Goal: Task Accomplishment & Management: Manage account settings

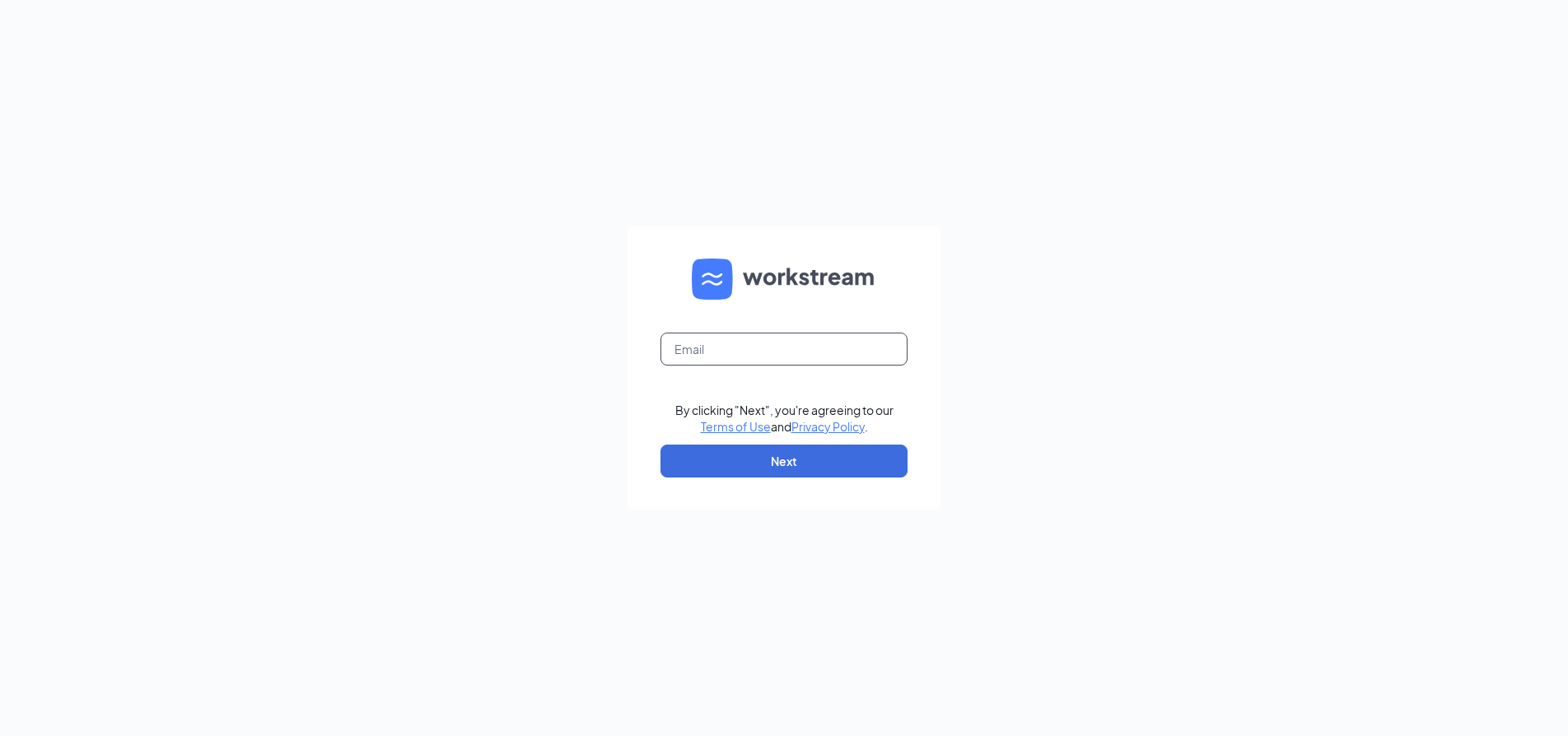
click at [803, 349] on input "text" at bounding box center [784, 350] width 247 height 33
type input "[PERSON_NAME][EMAIL_ADDRESS][PERSON_NAME][DOMAIN_NAME]"
click at [773, 472] on button "Next" at bounding box center [784, 461] width 247 height 33
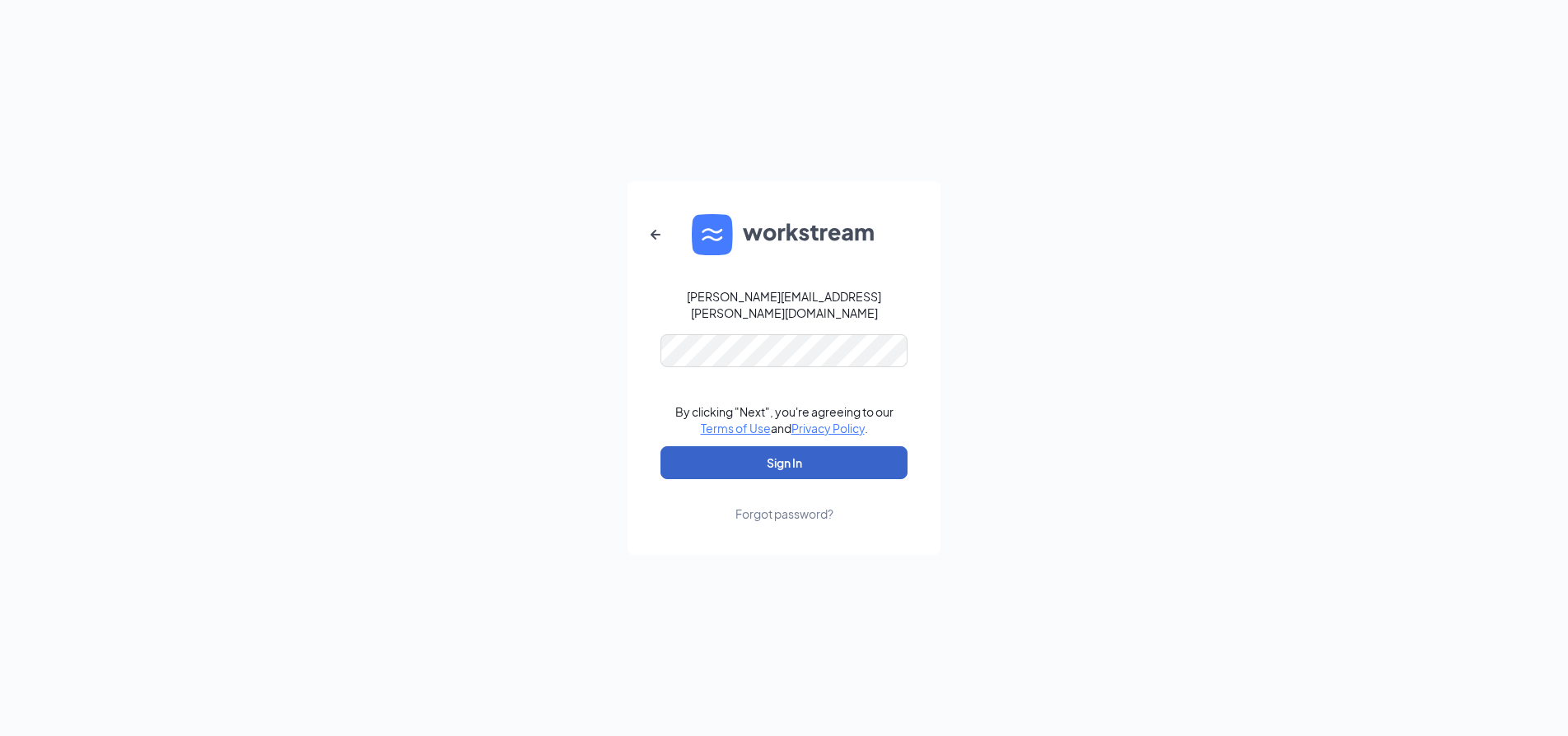
click at [776, 454] on button "Sign In" at bounding box center [784, 463] width 247 height 33
click at [805, 454] on button "Sign In" at bounding box center [784, 463] width 247 height 33
click at [767, 454] on button "Sign In" at bounding box center [784, 463] width 247 height 33
click at [779, 506] on div "Forgot password?" at bounding box center [784, 514] width 98 height 17
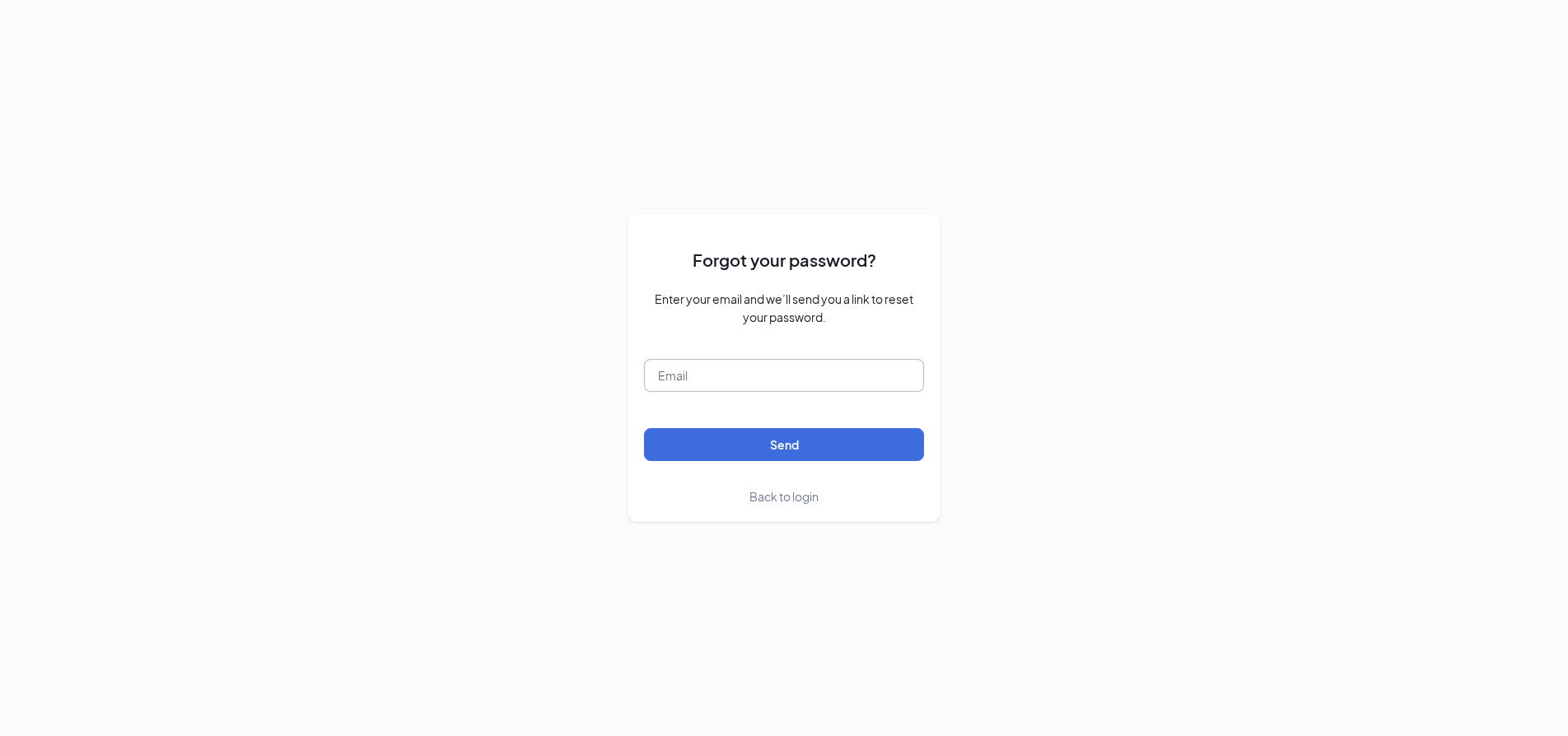
click at [784, 376] on input "text" at bounding box center [784, 375] width 280 height 33
type input "lee.escobedo.fts@gmail.com"
click at [780, 448] on button "Send" at bounding box center [784, 445] width 280 height 33
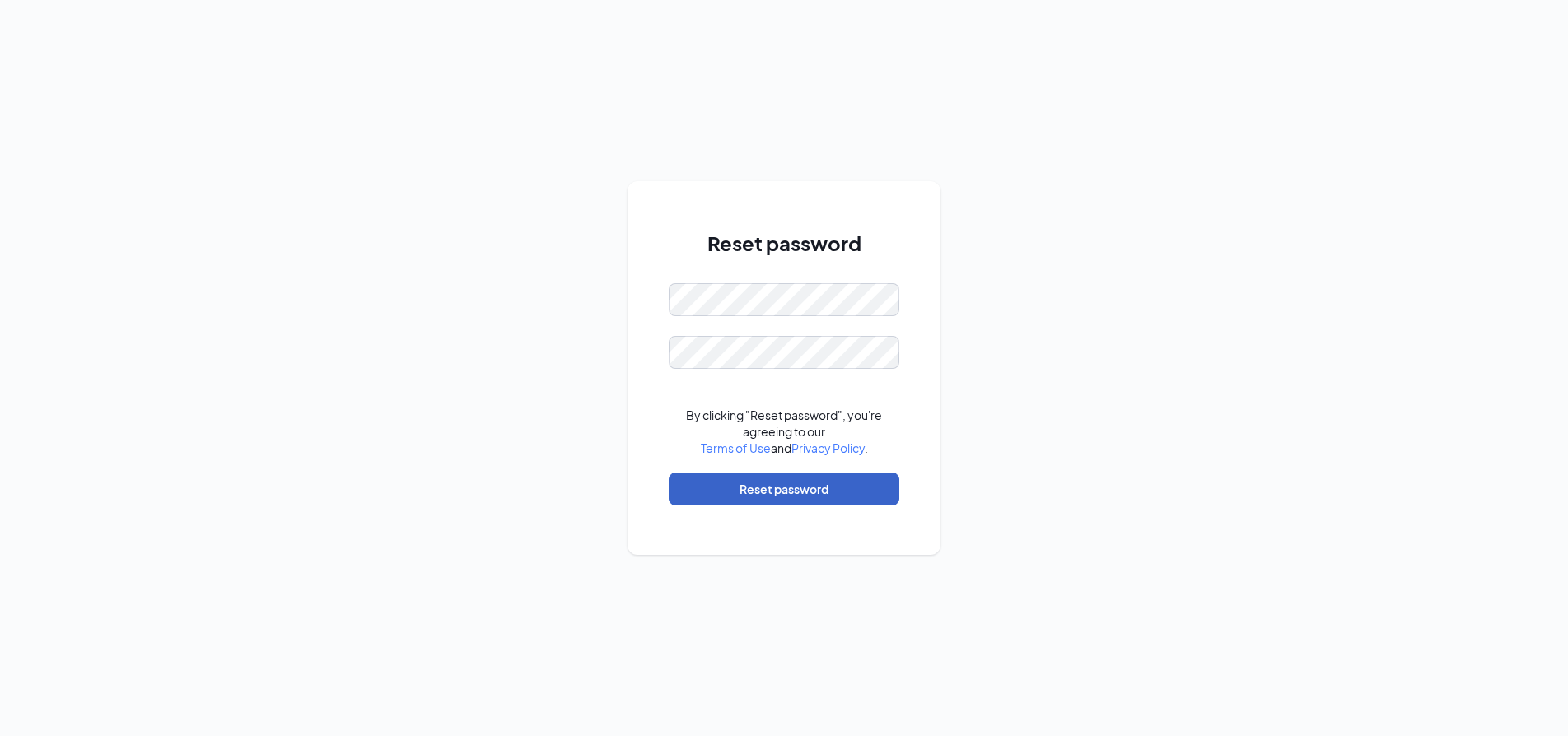
click at [746, 498] on button "Reset password" at bounding box center [784, 489] width 231 height 33
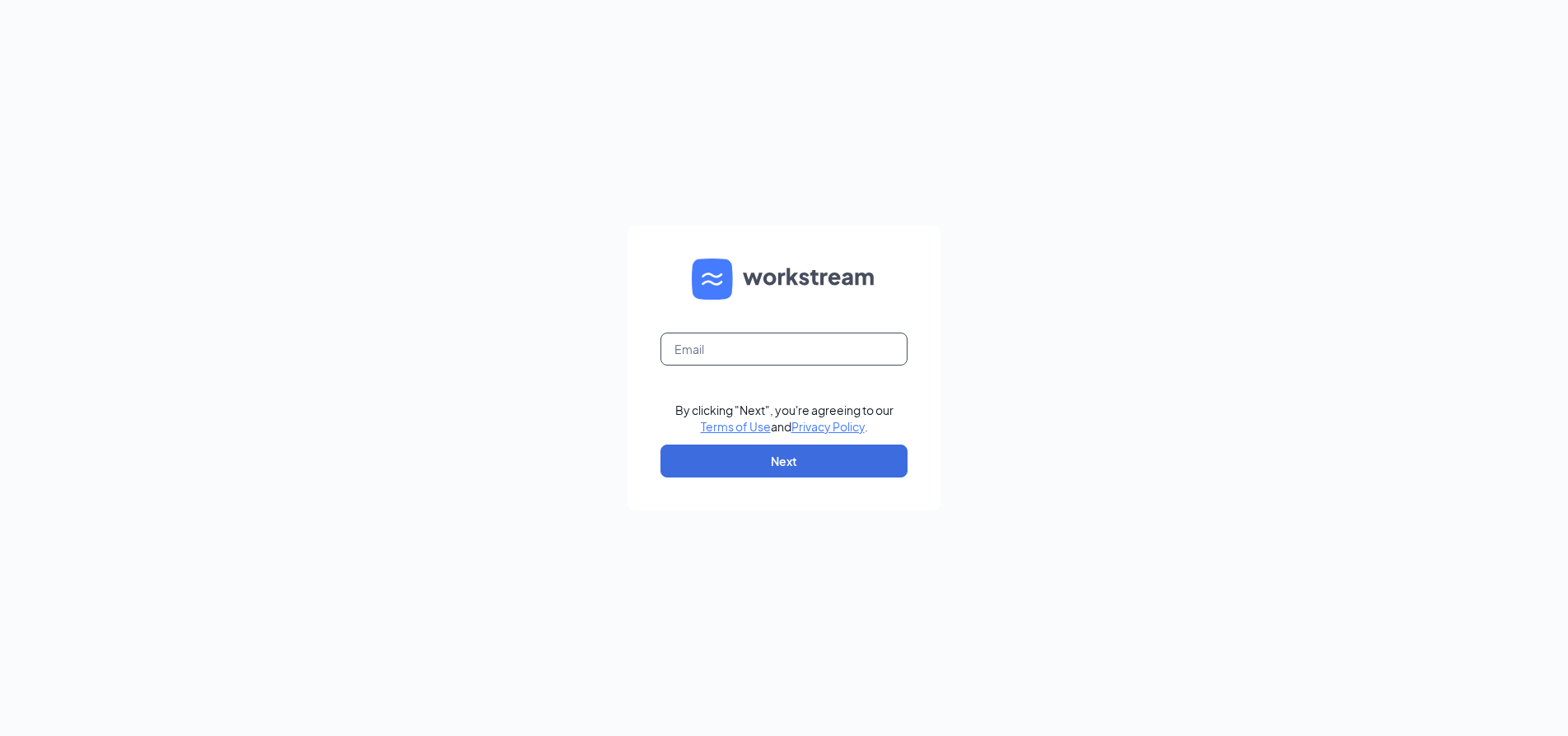
click at [806, 341] on input "text" at bounding box center [784, 350] width 247 height 33
type input "[PERSON_NAME][EMAIL_ADDRESS][PERSON_NAME][DOMAIN_NAME]"
click at [786, 456] on button "Next" at bounding box center [784, 461] width 247 height 33
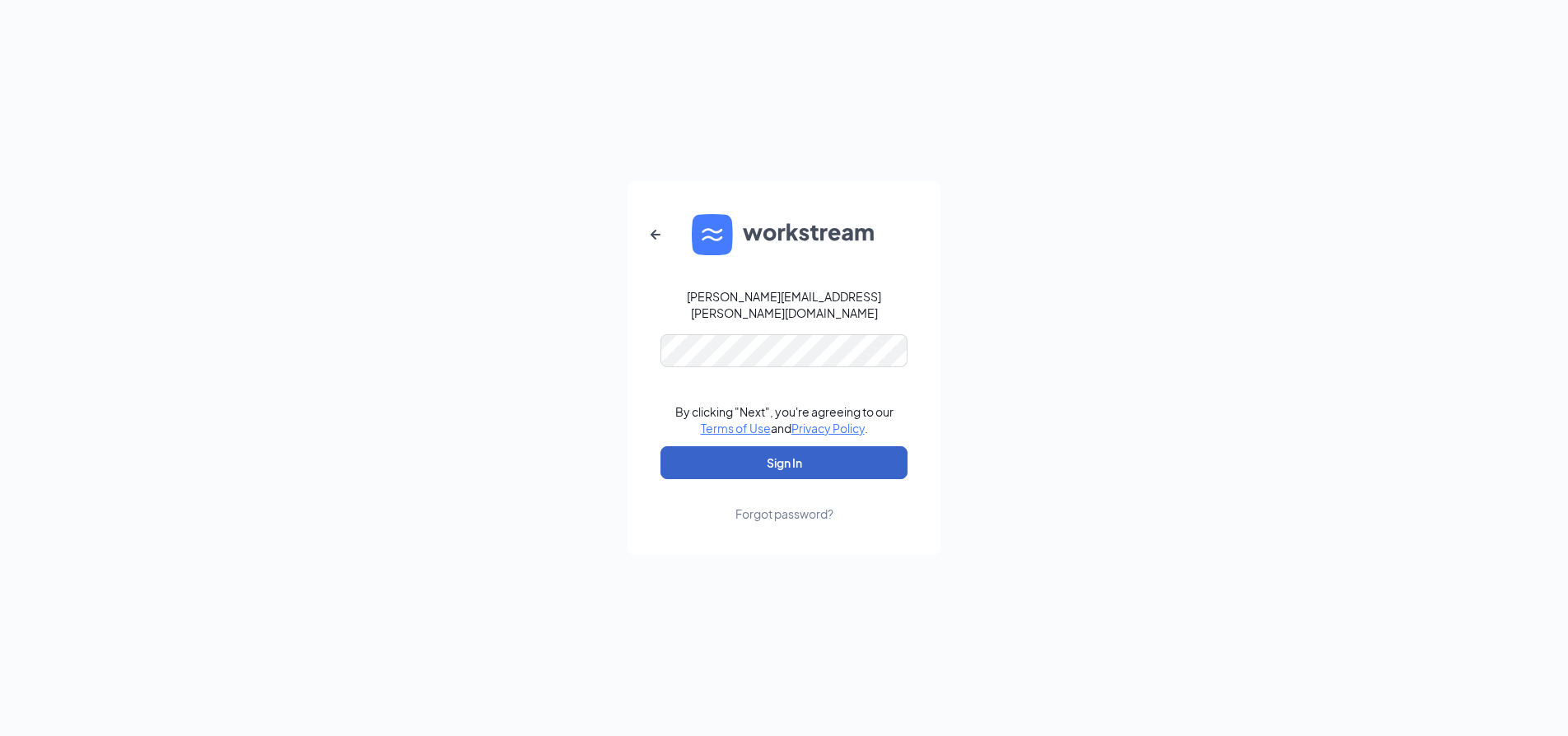
click at [798, 451] on button "Sign In" at bounding box center [784, 463] width 247 height 33
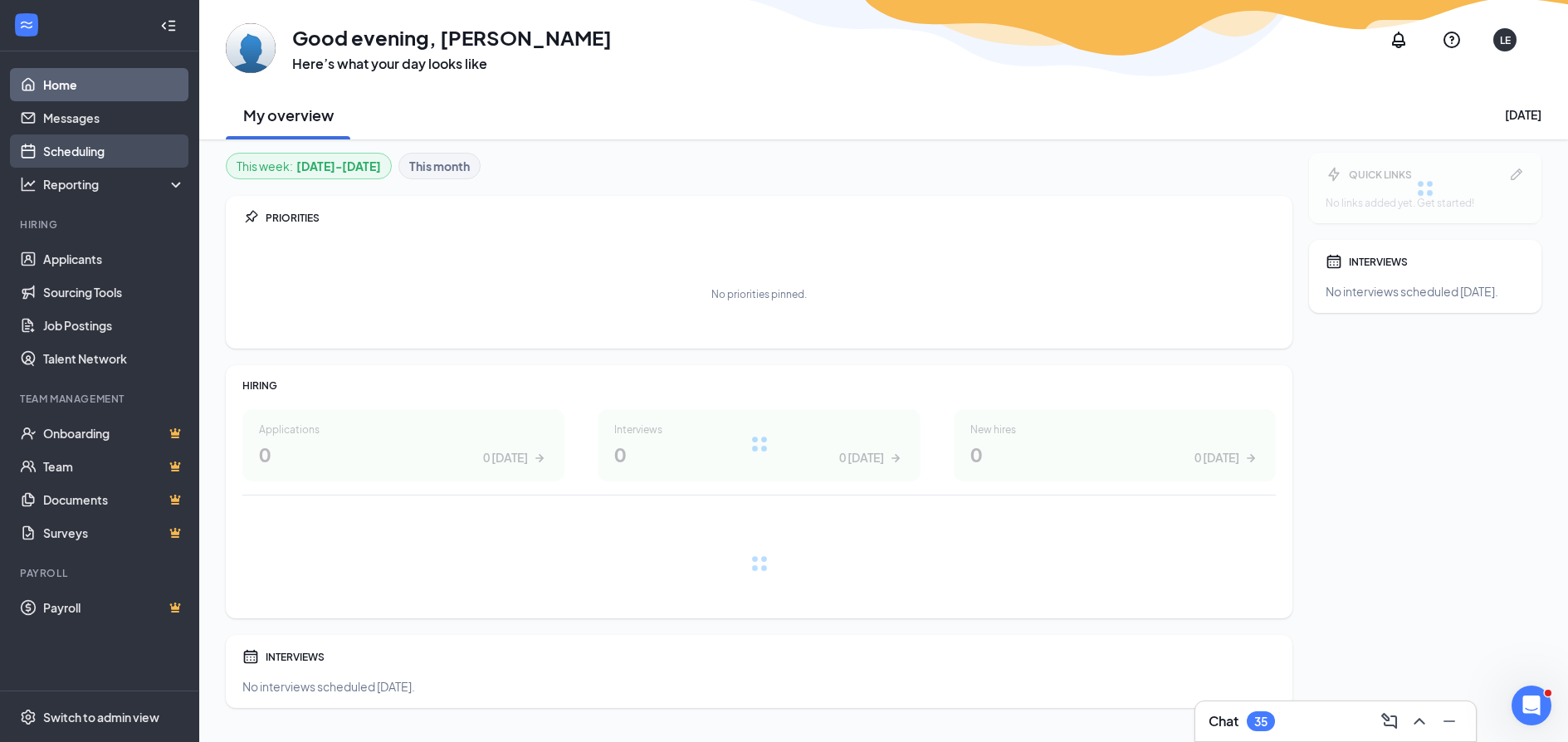
click at [66, 155] on link "Scheduling" at bounding box center [114, 151] width 142 height 33
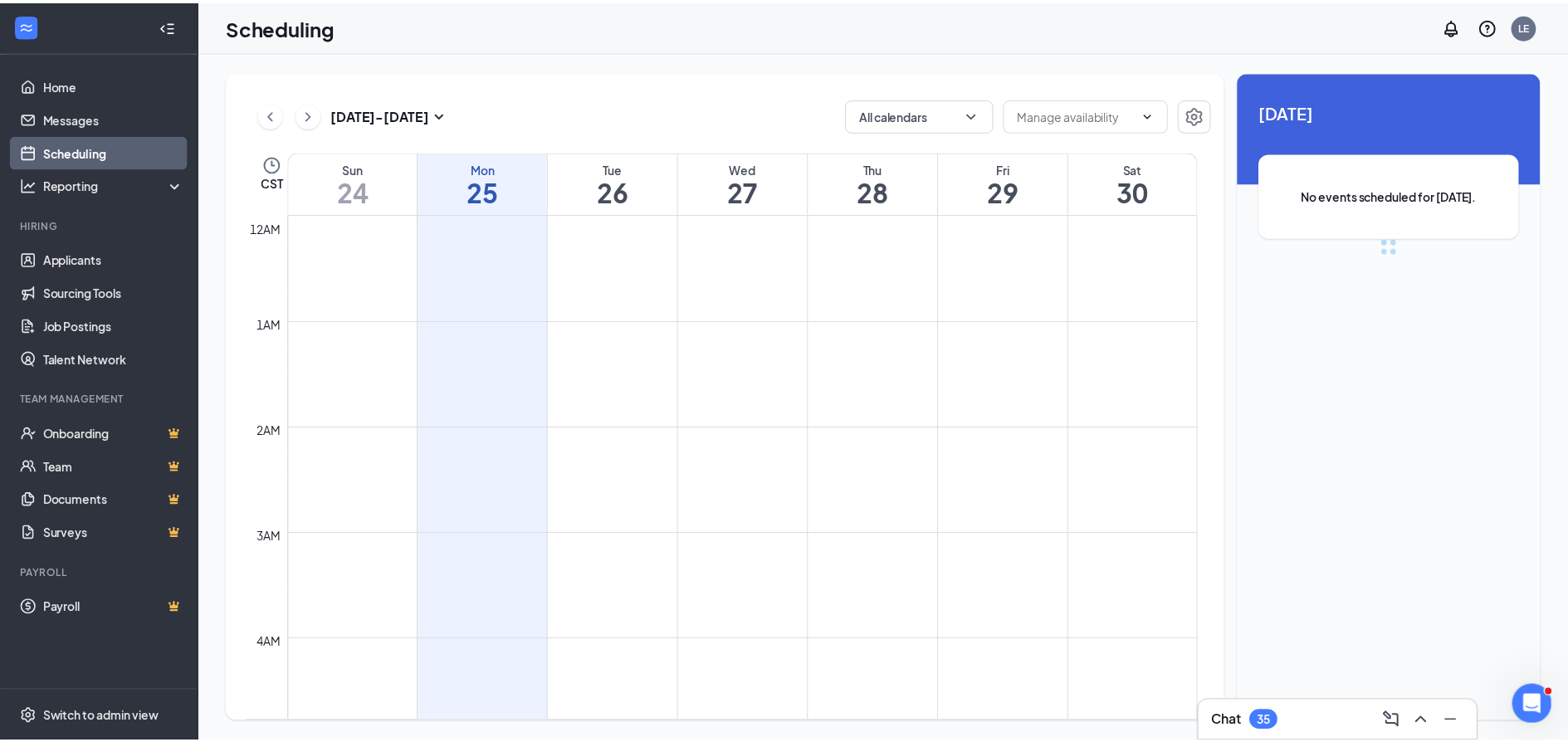
scroll to position [816, 0]
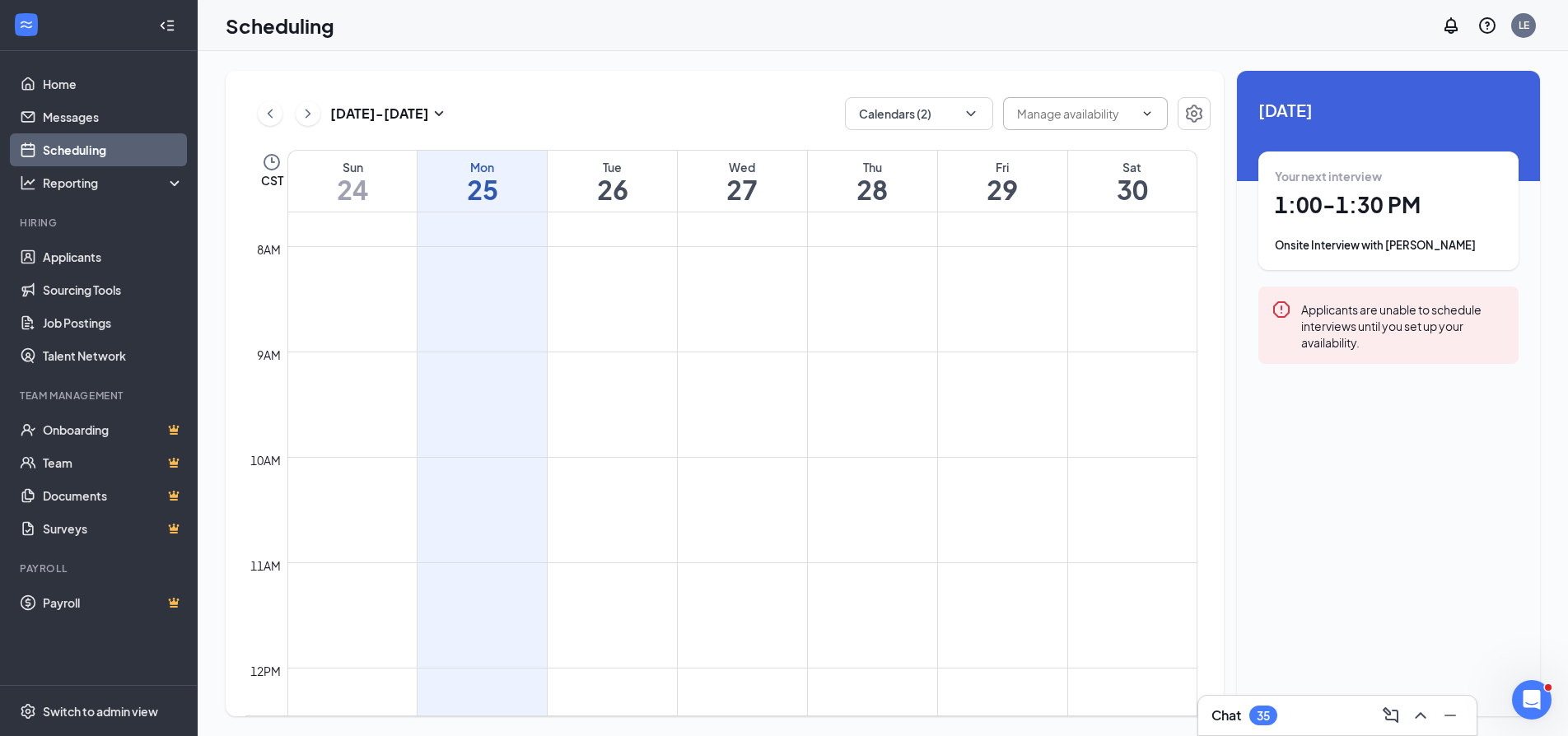
click at [1087, 130] on span at bounding box center [1084, 114] width 165 height 33
click at [1096, 114] on input "text" at bounding box center [1075, 114] width 117 height 18
click at [1148, 117] on icon "ChevronDown" at bounding box center [1147, 113] width 13 height 13
click at [970, 121] on button "Calendars (2)" at bounding box center [919, 114] width 148 height 33
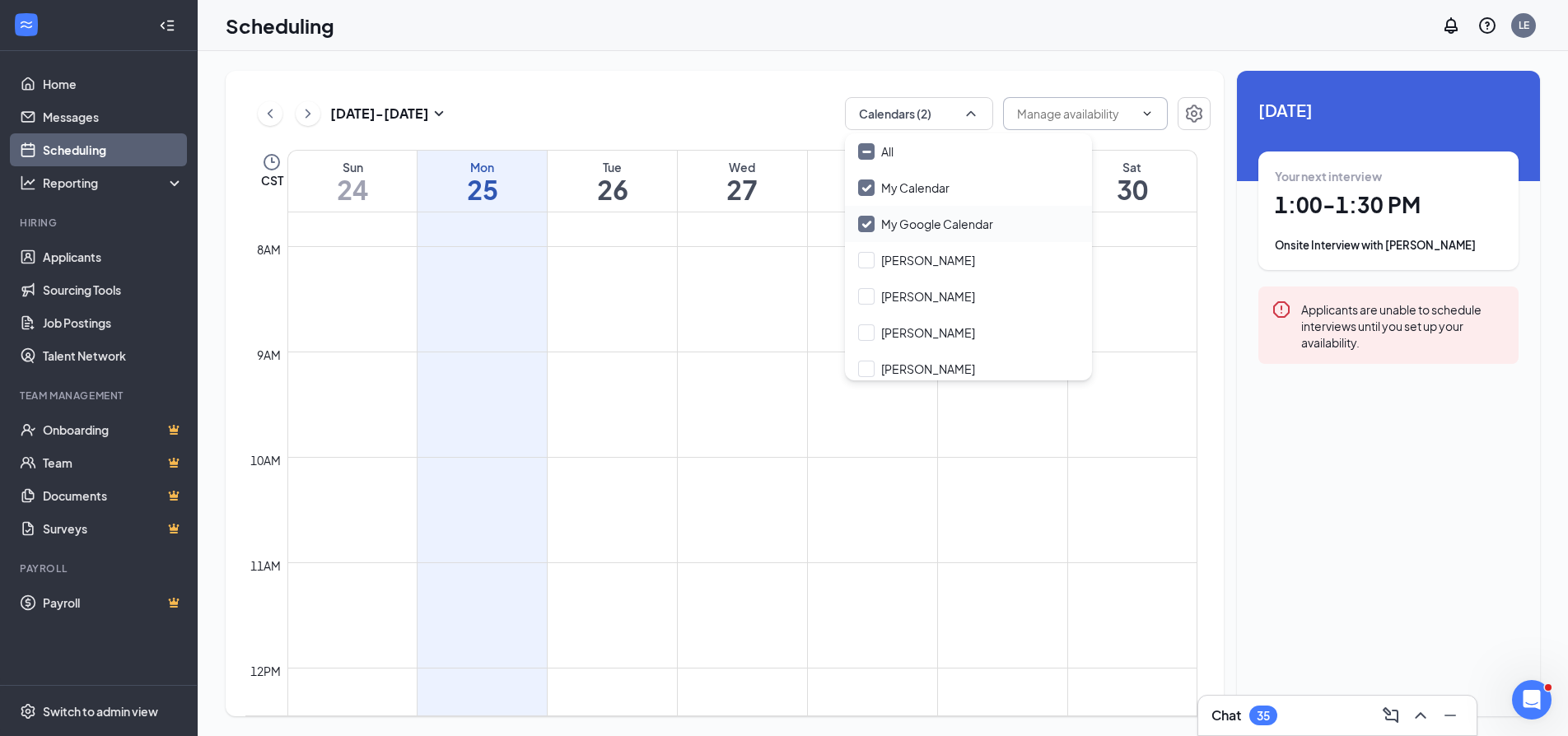
click at [865, 220] on input "My Google Calendar" at bounding box center [925, 224] width 135 height 17
checkbox input "false"
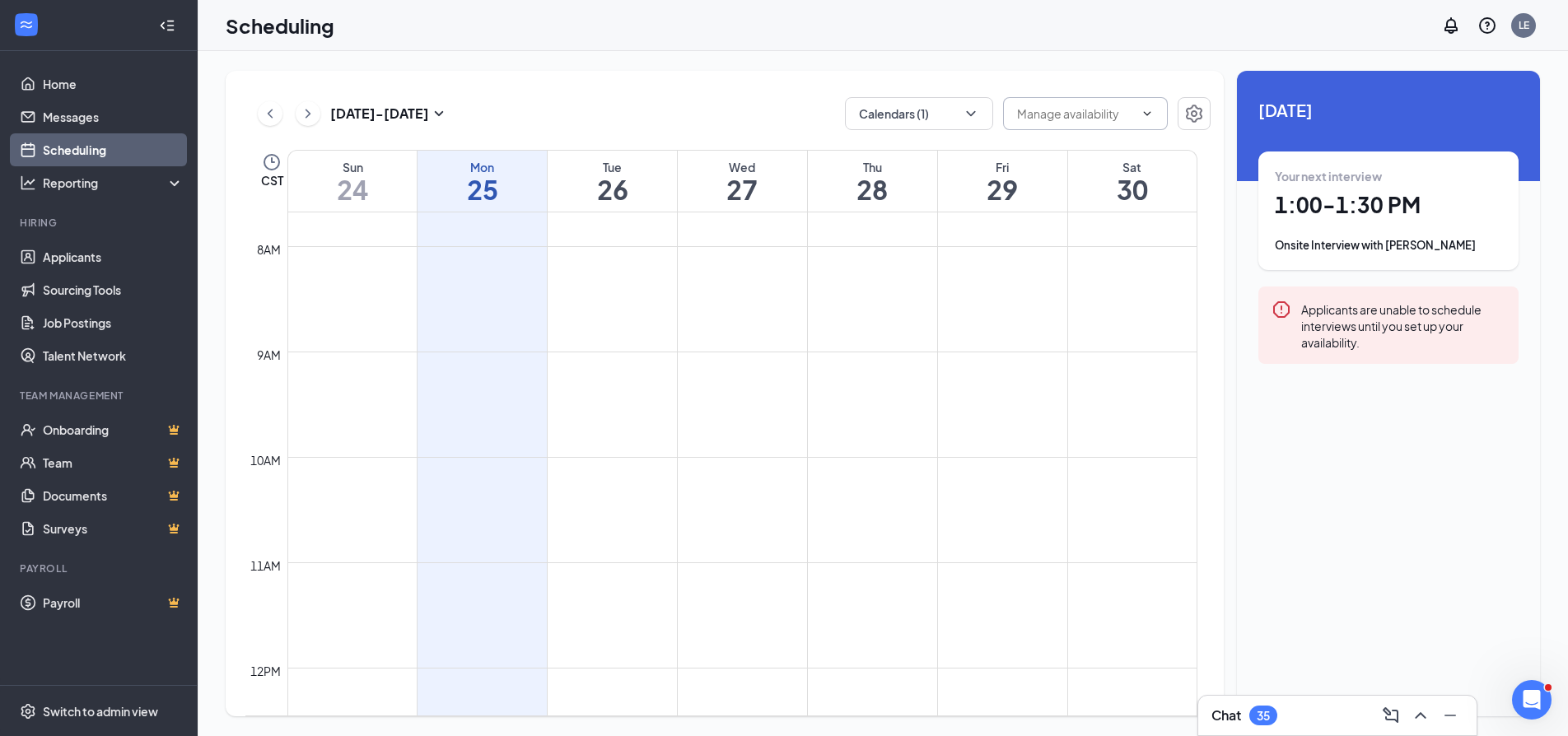
click at [1333, 316] on div "Applicants are unable to schedule interviews until you set up your availability." at bounding box center [1403, 326] width 204 height 52
click at [1281, 307] on icon "Error" at bounding box center [1281, 310] width 17 height 17
click at [1197, 118] on icon "Settings" at bounding box center [1193, 113] width 19 height 19
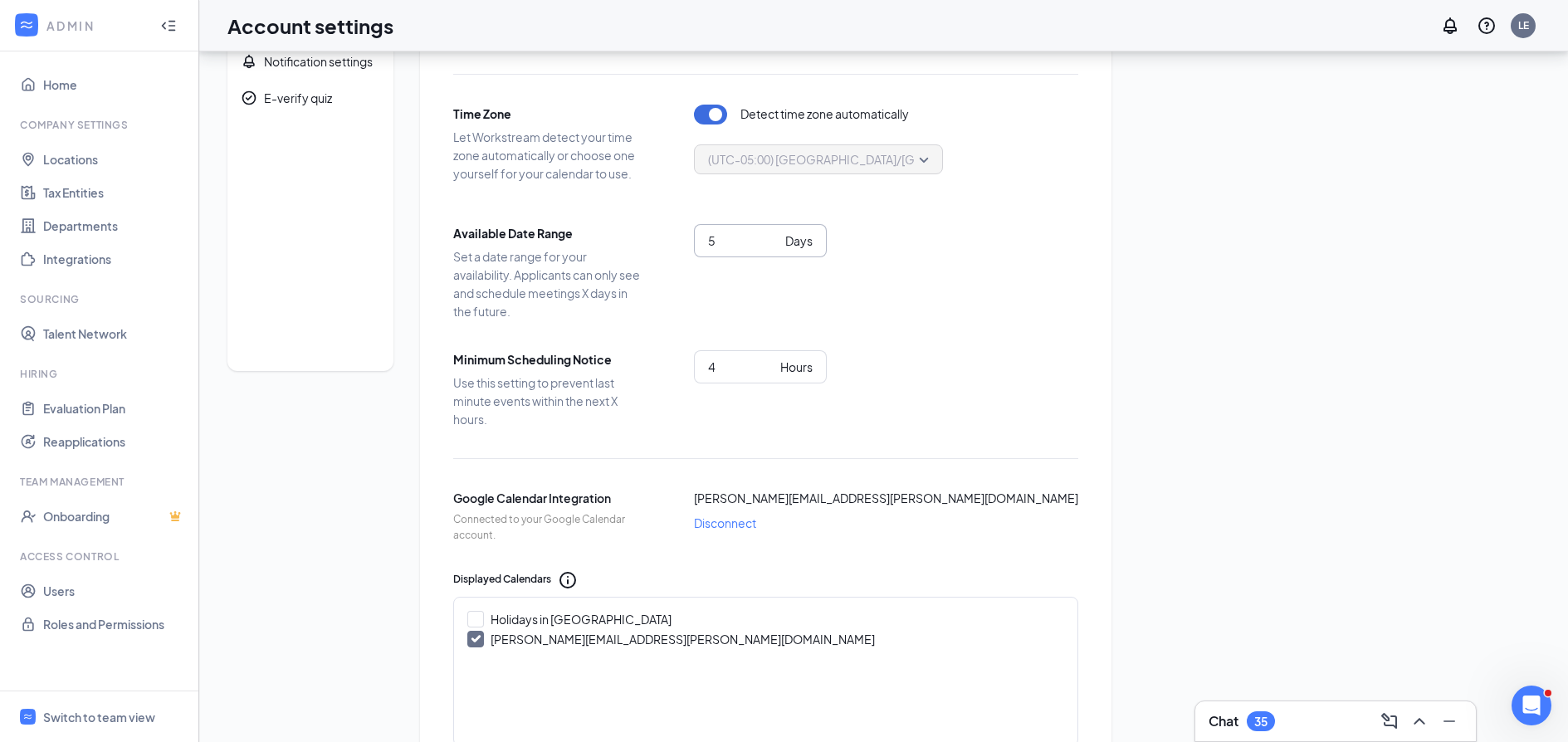
scroll to position [249, 0]
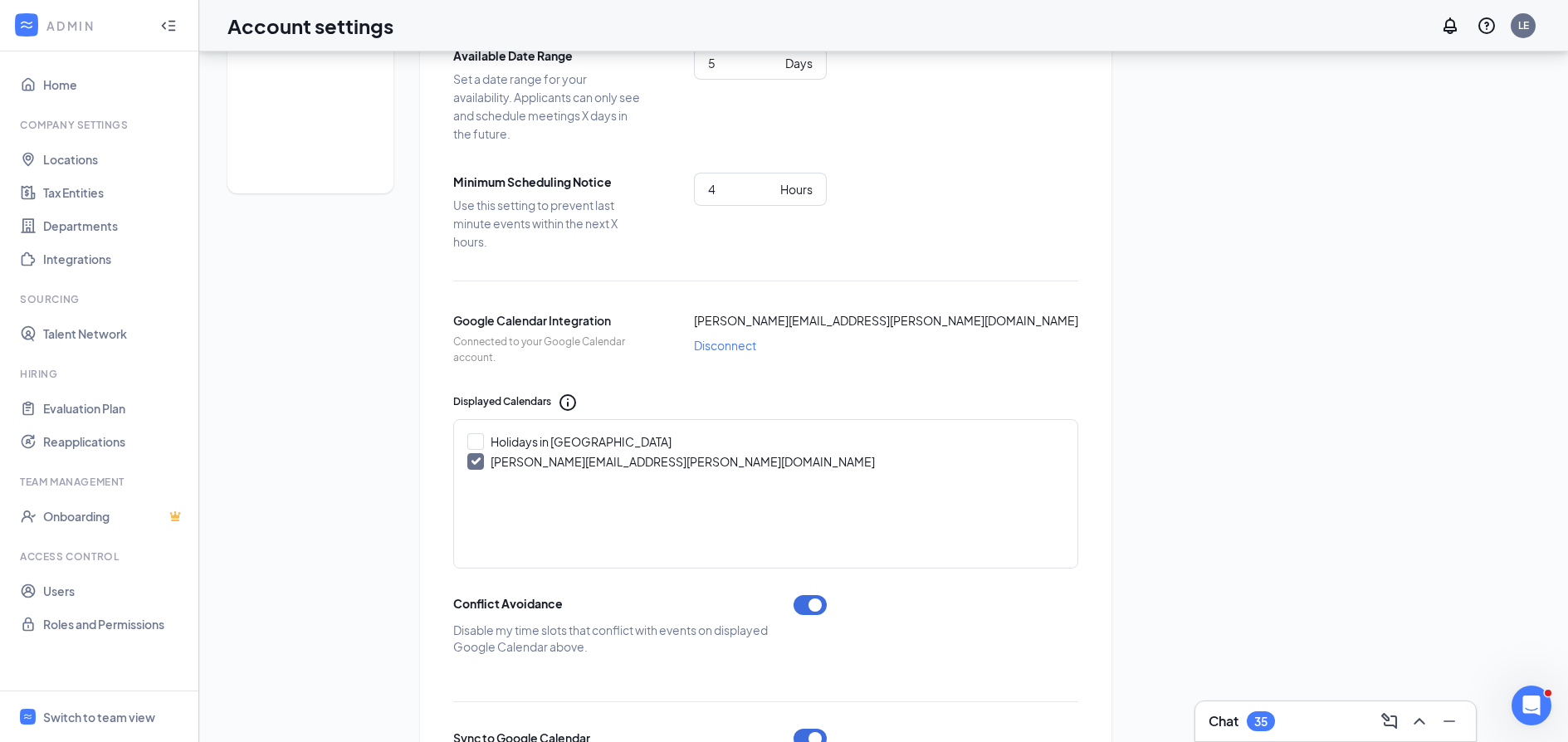
click at [741, 345] on span "Disconnect" at bounding box center [724, 346] width 62 height 19
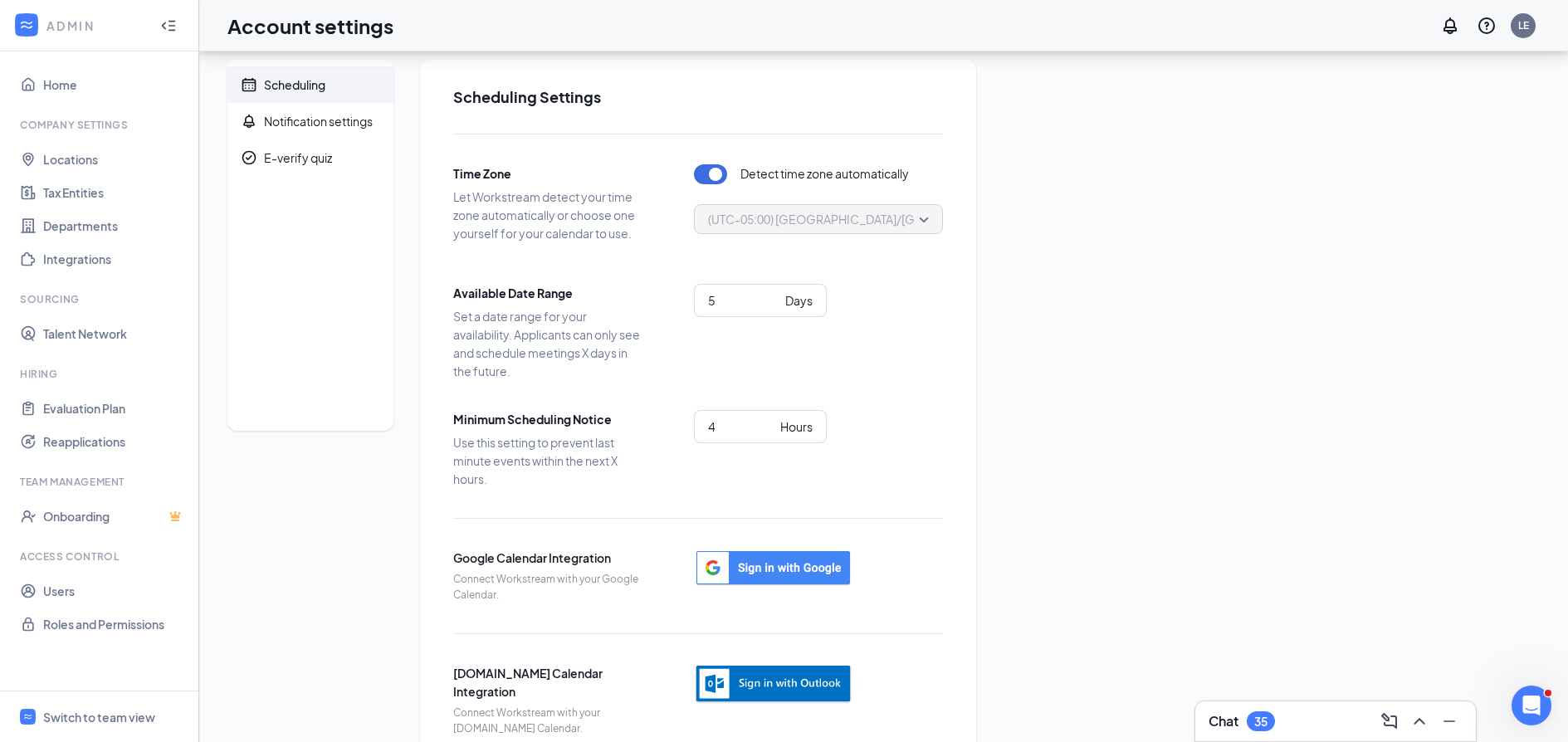
scroll to position [0, 0]
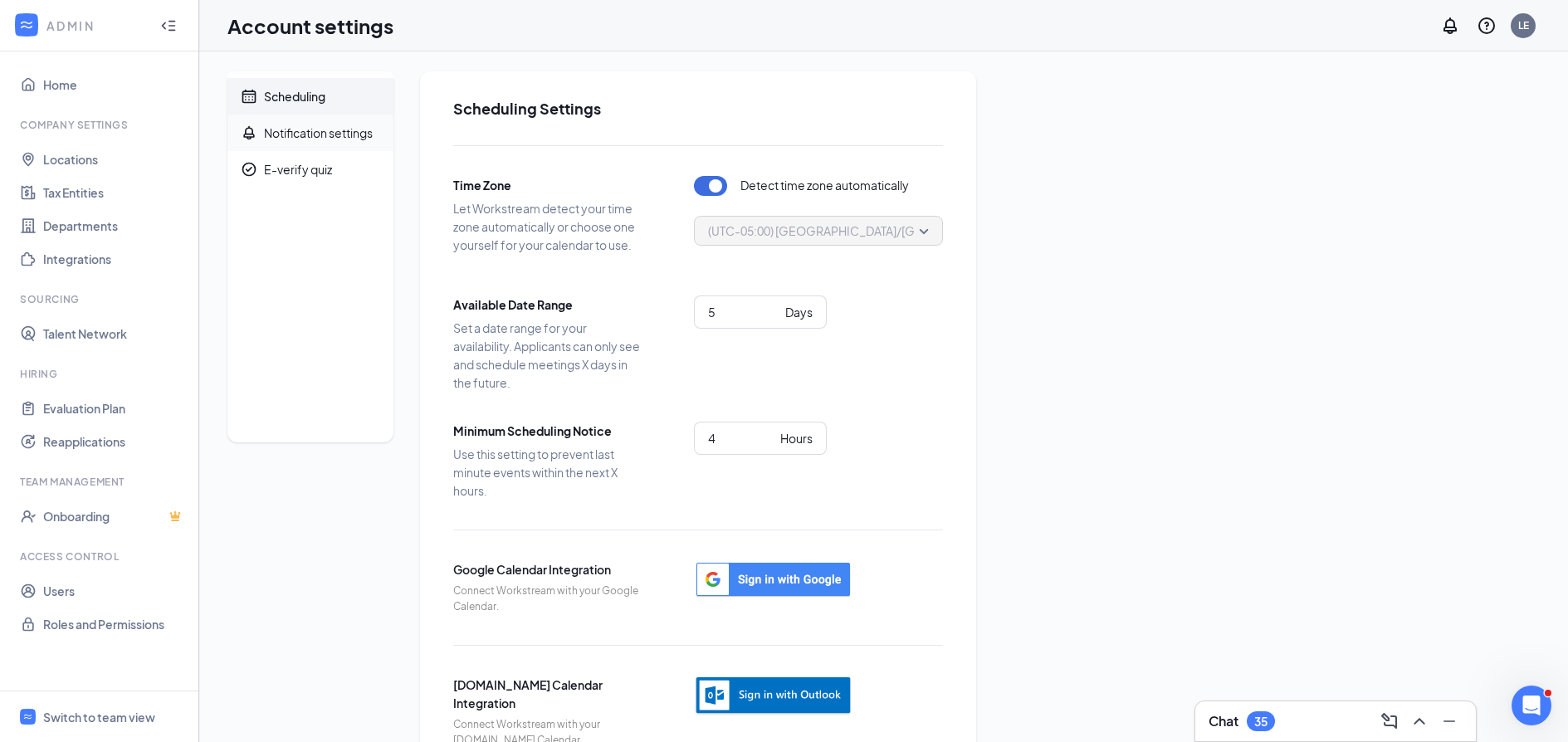
click at [305, 132] on div "Notification settings" at bounding box center [318, 133] width 108 height 17
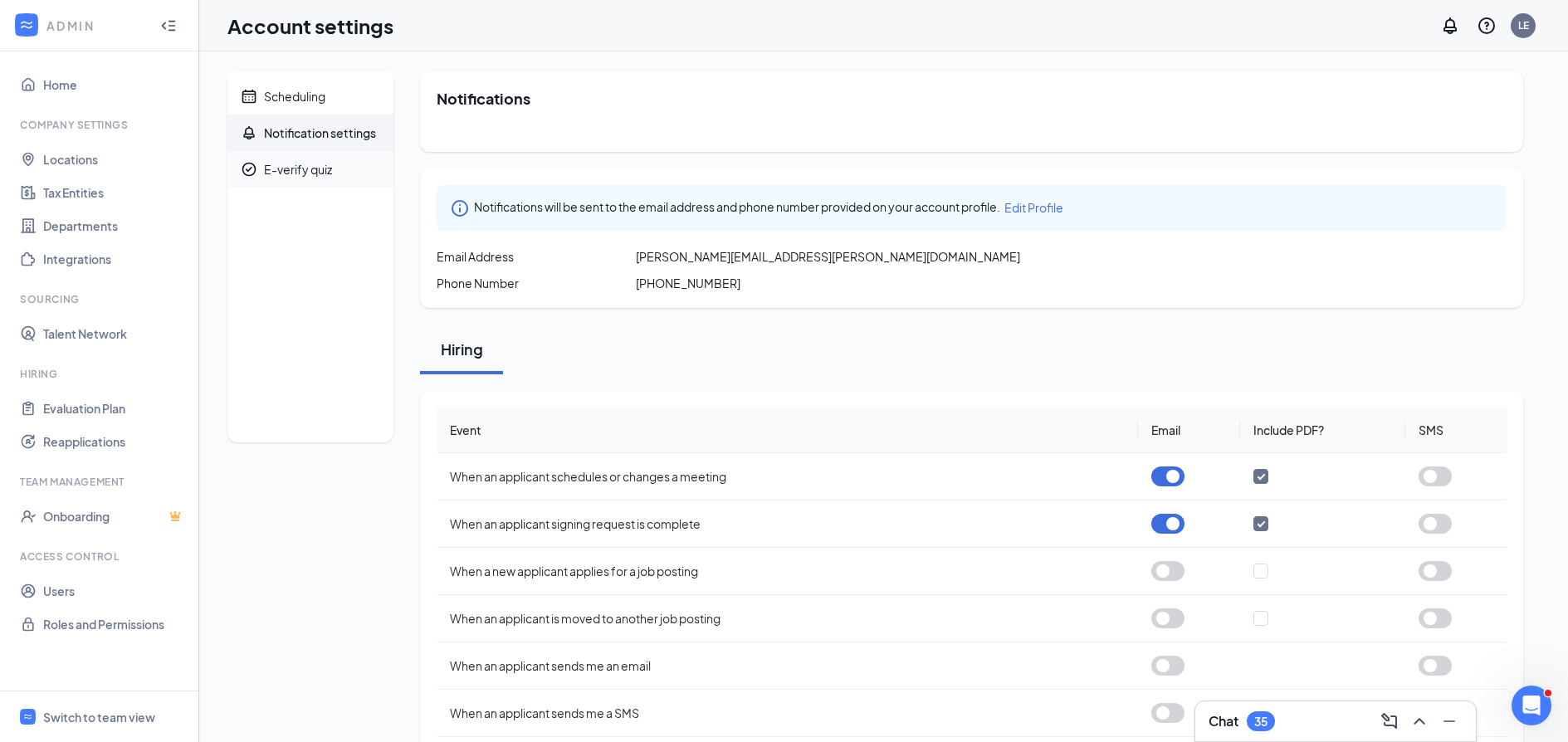
click at [275, 171] on div "E-verify quiz" at bounding box center [298, 170] width 68 height 17
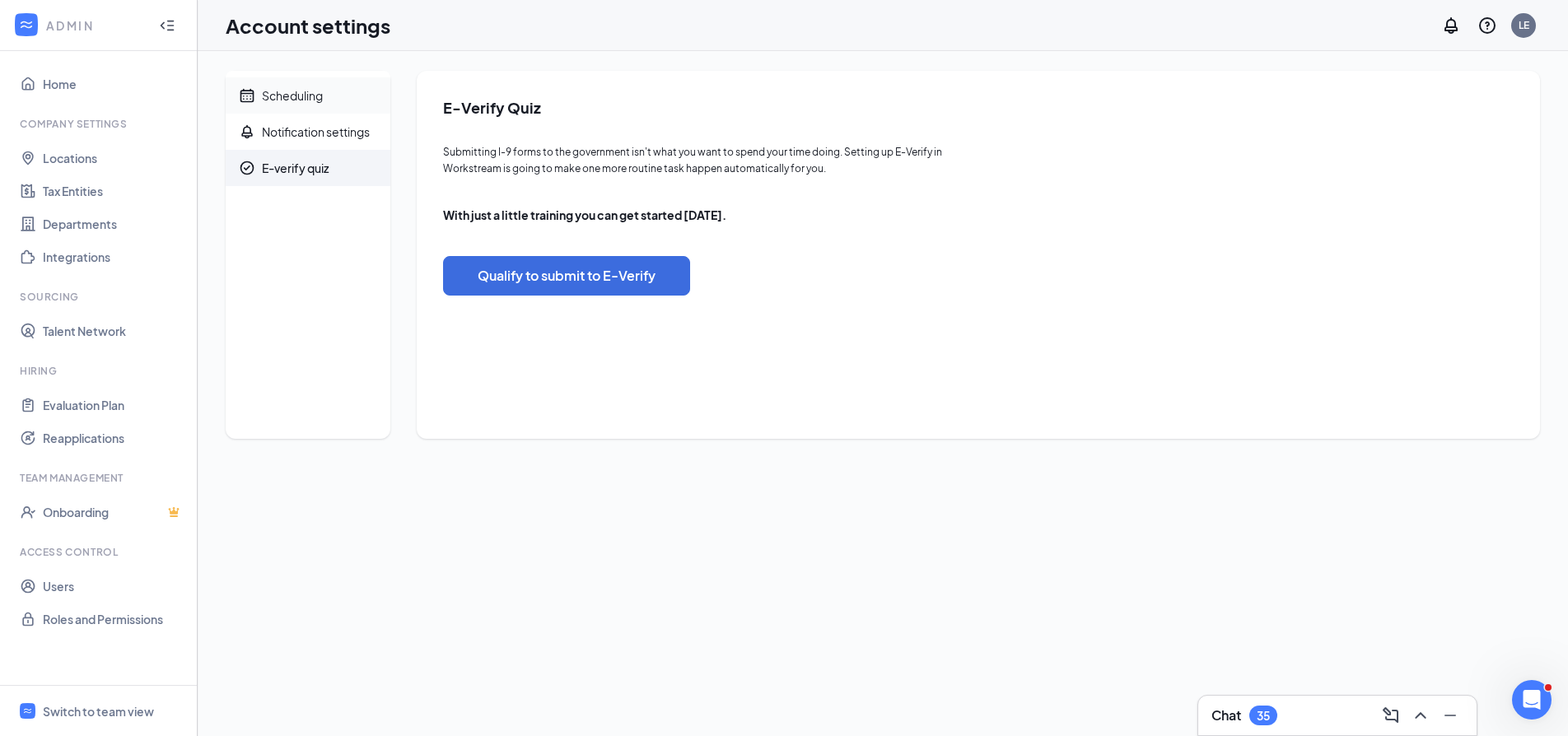
click at [291, 101] on div "Scheduling" at bounding box center [292, 96] width 61 height 17
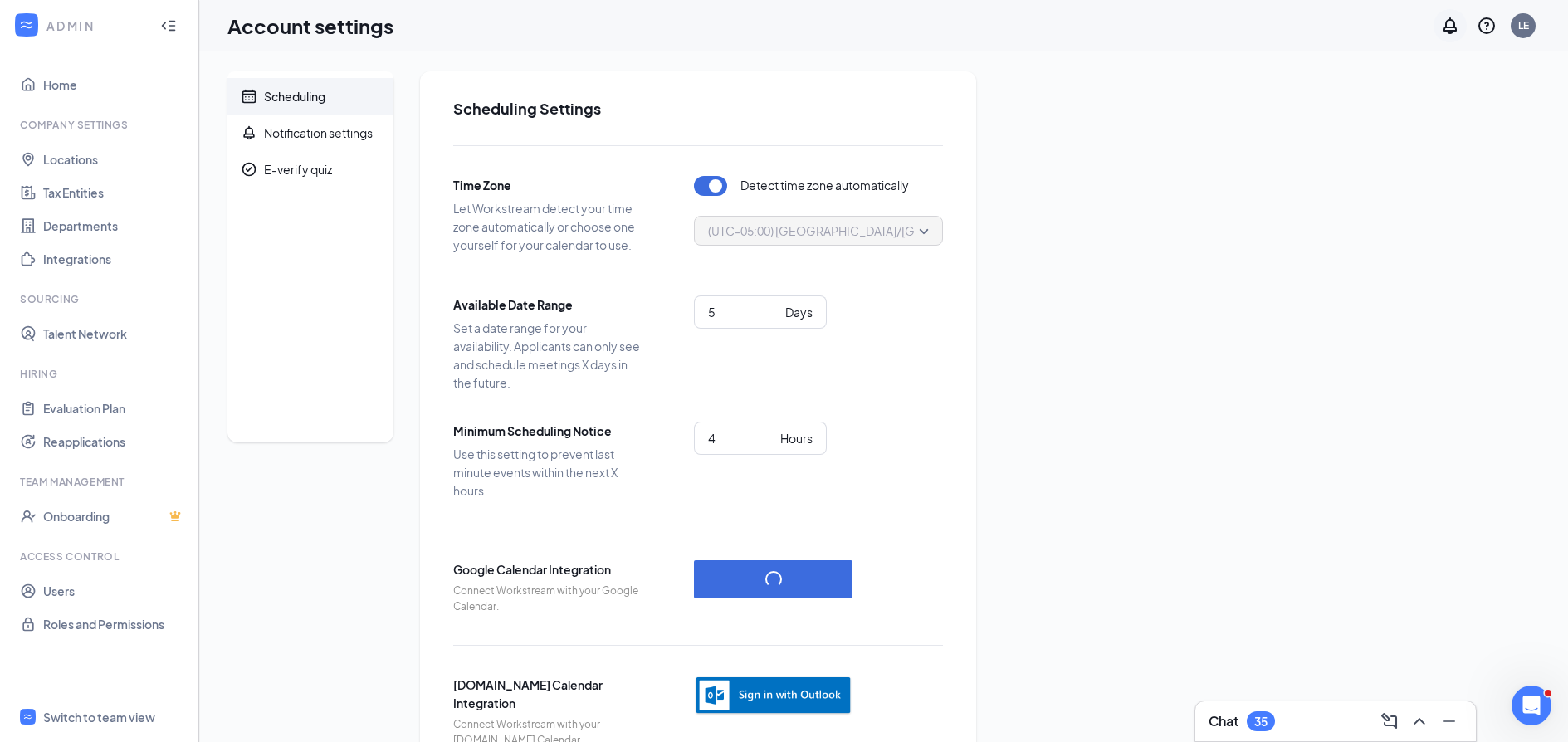
click at [1447, 28] on icon "Notifications" at bounding box center [1450, 26] width 13 height 17
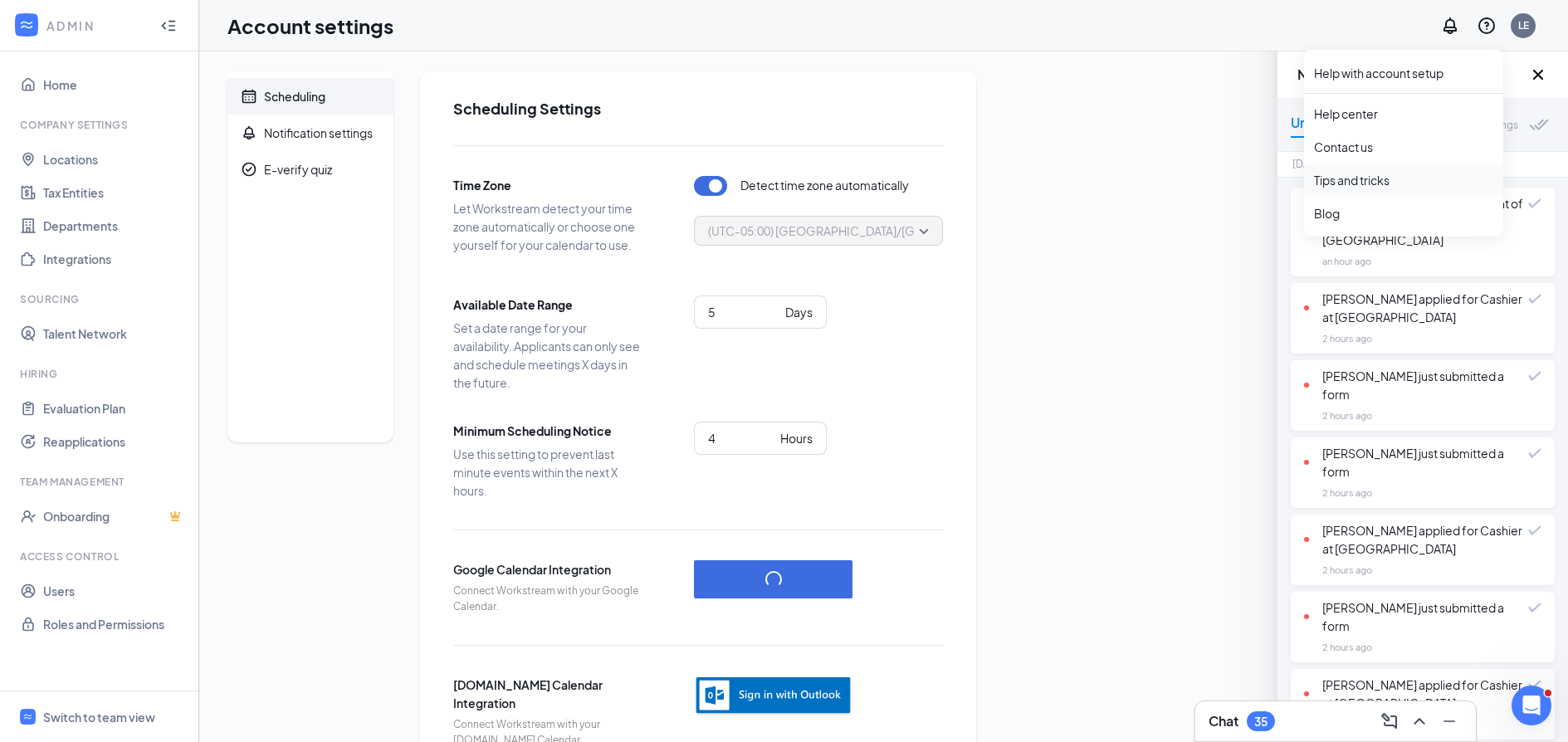
click at [1368, 180] on link "Tips and tricks" at bounding box center [1403, 180] width 179 height 17
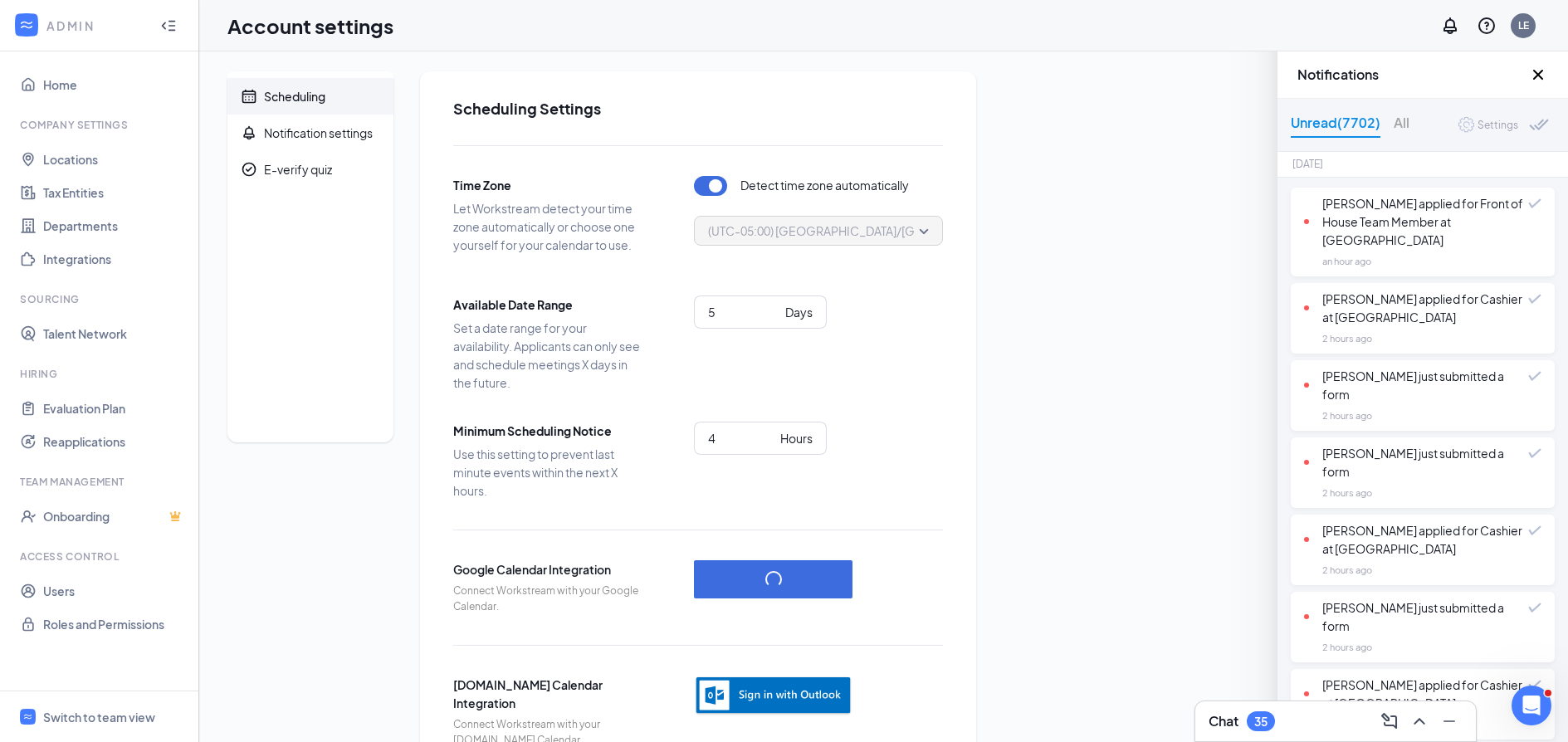
click at [286, 98] on div "Scheduling" at bounding box center [295, 96] width 61 height 17
click at [1534, 74] on icon "Cross" at bounding box center [1537, 74] width 19 height 19
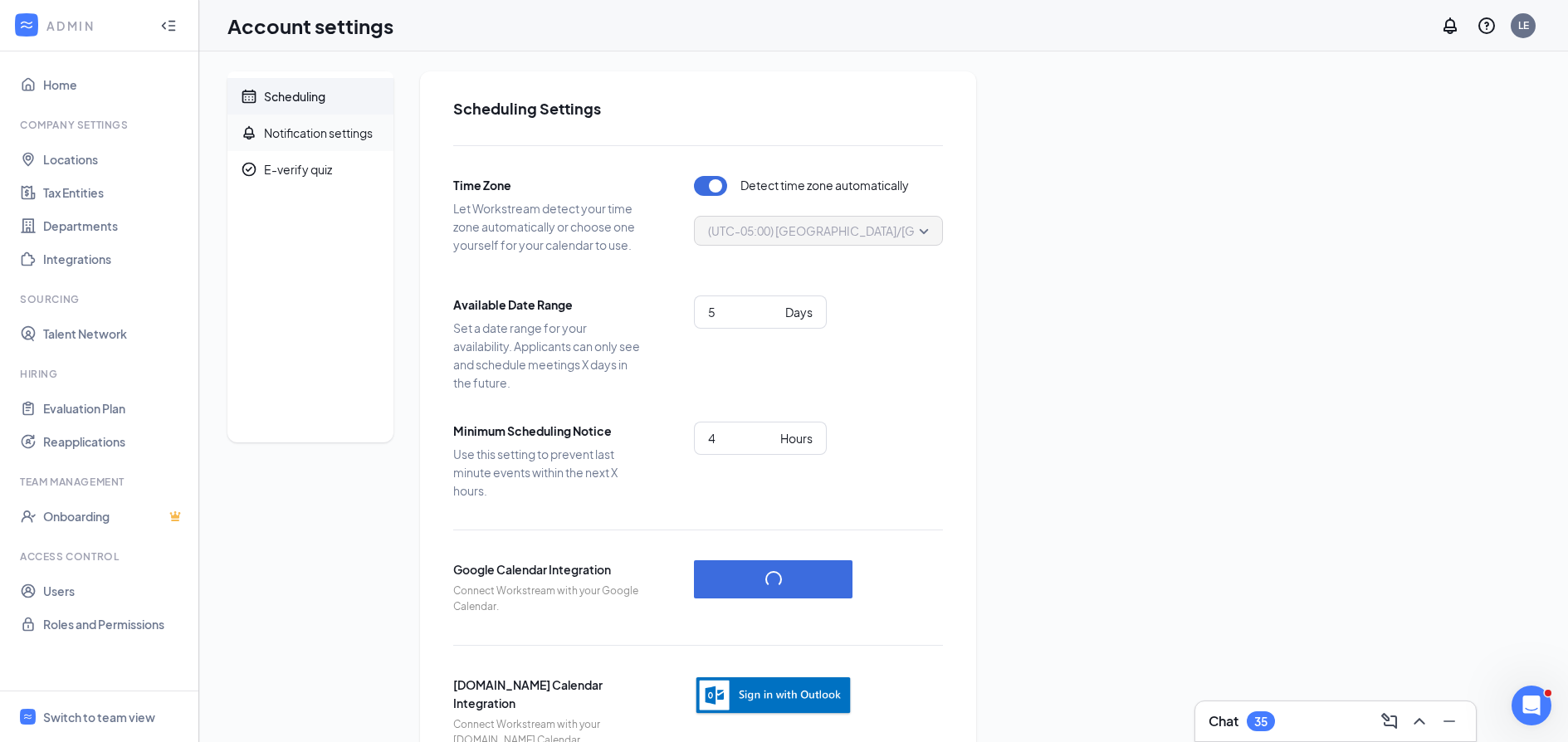
click at [305, 134] on div "Notification settings" at bounding box center [318, 133] width 108 height 17
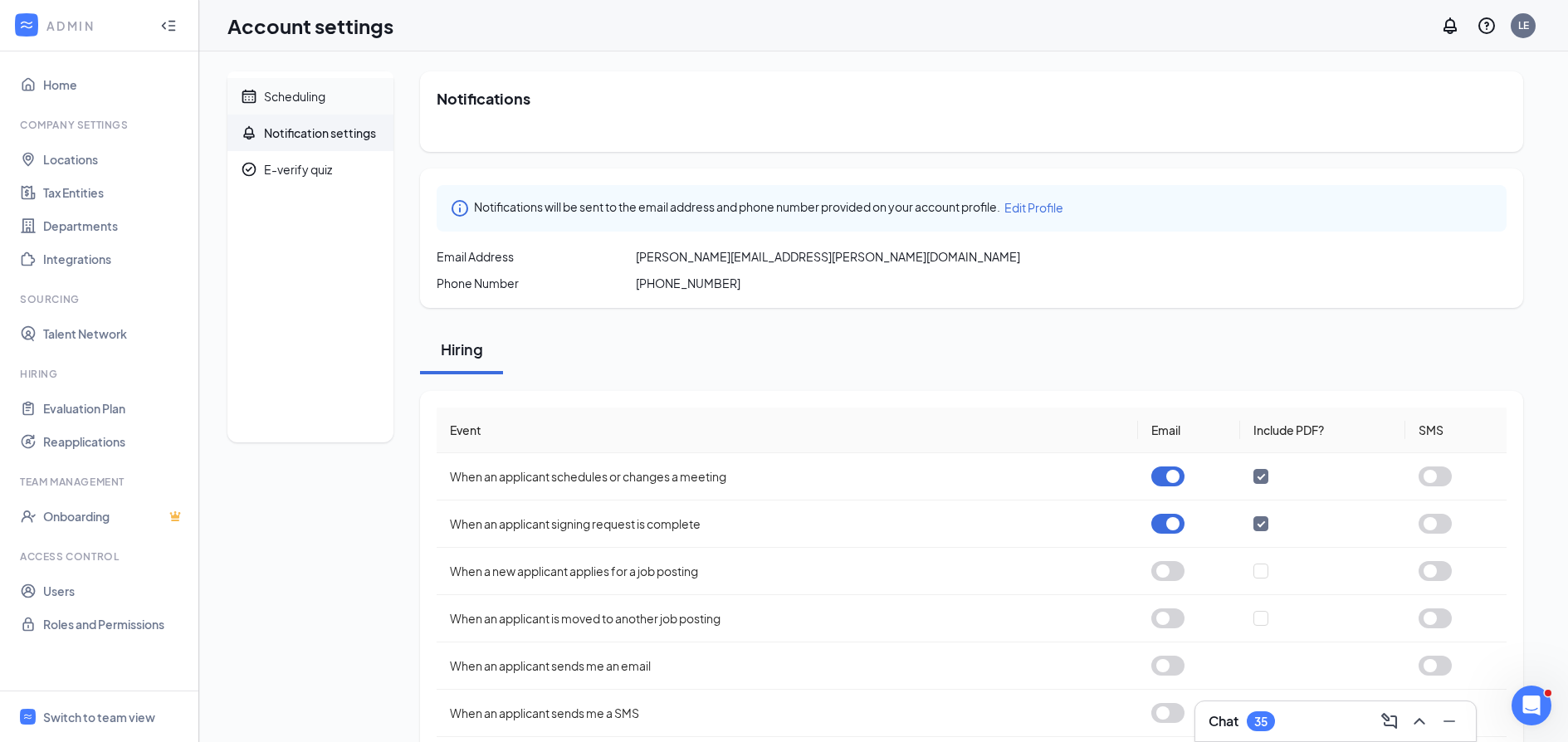
click at [300, 82] on span "Scheduling" at bounding box center [322, 96] width 116 height 36
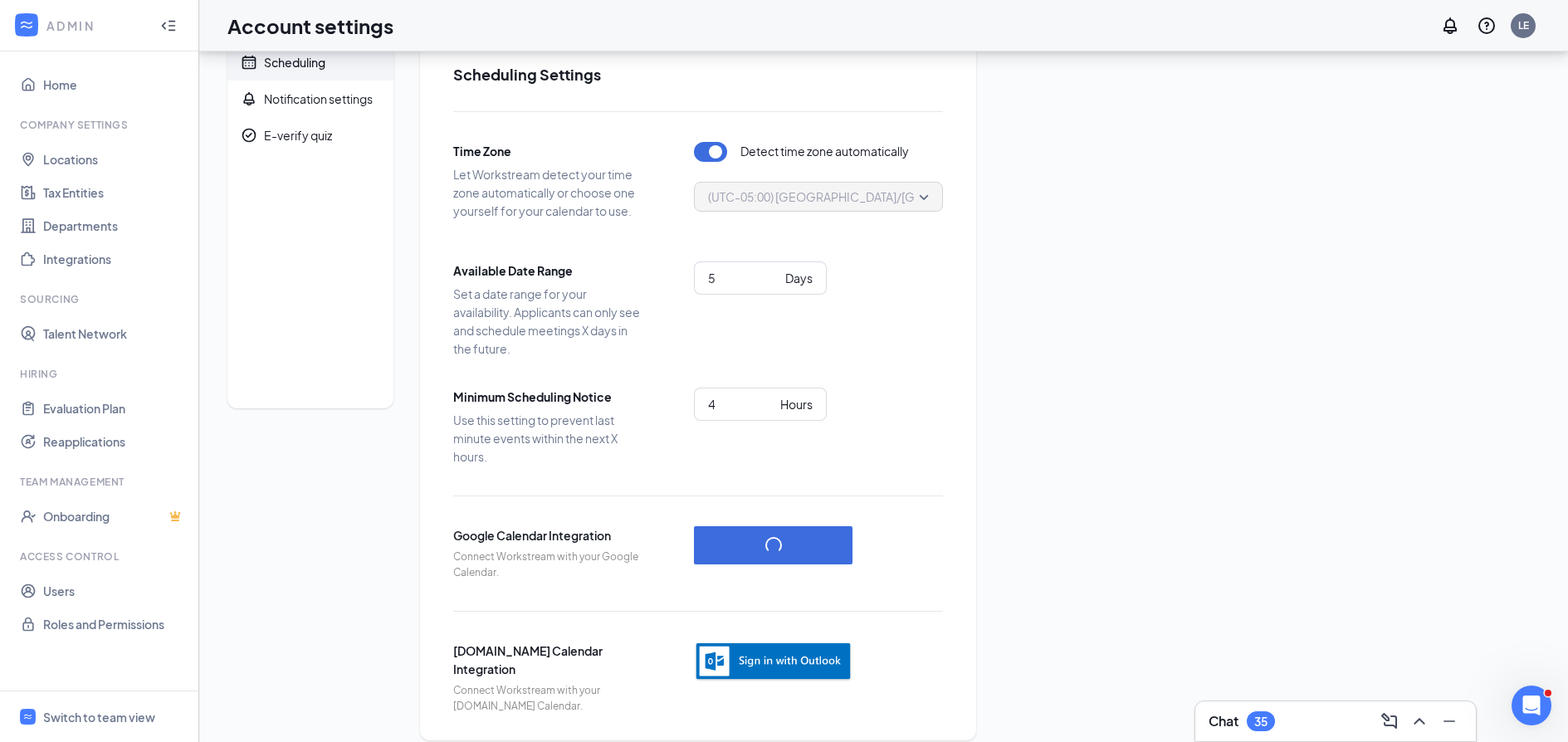
scroll to position [52, 0]
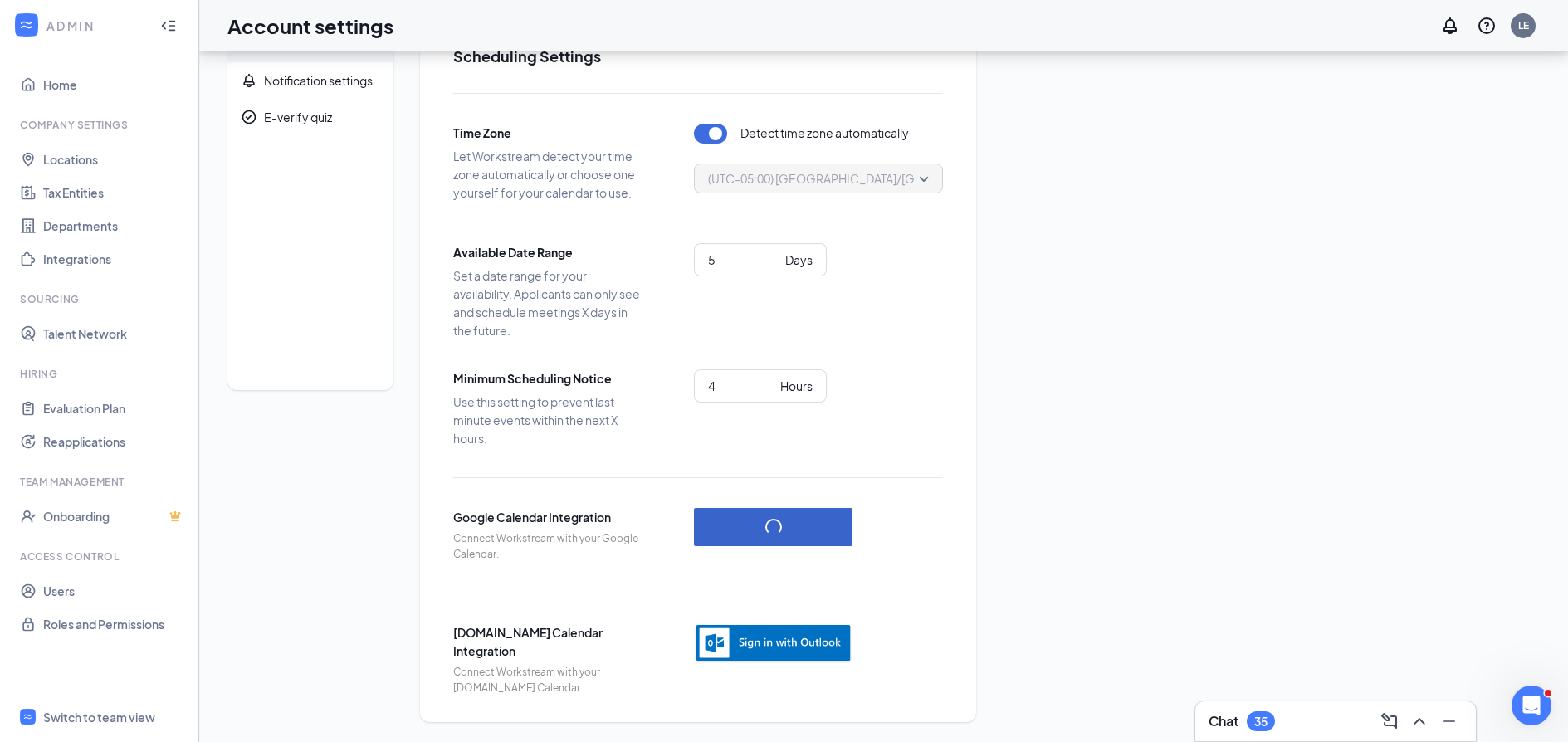
click at [777, 511] on button "button" at bounding box center [772, 527] width 159 height 38
click at [71, 83] on link "Home" at bounding box center [114, 84] width 142 height 33
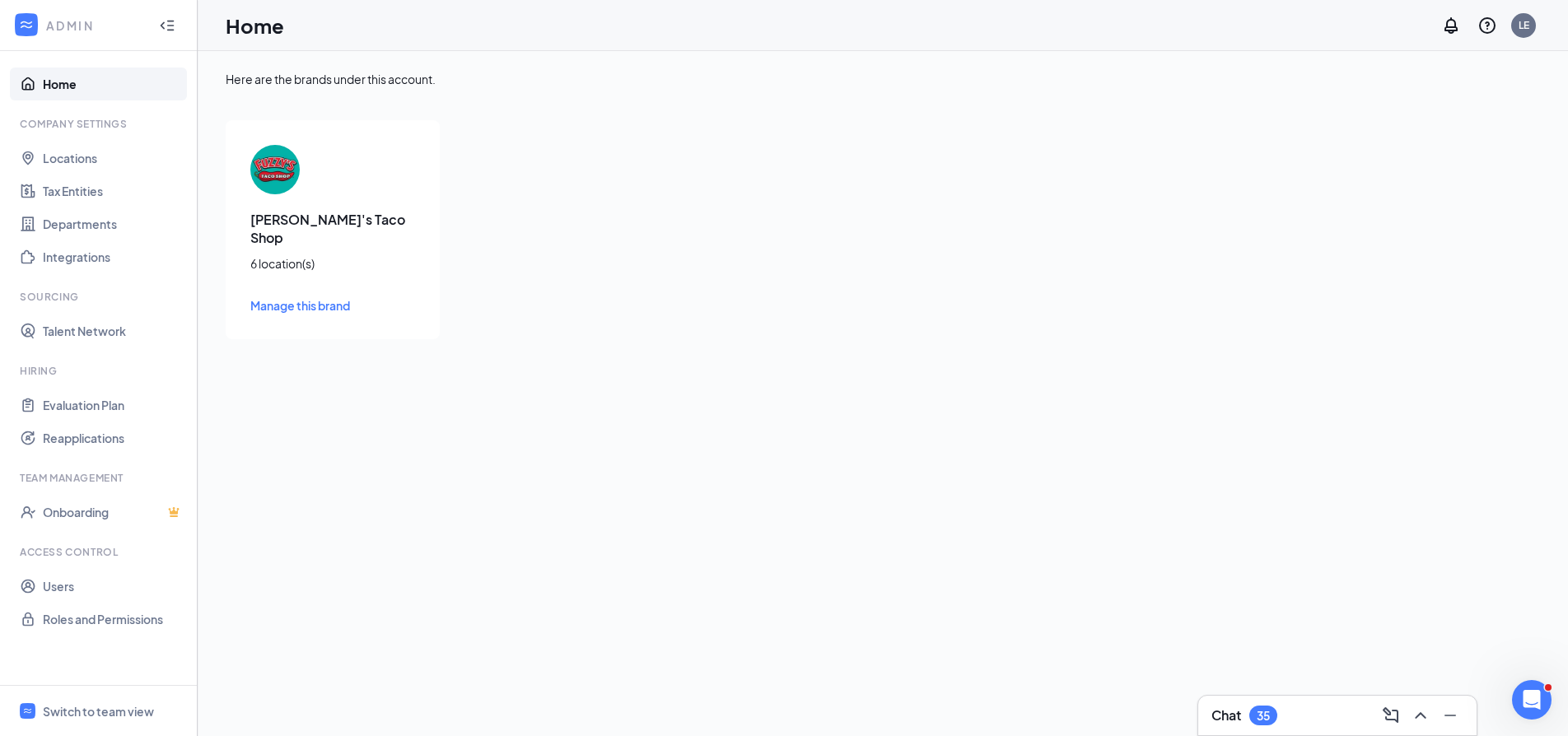
click at [273, 298] on span "Manage this brand" at bounding box center [300, 305] width 99 height 15
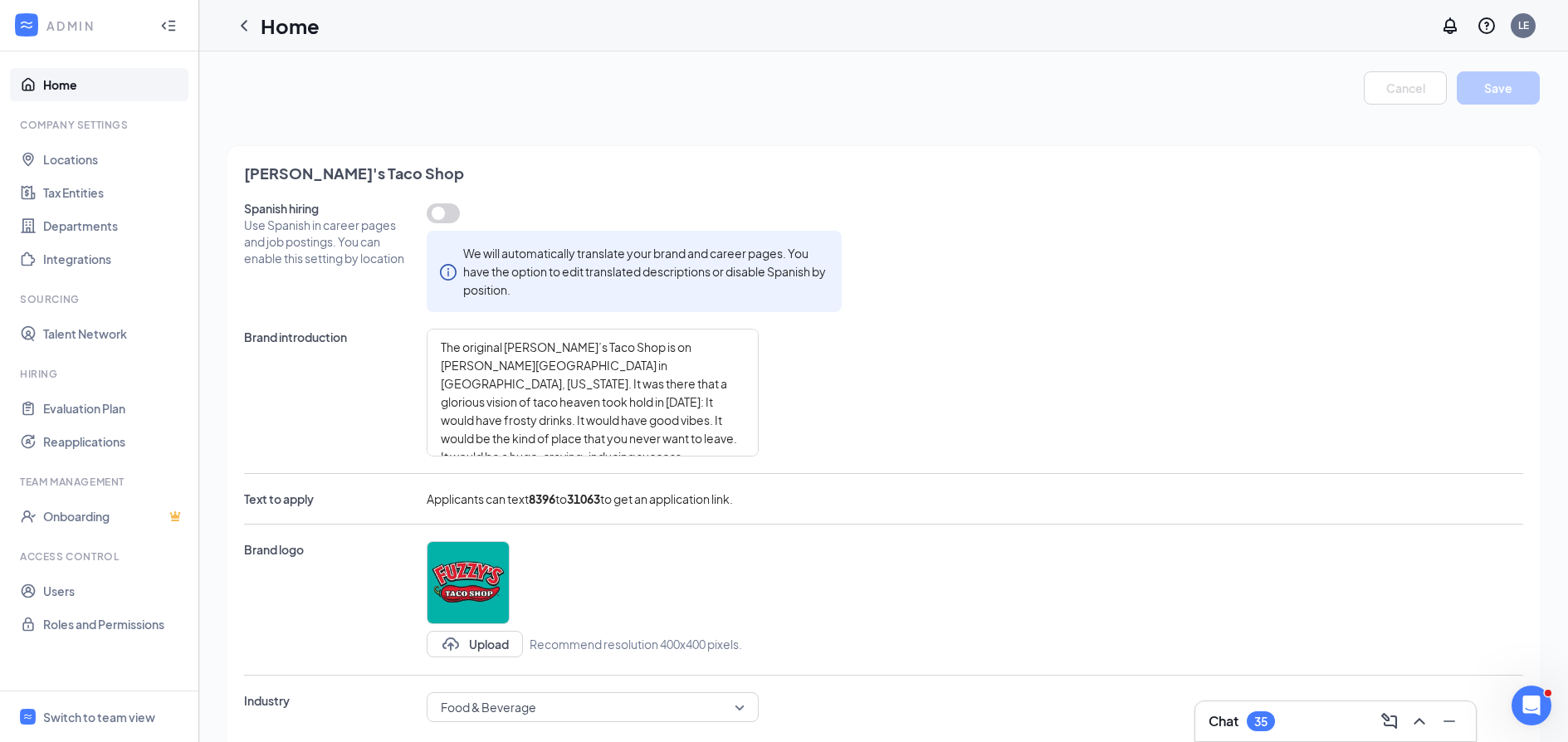
click at [274, 26] on h1 "Home" at bounding box center [290, 26] width 59 height 28
click at [246, 28] on icon "ChevronLeft" at bounding box center [243, 25] width 19 height 19
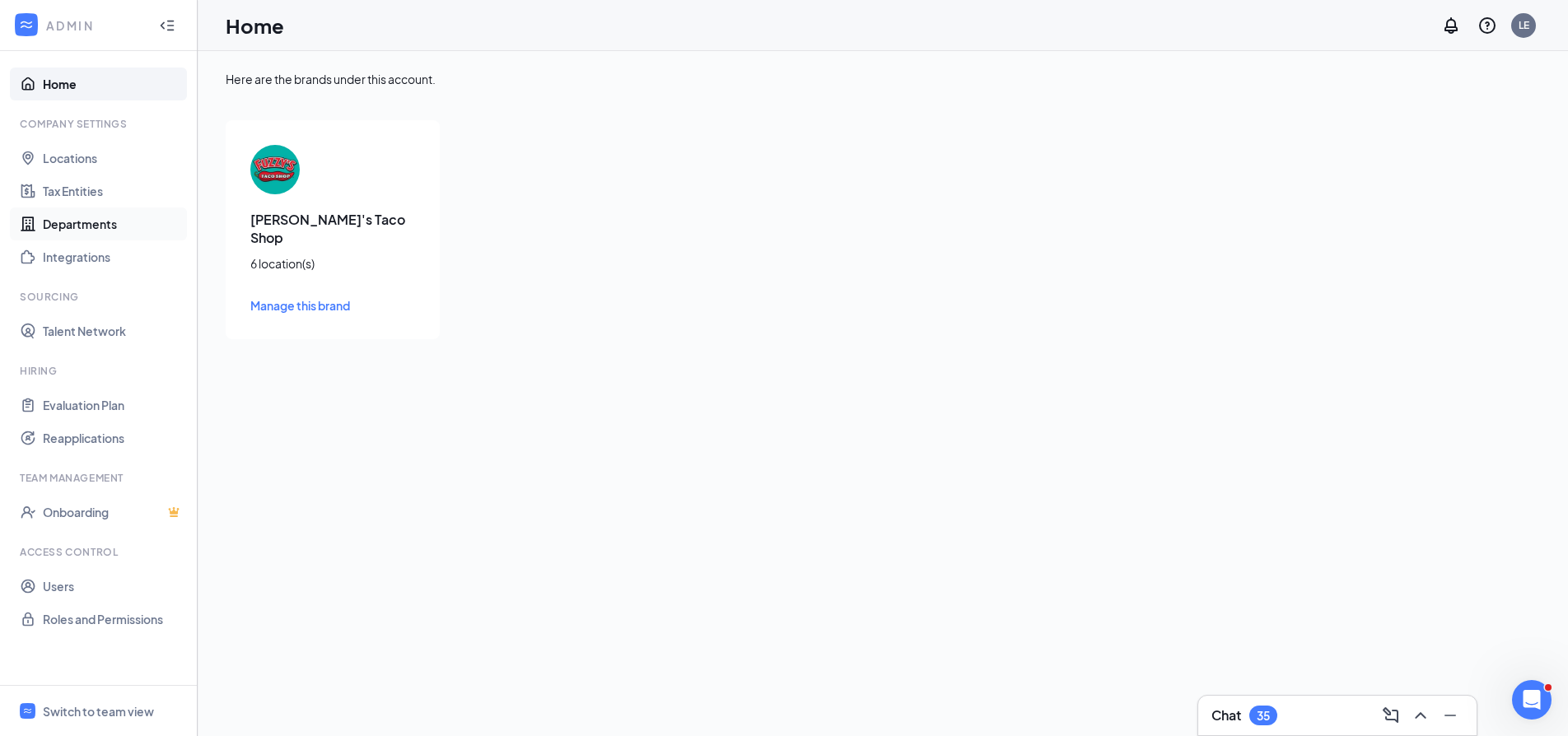
click at [70, 224] on link "Departments" at bounding box center [113, 224] width 141 height 33
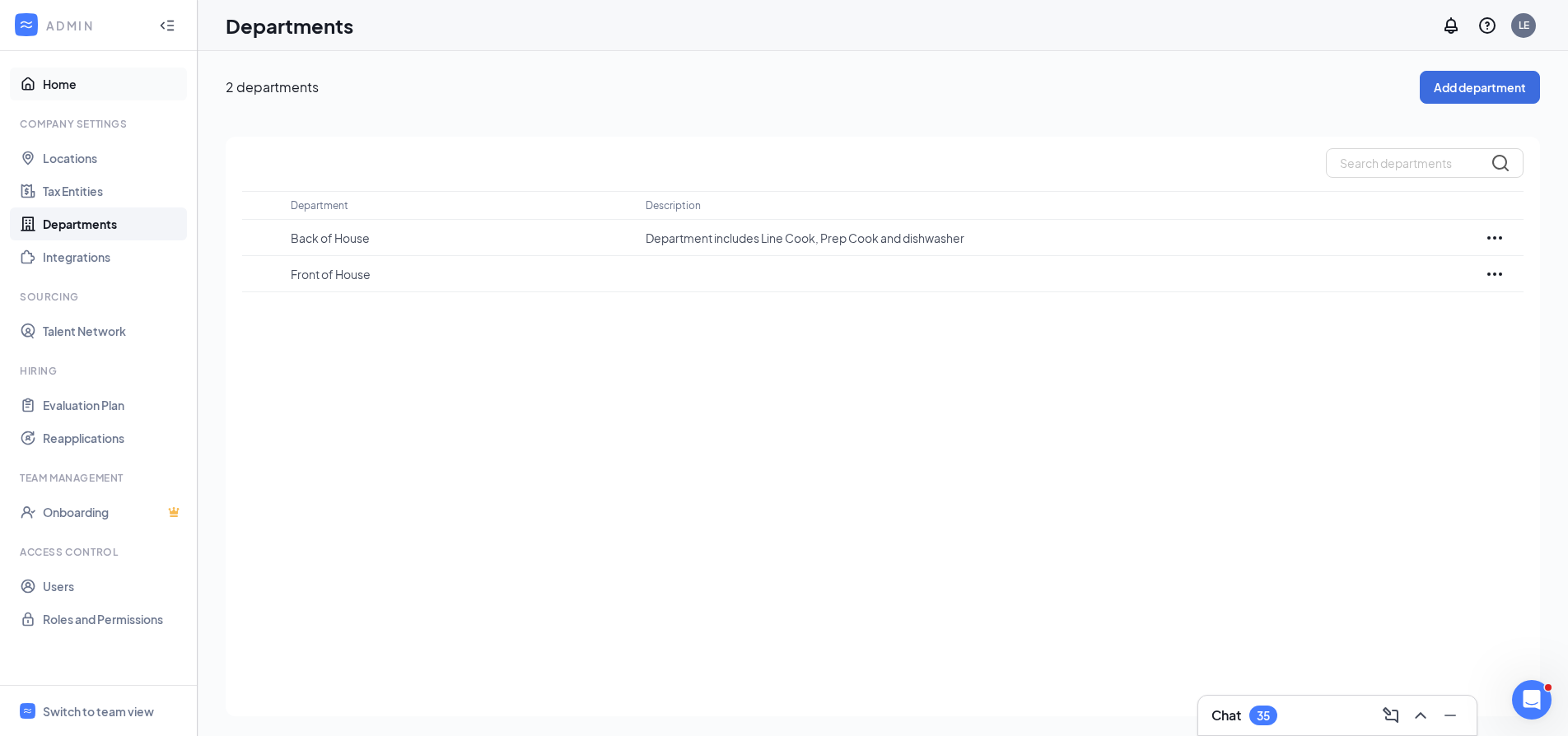
click at [62, 94] on link "Home" at bounding box center [113, 84] width 141 height 33
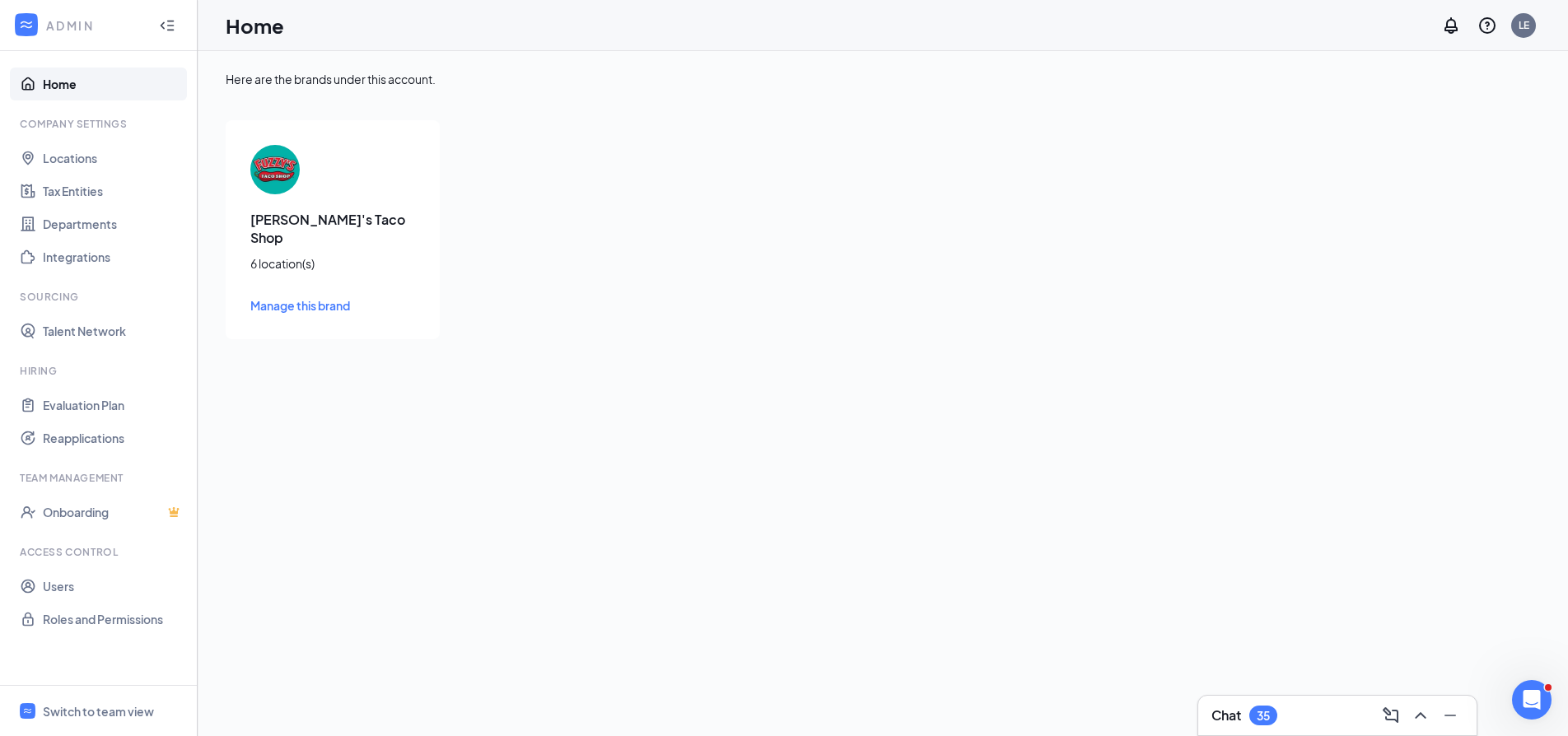
click at [163, 36] on div at bounding box center [167, 26] width 33 height 33
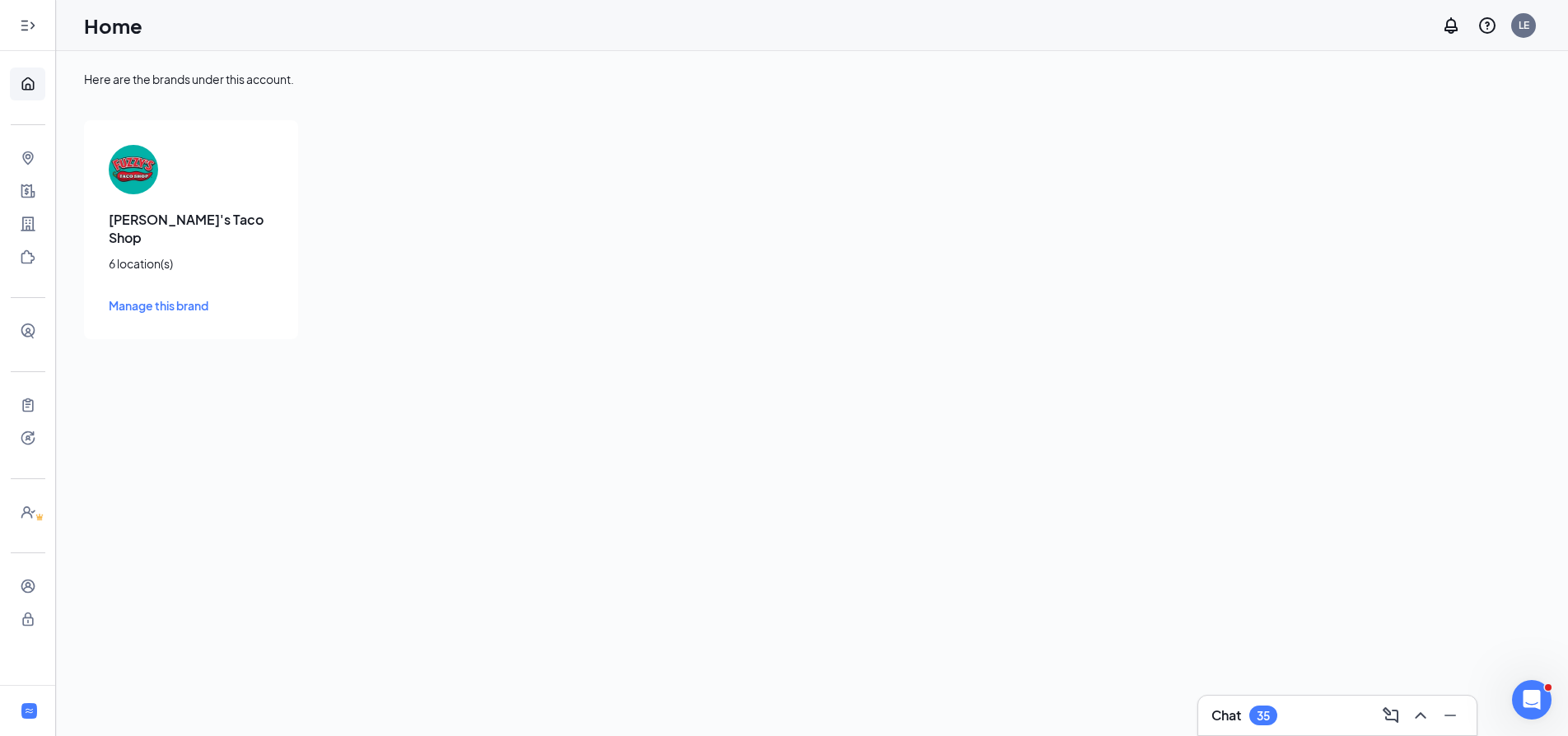
click at [23, 32] on icon "Expand" at bounding box center [28, 26] width 17 height 17
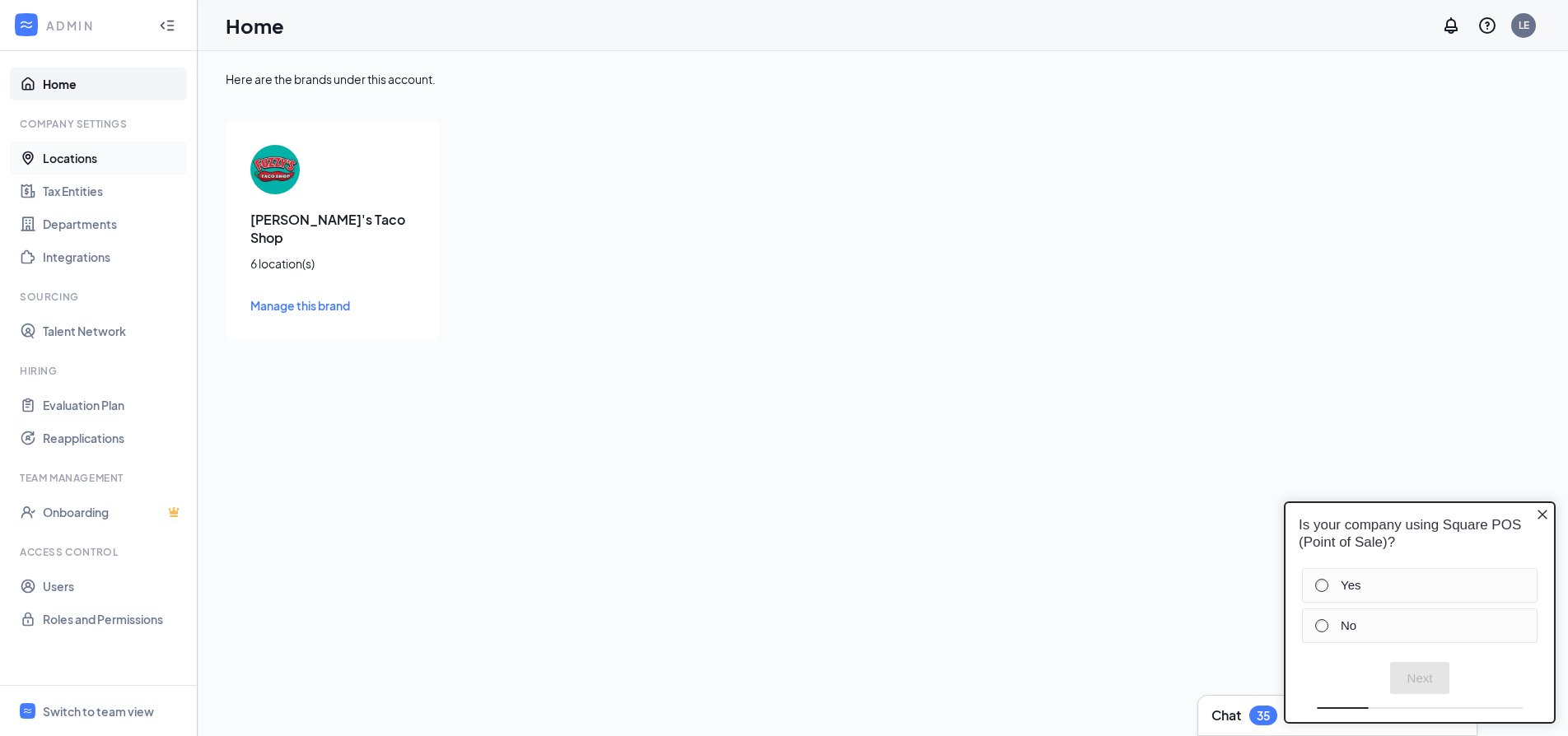
click at [62, 160] on link "Locations" at bounding box center [113, 158] width 141 height 33
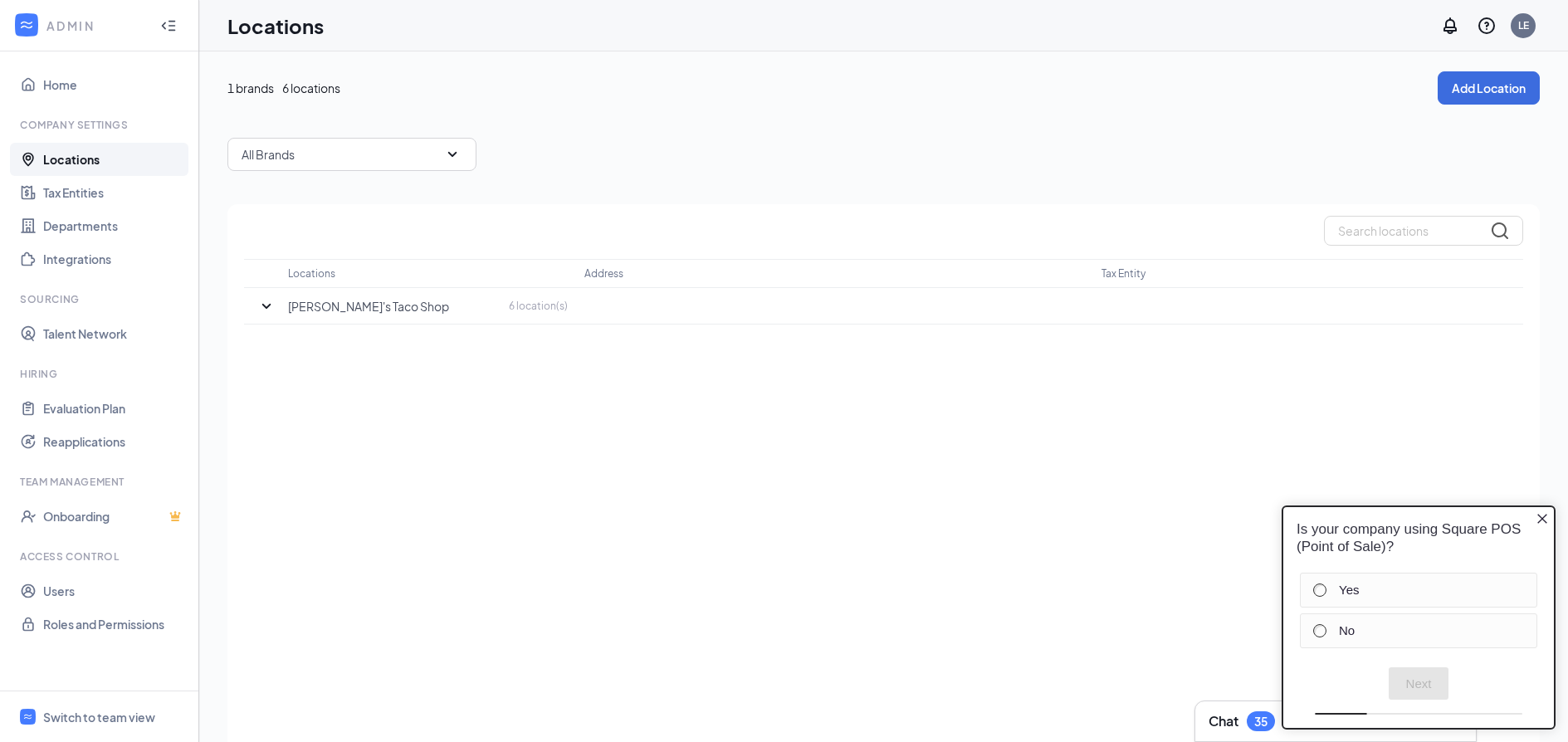
click at [344, 149] on div "All Brands" at bounding box center [351, 155] width 249 height 33
click at [334, 248] on div "Fuzzy's Taco Shop" at bounding box center [351, 238] width 249 height 36
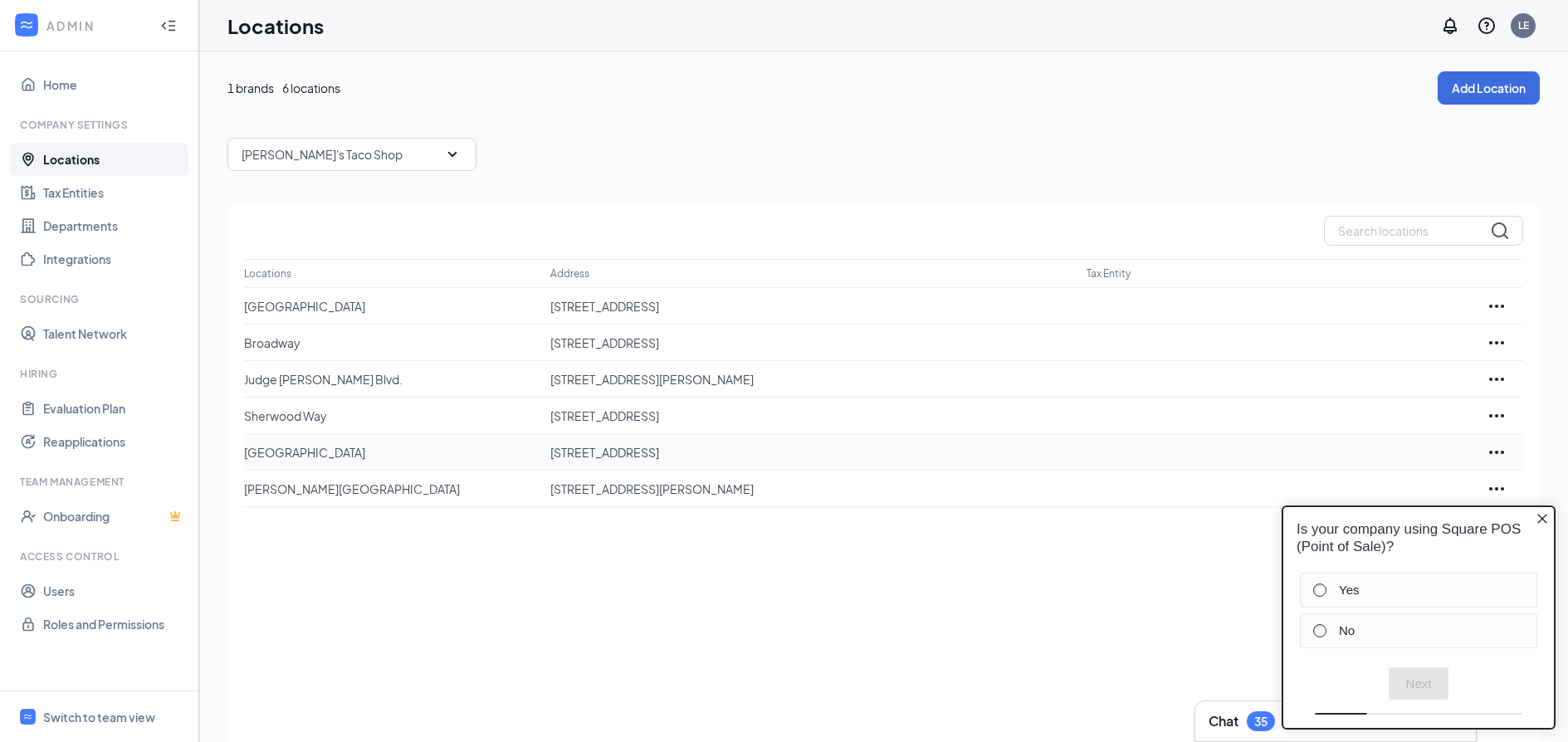
click at [555, 454] on p "10101 Slide Rd, Lubbock, TX, 79424, US" at bounding box center [810, 453] width 519 height 17
click at [1496, 455] on icon "Ellipses" at bounding box center [1496, 452] width 19 height 19
click at [1359, 628] on label "No" at bounding box center [1429, 631] width 181 height 17
click at [1408, 688] on button "Next" at bounding box center [1419, 684] width 60 height 32
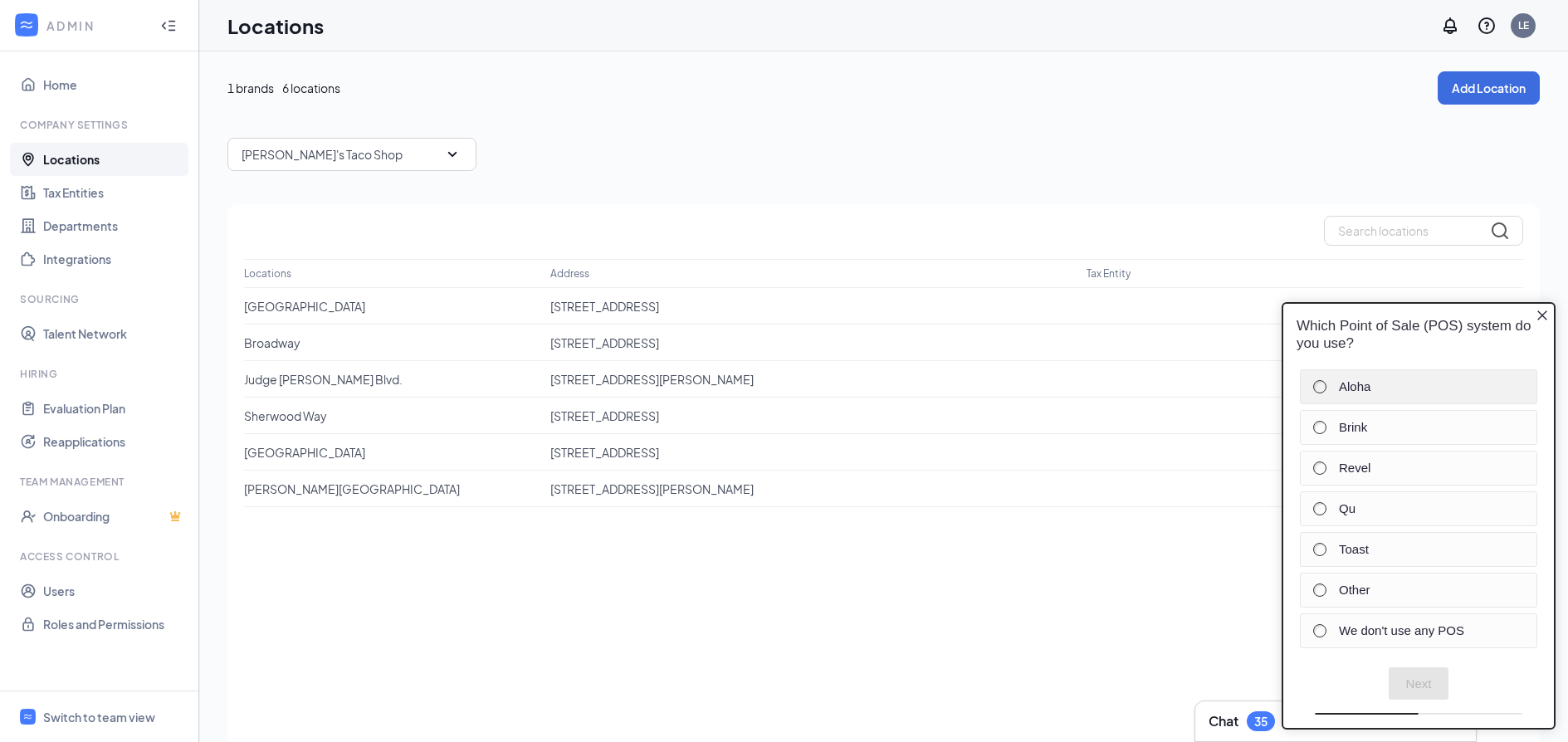
click at [1344, 387] on label "Aloha" at bounding box center [1429, 387] width 181 height 17
click at [1422, 684] on button "Next" at bounding box center [1419, 684] width 60 height 32
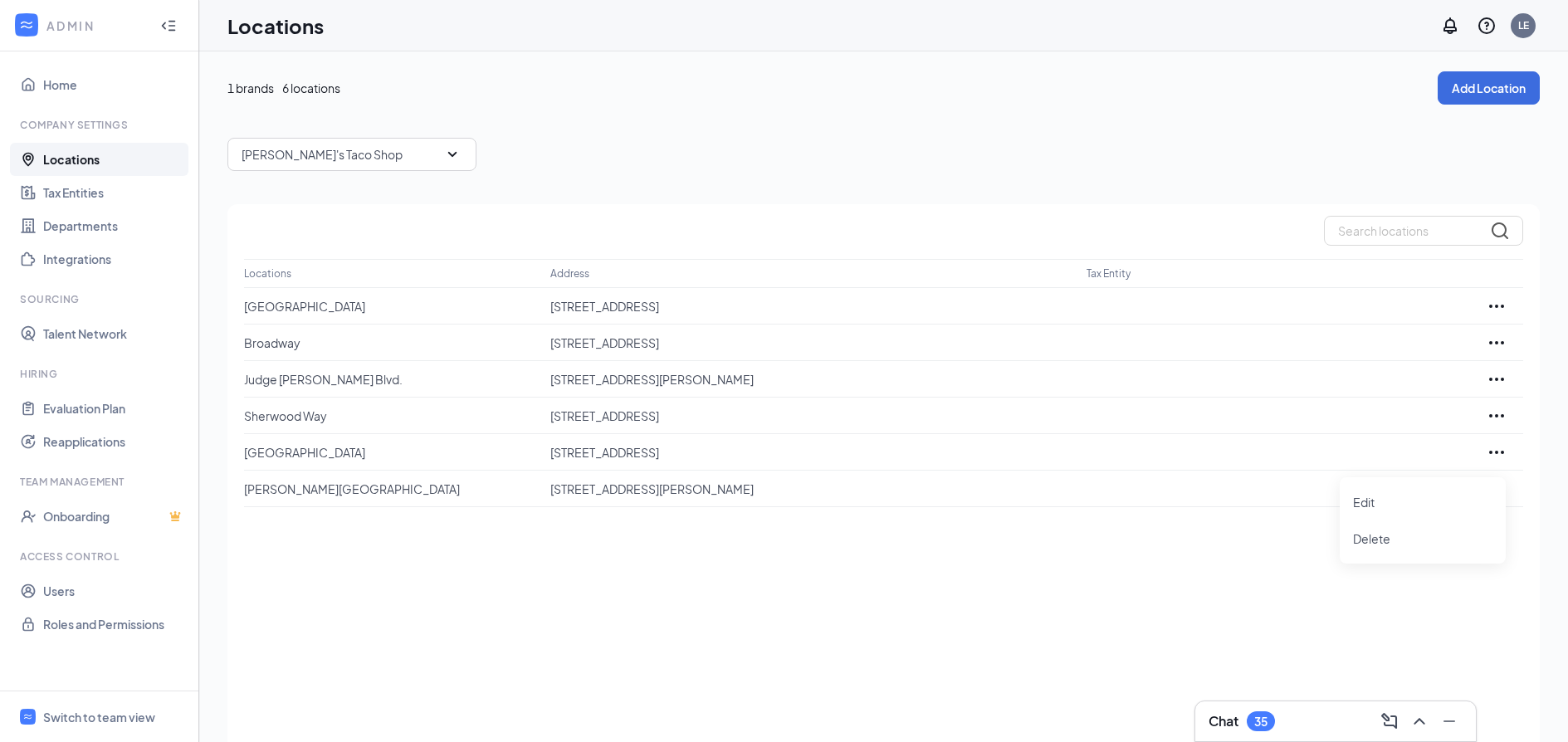
click at [1005, 564] on div "Locations Address Tax Entity 34th Avenue 7408 SW 34th Ave, Amarillo, TX, 79121,…" at bounding box center [883, 496] width 1312 height 584
click at [1129, 449] on td at bounding box center [1278, 452] width 383 height 36
click at [1497, 448] on icon "Ellipses" at bounding box center [1496, 452] width 19 height 19
click at [1389, 495] on p "Edit" at bounding box center [1422, 503] width 139 height 17
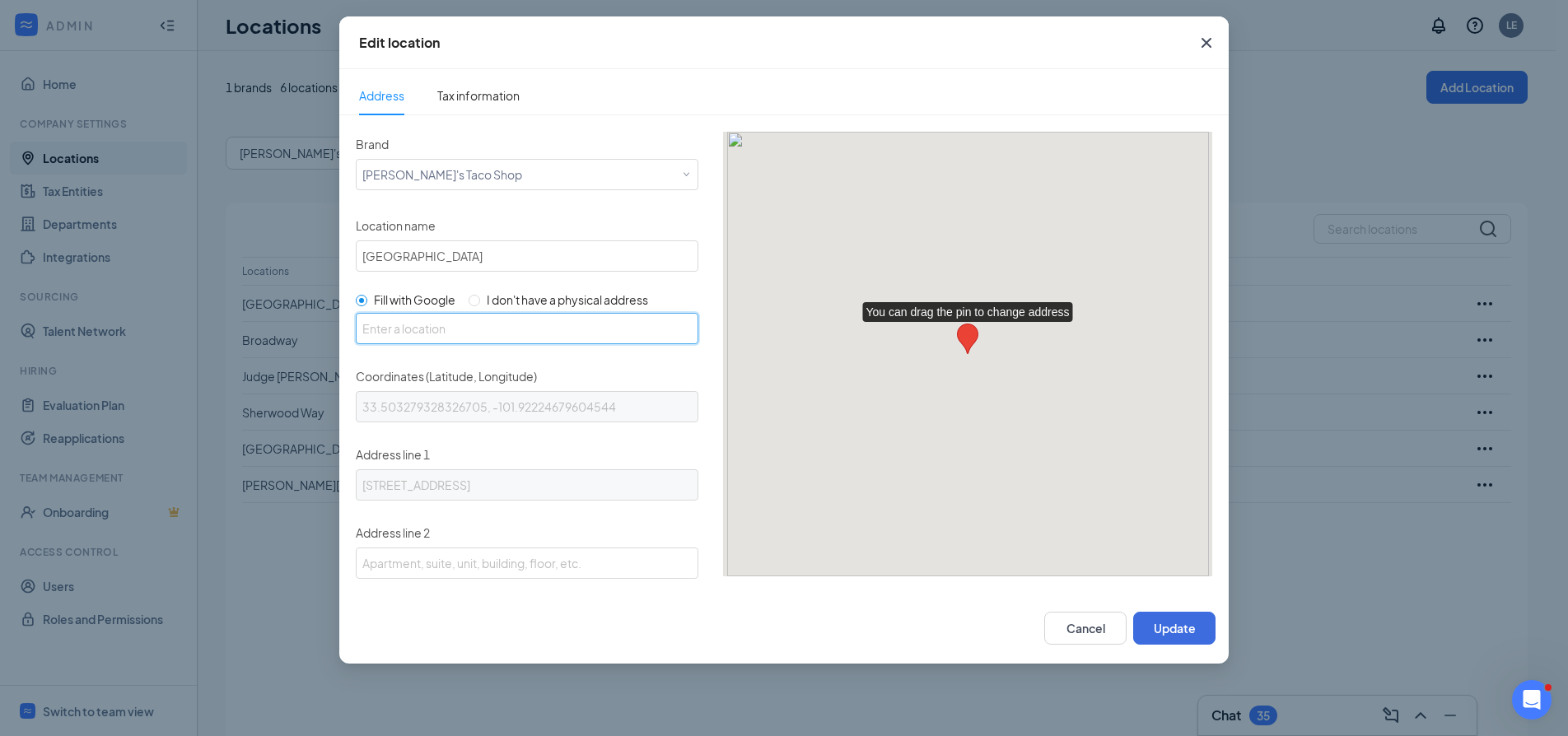
click at [550, 324] on input "text" at bounding box center [527, 328] width 342 height 31
click at [478, 305] on input "I don't have a physical address" at bounding box center [474, 301] width 12 height 12
radio input "true"
radio input "false"
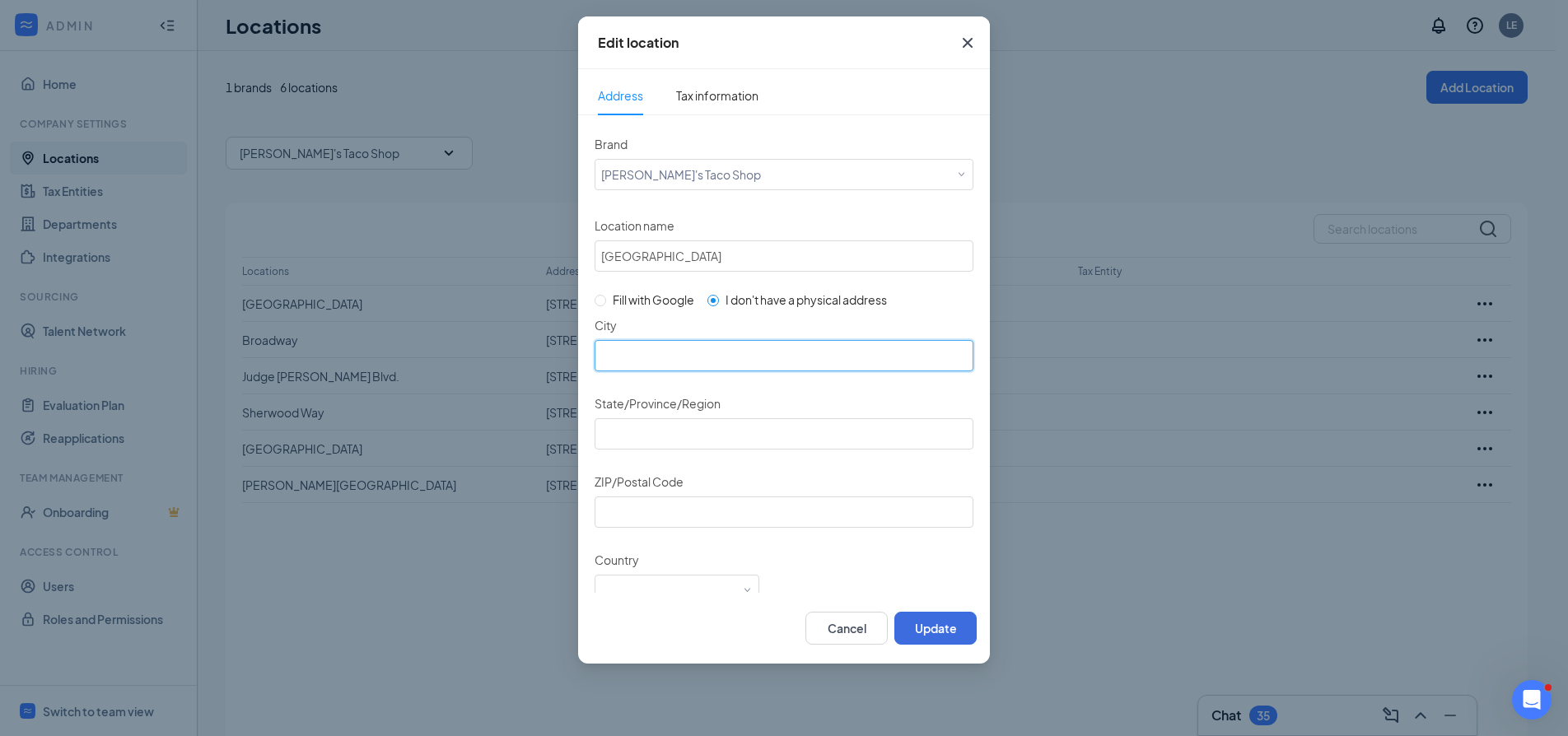
click at [692, 364] on input "City" at bounding box center [784, 356] width 379 height 31
type input "Lubbock"
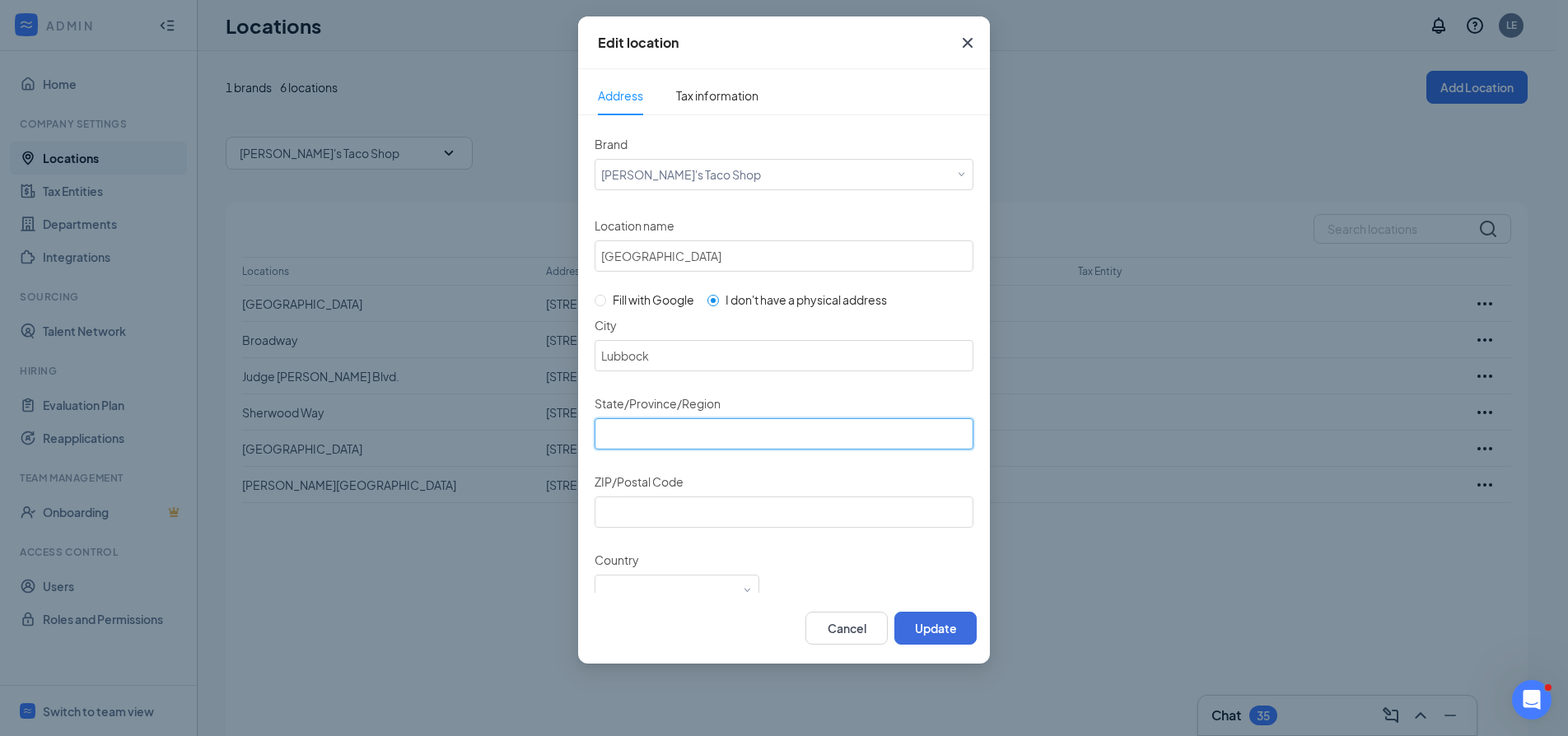
click at [696, 443] on input "State/Province/Region" at bounding box center [784, 434] width 379 height 31
type input "TX"
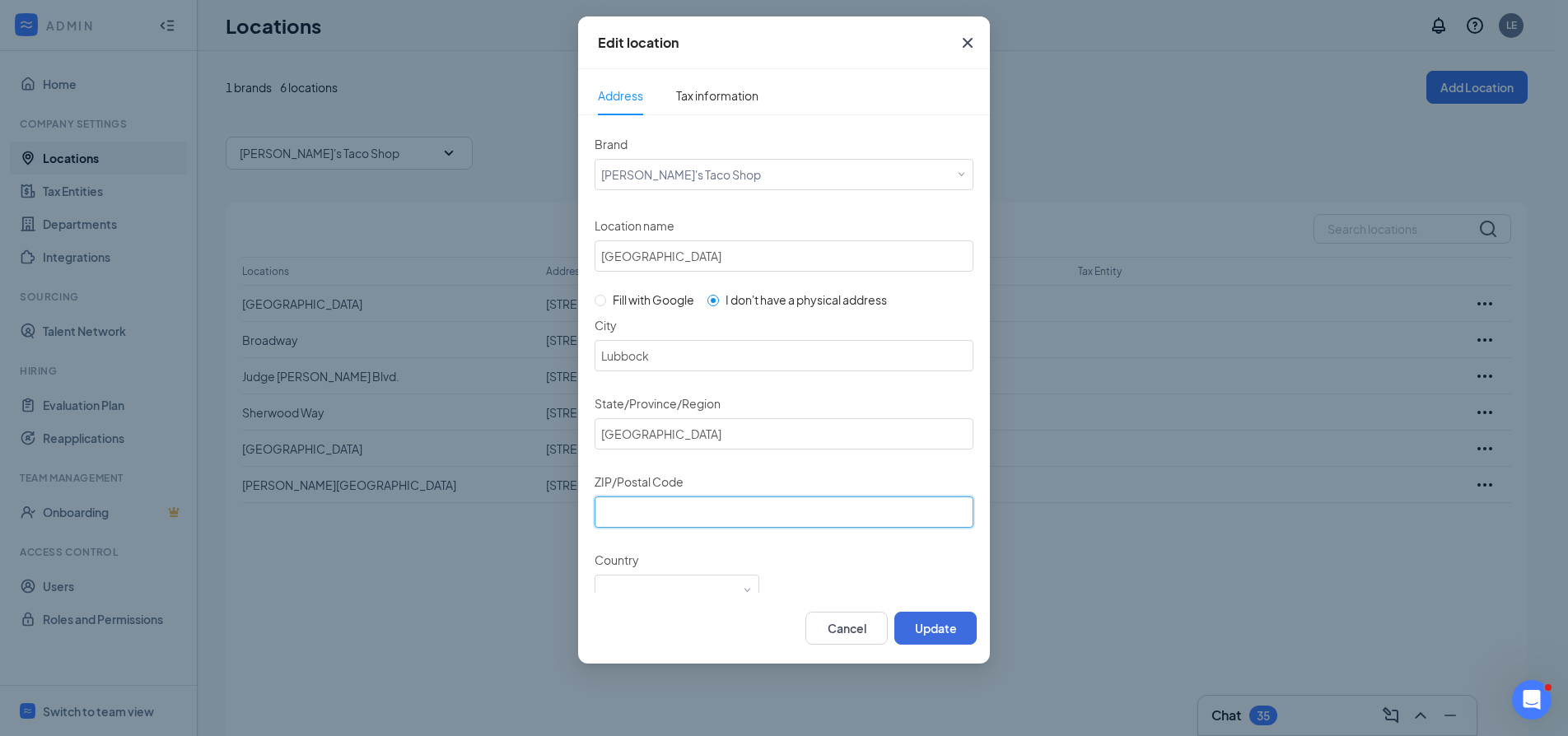
click at [701, 523] on input "ZIP/Postal Code" at bounding box center [784, 512] width 379 height 31
type input "79424"
click at [703, 593] on div "Cancel Update" at bounding box center [784, 628] width 412 height 71
click at [736, 588] on div "Select a country" at bounding box center [677, 588] width 152 height 25
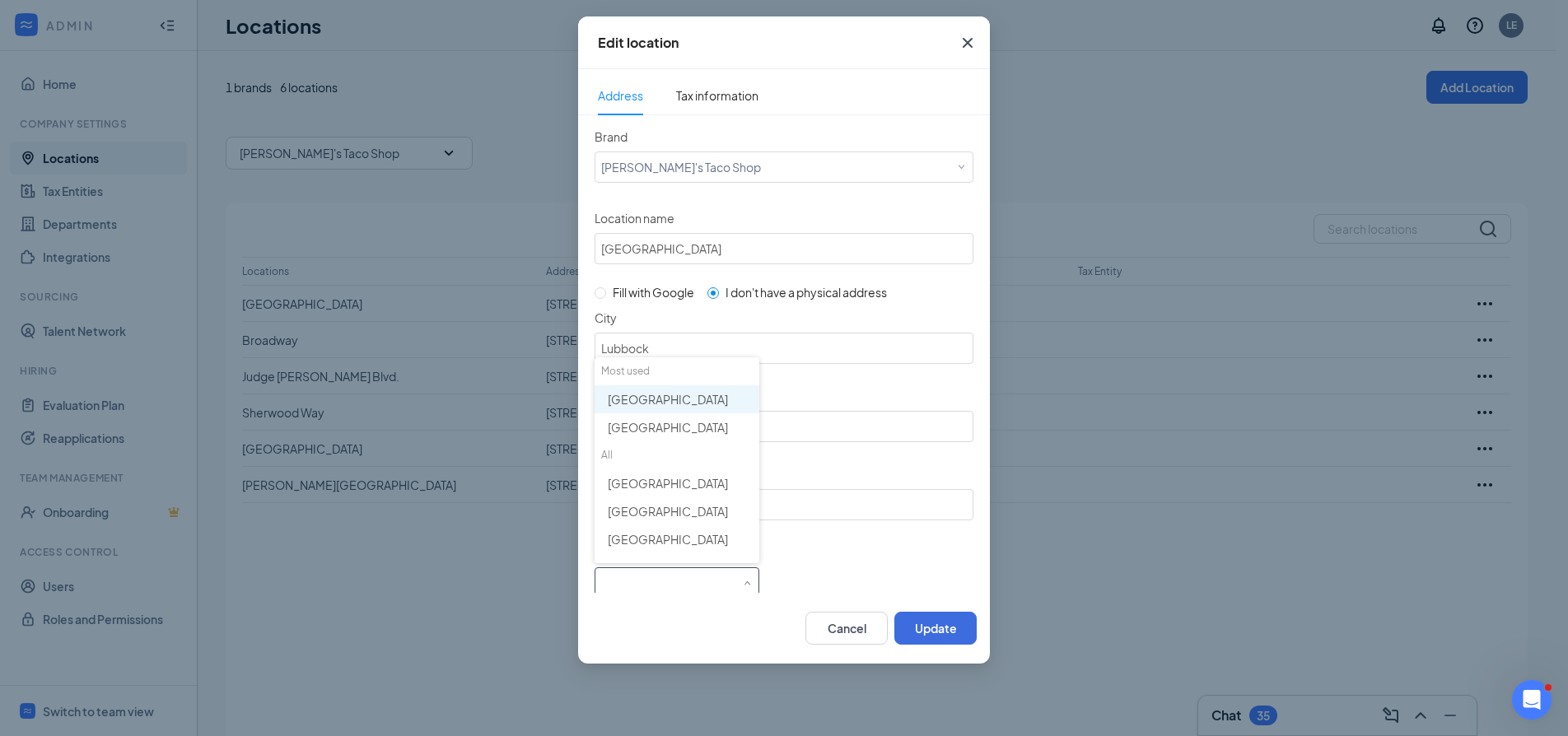
click at [697, 397] on div "United States" at bounding box center [681, 399] width 145 height 17
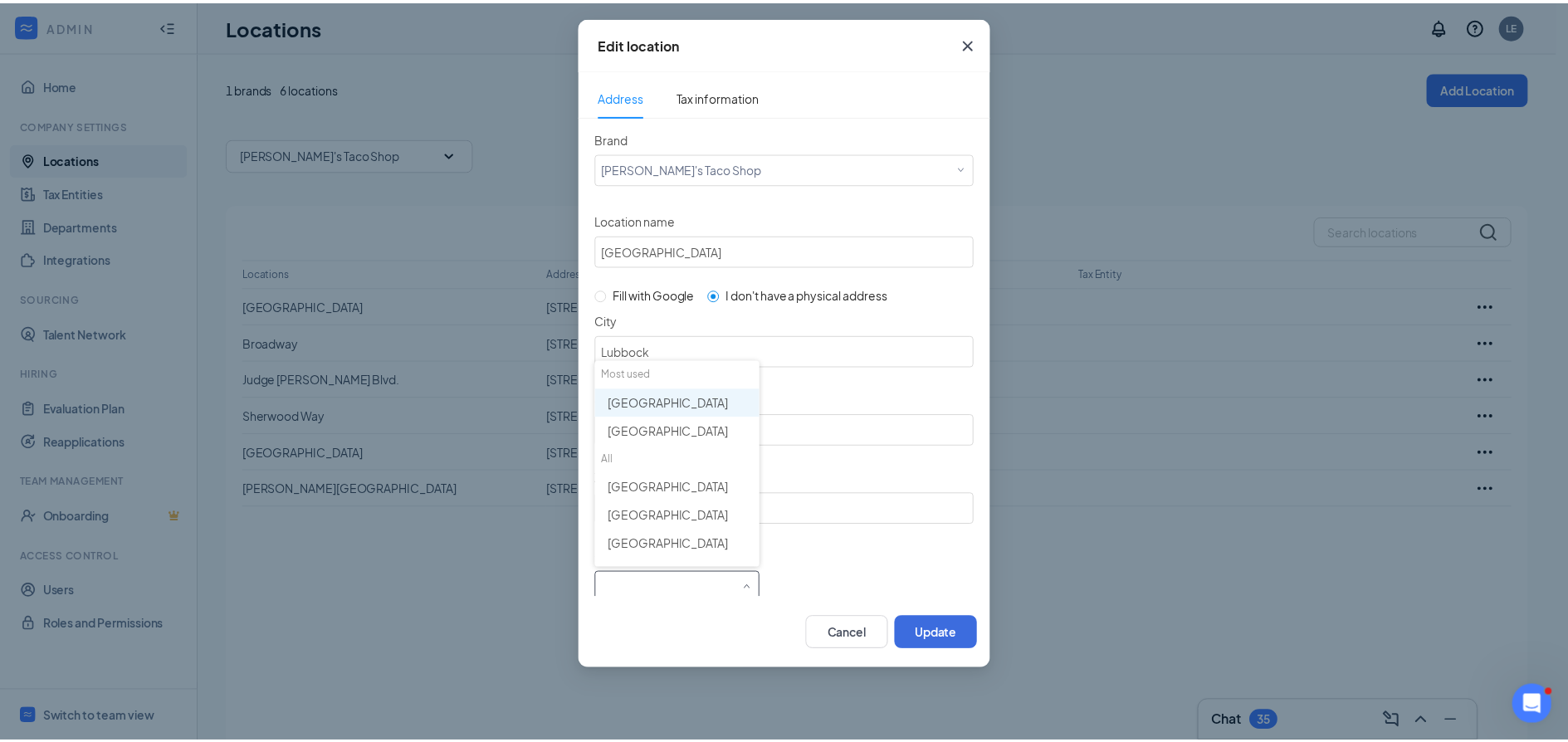
scroll to position [13, 0]
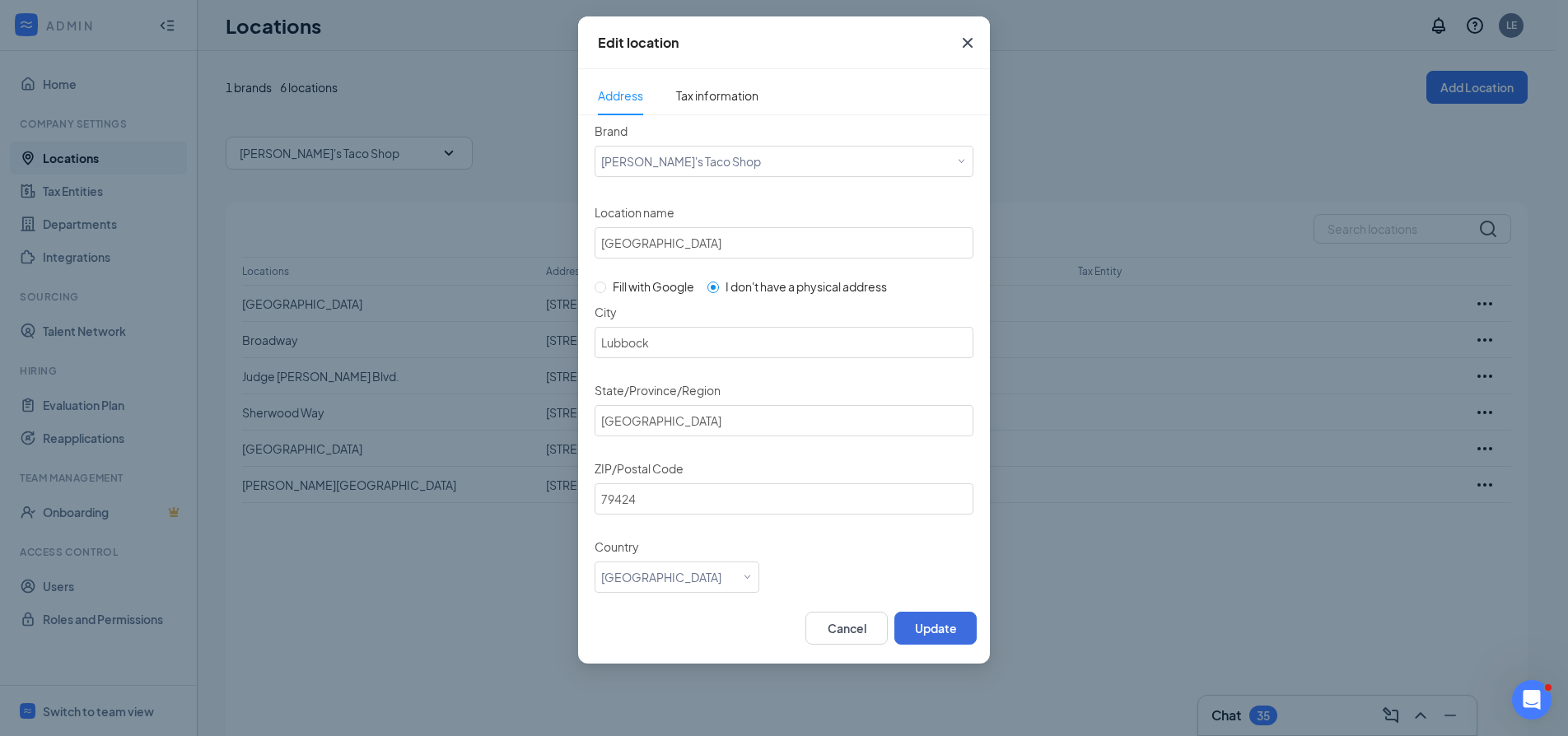
click at [605, 288] on input "Fill with Google" at bounding box center [600, 287] width 12 height 12
radio input "true"
radio input "false"
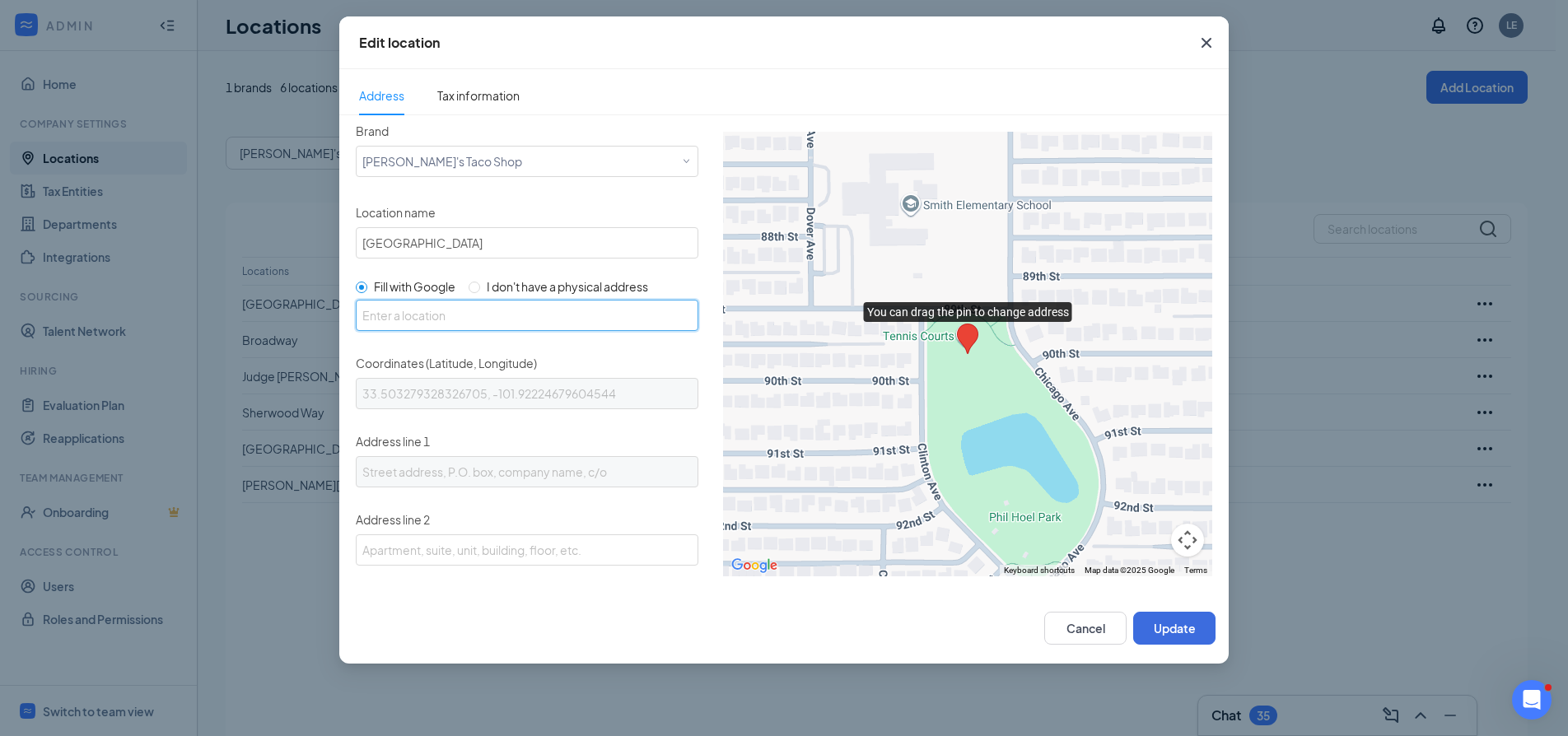
click at [474, 317] on input "text" at bounding box center [527, 316] width 342 height 31
type input "10101 Slide Rd, Lubbock, TX 79424, USA"
type input "33.50131289999999, -101.9215022"
type input "10101 Slide Rd"
type input "Lubbock"
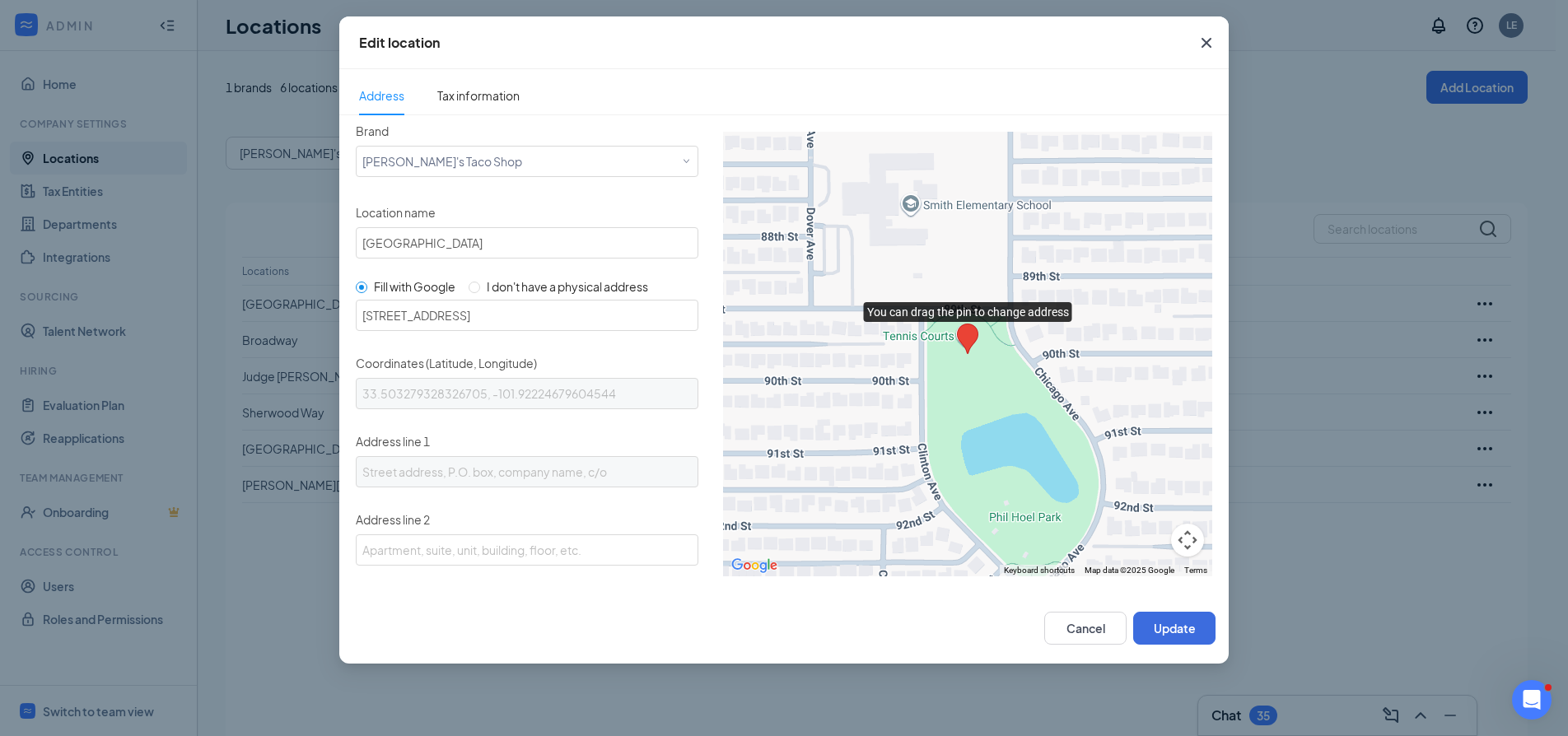
type input "TX"
type input "79424"
type input "US"
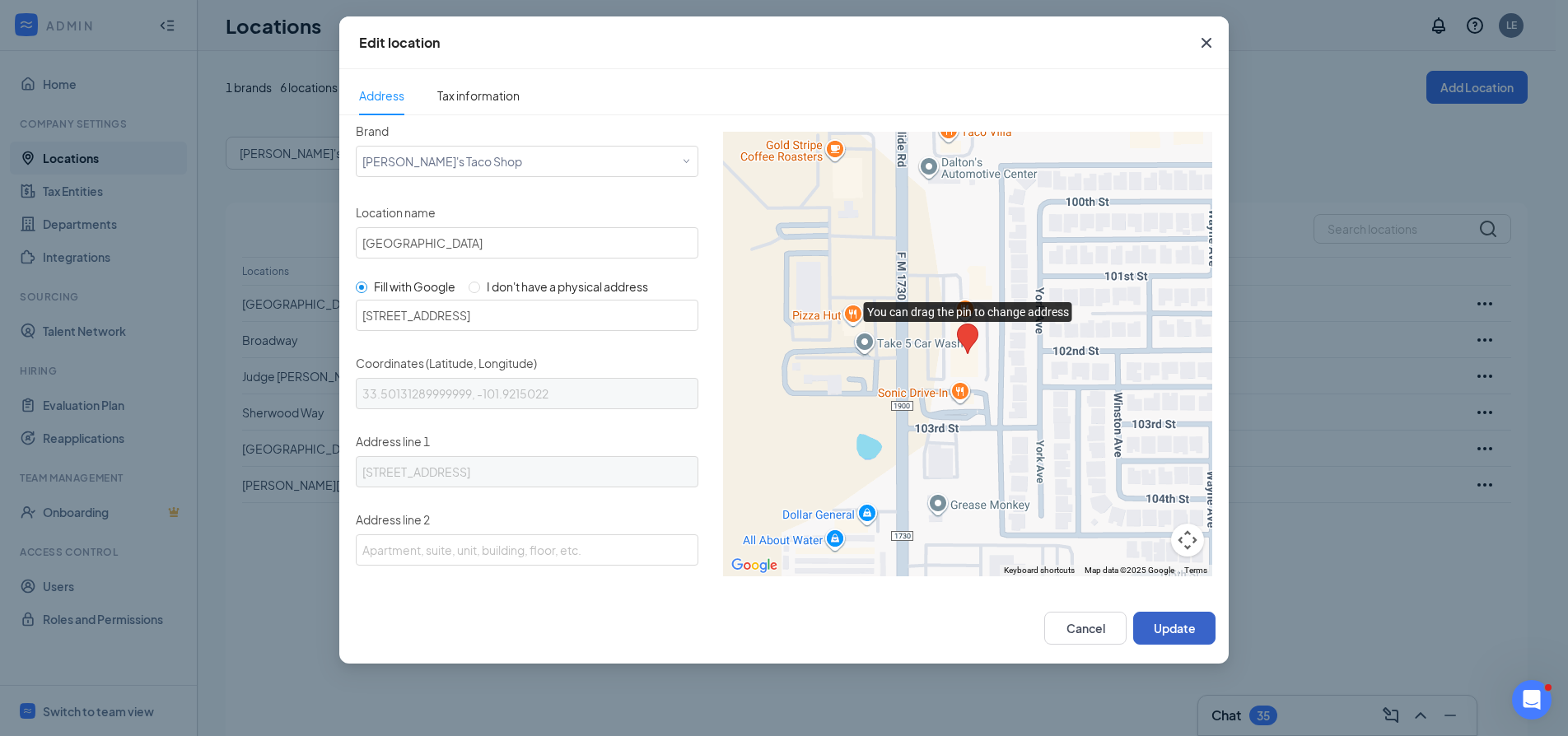
click at [1170, 631] on button "Update" at bounding box center [1174, 628] width 83 height 33
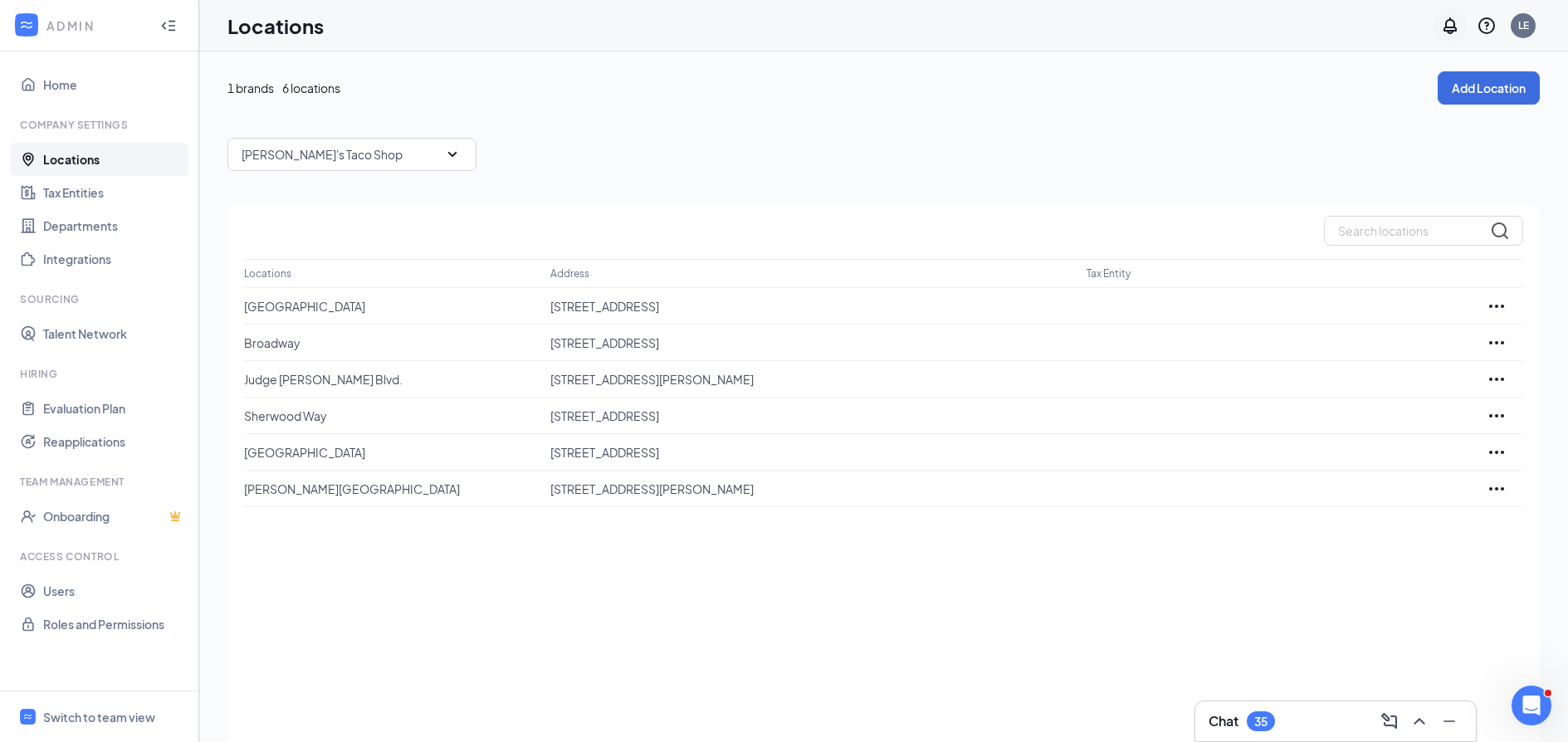
click at [1457, 25] on icon "Notifications" at bounding box center [1449, 25] width 19 height 19
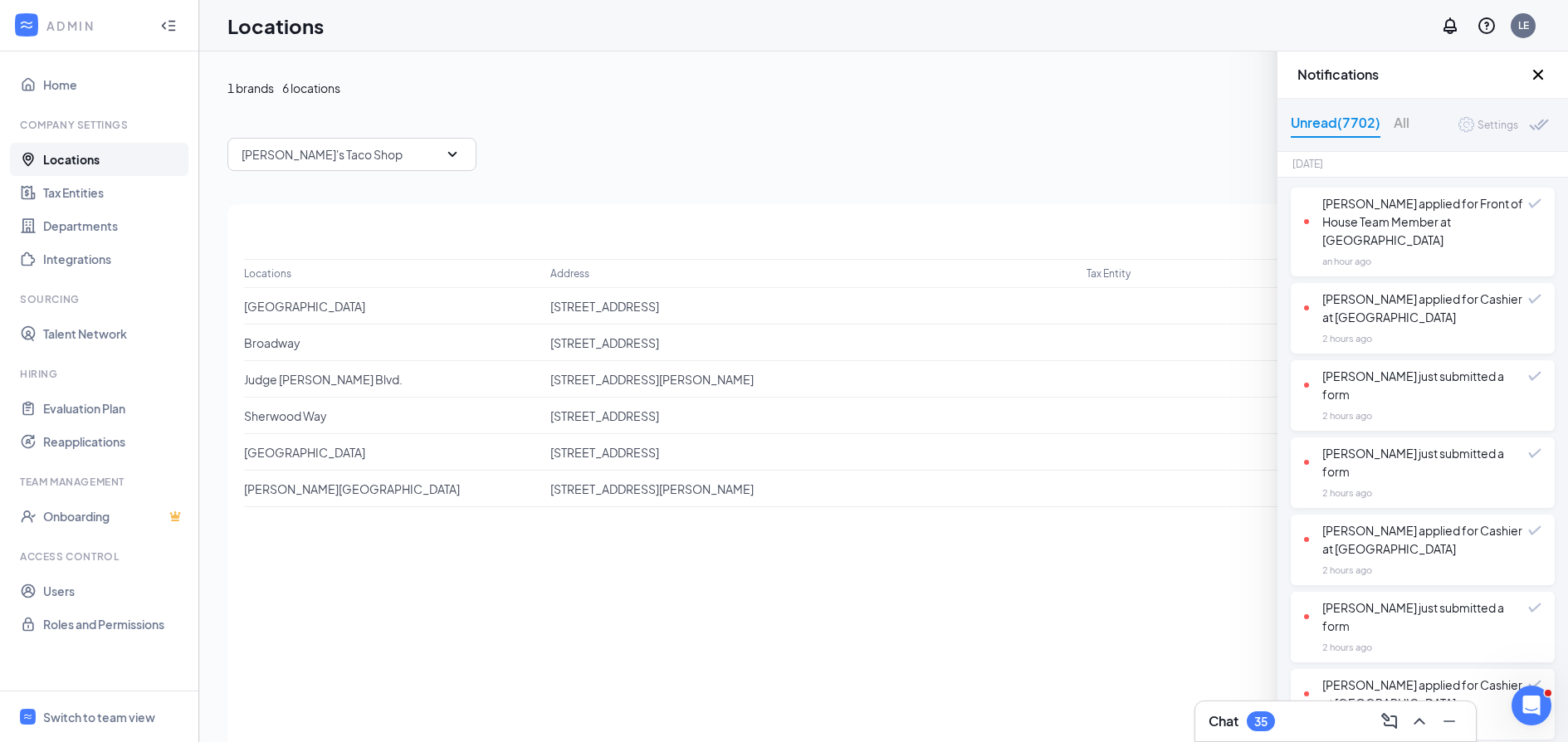
click at [1432, 226] on div "Lynn Clevenger applied for Front of House Team Member at Slide Road" at bounding box center [1416, 221] width 224 height 55
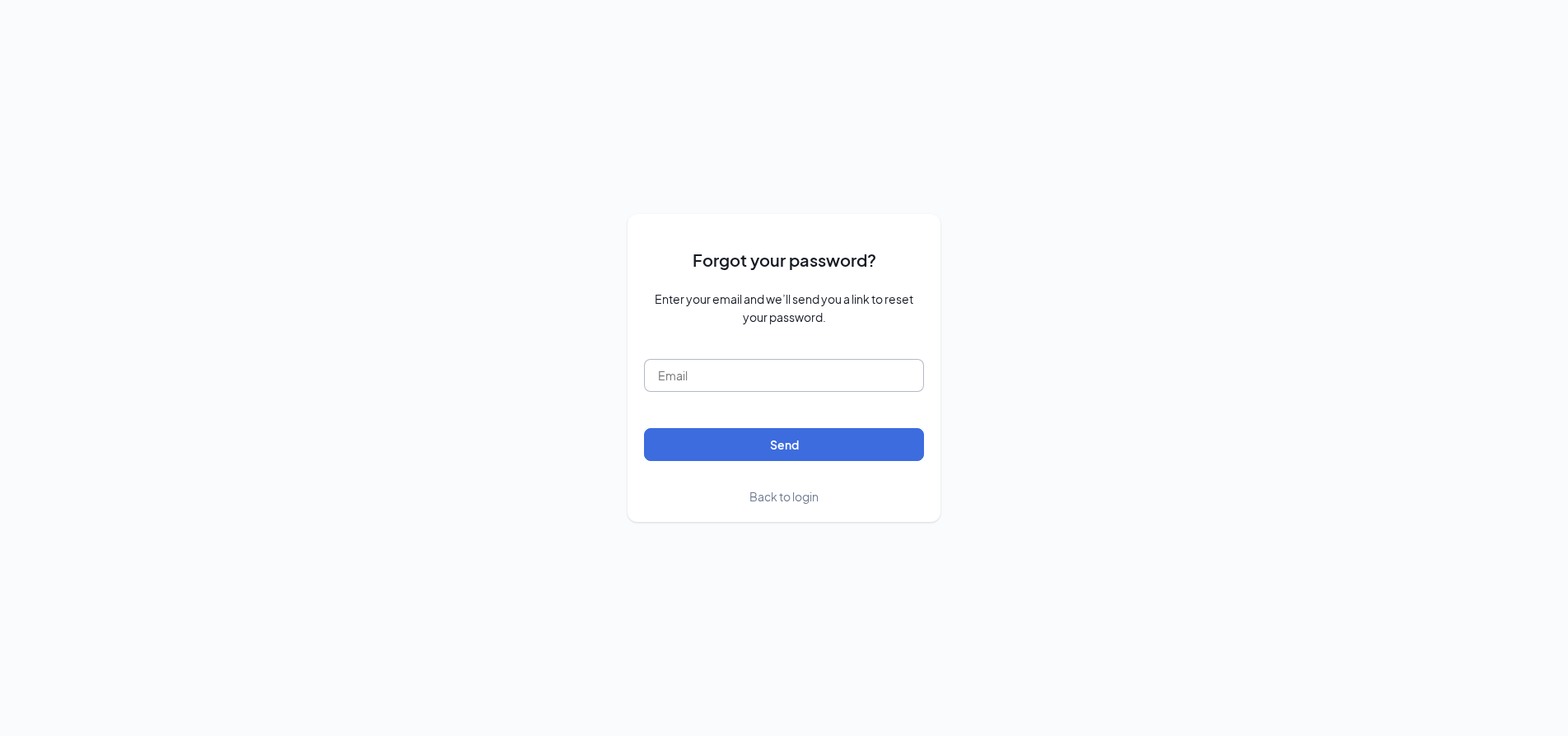
click at [790, 374] on input "text" at bounding box center [784, 375] width 280 height 33
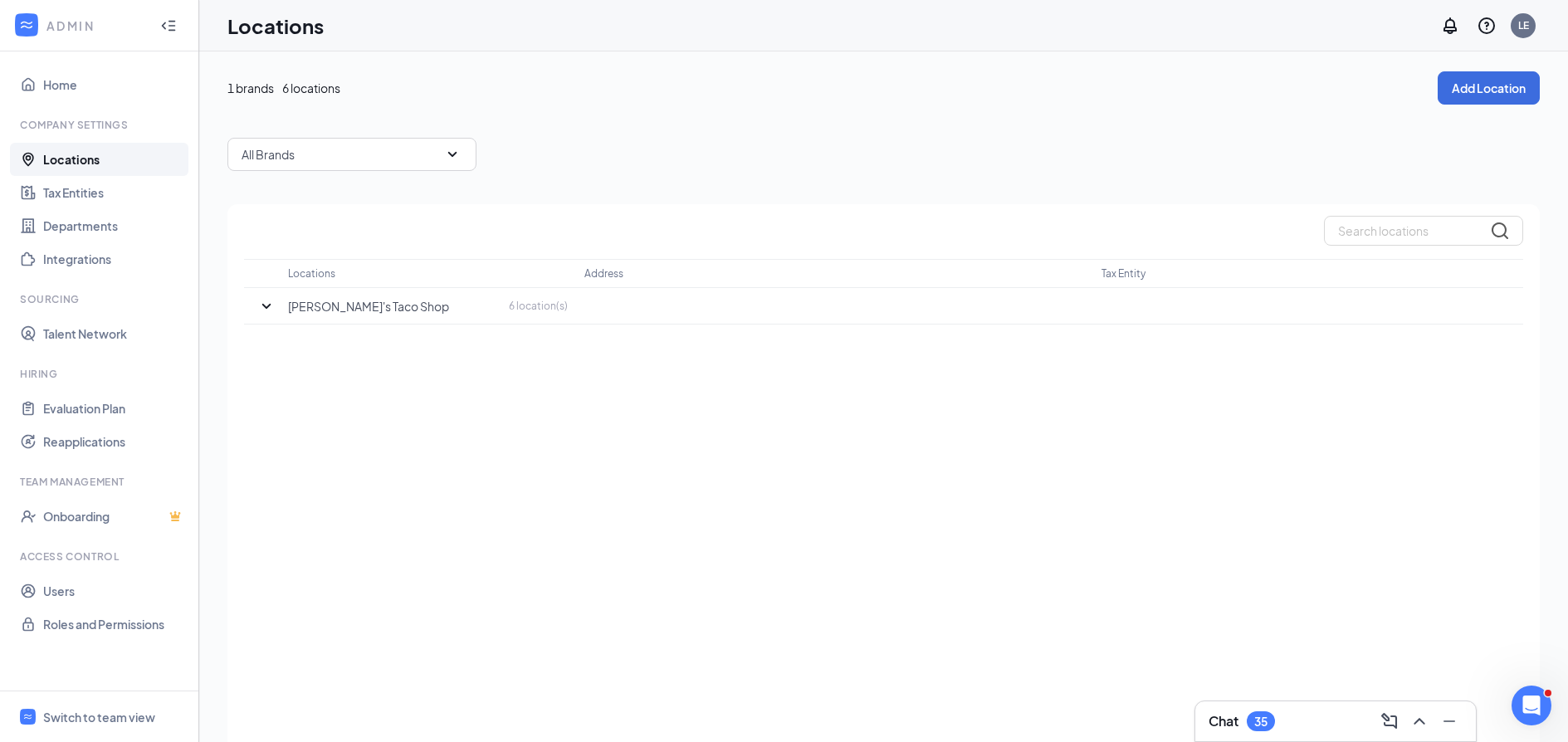
click at [171, 31] on icon "Collapse" at bounding box center [169, 26] width 17 height 17
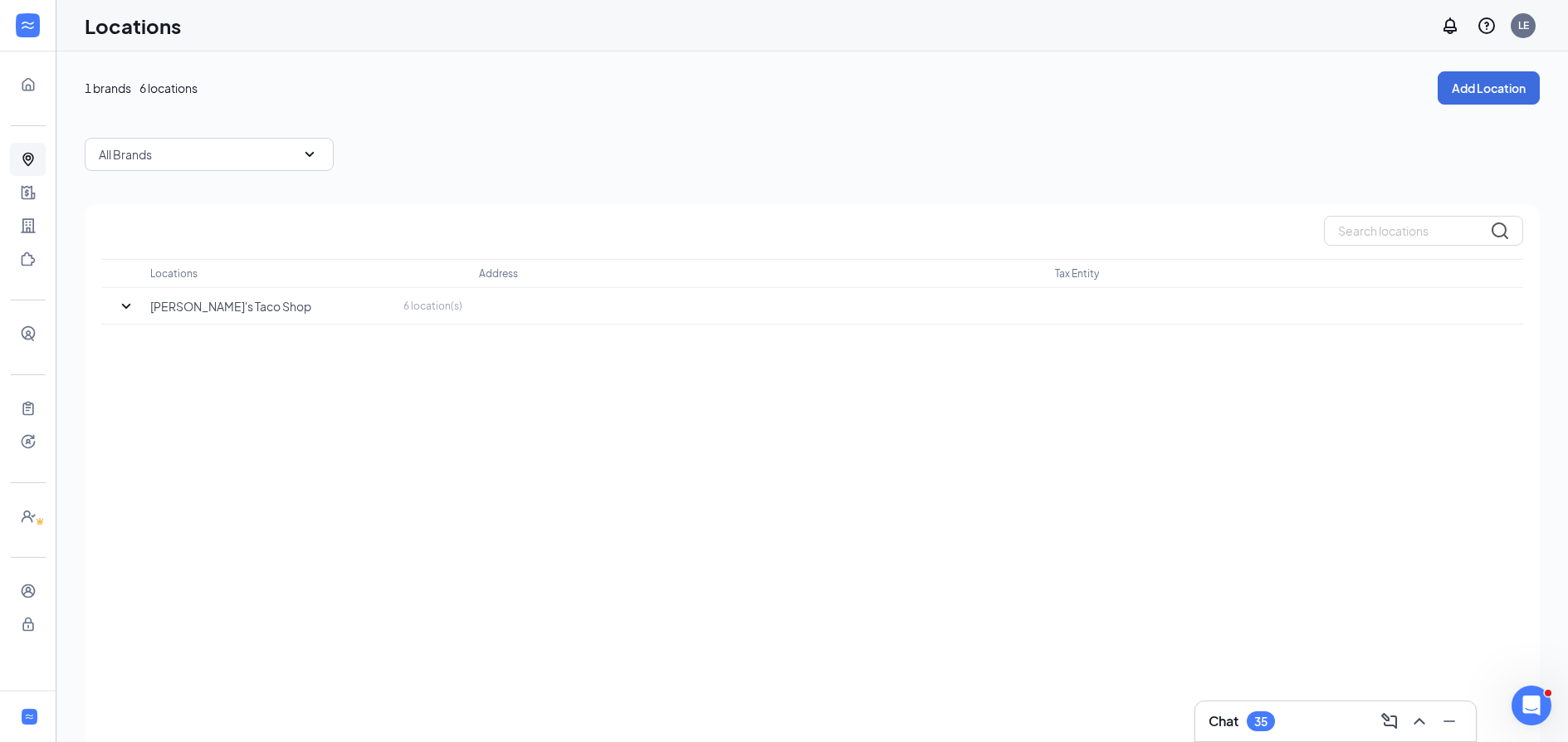
click at [173, 160] on div "All Brands" at bounding box center [209, 155] width 249 height 33
click at [180, 252] on div "Fuzzy's Taco Shop" at bounding box center [209, 238] width 249 height 36
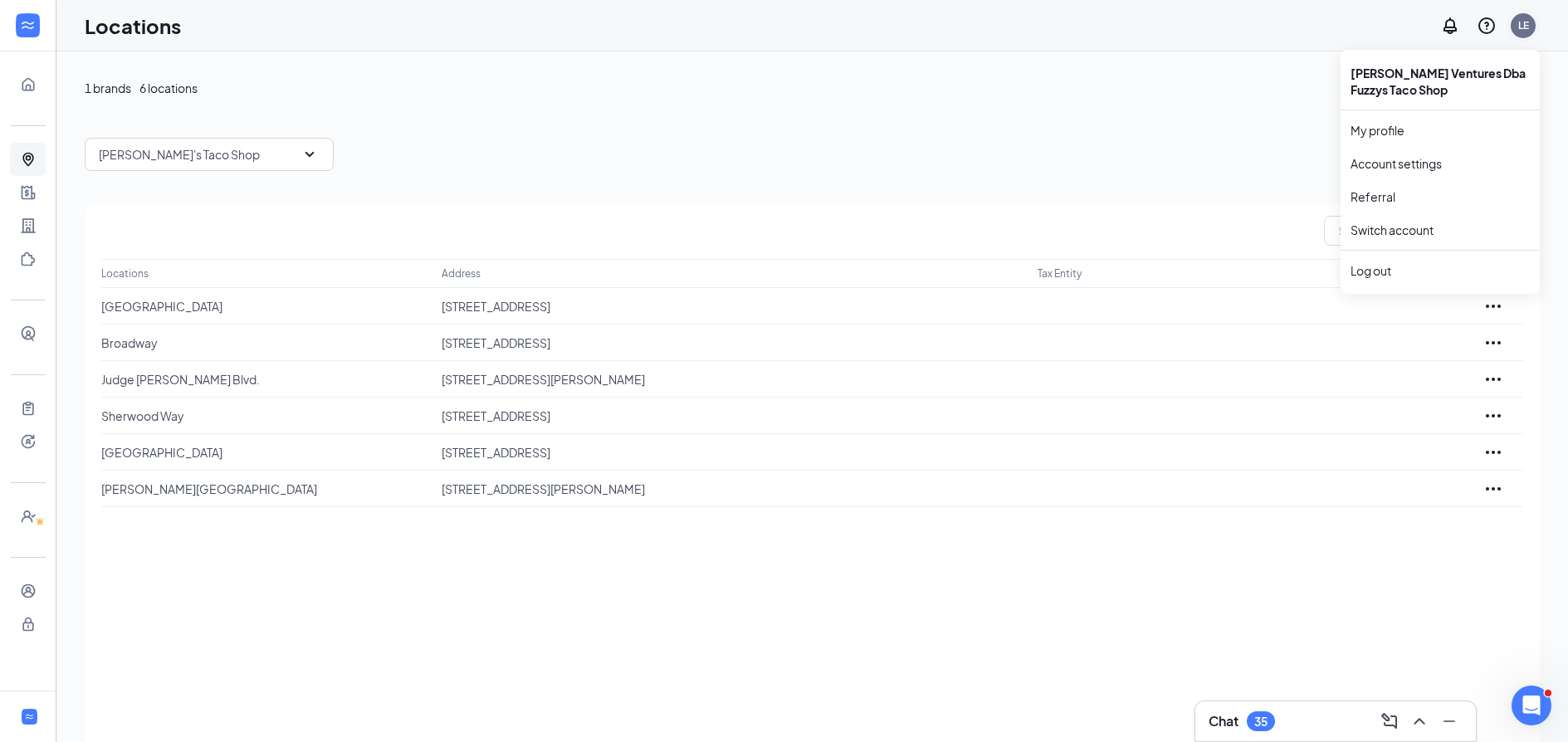
click at [1518, 27] on div "LE" at bounding box center [1523, 25] width 11 height 14
click at [1386, 162] on link "Account settings" at bounding box center [1440, 163] width 179 height 17
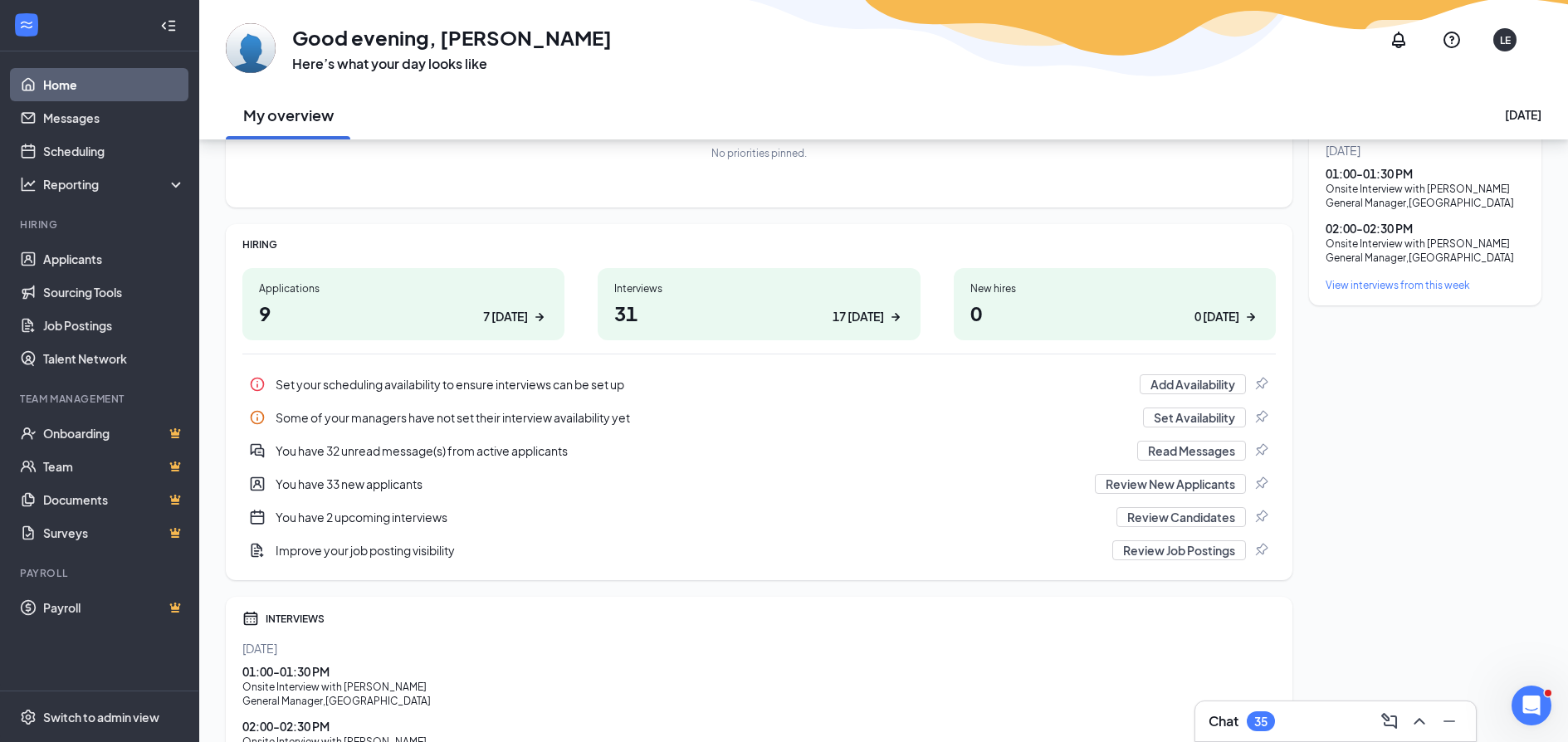
scroll to position [166, 0]
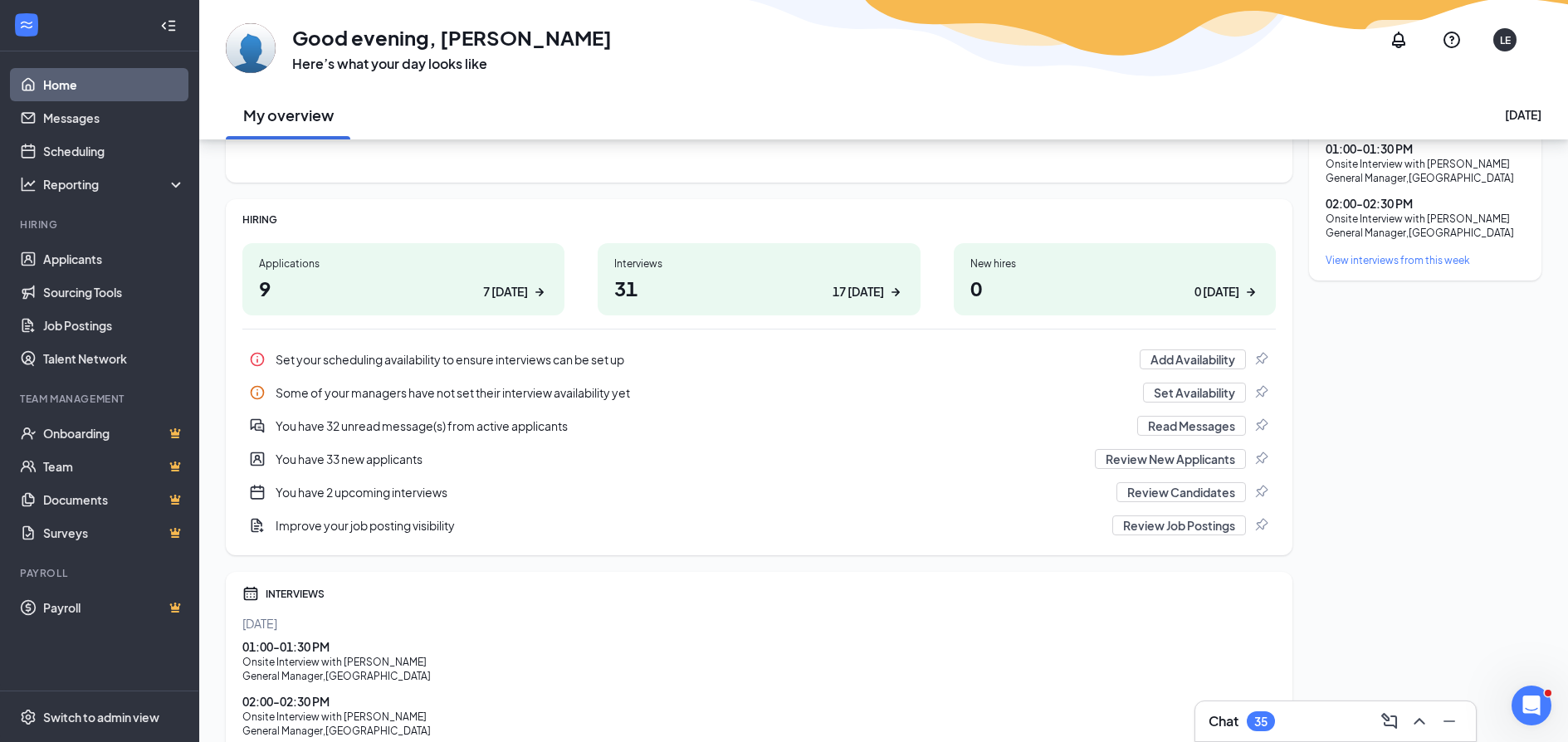
click at [533, 354] on div "Set your scheduling availability to ensure interviews can be set up" at bounding box center [702, 360] width 854 height 17
click at [1197, 386] on button "Set Availability" at bounding box center [1194, 392] width 103 height 19
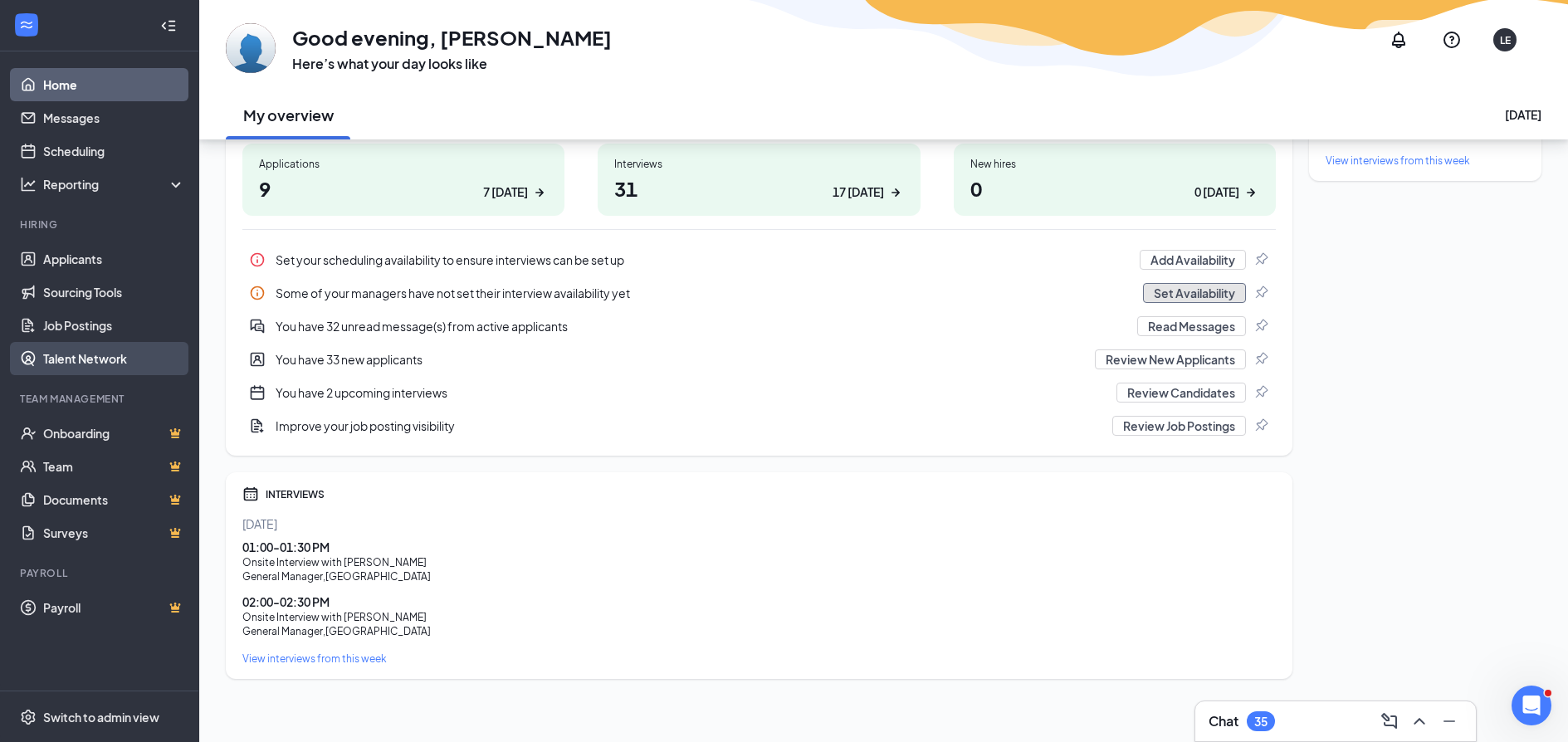
scroll to position [269, 0]
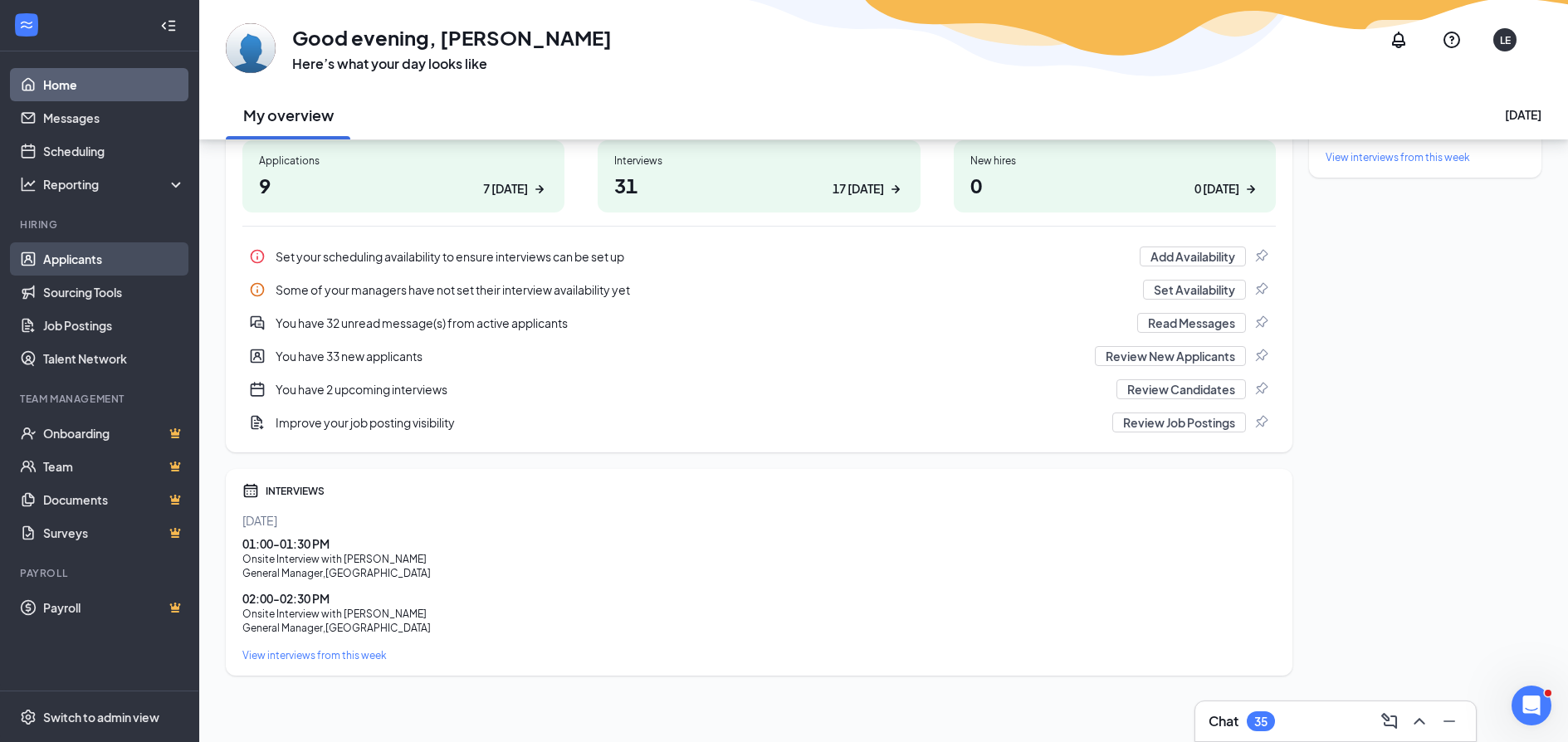
click at [83, 267] on link "Applicants" at bounding box center [114, 259] width 142 height 33
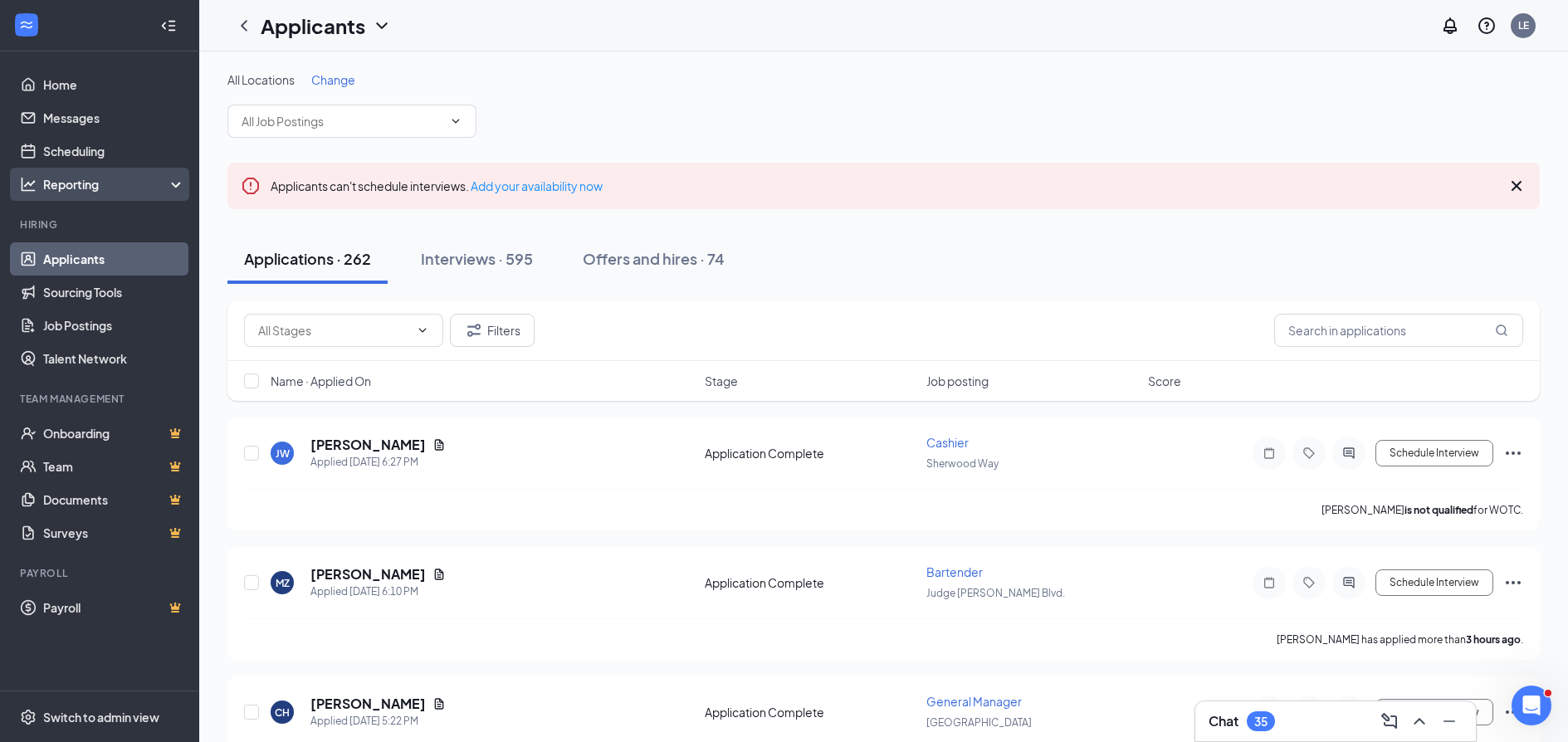
click at [90, 180] on div "Reporting" at bounding box center [115, 185] width 143 height 17
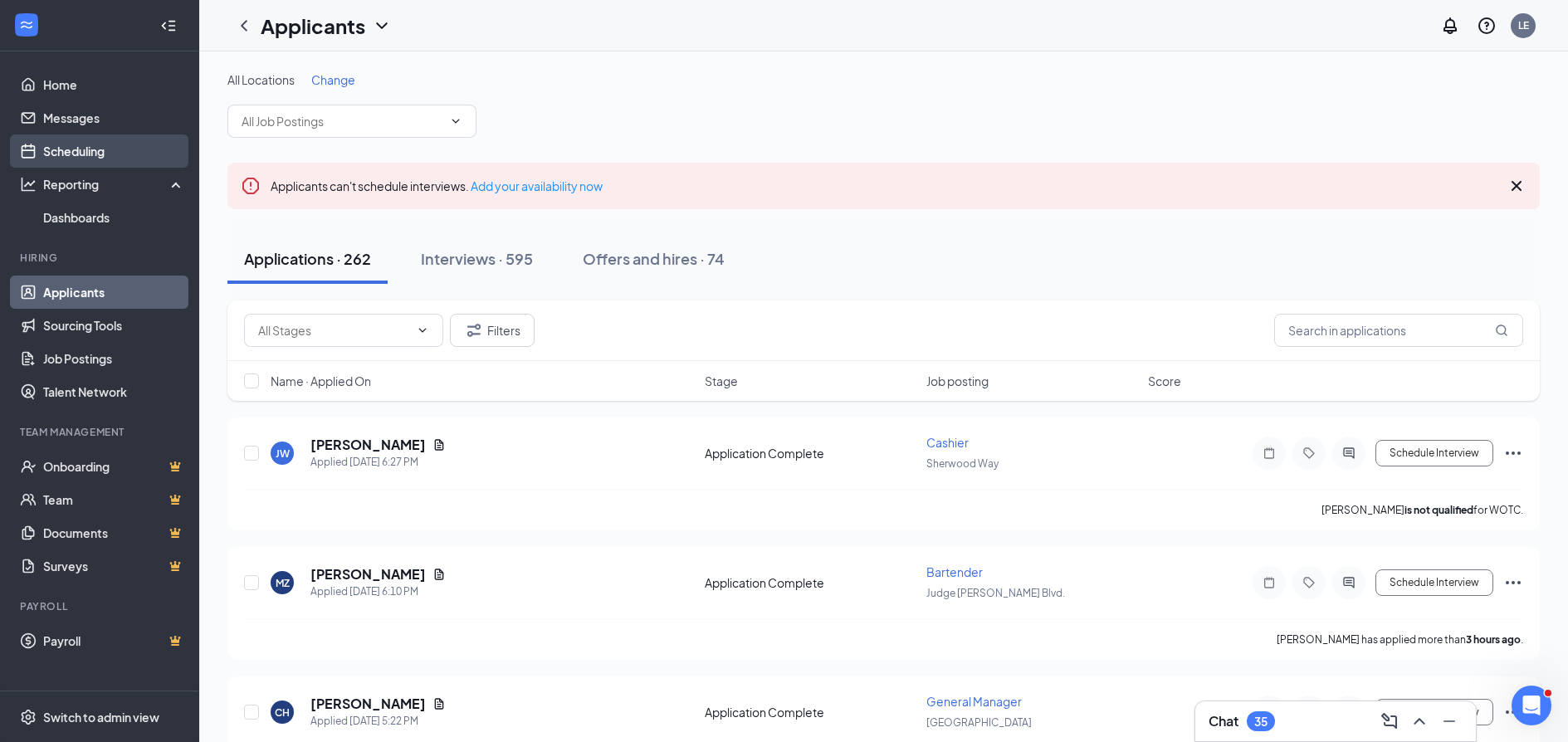
click at [86, 147] on link "Scheduling" at bounding box center [114, 151] width 142 height 33
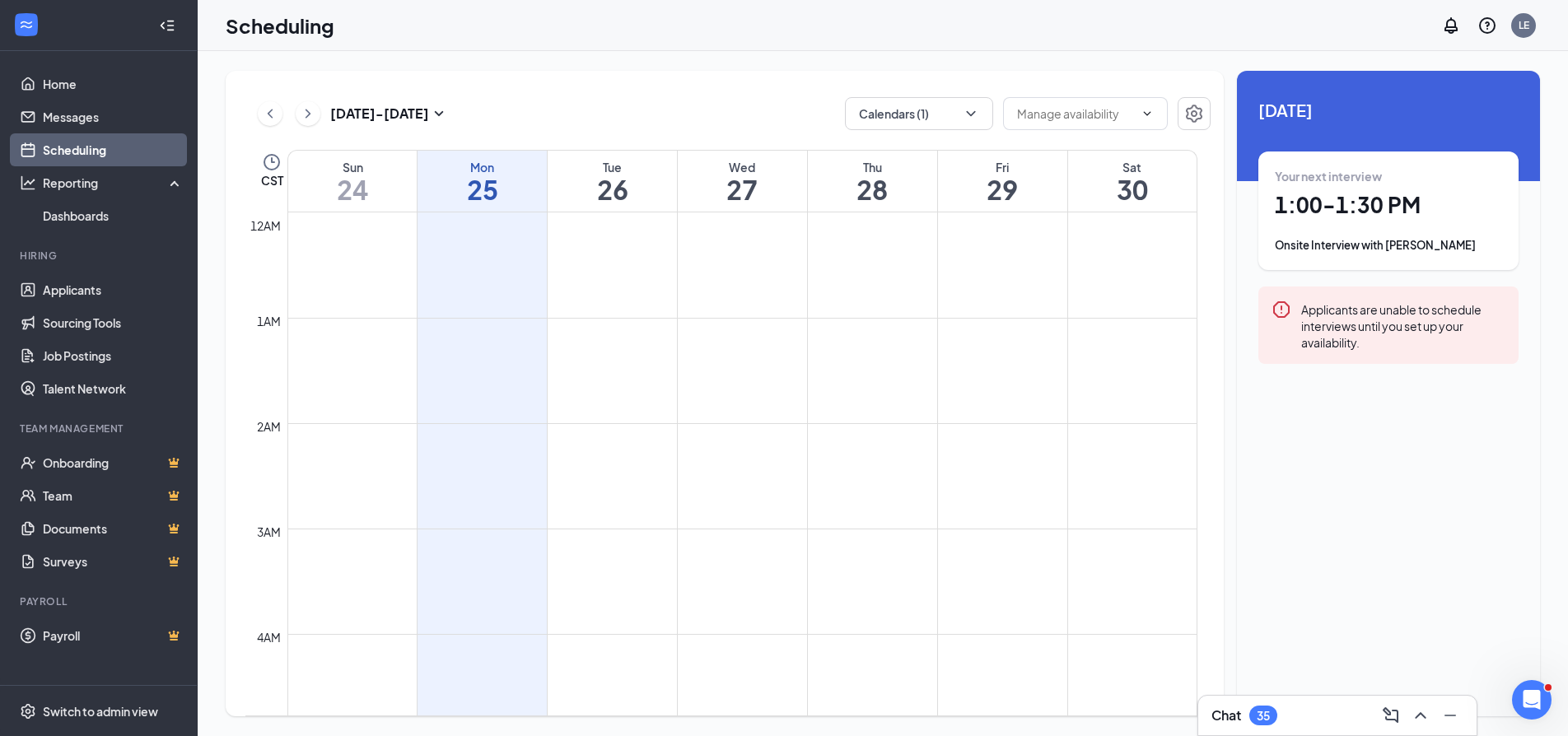
scroll to position [810, 0]
click at [1040, 119] on input "text" at bounding box center [1075, 114] width 117 height 18
click at [937, 114] on button "Calendars (1)" at bounding box center [919, 114] width 148 height 33
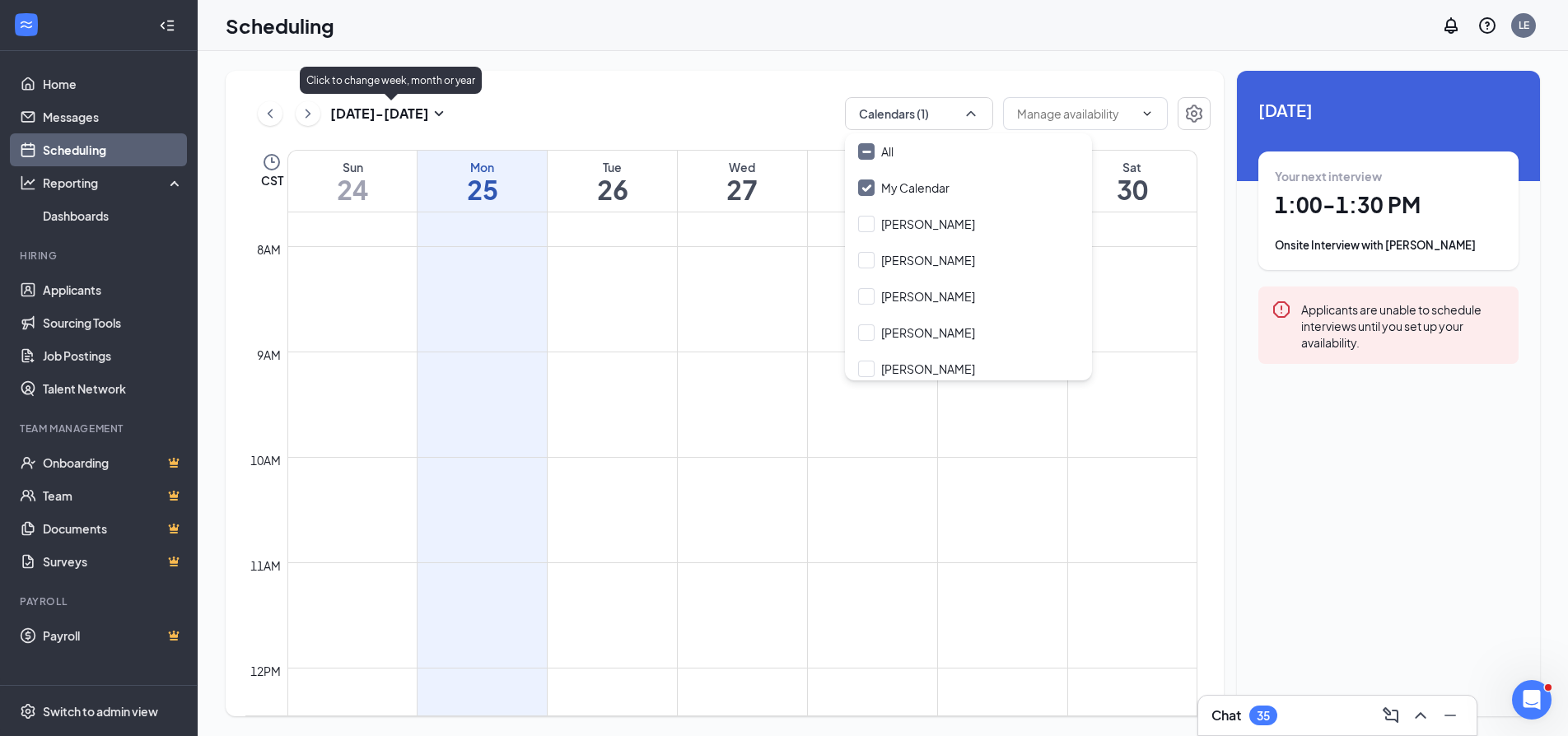
click at [361, 118] on h3 "Aug 24 - Aug 30" at bounding box center [379, 114] width 98 height 18
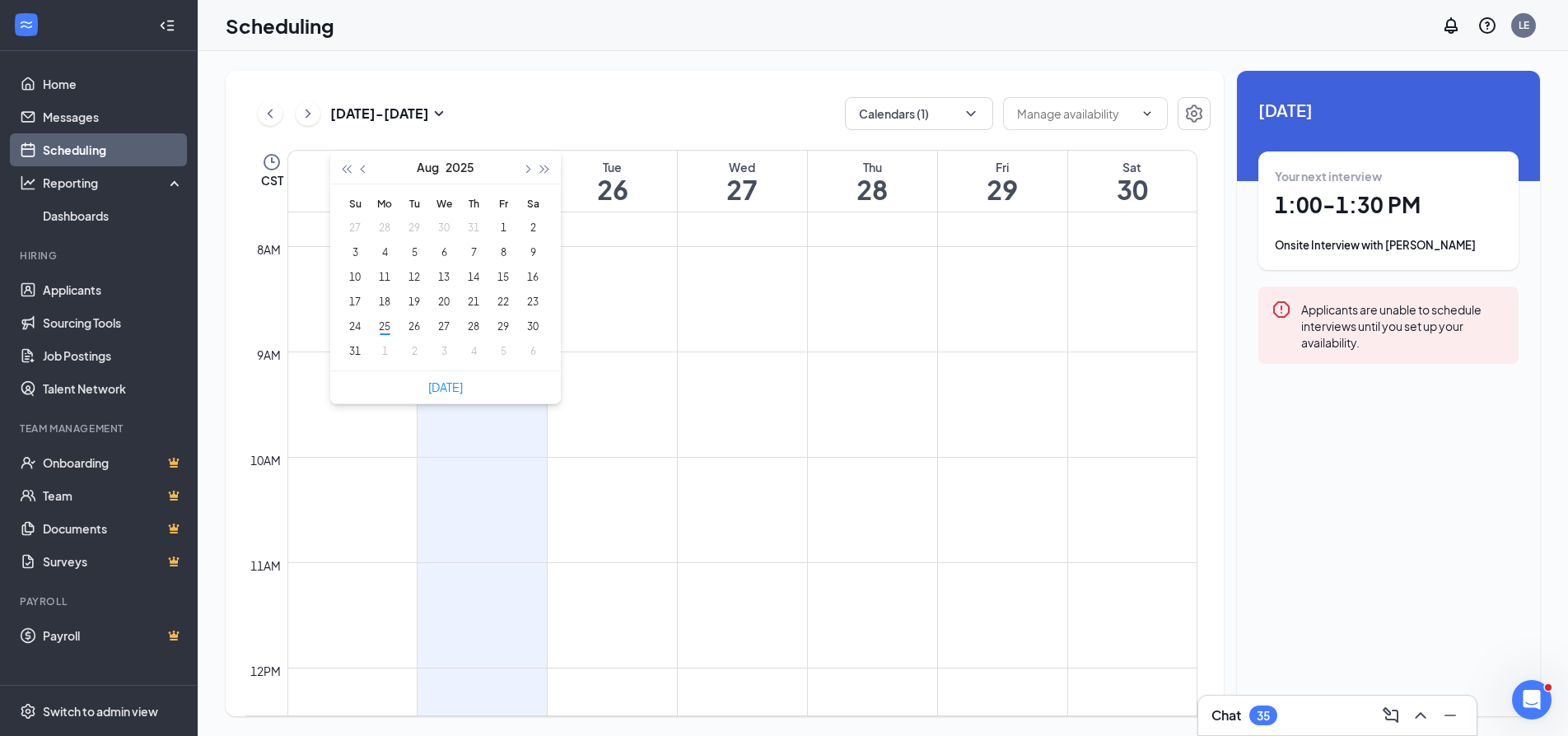
click at [738, 413] on td at bounding box center [741, 418] width 910 height 27
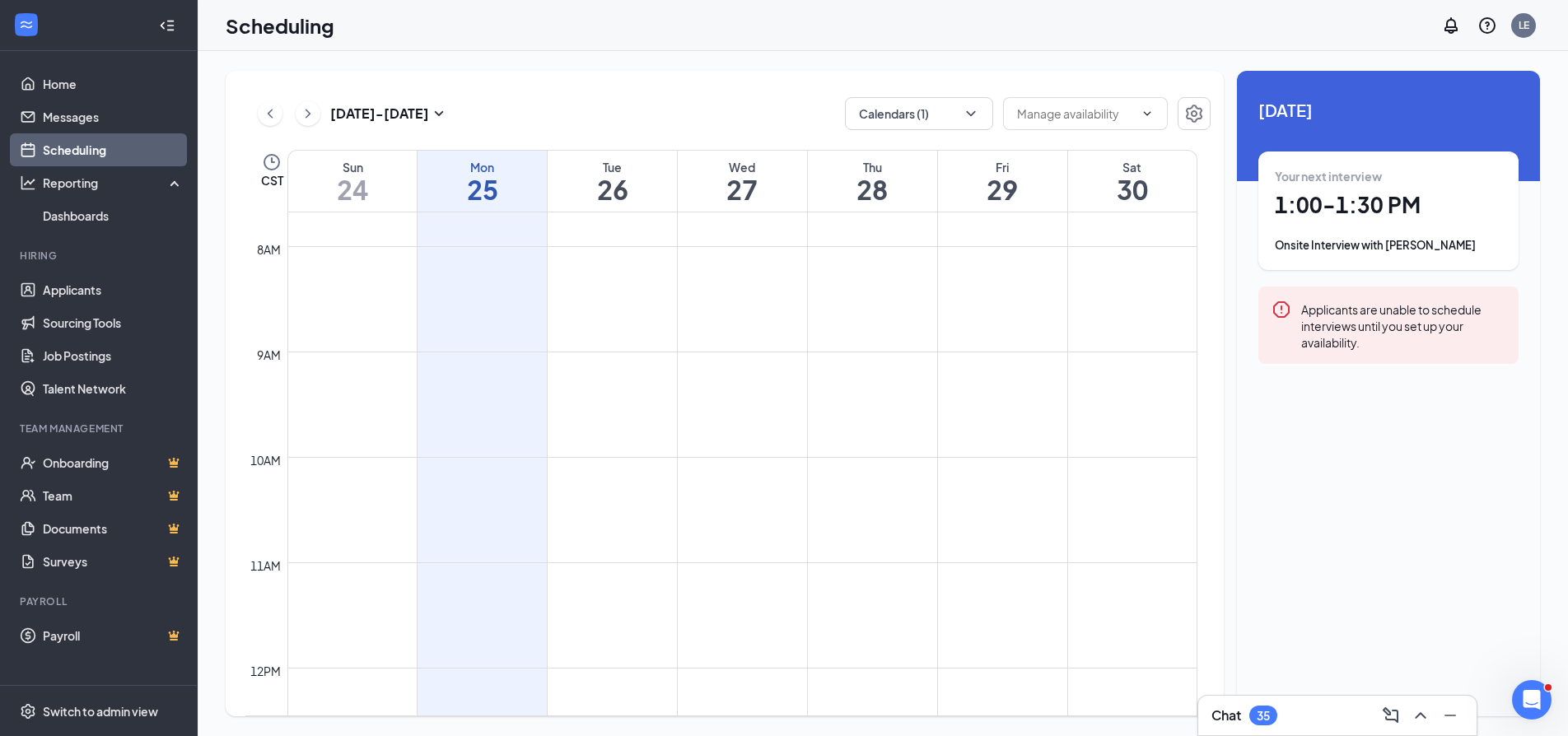
click at [486, 295] on td at bounding box center [741, 285] width 910 height 27
click at [487, 295] on td at bounding box center [741, 285] width 910 height 27
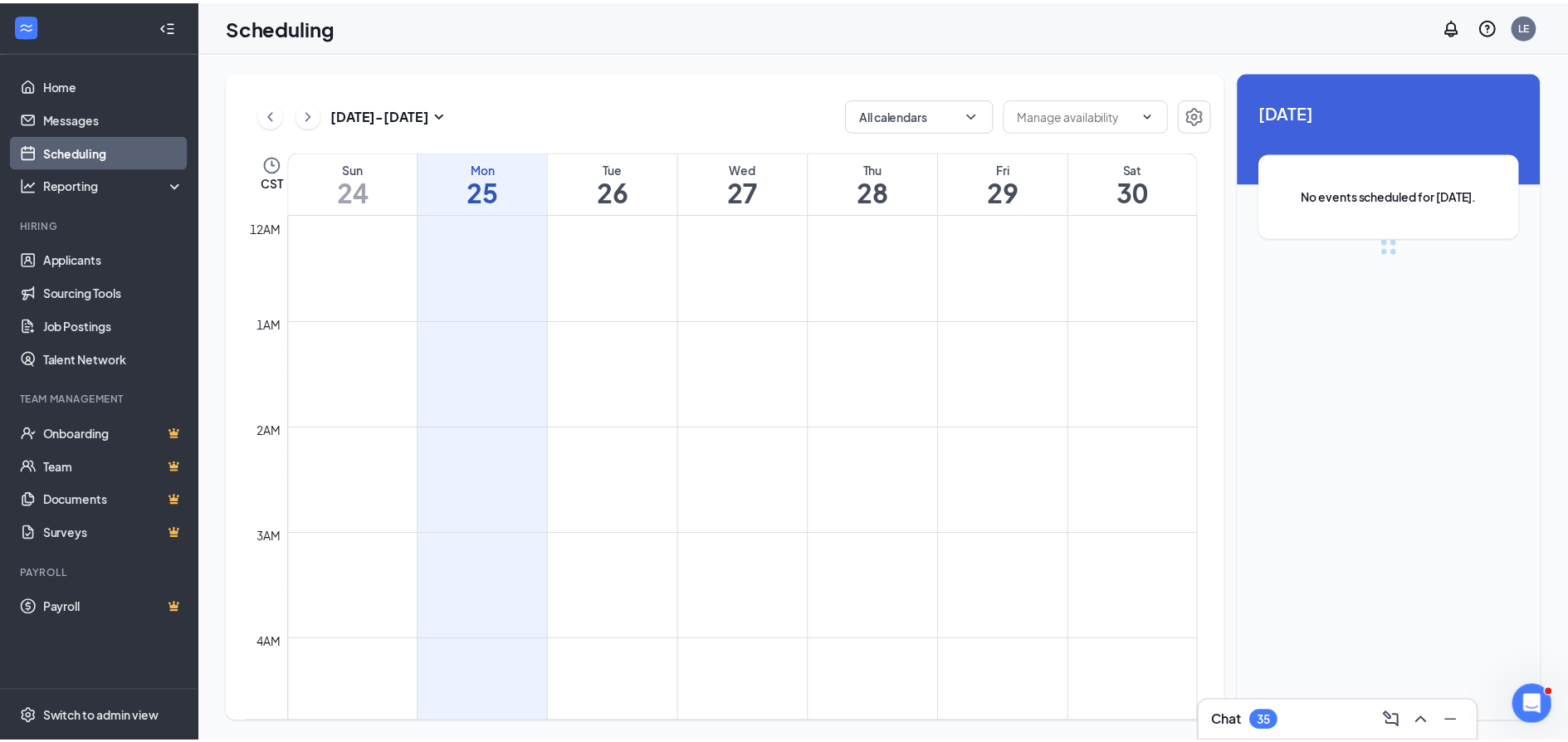
scroll to position [816, 0]
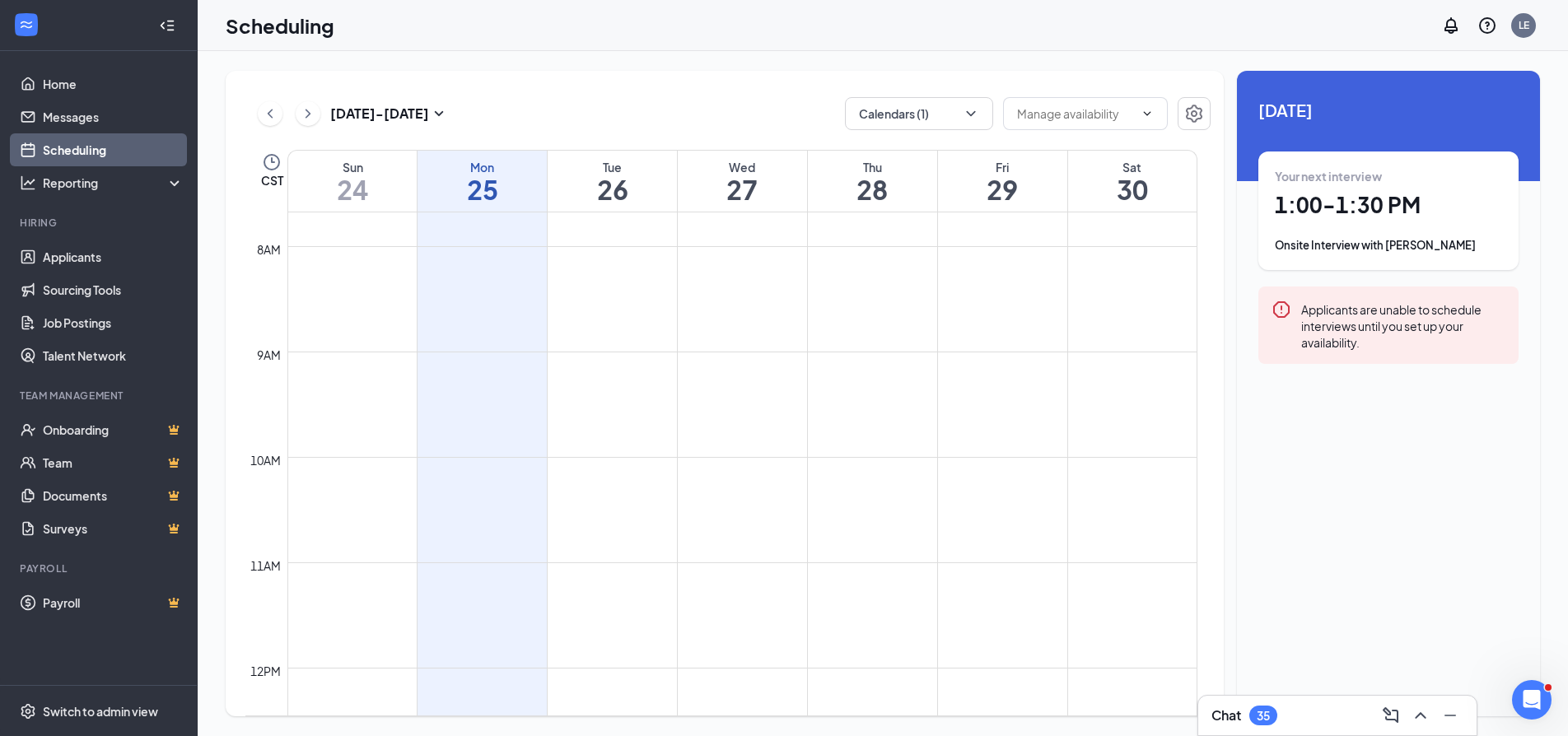
click at [1333, 324] on div "Applicants are unable to schedule interviews until you set up your availability." at bounding box center [1403, 326] width 204 height 52
click at [1194, 109] on icon "Settings" at bounding box center [1193, 113] width 19 height 19
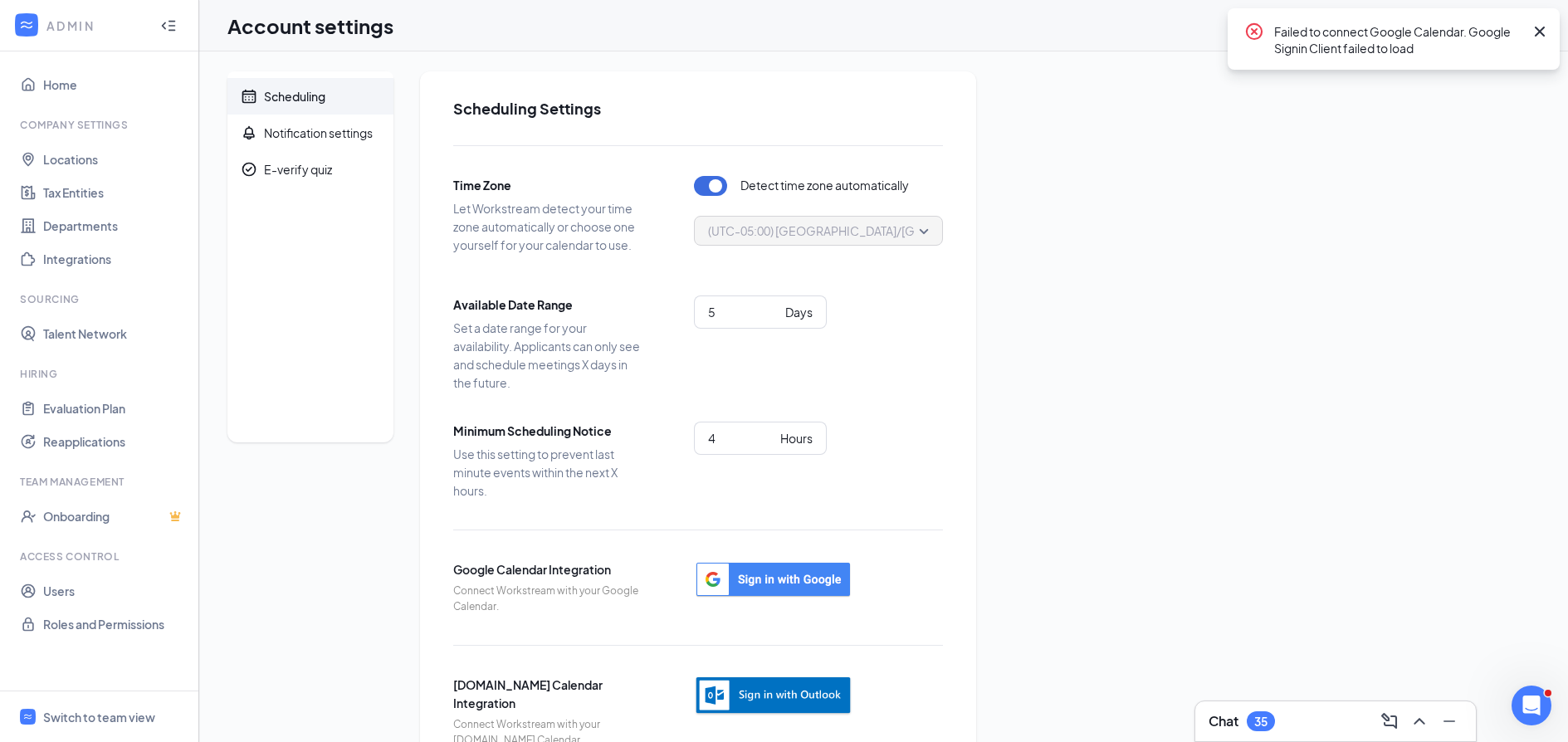
click at [302, 100] on div "Scheduling" at bounding box center [295, 96] width 61 height 17
click at [299, 128] on div "Notification settings" at bounding box center [318, 133] width 108 height 17
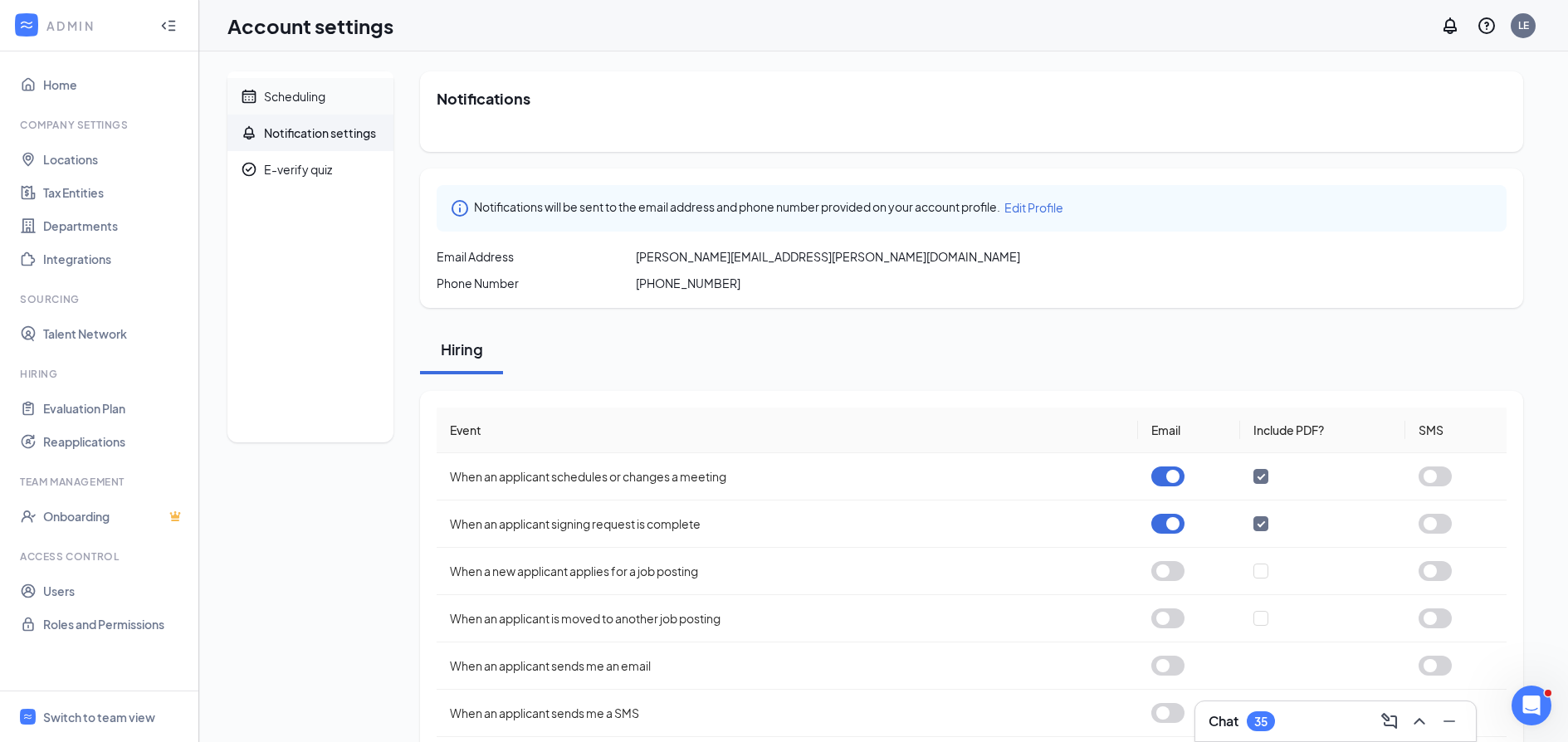
click at [297, 93] on div "Scheduling" at bounding box center [295, 96] width 61 height 17
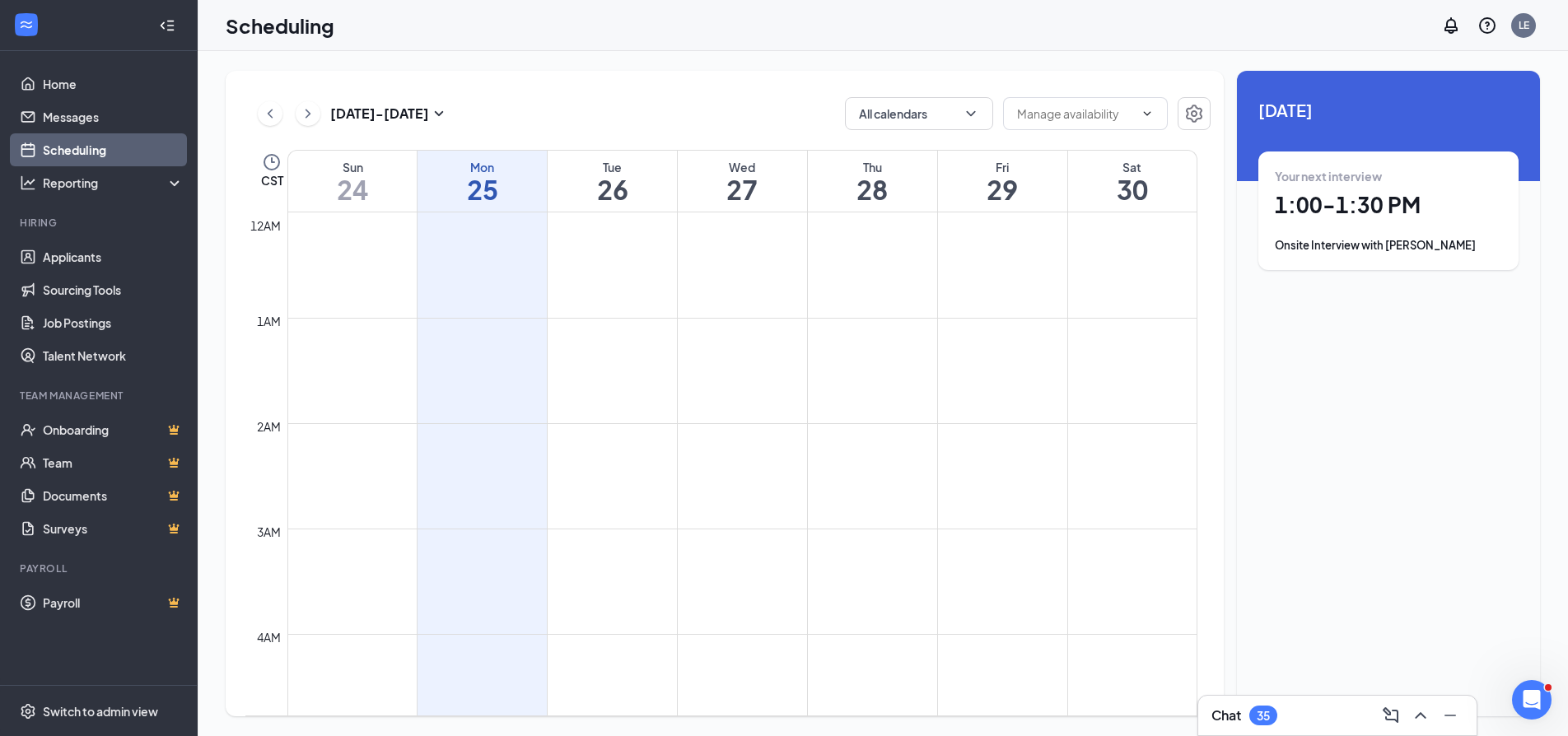
scroll to position [810, 0]
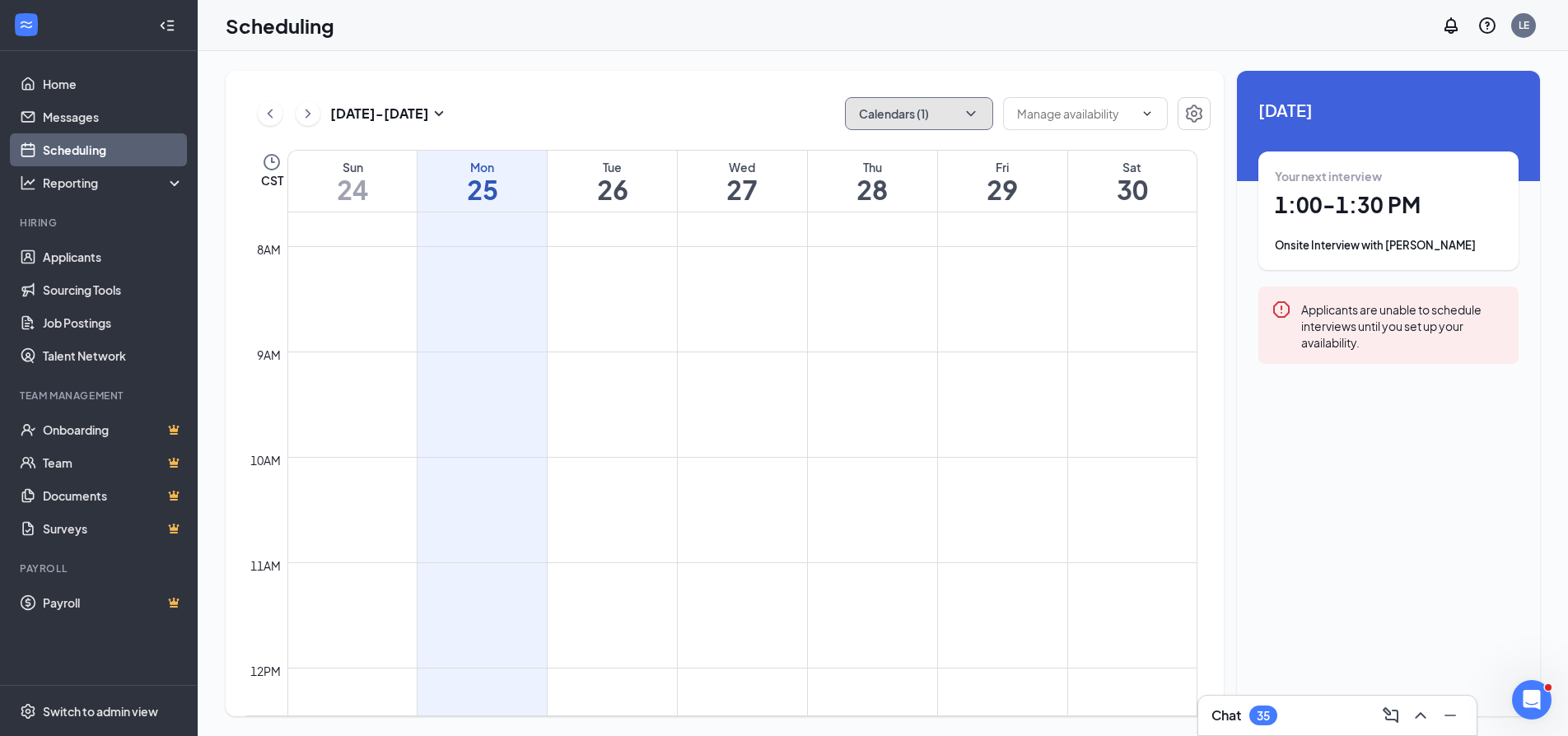
click at [968, 117] on icon "ChevronDown" at bounding box center [971, 114] width 17 height 17
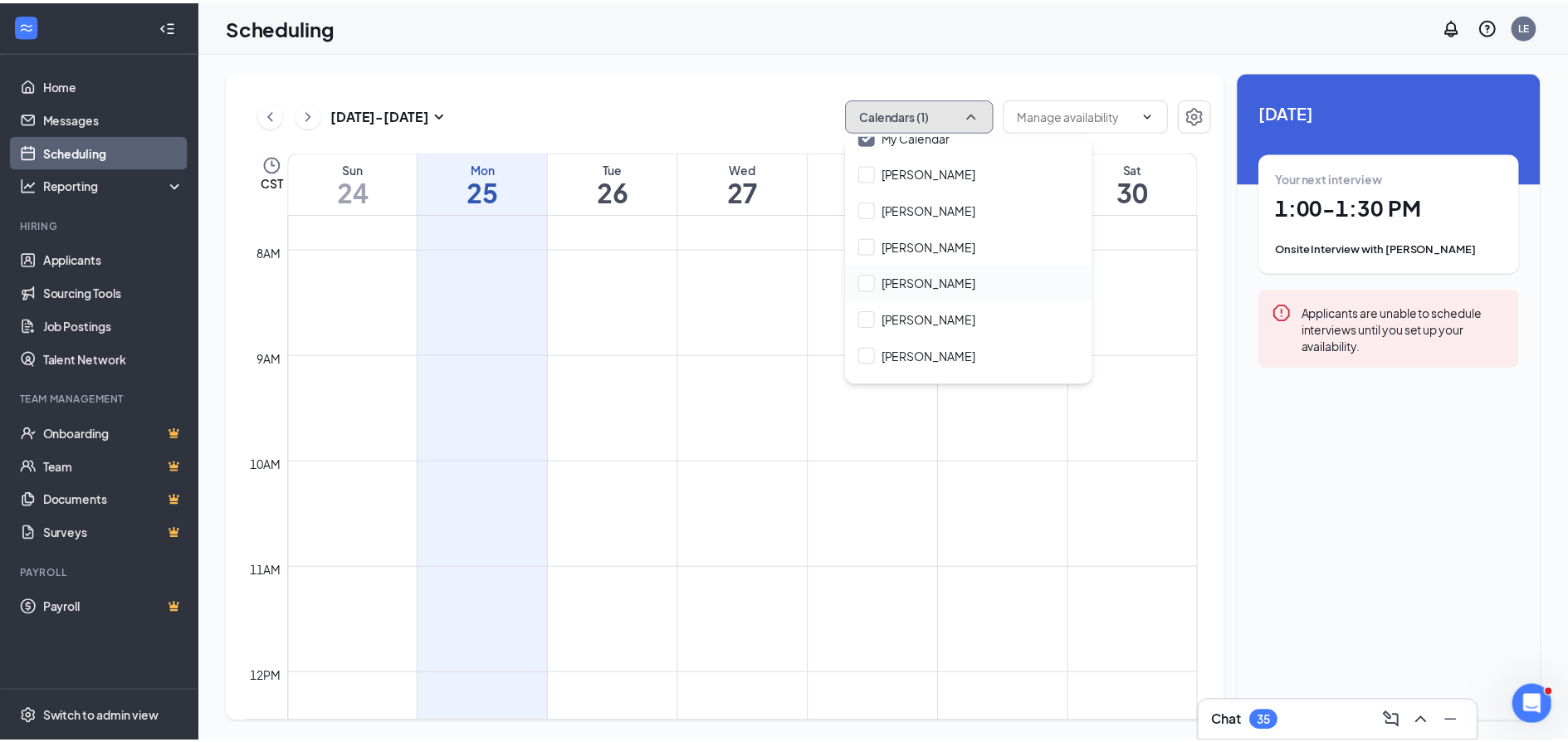
scroll to position [80, 0]
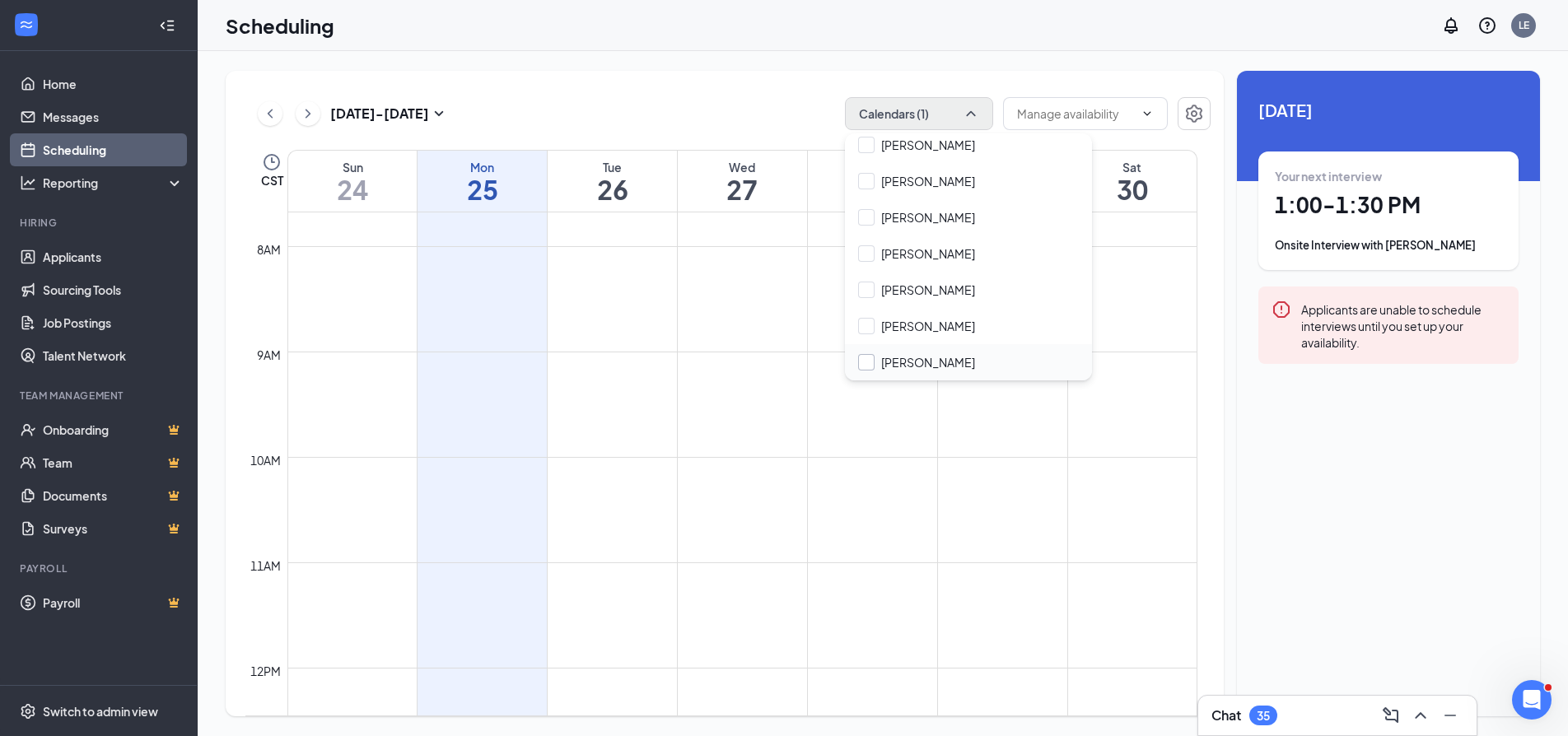
click at [914, 365] on input "Tina Escobedo" at bounding box center [916, 362] width 117 height 17
checkbox input "true"
click at [1090, 80] on div "Aug 24 - Aug 30 Calendars (2) CST Sun 24 Mon 25 Tue 26 Wed 27 Thu 28 Fri 29 Sat…" at bounding box center [724, 394] width 998 height 646
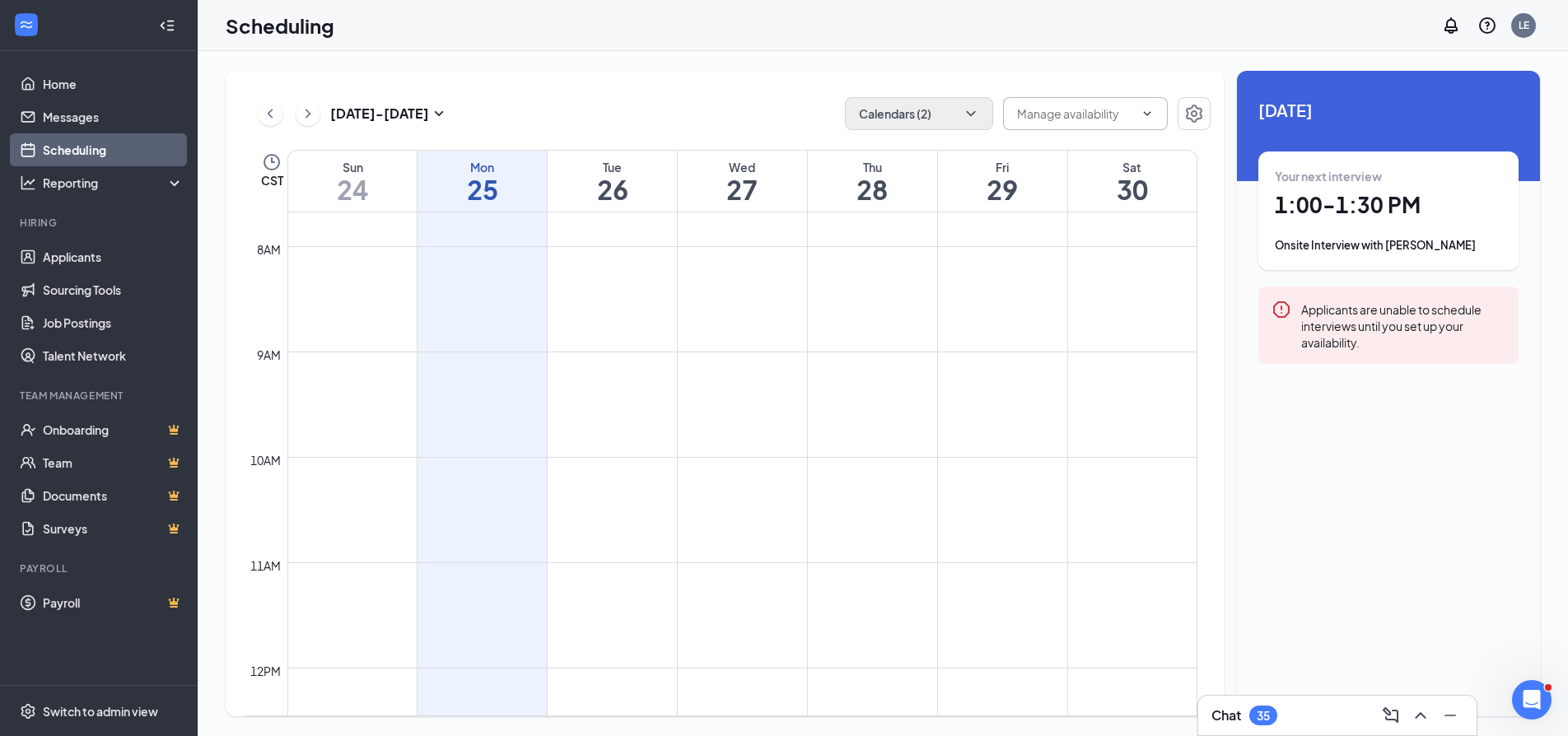
click at [1113, 119] on input "text" at bounding box center [1075, 114] width 117 height 18
click at [1151, 116] on icon "ChevronUp" at bounding box center [1147, 113] width 13 height 13
click at [1188, 113] on icon "Settings" at bounding box center [1194, 114] width 17 height 18
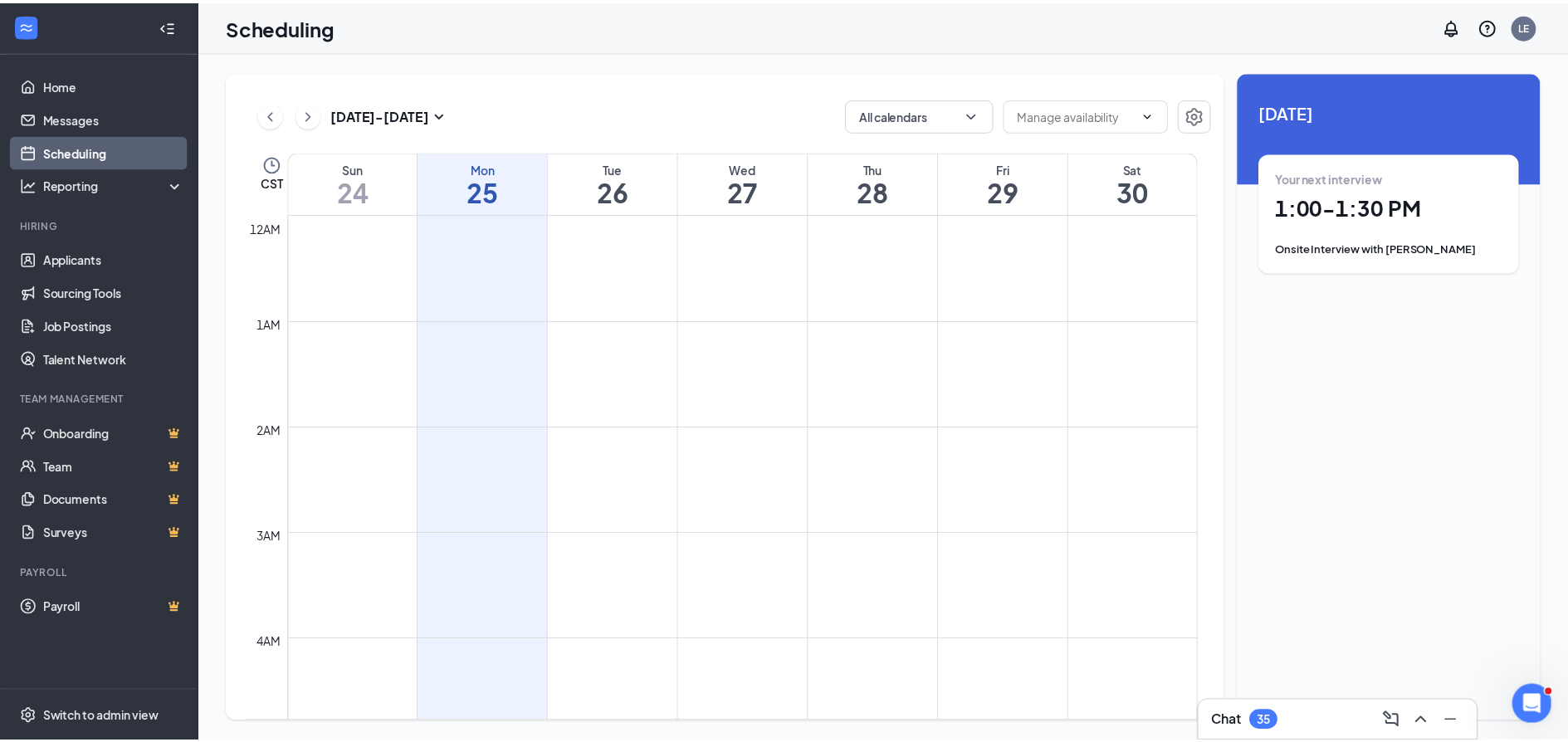
scroll to position [816, 0]
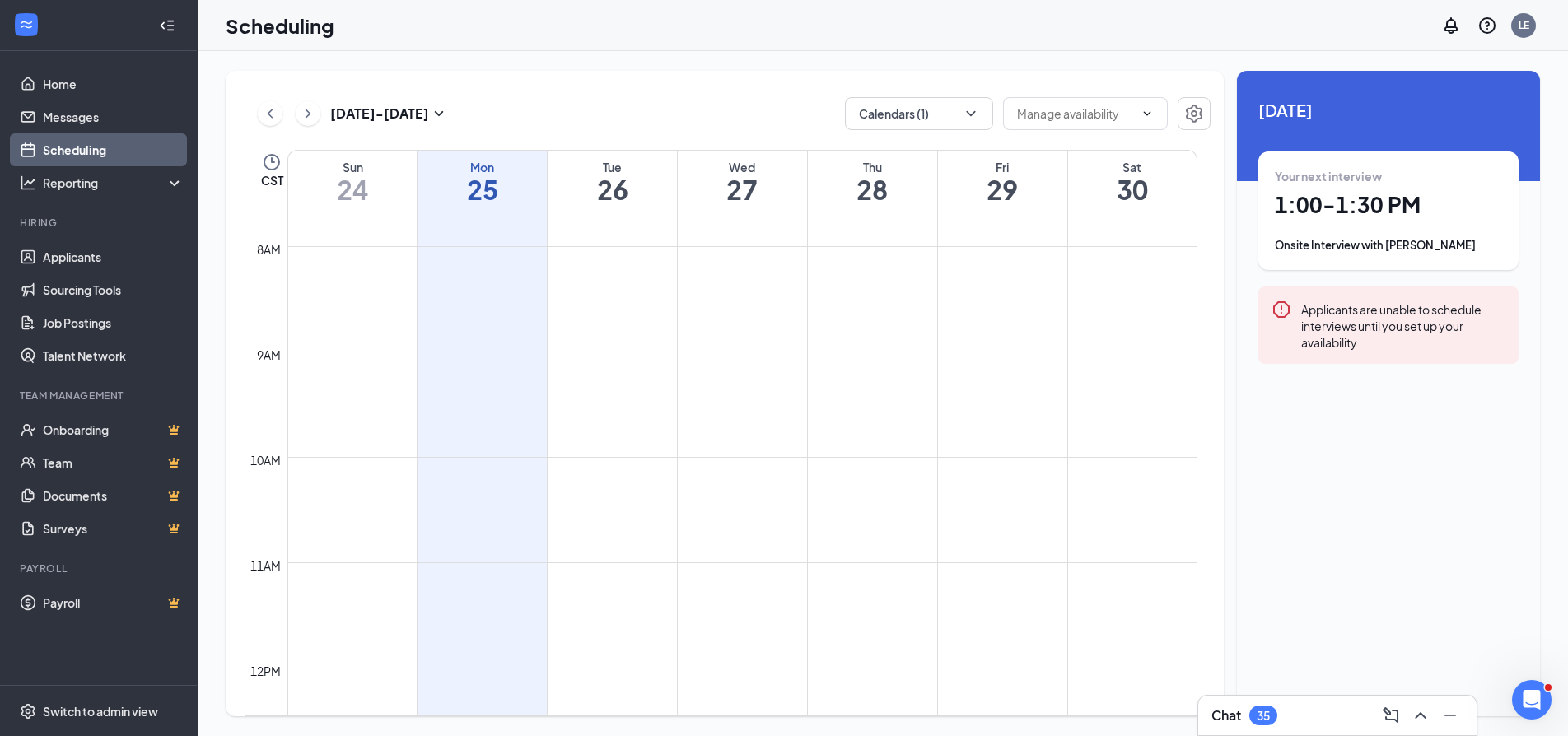
click at [489, 282] on td at bounding box center [741, 285] width 910 height 27
click at [1152, 111] on icon "ChevronDown" at bounding box center [1147, 113] width 13 height 13
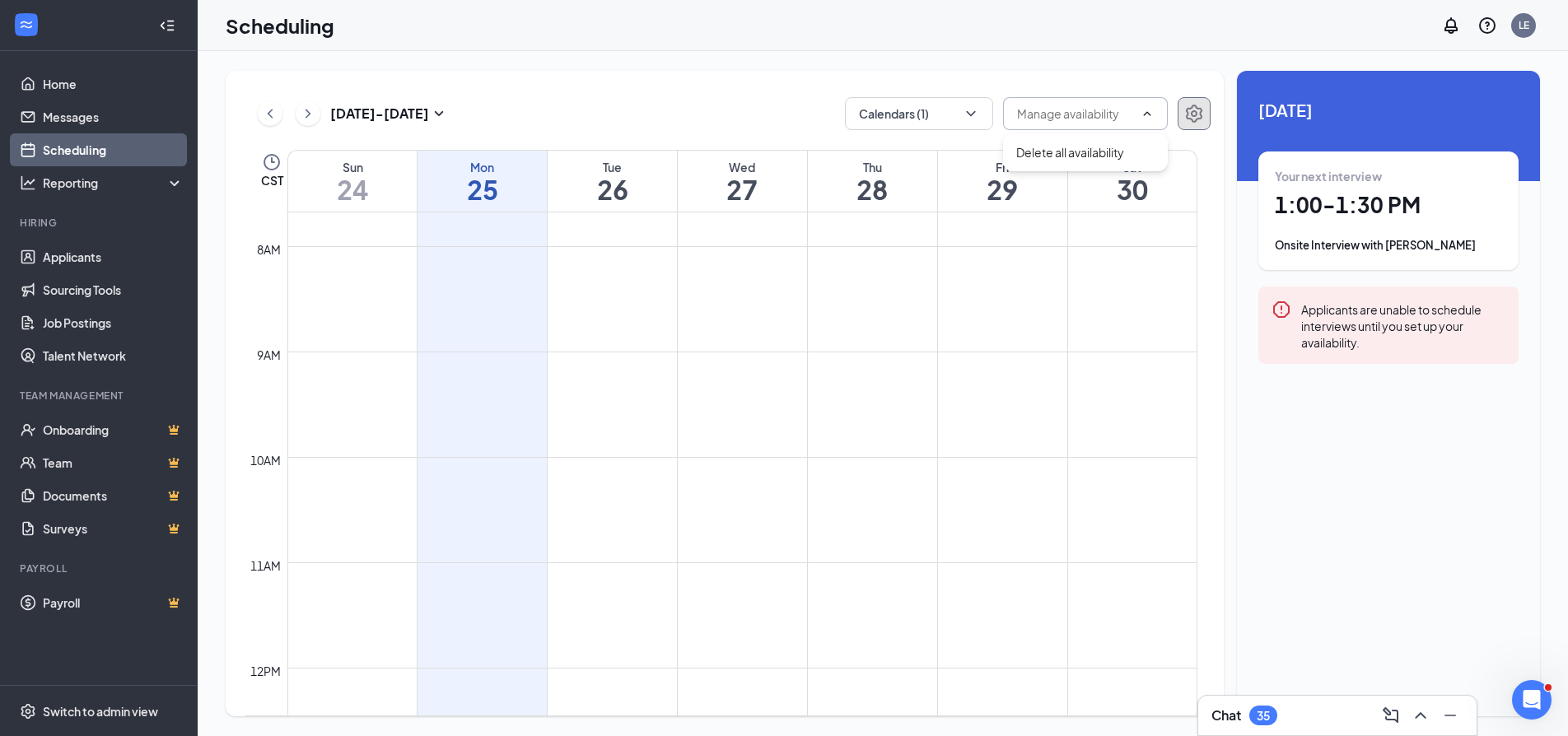
click at [1189, 117] on icon "Settings" at bounding box center [1193, 113] width 19 height 19
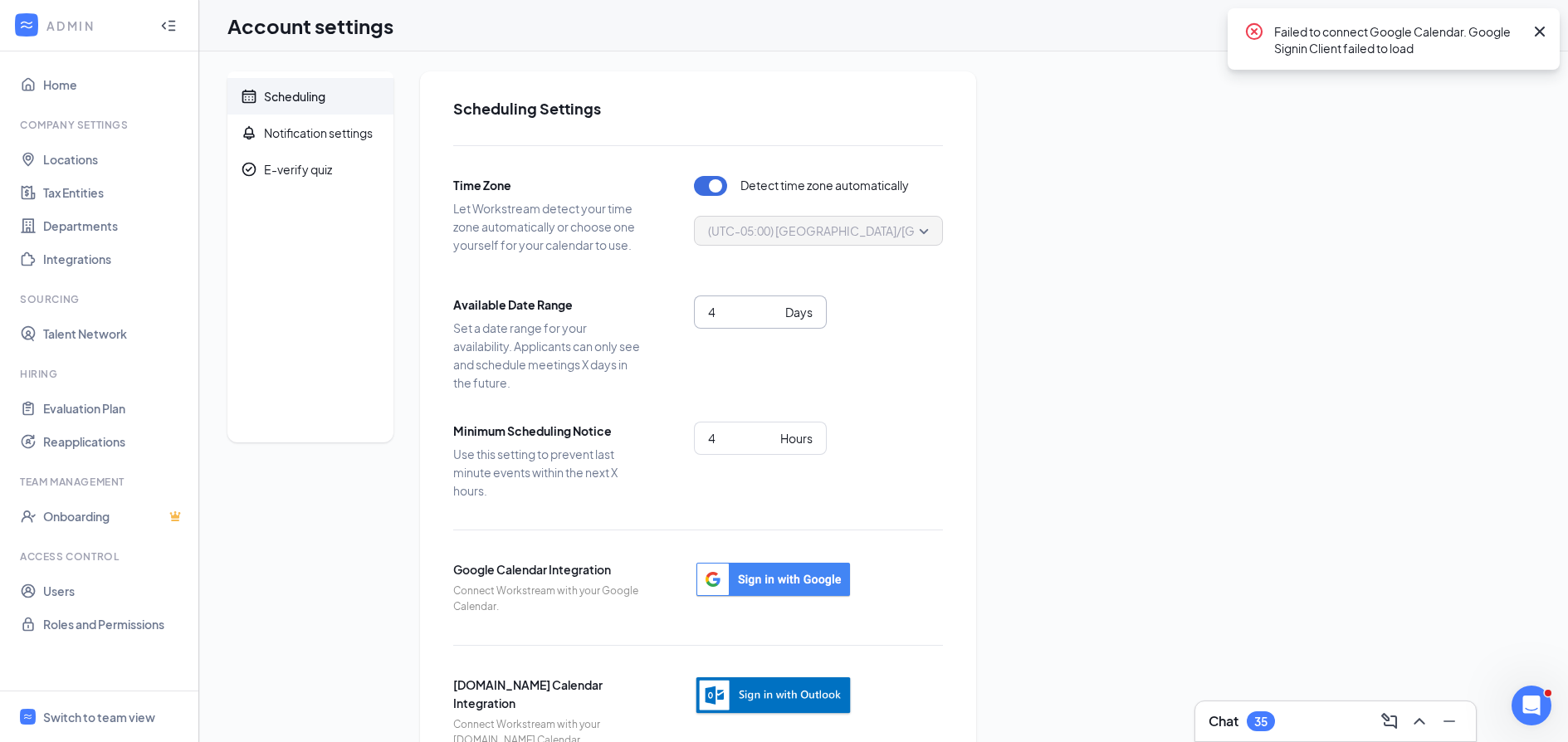
type input "4"
click at [776, 314] on input "4" at bounding box center [744, 313] width 70 height 19
click at [954, 378] on div "Scheduling Settings Time Zone Let Workstream detect your time zone automaticall…" at bounding box center [698, 423] width 556 height 703
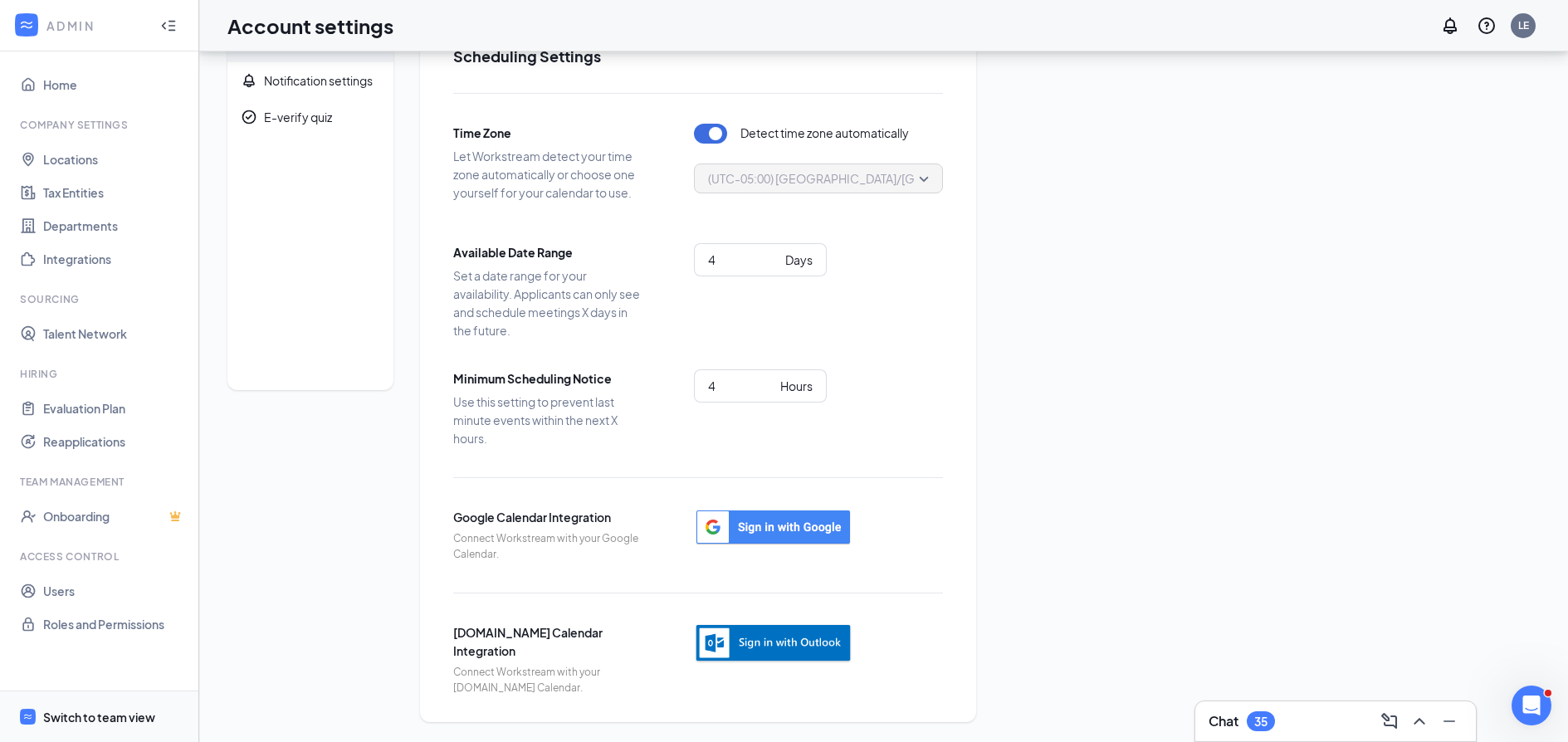
click at [58, 712] on div "Switch to team view" at bounding box center [99, 718] width 112 height 17
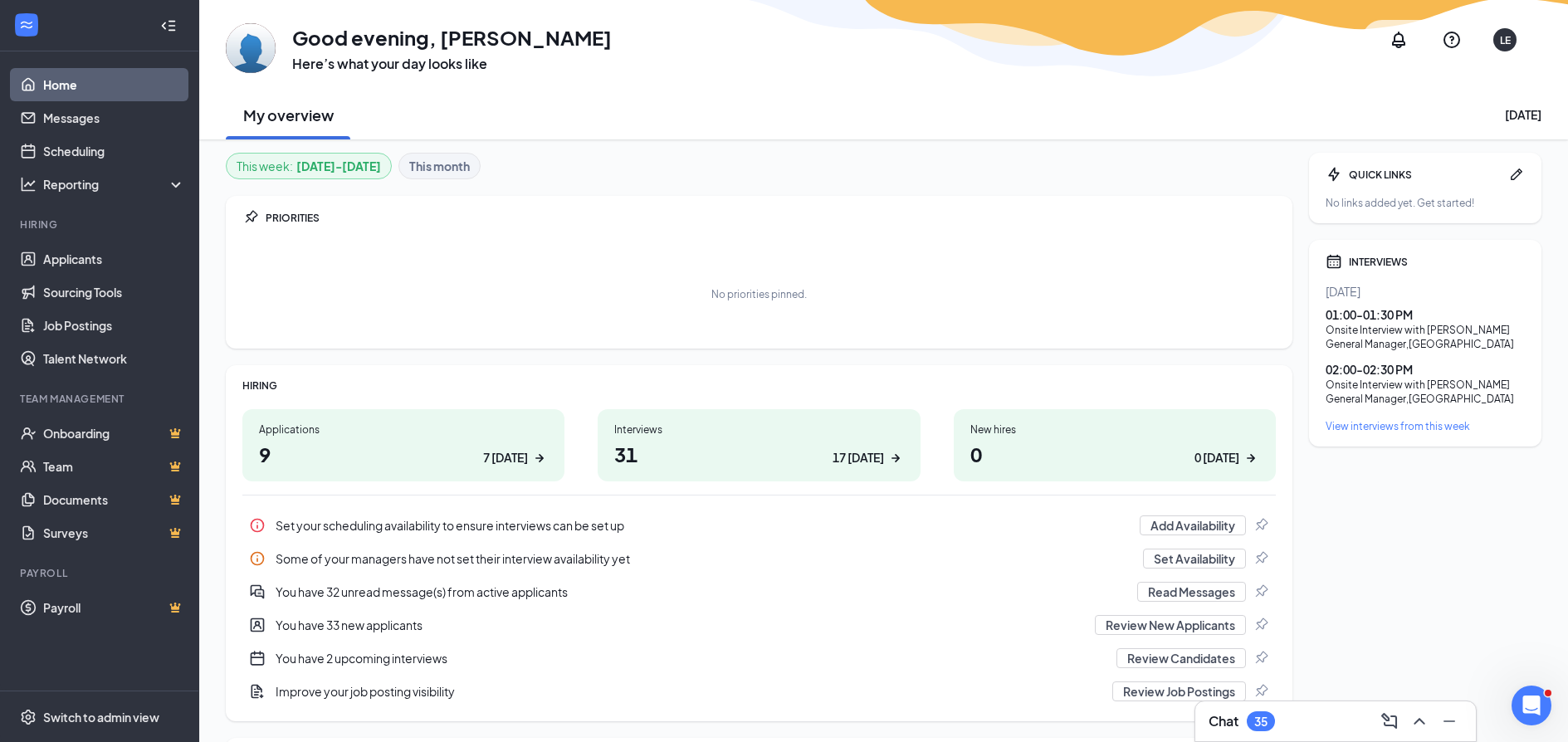
click at [169, 25] on icon "Collapse" at bounding box center [169, 26] width 17 height 17
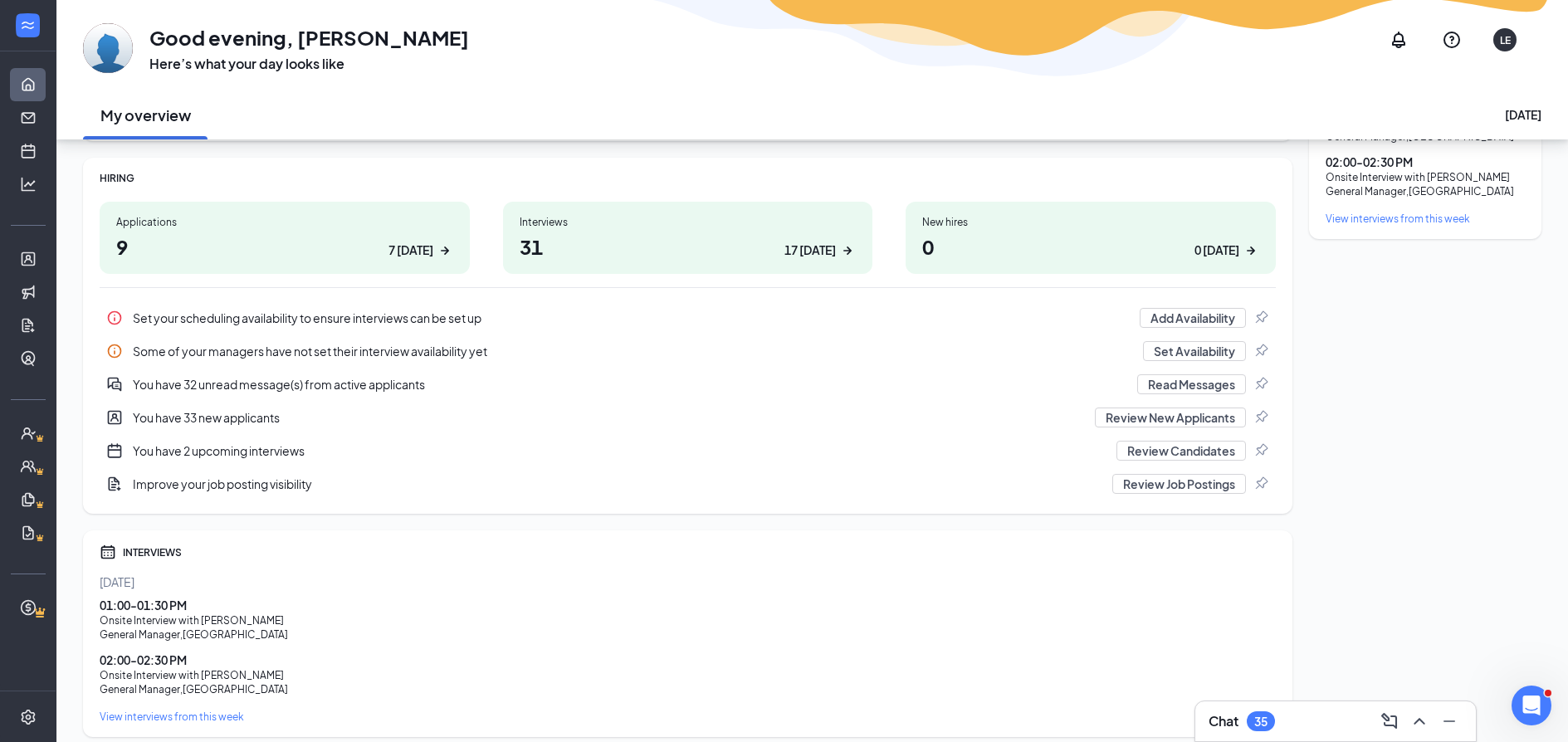
scroll to position [269, 0]
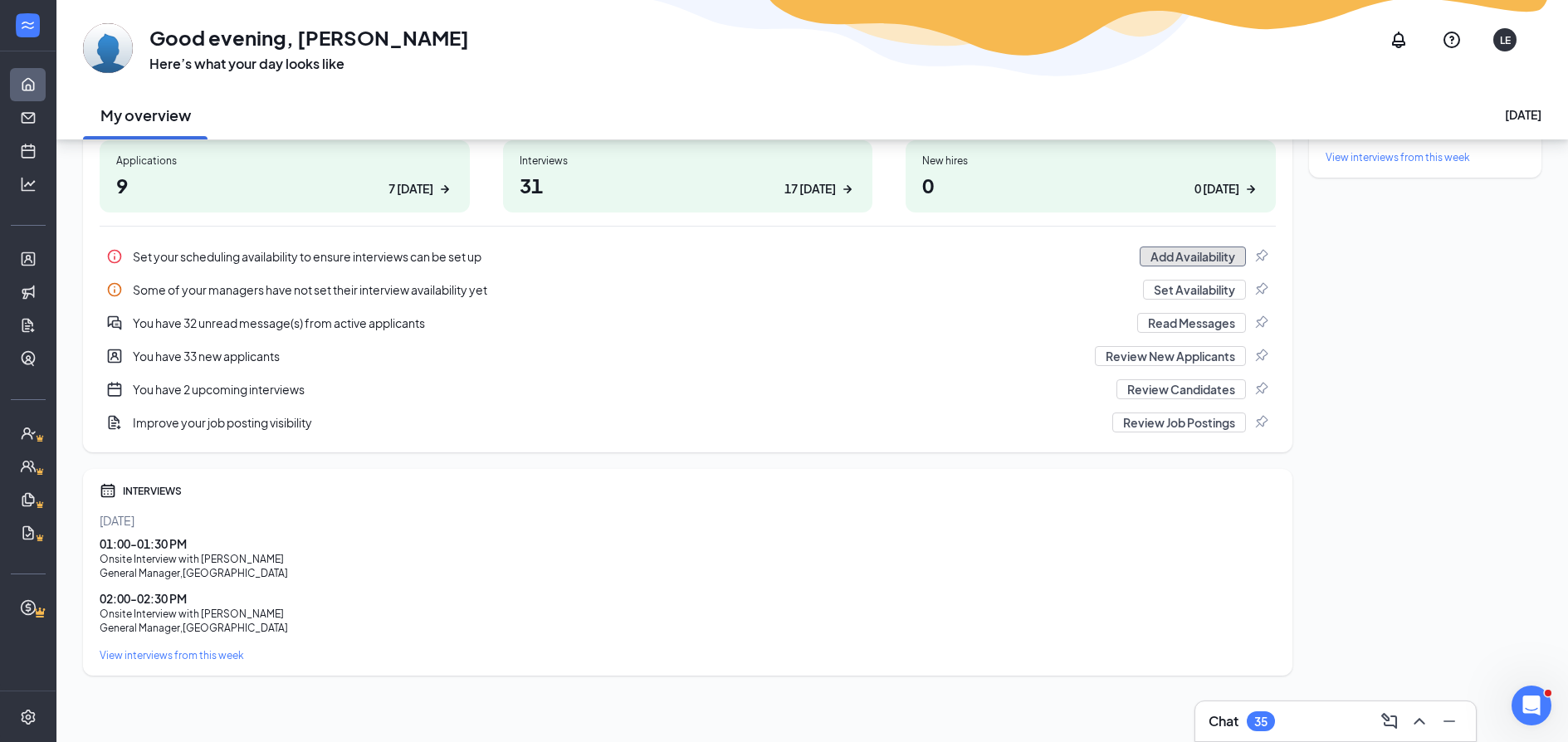
click at [1186, 257] on button "Add Availability" at bounding box center [1192, 256] width 107 height 19
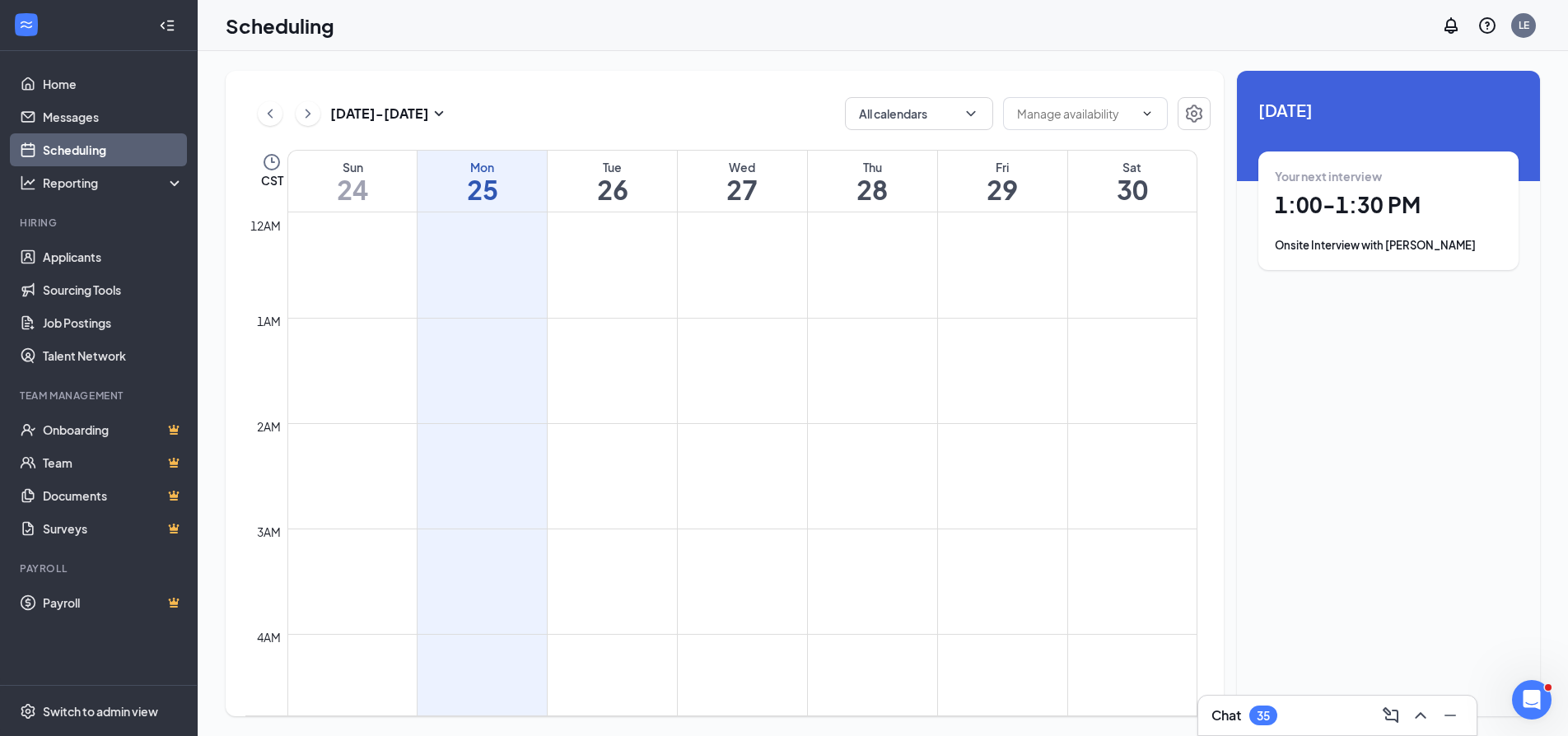
scroll to position [810, 0]
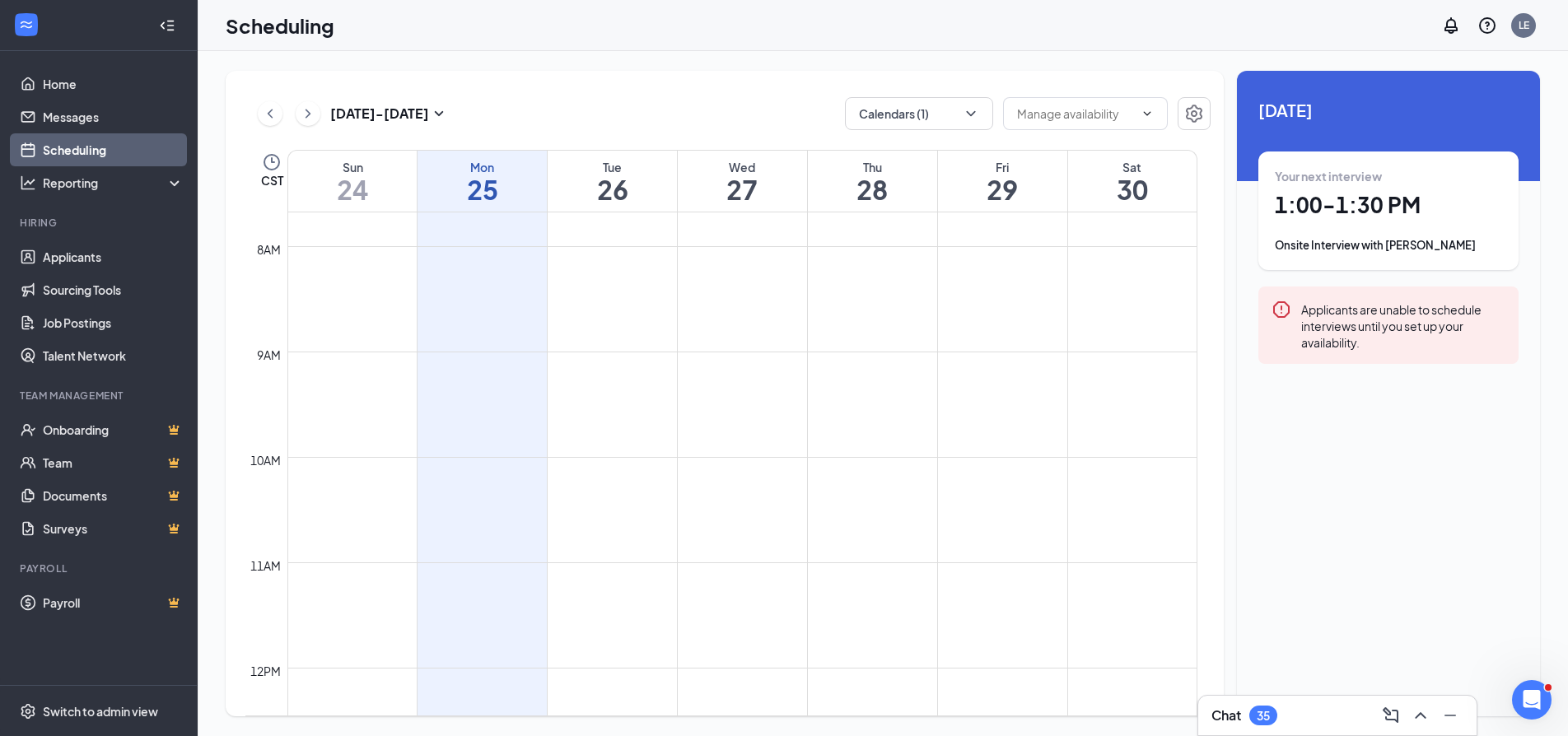
click at [475, 291] on td at bounding box center [741, 285] width 910 height 27
click at [474, 291] on td at bounding box center [741, 285] width 910 height 27
click at [620, 277] on td at bounding box center [741, 285] width 910 height 27
click at [613, 169] on div "Tue" at bounding box center [612, 167] width 130 height 17
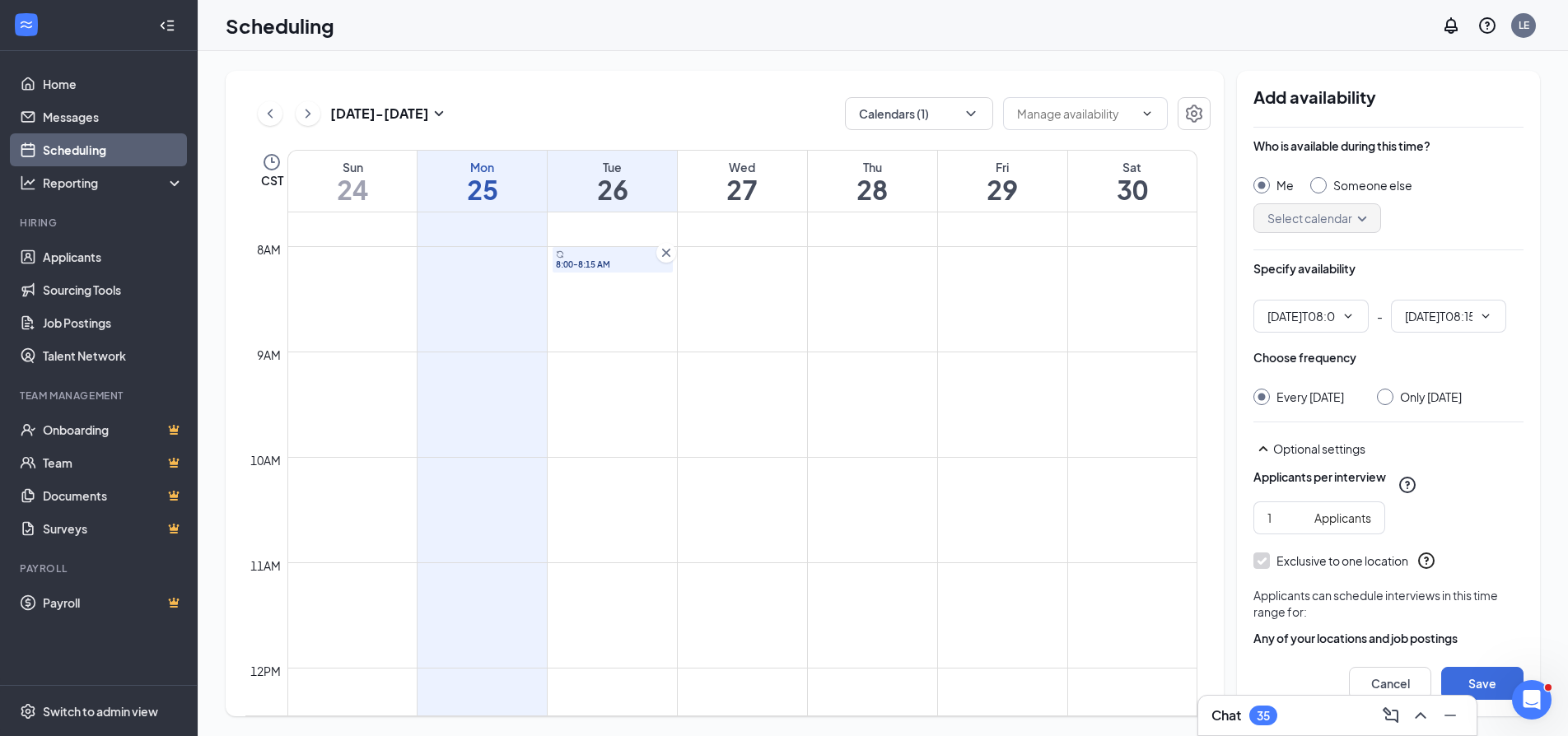
type input "08:00 AM"
type input "08:15 AM"
click at [1365, 214] on div "Select calendar" at bounding box center [1317, 218] width 128 height 29
click at [1324, 181] on div at bounding box center [1318, 185] width 17 height 17
radio input "false"
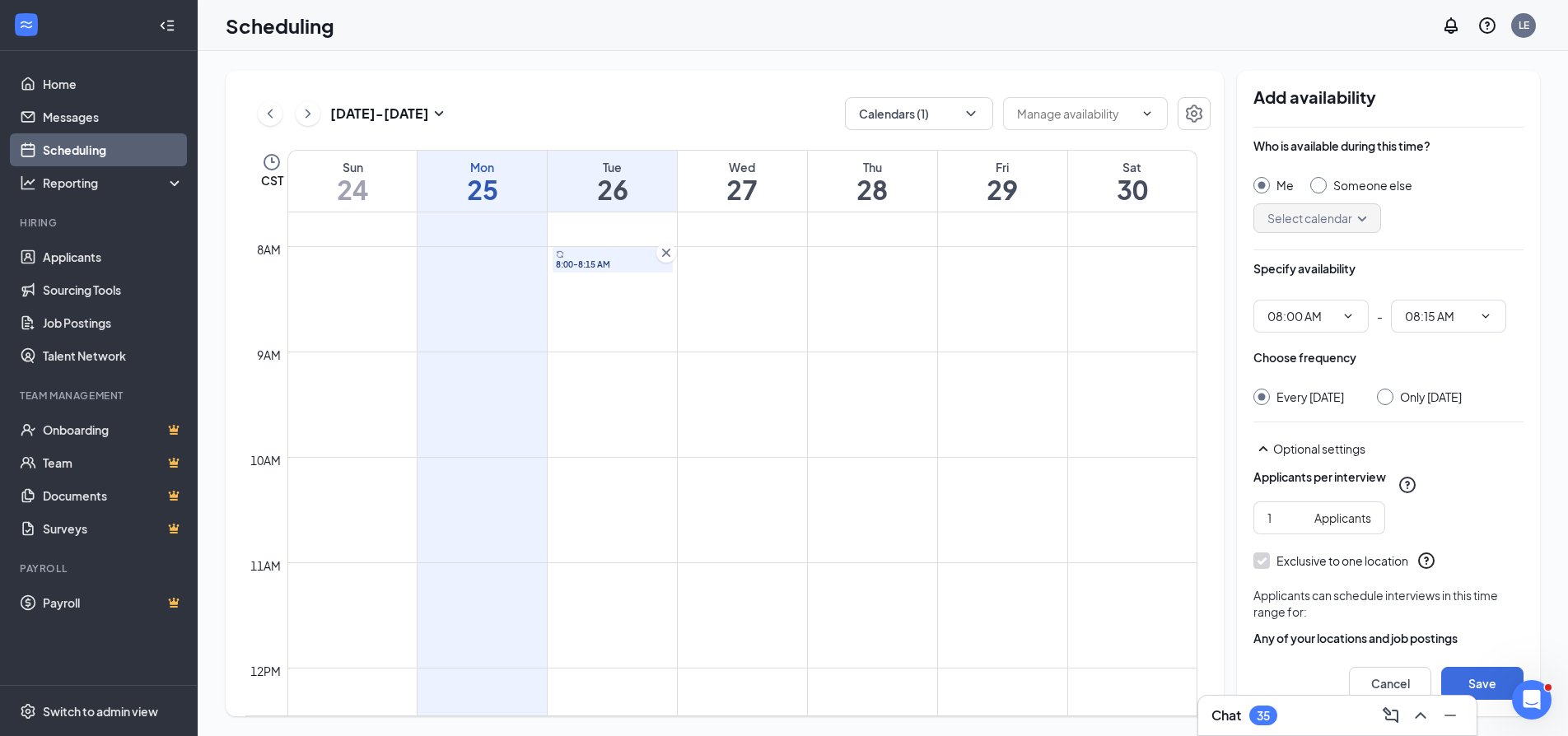
radio input "true"
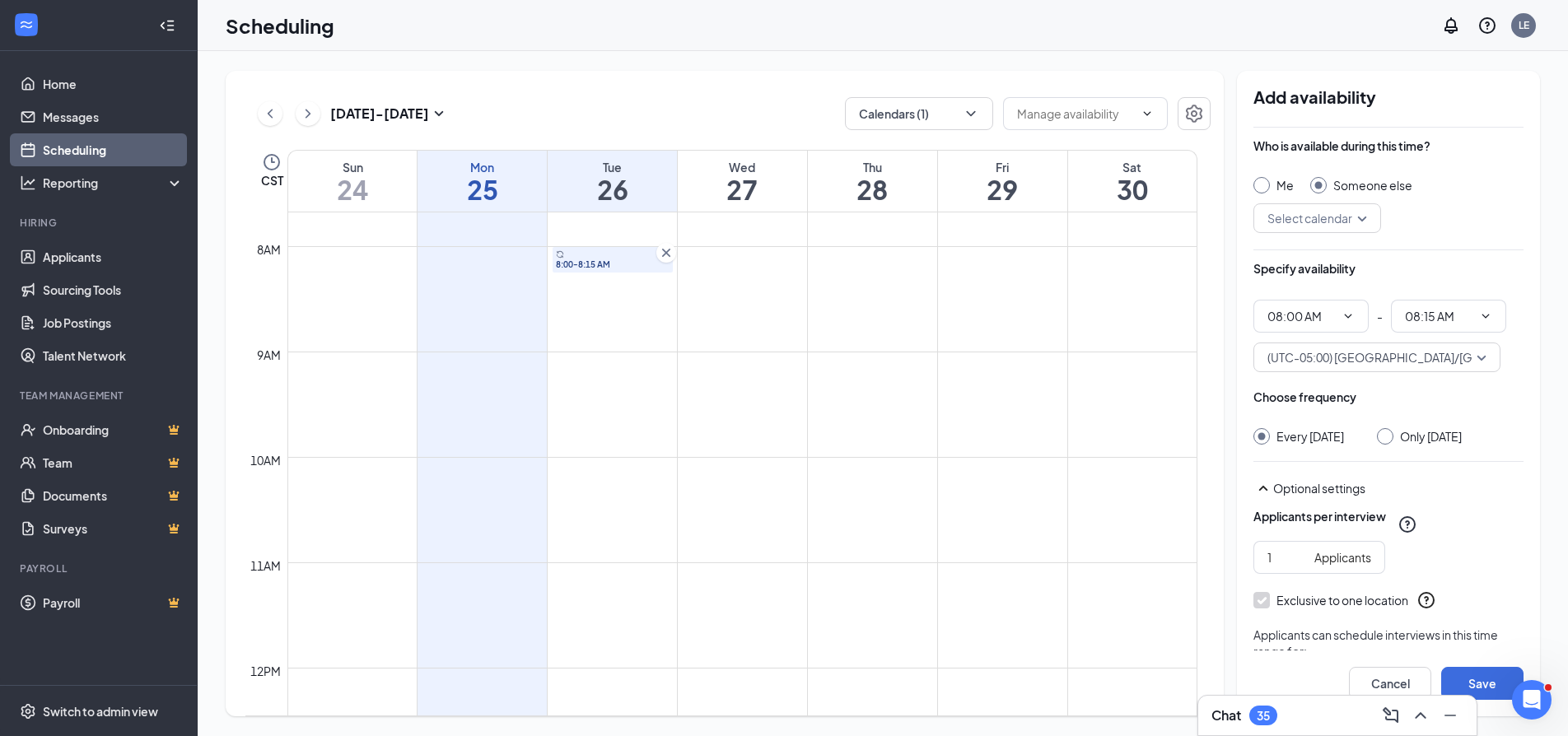
click at [1327, 214] on input "search" at bounding box center [1310, 218] width 97 height 28
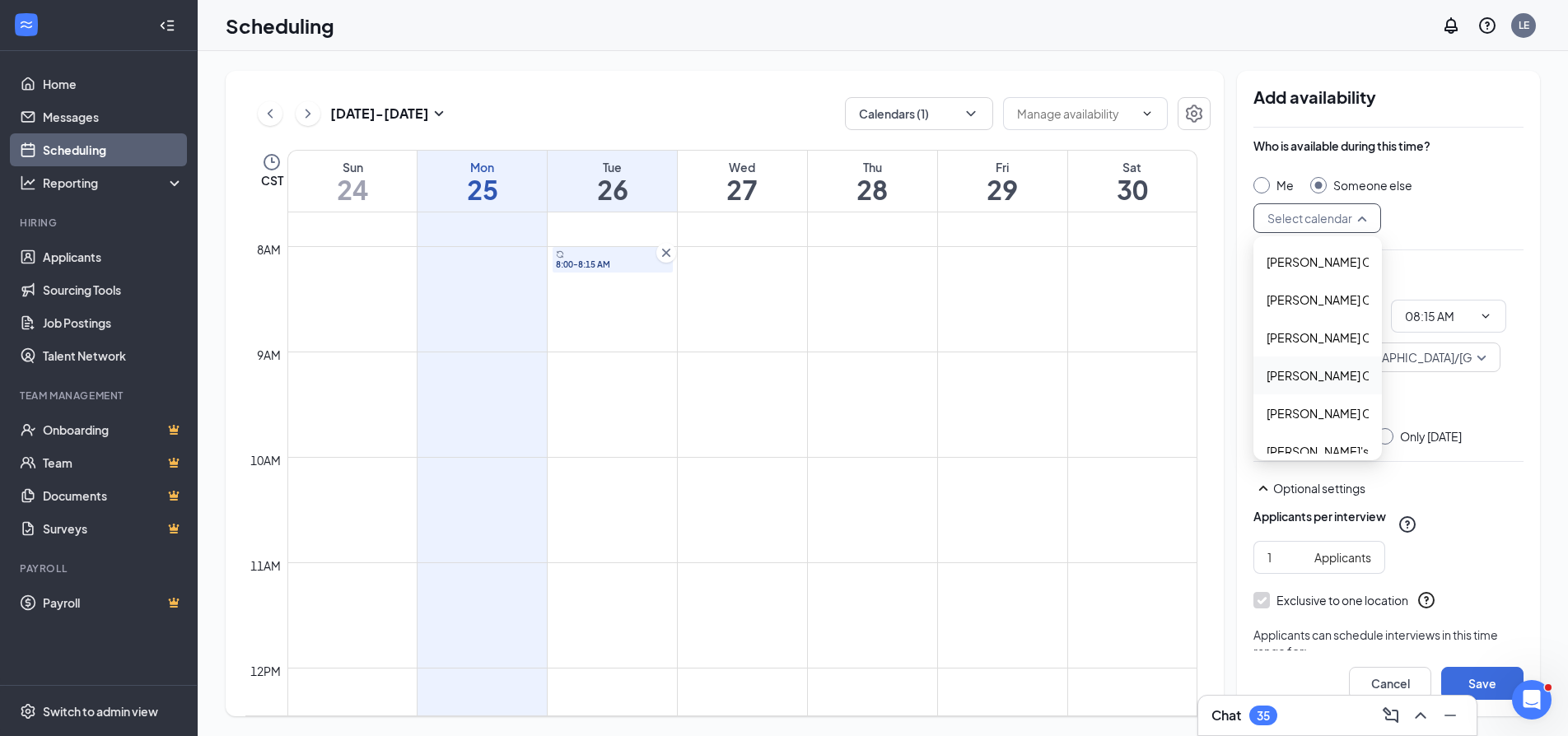
scroll to position [54, 0]
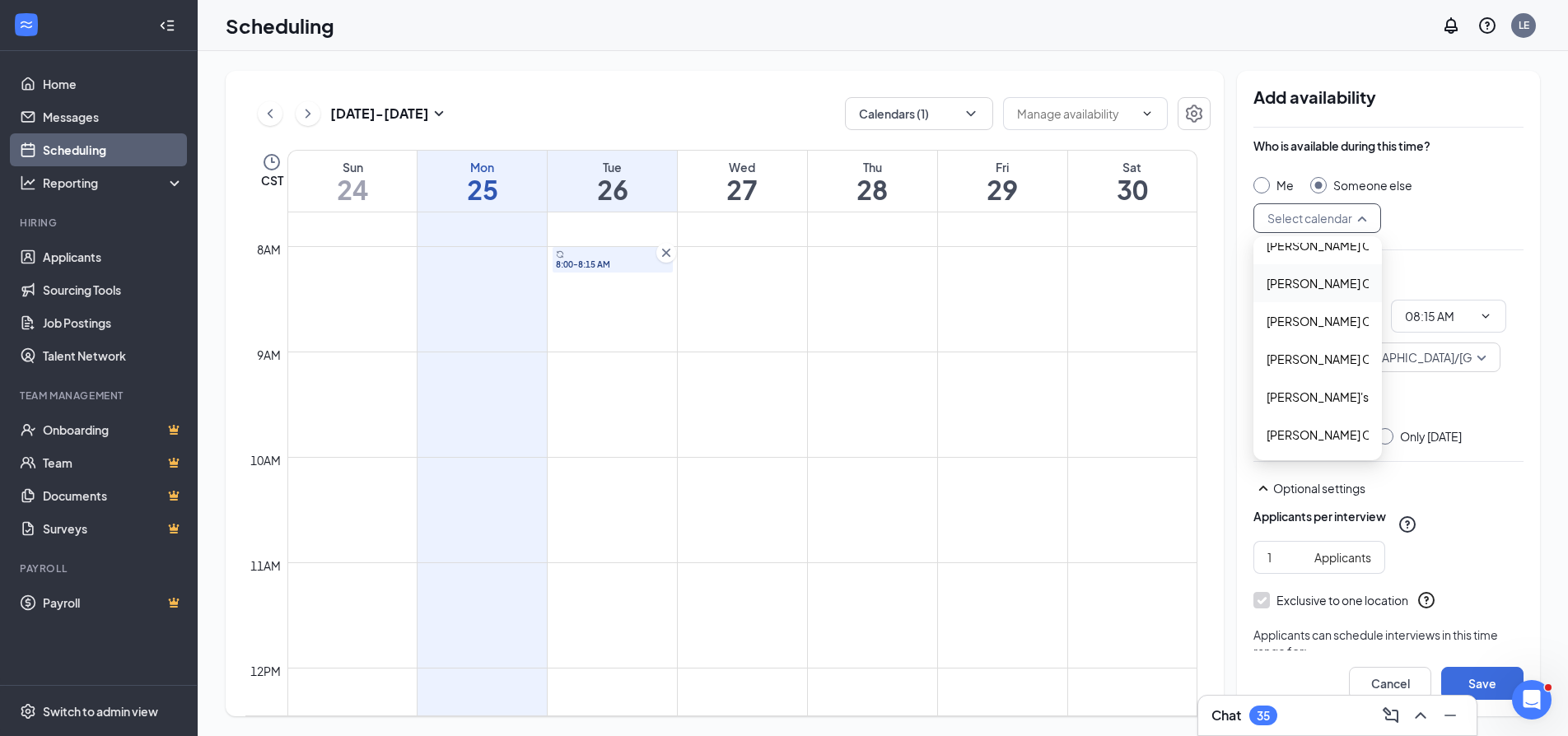
click at [1287, 280] on span "Lee Escobedo's Calendar" at bounding box center [1339, 283] width 145 height 18
click at [1353, 316] on icon "ChevronDown" at bounding box center [1347, 316] width 13 height 13
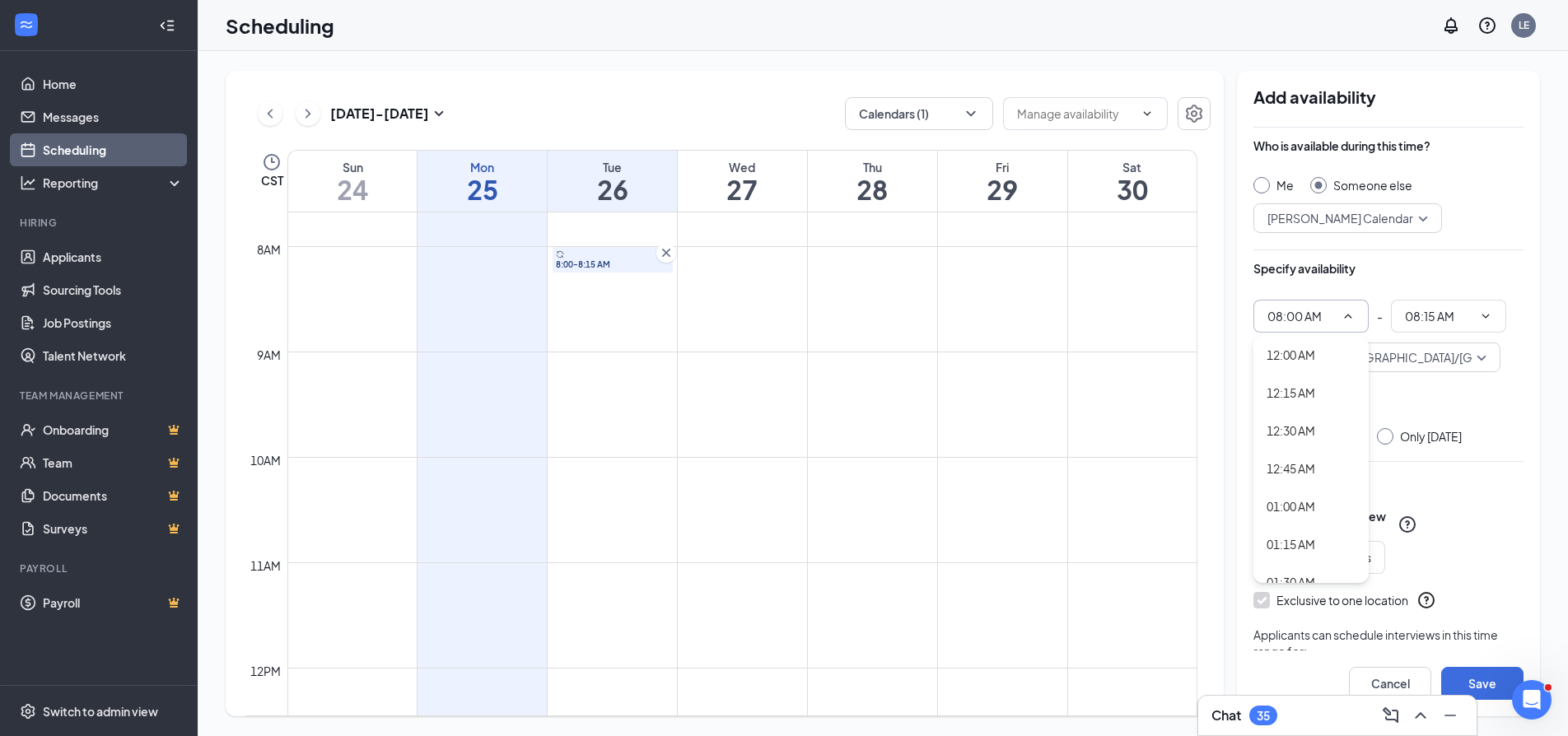
scroll to position [83, 0]
click at [1283, 314] on input "08:00 AM" at bounding box center [1300, 316] width 67 height 18
click at [1282, 317] on input "08:00 AM" at bounding box center [1300, 316] width 67 height 18
click at [1276, 391] on div "09:00 AM" at bounding box center [1310, 400] width 115 height 38
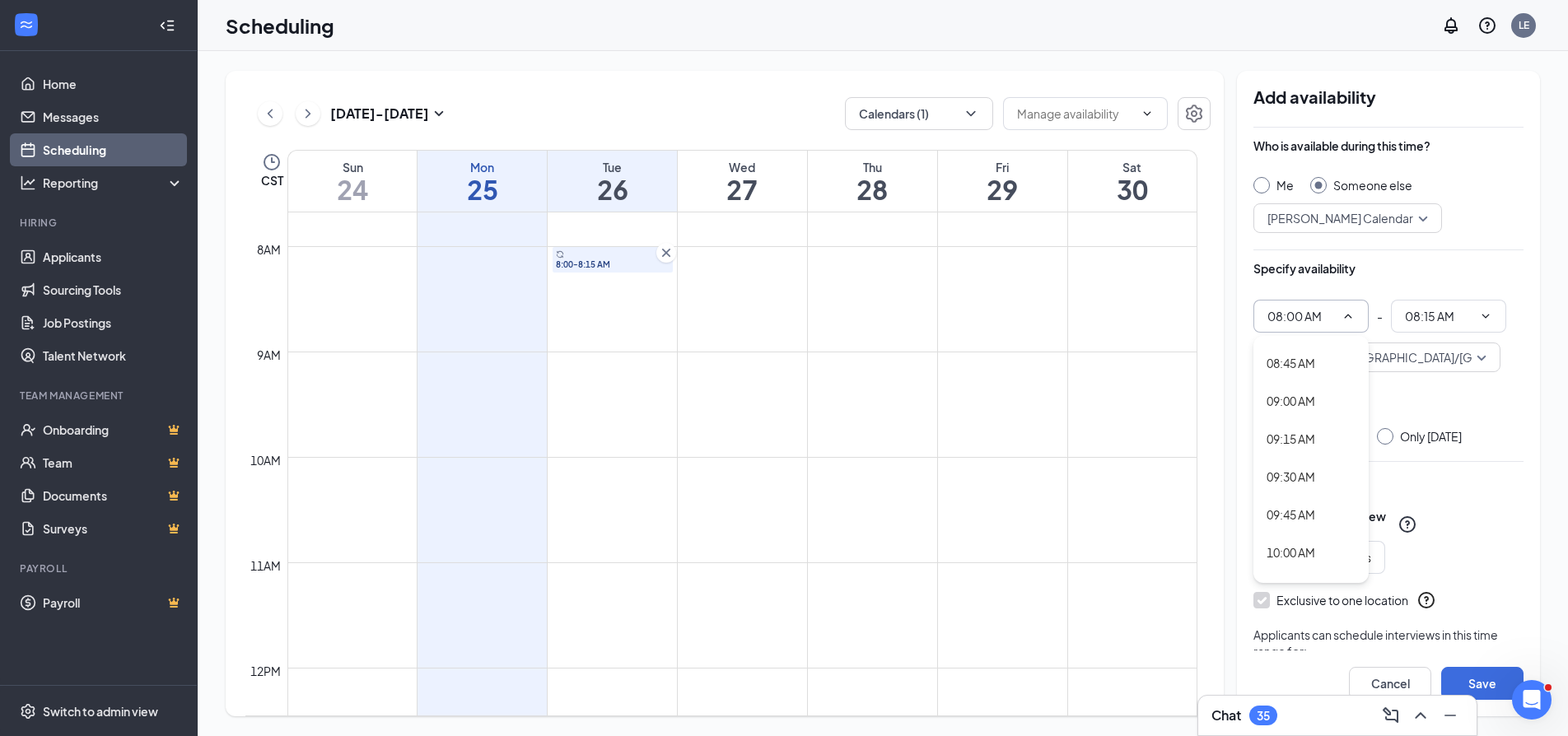
type input "09:00 AM"
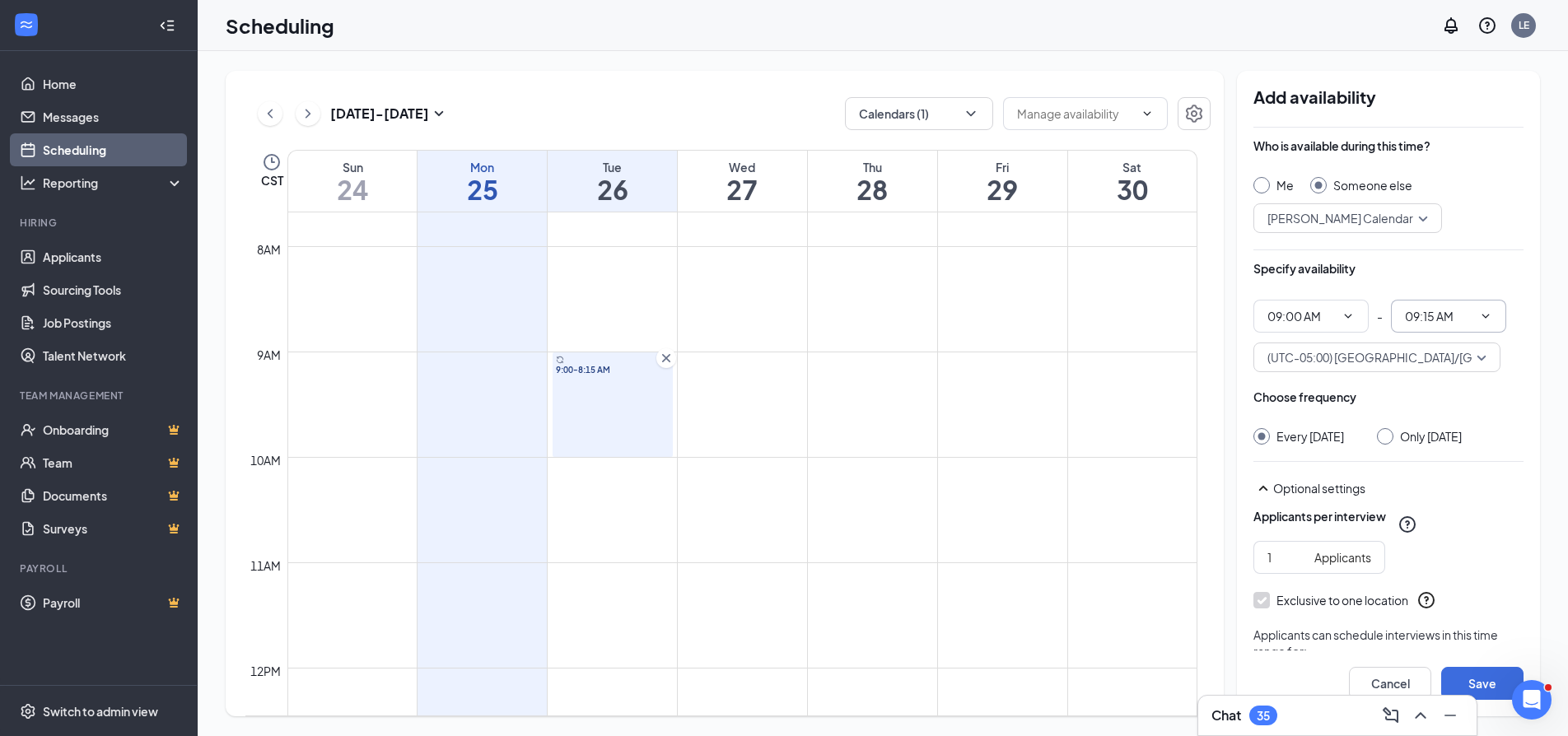
click at [1466, 318] on input "09:15 AM" at bounding box center [1437, 316] width 67 height 18
click at [1422, 500] on div "10:30 AM" at bounding box center [1427, 509] width 49 height 18
type input "10:30 AM"
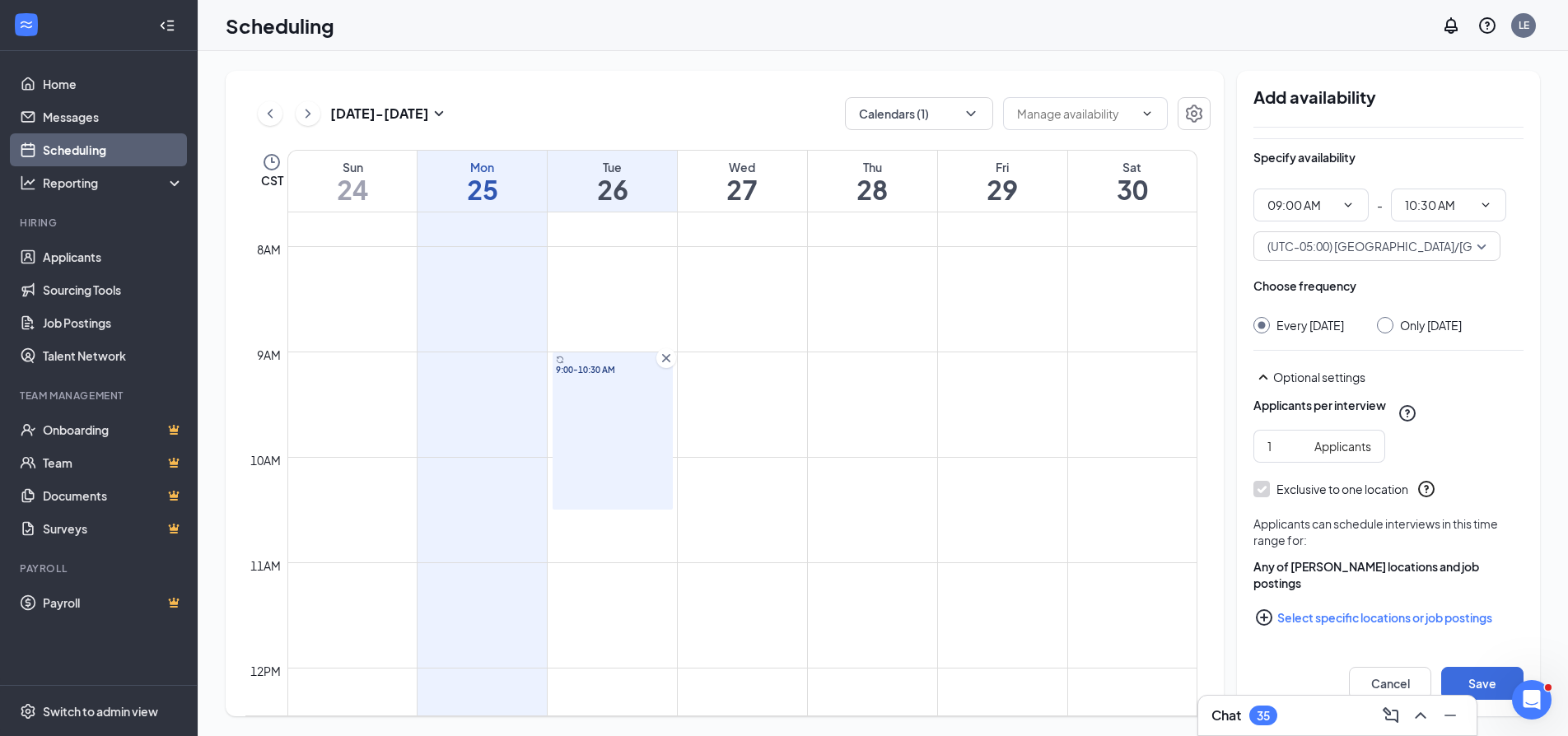
scroll to position [128, 0]
click at [1457, 443] on div "1 Applicants" at bounding box center [1389, 446] width 270 height 33
click at [1269, 491] on div at bounding box center [1262, 489] width 17 height 17
click at [1401, 615] on button "Select specific locations or job postings" at bounding box center [1389, 618] width 270 height 33
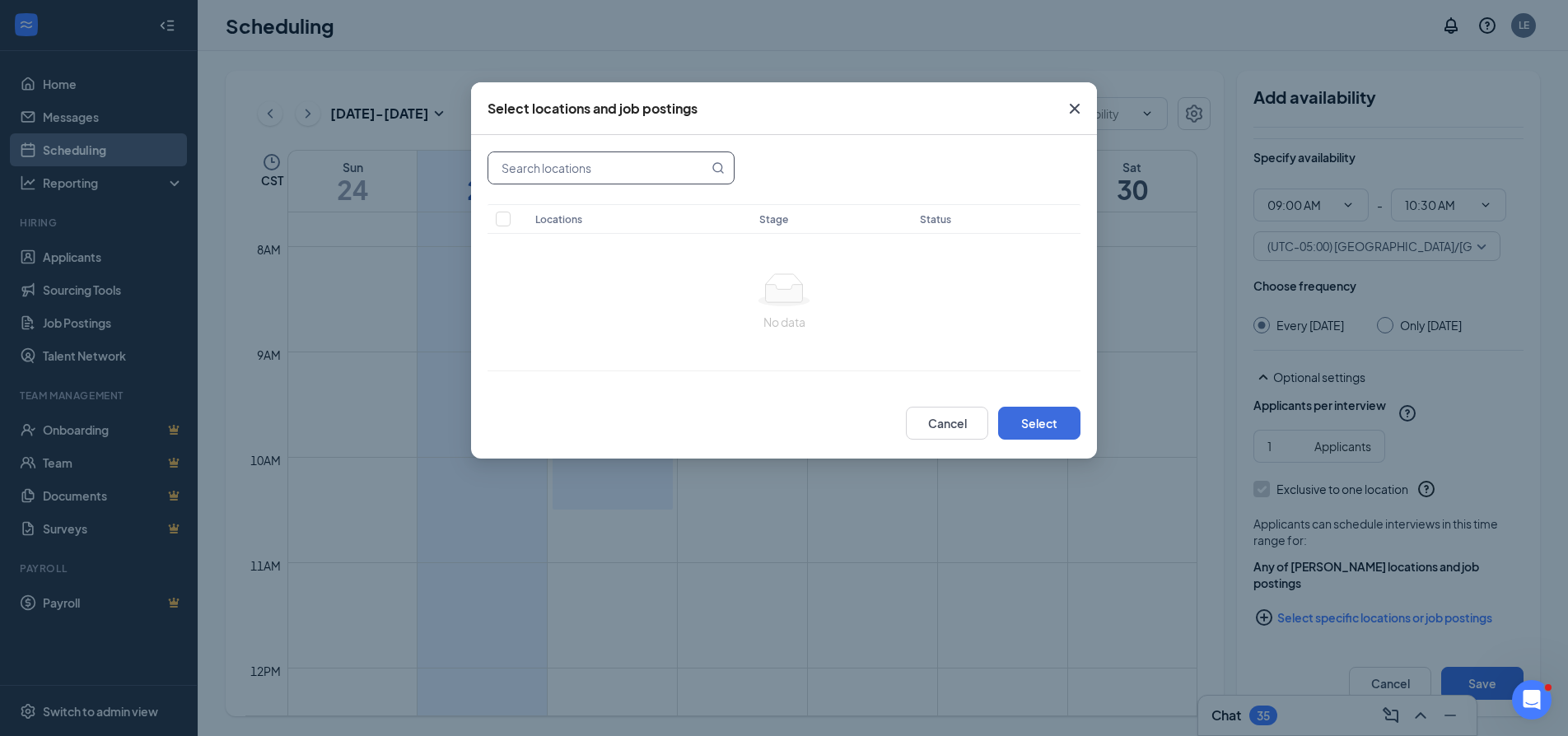
click at [638, 185] on div "Locations Stage Status No data" at bounding box center [784, 261] width 625 height 253
click at [964, 426] on button "Cancel" at bounding box center [947, 423] width 83 height 33
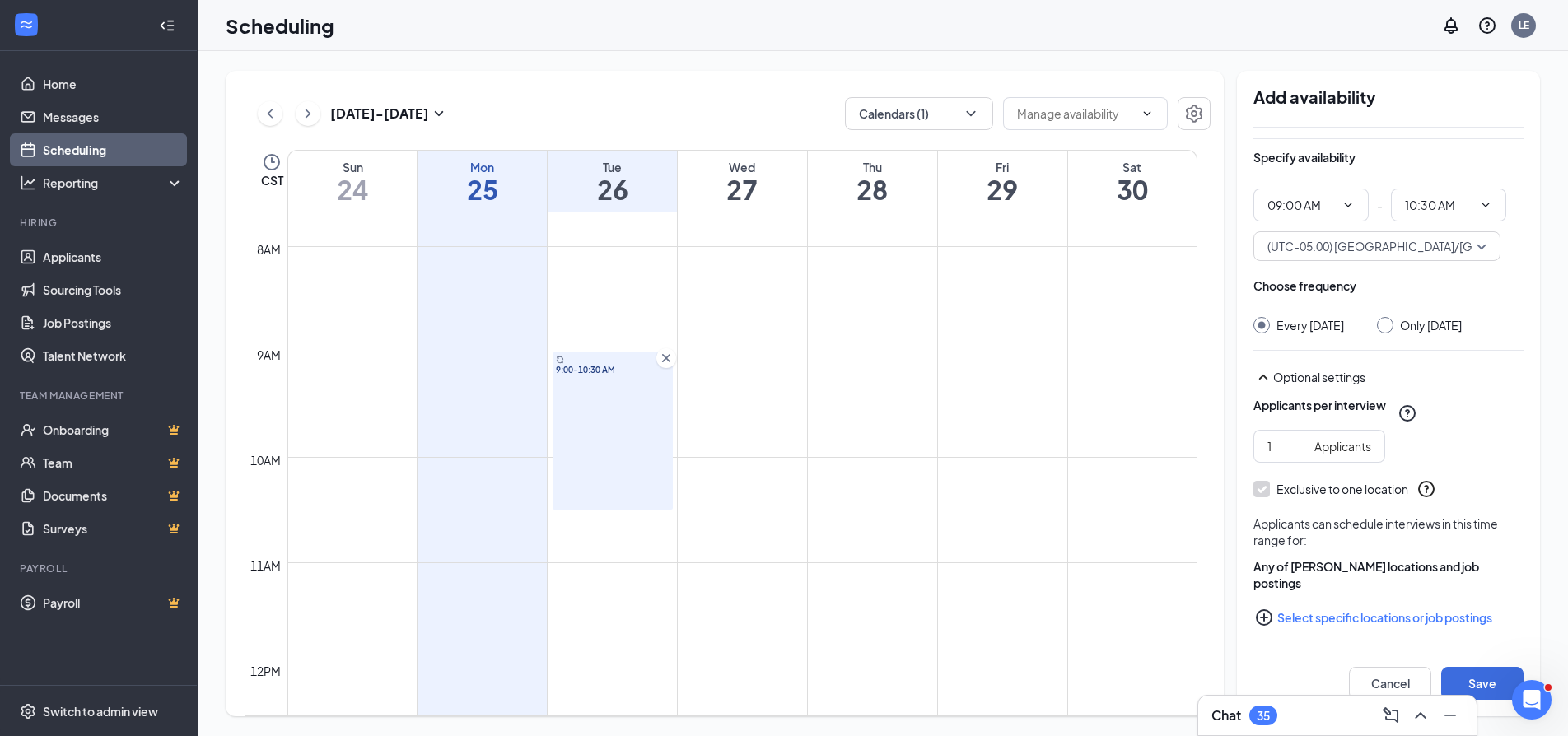
click at [1260, 618] on icon "PlusCircle" at bounding box center [1263, 617] width 19 height 19
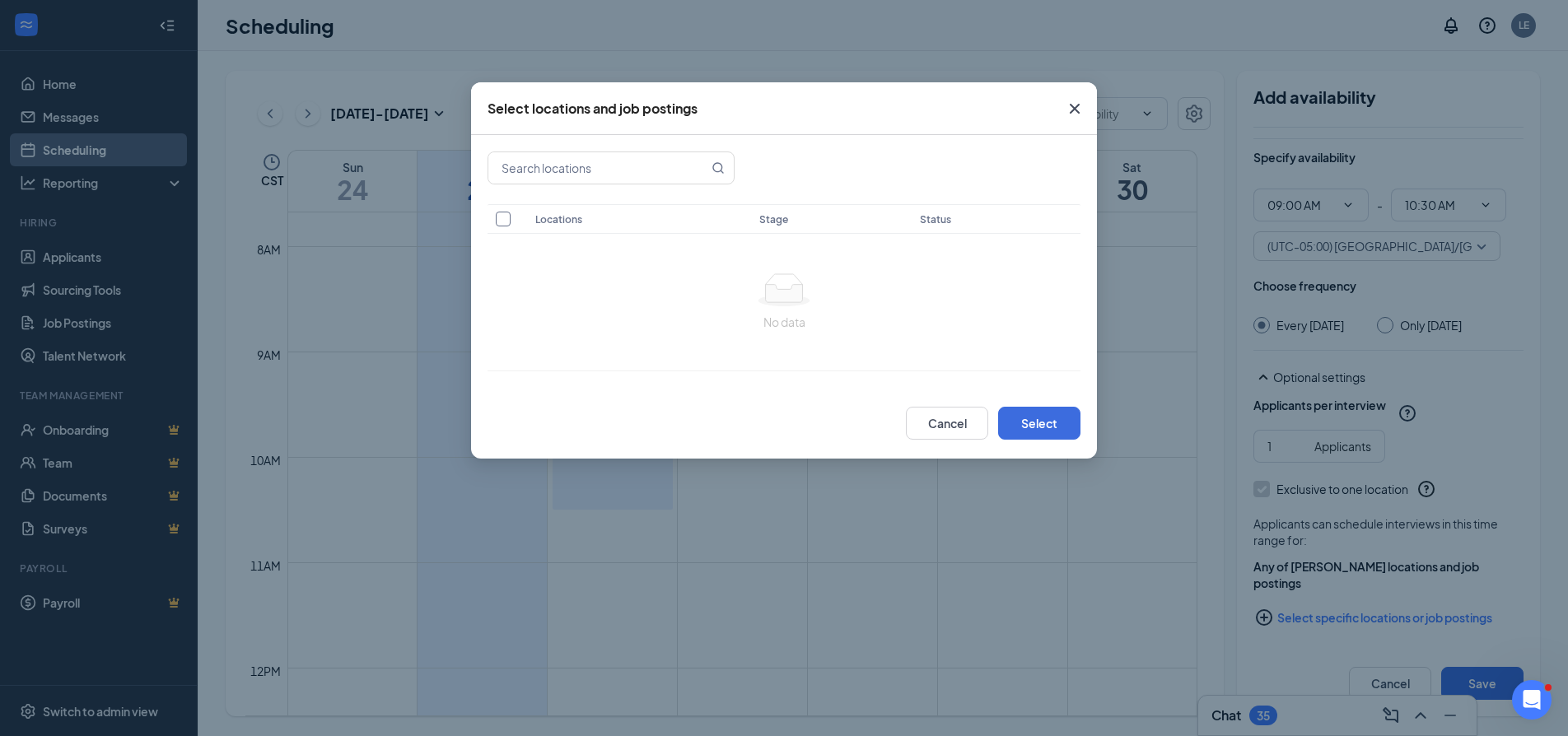
click at [499, 223] on input "checkbox" at bounding box center [503, 219] width 15 height 15
checkbox input "false"
click at [682, 170] on input "text" at bounding box center [598, 168] width 220 height 31
click at [1020, 427] on button "Select" at bounding box center [1039, 423] width 83 height 33
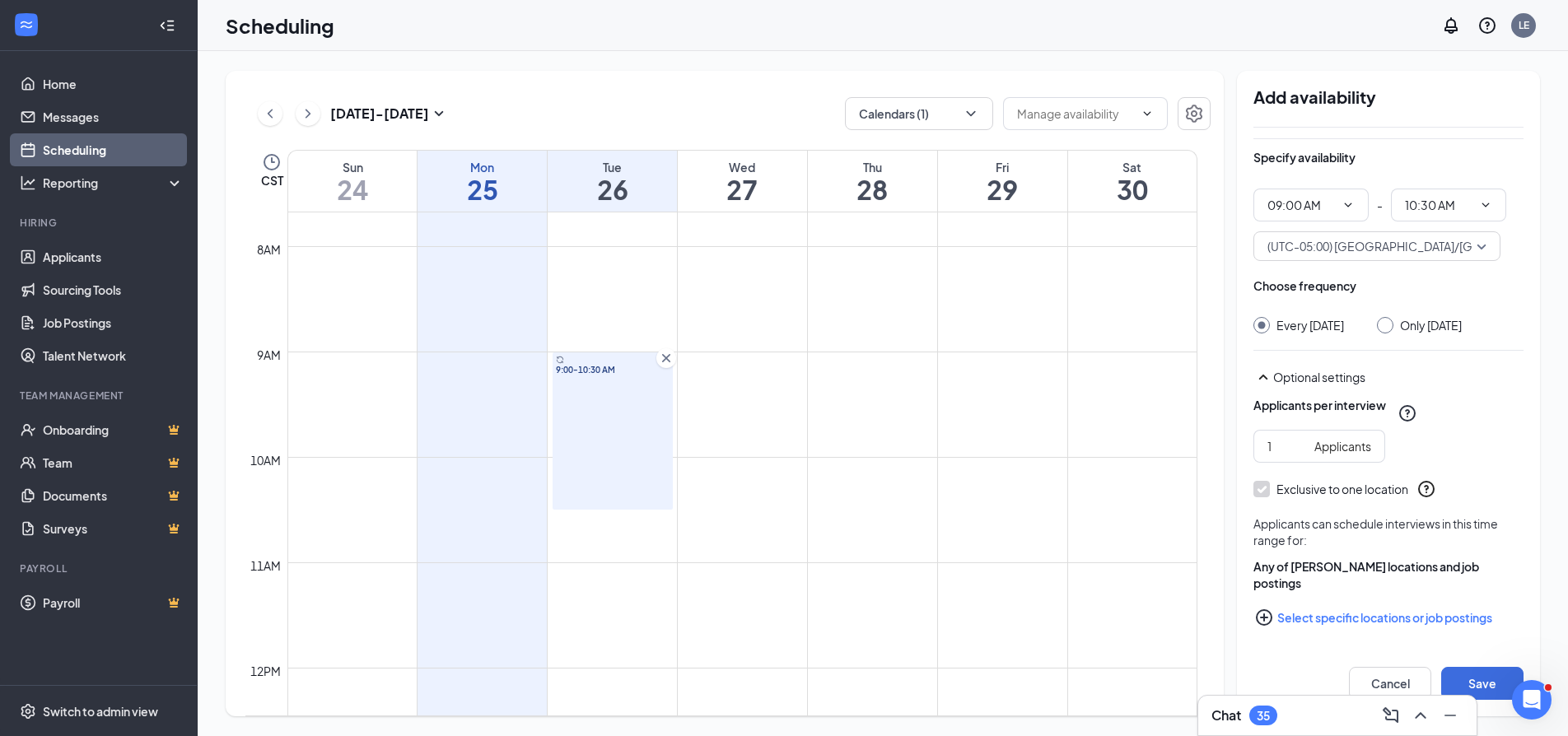
click at [1411, 156] on div "Specify availability" at bounding box center [1389, 166] width 270 height 33
click at [1460, 675] on button "Save" at bounding box center [1482, 684] width 83 height 33
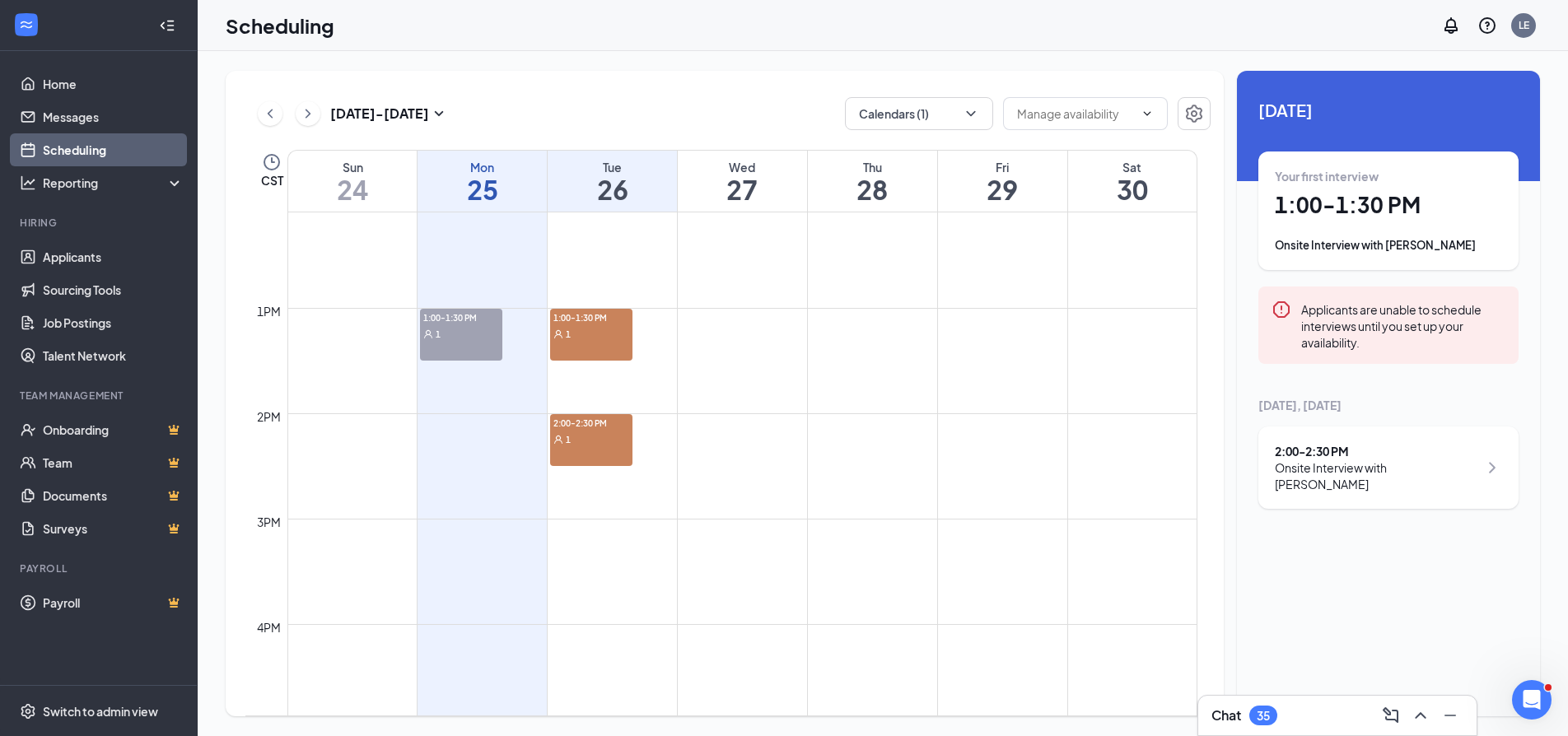
scroll to position [1304, 0]
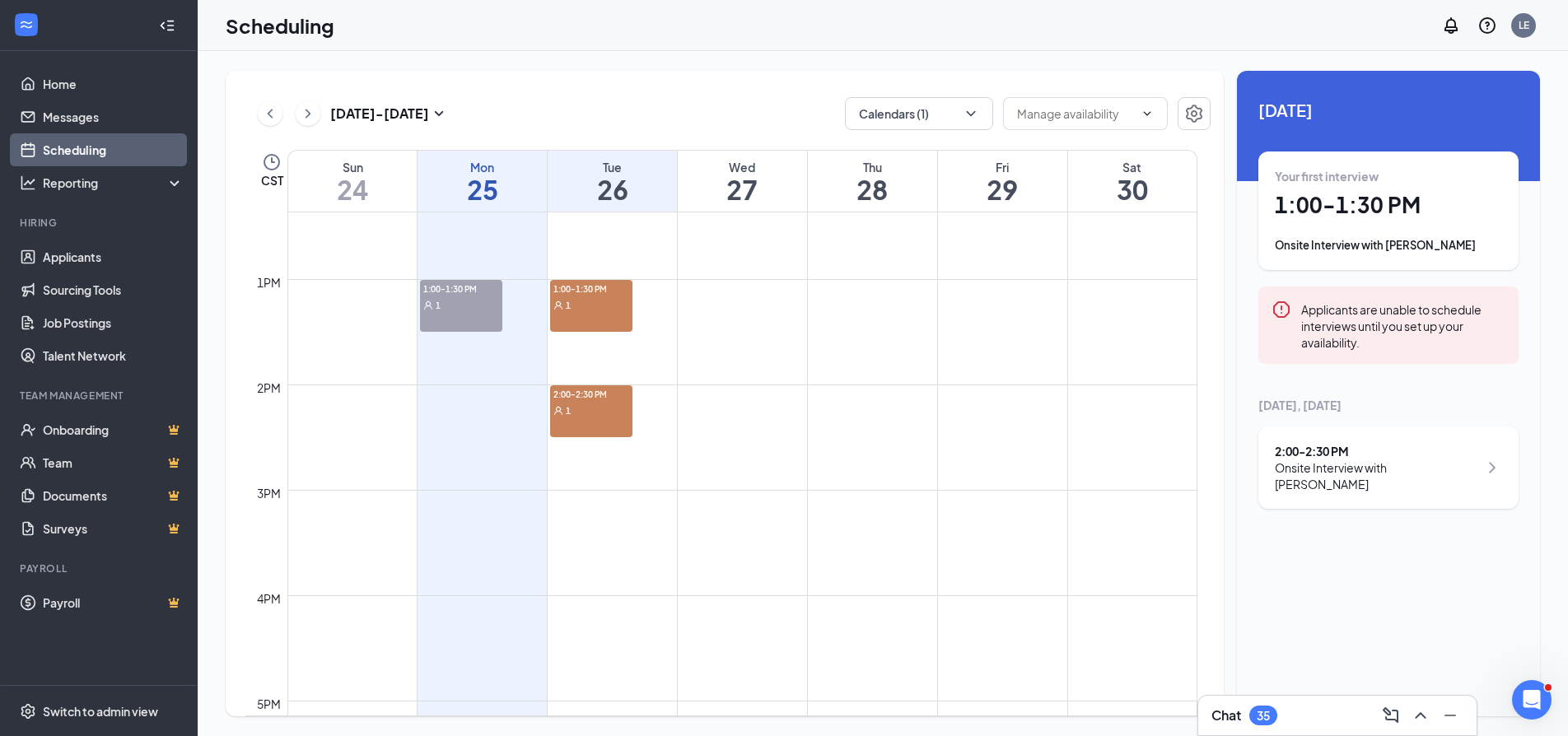
click at [657, 399] on div "2:00-2:30 PM 1" at bounding box center [611, 411] width 122 height 52
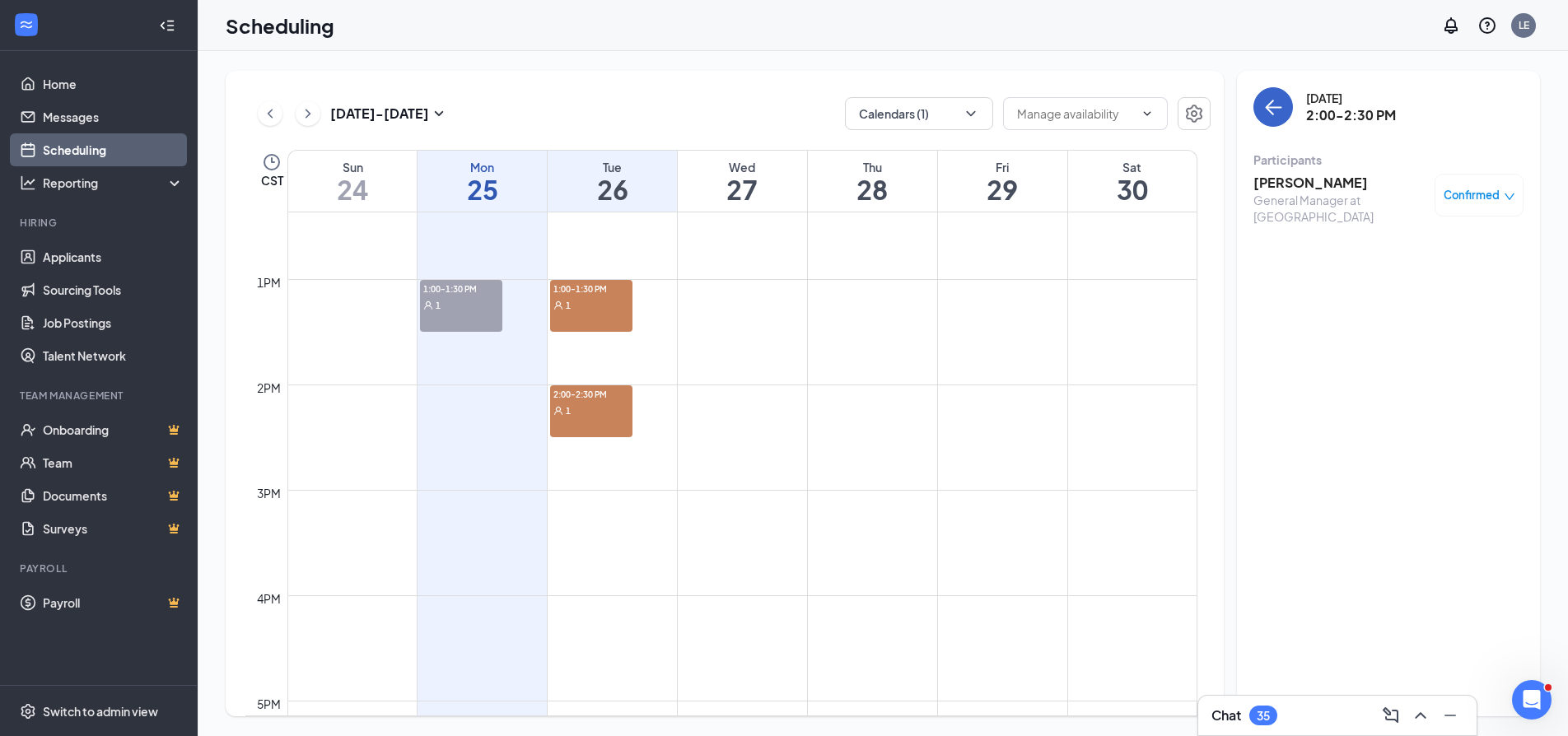
click at [1269, 111] on icon "ArrowLeft" at bounding box center [1269, 107] width 8 height 16
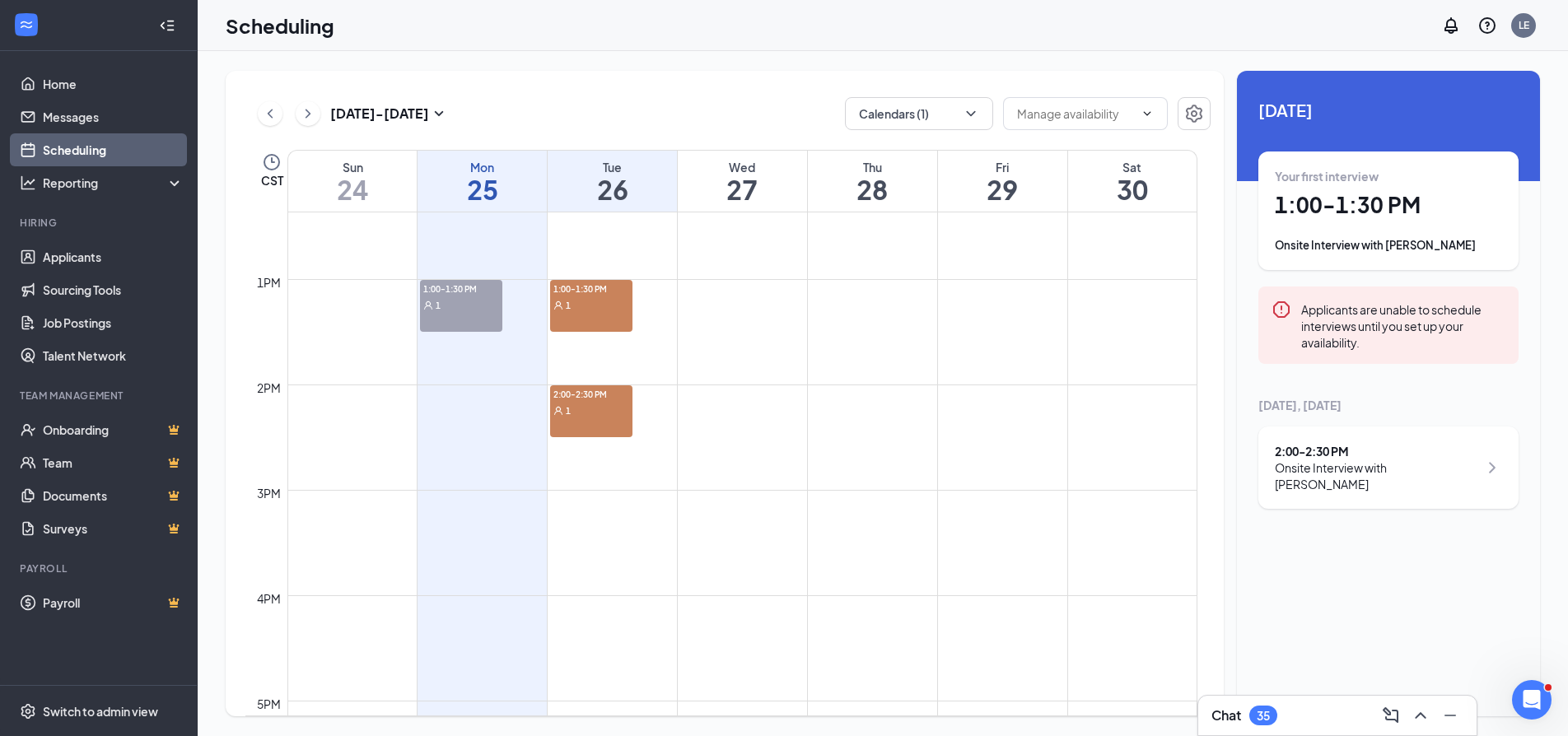
click at [645, 385] on div "2:00-2:30 PM 1" at bounding box center [611, 411] width 122 height 52
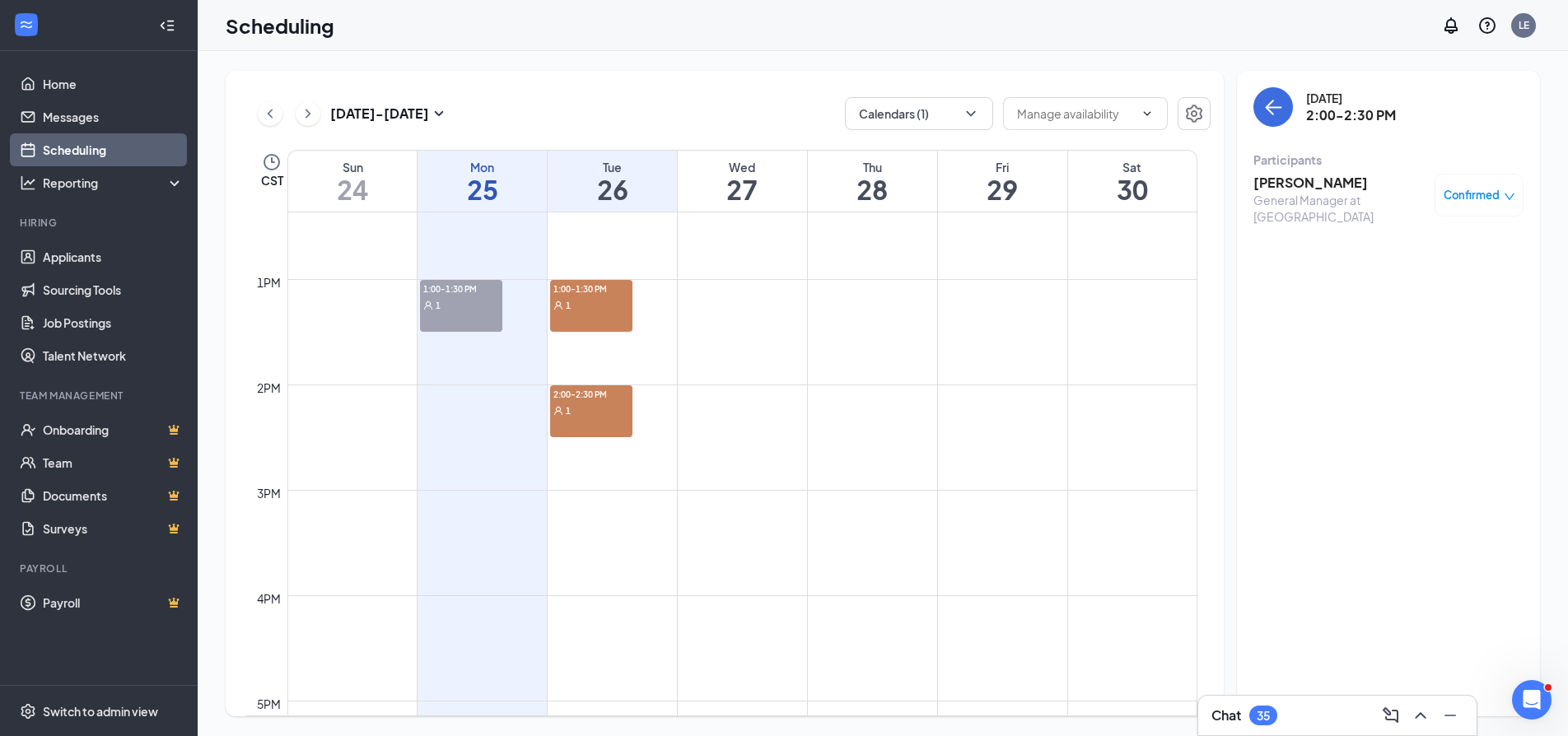
click at [1474, 193] on span "Confirmed" at bounding box center [1471, 195] width 56 height 17
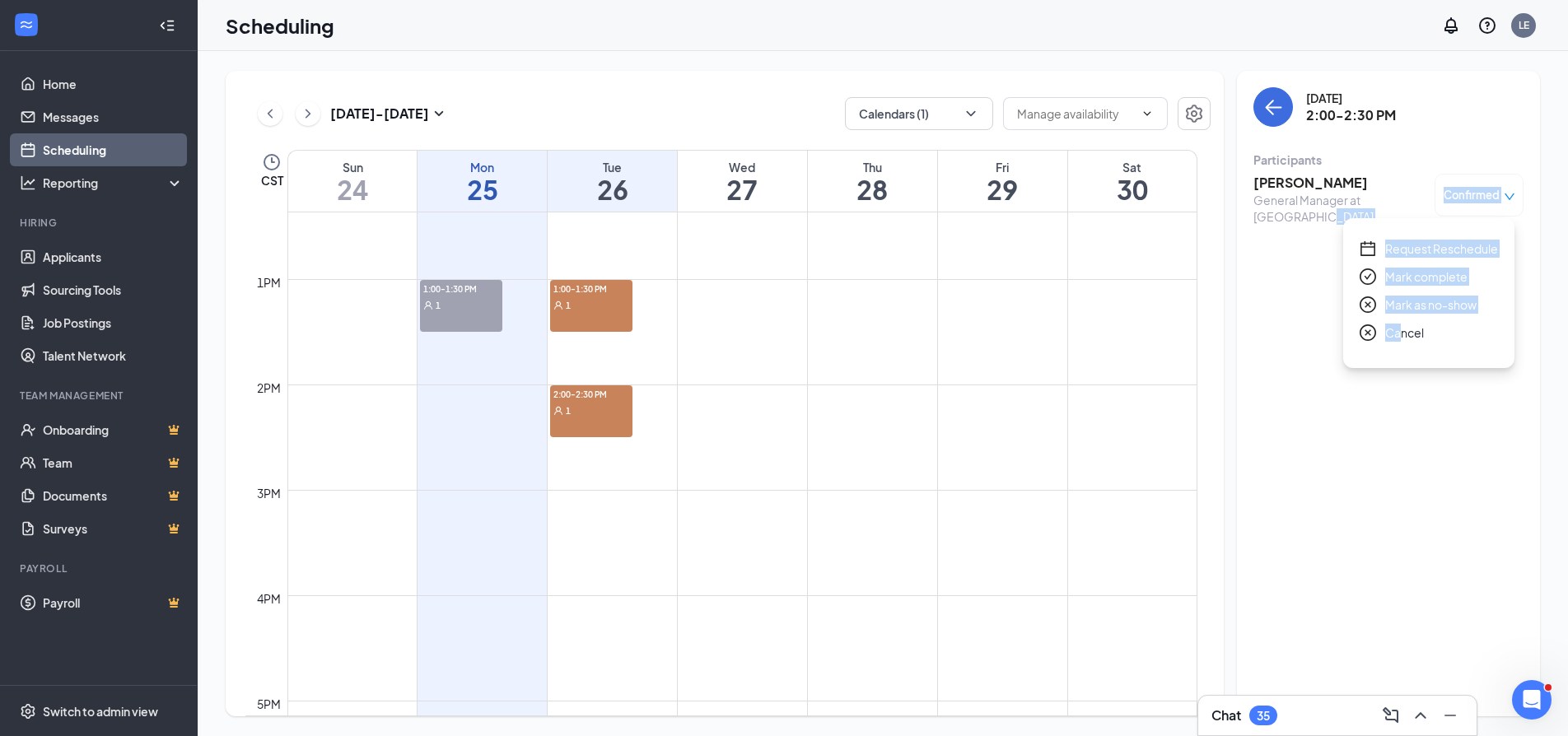
drag, startPoint x: 1399, startPoint y: 337, endPoint x: 1416, endPoint y: 488, distance: 152.0
click at [1416, 488] on body "Home Messages Scheduling Reporting Hiring Applicants Sourcing Tools Job Posting…" at bounding box center [784, 368] width 1568 height 736
drag, startPoint x: 1416, startPoint y: 488, endPoint x: 1394, endPoint y: 448, distance: 45.7
click at [1416, 489] on div "Tuesday, Aug 26 2:00-2:30 PM Participants Montrey Lyons General Manager at 34th…" at bounding box center [1388, 394] width 303 height 646
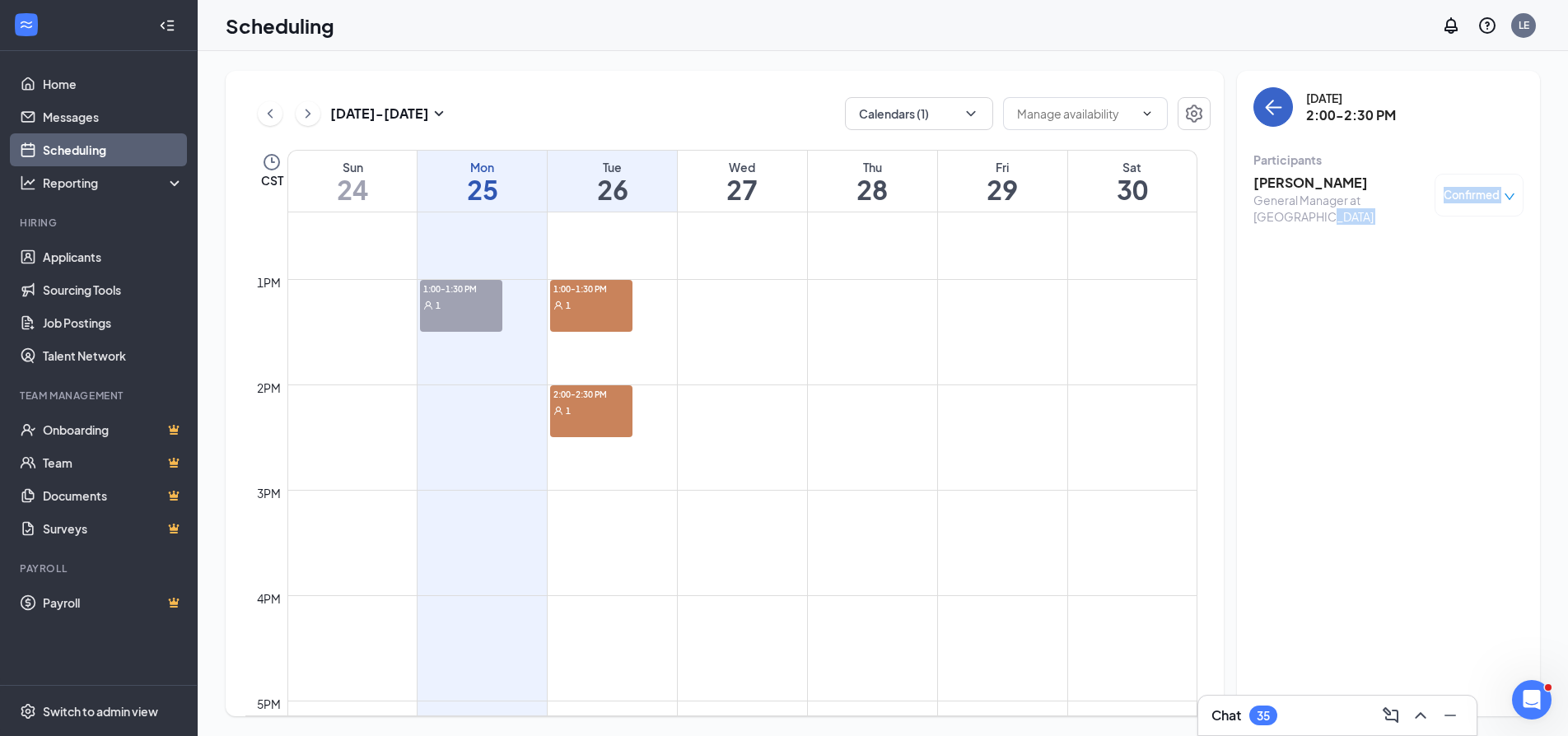
click at [1267, 114] on icon "ArrowLeft" at bounding box center [1272, 107] width 19 height 19
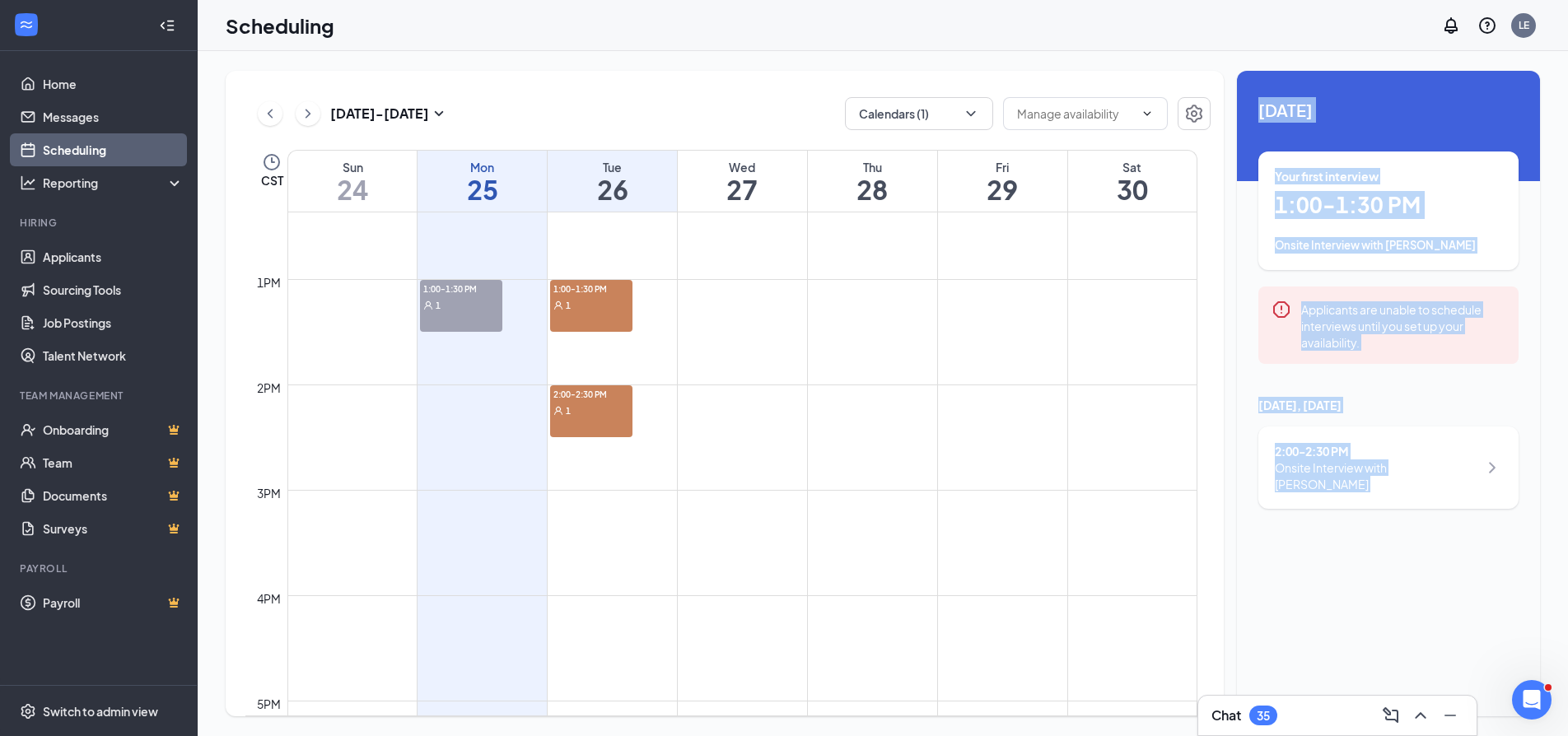
click at [1332, 561] on div "Unavailable in basic plan 26 August Your first interview 1:00 - 1:30 PM Onsite …" at bounding box center [1388, 394] width 303 height 646
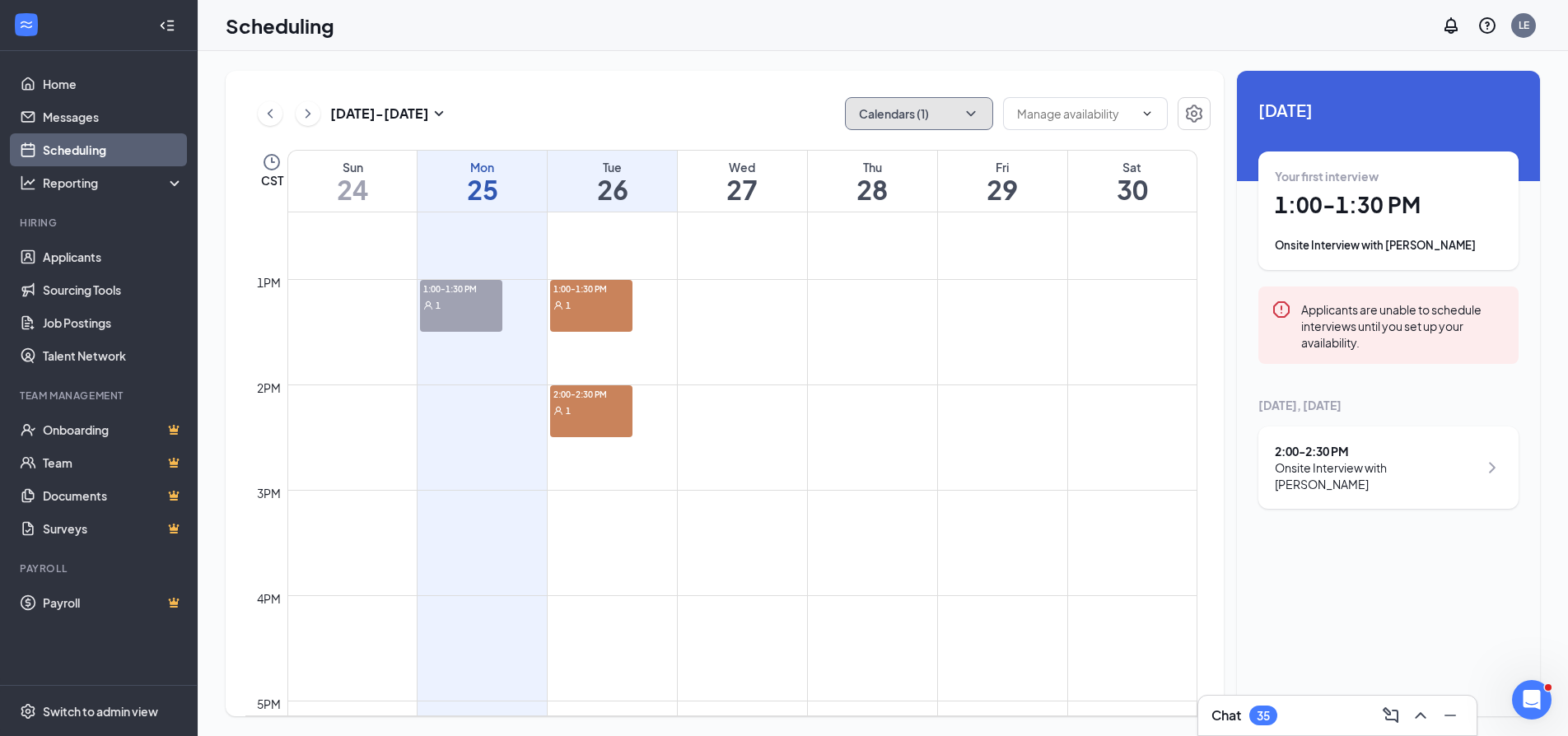
click at [963, 127] on button "Calendars (1)" at bounding box center [919, 114] width 148 height 33
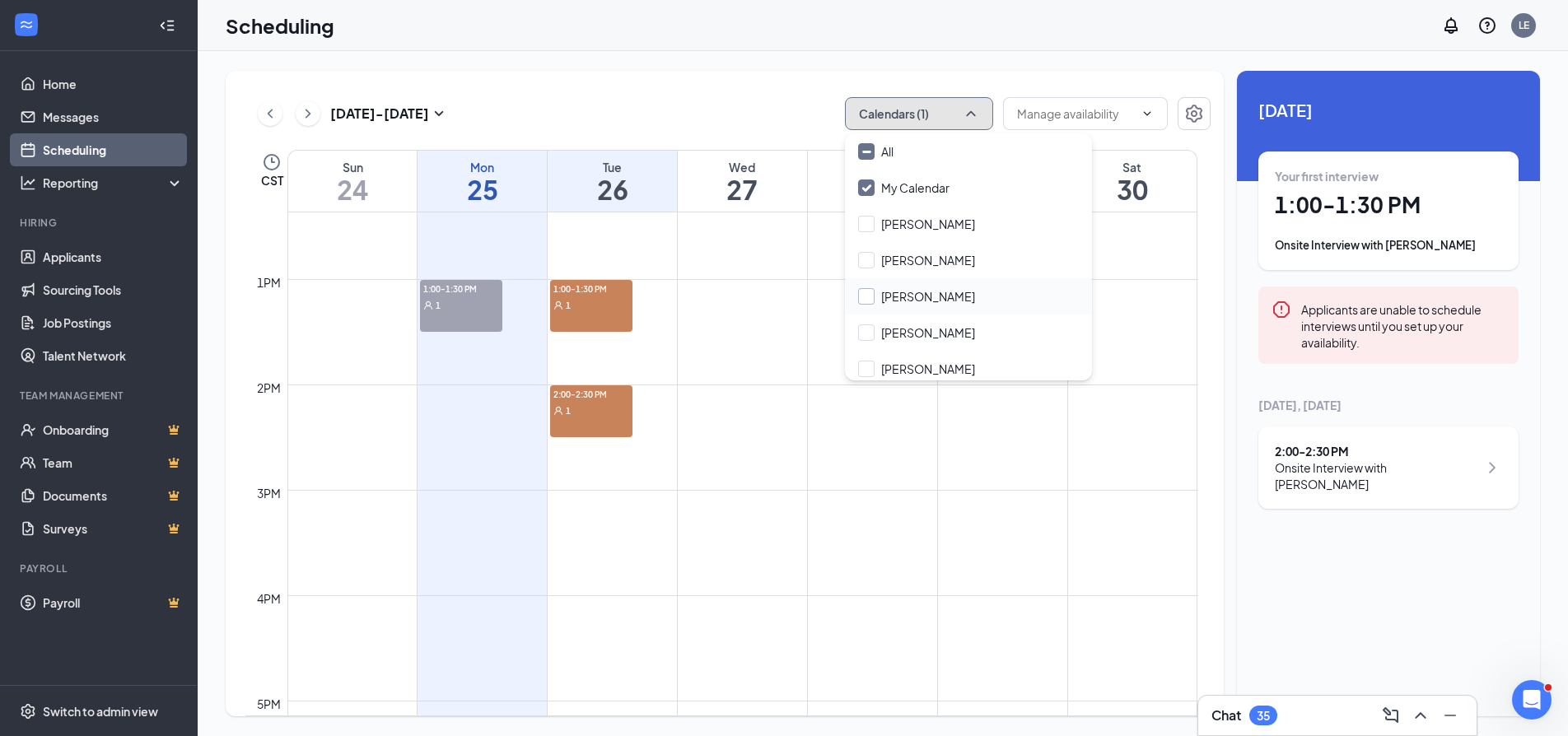
scroll to position [79, 0]
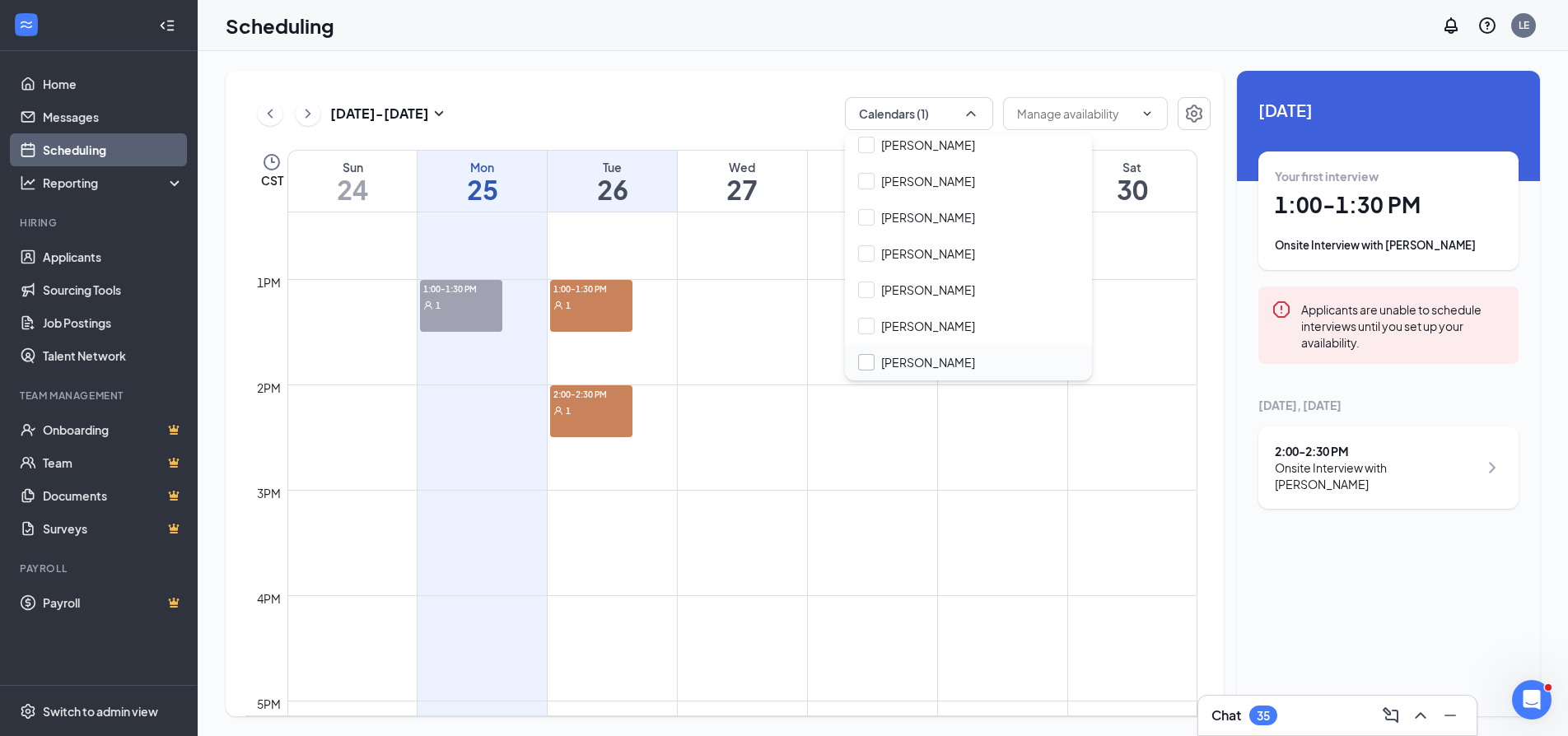
click at [916, 364] on input "[PERSON_NAME]" at bounding box center [916, 362] width 117 height 17
checkbox input "true"
click at [1356, 572] on div "Unavailable in basic plan 26 August Your first interview 1:00 - 1:30 PM Onsite …" at bounding box center [1388, 394] width 303 height 646
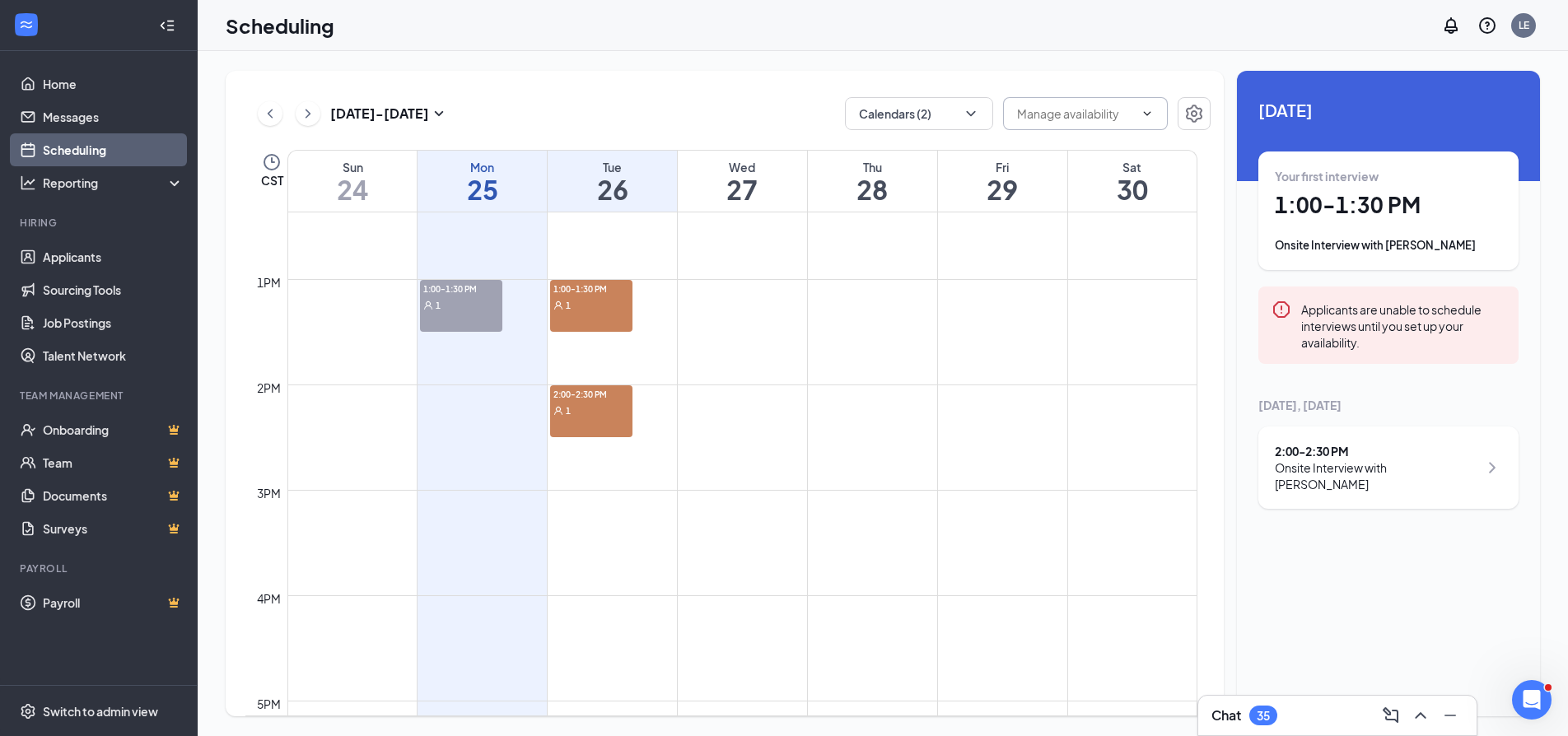
click at [1104, 103] on span at bounding box center [1084, 114] width 165 height 33
click at [1142, 115] on icon "ChevronUp" at bounding box center [1147, 113] width 13 height 13
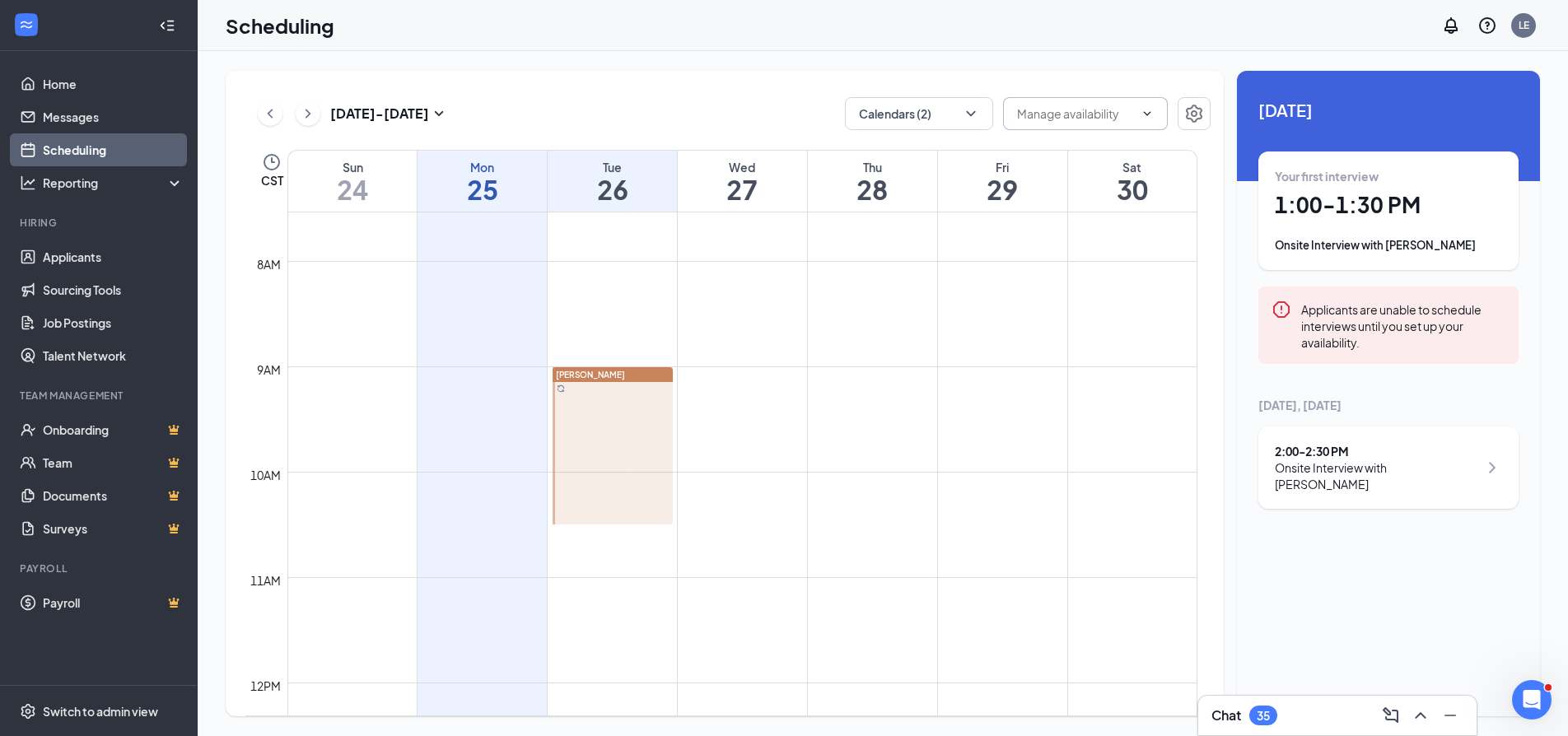
scroll to position [823, 0]
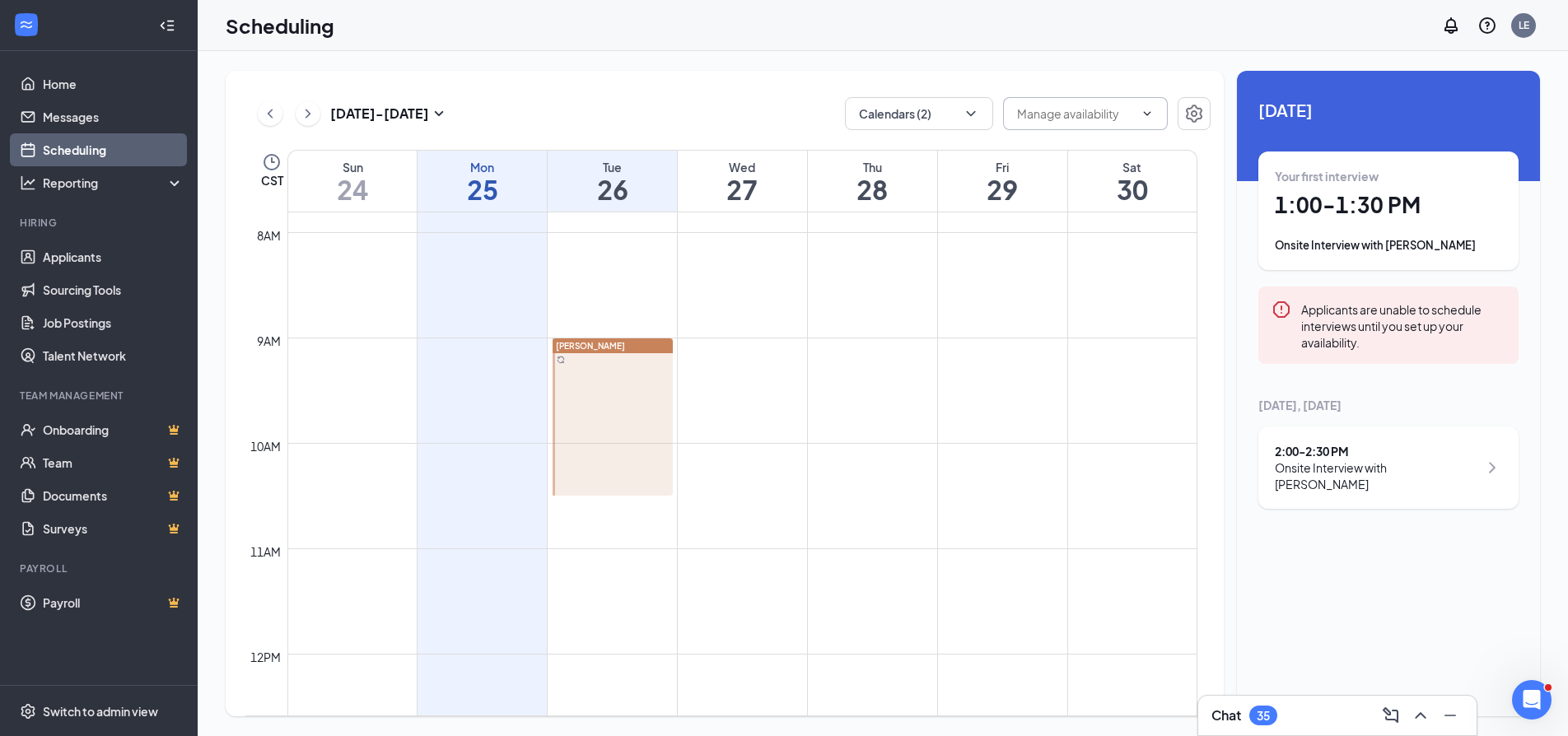
click at [438, 455] on td at bounding box center [741, 456] width 910 height 27
click at [595, 347] on span "Lee Escobedo" at bounding box center [589, 346] width 69 height 10
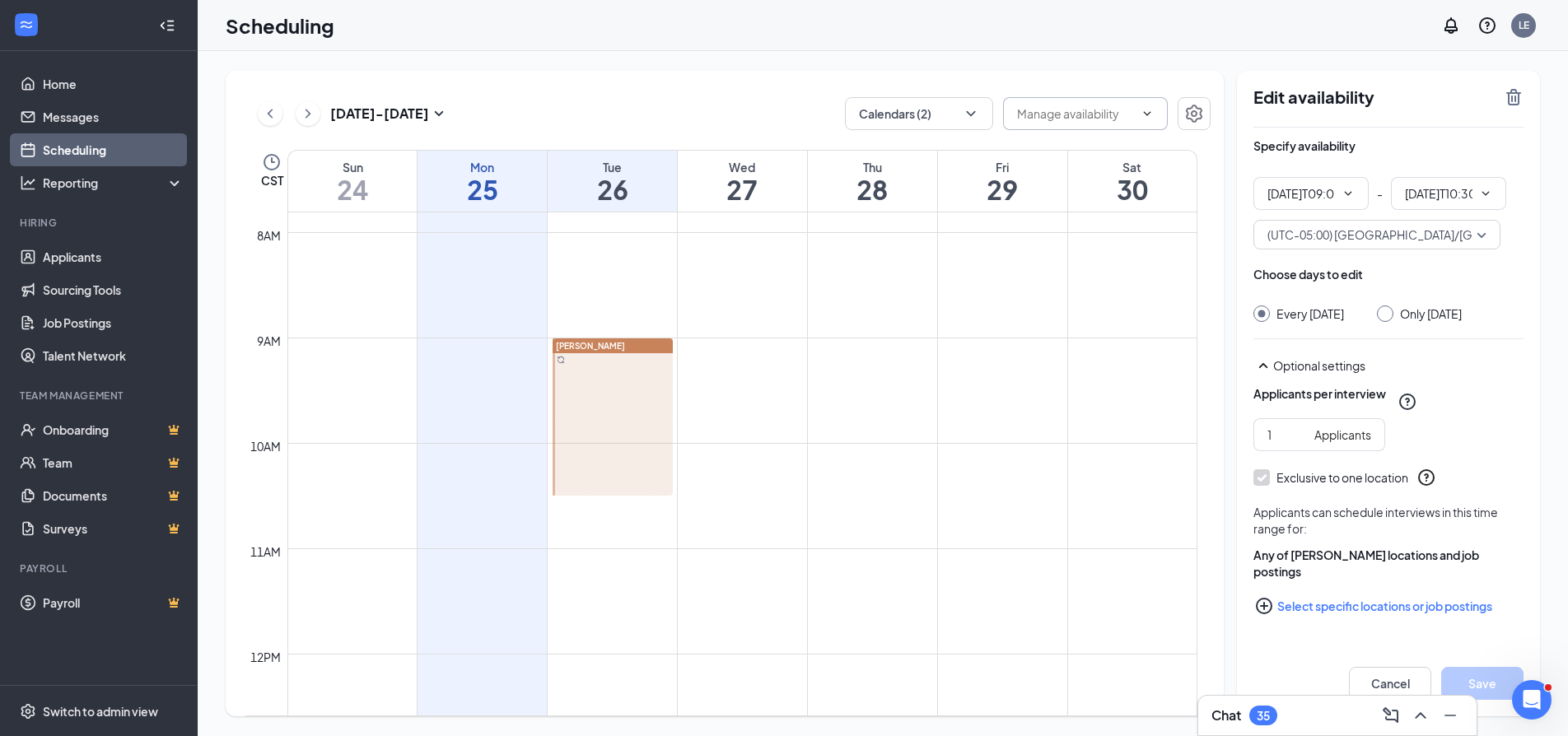
type input "09:00 AM"
type input "10:30 AM"
click at [1425, 620] on button "Select specific locations or job postings" at bounding box center [1389, 606] width 270 height 33
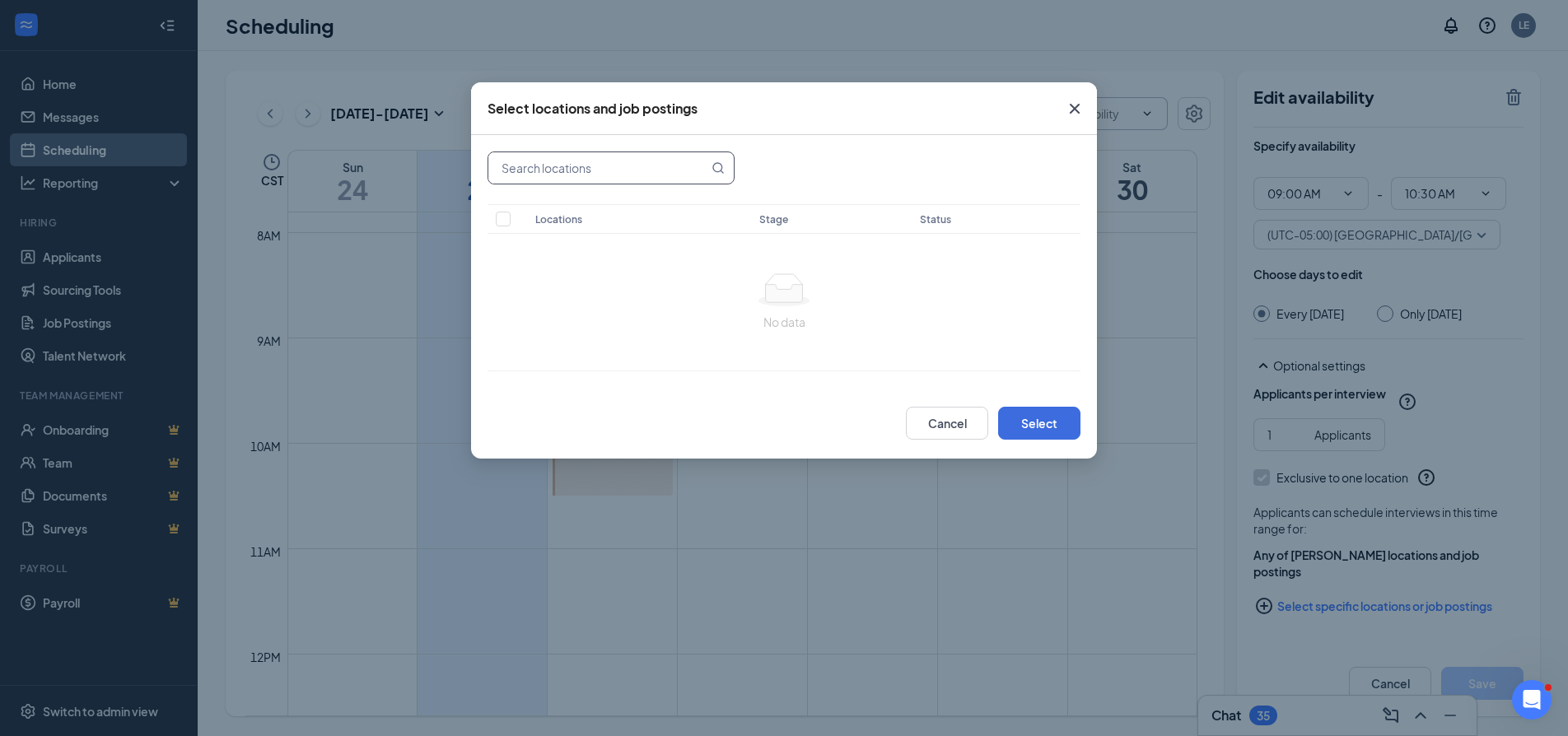
click at [615, 176] on input "text" at bounding box center [598, 168] width 220 height 31
click at [498, 223] on input "checkbox" at bounding box center [503, 219] width 15 height 15
checkbox input "false"
click at [926, 420] on button "Cancel" at bounding box center [947, 423] width 83 height 33
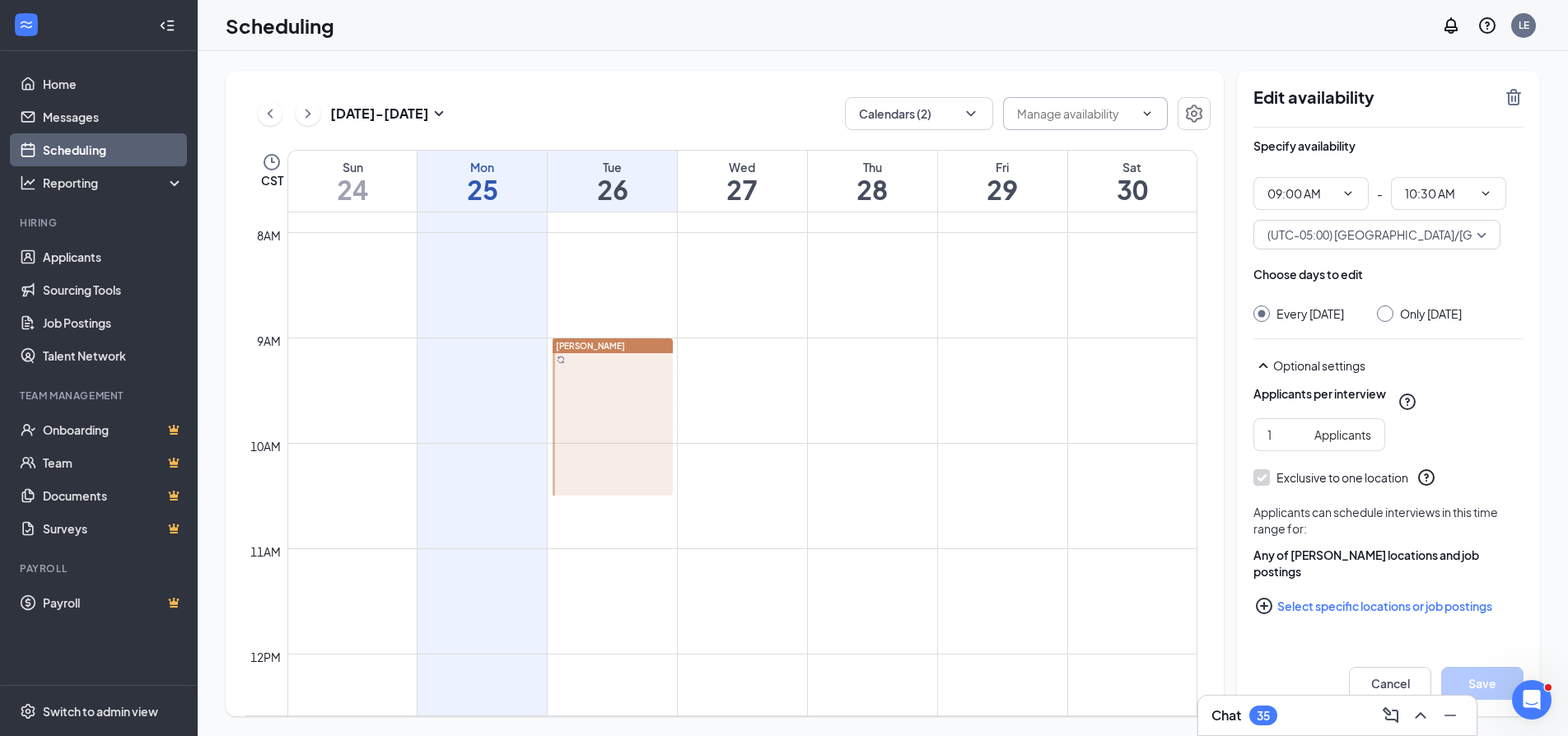
click at [1280, 655] on div "Cancel Save" at bounding box center [1388, 684] width 303 height 66
click at [1427, 485] on icon "QuestionInfo" at bounding box center [1425, 477] width 19 height 19
click at [1266, 485] on icon "Checkmark" at bounding box center [1261, 477] width 14 height 14
click at [1490, 188] on icon "ChevronDown" at bounding box center [1485, 193] width 13 height 13
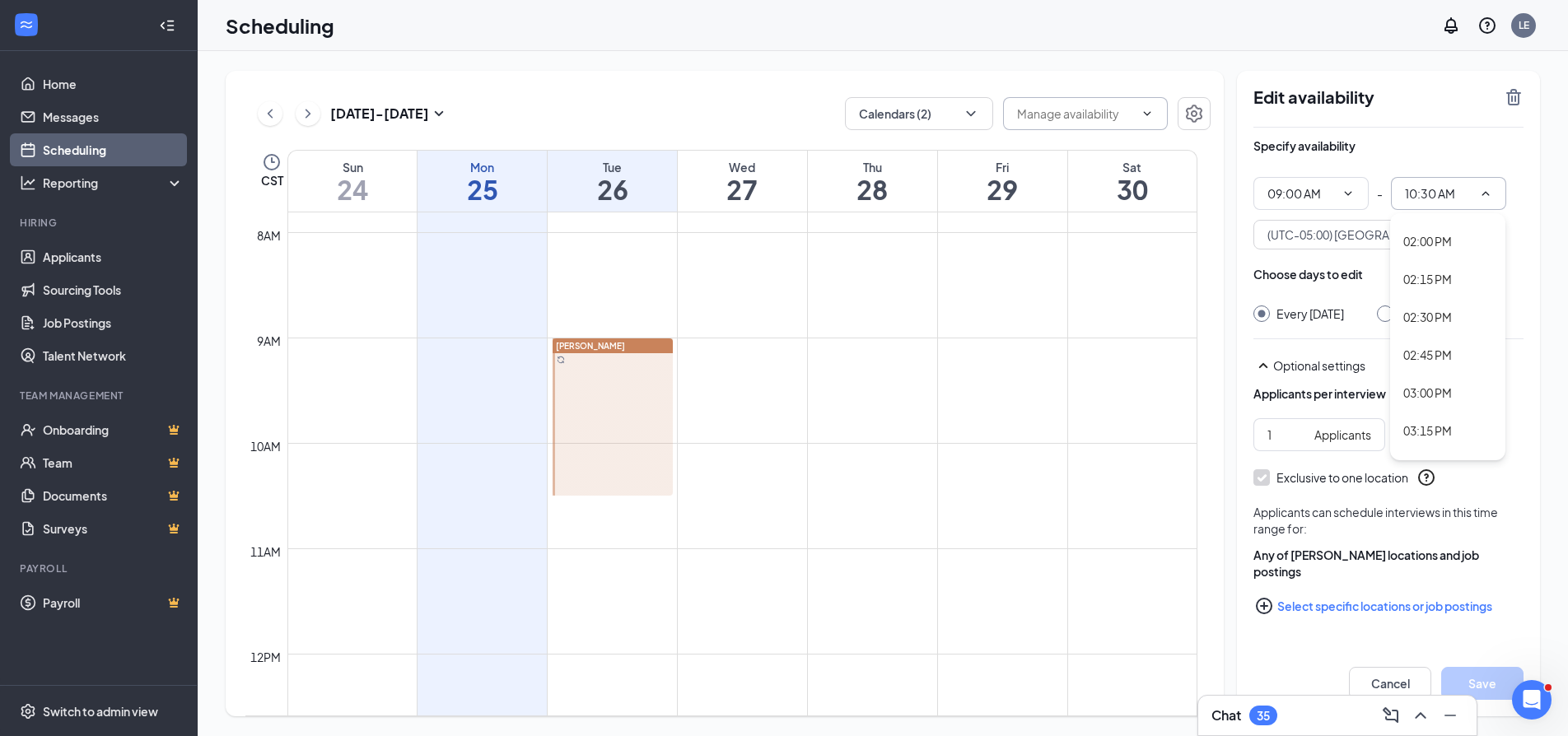
scroll to position [2224, 0]
click at [1425, 389] on div "04:00 PM" at bounding box center [1427, 396] width 49 height 18
type input "04:00 PM"
drag, startPoint x: 1488, startPoint y: 465, endPoint x: 1484, endPoint y: 476, distance: 11.7
click at [1487, 452] on div "1 Applicants" at bounding box center [1389, 435] width 270 height 33
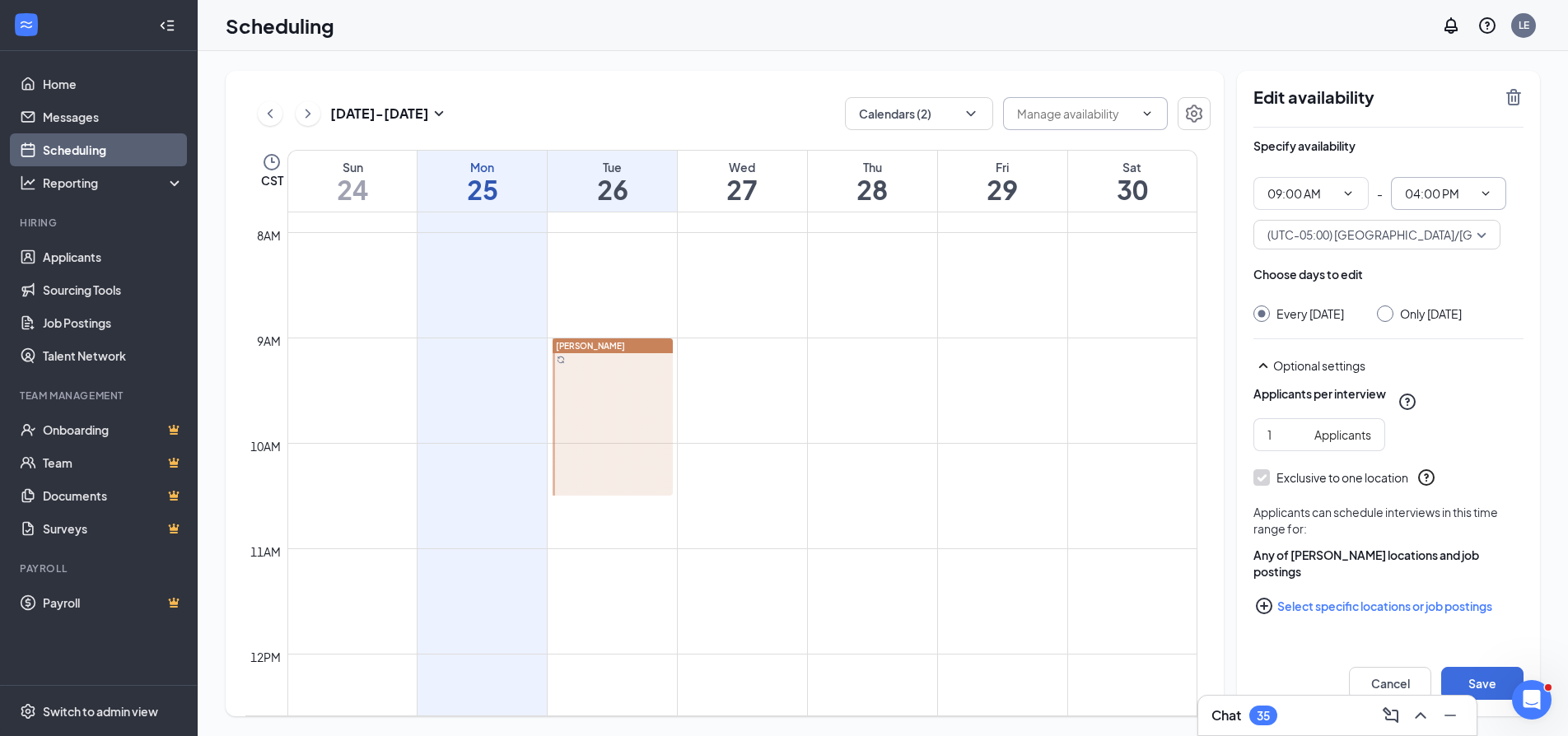
scroll to position [5, 0]
click at [1473, 681] on button "Save" at bounding box center [1482, 684] width 83 height 33
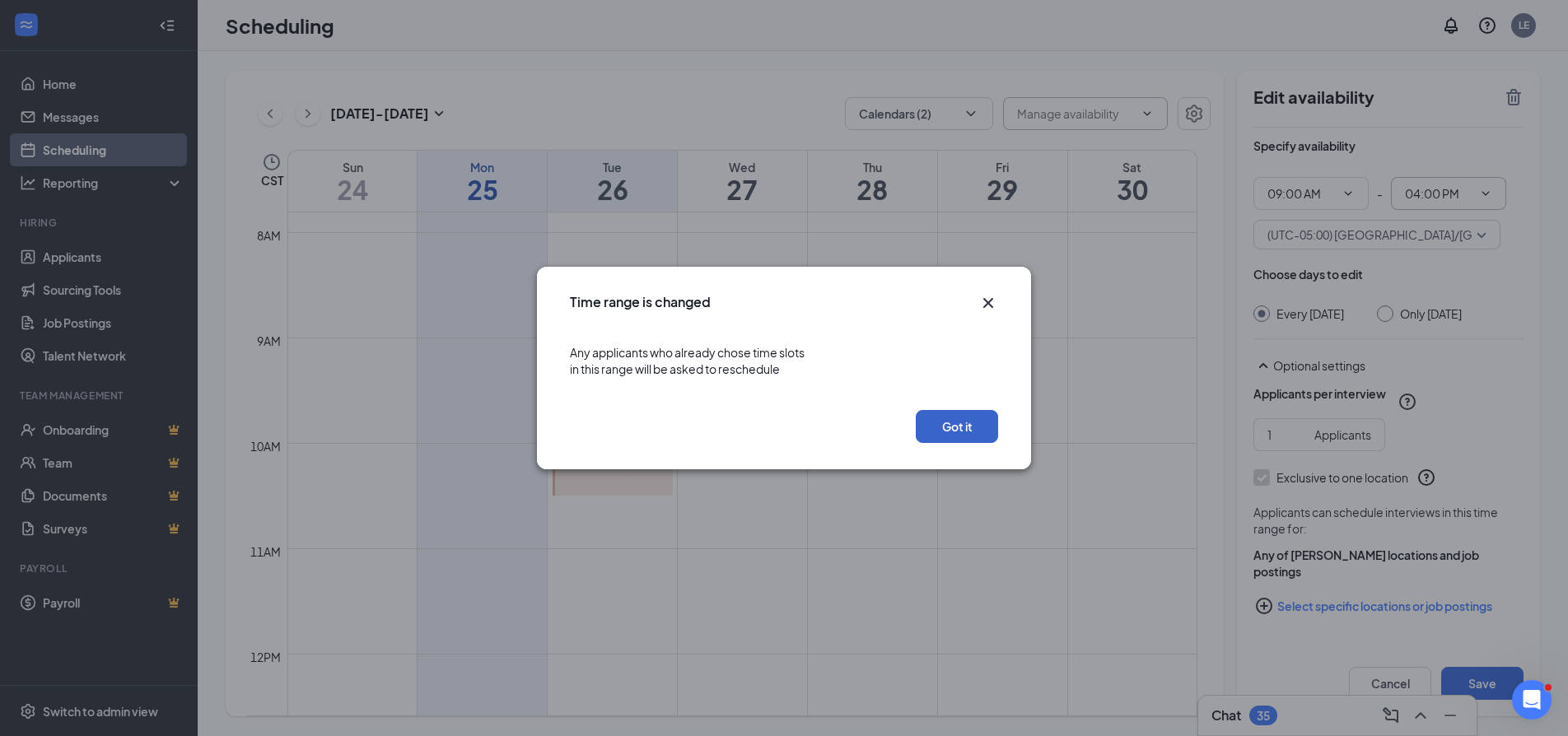
click at [958, 429] on button "Got it" at bounding box center [957, 427] width 83 height 33
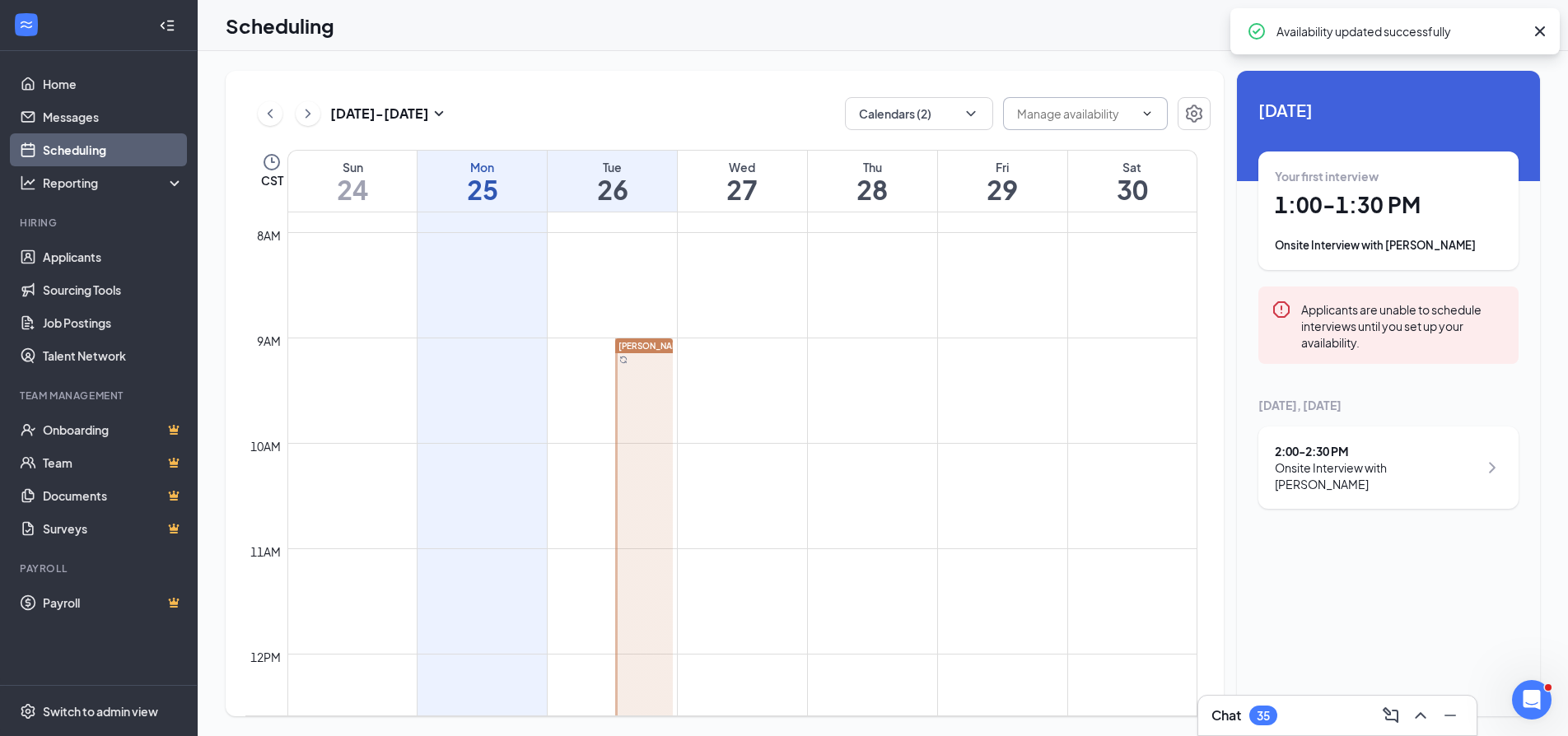
click at [743, 348] on td at bounding box center [741, 351] width 910 height 27
click at [1384, 551] on div "Unavailable in basic plan 26 August Your first interview 1:00 - 1:30 PM Onsite …" at bounding box center [1388, 394] width 303 height 646
click at [765, 389] on td at bounding box center [741, 377] width 910 height 27
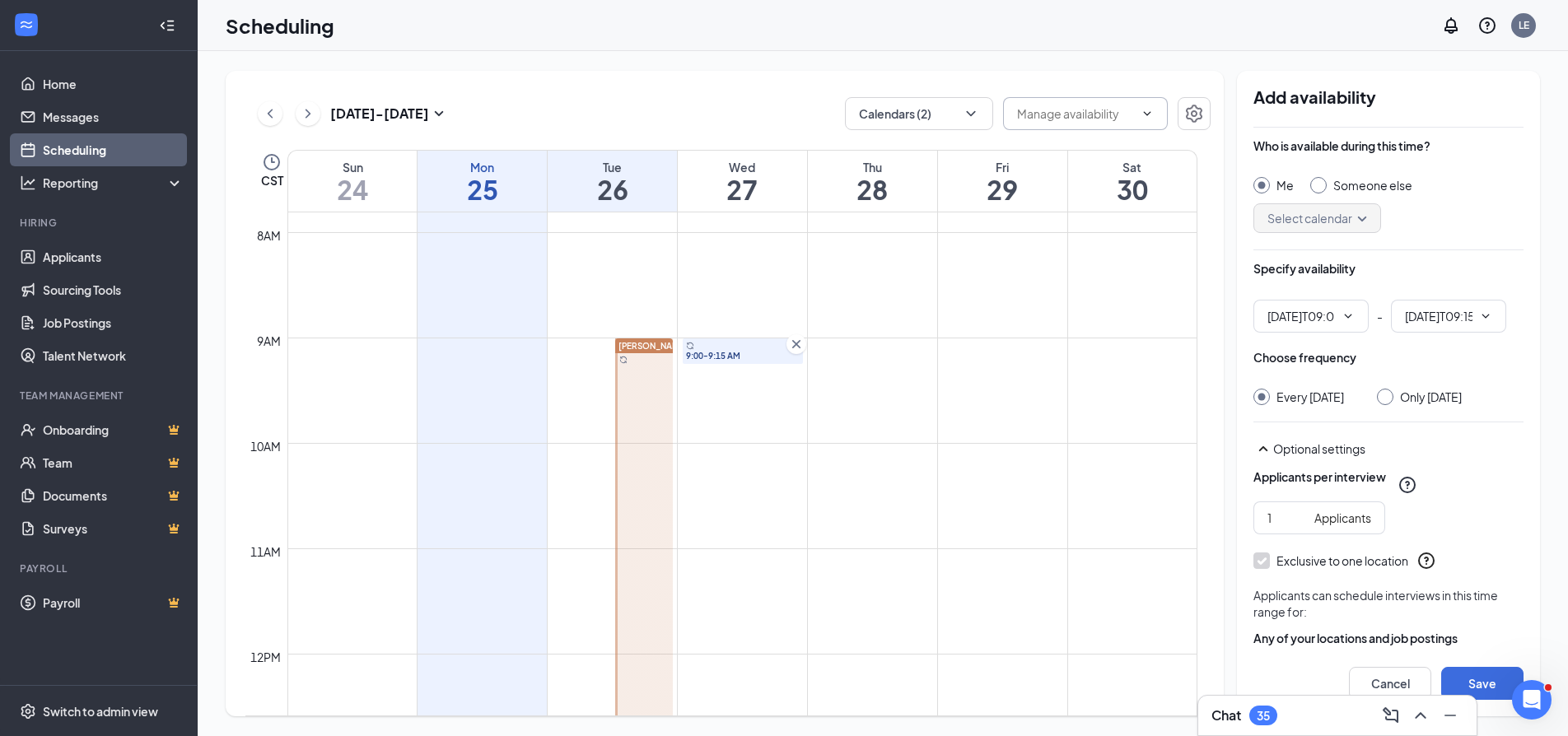
click at [762, 374] on td at bounding box center [741, 377] width 910 height 27
type input "09:00 AM"
type input "09:15 AM"
click at [1317, 185] on input "Someone else" at bounding box center [1315, 182] width 12 height 12
radio input "true"
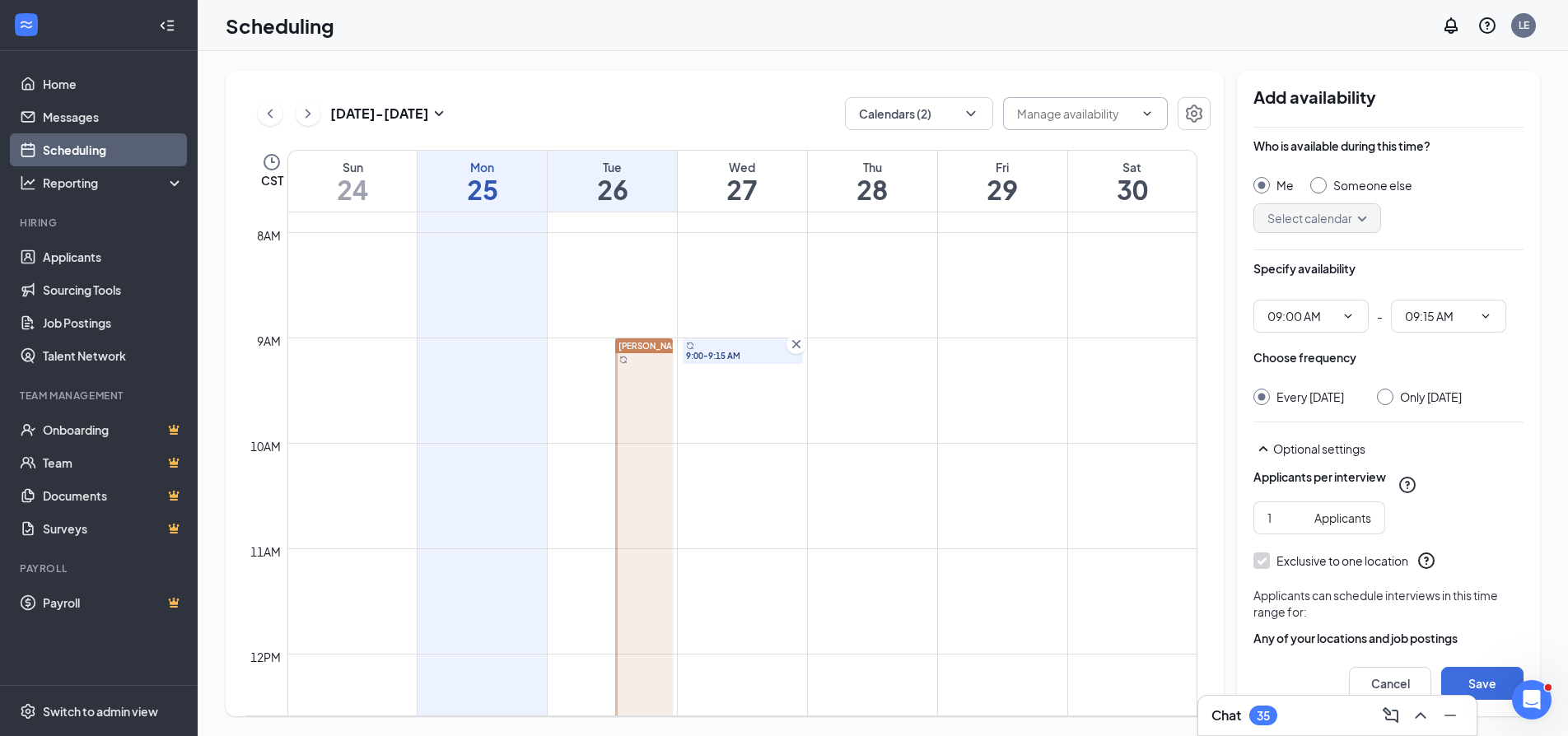
radio input "false"
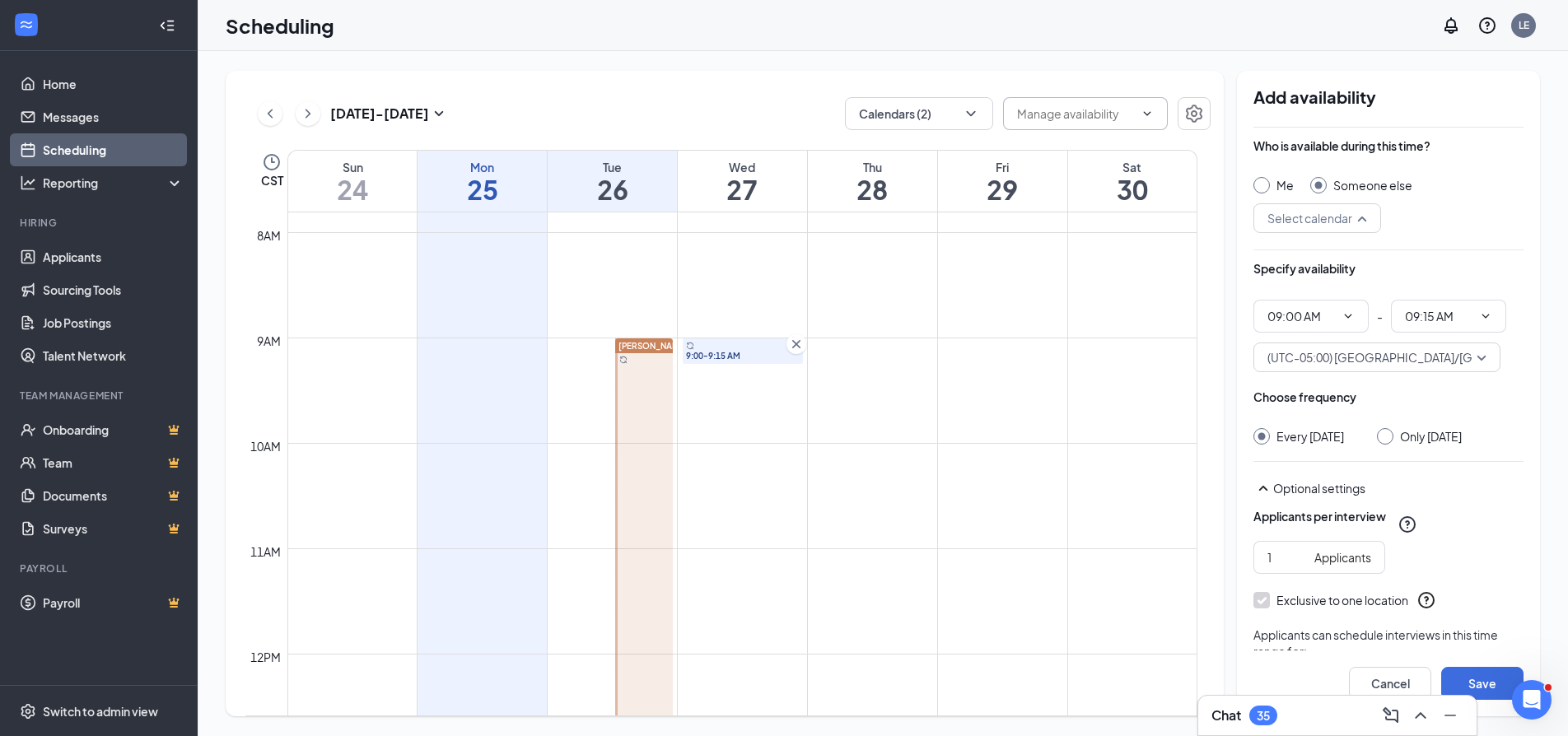
click at [1368, 217] on div "Select calendar" at bounding box center [1317, 218] width 128 height 29
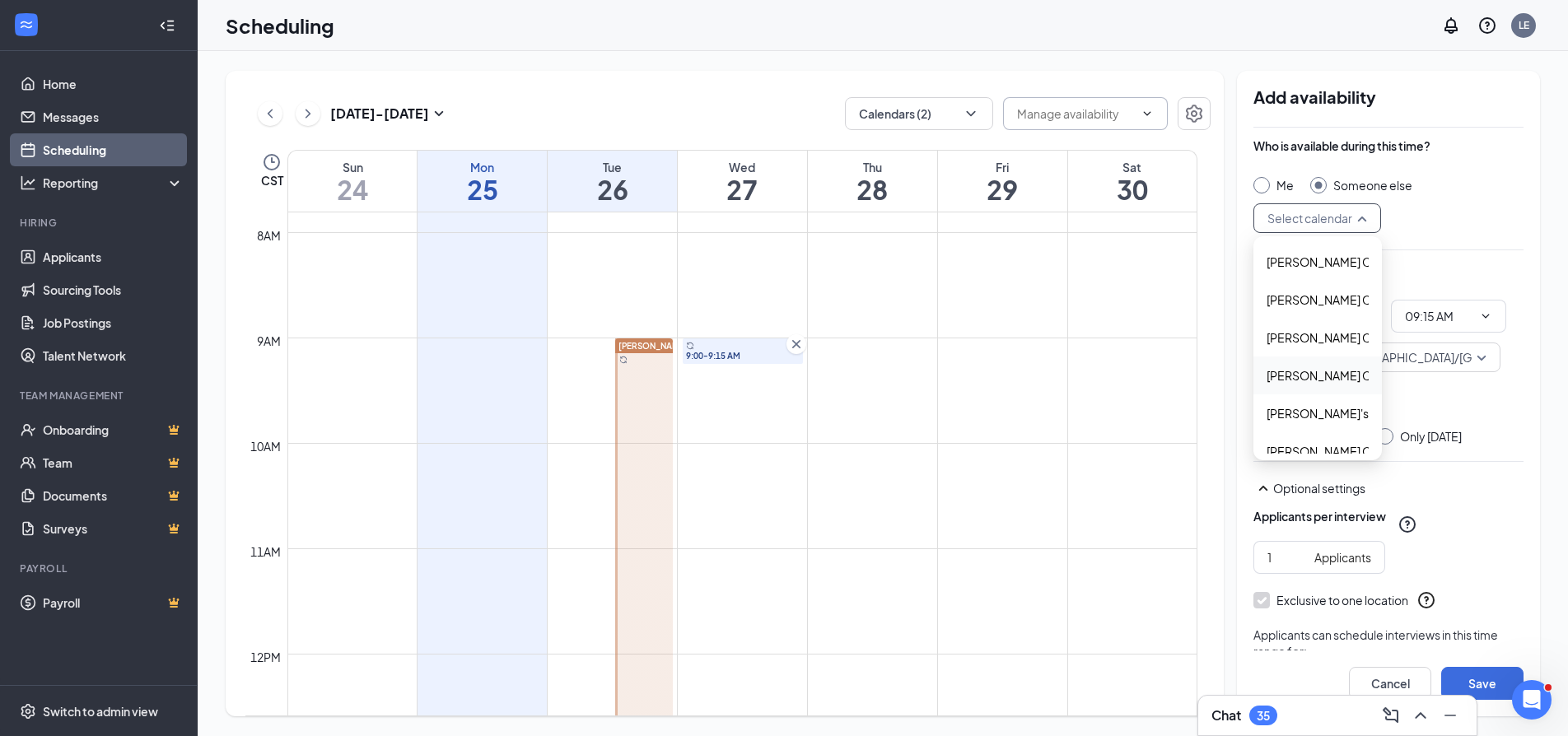
scroll to position [54, 0]
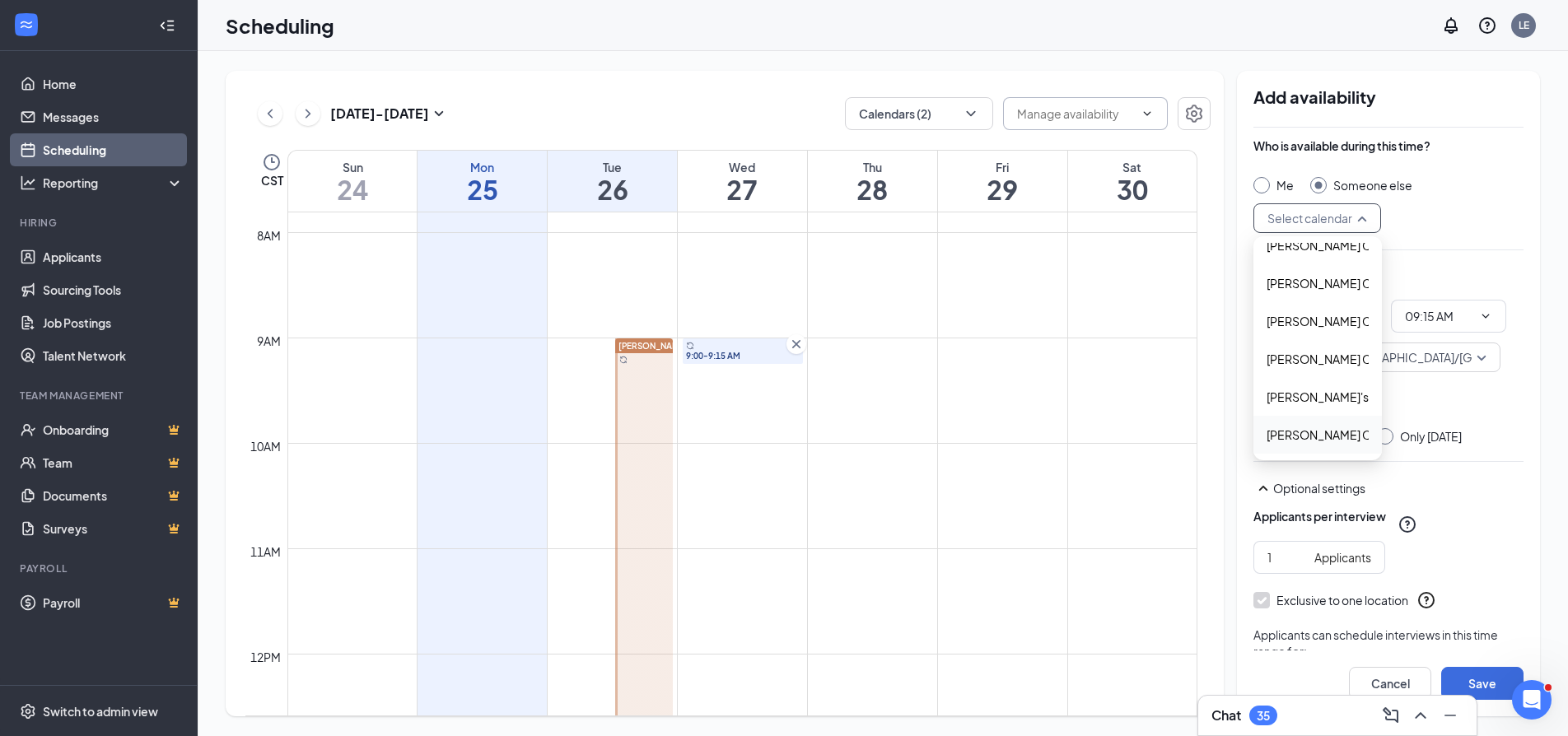
click at [1301, 440] on span "Tina Escobedo's Calendar" at bounding box center [1339, 435] width 145 height 18
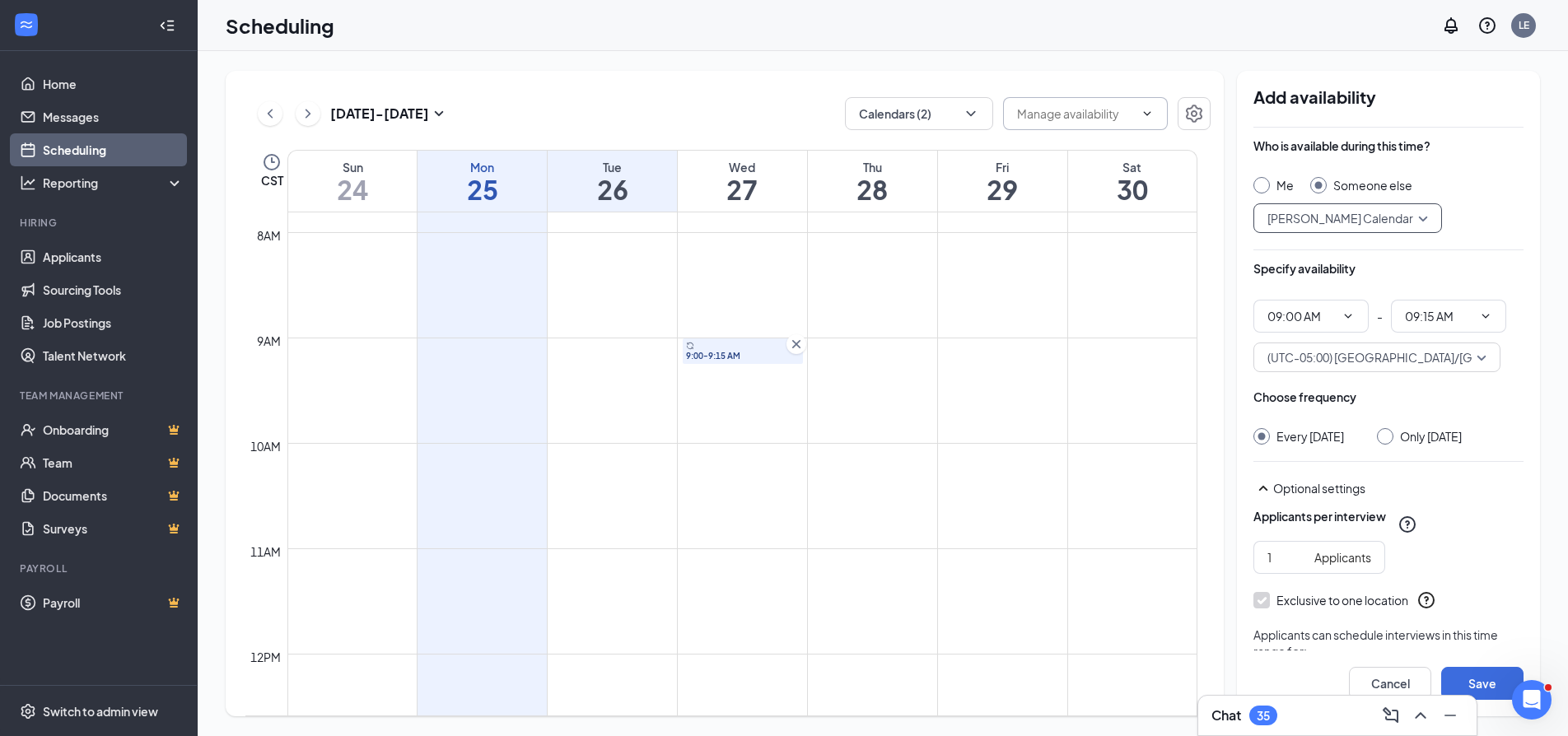
click at [1485, 268] on div "Specify availability" at bounding box center [1389, 277] width 270 height 33
click at [1313, 318] on input "09:00 AM" at bounding box center [1300, 316] width 67 height 18
click at [1446, 259] on div "Who is available during this time? Me Someone else Tina Escobedo's Calendar 668…" at bounding box center [1389, 199] width 270 height 122
click at [1481, 328] on span "09:15 AM" at bounding box center [1448, 316] width 115 height 33
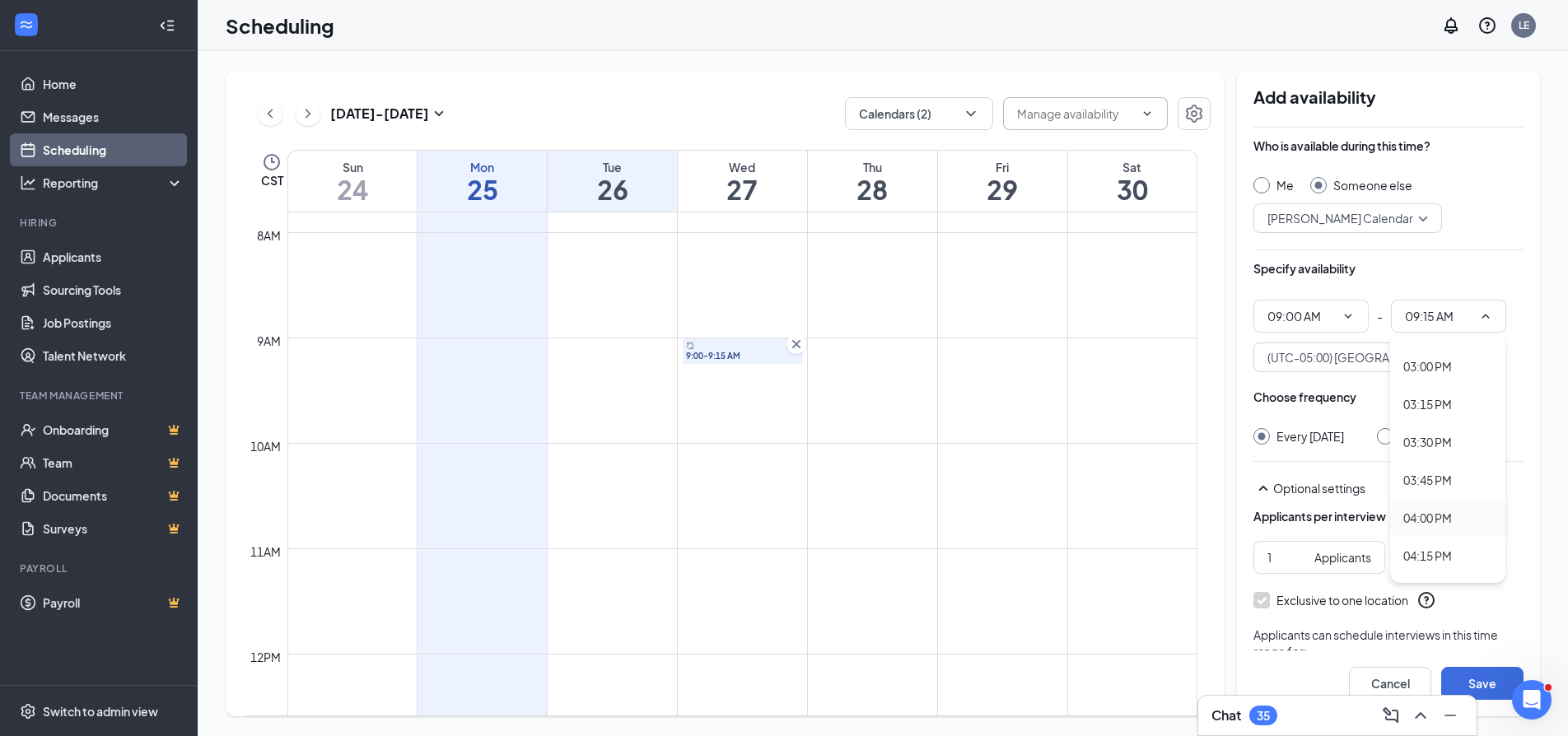
click at [1437, 510] on div "04:00 PM" at bounding box center [1427, 518] width 49 height 18
type input "04:00 PM"
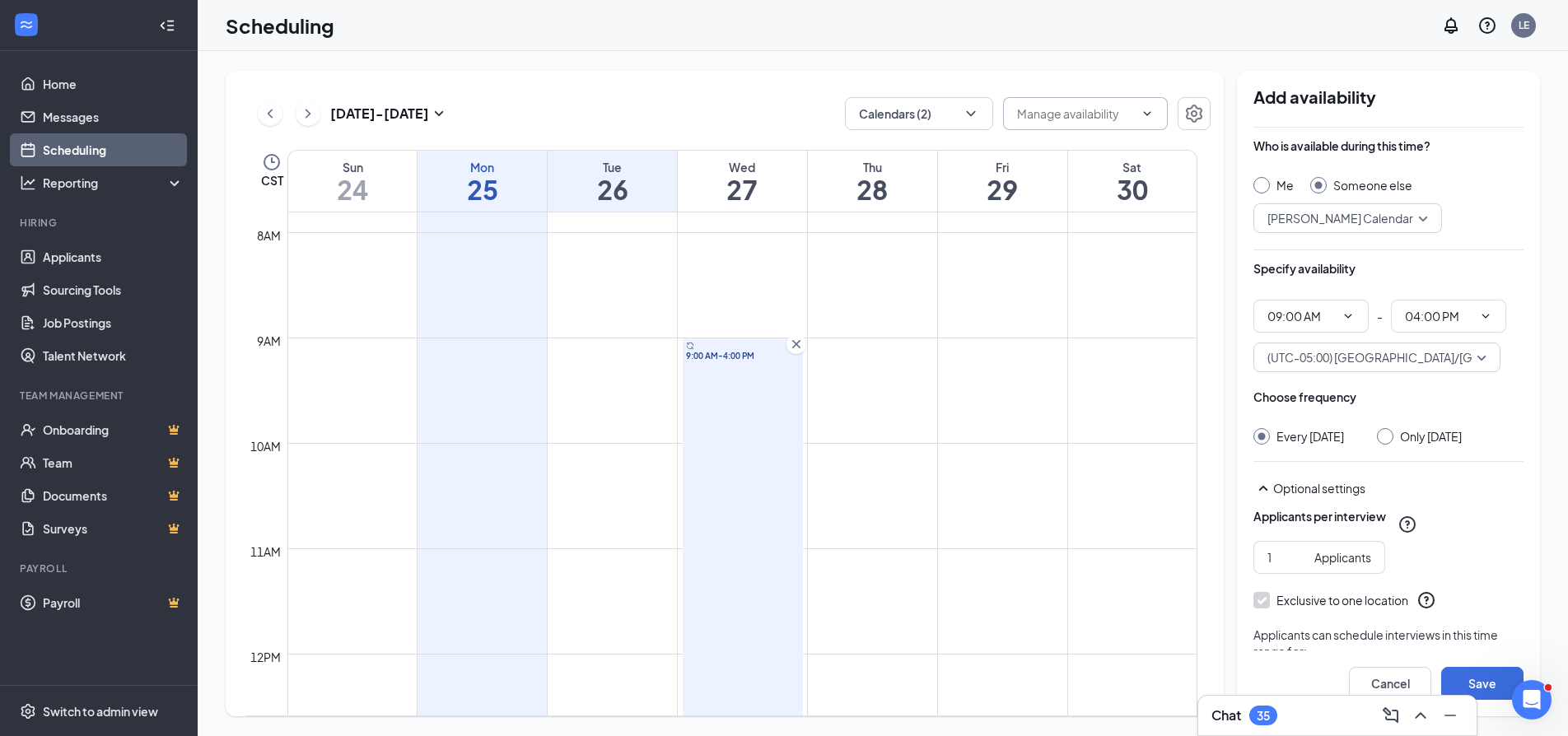
click at [1467, 270] on div "Specify availability" at bounding box center [1389, 277] width 270 height 33
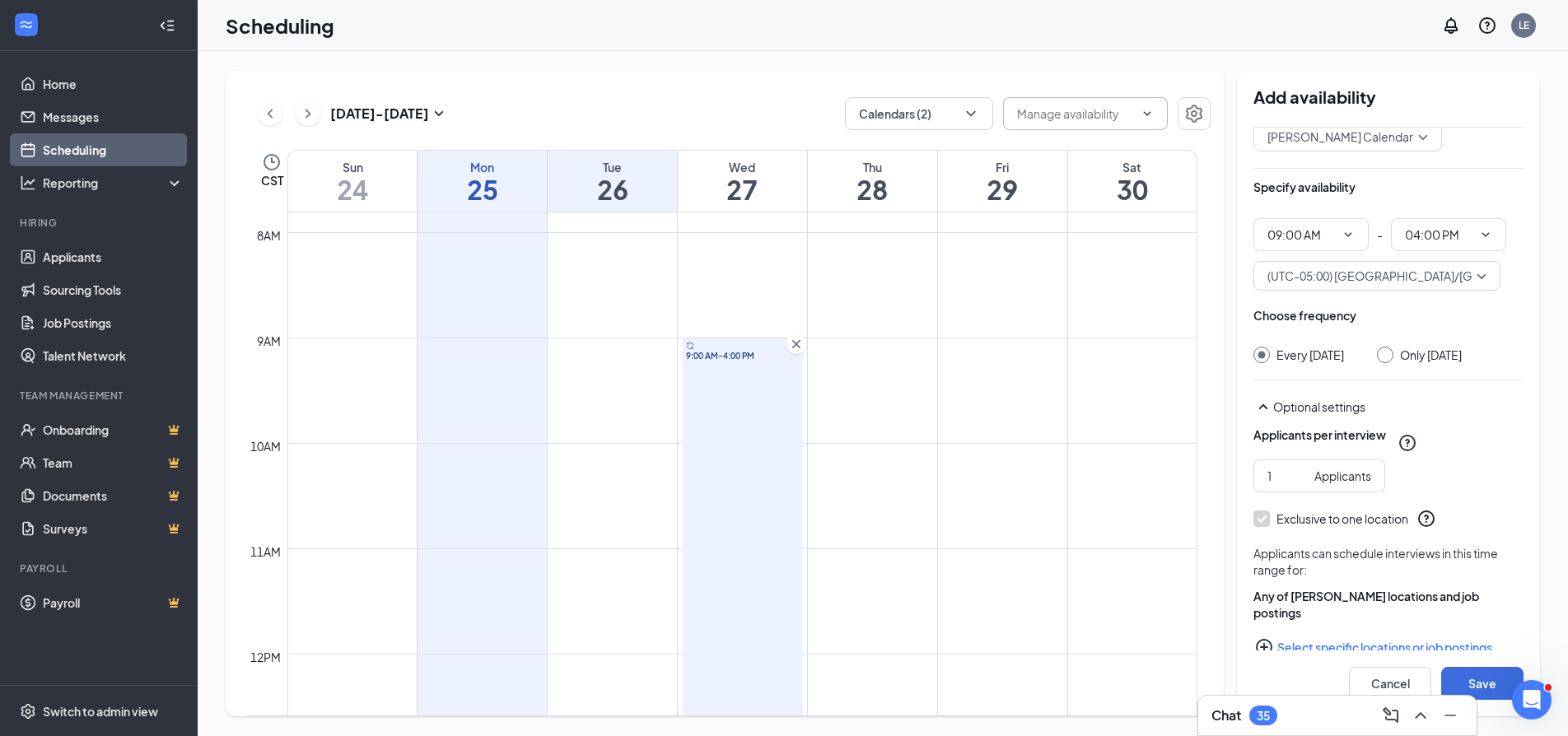
scroll to position [128, 0]
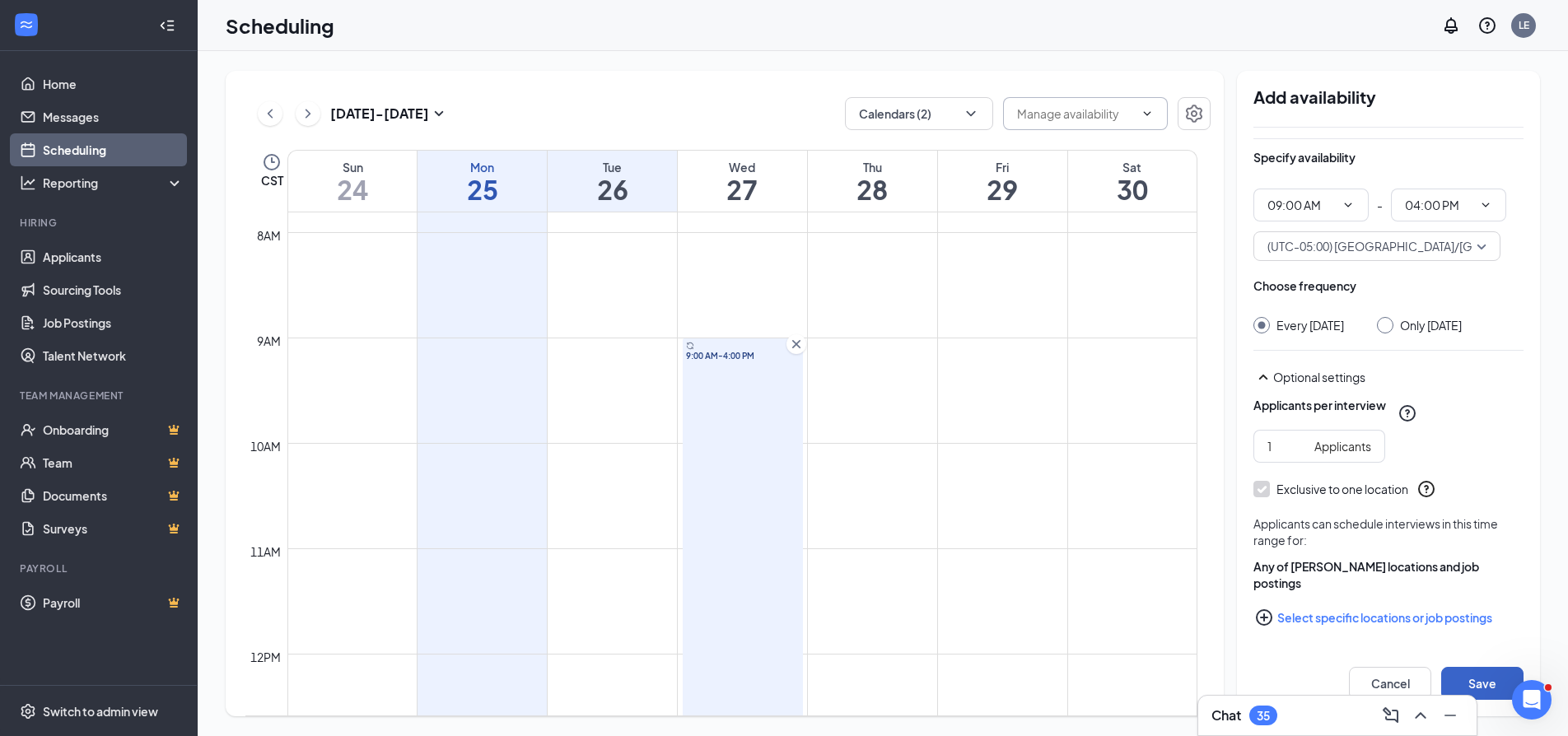
click at [1483, 680] on button "Save" at bounding box center [1482, 684] width 83 height 33
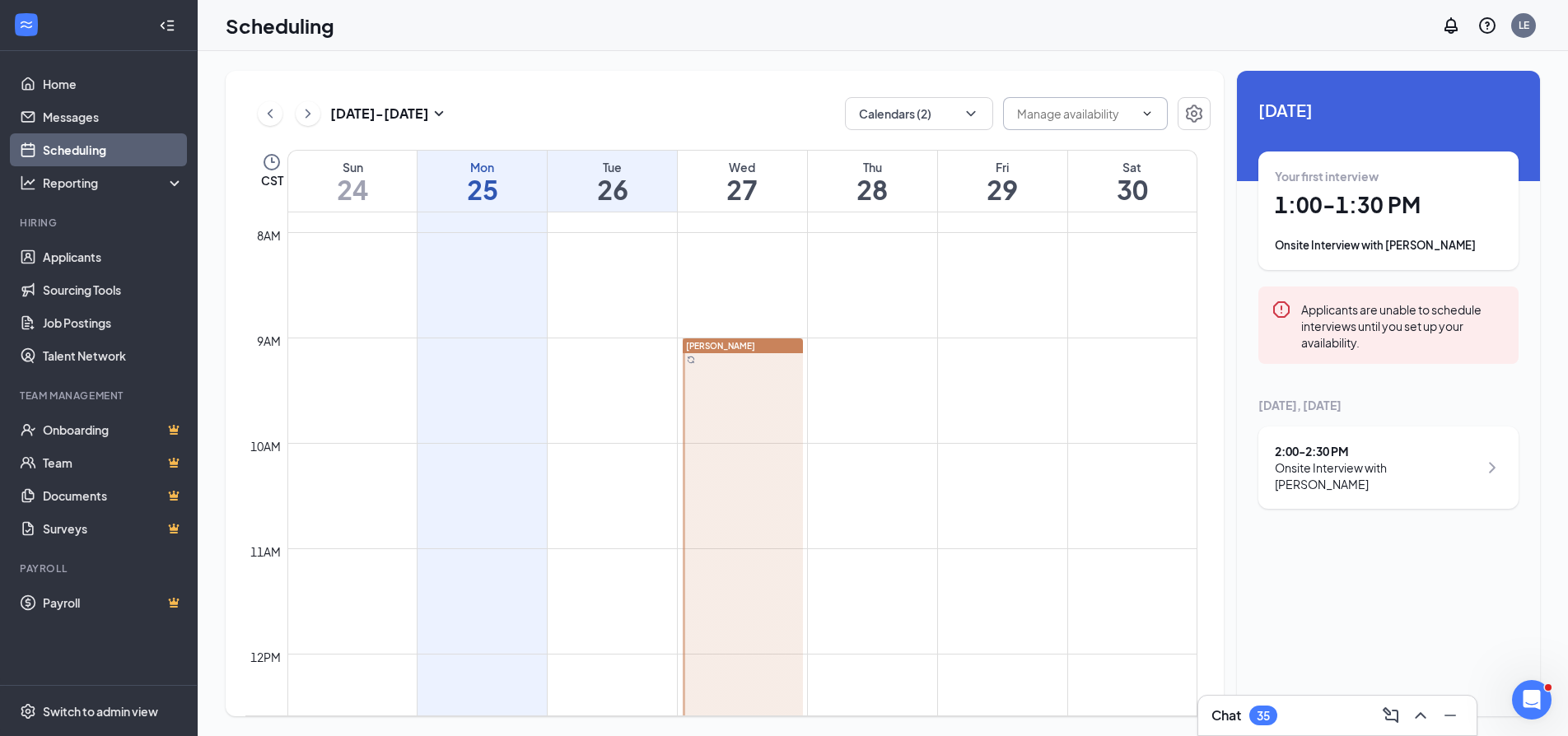
click at [840, 357] on td at bounding box center [741, 351] width 910 height 27
click at [856, 371] on td at bounding box center [741, 377] width 910 height 27
click at [628, 364] on td at bounding box center [741, 377] width 910 height 27
click at [711, 351] on span "[PERSON_NAME]" at bounding box center [720, 346] width 69 height 12
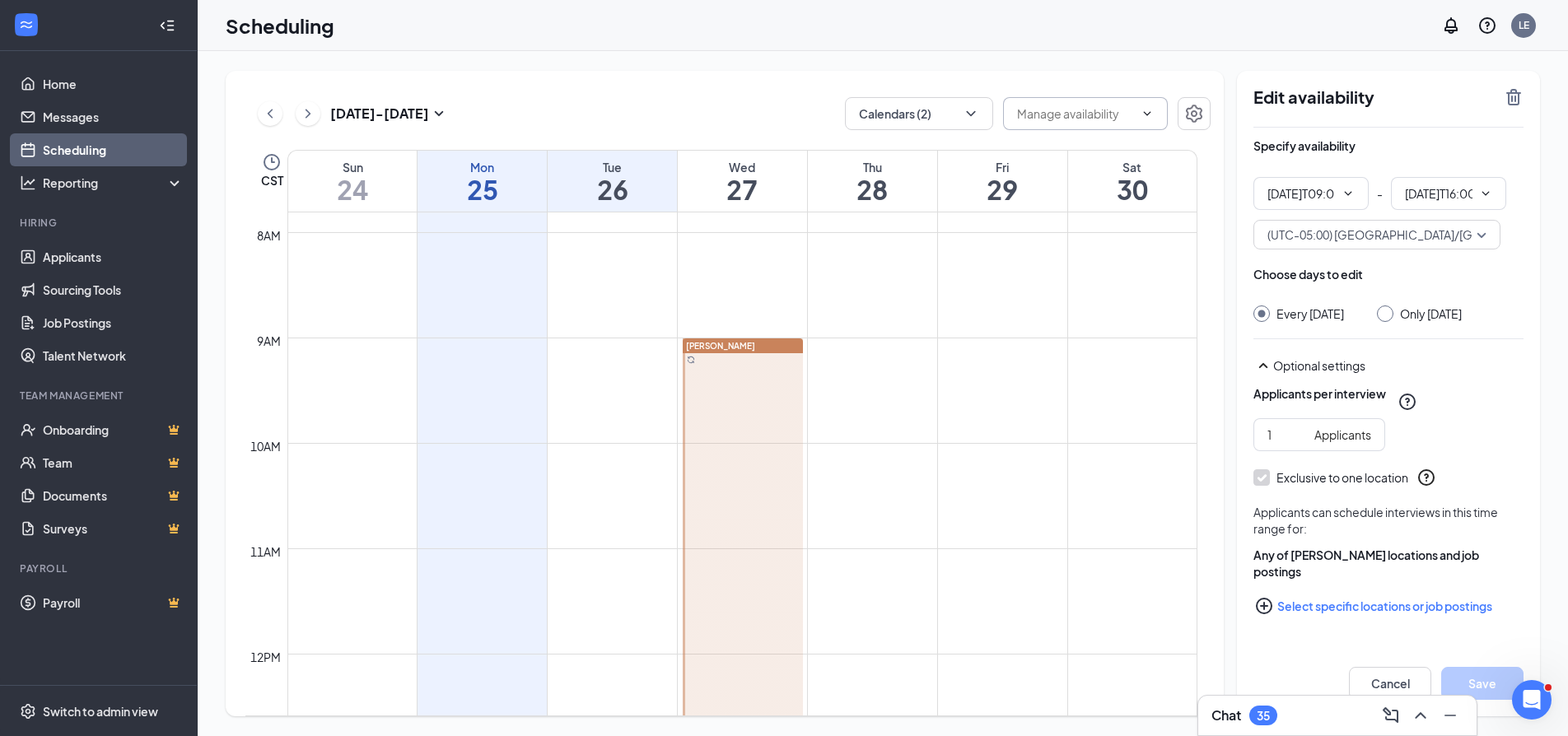
type input "09:00 AM"
type input "04:00 PM"
click at [851, 365] on td at bounding box center [741, 377] width 910 height 27
click at [851, 367] on td at bounding box center [741, 377] width 910 height 27
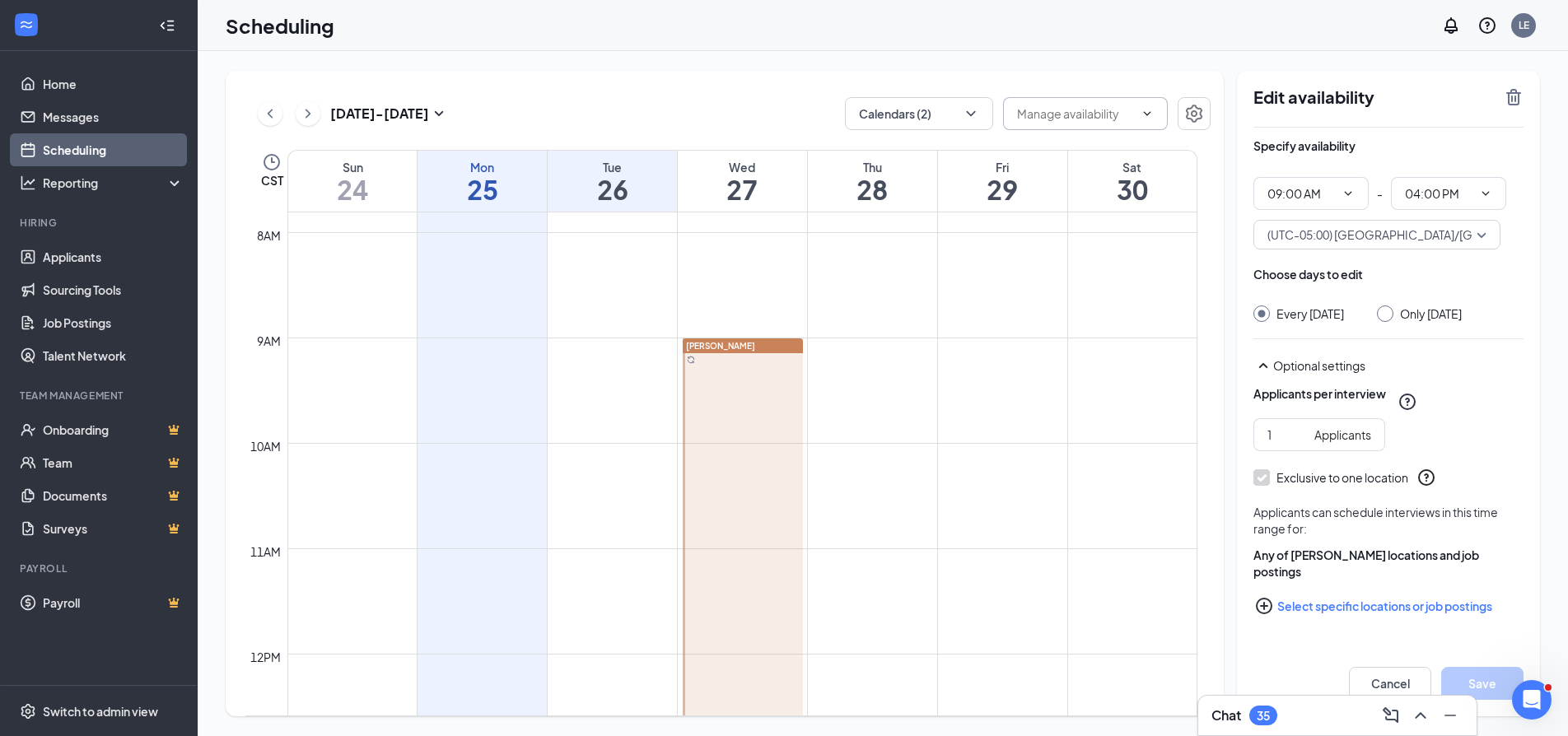
click at [845, 341] on td at bounding box center [741, 351] width 910 height 27
click at [995, 365] on td at bounding box center [741, 377] width 910 height 27
click at [1142, 80] on div "Aug 24 - Aug 30 Calendars (2) CST Sun 24 Mon 25 Tue 26 Wed 27 Thu 28 Fri 29 Sat…" at bounding box center [724, 394] width 998 height 646
click at [846, 369] on td at bounding box center [741, 377] width 910 height 27
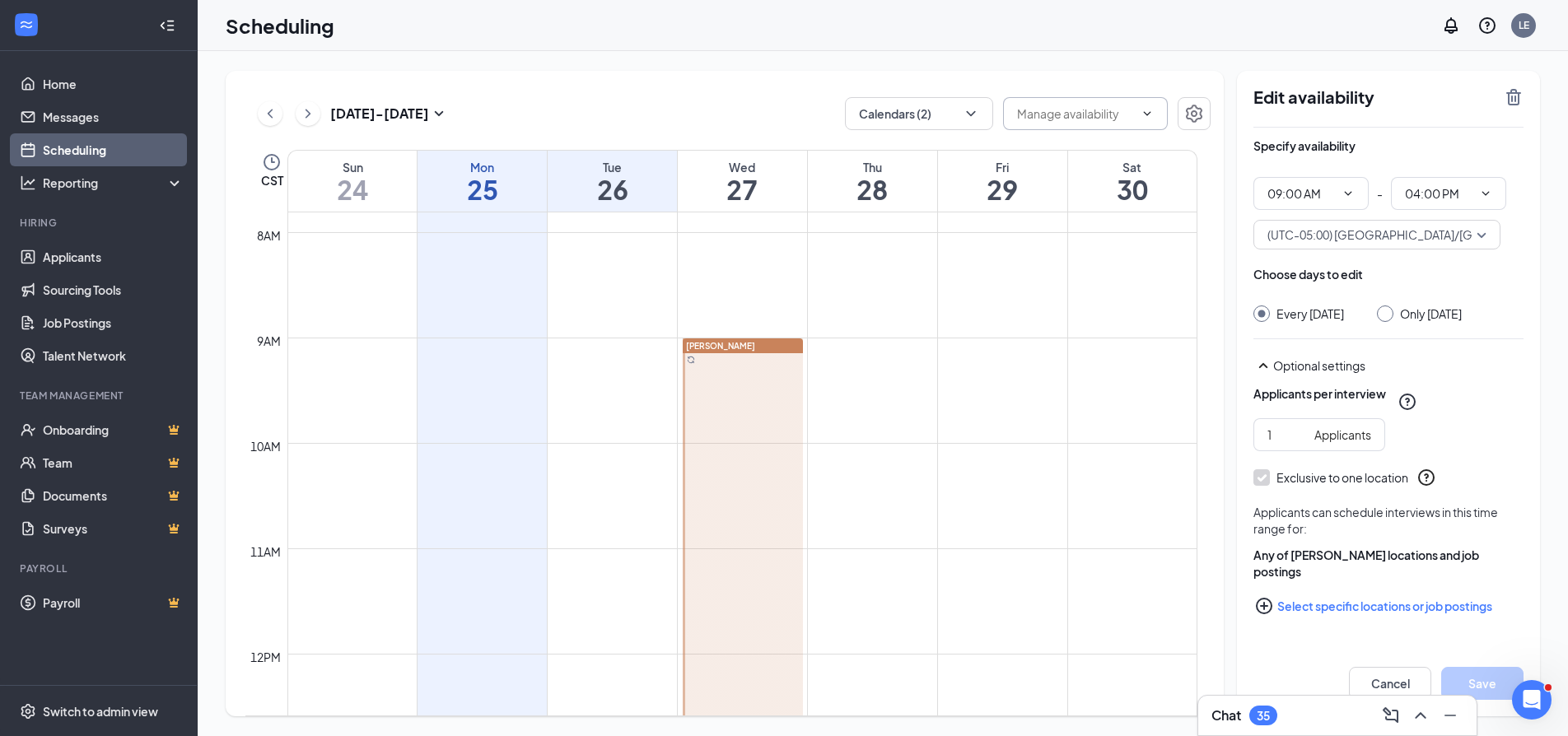
drag, startPoint x: 846, startPoint y: 369, endPoint x: 933, endPoint y: 375, distance: 87.2
click at [847, 369] on td at bounding box center [741, 377] width 910 height 27
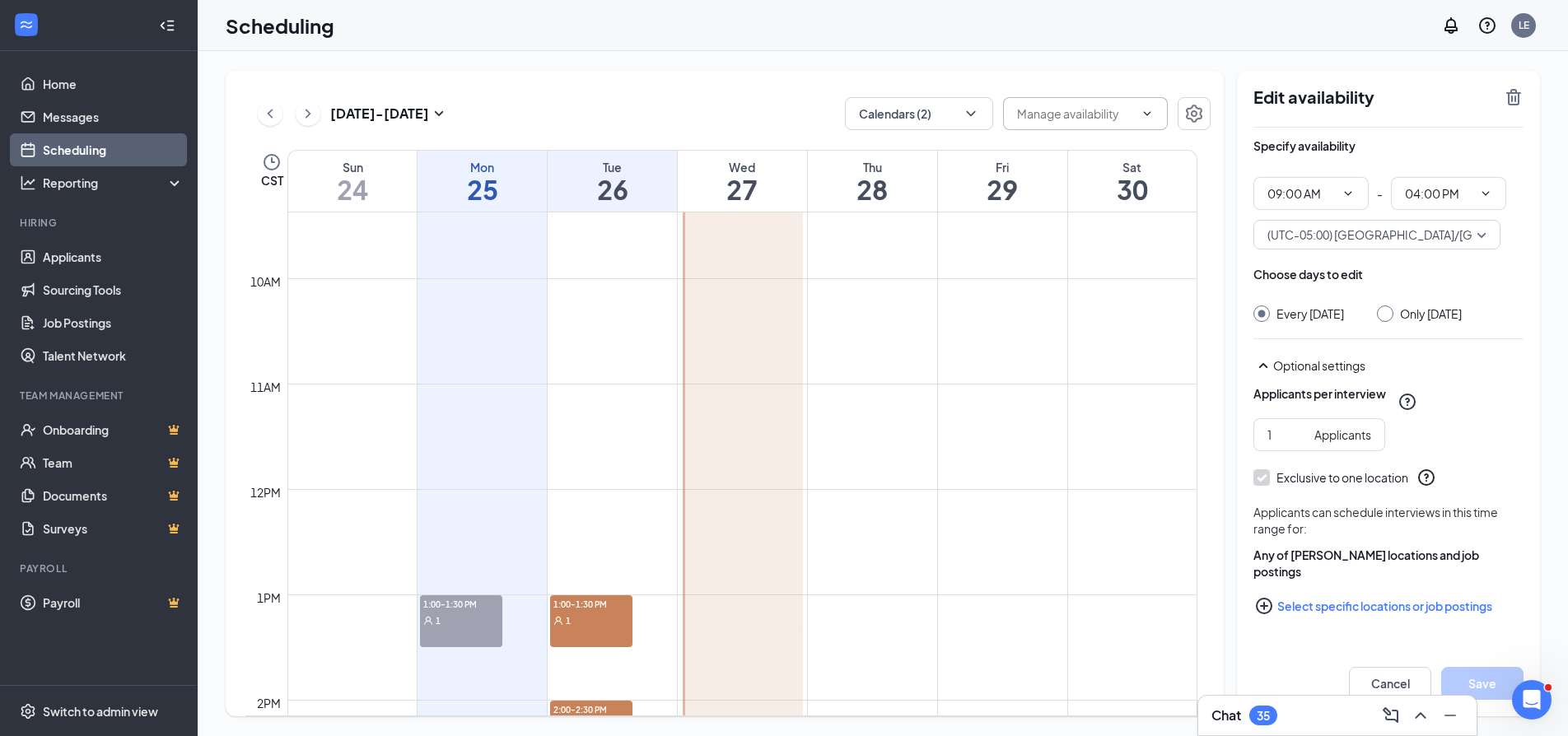
scroll to position [823, 0]
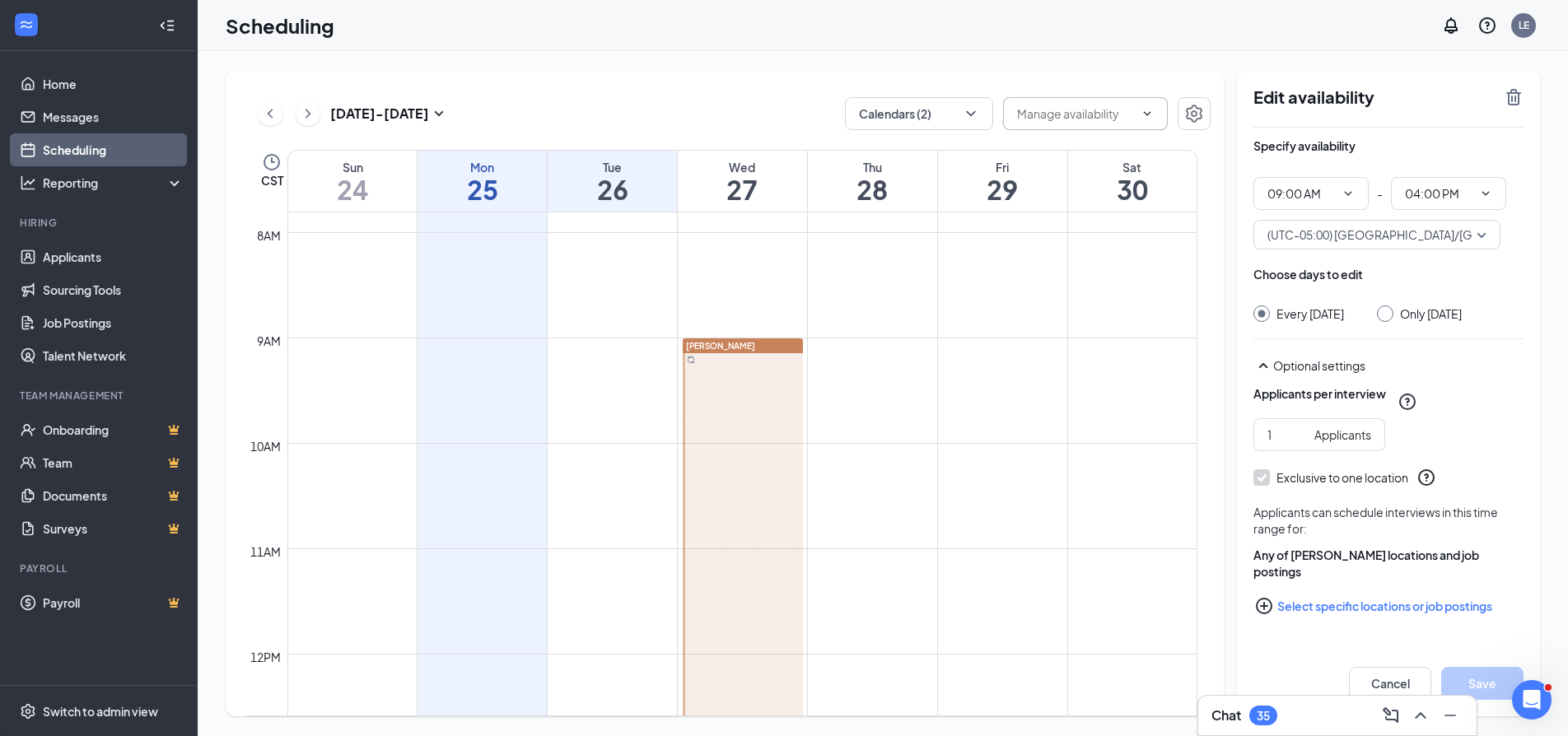
click at [842, 362] on td at bounding box center [741, 351] width 910 height 27
click at [1026, 353] on td at bounding box center [741, 351] width 910 height 27
click at [1146, 121] on span at bounding box center [1084, 114] width 165 height 33
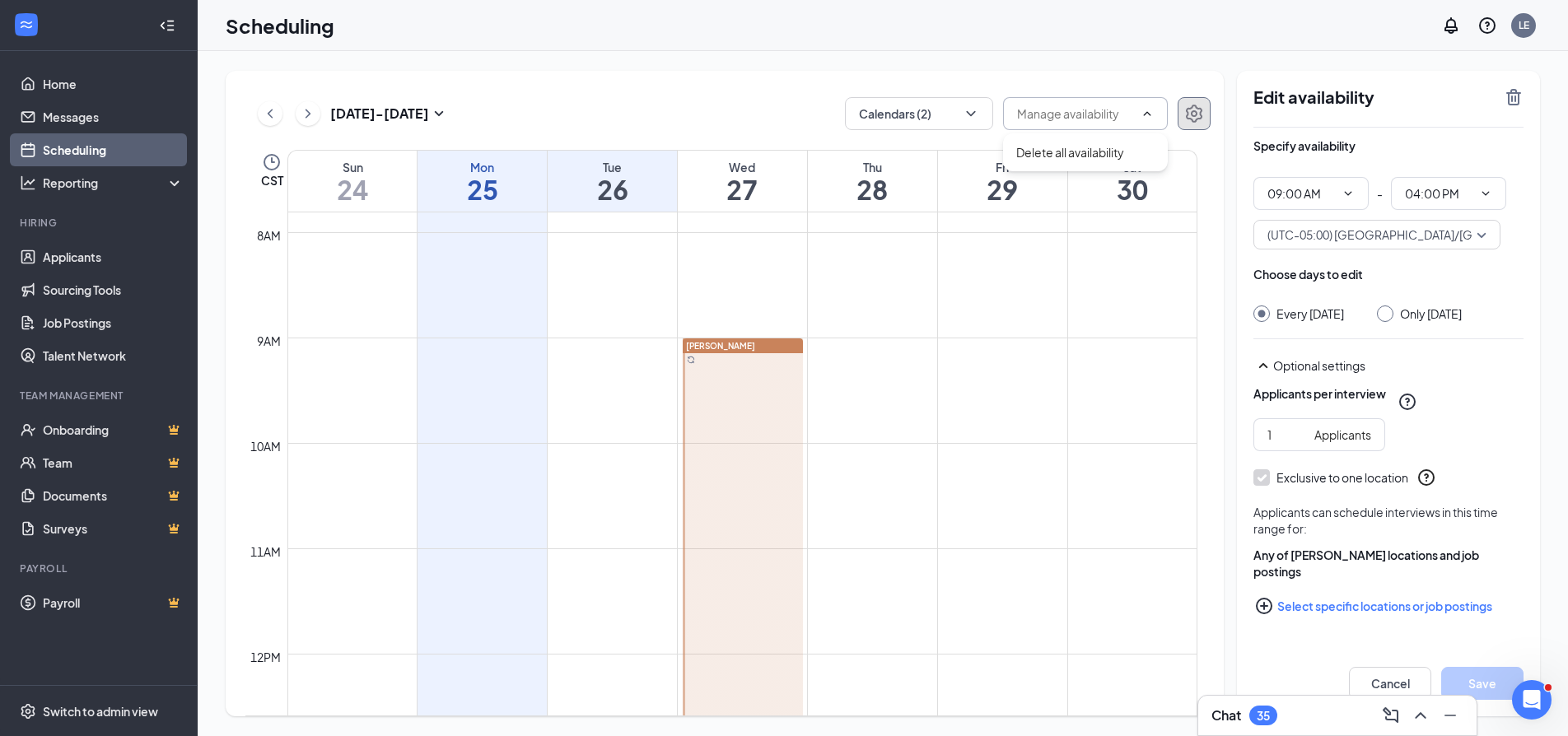
click at [1200, 116] on icon "Settings" at bounding box center [1194, 114] width 17 height 18
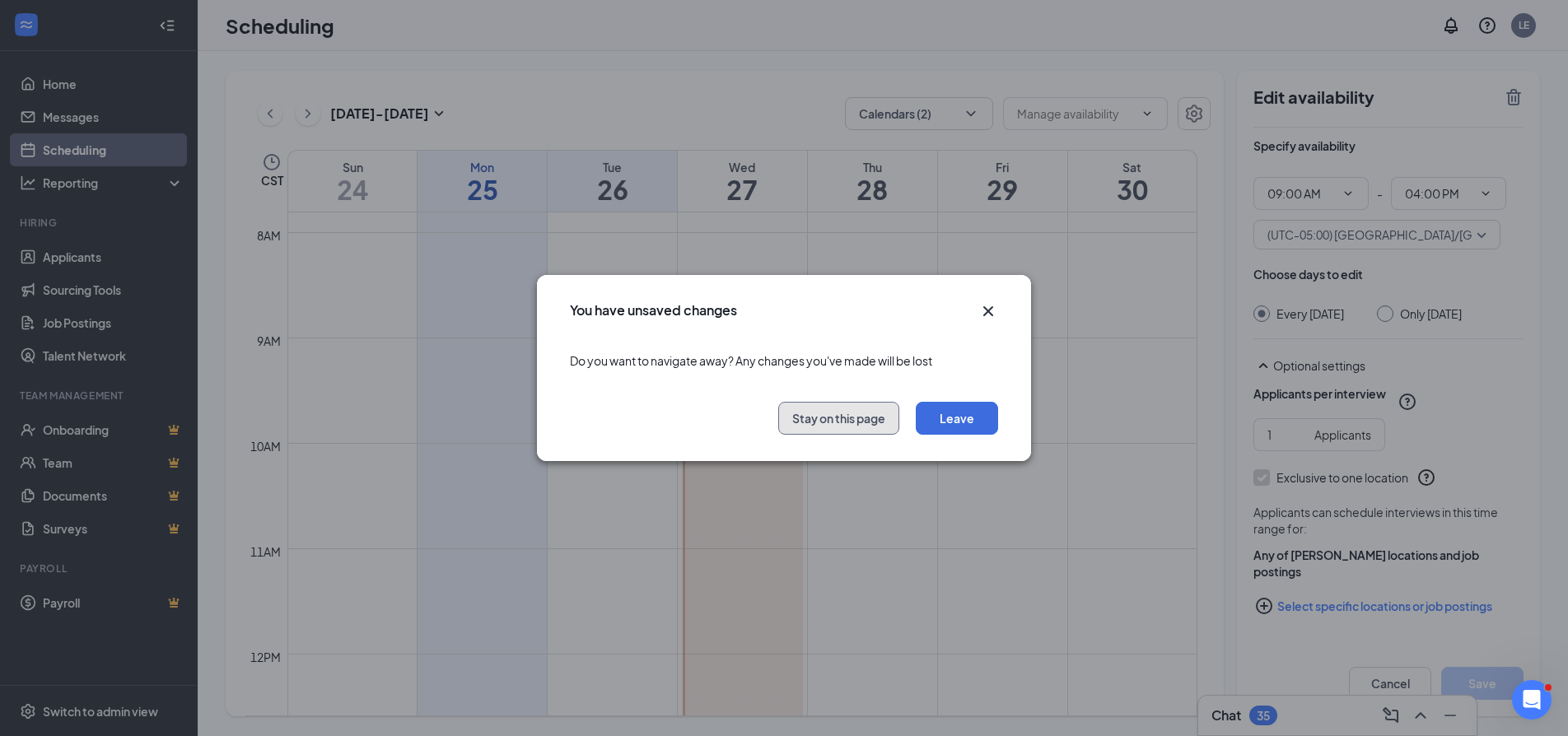
click at [874, 425] on button "Stay on this page" at bounding box center [839, 419] width 121 height 33
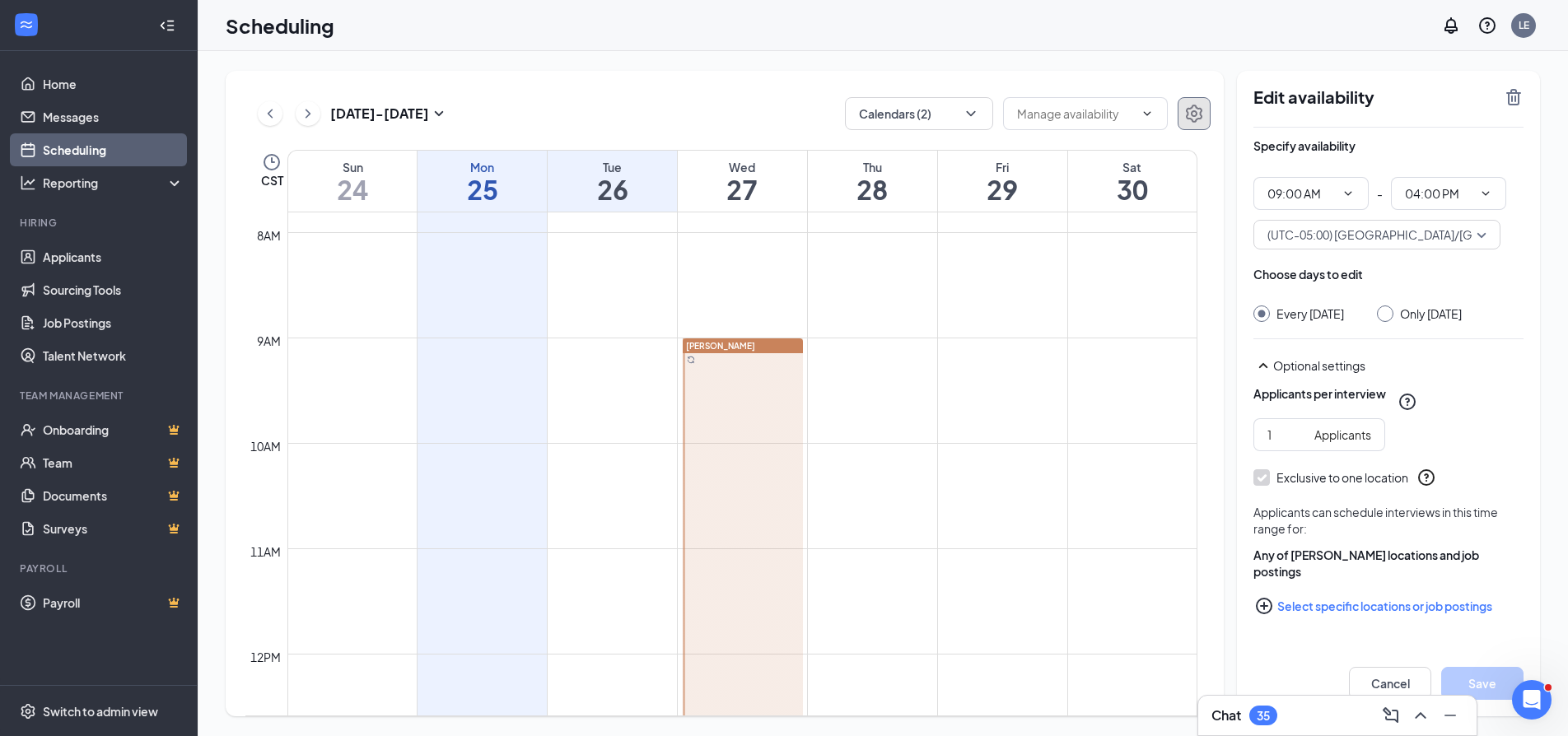
scroll to position [5, 0]
click at [1385, 681] on button "Cancel" at bounding box center [1390, 684] width 83 height 33
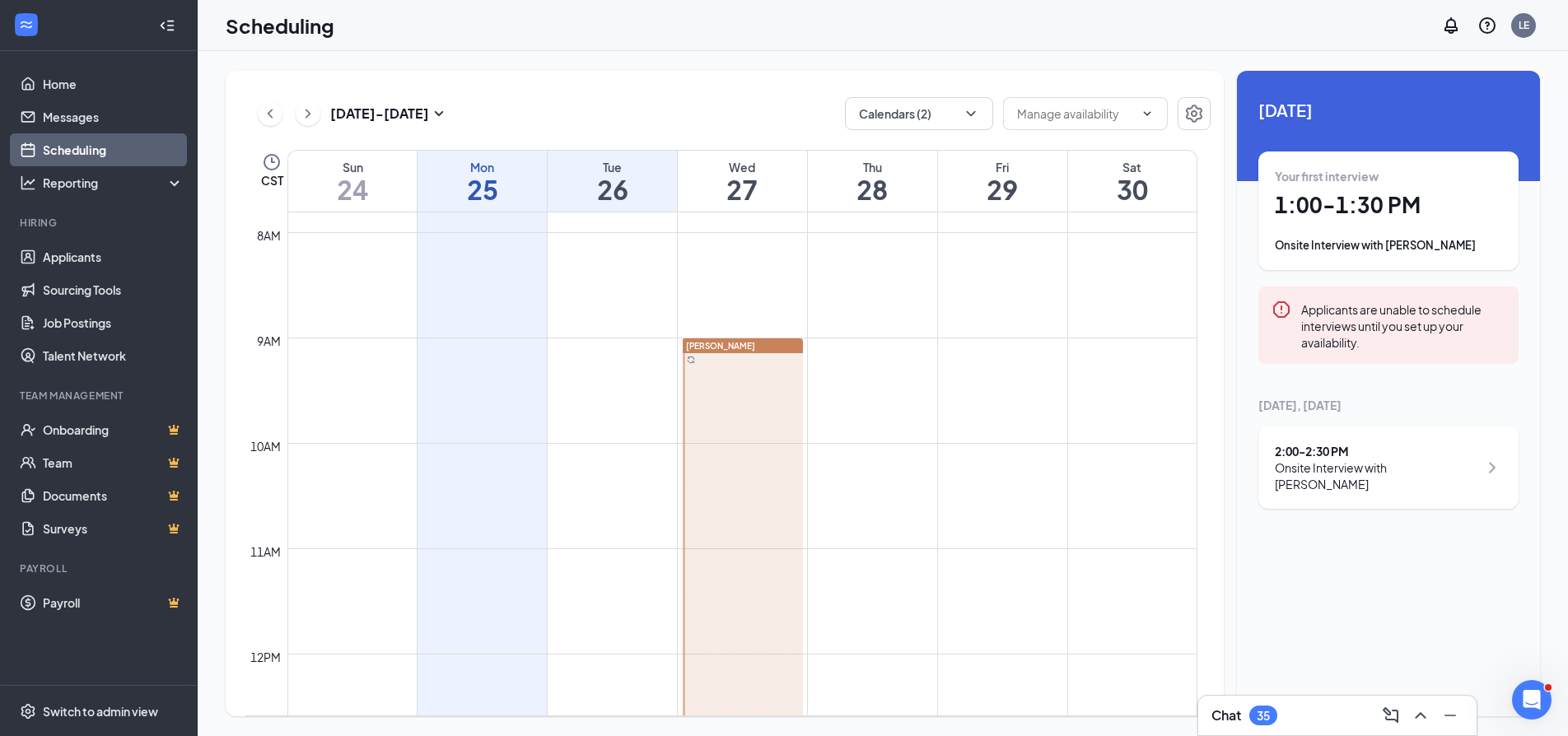
click at [865, 358] on td at bounding box center [741, 351] width 910 height 27
click at [1044, 117] on input "text" at bounding box center [1075, 114] width 117 height 18
click at [956, 118] on button "Calendars (2)" at bounding box center [919, 114] width 148 height 33
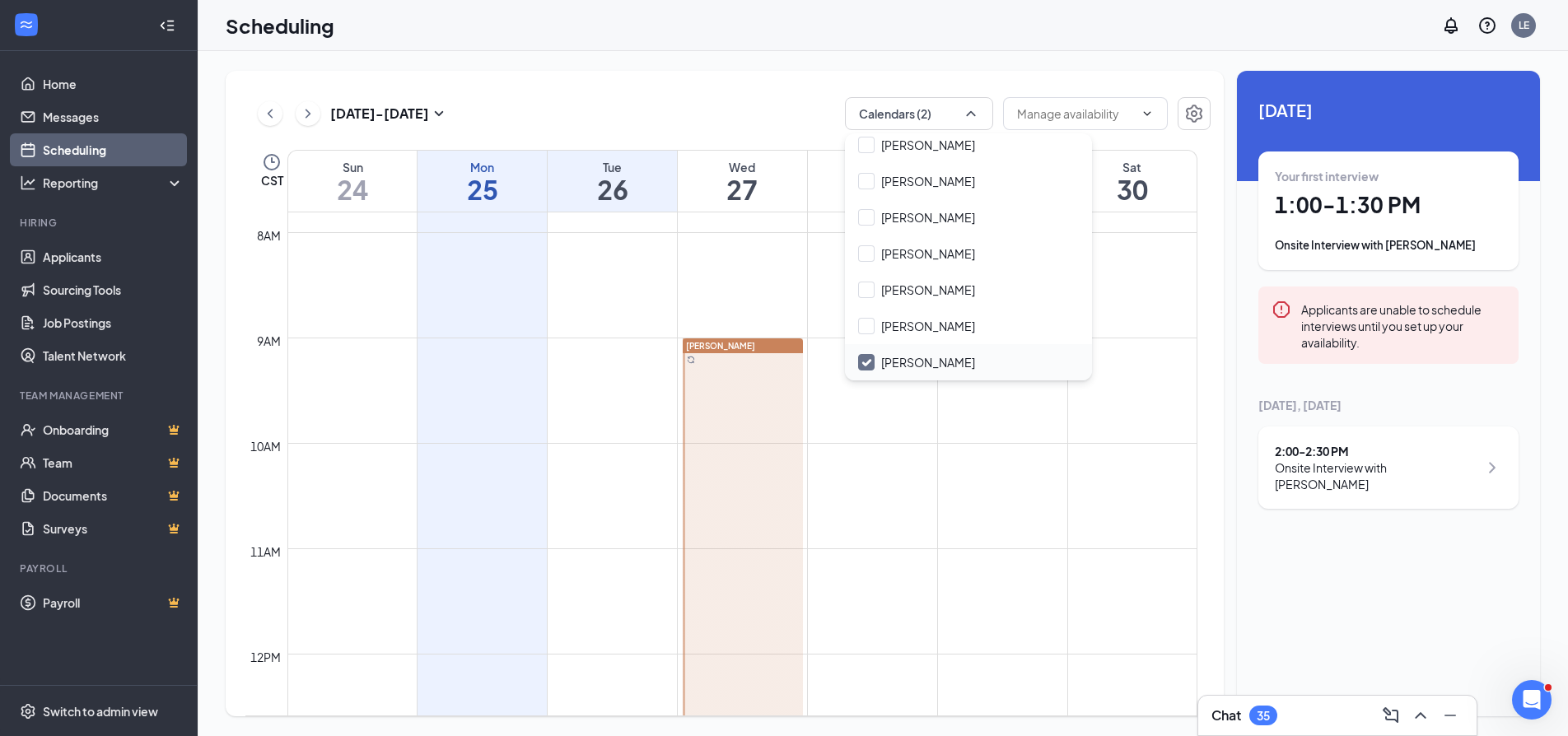
click at [935, 356] on input "[PERSON_NAME]" at bounding box center [916, 362] width 117 height 17
checkbox input "true"
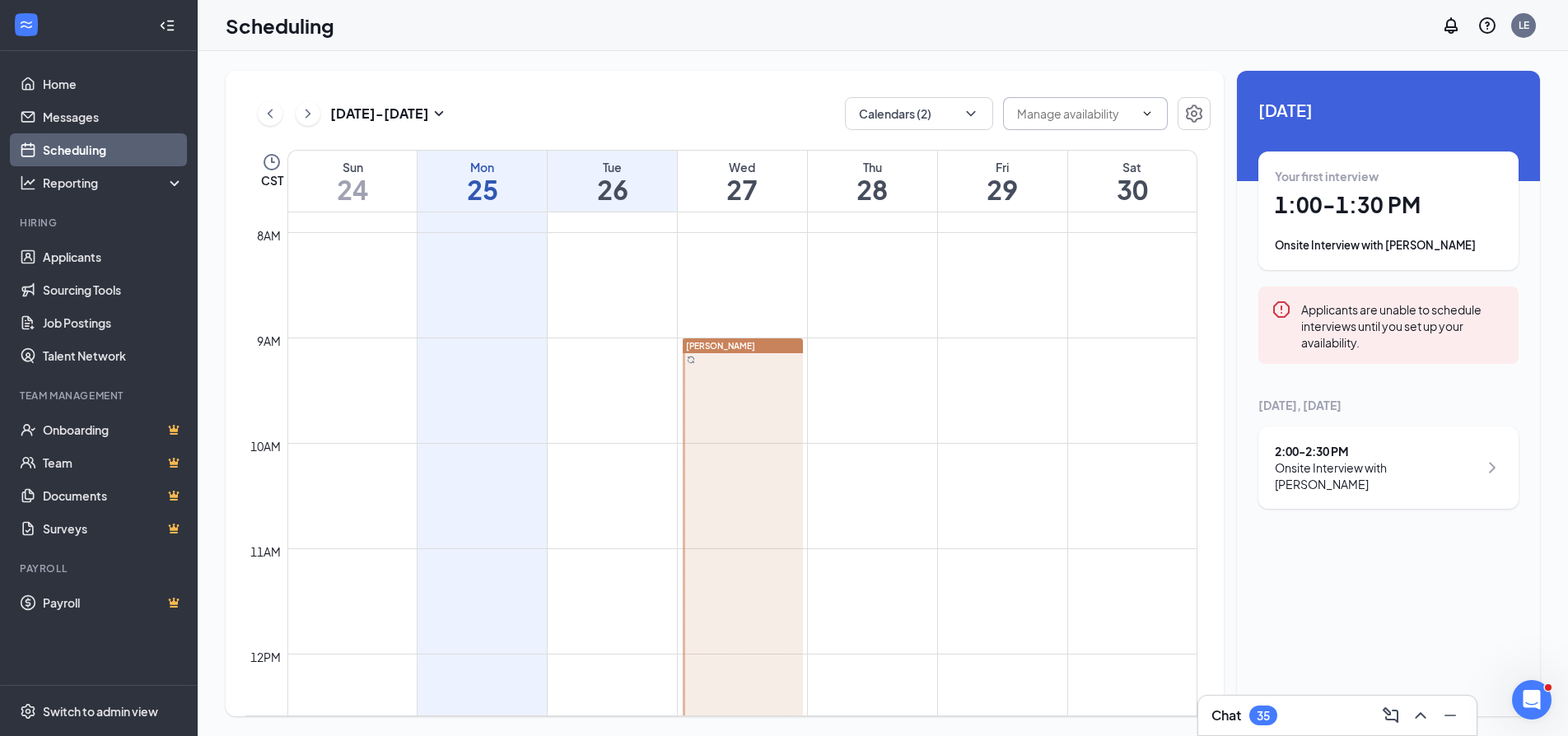
click at [1127, 117] on input "text" at bounding box center [1075, 114] width 117 height 18
click at [941, 406] on td at bounding box center [741, 403] width 910 height 27
click at [899, 376] on td at bounding box center [741, 377] width 910 height 27
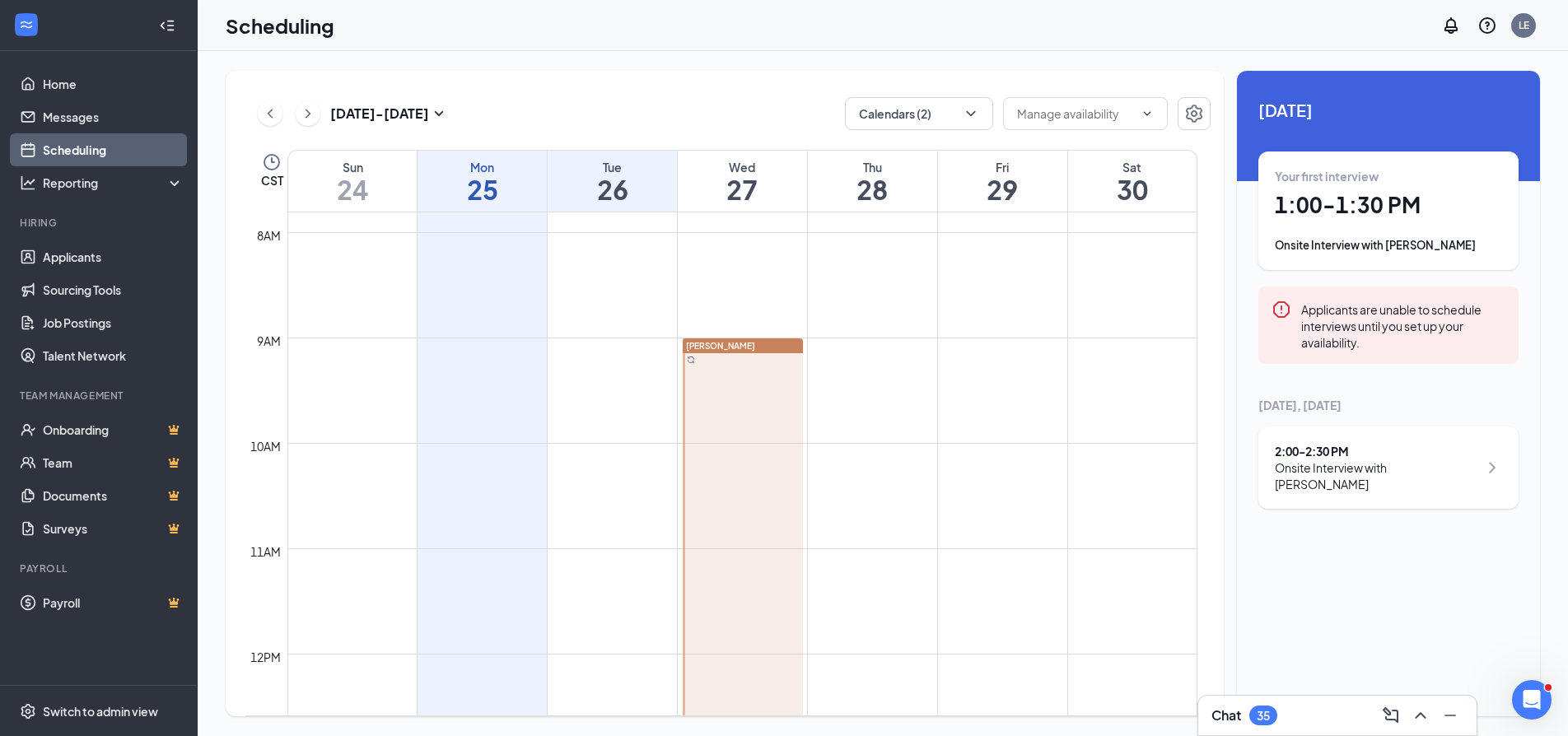
drag, startPoint x: 899, startPoint y: 376, endPoint x: 836, endPoint y: 437, distance: 87.7
click at [836, 437] on td at bounding box center [741, 430] width 910 height 27
click at [78, 335] on link "Job Postings" at bounding box center [113, 323] width 141 height 33
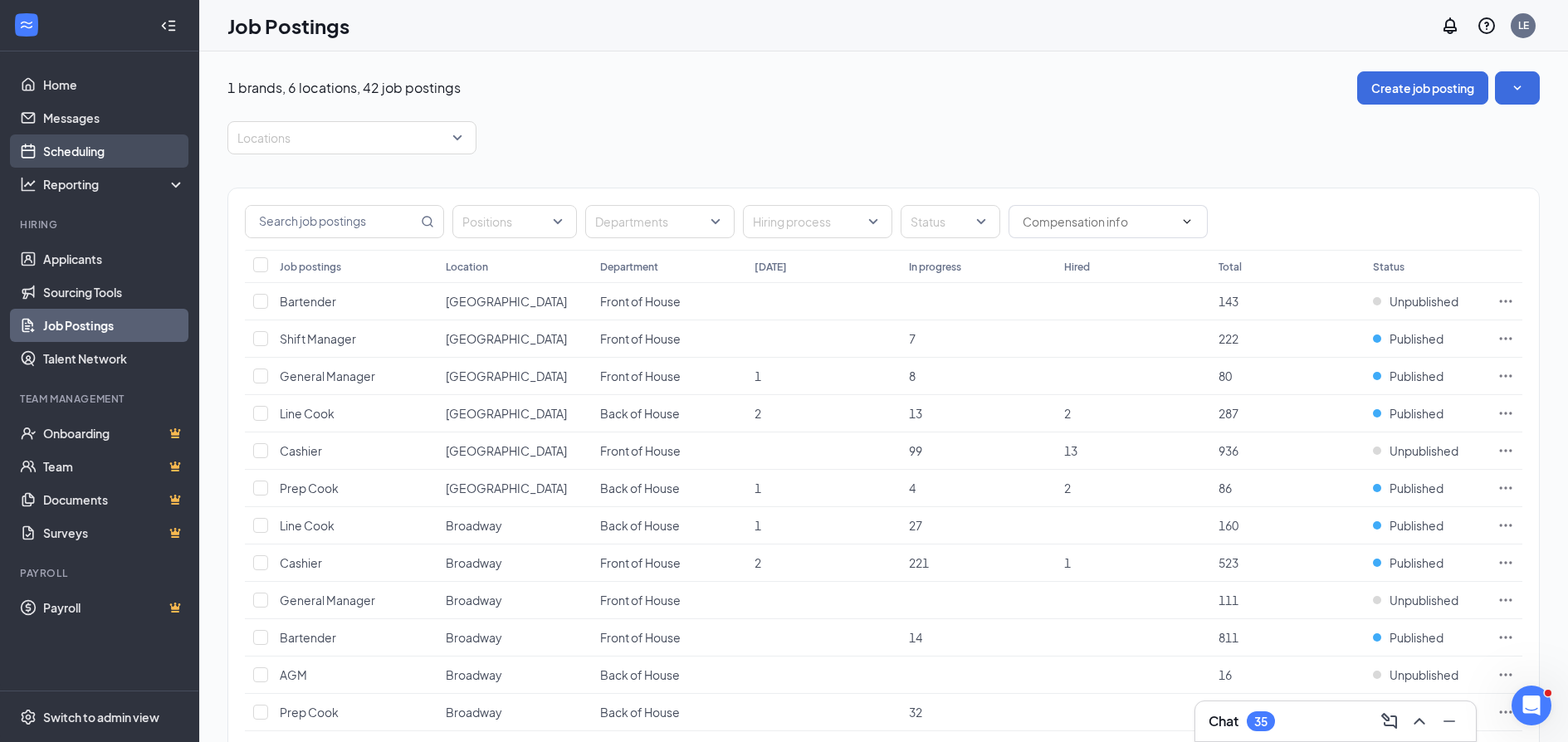
click at [71, 151] on link "Scheduling" at bounding box center [114, 151] width 142 height 33
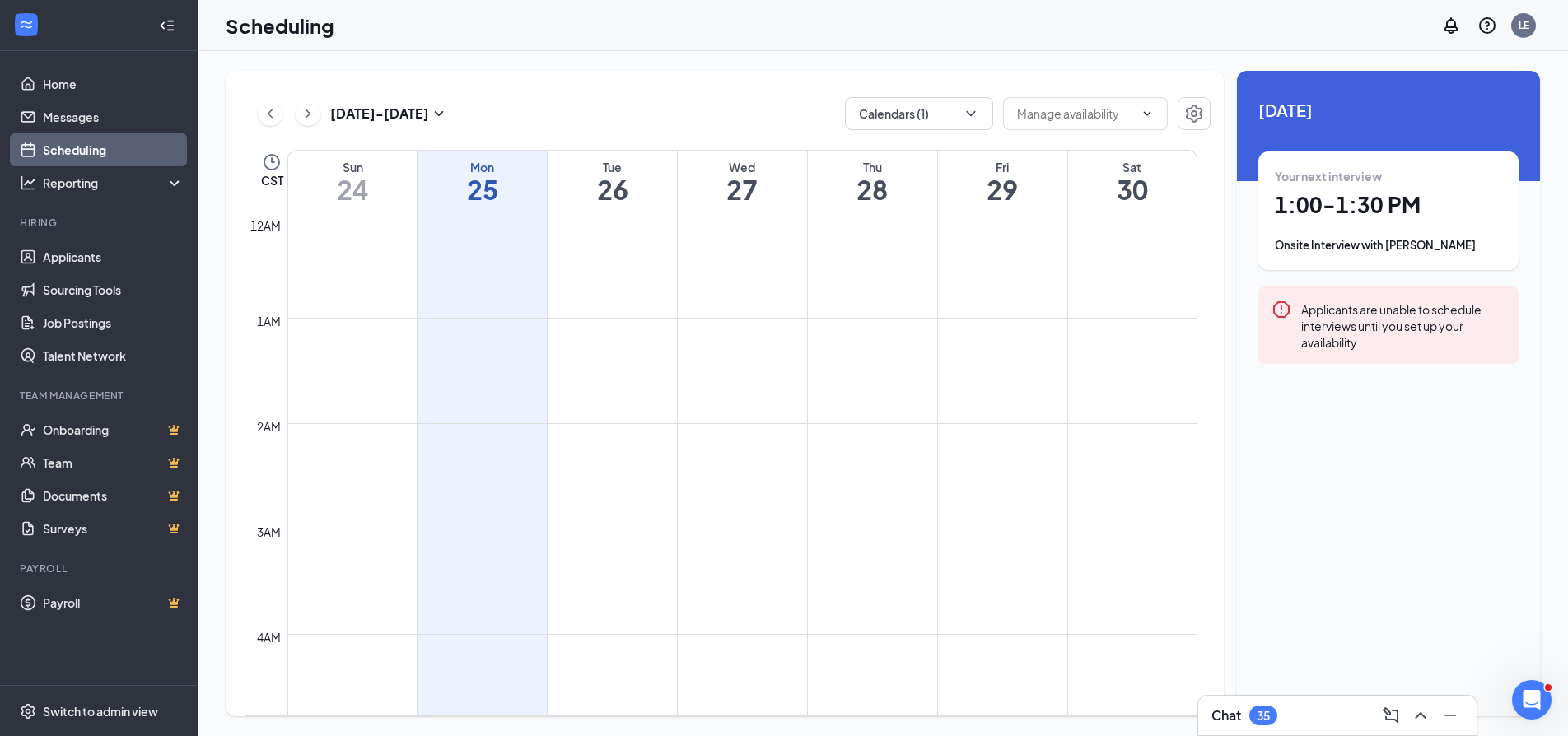
scroll to position [810, 0]
click at [1368, 325] on div "Applicants are unable to schedule interviews until you set up your availability." at bounding box center [1403, 326] width 204 height 52
click at [949, 117] on button "Calendars (1)" at bounding box center [919, 114] width 148 height 33
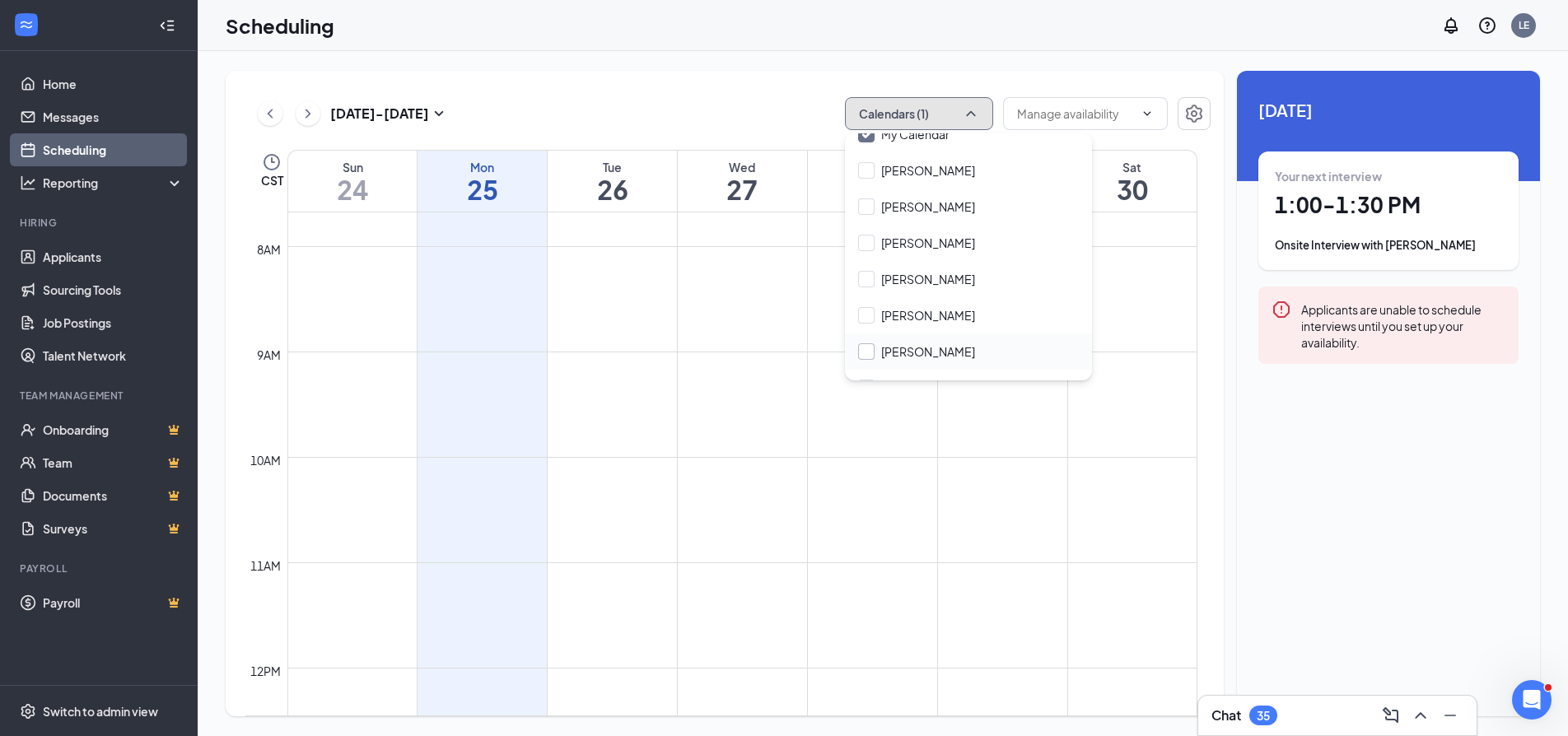
scroll to position [79, 0]
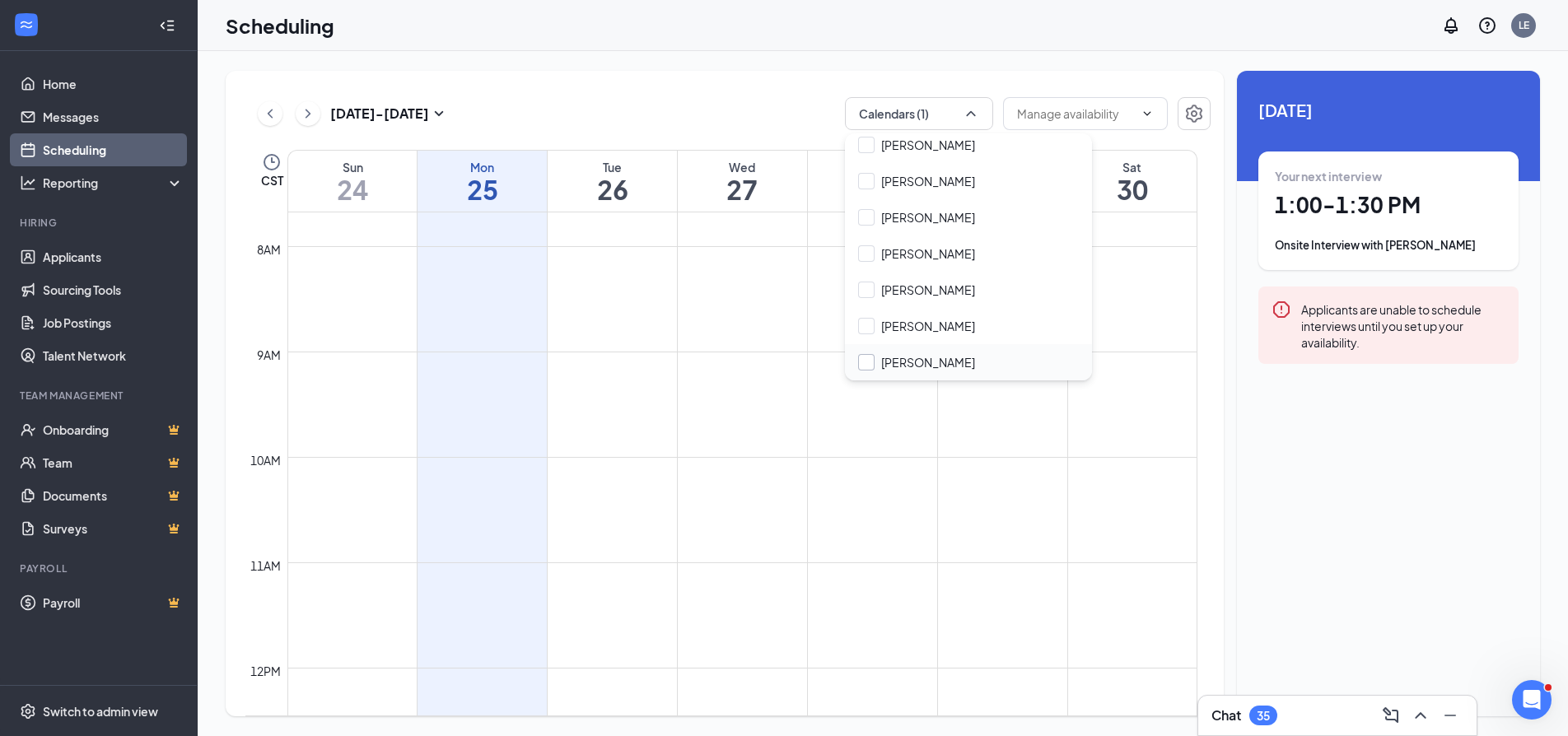
drag, startPoint x: 884, startPoint y: 354, endPoint x: 904, endPoint y: 365, distance: 22.8
click at [885, 358] on input "[PERSON_NAME]" at bounding box center [916, 362] width 117 height 17
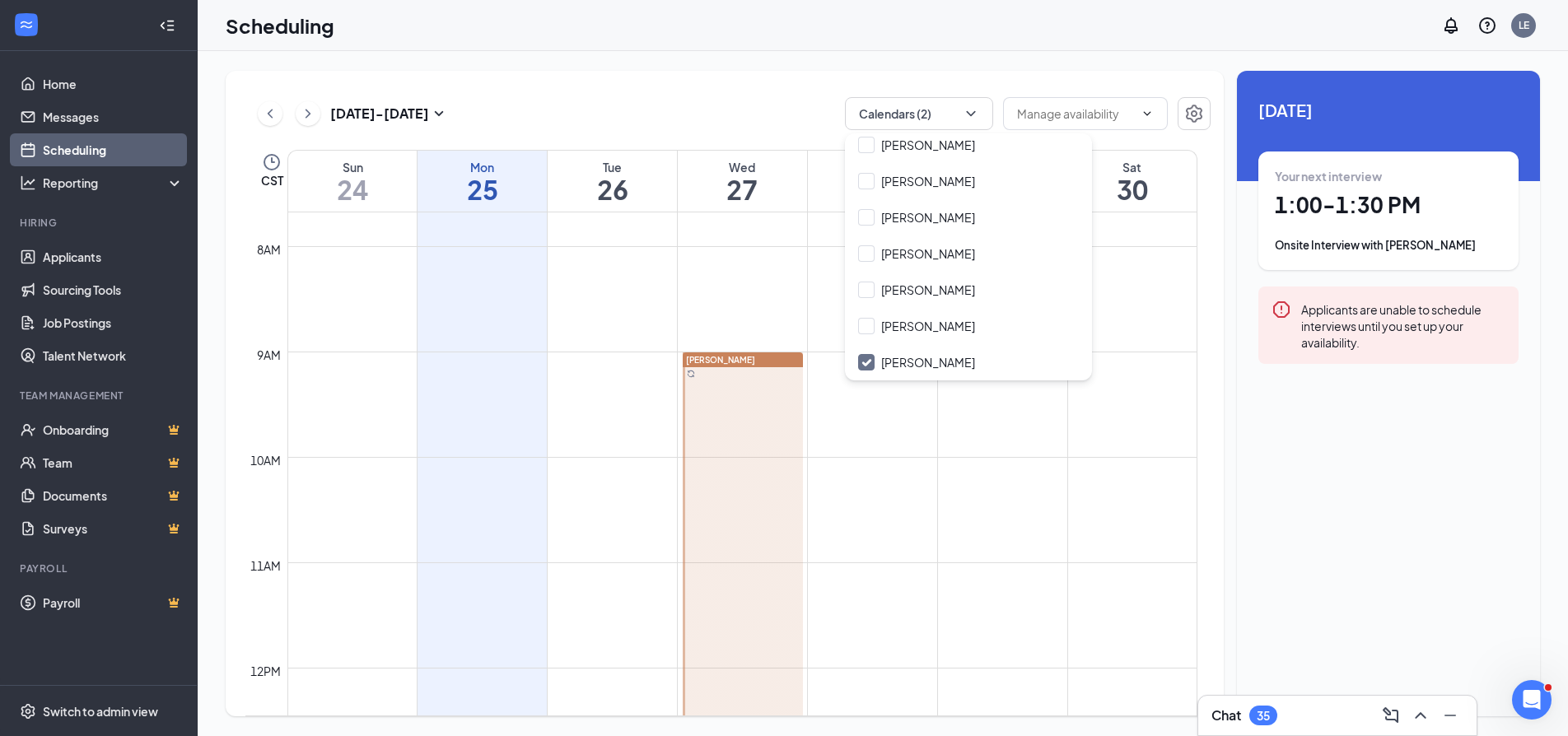
click at [864, 442] on td at bounding box center [741, 443] width 910 height 27
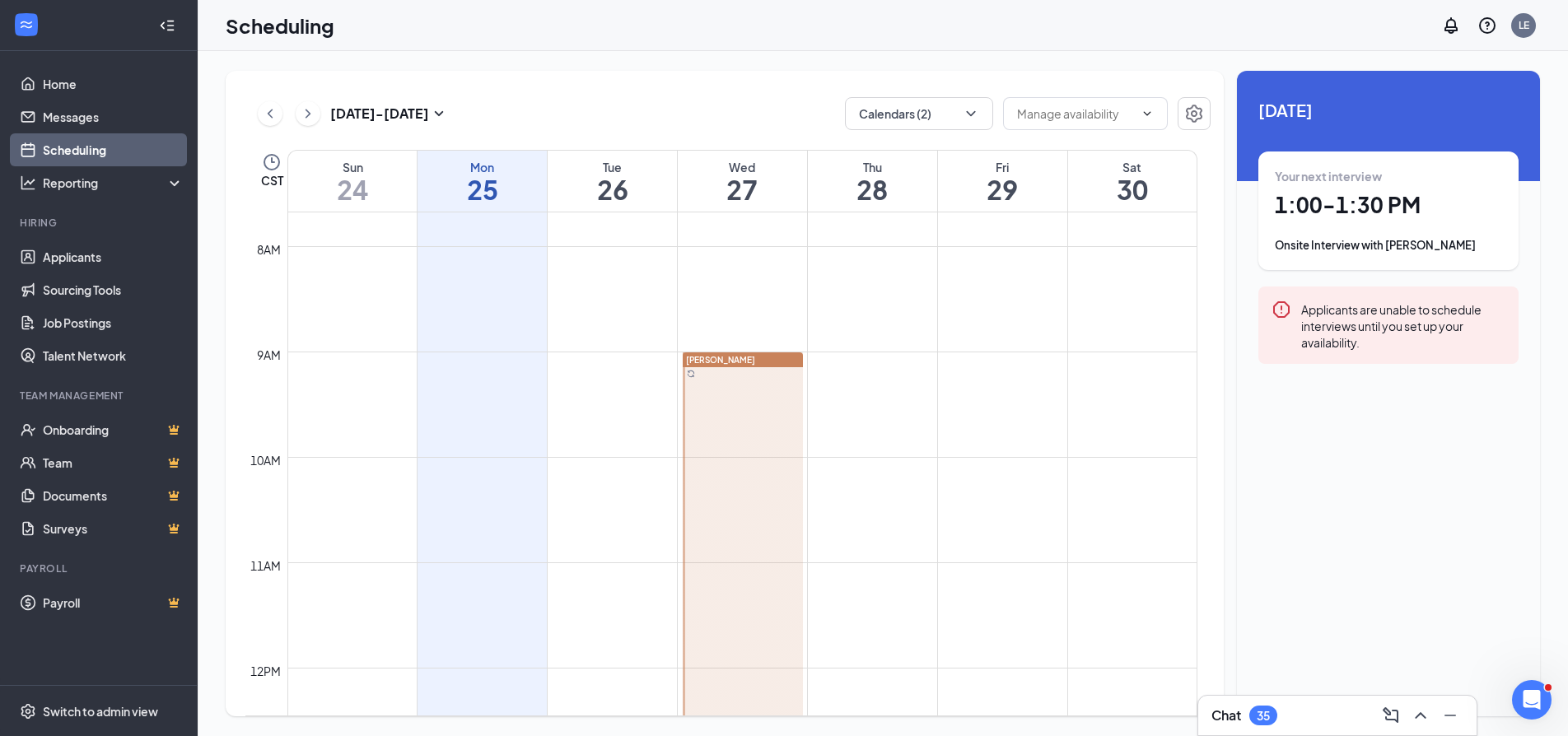
drag, startPoint x: 746, startPoint y: 385, endPoint x: 876, endPoint y: 405, distance: 131.5
click at [876, 405] on div "12am 1am 2am 3am 4am 5am 6am 7am 8am 9am 10am 11am 12pm 1pm 2pm 3pm 4pm 5pm 6pm…" at bounding box center [721, 668] width 952 height 2530
drag, startPoint x: 738, startPoint y: 363, endPoint x: 847, endPoint y: 374, distance: 109.6
click at [847, 374] on div "12am 1am 2am 3am 4am 5am 6am 7am 8am 9am 10am 11am 12pm 1pm 2pm 3pm 4pm 5pm 6pm…" at bounding box center [721, 668] width 952 height 2530
drag, startPoint x: 739, startPoint y: 363, endPoint x: 740, endPoint y: 372, distance: 9.1
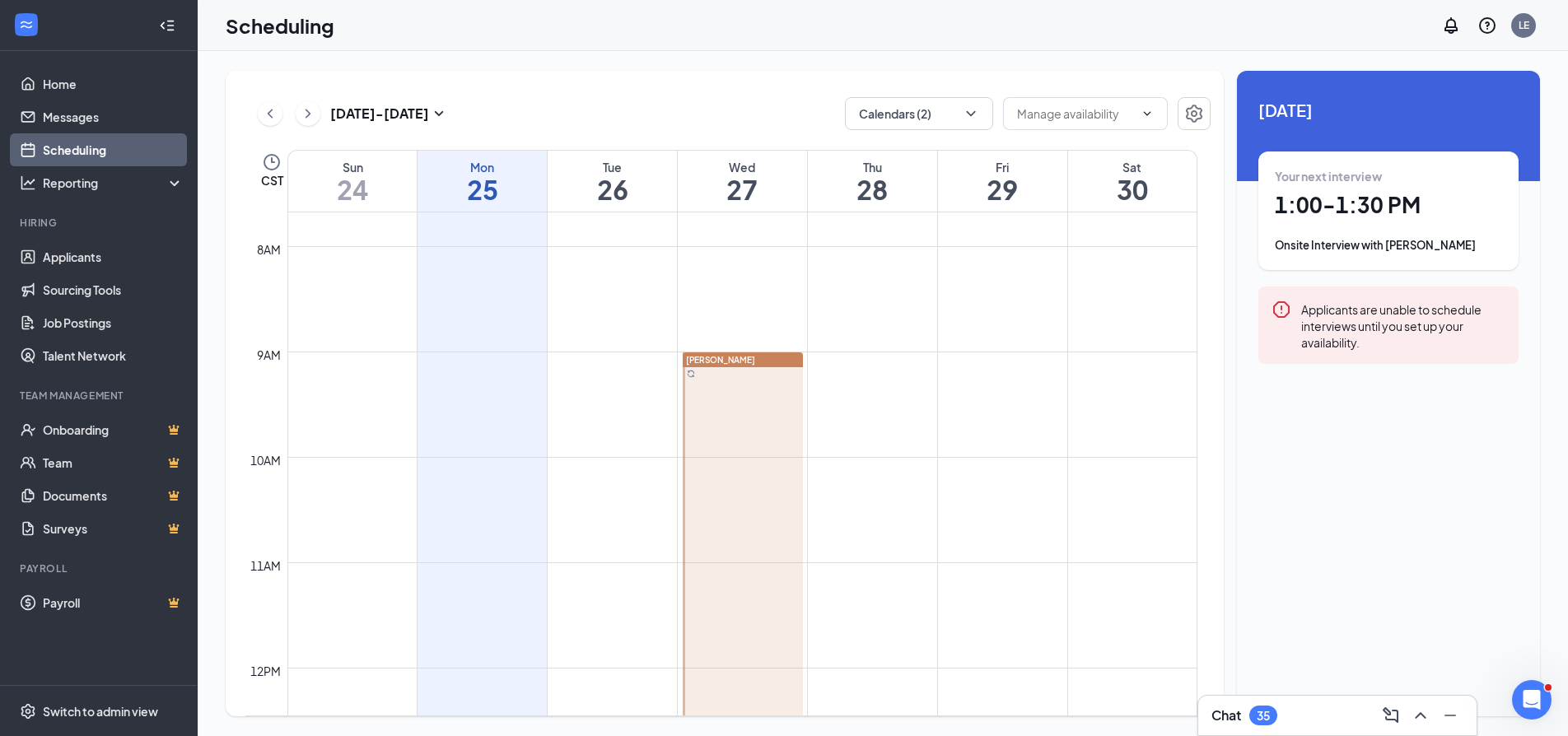
click at [740, 372] on link "[PERSON_NAME]" at bounding box center [741, 720] width 124 height 738
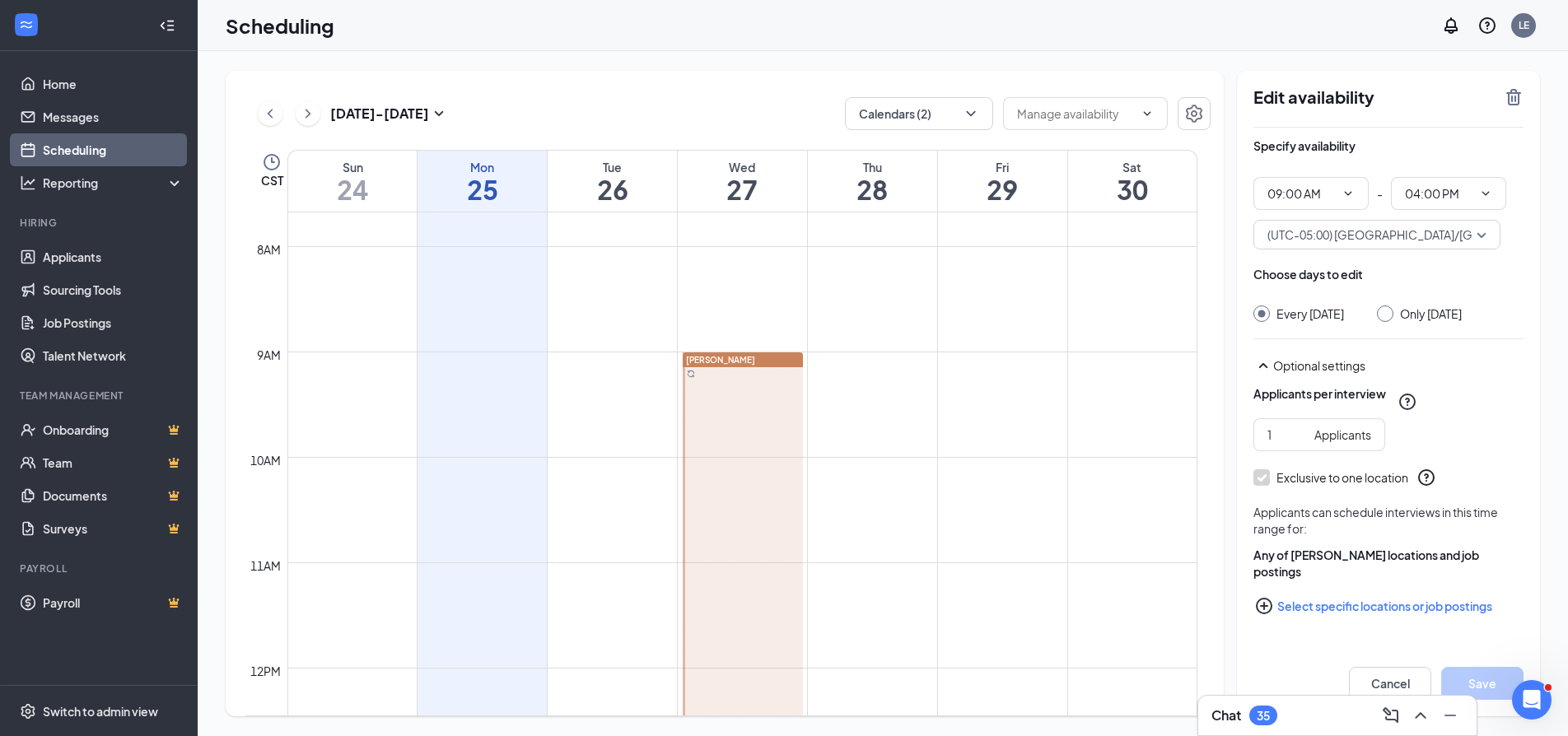
scroll to position [5, 0]
click at [1270, 486] on label "Exclusive to one location" at bounding box center [1331, 477] width 155 height 17
click at [783, 385] on div at bounding box center [742, 720] width 120 height 737
click at [933, 405] on td at bounding box center [741, 418] width 910 height 27
click at [900, 385] on td at bounding box center [741, 391] width 910 height 27
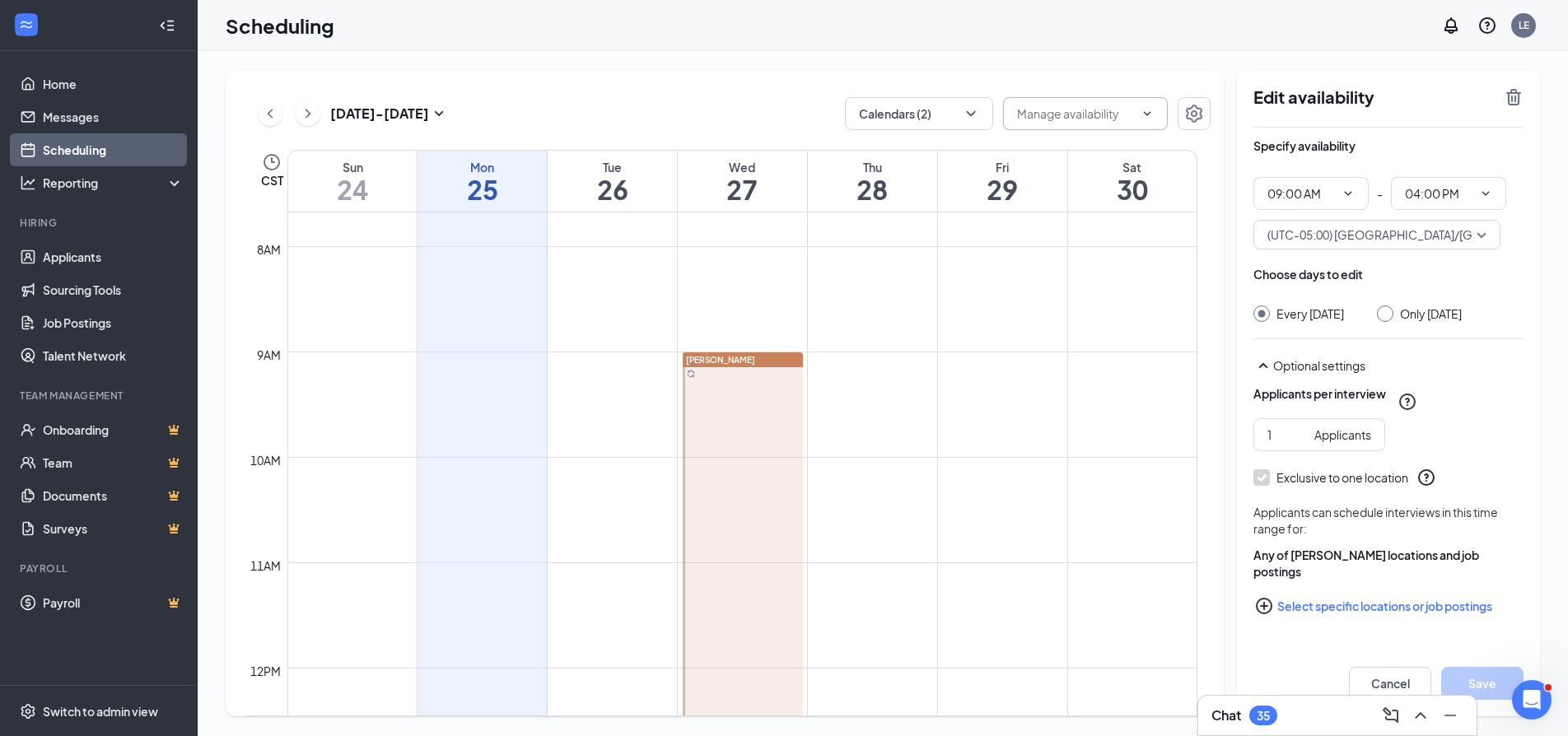
click at [1129, 113] on input "text" at bounding box center [1075, 114] width 117 height 18
click at [1200, 110] on icon "Settings" at bounding box center [1194, 114] width 17 height 18
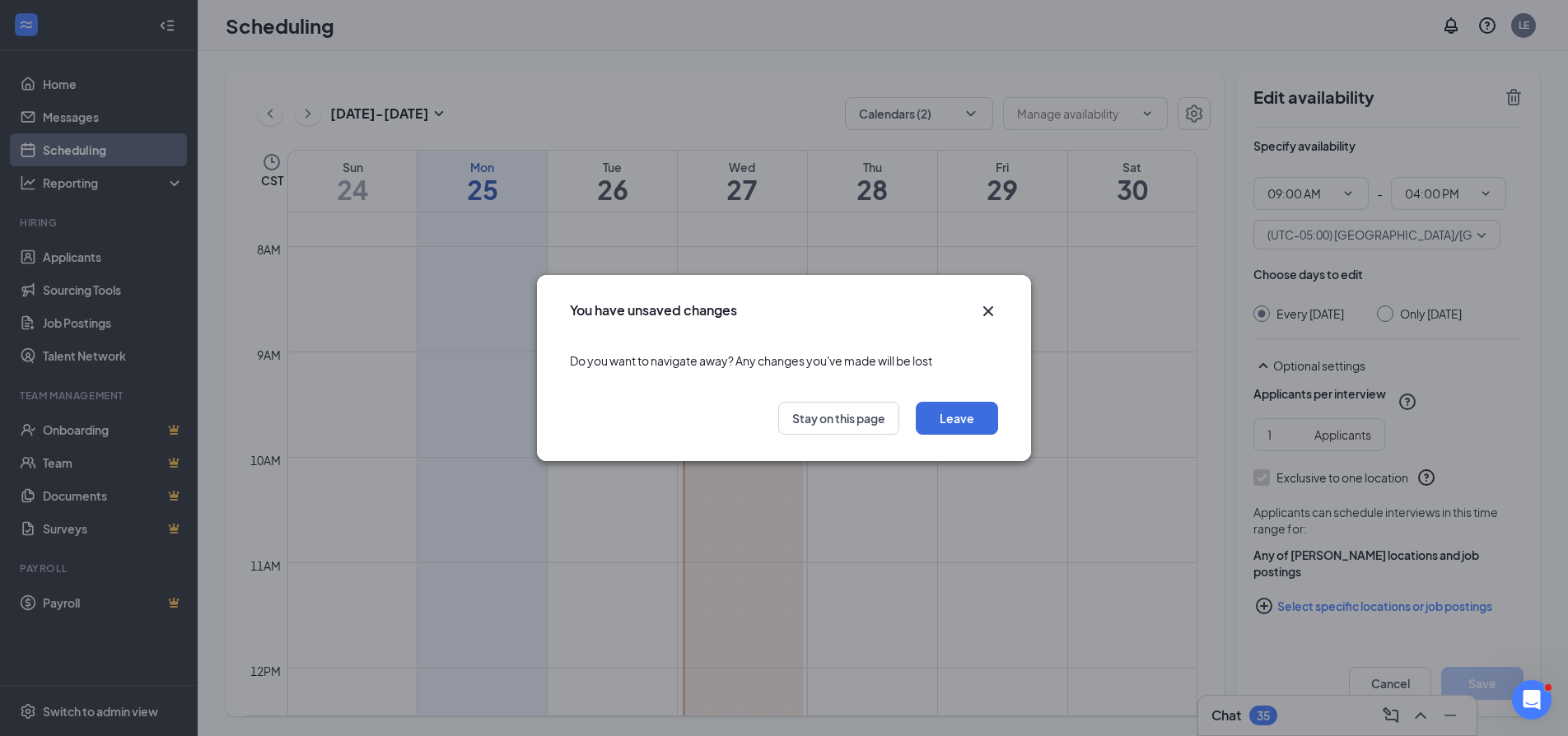
click at [985, 315] on icon "Cross" at bounding box center [988, 311] width 10 height 10
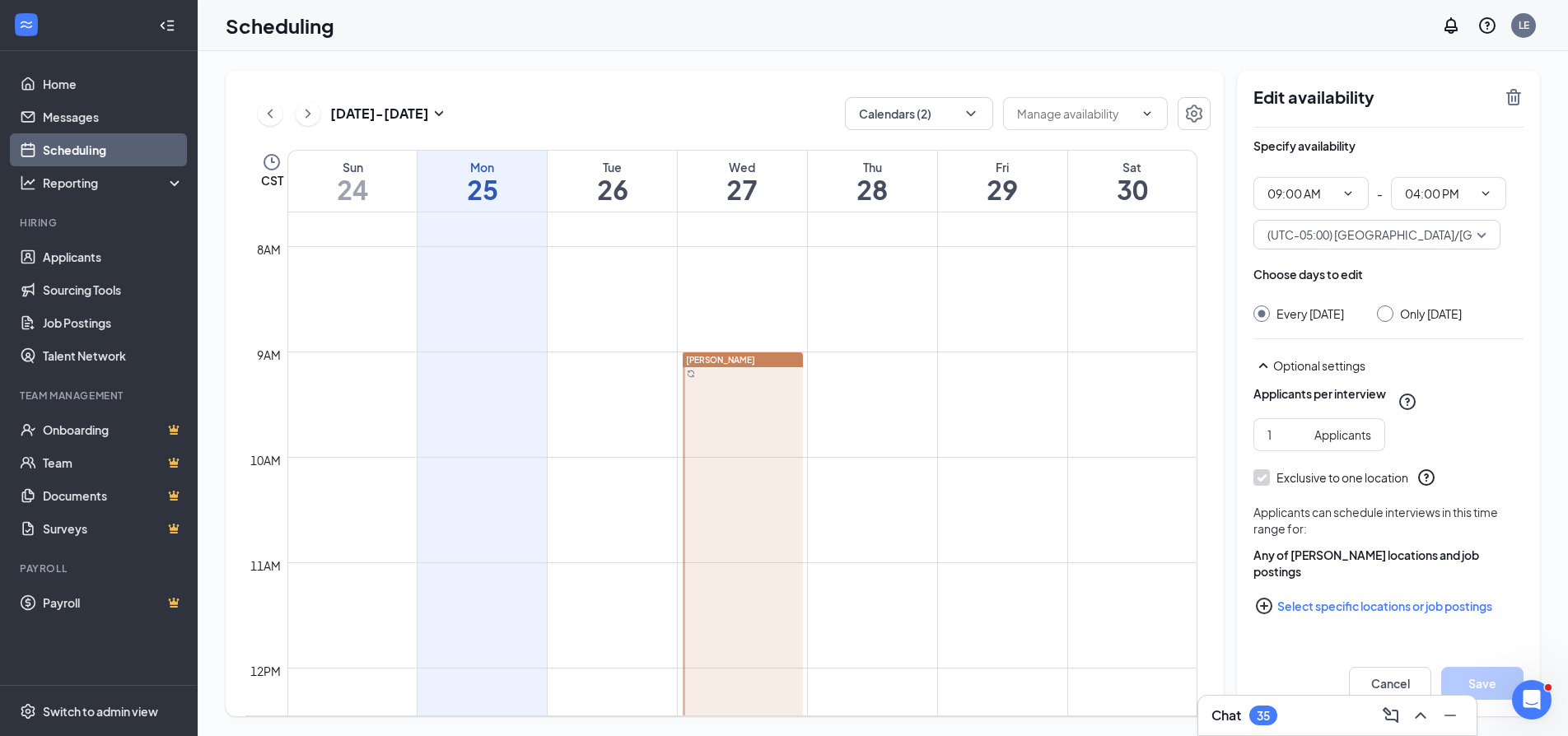
click at [958, 87] on div "Aug 24 - Aug 30 Calendars (2) CST Sun 24 Mon 25 Tue 26 Wed 27 Thu 28 Fri 29 Sat…" at bounding box center [724, 394] width 998 height 646
click at [957, 109] on button "Calendars (2)" at bounding box center [919, 114] width 148 height 33
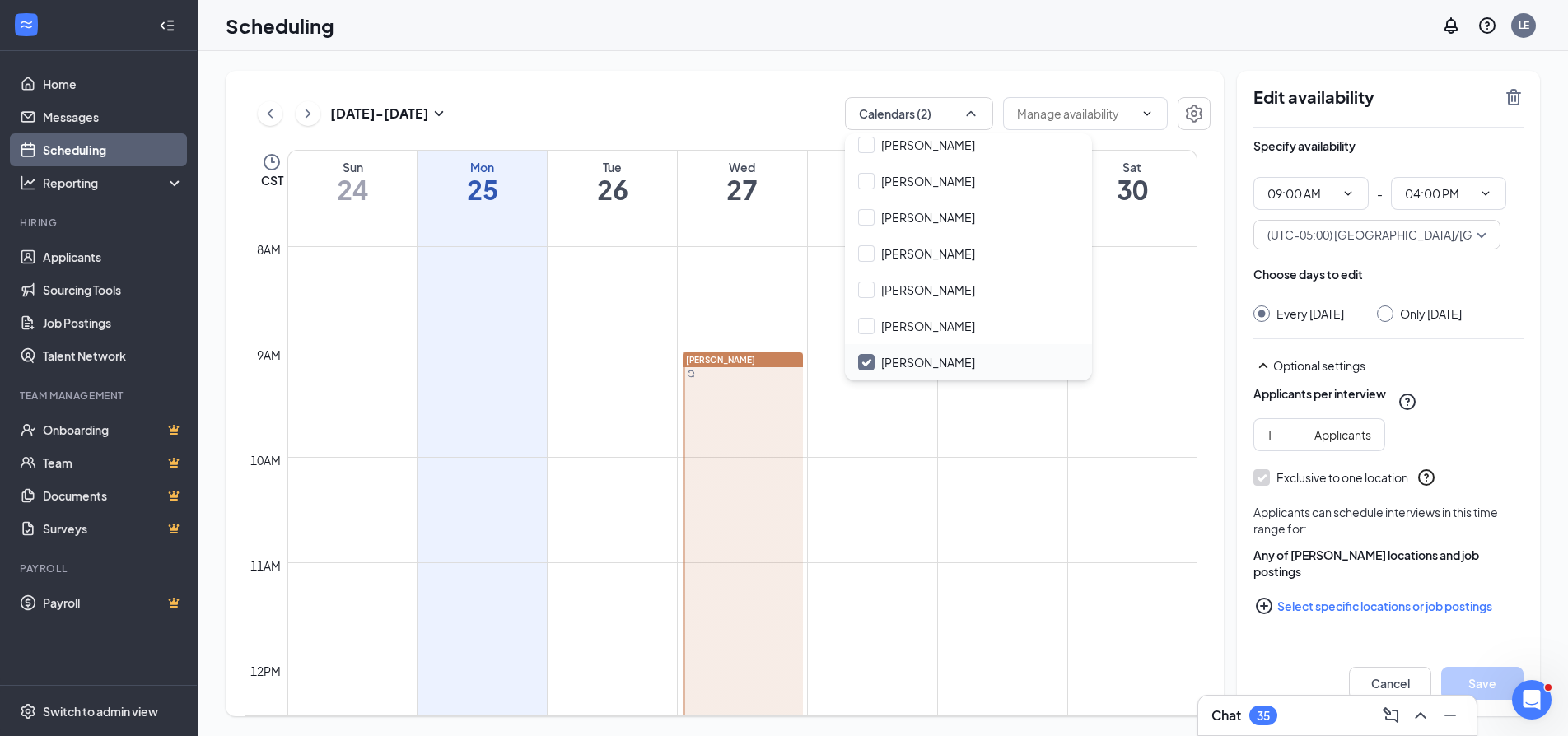
click at [893, 364] on input "[PERSON_NAME]" at bounding box center [916, 362] width 117 height 17
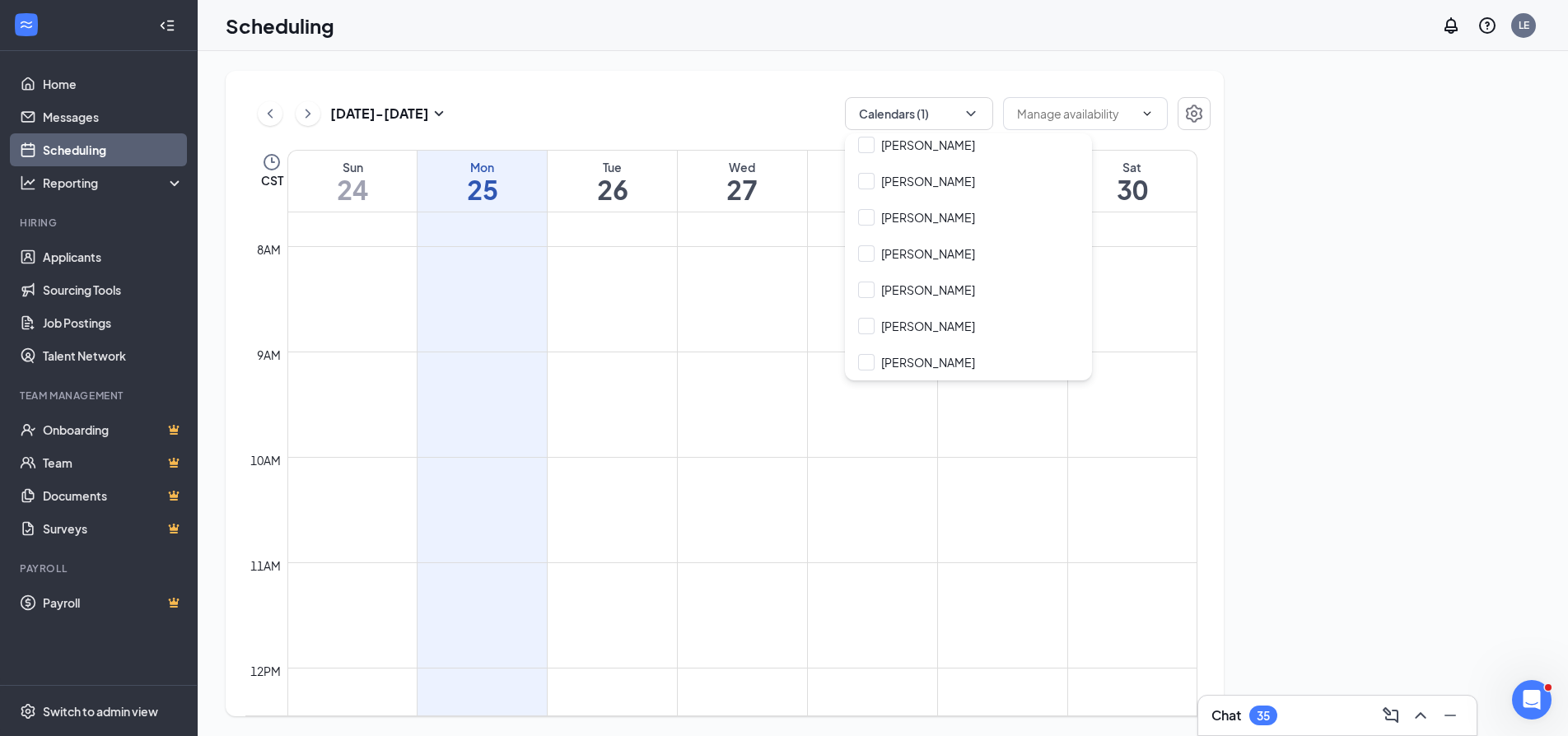
click at [844, 403] on td at bounding box center [741, 391] width 910 height 27
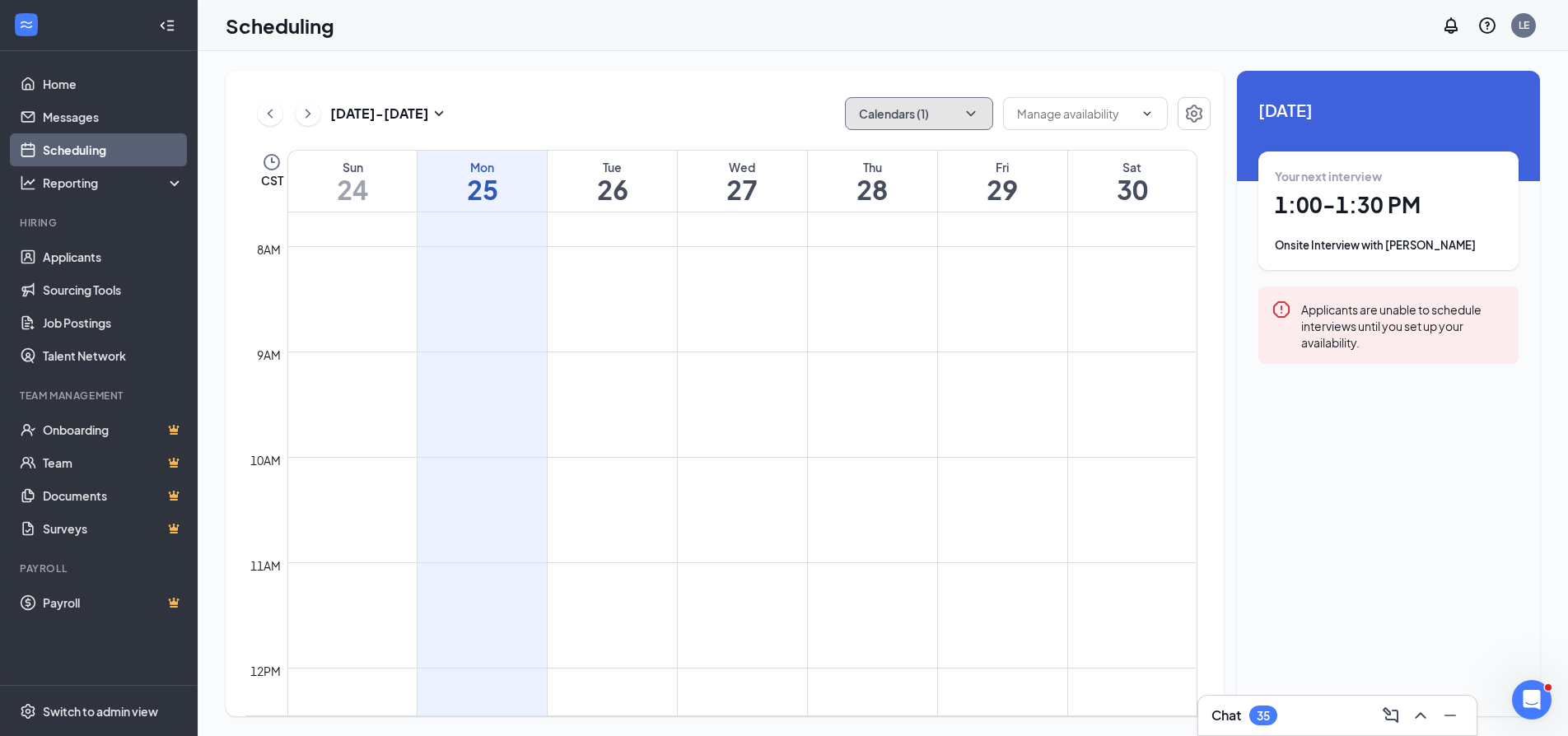
click at [941, 112] on button "Calendars (1)" at bounding box center [919, 114] width 148 height 33
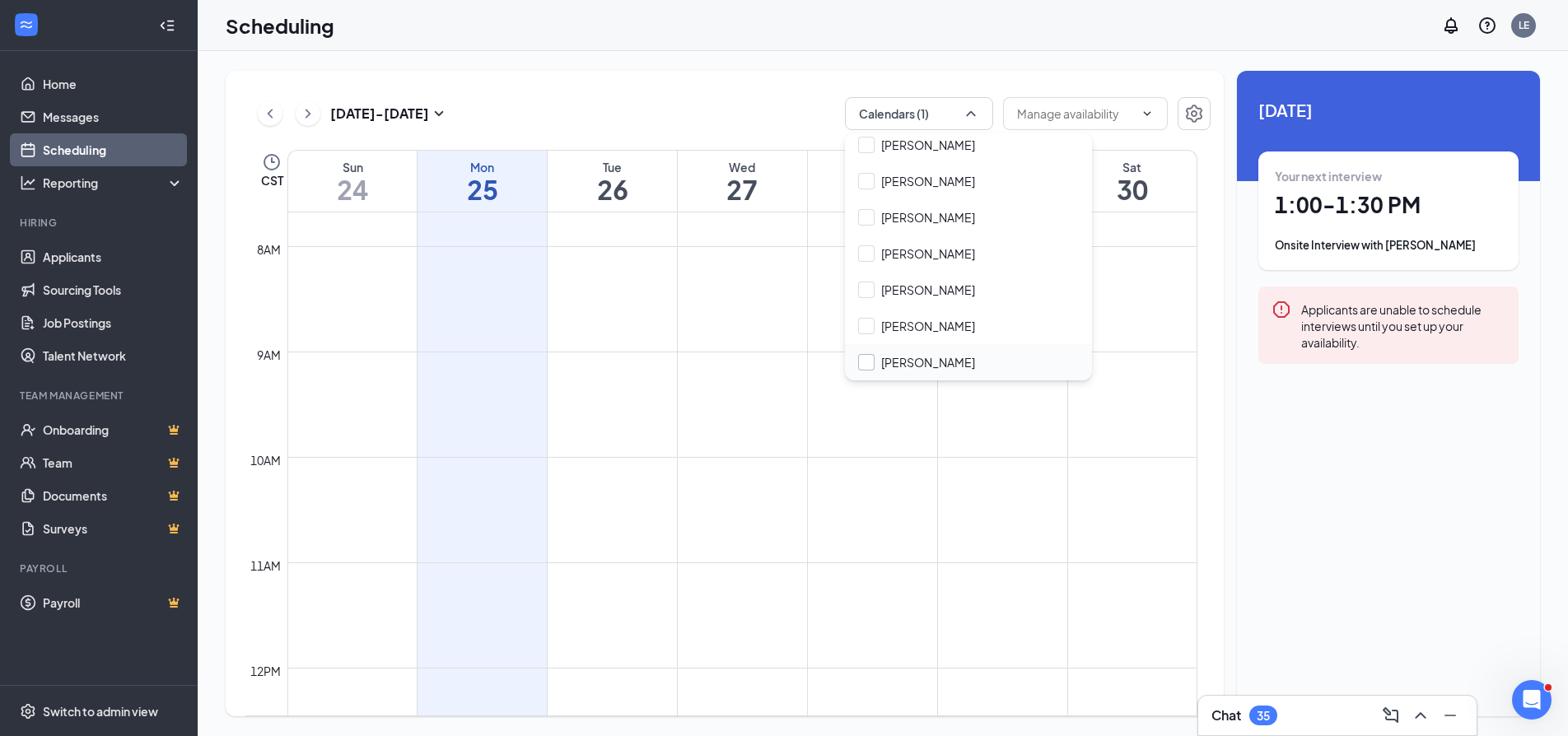
click at [880, 365] on input "[PERSON_NAME]" at bounding box center [916, 362] width 117 height 17
checkbox input "true"
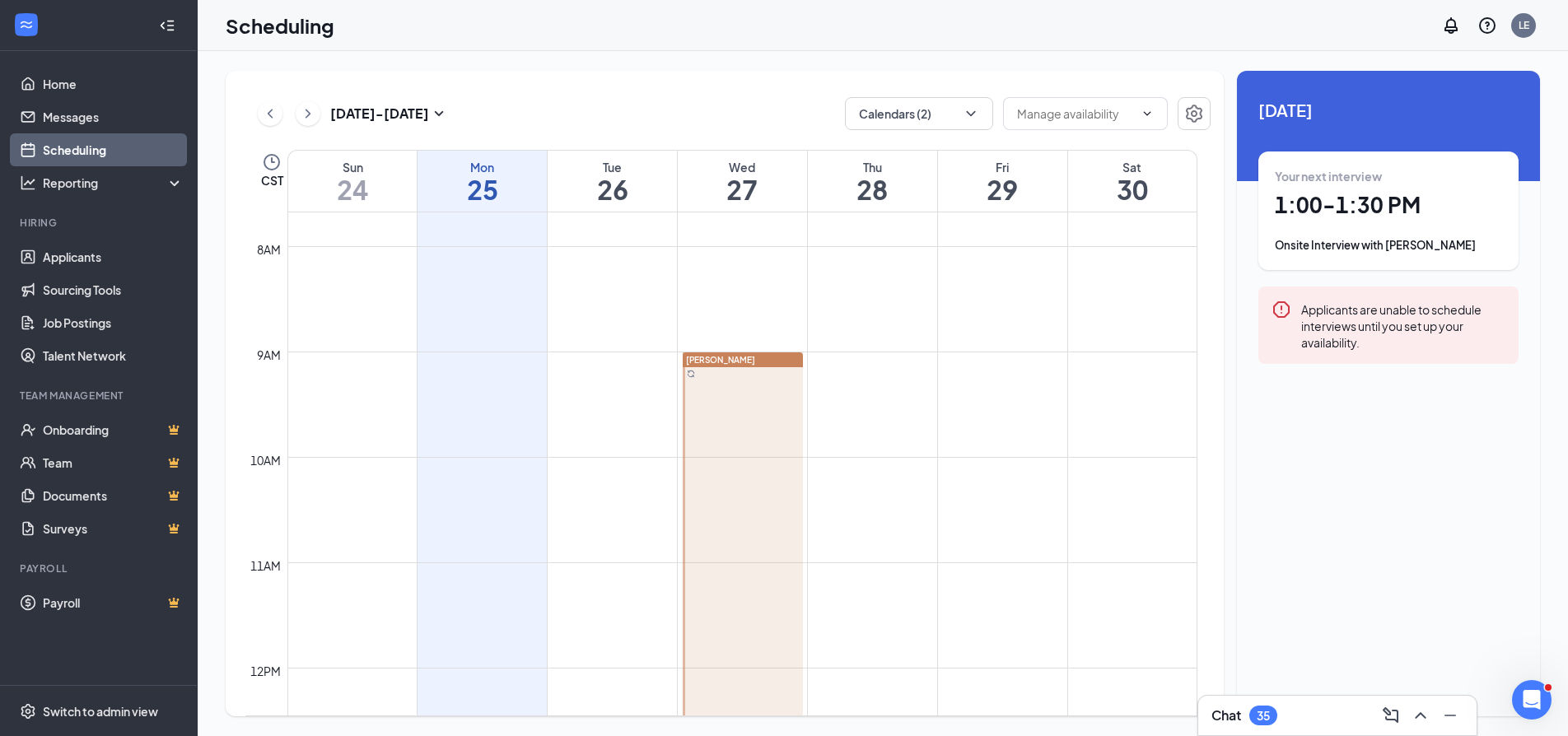
click at [841, 401] on td at bounding box center [741, 391] width 910 height 27
drag, startPoint x: 841, startPoint y: 401, endPoint x: 807, endPoint y: 264, distance: 141.2
click at [807, 264] on td at bounding box center [741, 259] width 910 height 27
click at [865, 176] on h1 "28" at bounding box center [872, 190] width 130 height 28
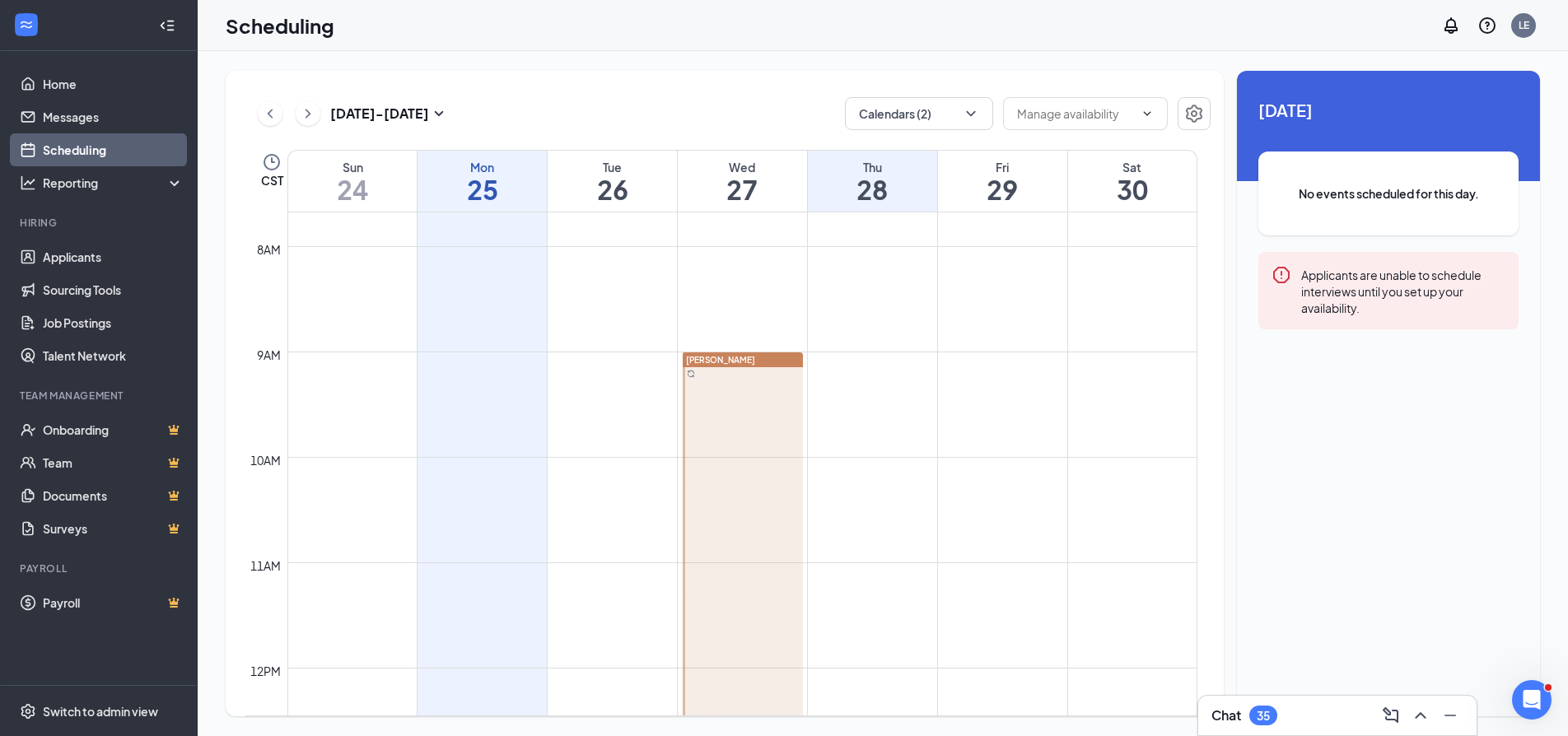
click at [874, 191] on h1 "28" at bounding box center [872, 190] width 130 height 28
click at [848, 400] on td at bounding box center [741, 391] width 910 height 27
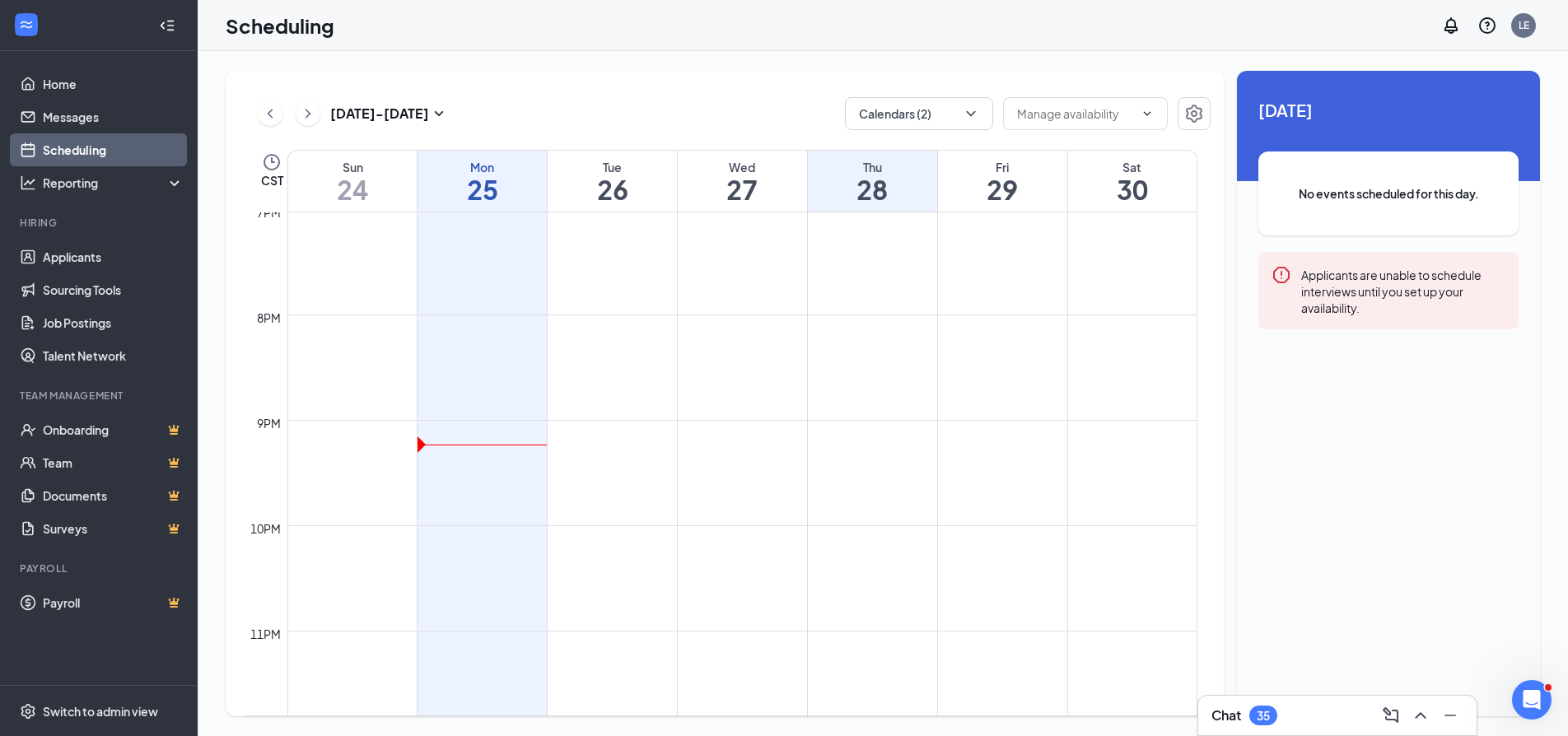
scroll to position [2027, 0]
drag, startPoint x: 418, startPoint y: 421, endPoint x: 424, endPoint y: 362, distance: 59.3
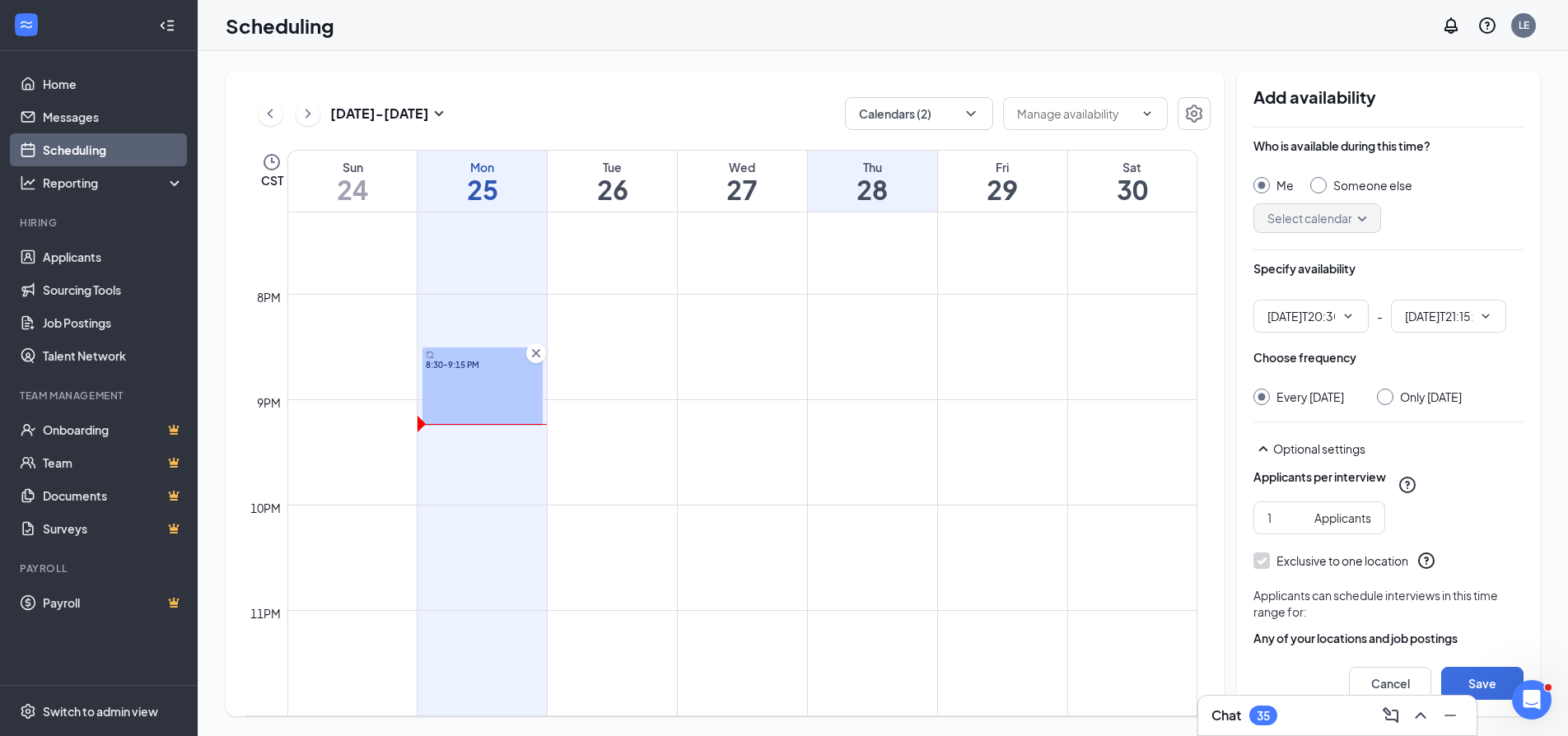
type input "08:30 PM"
type input "09:15 PM"
click at [849, 422] on td at bounding box center [741, 412] width 910 height 27
click at [851, 422] on td at bounding box center [741, 412] width 910 height 27
click at [537, 358] on icon "Cross" at bounding box center [536, 353] width 17 height 17
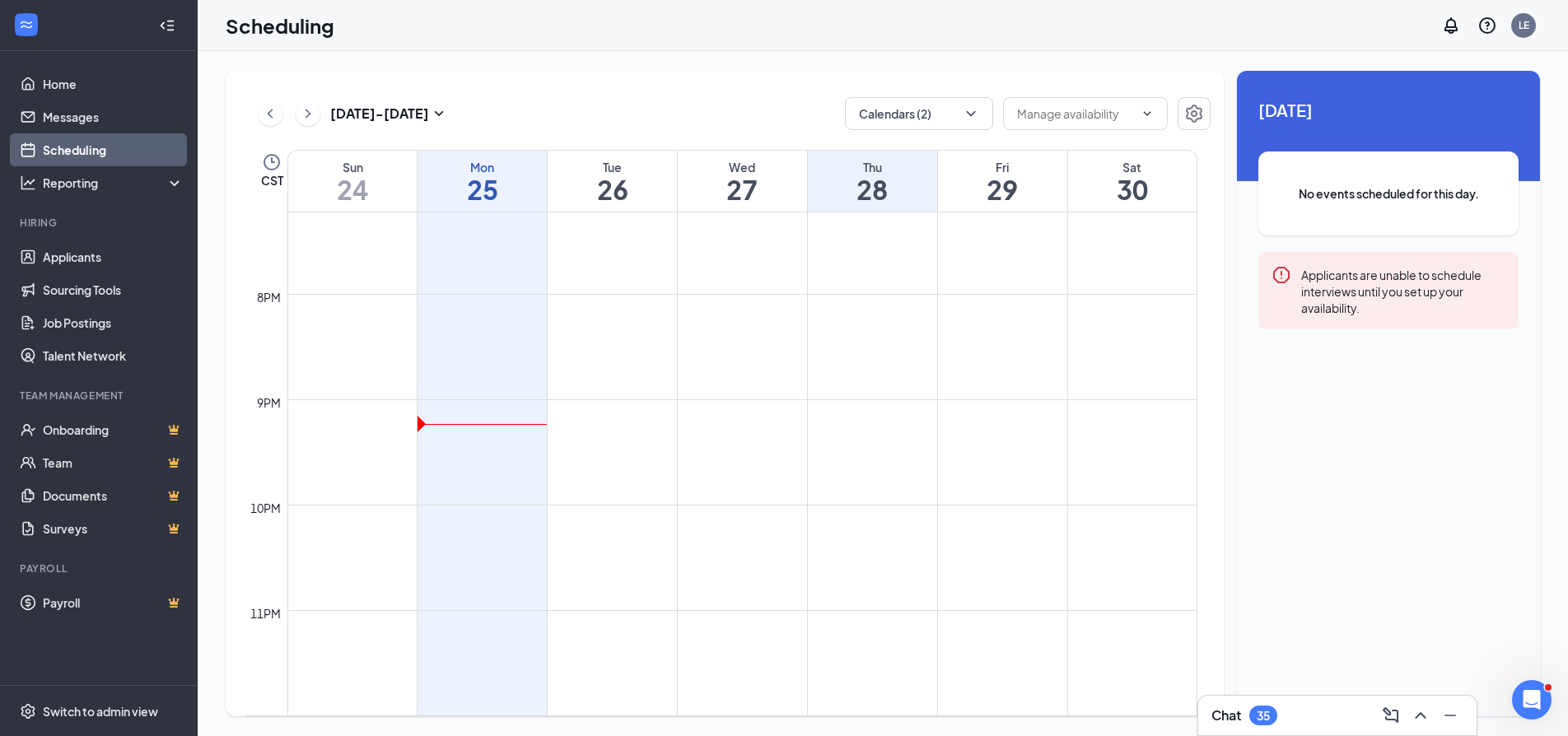
click at [858, 425] on td at bounding box center [741, 412] width 910 height 27
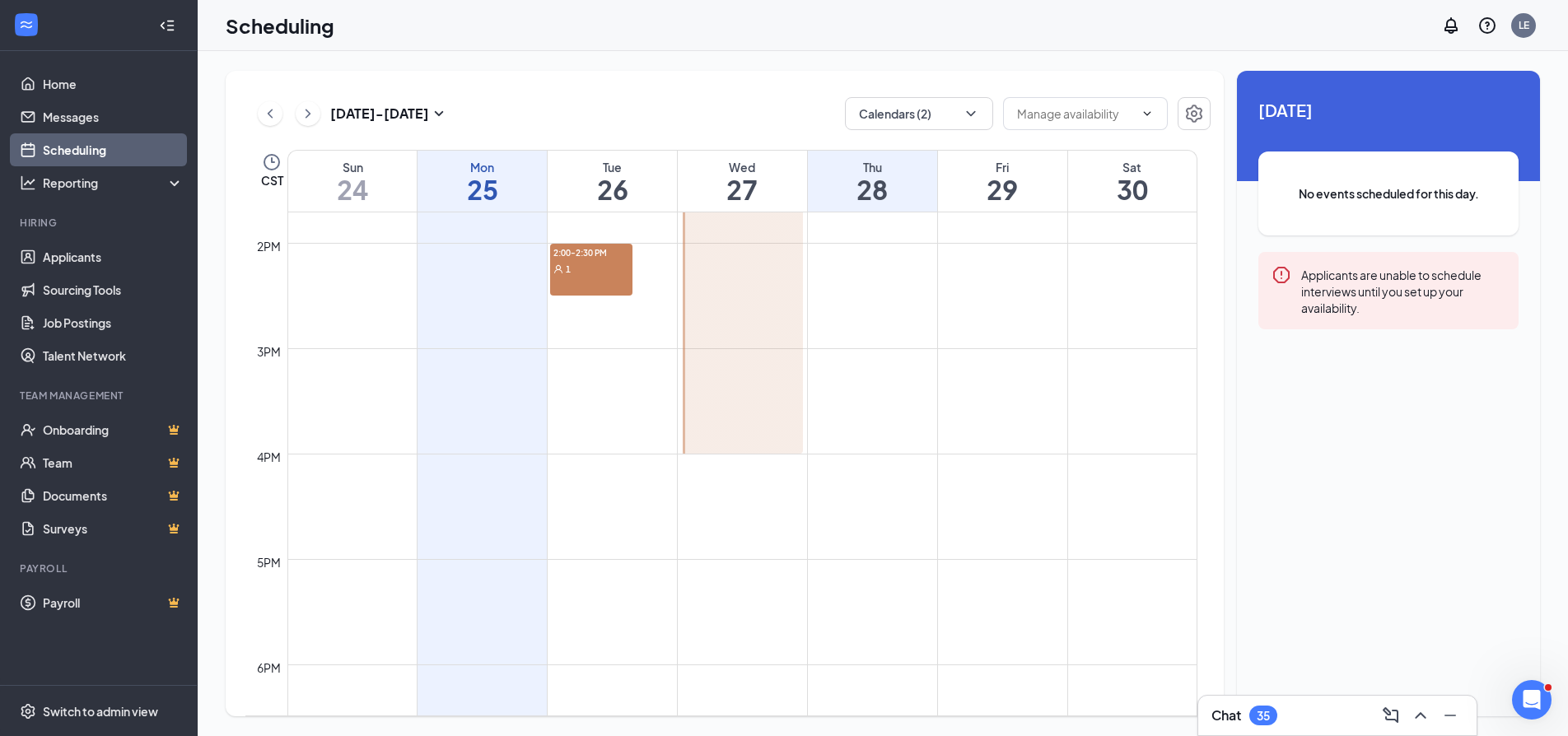
scroll to position [1451, 0]
click at [860, 305] on td at bounding box center [741, 304] width 910 height 27
click at [873, 170] on div "Thu" at bounding box center [872, 167] width 130 height 17
drag, startPoint x: 873, startPoint y: 170, endPoint x: 850, endPoint y: 263, distance: 95.8
click at [850, 263] on td at bounding box center [741, 251] width 910 height 27
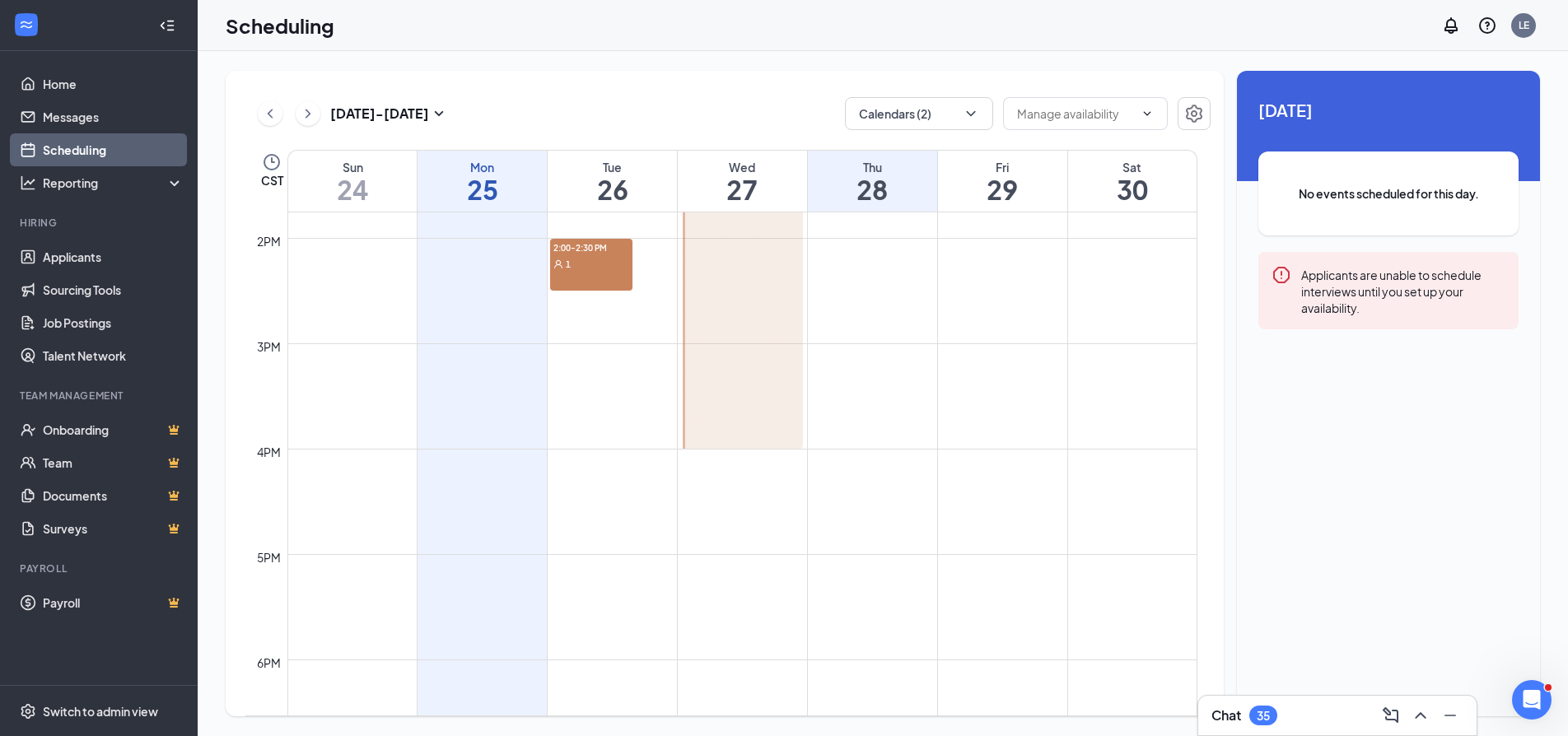
click at [979, 177] on h1 "29" at bounding box center [1002, 190] width 130 height 28
drag, startPoint x: 873, startPoint y: 183, endPoint x: 1041, endPoint y: 184, distance: 168.0
click at [1041, 184] on tr "Sun 24 Mon 25 Tue 26 Wed 27 Thu 28 Fri 29 Sat 30" at bounding box center [721, 181] width 952 height 63
click at [1067, 293] on td at bounding box center [741, 304] width 910 height 27
drag, startPoint x: 1129, startPoint y: 181, endPoint x: 1127, endPoint y: 193, distance: 12.2
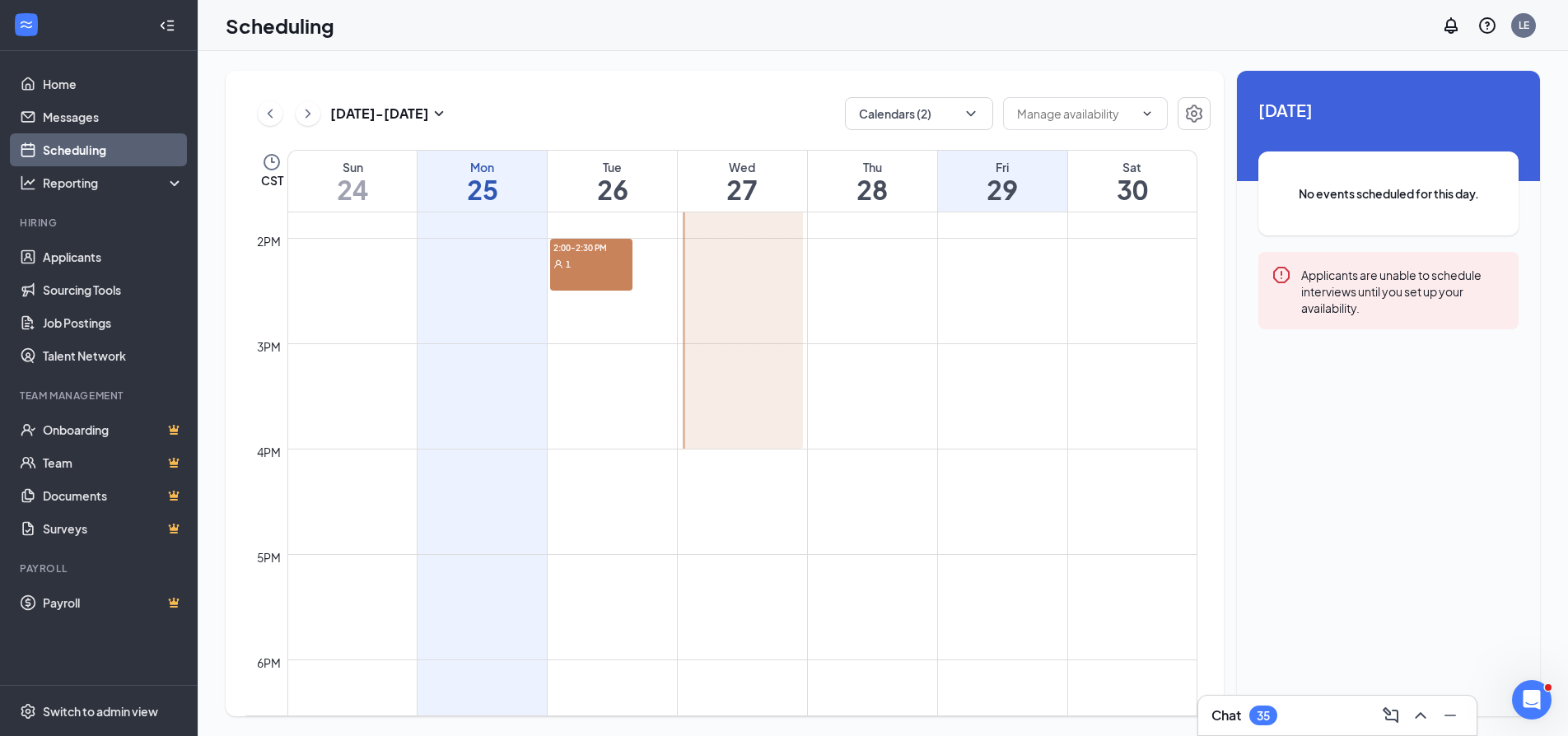
click at [1128, 192] on h1 "30" at bounding box center [1132, 190] width 129 height 28
click at [983, 178] on h1 "29" at bounding box center [1002, 190] width 130 height 28
click at [873, 185] on h1 "28" at bounding box center [872, 190] width 130 height 28
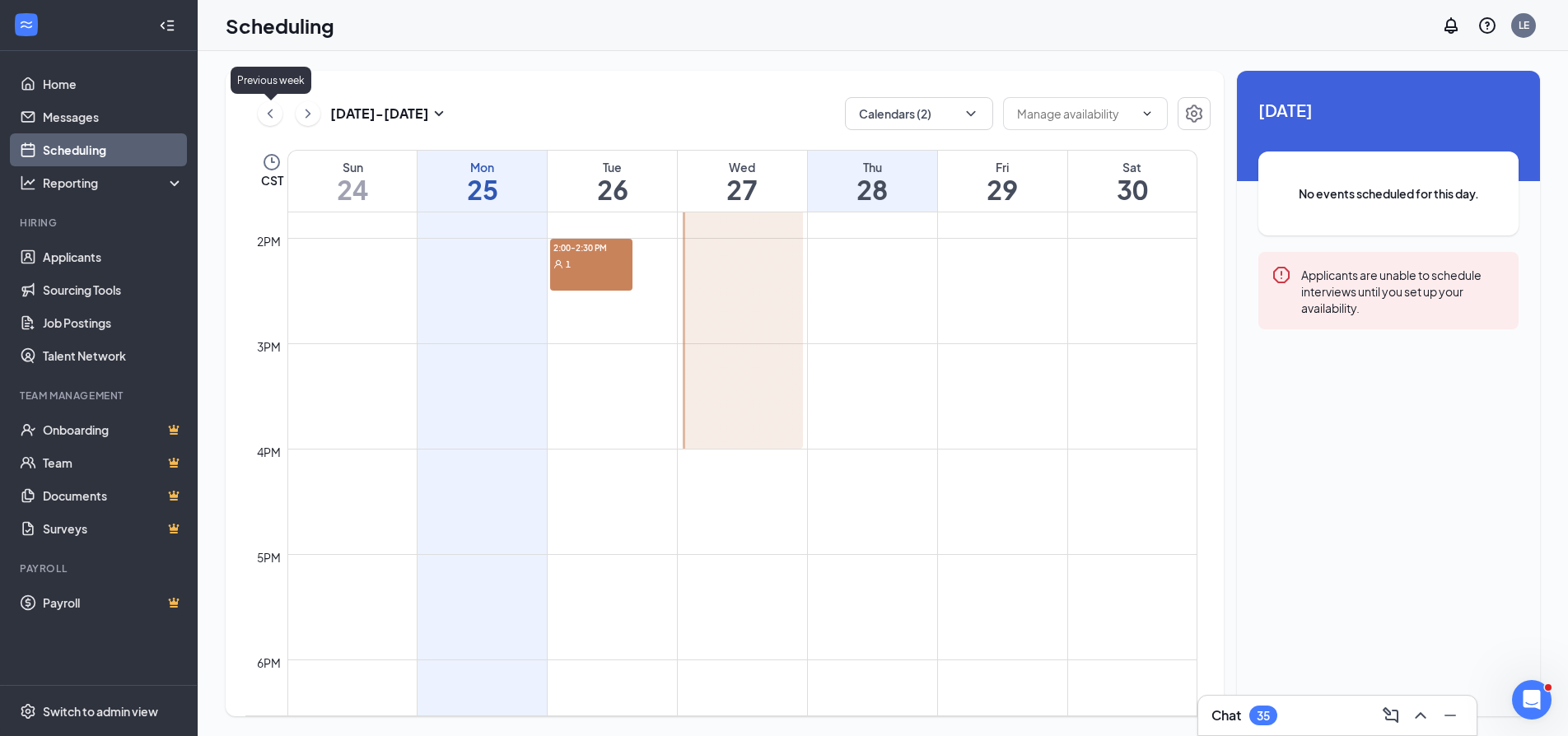
click at [266, 111] on icon "ChevronLeft" at bounding box center [270, 113] width 17 height 19
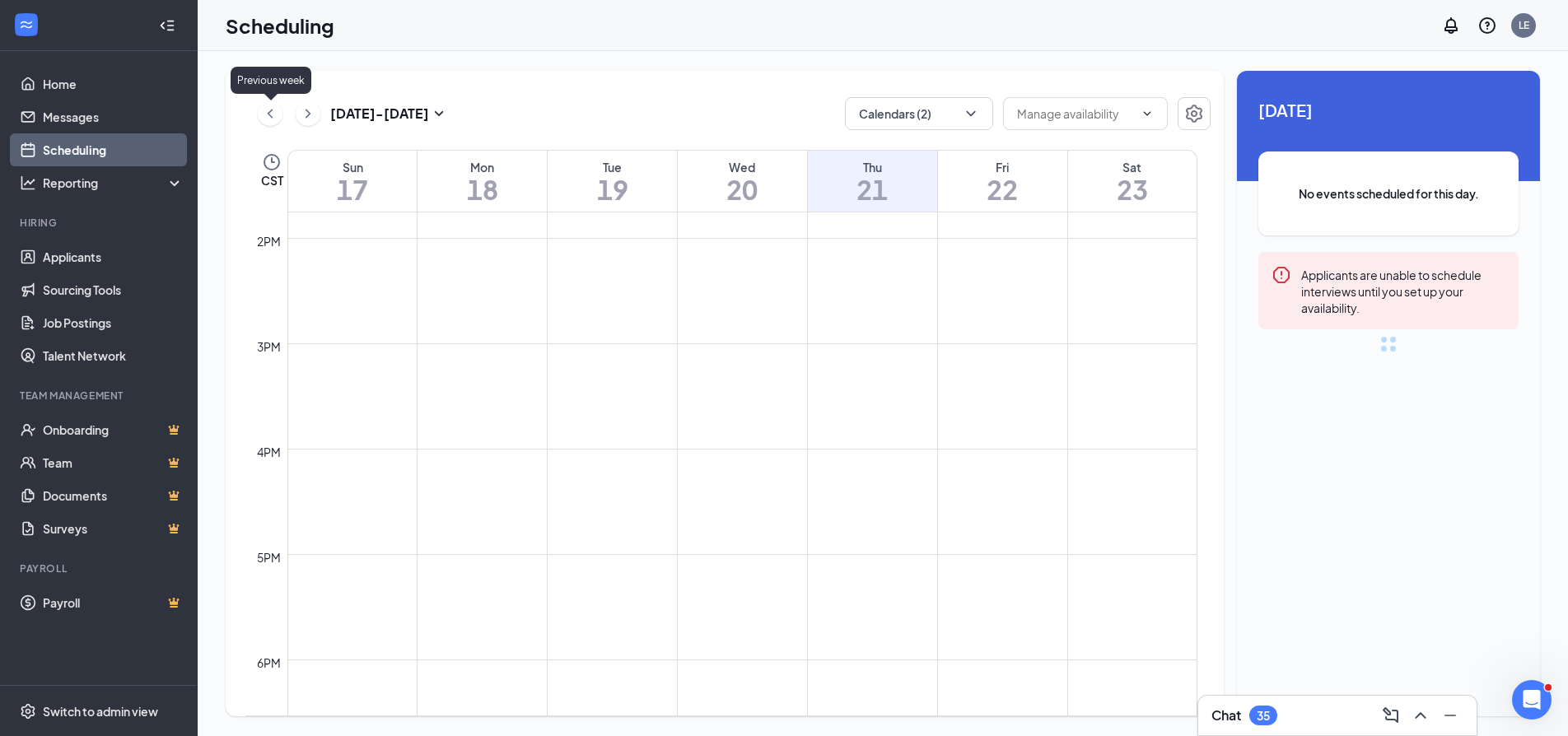
scroll to position [810, 0]
click at [311, 114] on icon "ChevronRight" at bounding box center [307, 113] width 5 height 9
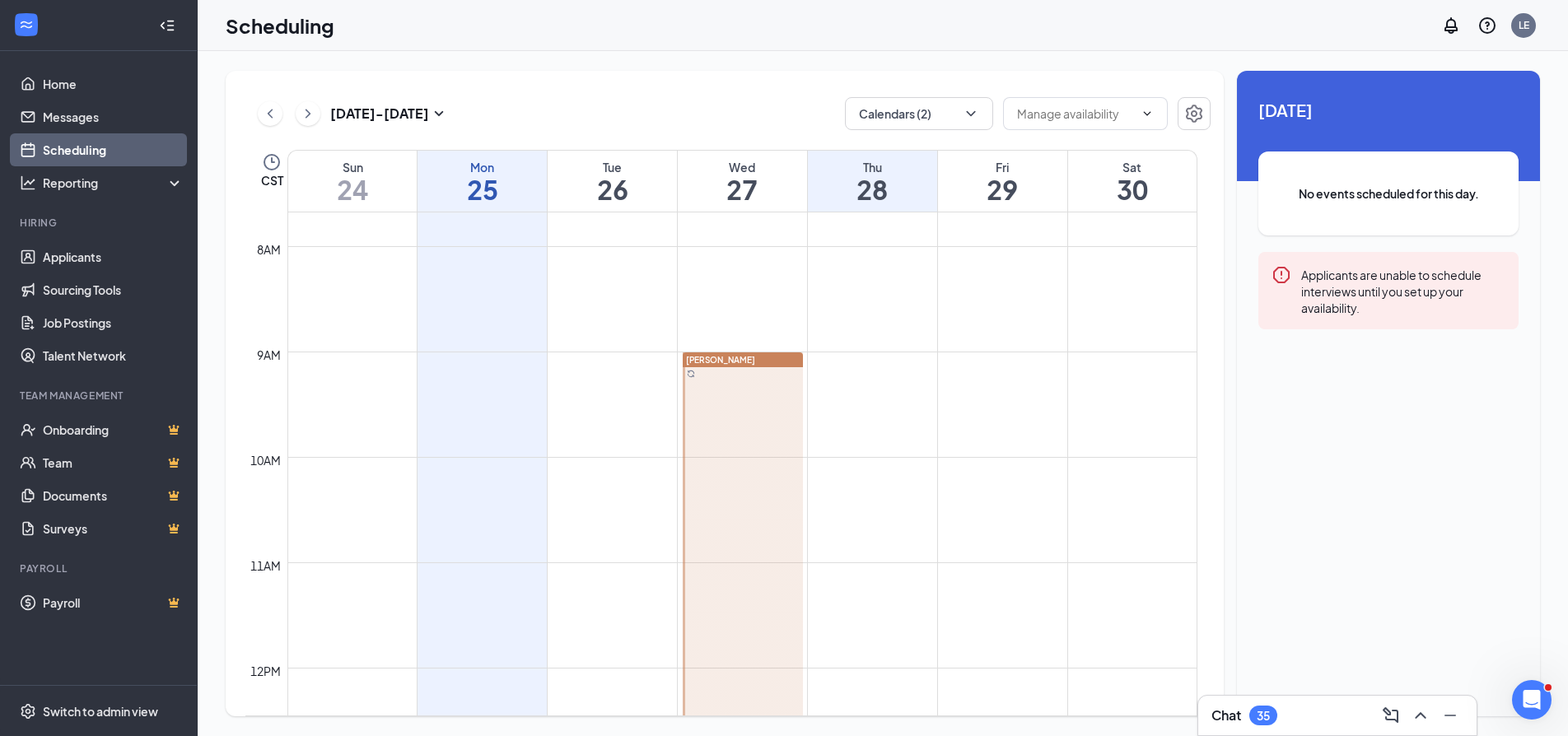
drag, startPoint x: 721, startPoint y: 362, endPoint x: 885, endPoint y: 385, distance: 165.6
click at [885, 385] on div "12am 1am 2am 3am 4am 5am 6am 7am 8am 9am 10am 11am 12pm 1pm 2pm 3pm 4pm 5pm 6pm…" at bounding box center [721, 668] width 952 height 2530
drag, startPoint x: 759, startPoint y: 355, endPoint x: 834, endPoint y: 380, distance: 79.1
click at [834, 380] on td at bounding box center [741, 391] width 910 height 27
click at [830, 360] on td at bounding box center [741, 364] width 910 height 27
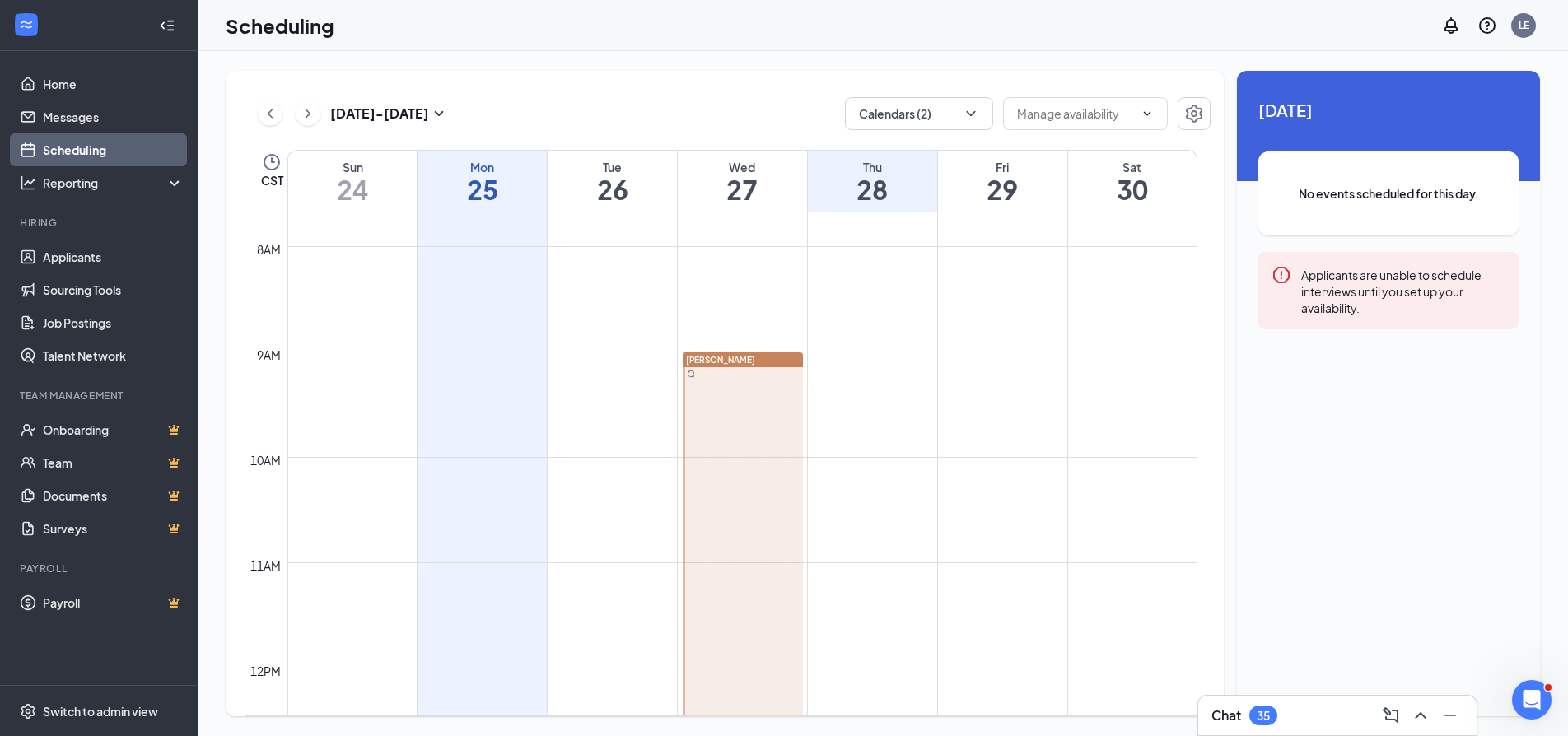
click at [830, 360] on td at bounding box center [741, 364] width 910 height 27
drag, startPoint x: 830, startPoint y: 360, endPoint x: 1175, endPoint y: 423, distance: 350.7
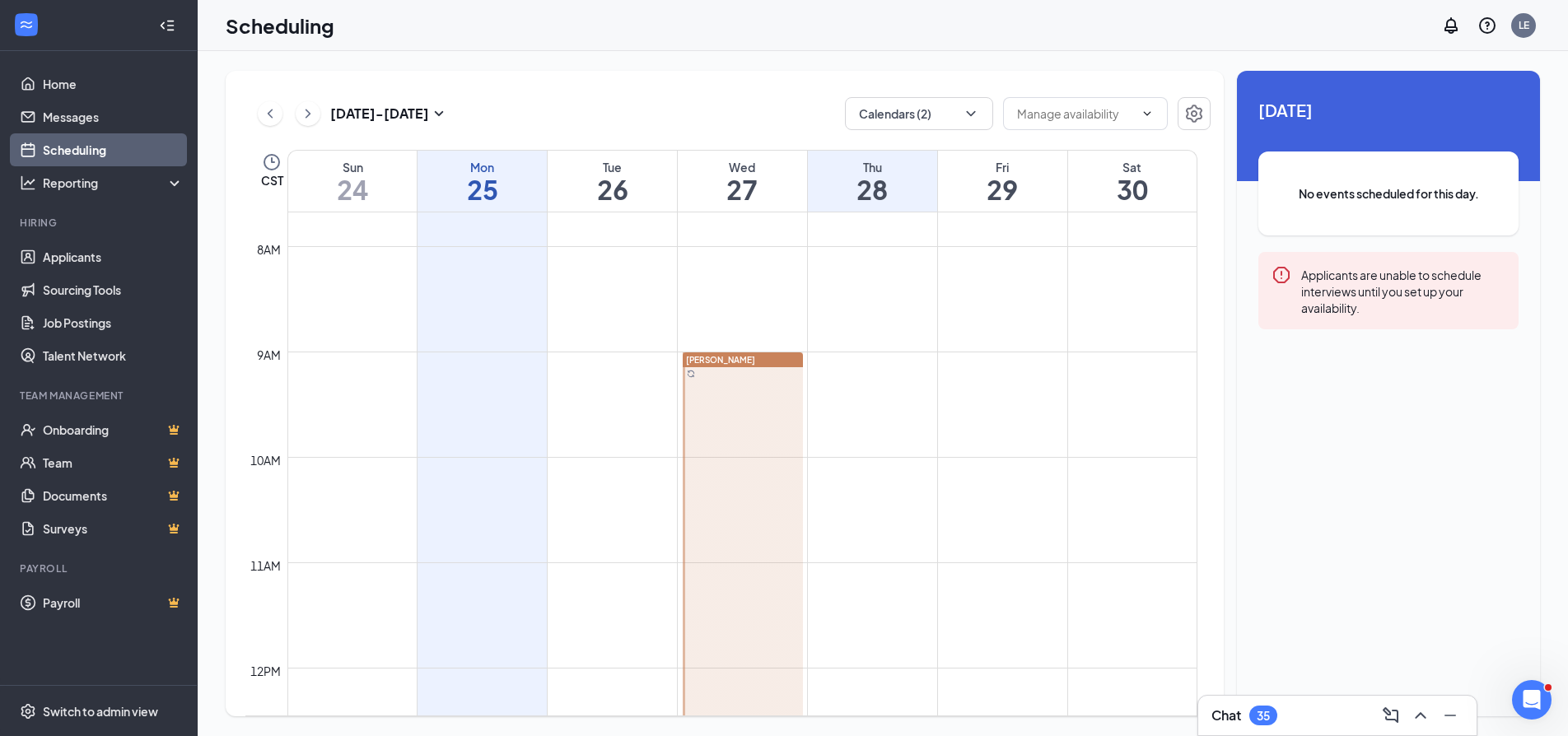
click at [1176, 423] on td at bounding box center [741, 418] width 910 height 27
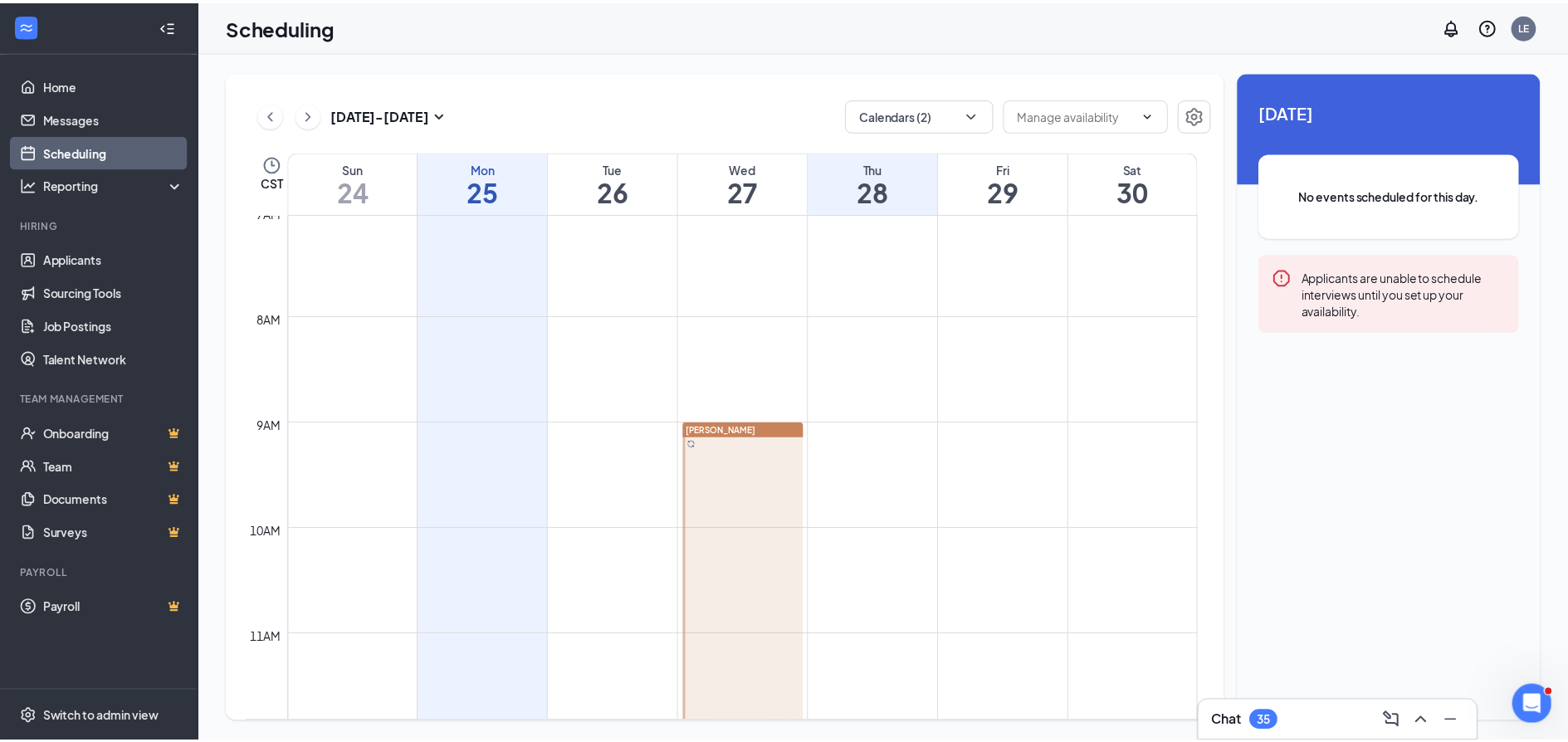
scroll to position [734, 0]
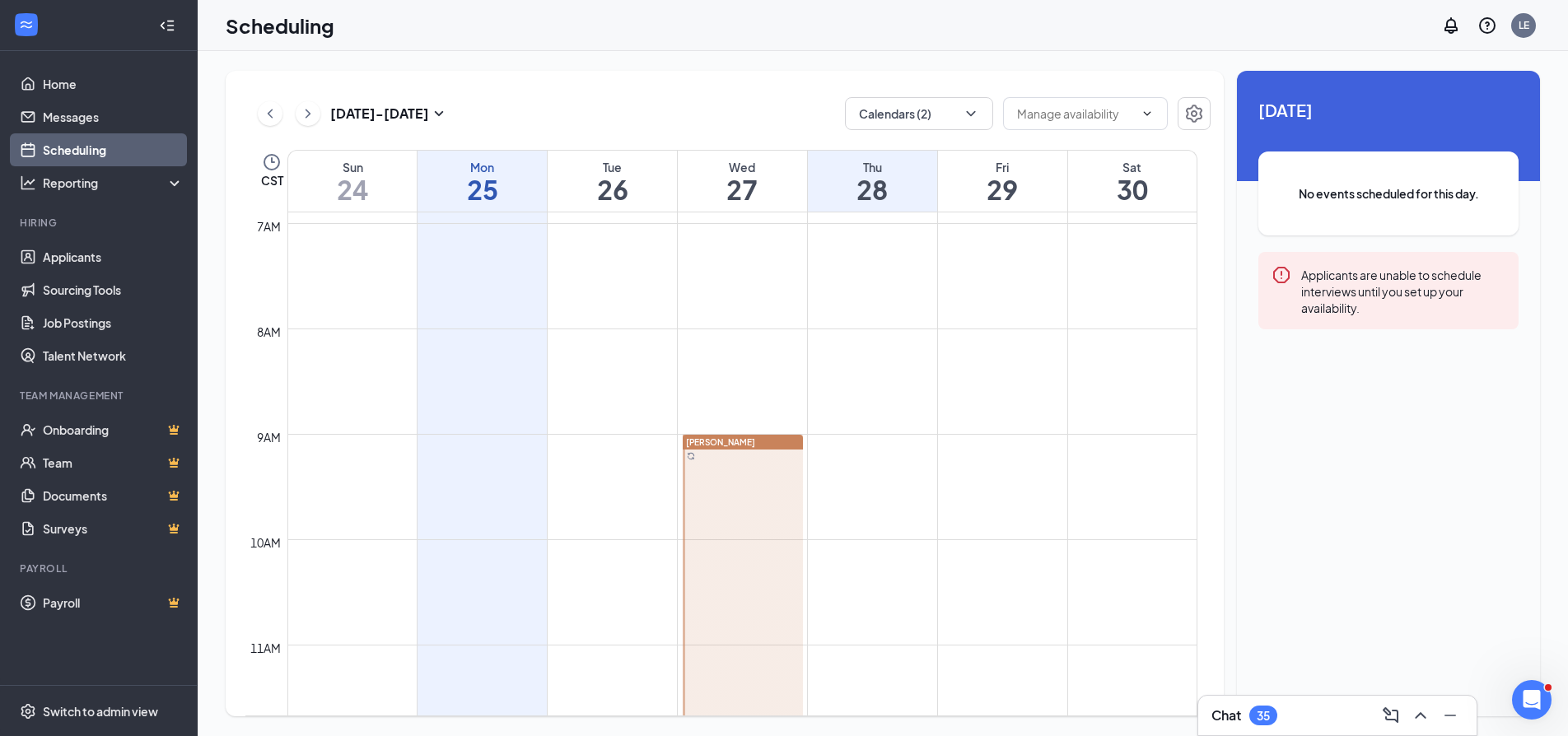
click at [1369, 276] on div "Applicants are unable to schedule interviews until you set up your availability." at bounding box center [1403, 291] width 204 height 52
click at [1196, 114] on icon "Settings" at bounding box center [1194, 114] width 17 height 18
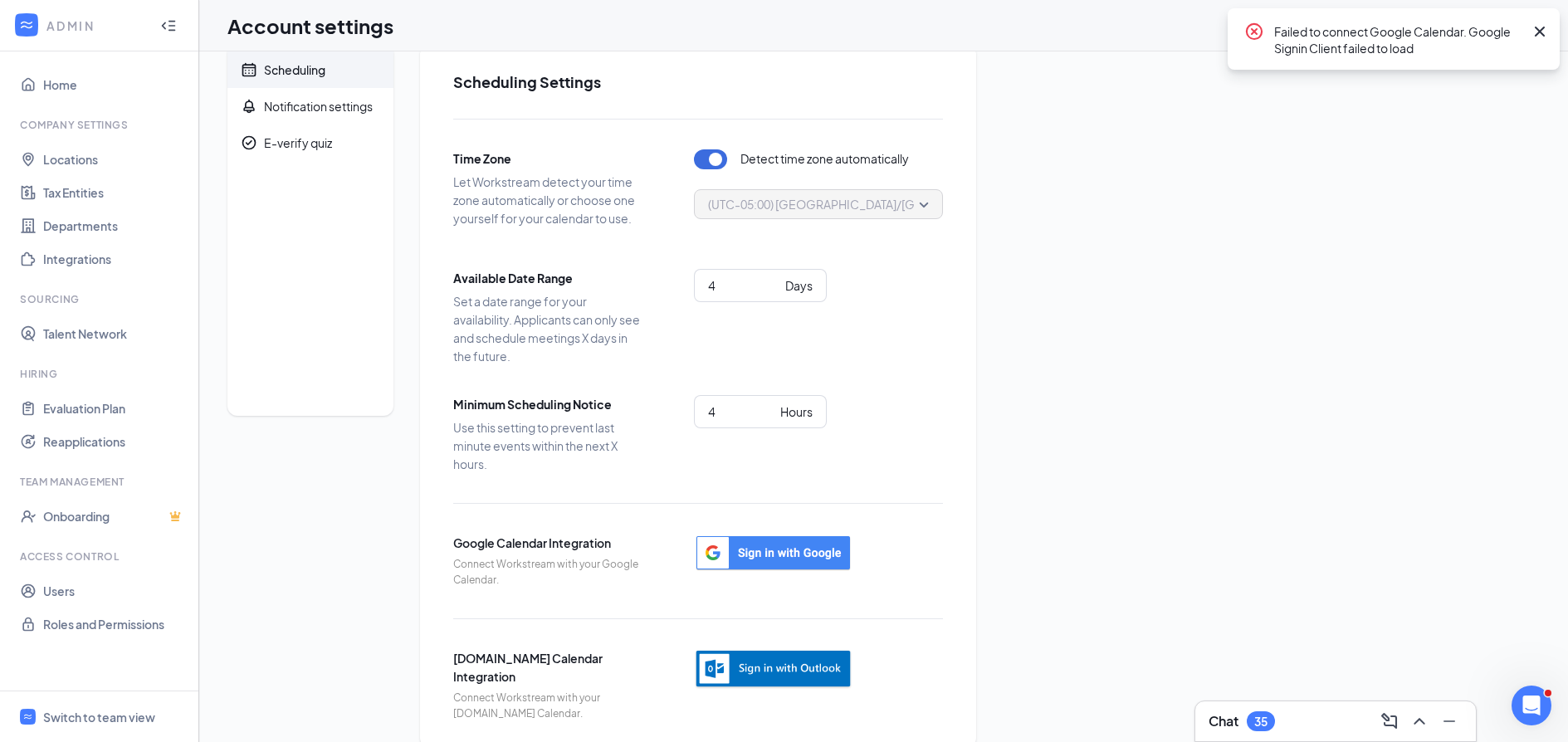
scroll to position [52, 0]
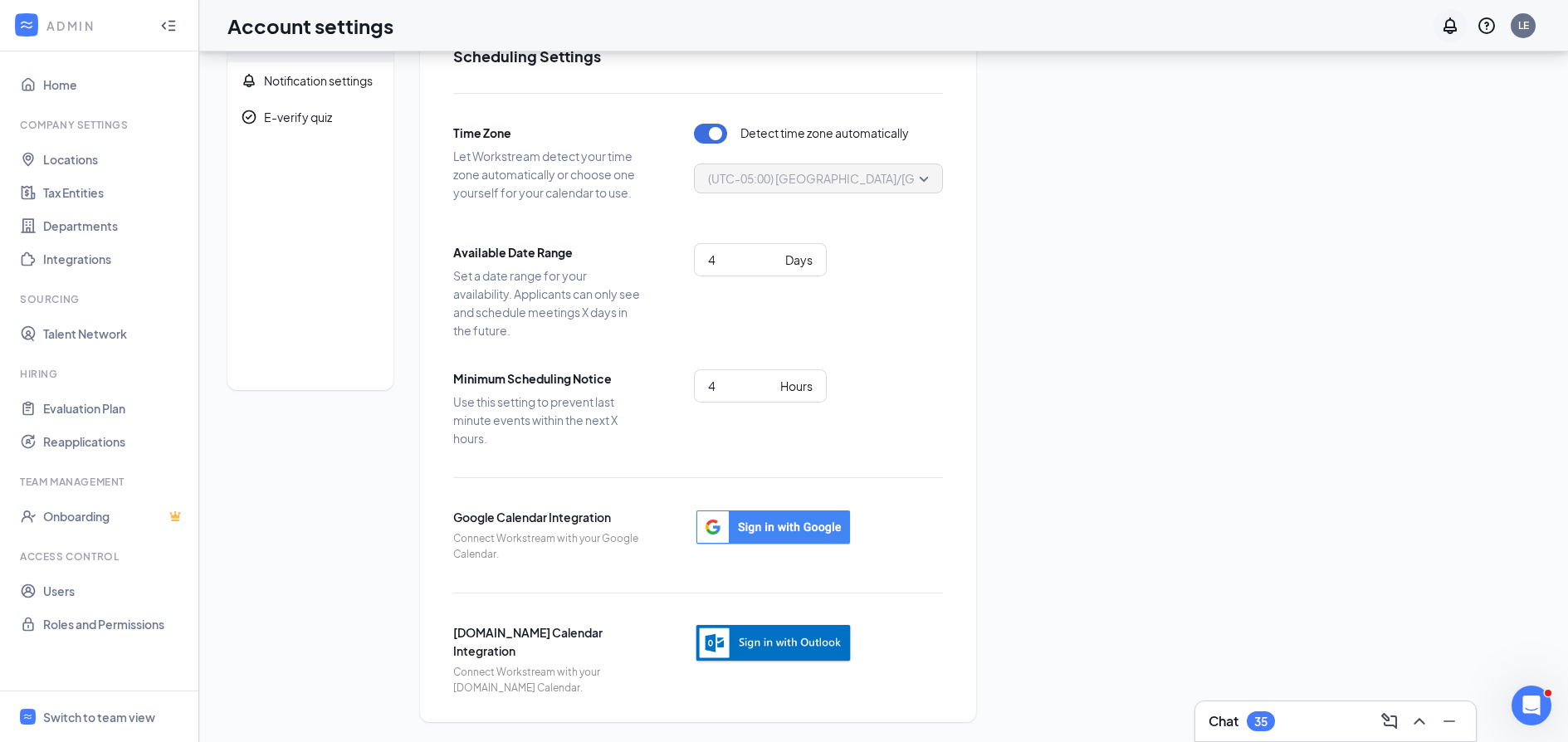
click at [1447, 28] on icon "Notifications" at bounding box center [1449, 25] width 19 height 19
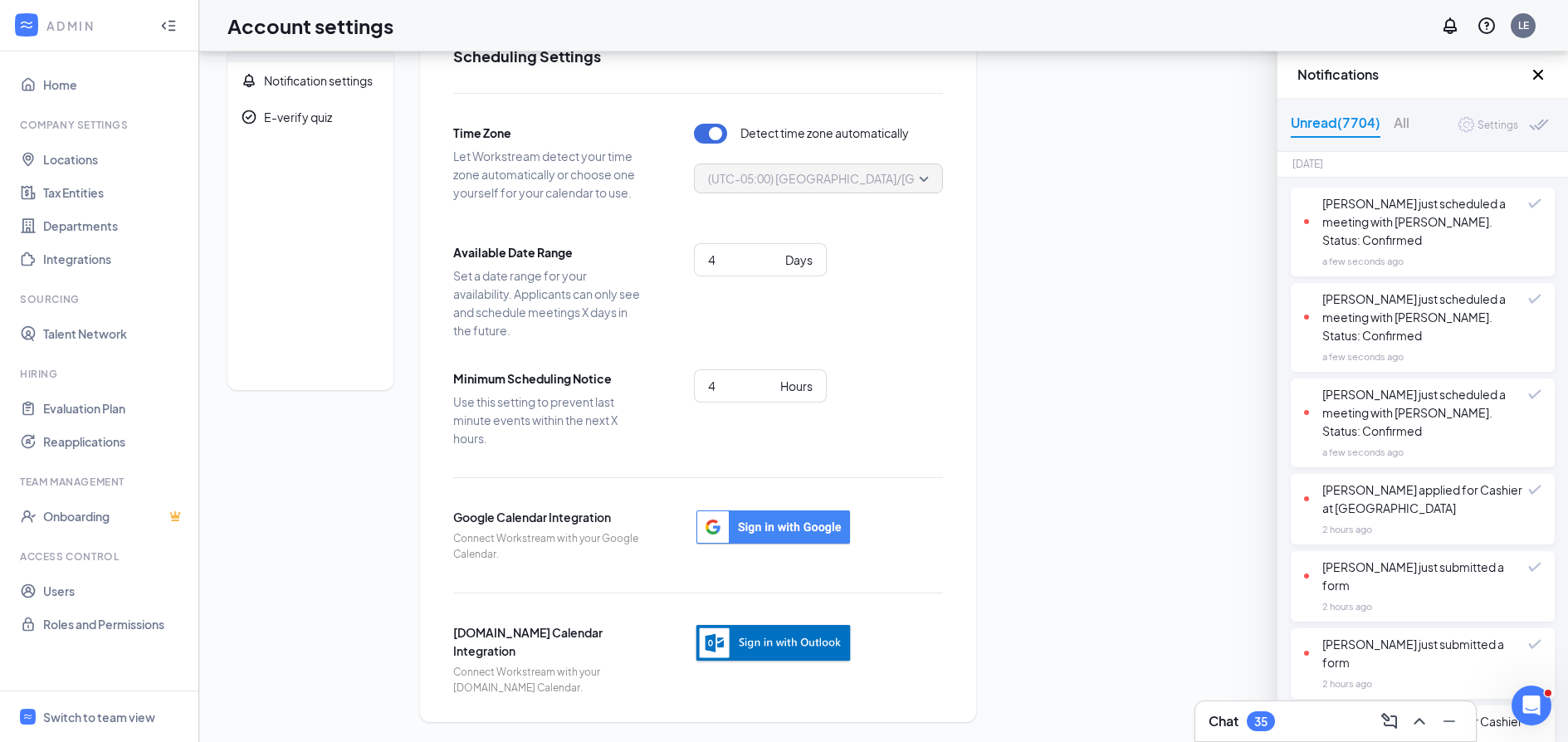
click at [1478, 121] on div "Settings" at bounding box center [1498, 125] width 41 height 17
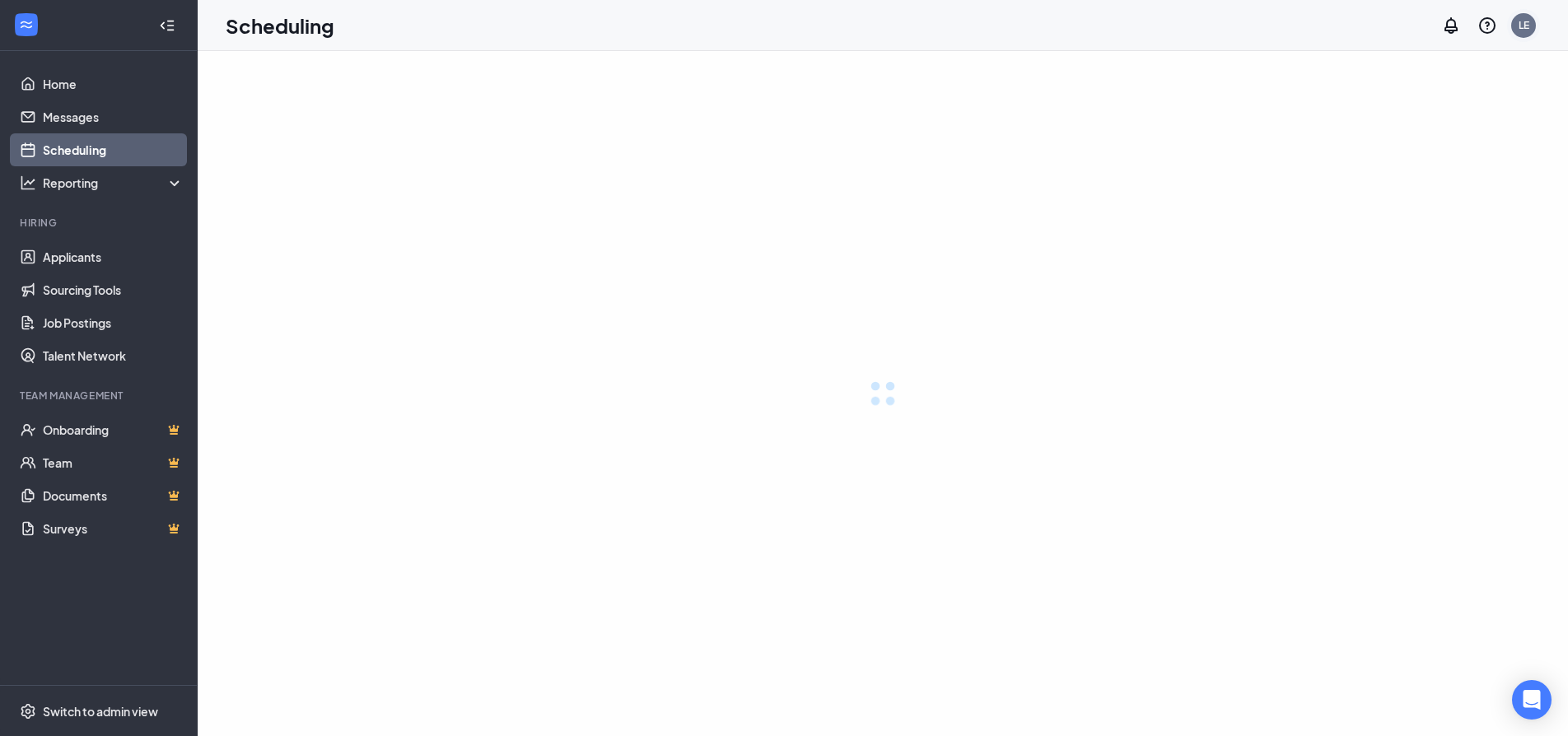
click at [1525, 20] on div "LE" at bounding box center [1524, 25] width 11 height 14
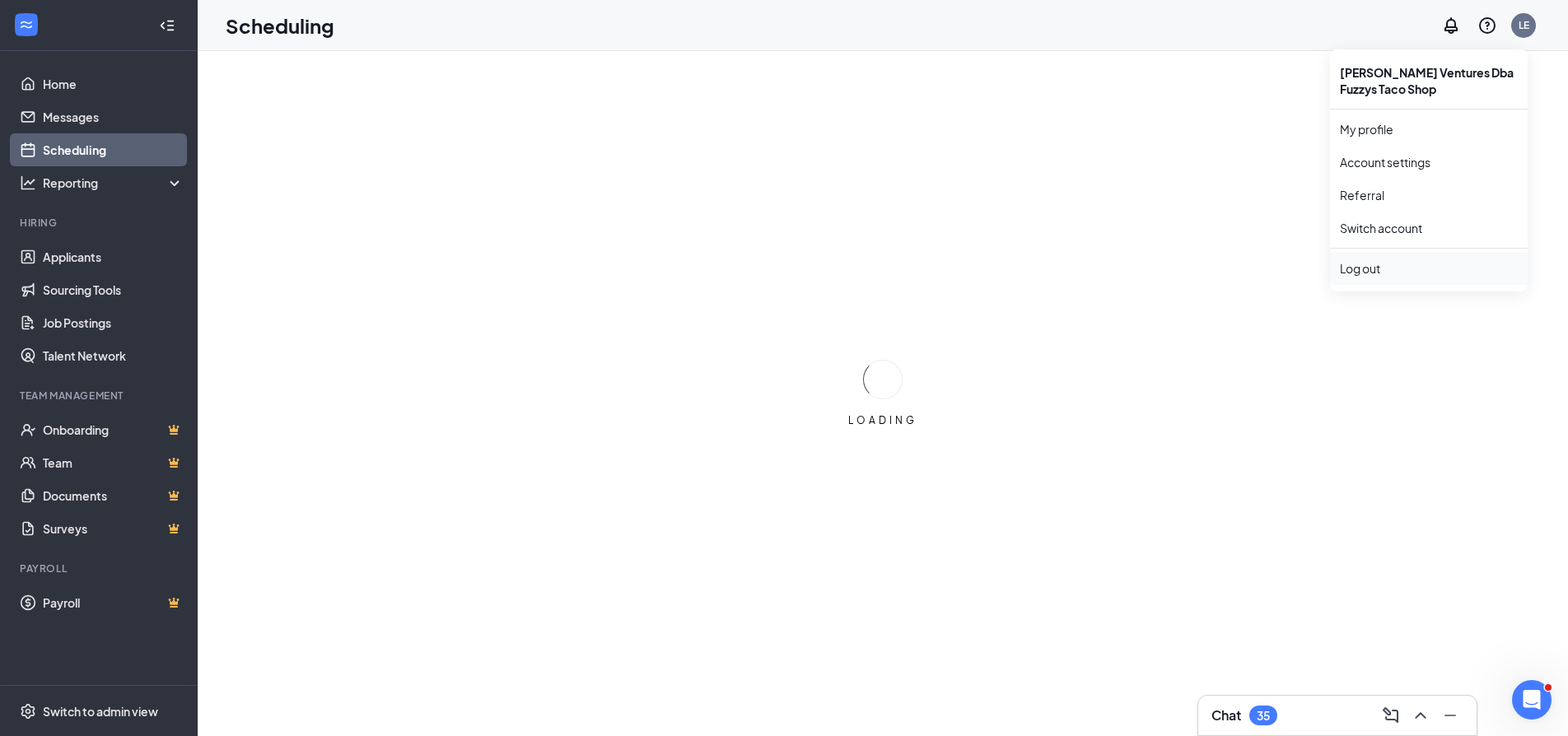
click at [1365, 272] on div "Log out" at bounding box center [1428, 269] width 177 height 17
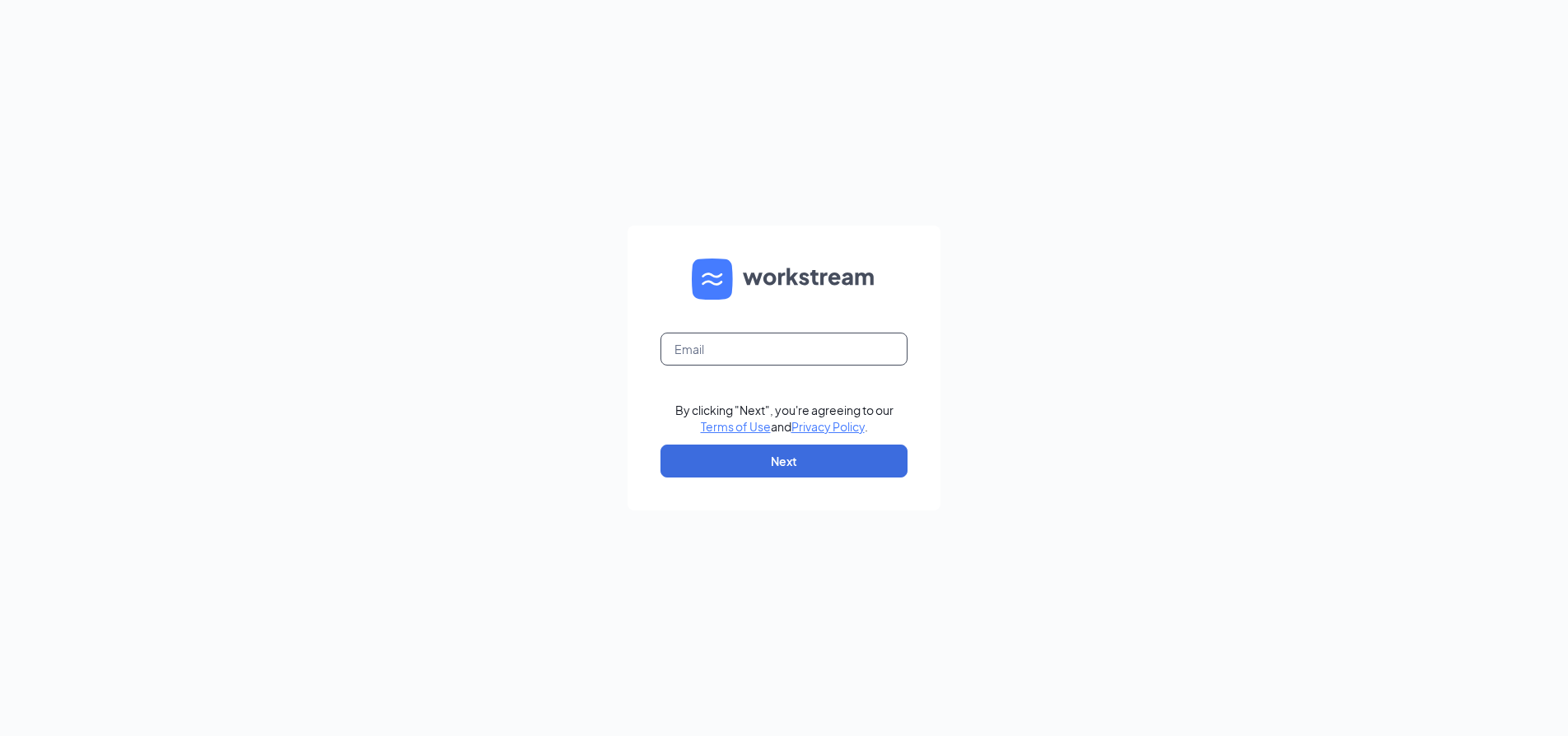
click at [808, 351] on input "text" at bounding box center [784, 350] width 247 height 33
type input "[PERSON_NAME][EMAIL_ADDRESS][PERSON_NAME][DOMAIN_NAME]"
drag, startPoint x: 796, startPoint y: 452, endPoint x: 790, endPoint y: 462, distance: 11.7
click at [791, 460] on button "Next" at bounding box center [784, 461] width 247 height 33
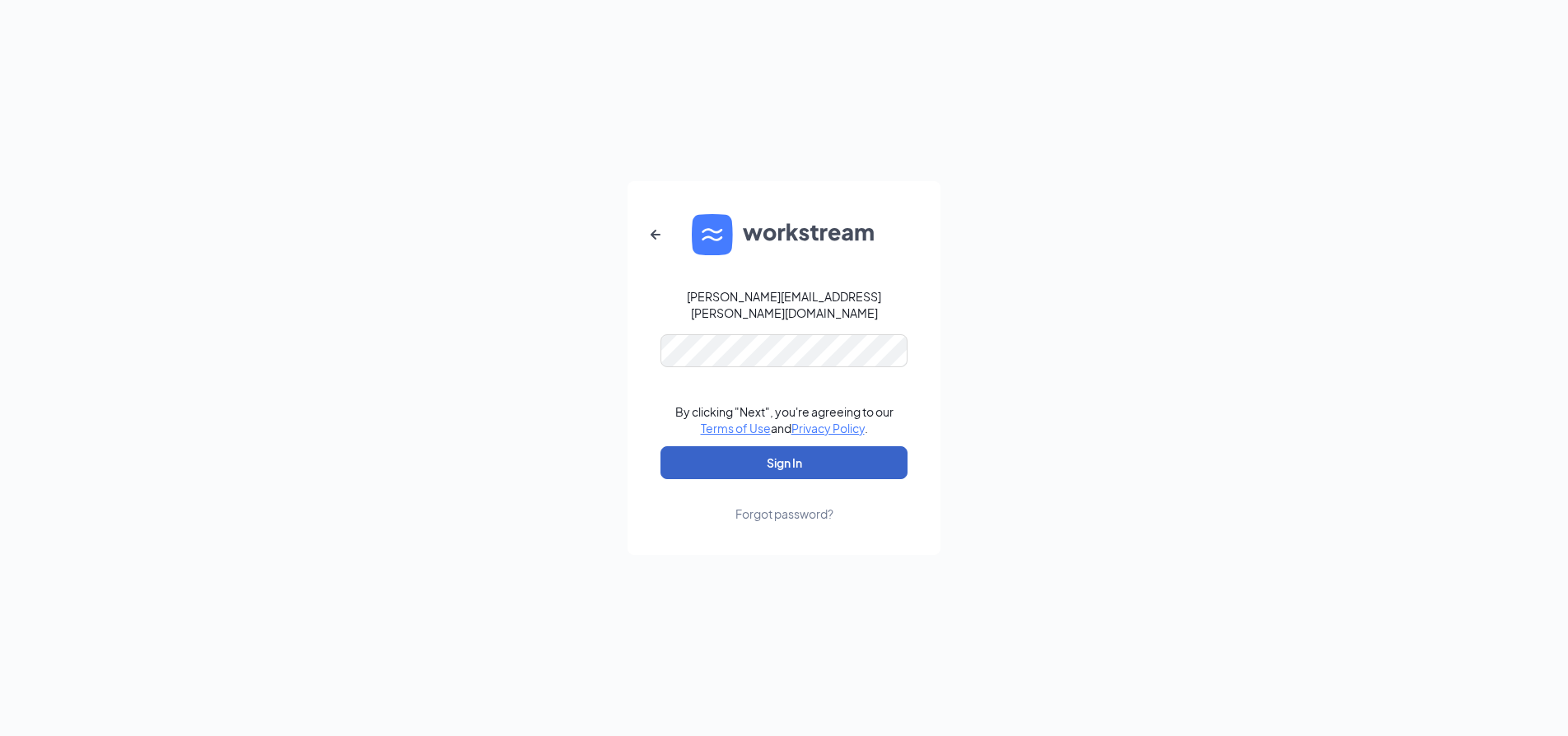
click at [788, 448] on button "Sign In" at bounding box center [784, 463] width 247 height 33
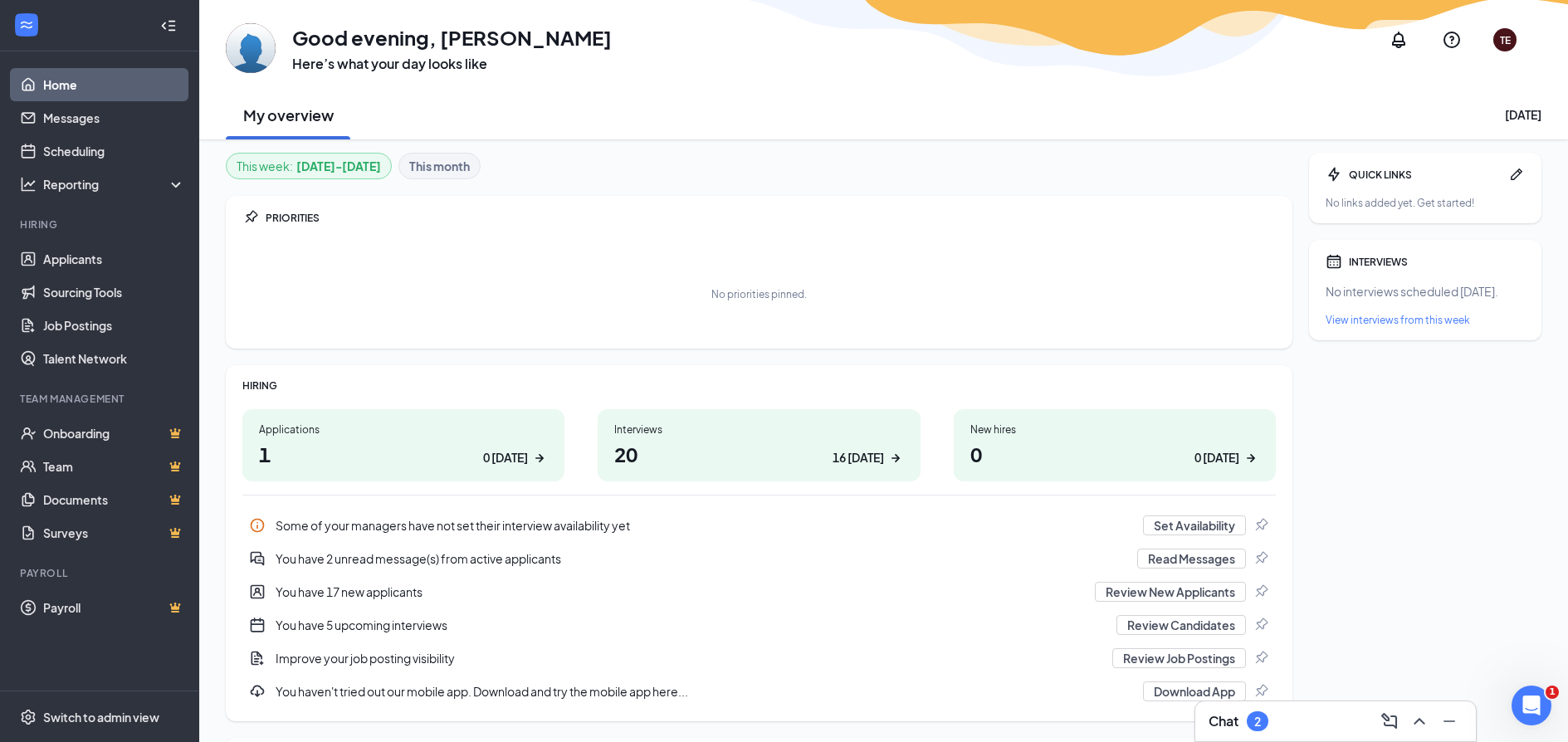
click at [1383, 198] on div "No links added yet. Get started!" at bounding box center [1425, 202] width 199 height 14
click at [1401, 38] on icon "Notifications" at bounding box center [1398, 39] width 19 height 19
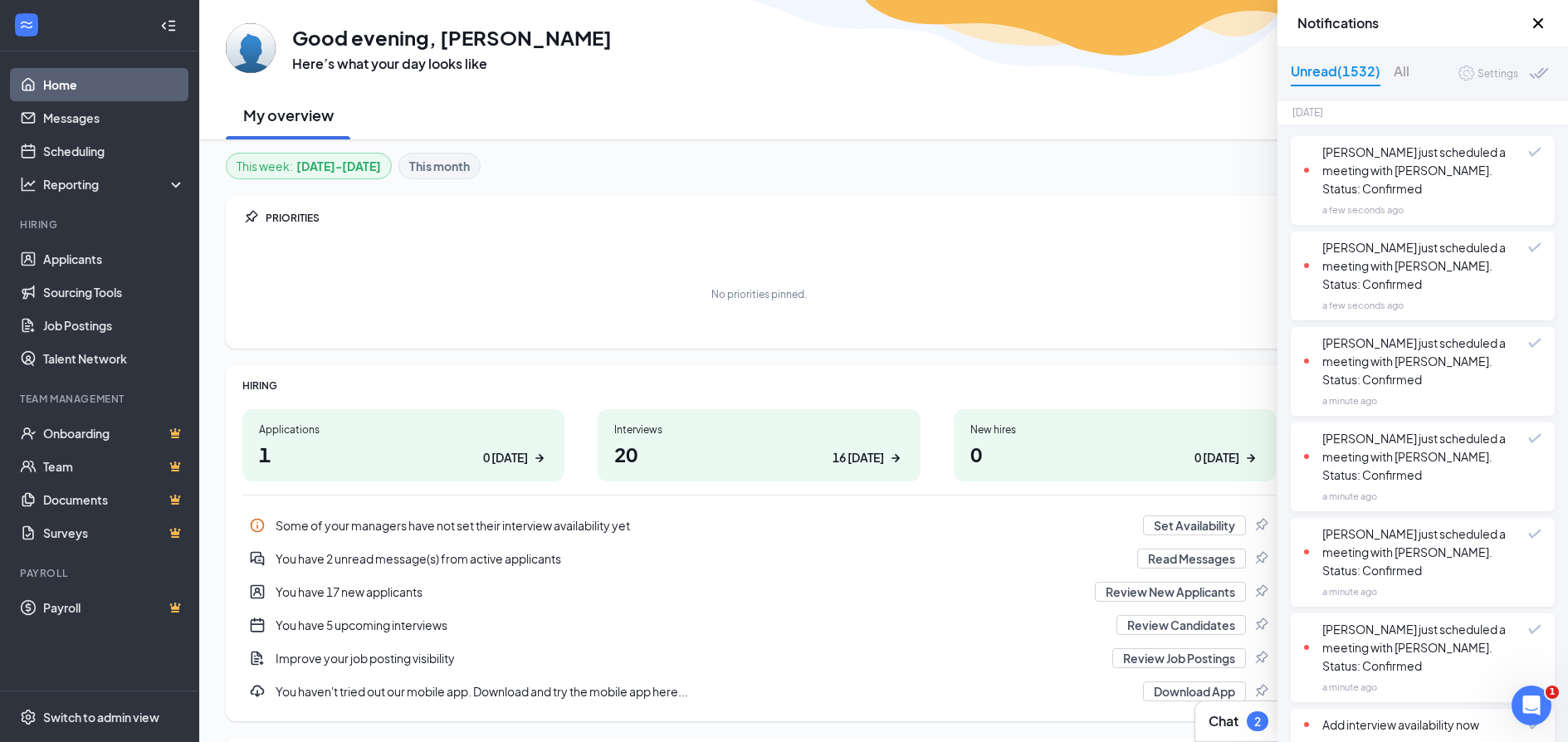
click at [1541, 24] on icon "Cross" at bounding box center [1537, 22] width 19 height 19
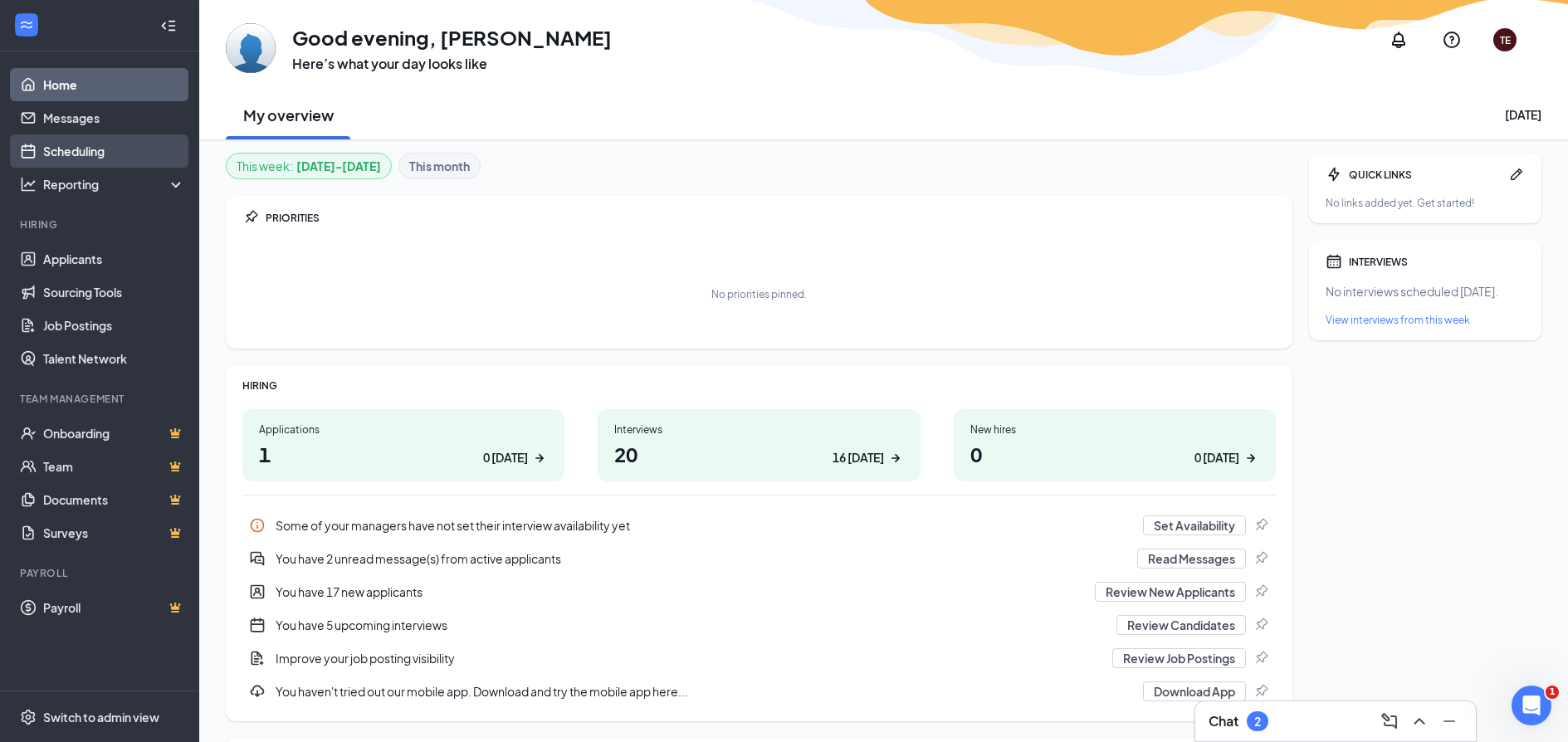
click at [75, 156] on link "Scheduling" at bounding box center [114, 151] width 142 height 33
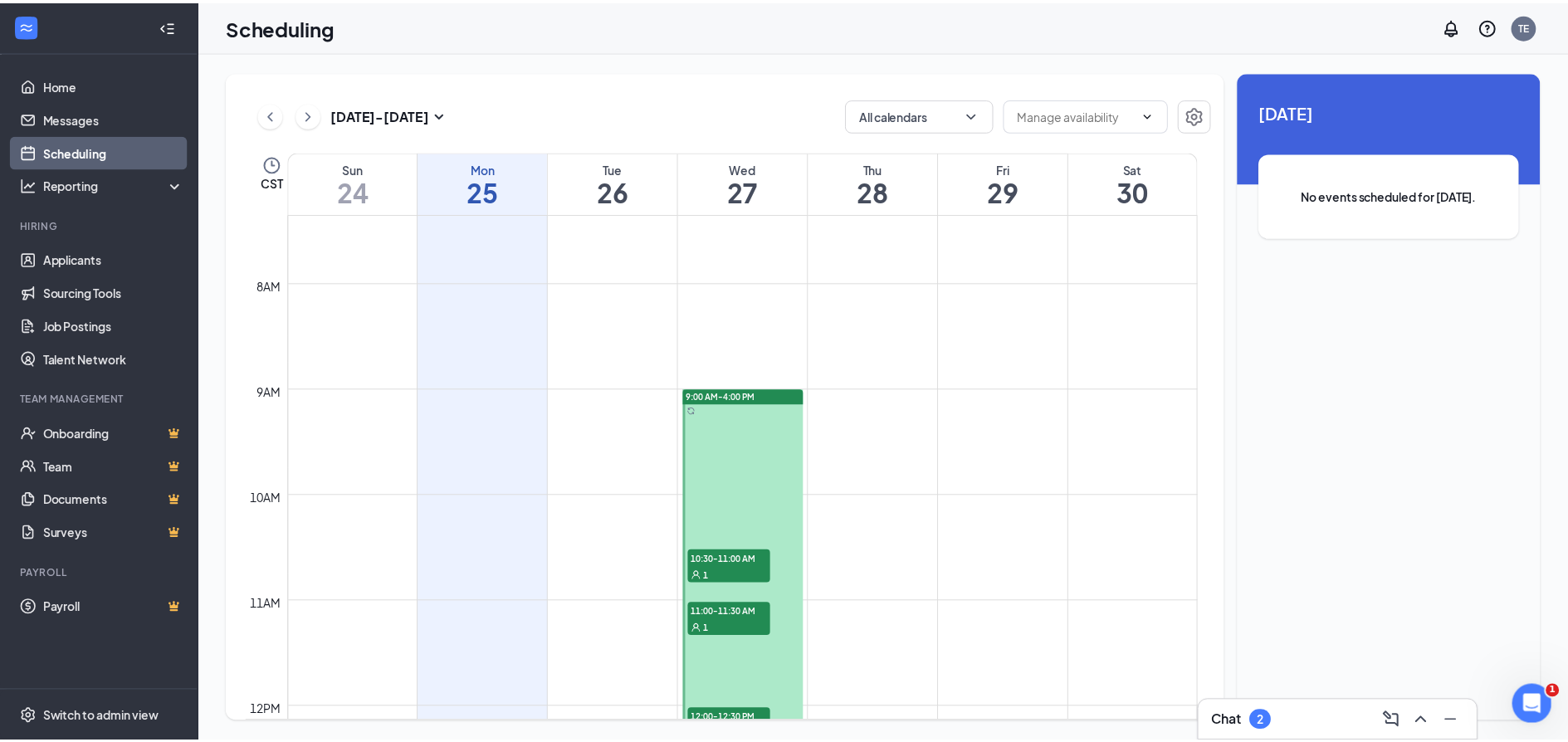
scroll to position [900, 0]
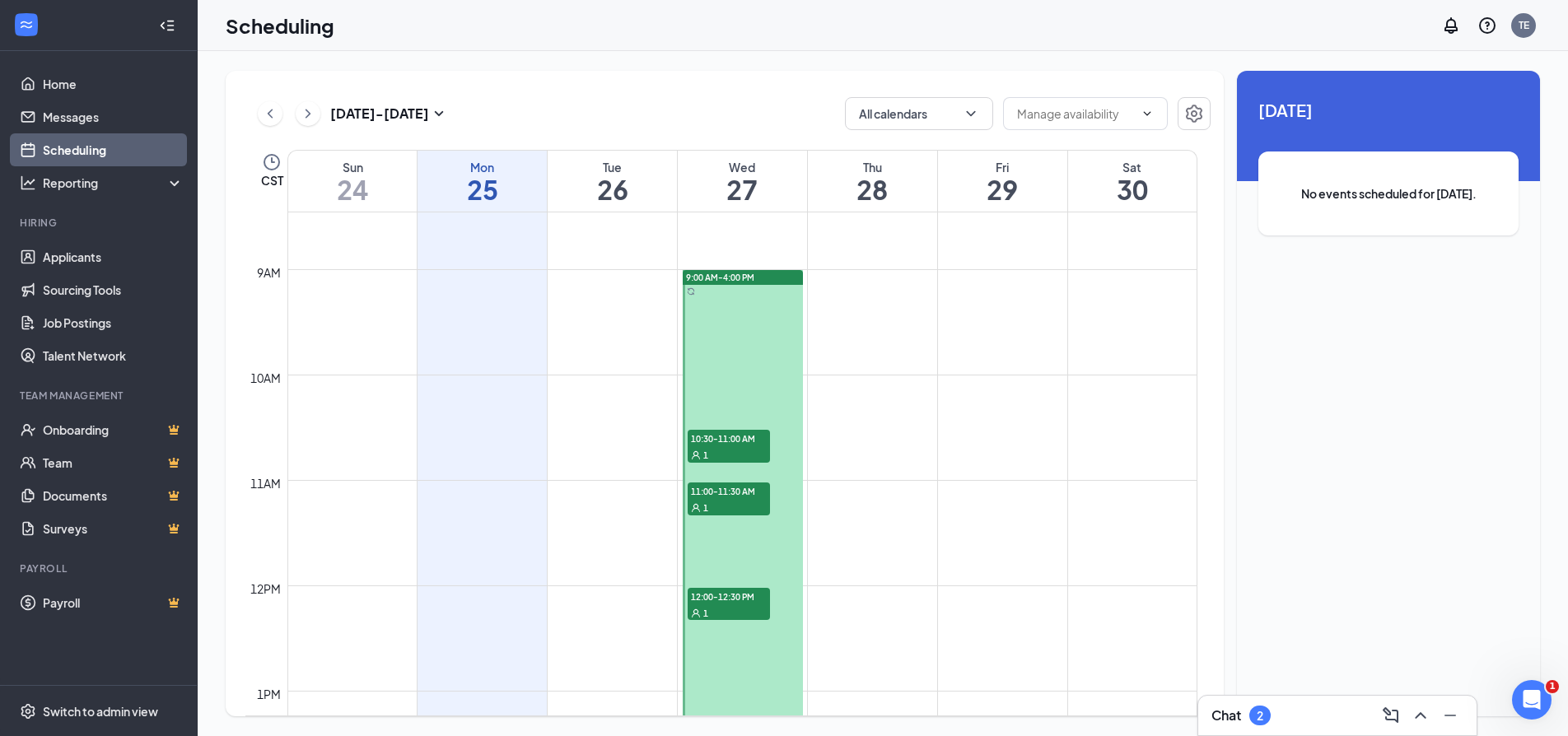
click at [873, 308] on td at bounding box center [741, 308] width 910 height 27
click at [1122, 126] on span at bounding box center [1084, 114] width 165 height 33
click at [931, 115] on button "All calendars" at bounding box center [919, 114] width 148 height 33
click at [900, 185] on input "My Calendar" at bounding box center [903, 188] width 91 height 17
checkbox input "true"
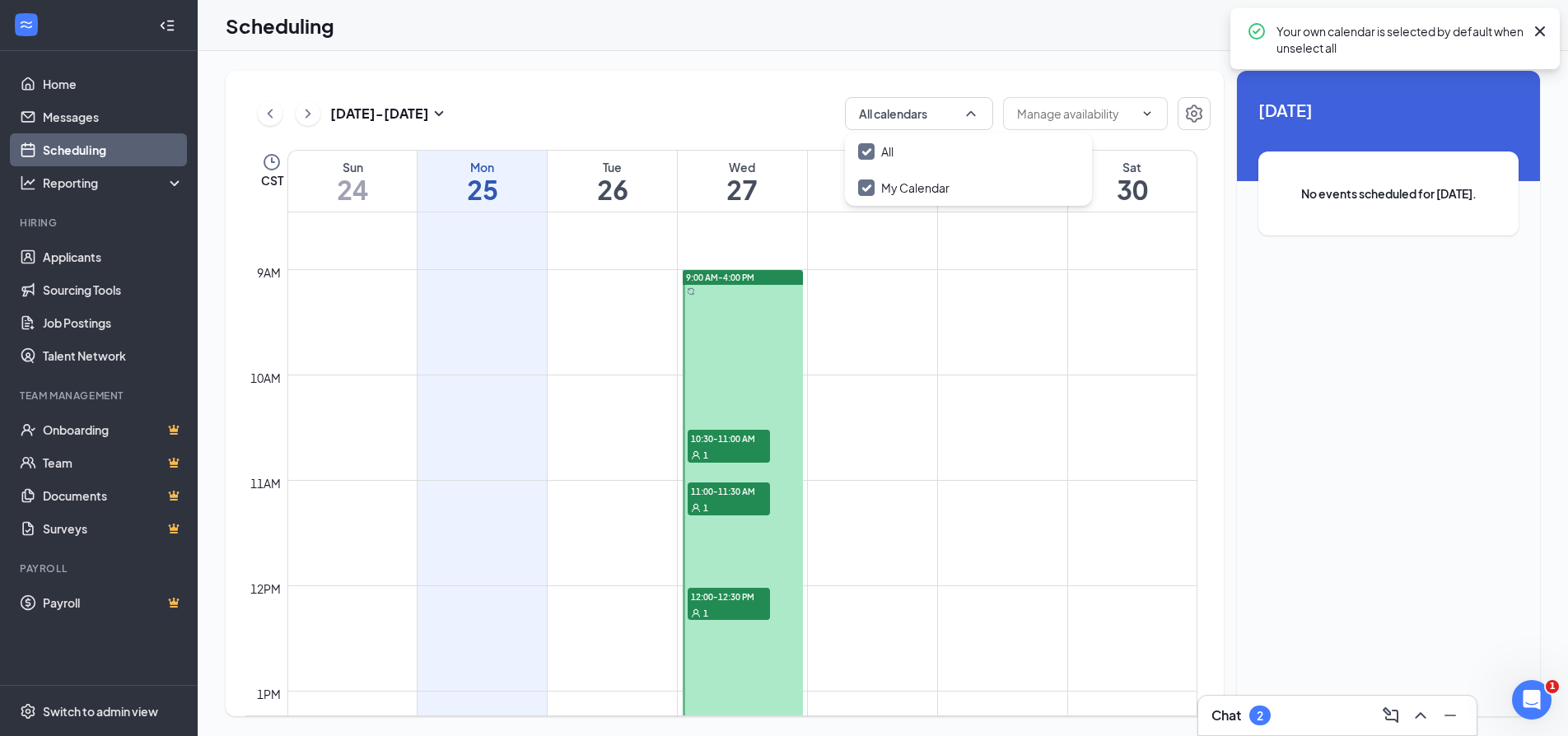
click at [1445, 408] on div "Unavailable in basic plan Today No events scheduled for today." at bounding box center [1388, 394] width 303 height 646
drag, startPoint x: 837, startPoint y: 314, endPoint x: 1372, endPoint y: 398, distance: 541.6
click at [1377, 431] on div "Unavailable in basic plan Today No events scheduled for today." at bounding box center [1388, 394] width 303 height 646
click at [853, 302] on td at bounding box center [741, 308] width 910 height 27
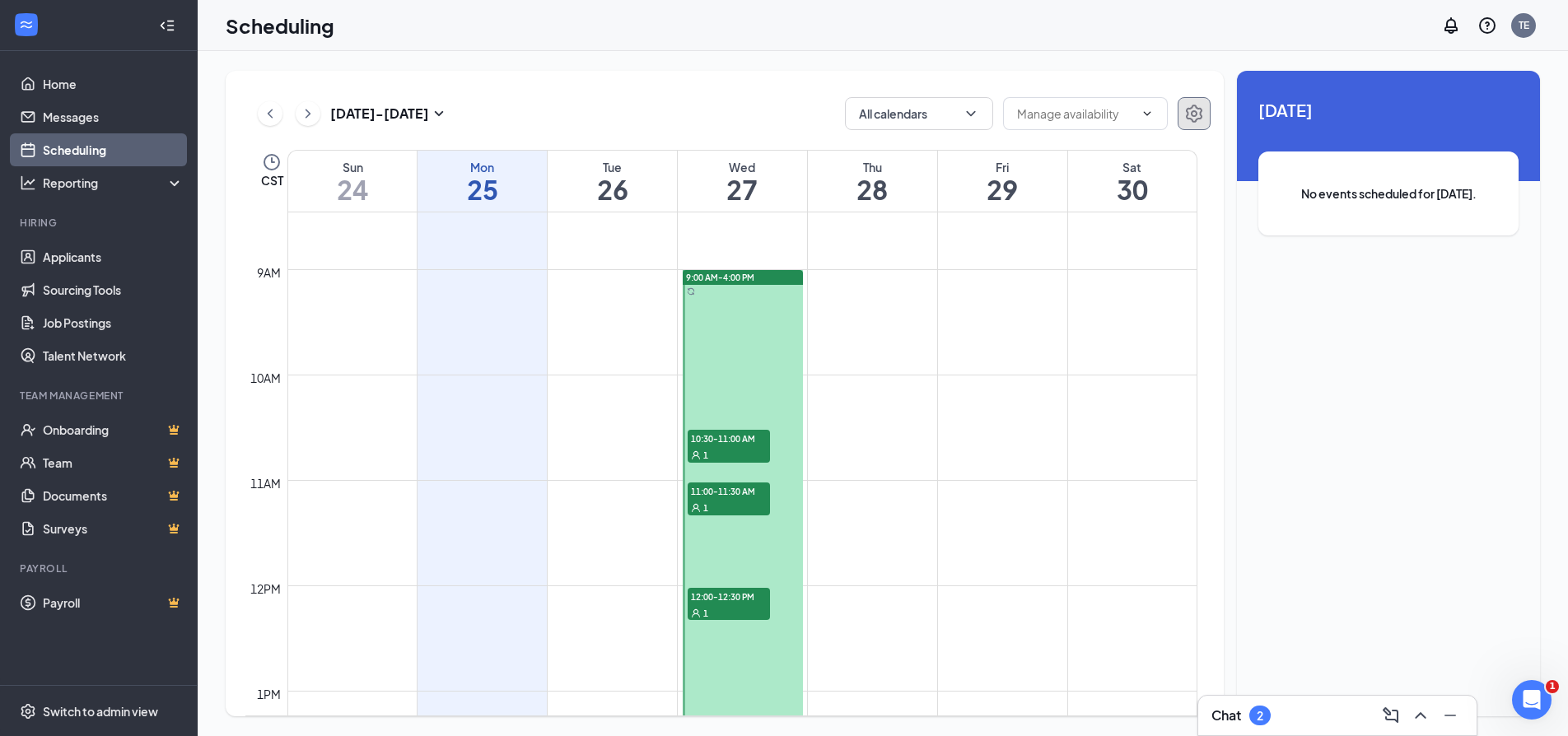
click at [1190, 112] on icon "Settings" at bounding box center [1193, 113] width 19 height 19
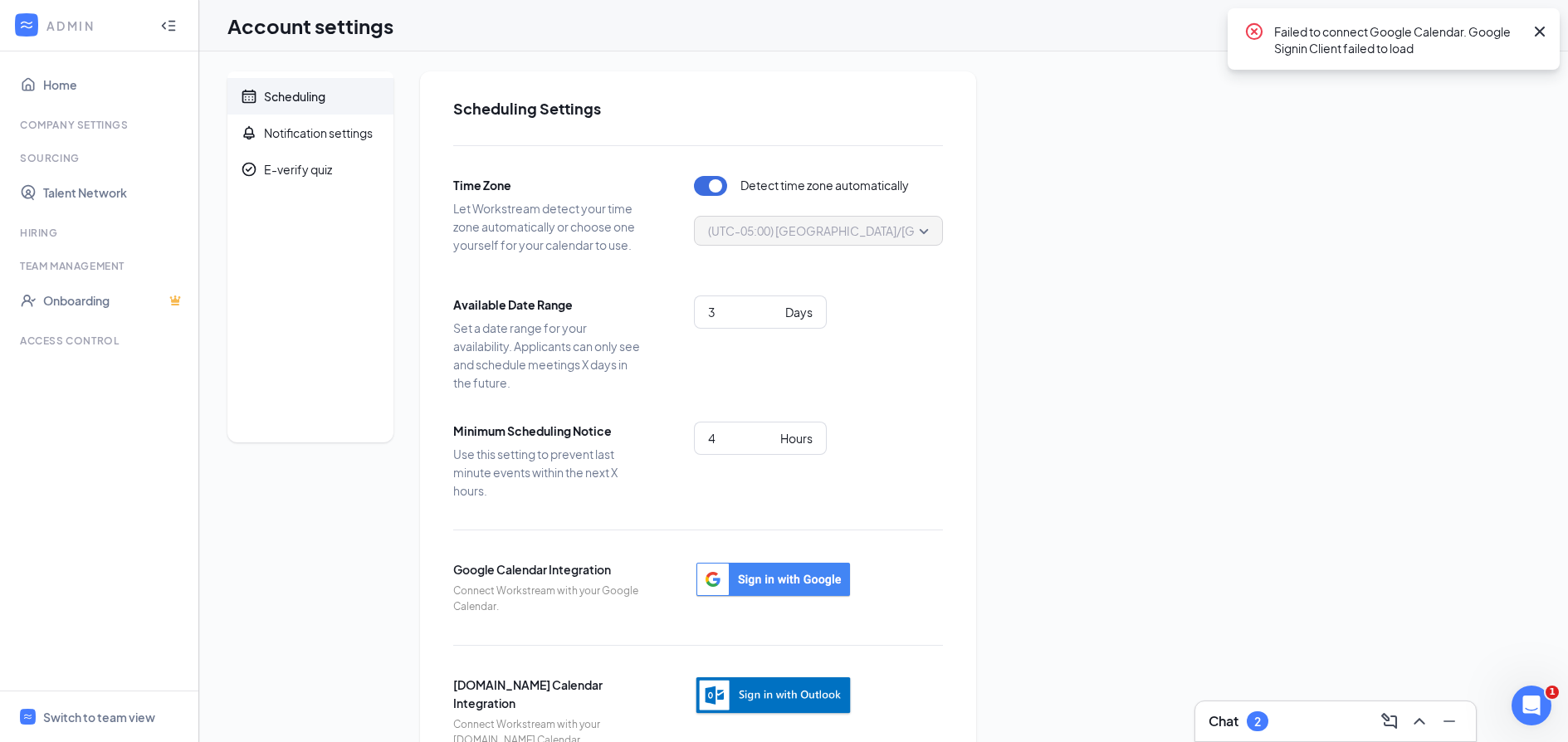
click at [1185, 371] on div "Scheduling Notification settings E-verify quiz Scheduling Settings Time Zone Le…" at bounding box center [883, 423] width 1312 height 703
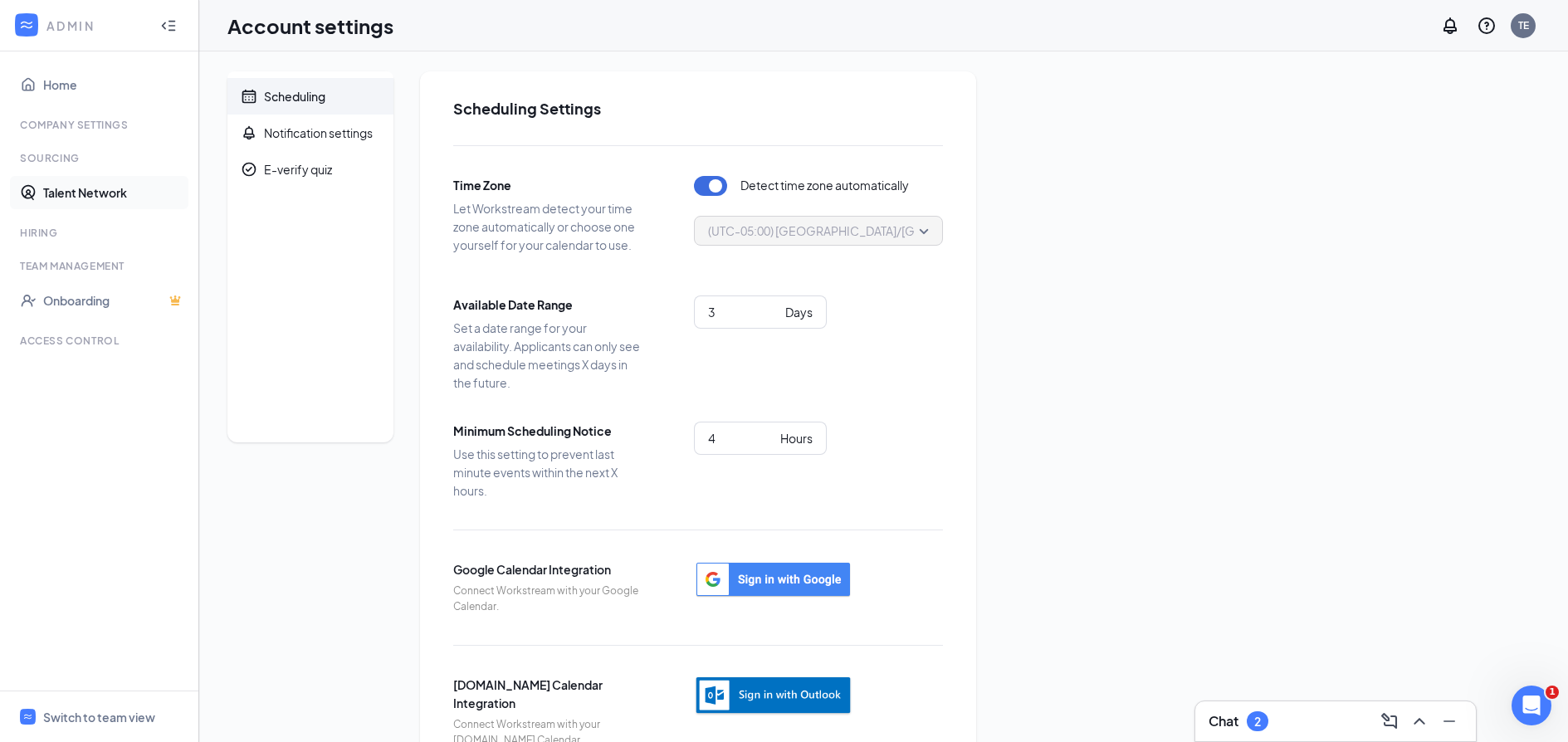
click at [79, 192] on link "Talent Network" at bounding box center [114, 193] width 142 height 33
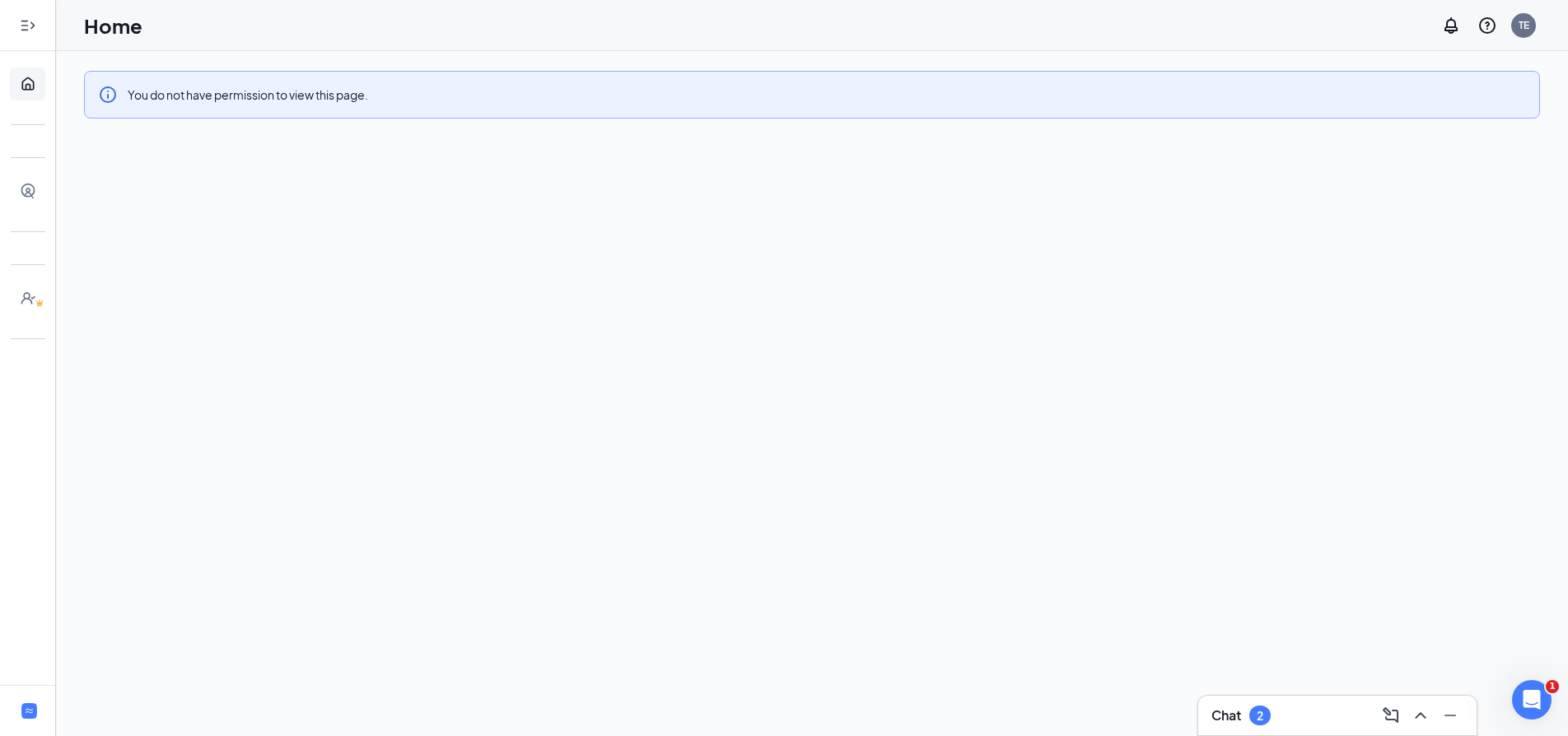
click at [34, 29] on icon "Expand" at bounding box center [28, 26] width 17 height 17
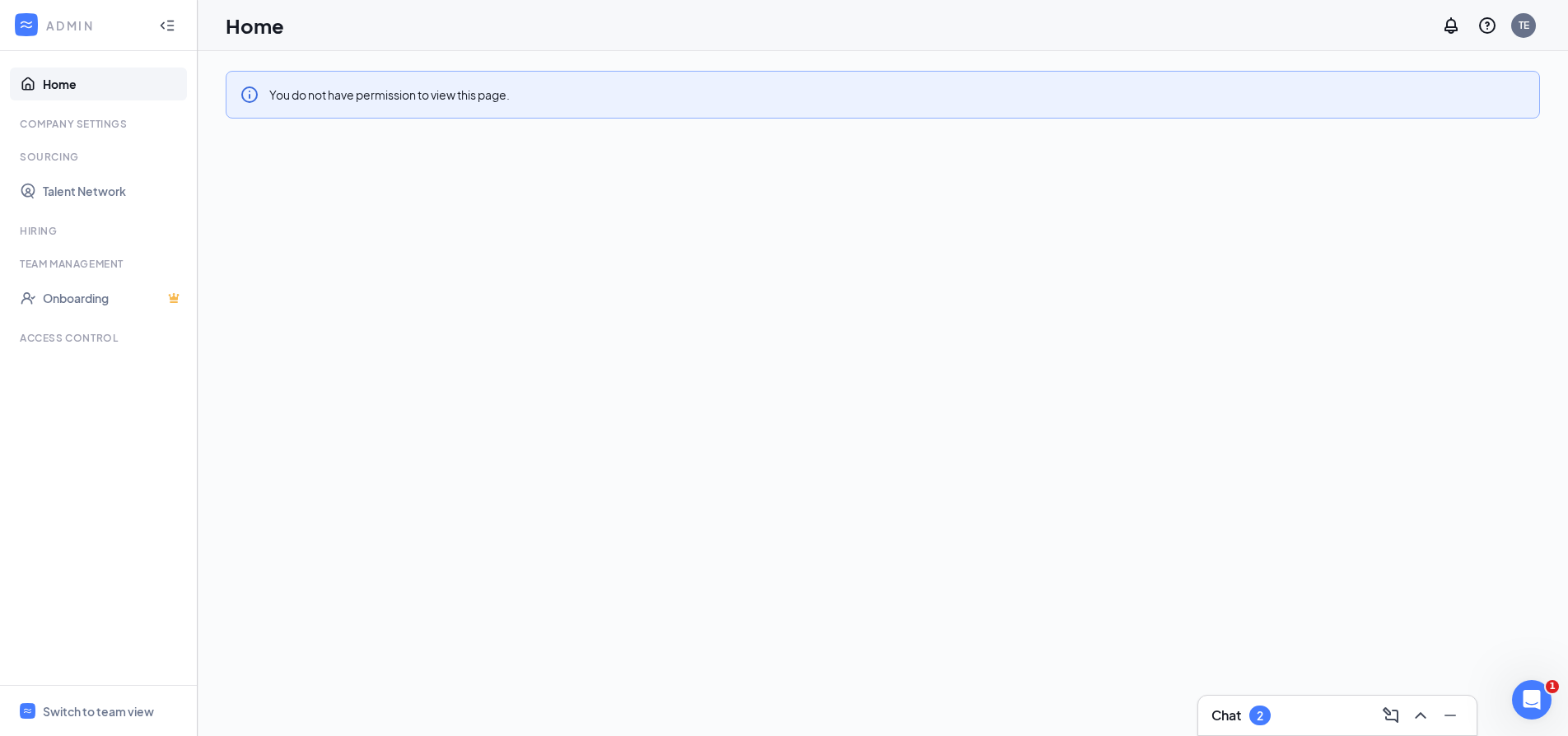
drag, startPoint x: 73, startPoint y: 336, endPoint x: 66, endPoint y: 326, distance: 12.2
click at [73, 336] on div "Access control" at bounding box center [99, 338] width 161 height 14
click at [173, 22] on icon "Collapse" at bounding box center [167, 26] width 17 height 17
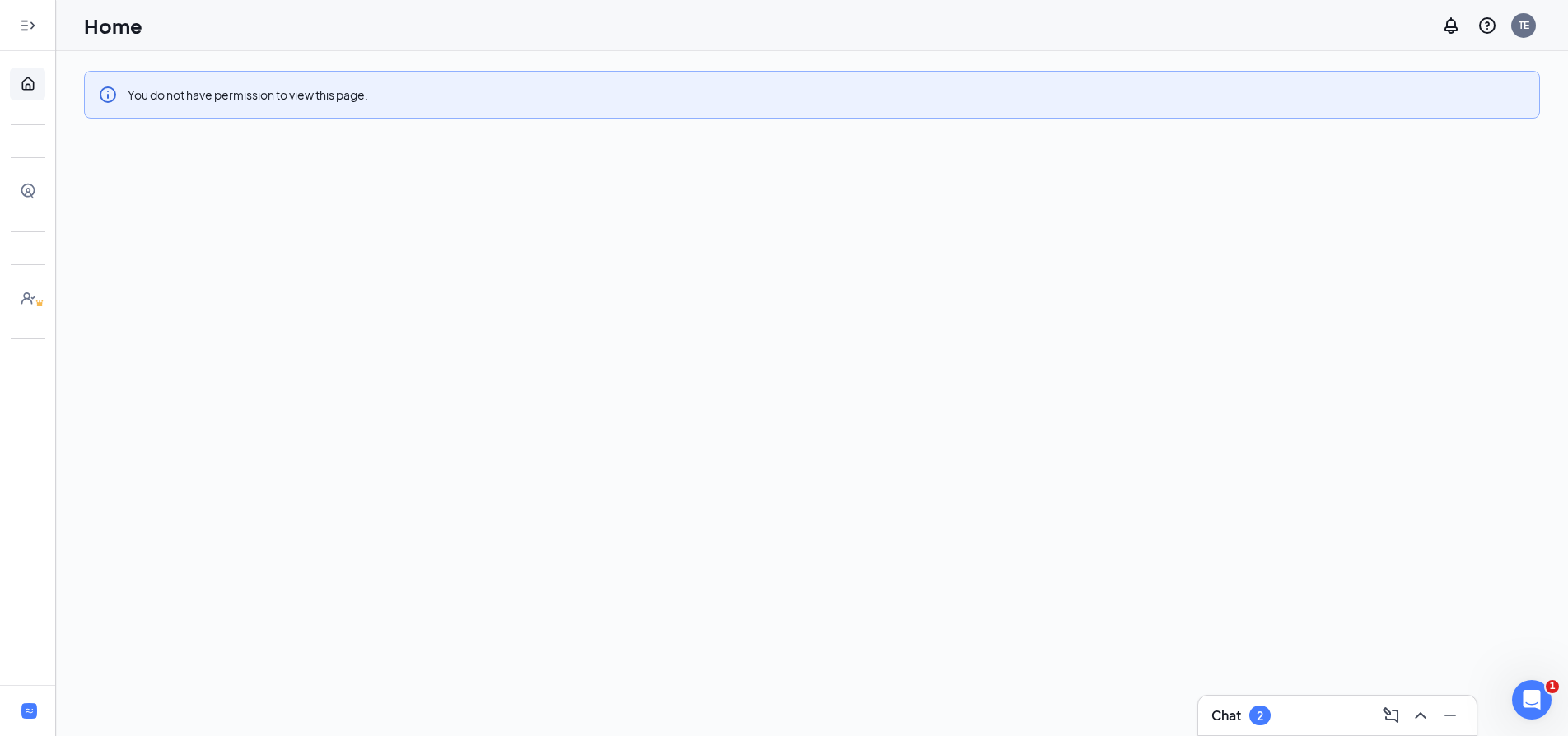
click at [28, 28] on icon "Expand" at bounding box center [28, 26] width 17 height 17
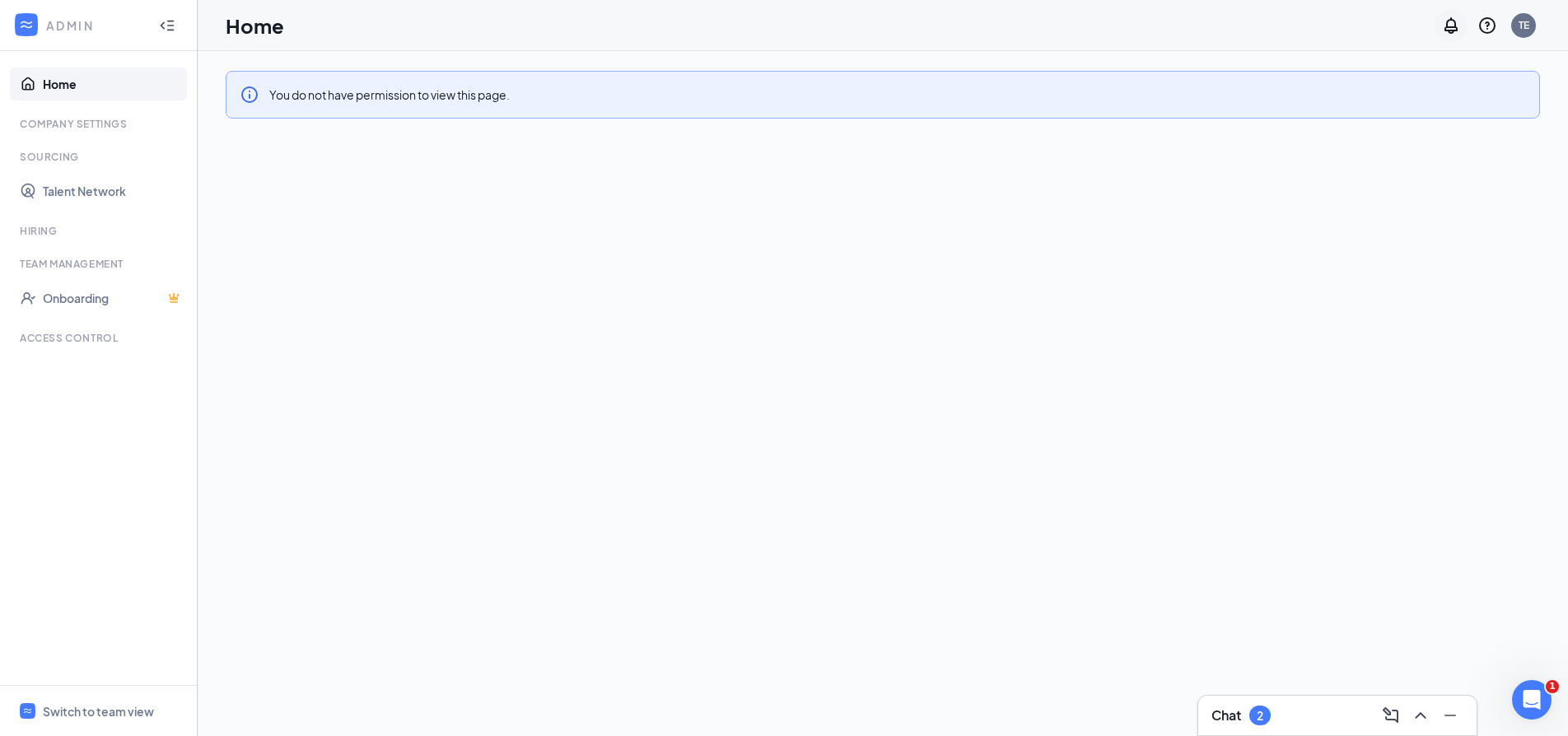
click at [1446, 24] on icon "Notifications" at bounding box center [1450, 26] width 13 height 17
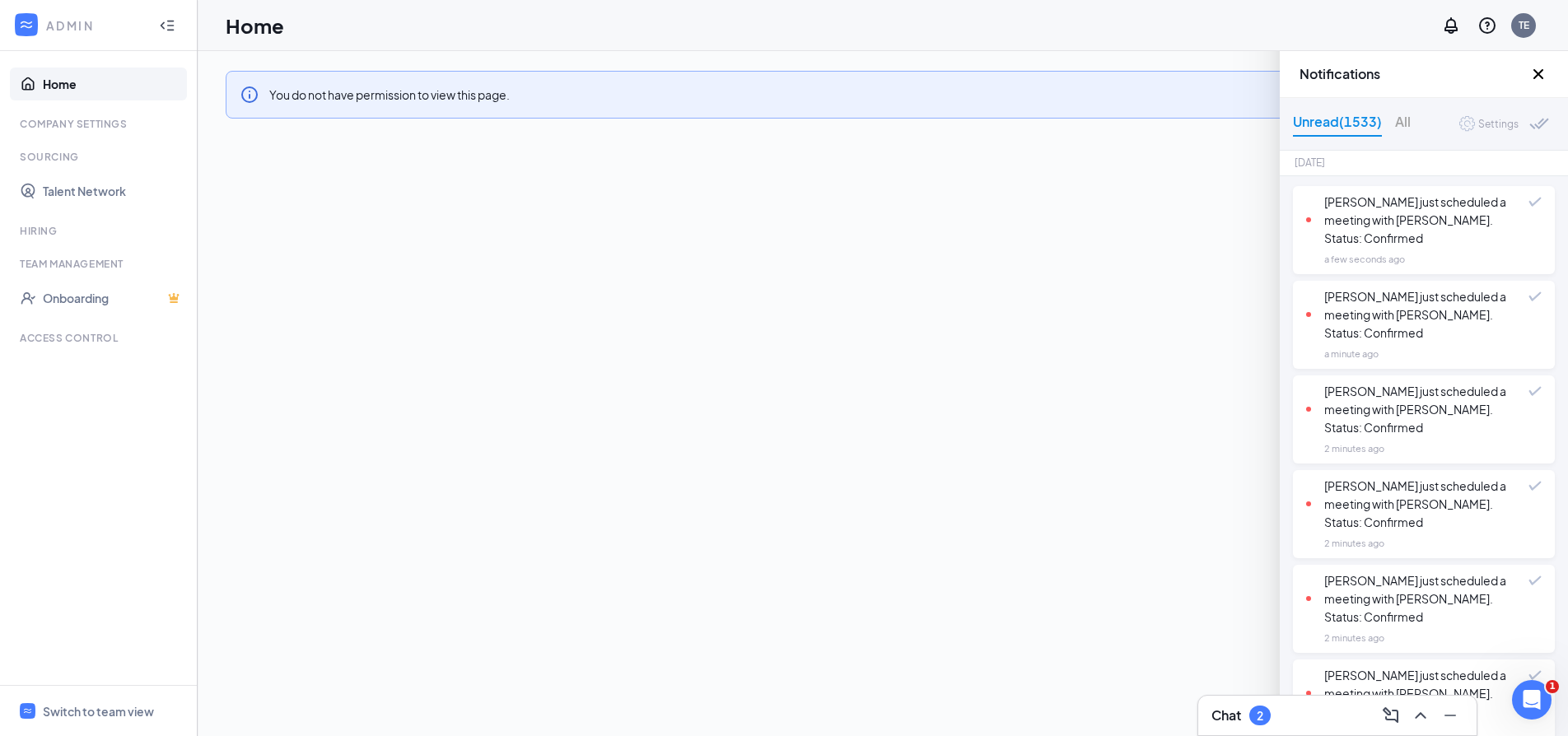
click at [1541, 73] on icon "Cross" at bounding box center [1538, 74] width 19 height 19
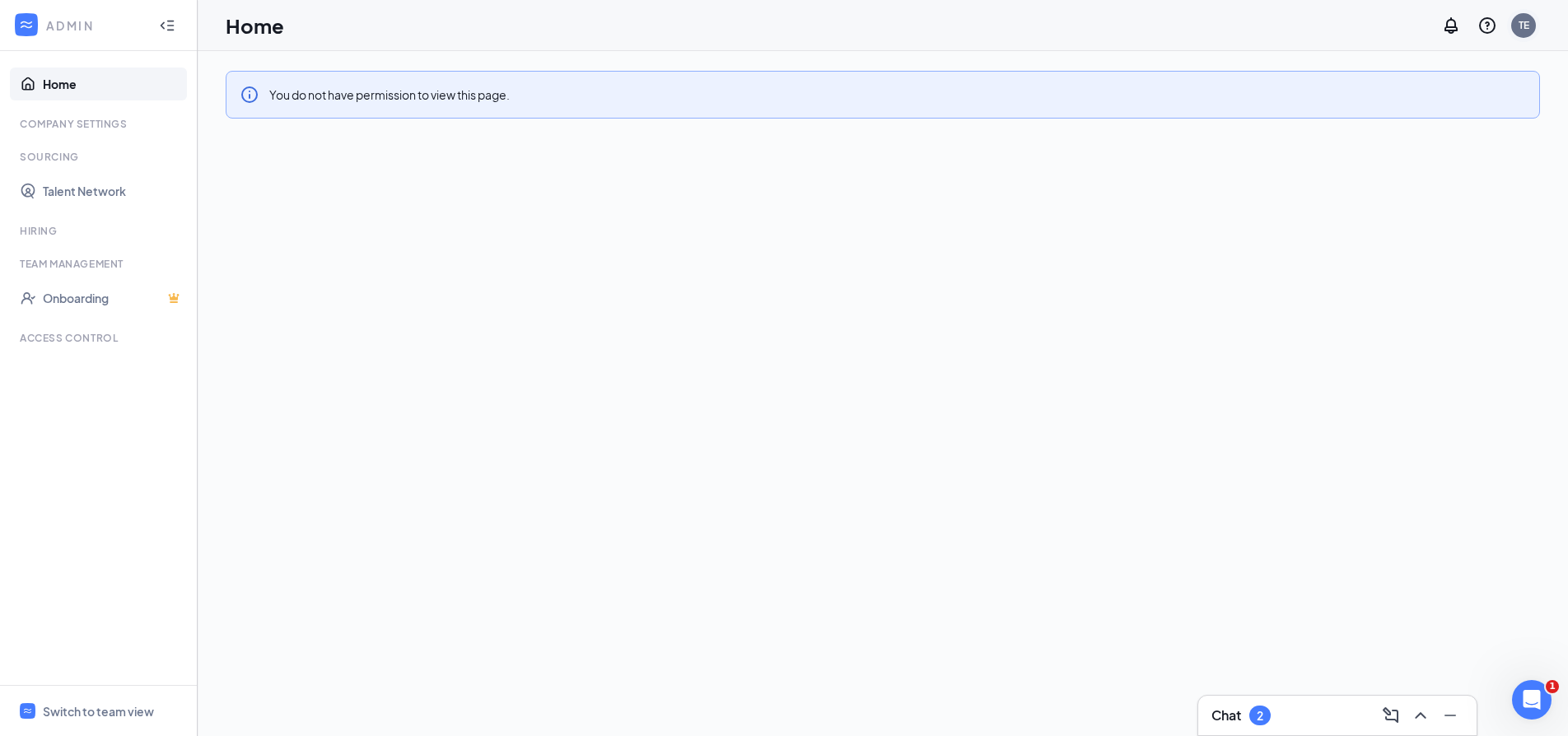
click at [1519, 28] on div "TE" at bounding box center [1524, 25] width 11 height 14
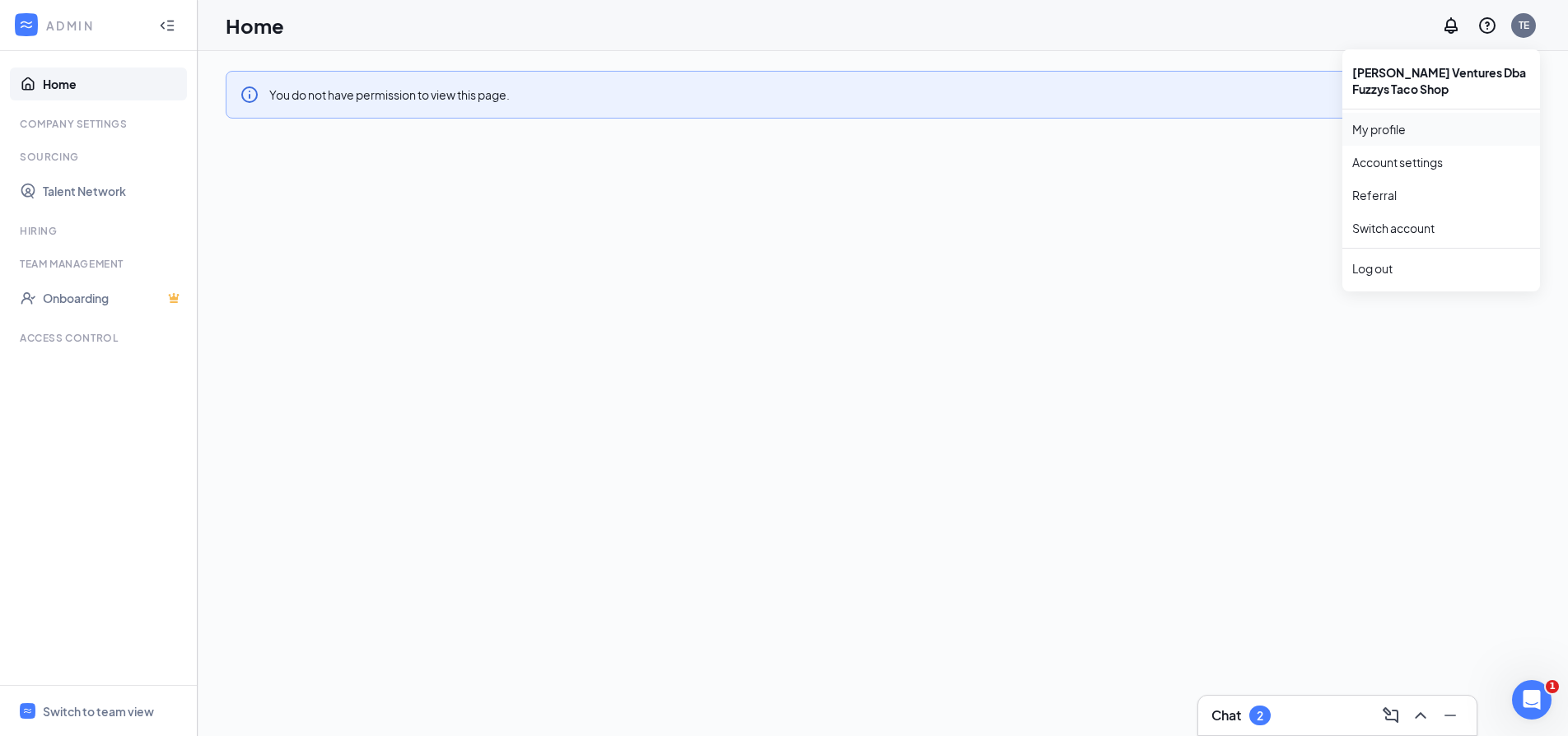
click at [1380, 130] on link "My profile" at bounding box center [1440, 130] width 177 height 17
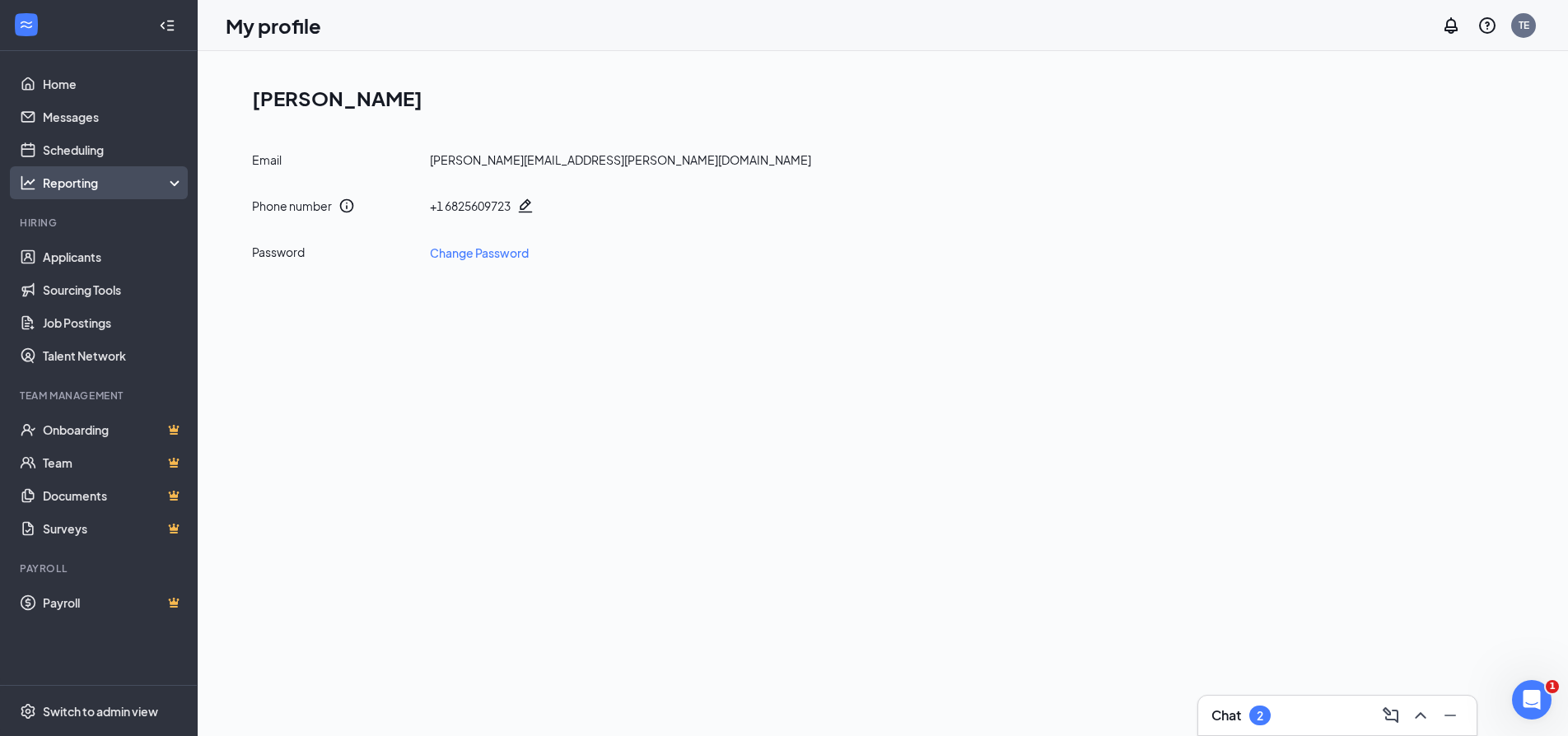
click at [66, 185] on div "Reporting" at bounding box center [114, 183] width 142 height 17
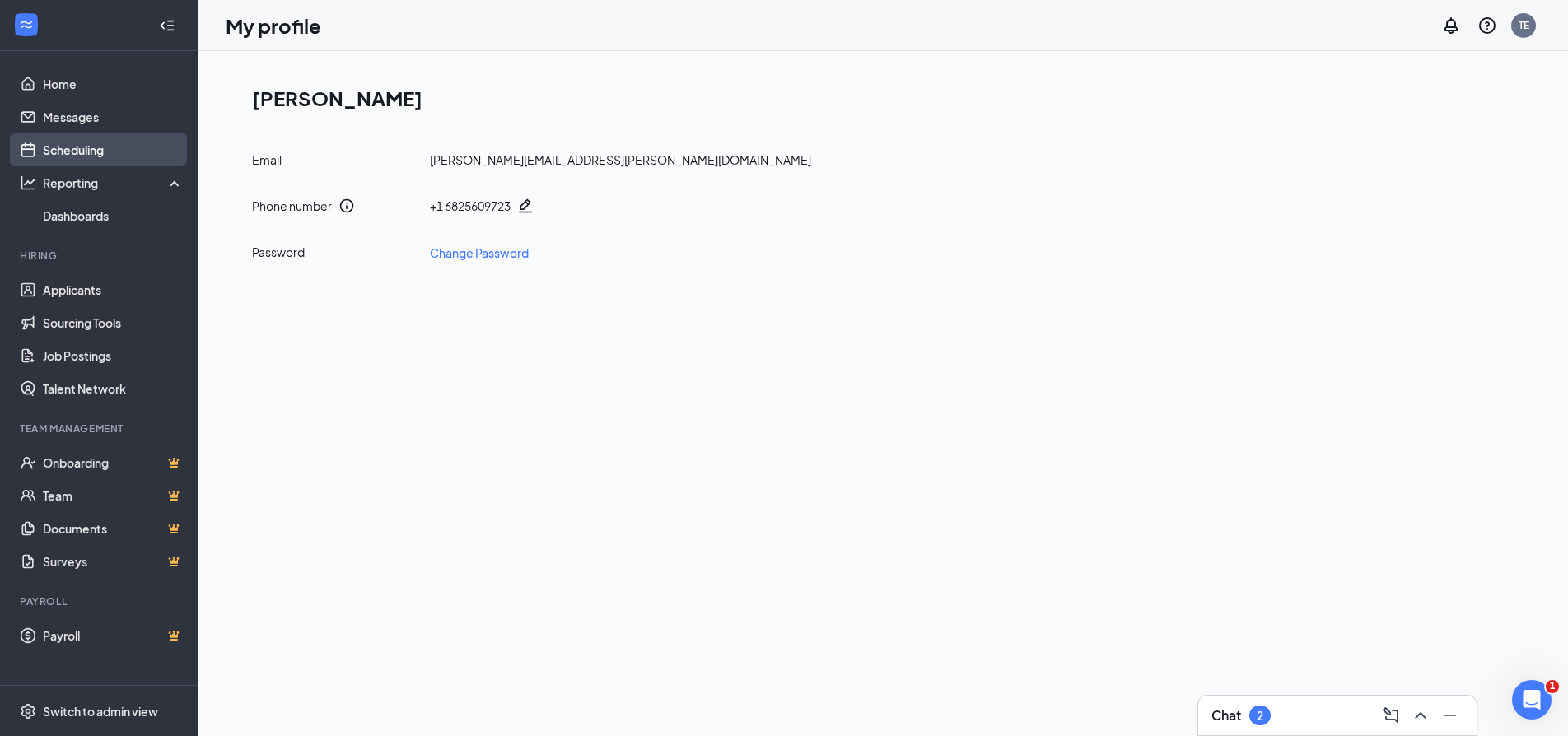
click at [61, 148] on link "Scheduling" at bounding box center [113, 150] width 141 height 33
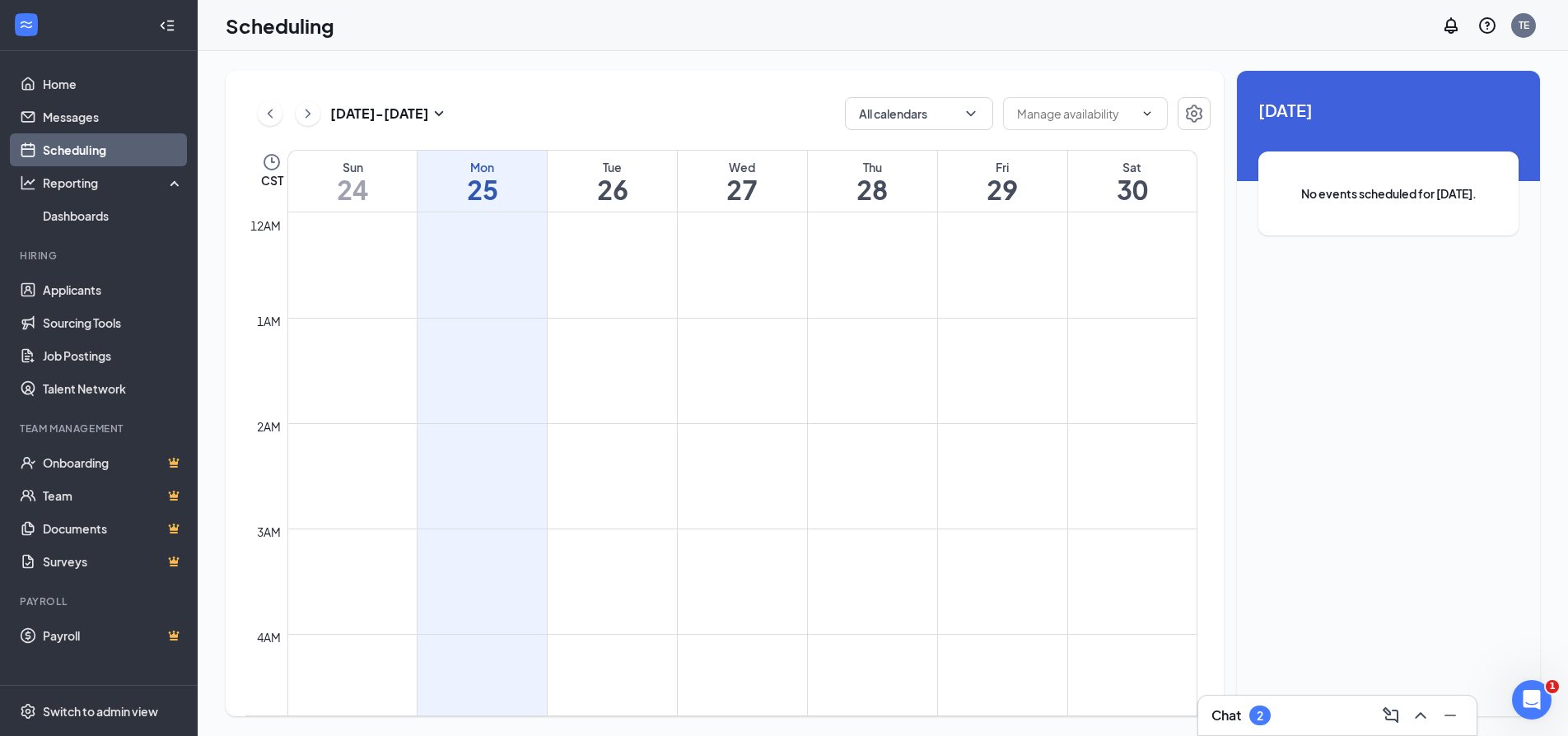
scroll to position [810, 0]
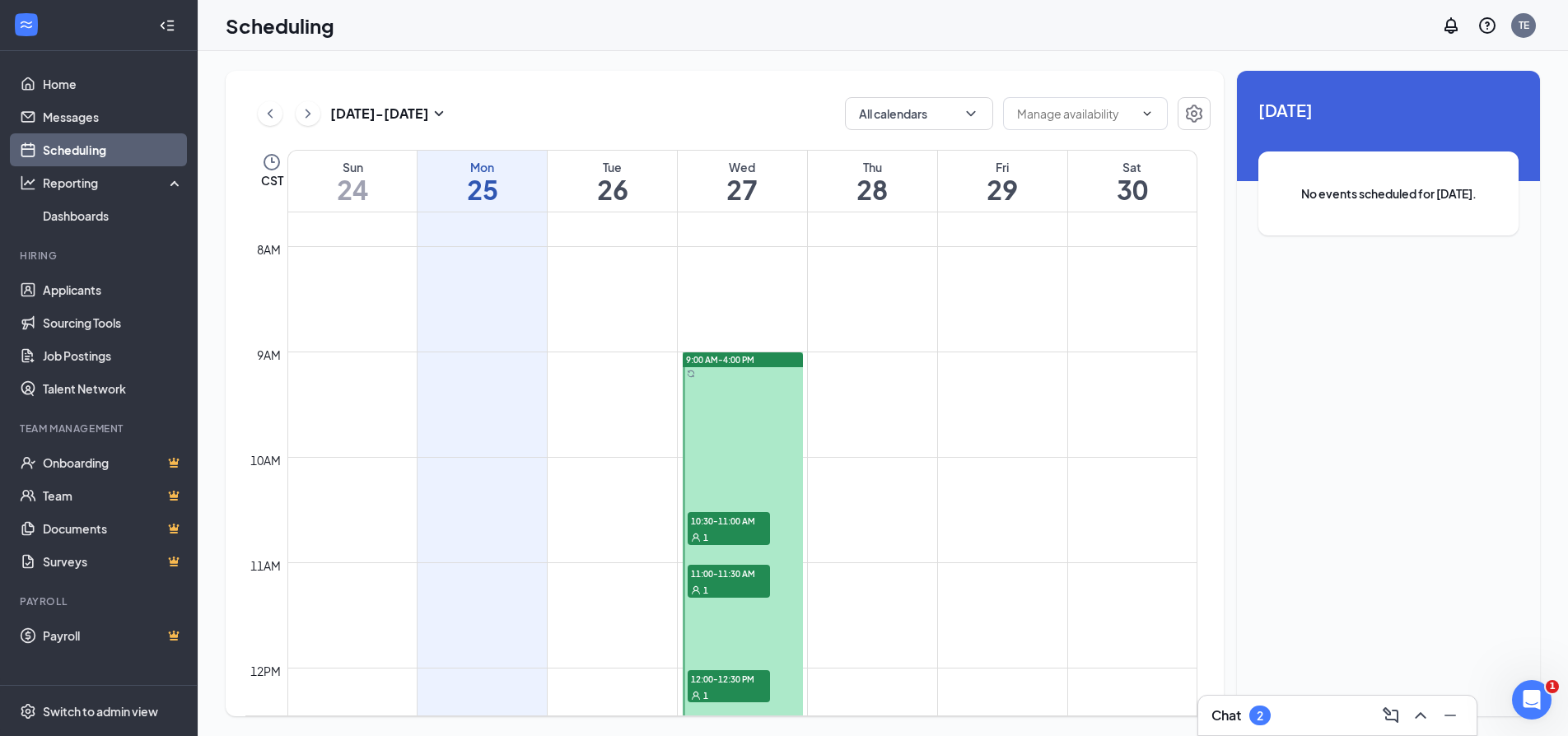
drag, startPoint x: 751, startPoint y: 368, endPoint x: 850, endPoint y: 363, distance: 99.1
click at [850, 363] on div "12am 1am 2am 3am 4am 5am 6am 7am 8am 9am 10am 11am 12pm 1pm 2pm 3pm 4pm 5pm 6pm…" at bounding box center [721, 668] width 952 height 2530
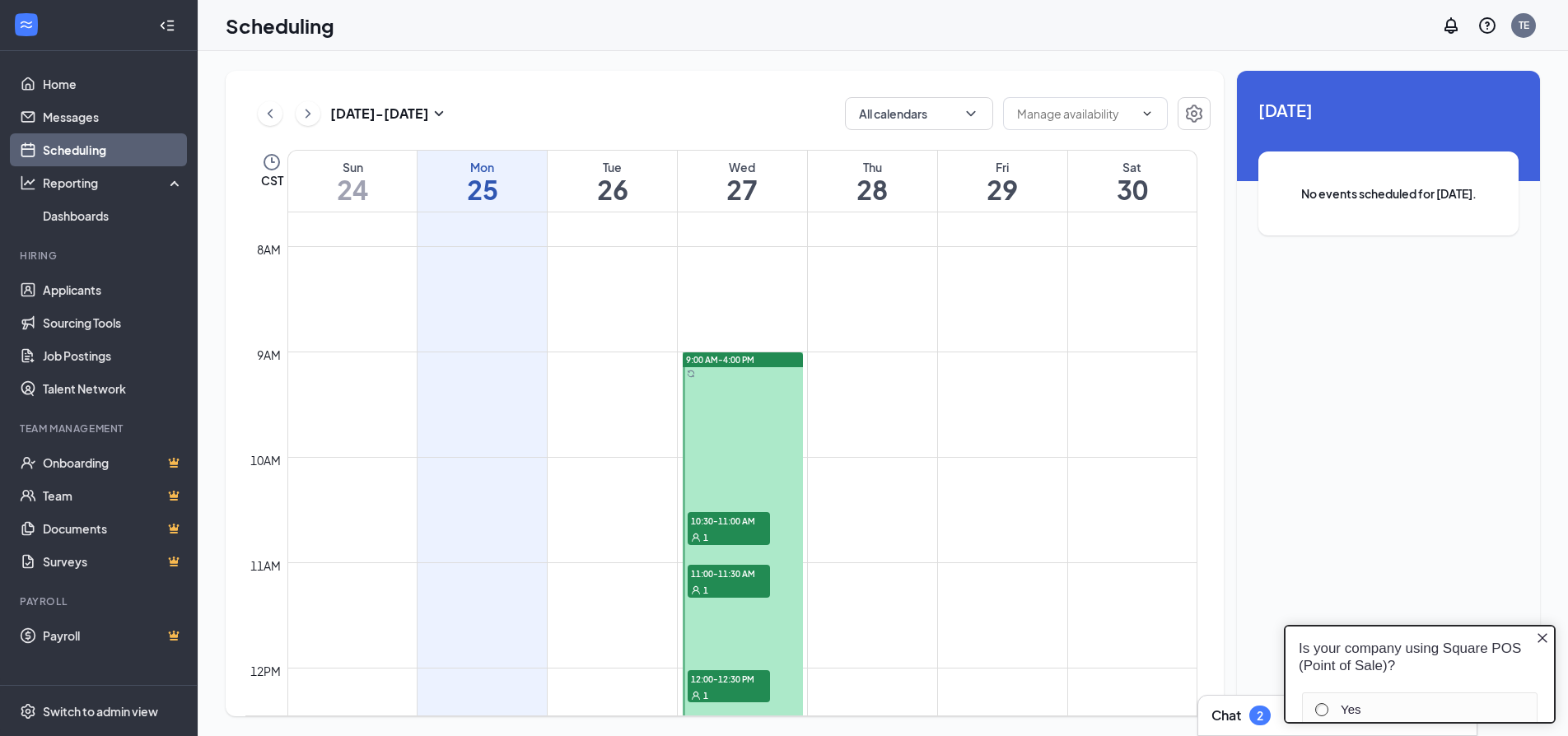
scroll to position [0, 0]
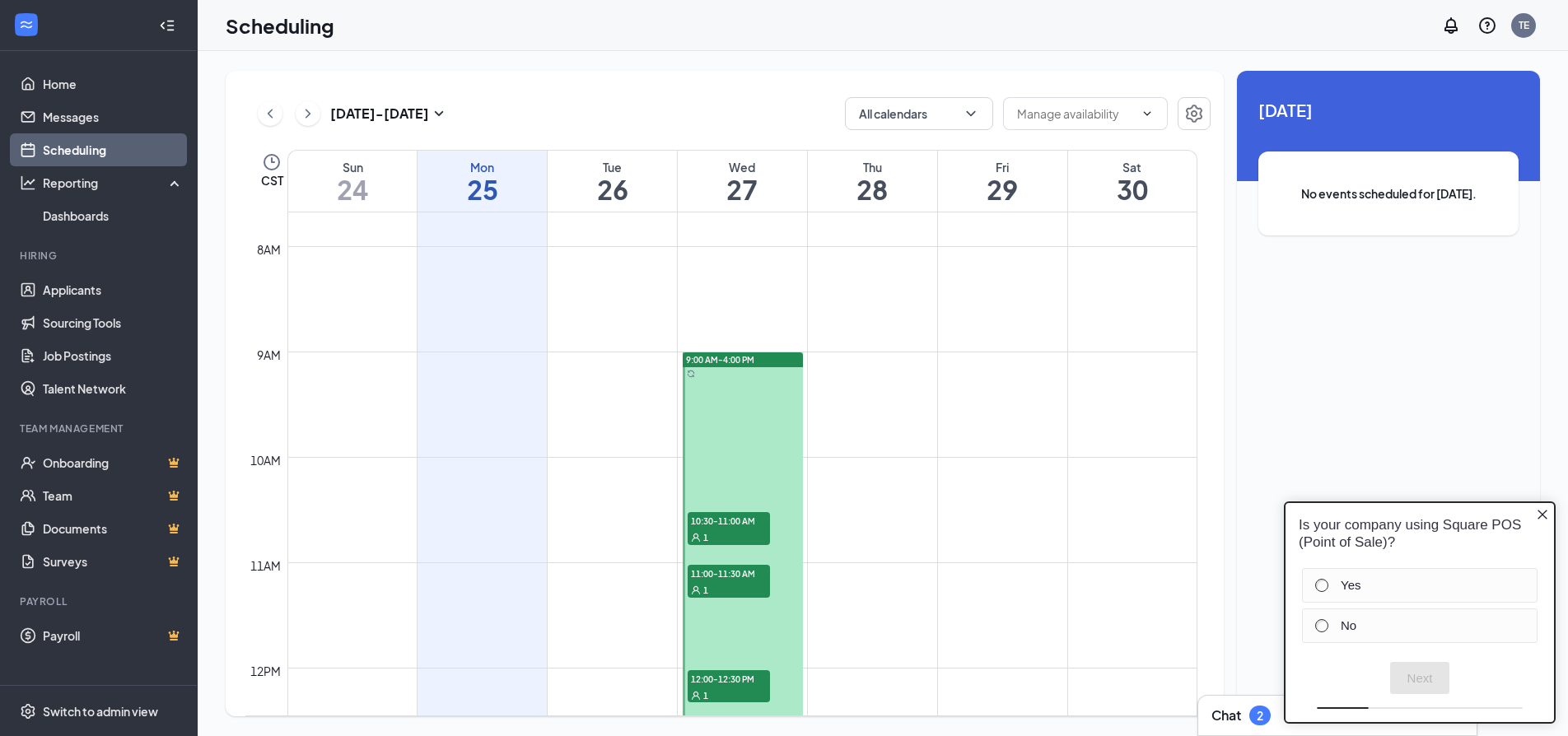
click at [847, 371] on td at bounding box center [741, 364] width 910 height 27
click at [1547, 515] on icon "Close button" at bounding box center [1542, 514] width 13 height 13
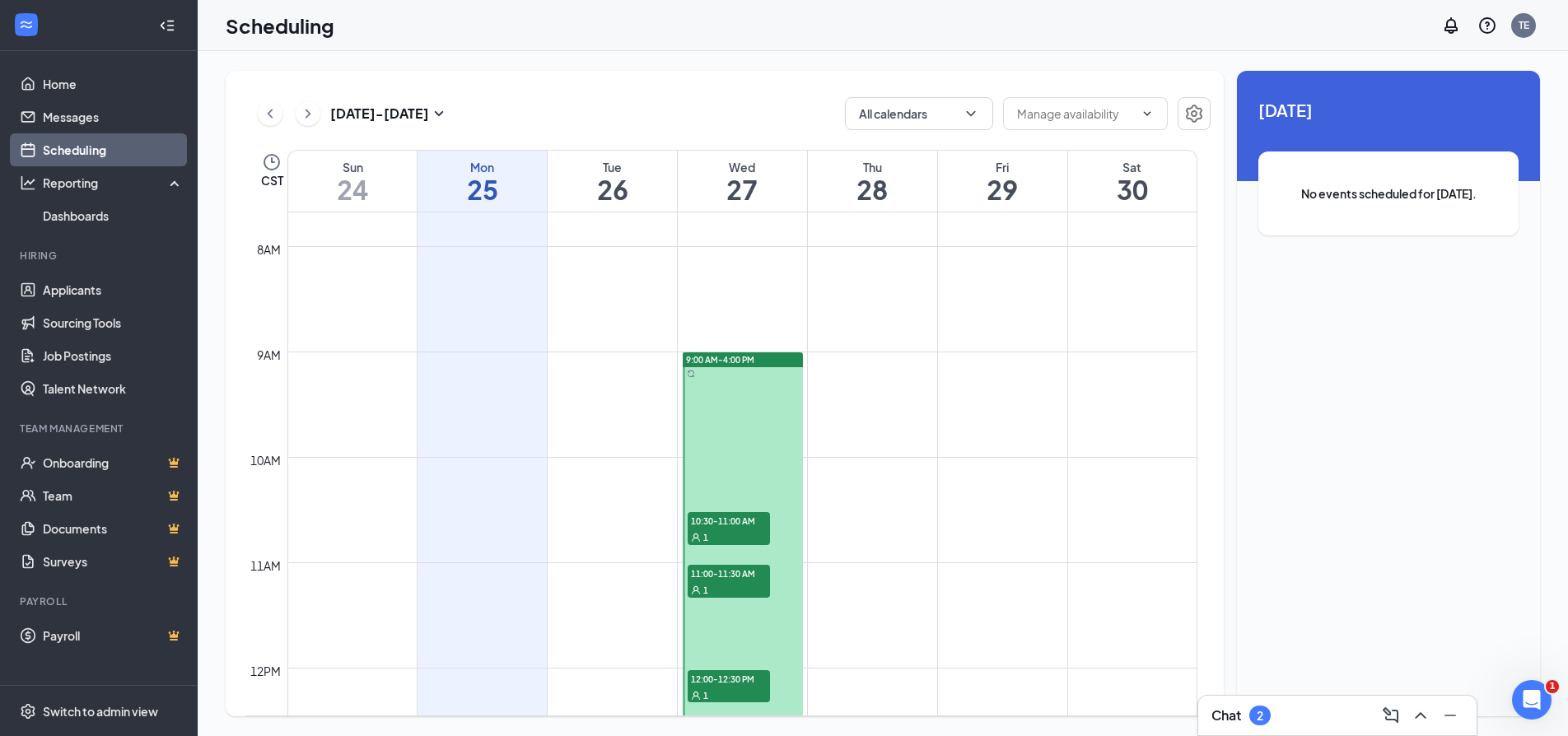
click at [835, 387] on td at bounding box center [741, 391] width 910 height 27
drag, startPoint x: 835, startPoint y: 387, endPoint x: 846, endPoint y: 395, distance: 13.6
click at [846, 395] on td at bounding box center [741, 391] width 910 height 27
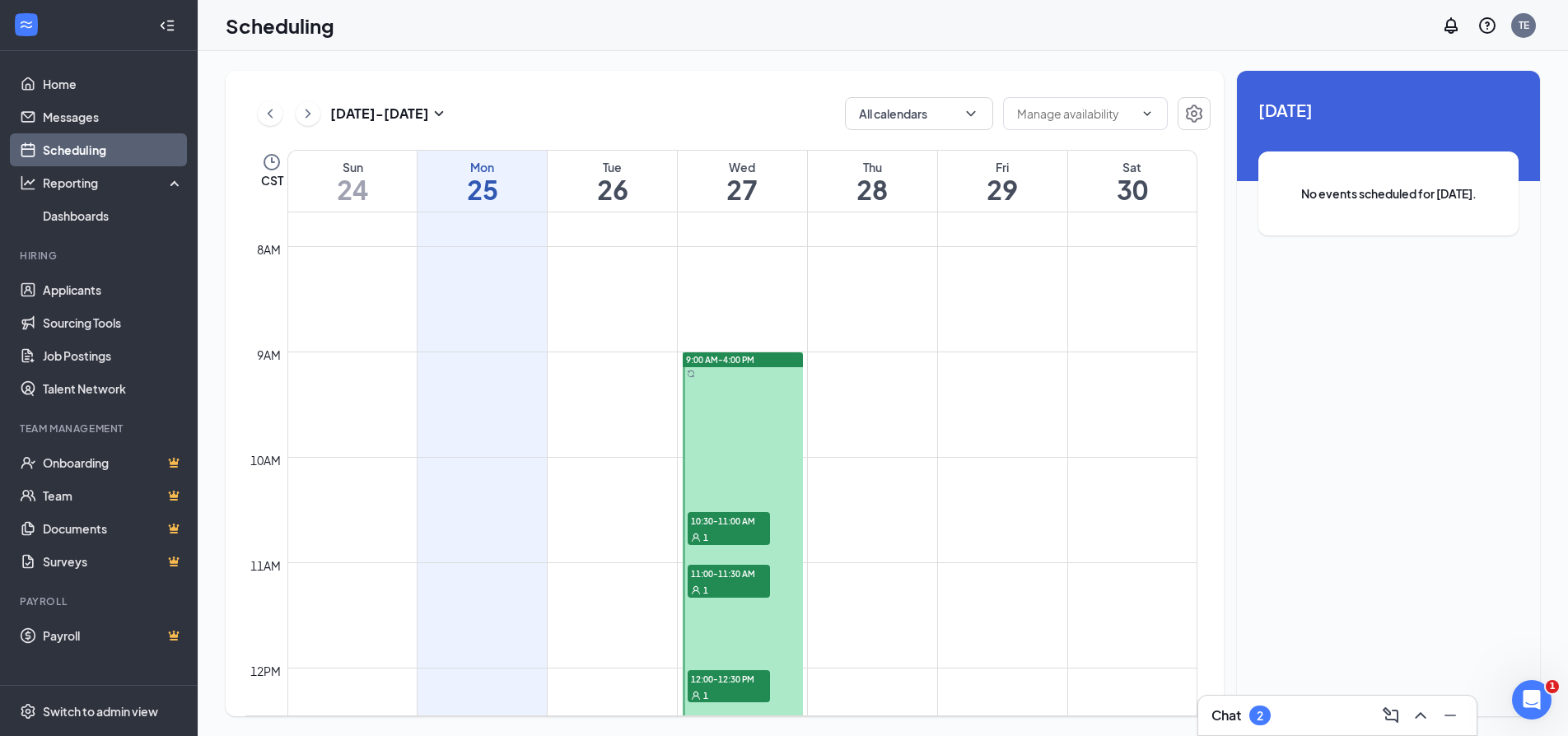
click at [846, 395] on td at bounding box center [741, 391] width 910 height 27
drag, startPoint x: 846, startPoint y: 395, endPoint x: 855, endPoint y: 378, distance: 19.2
click at [847, 395] on td at bounding box center [741, 391] width 910 height 27
click at [969, 113] on icon "ChevronDown" at bounding box center [971, 114] width 17 height 17
click at [1127, 110] on input "text" at bounding box center [1075, 114] width 117 height 18
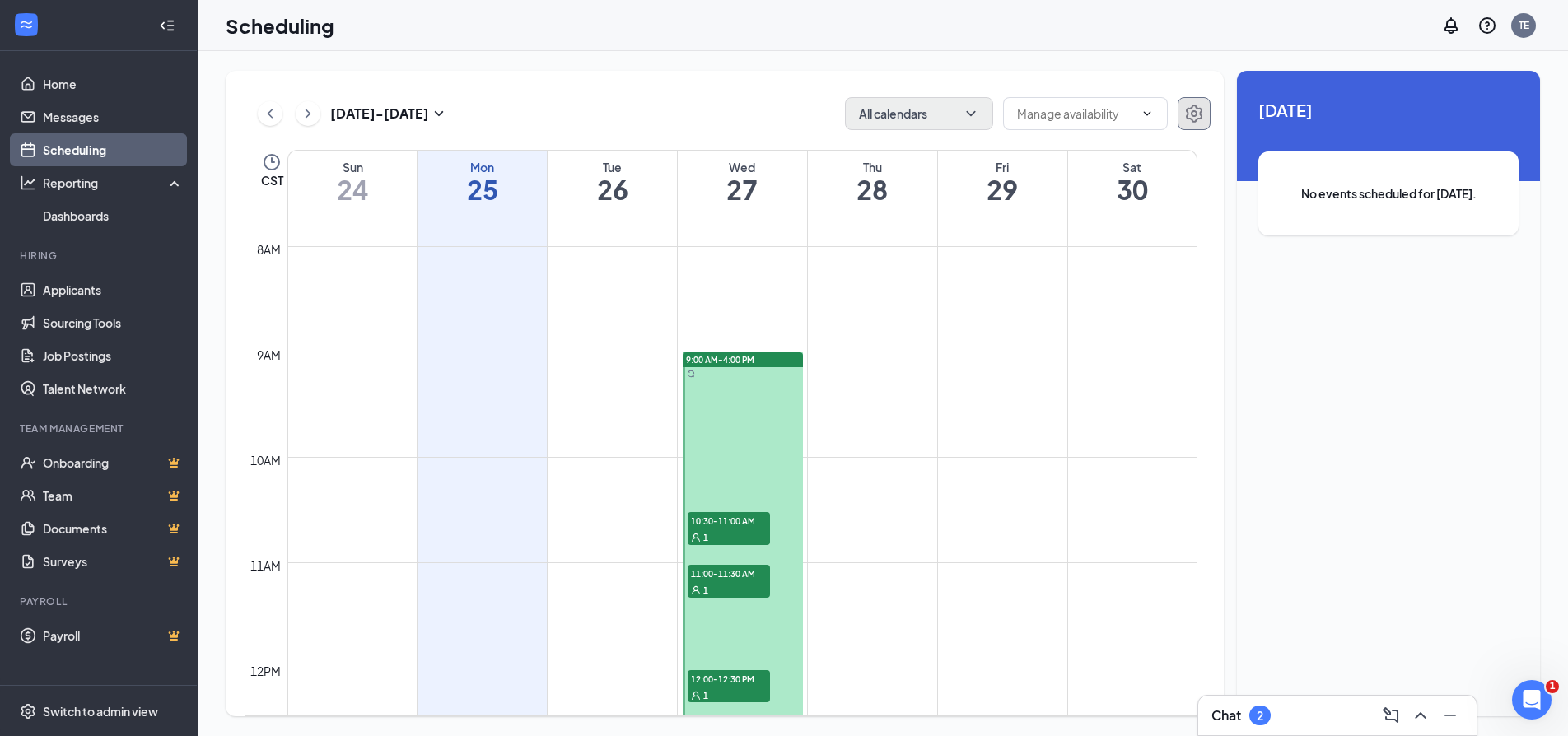
click at [1200, 114] on icon "Settings" at bounding box center [1194, 114] width 17 height 18
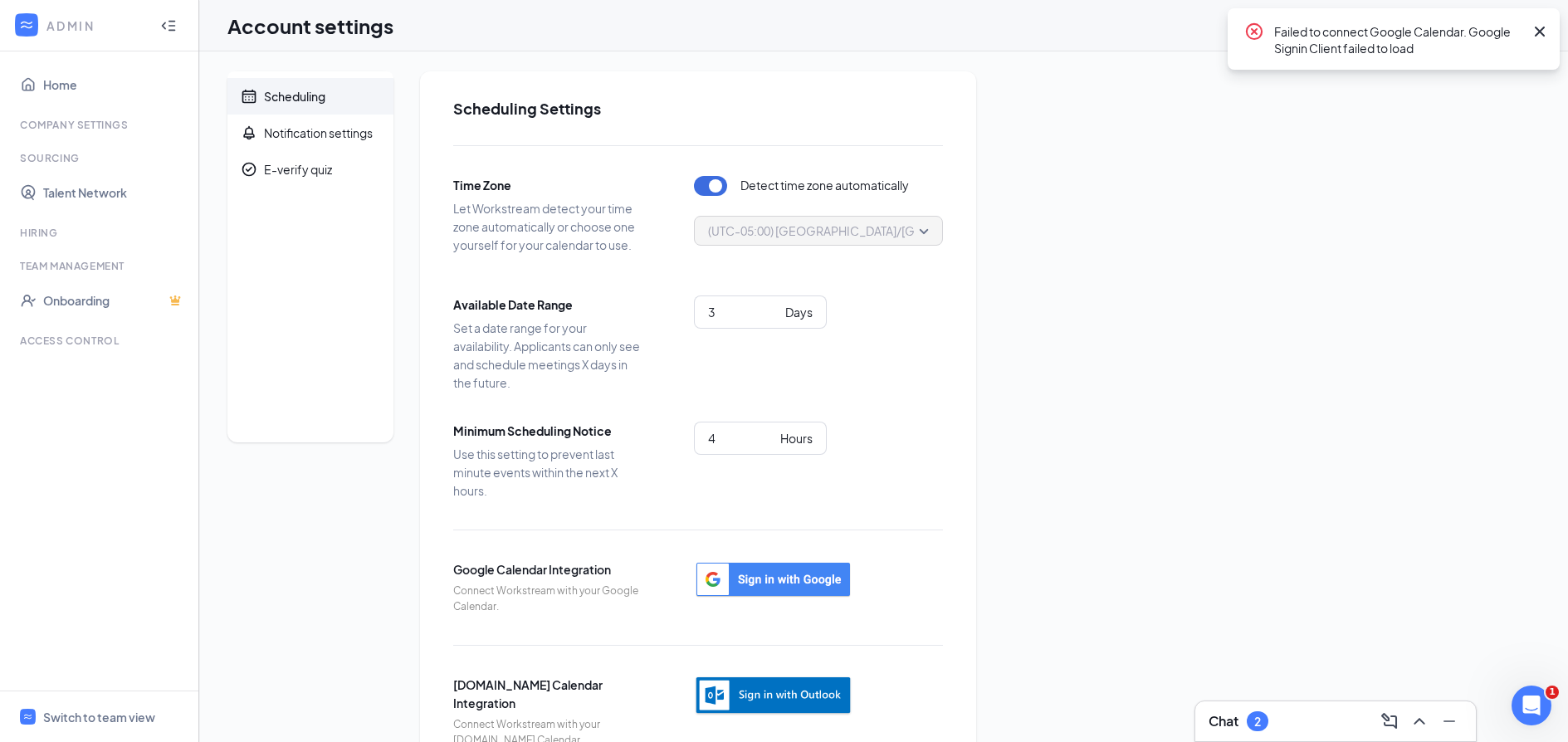
click at [1539, 28] on icon "Cross" at bounding box center [1539, 31] width 19 height 19
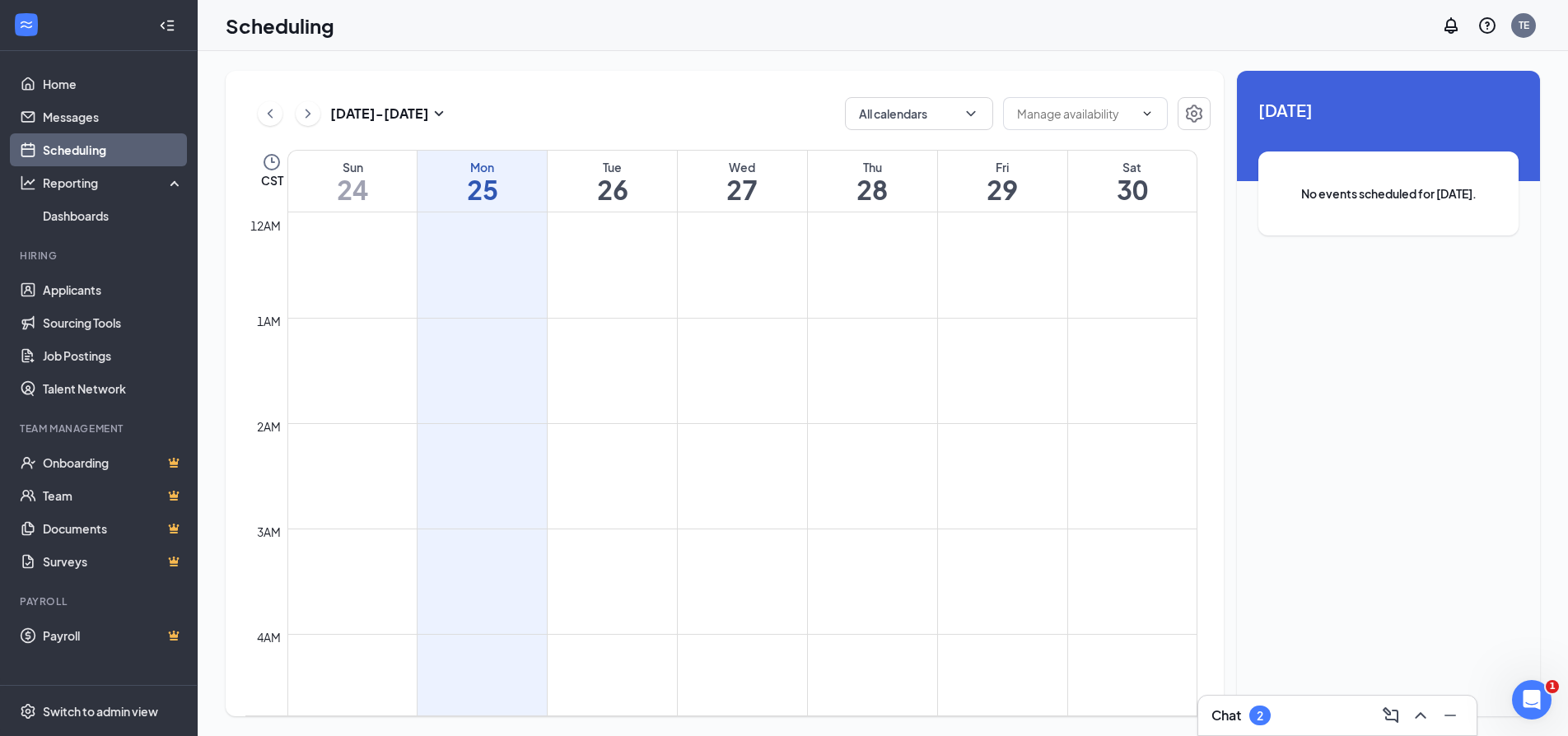
scroll to position [810, 0]
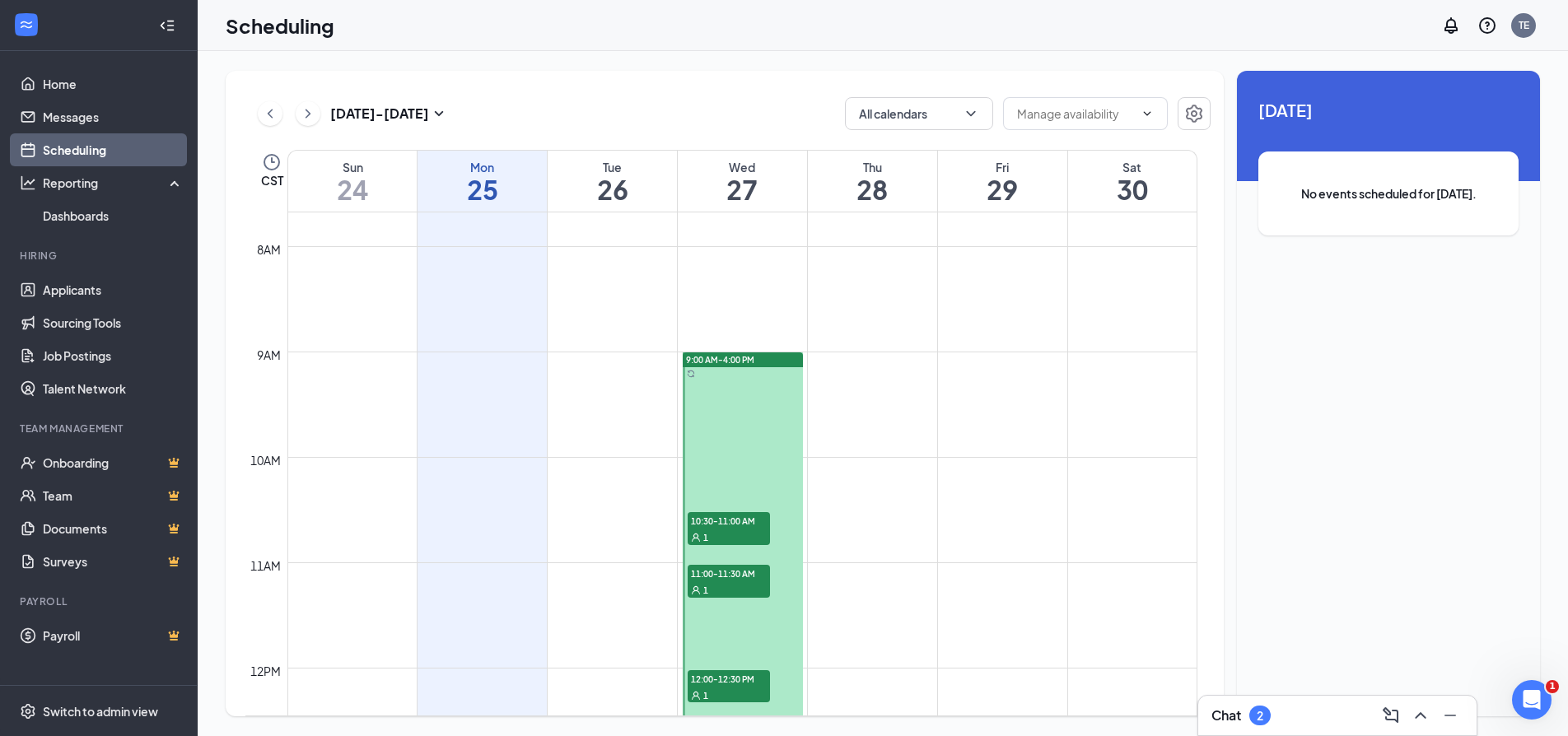
drag, startPoint x: 730, startPoint y: 362, endPoint x: 868, endPoint y: 375, distance: 138.6
click at [868, 375] on div "12am 1am 2am 3am 4am 5am 6am 7am 8am 9am 10am 11am 12pm 1pm 2pm 3pm 4pm 5pm 6pm…" at bounding box center [721, 668] width 952 height 2530
click at [868, 375] on td at bounding box center [741, 364] width 910 height 27
click at [869, 375] on td at bounding box center [741, 364] width 910 height 27
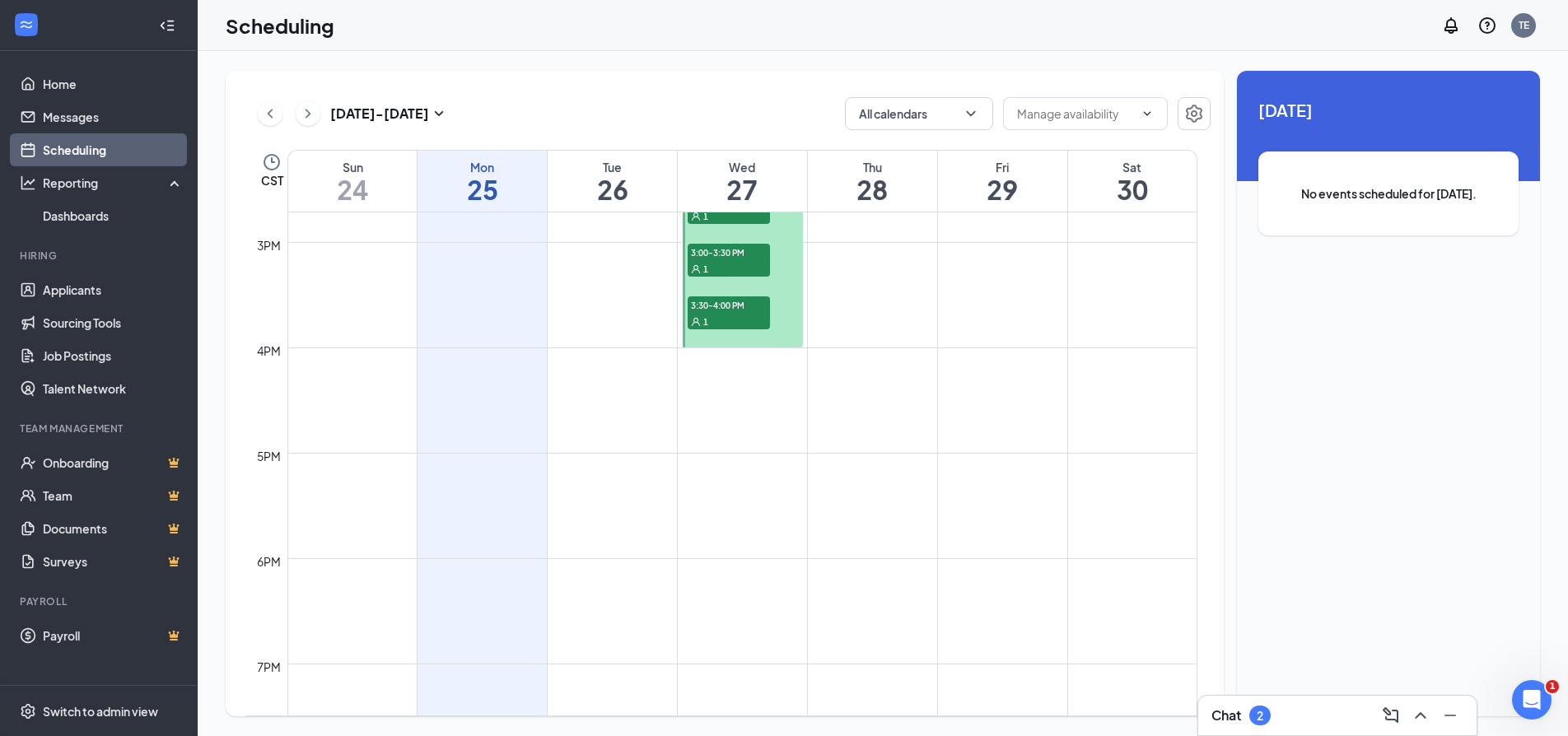
scroll to position [1386, 0]
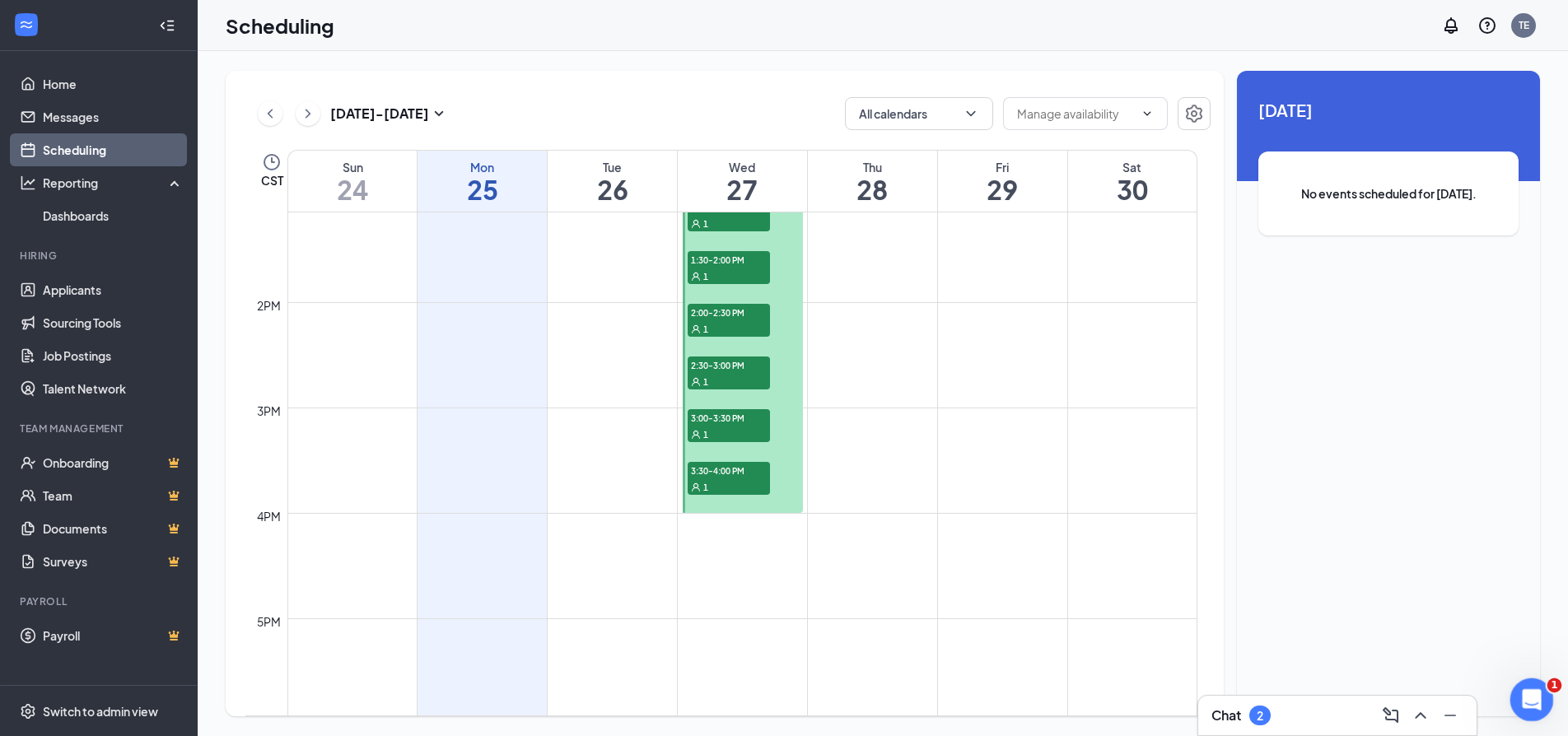
click at [1517, 700] on icon "Open Intercom Messenger" at bounding box center [1529, 698] width 28 height 28
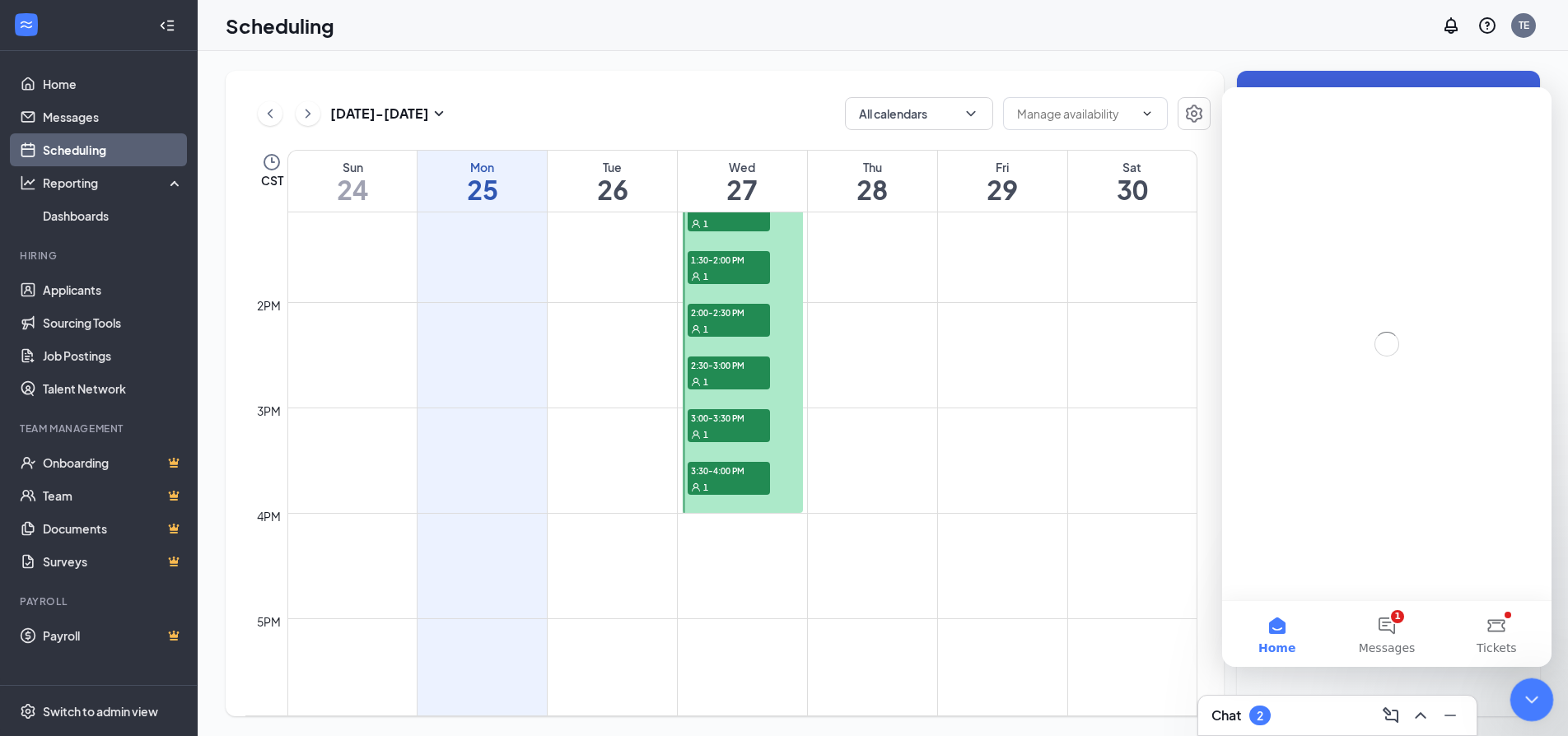
scroll to position [0, 0]
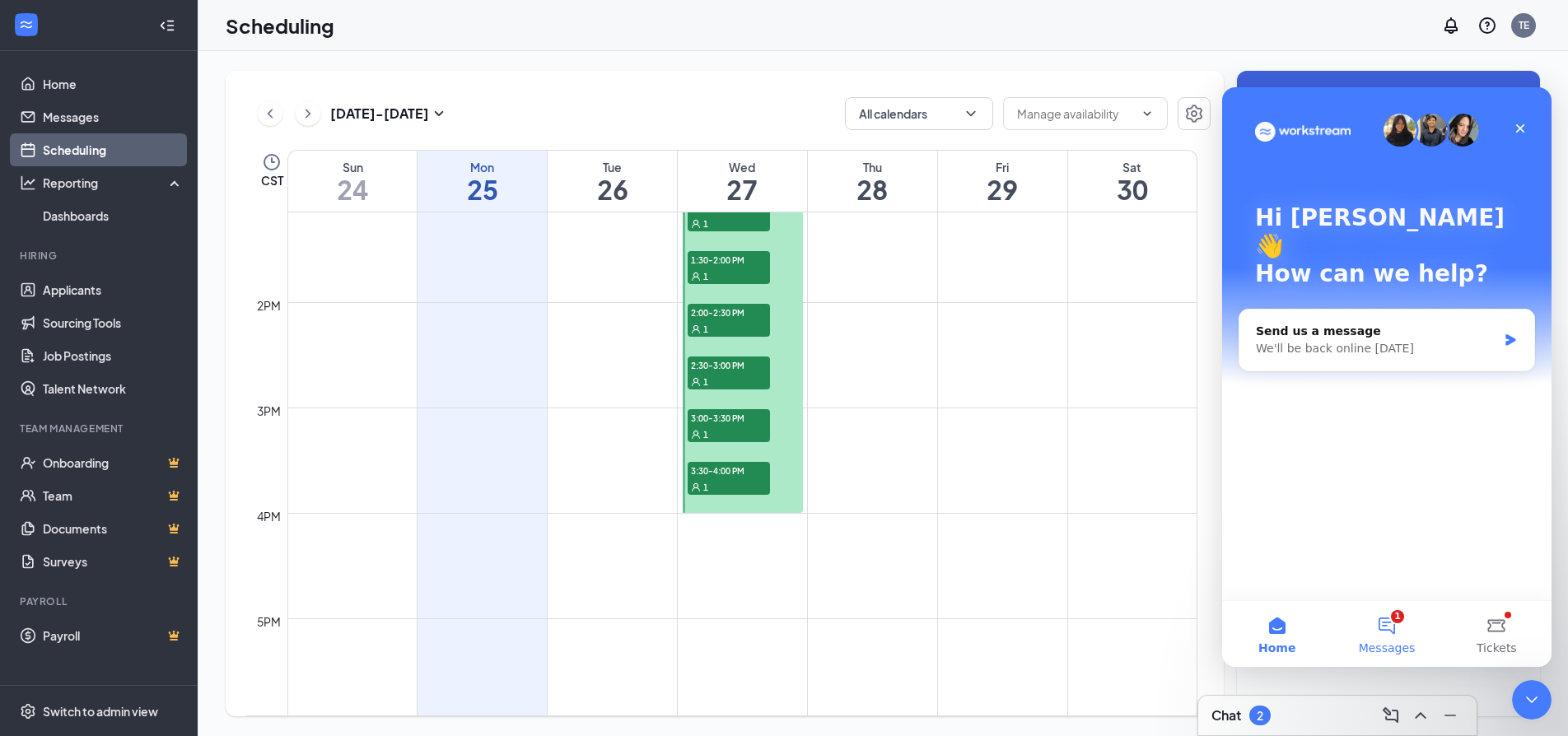
click at [1381, 625] on button "1 Messages" at bounding box center [1386, 635] width 109 height 66
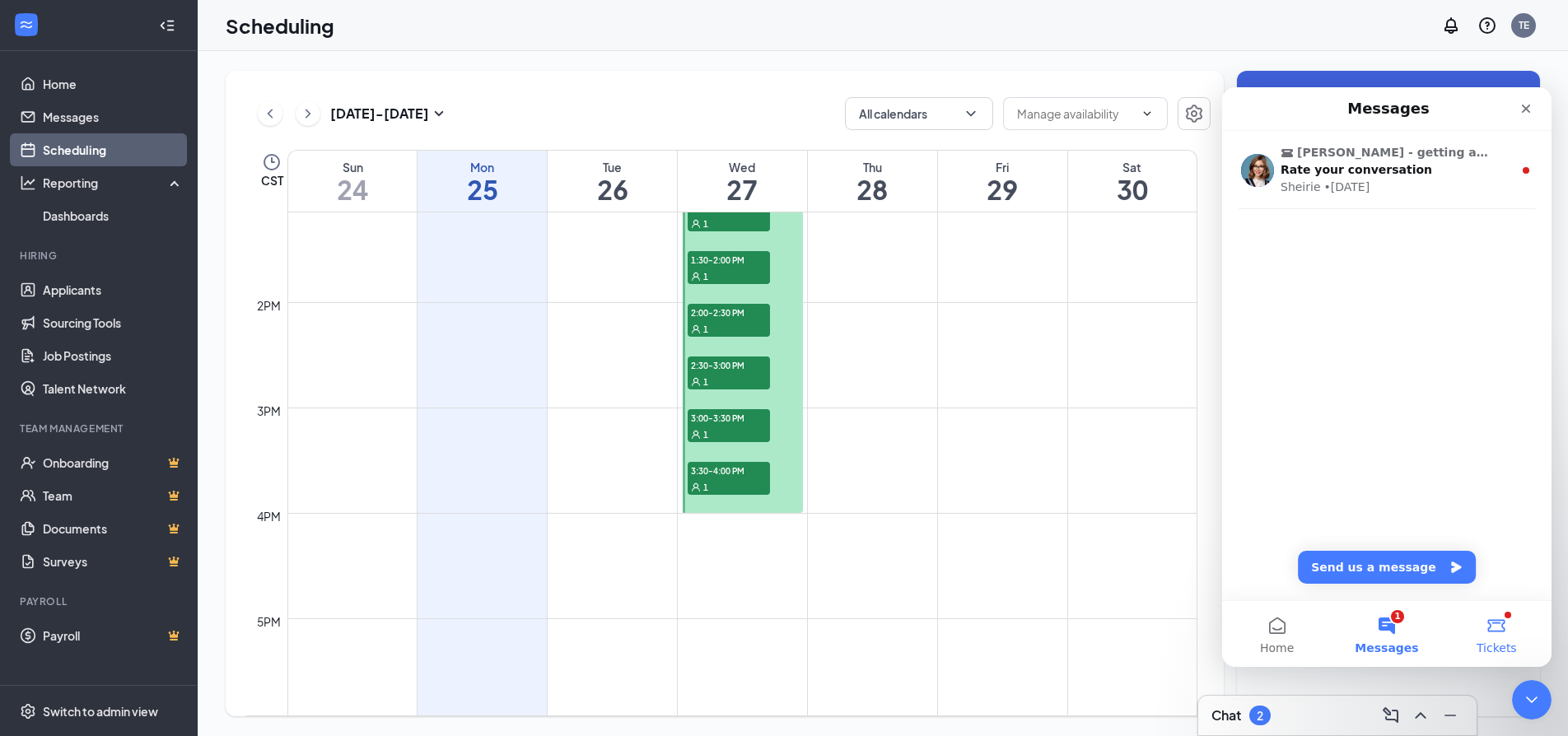
click at [1498, 627] on button "Tickets" at bounding box center [1496, 635] width 109 height 66
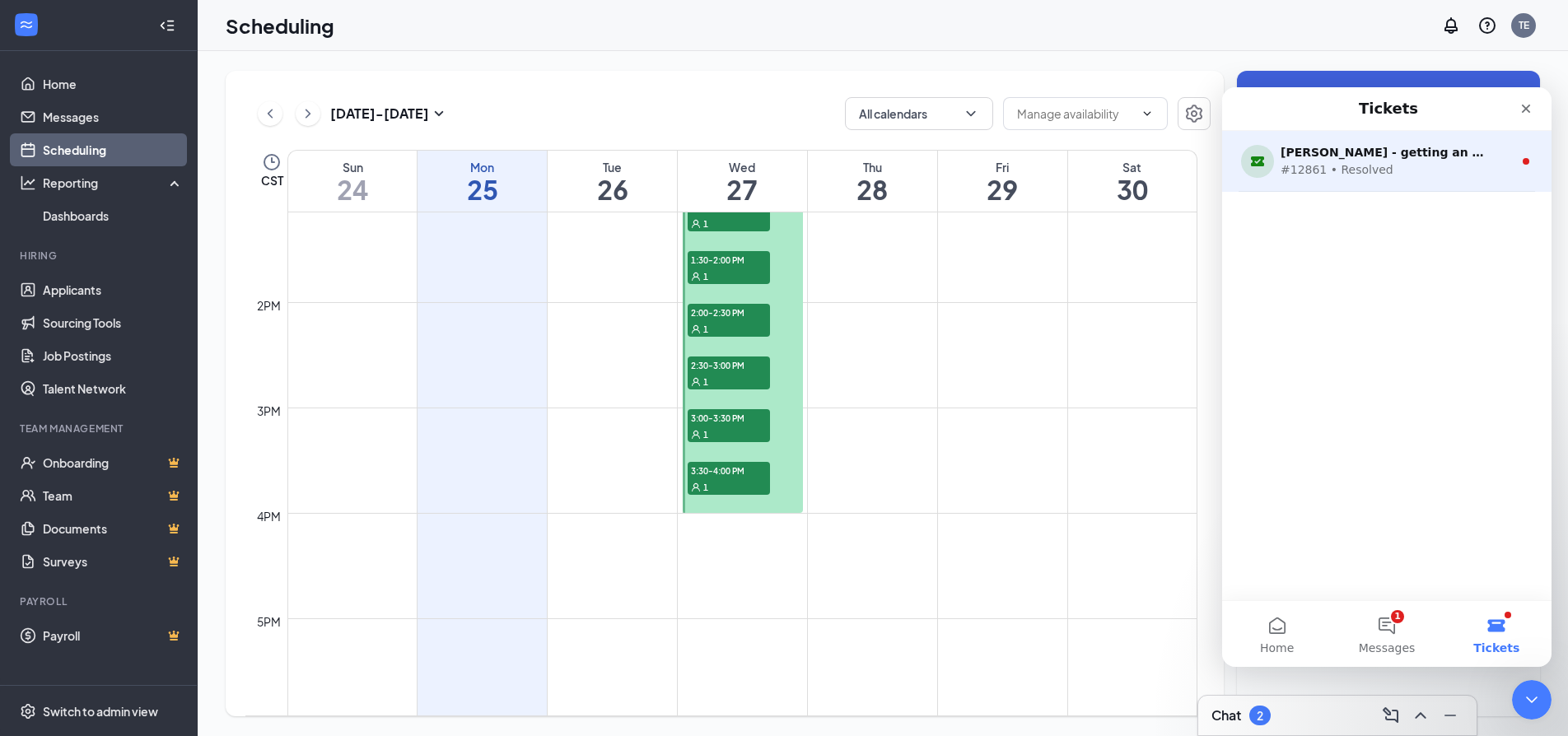
click at [1387, 142] on div "Tina Escobedo - getting an error when adding availability #12861 • Resolved" at bounding box center [1387, 161] width 329 height 61
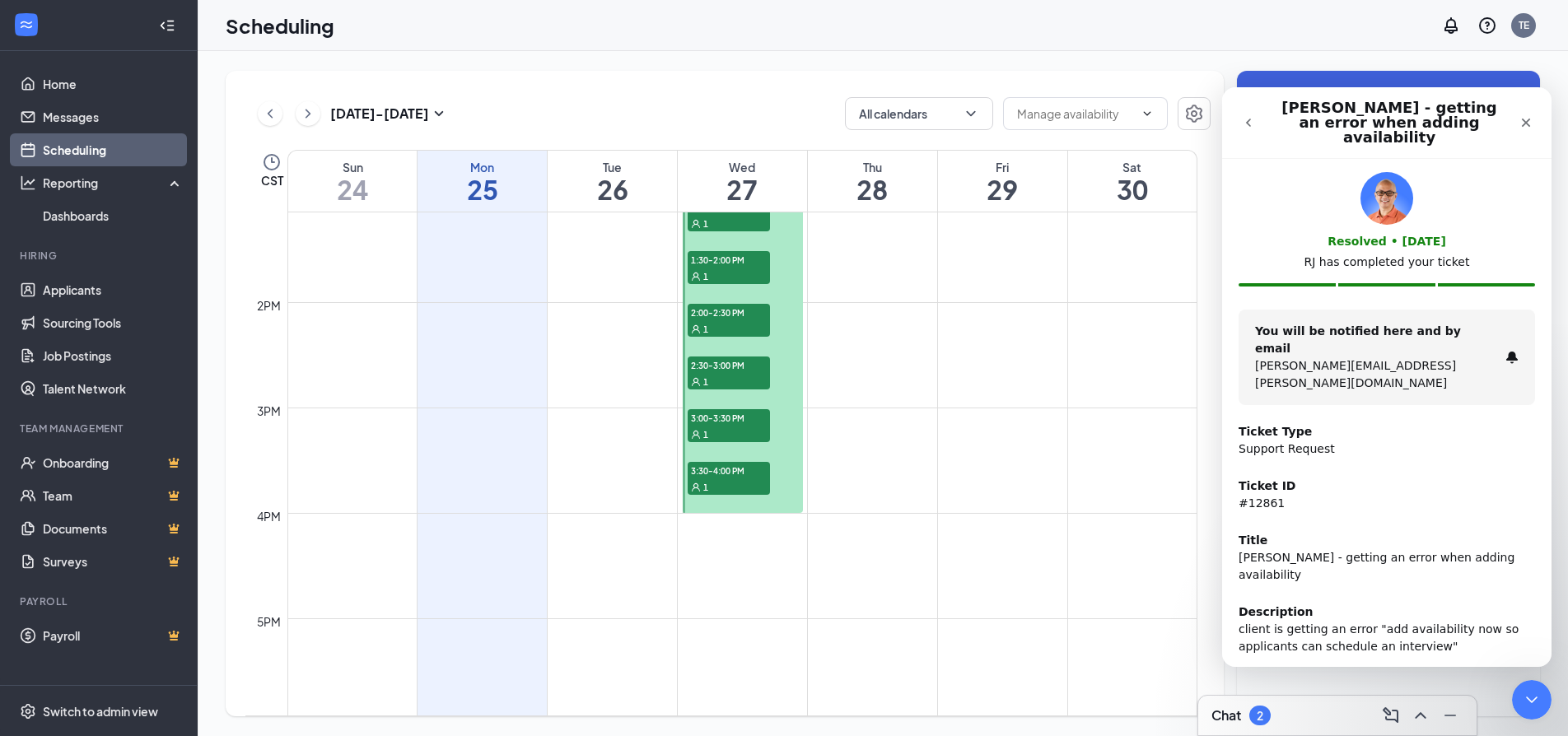
scroll to position [42, 0]
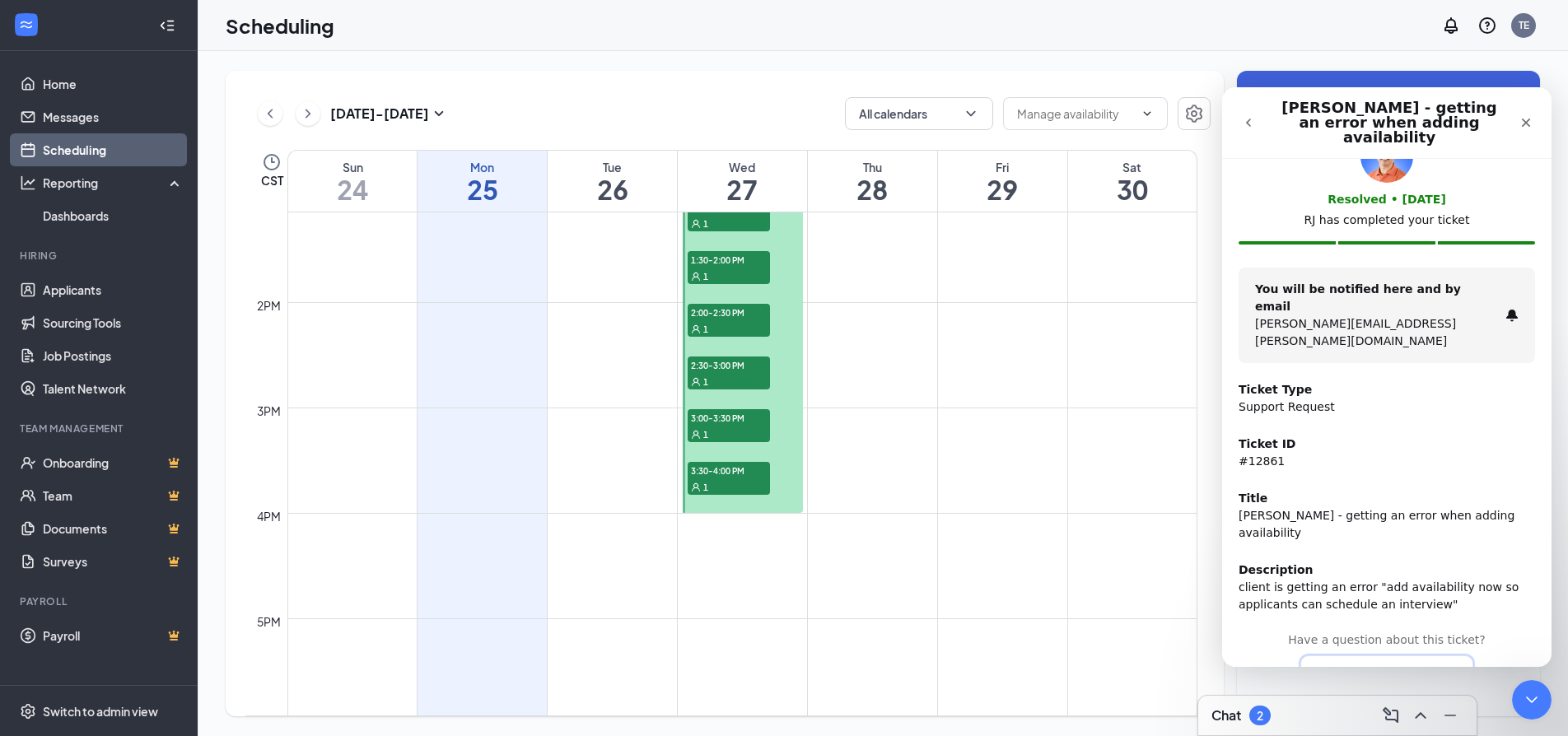
click at [1396, 656] on button "View conversation" at bounding box center [1387, 673] width 174 height 35
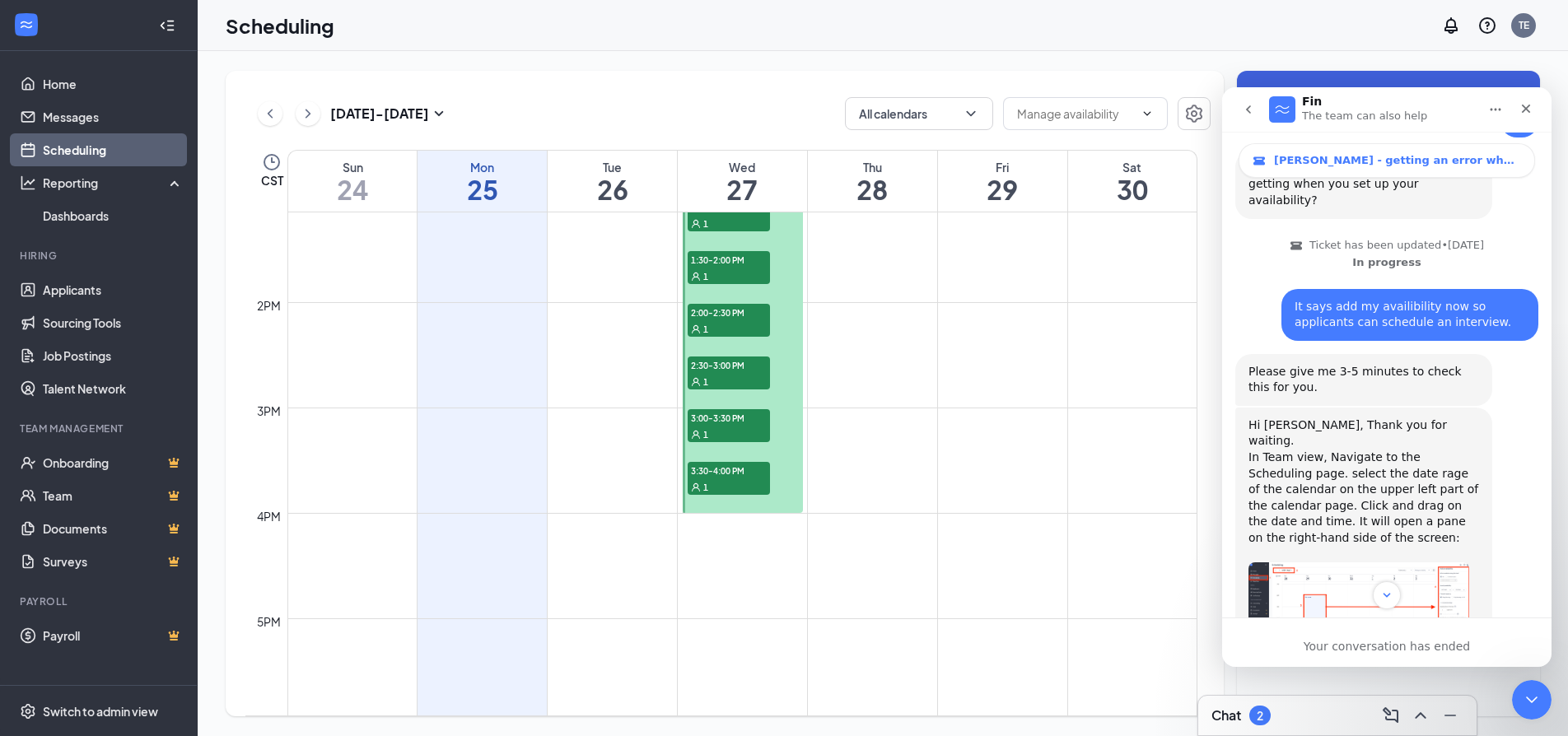
scroll to position [570, 0]
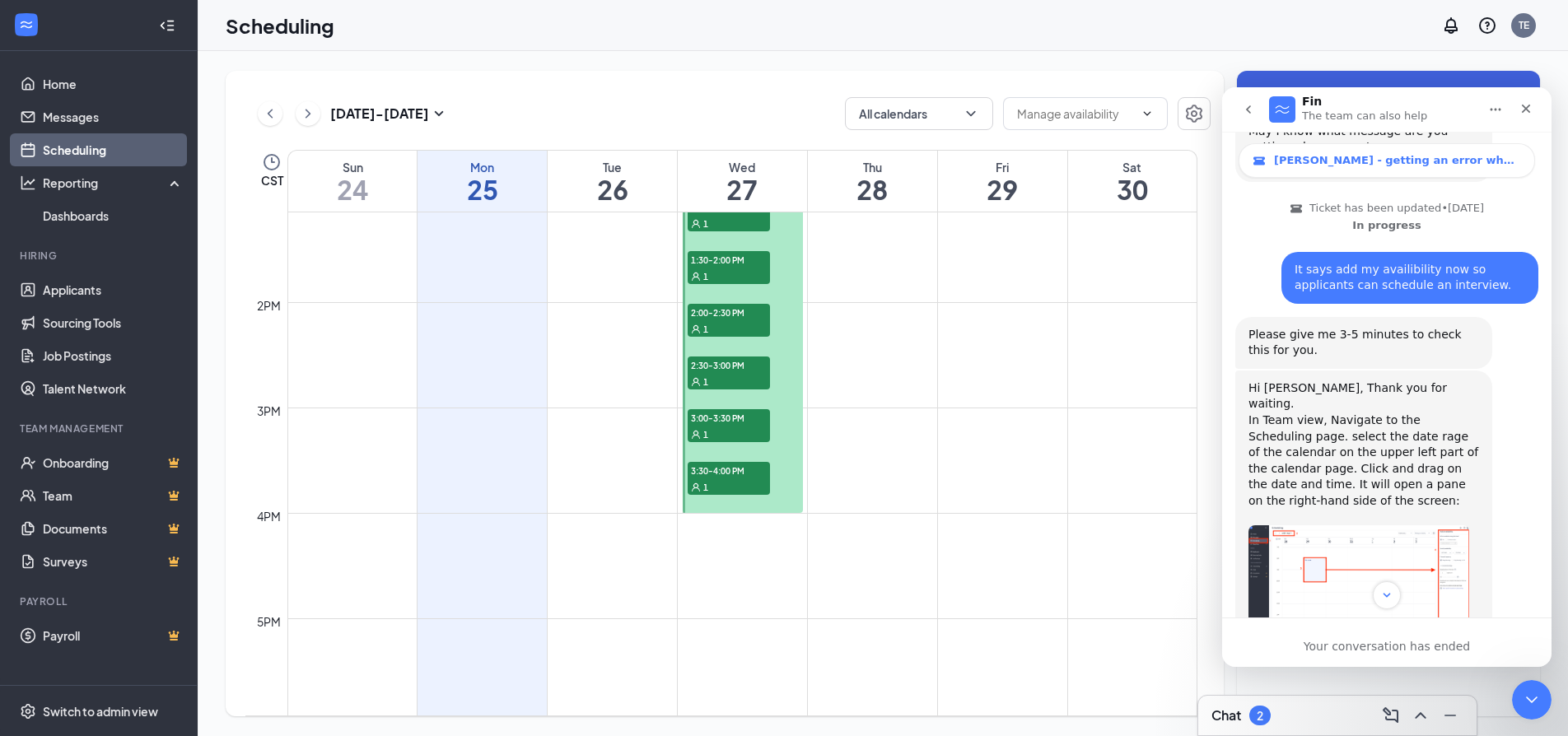
click at [1314, 525] on img "Sheirie says…" at bounding box center [1358, 589] width 221 height 128
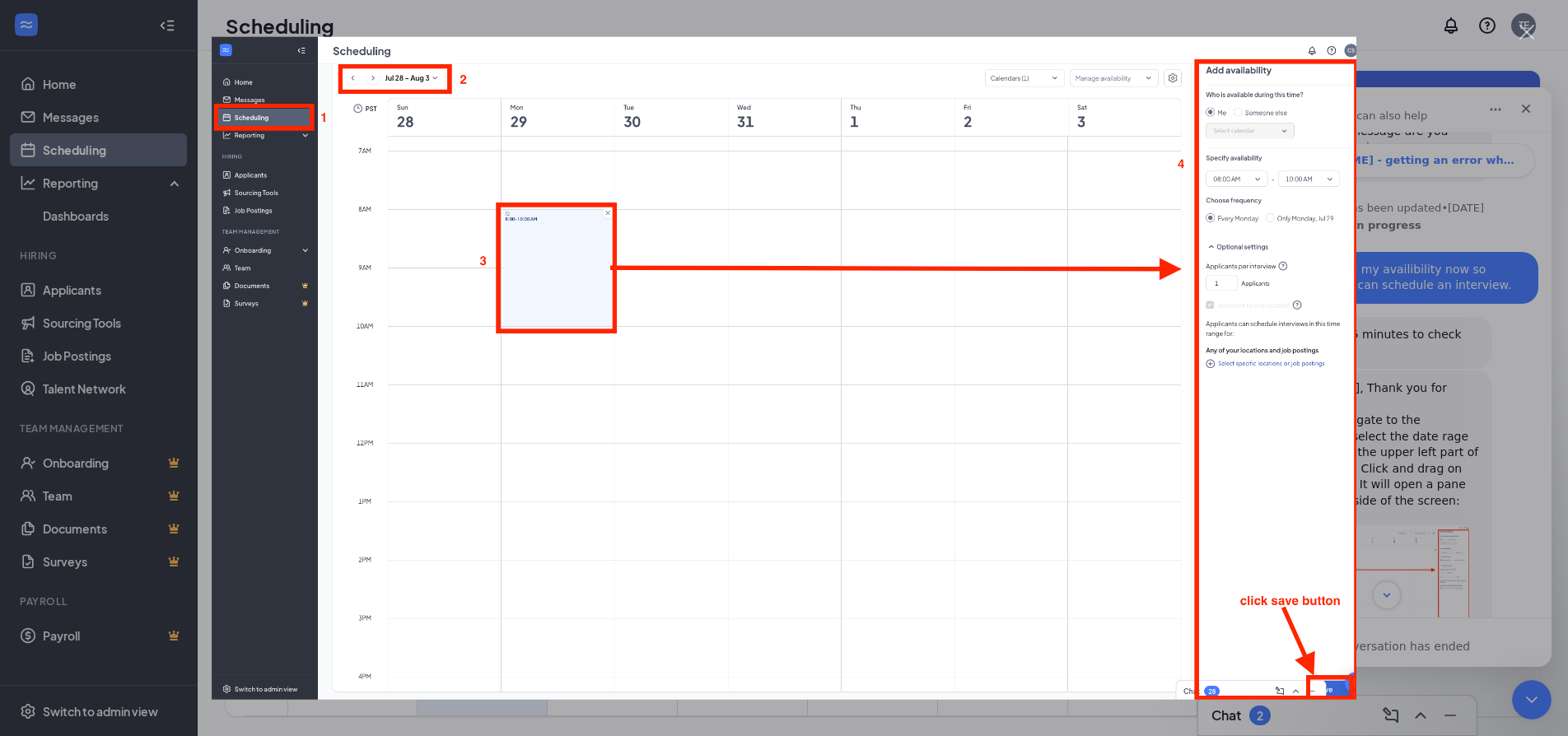
scroll to position [0, 0]
click at [1527, 28] on div "Close" at bounding box center [1527, 32] width 16 height 16
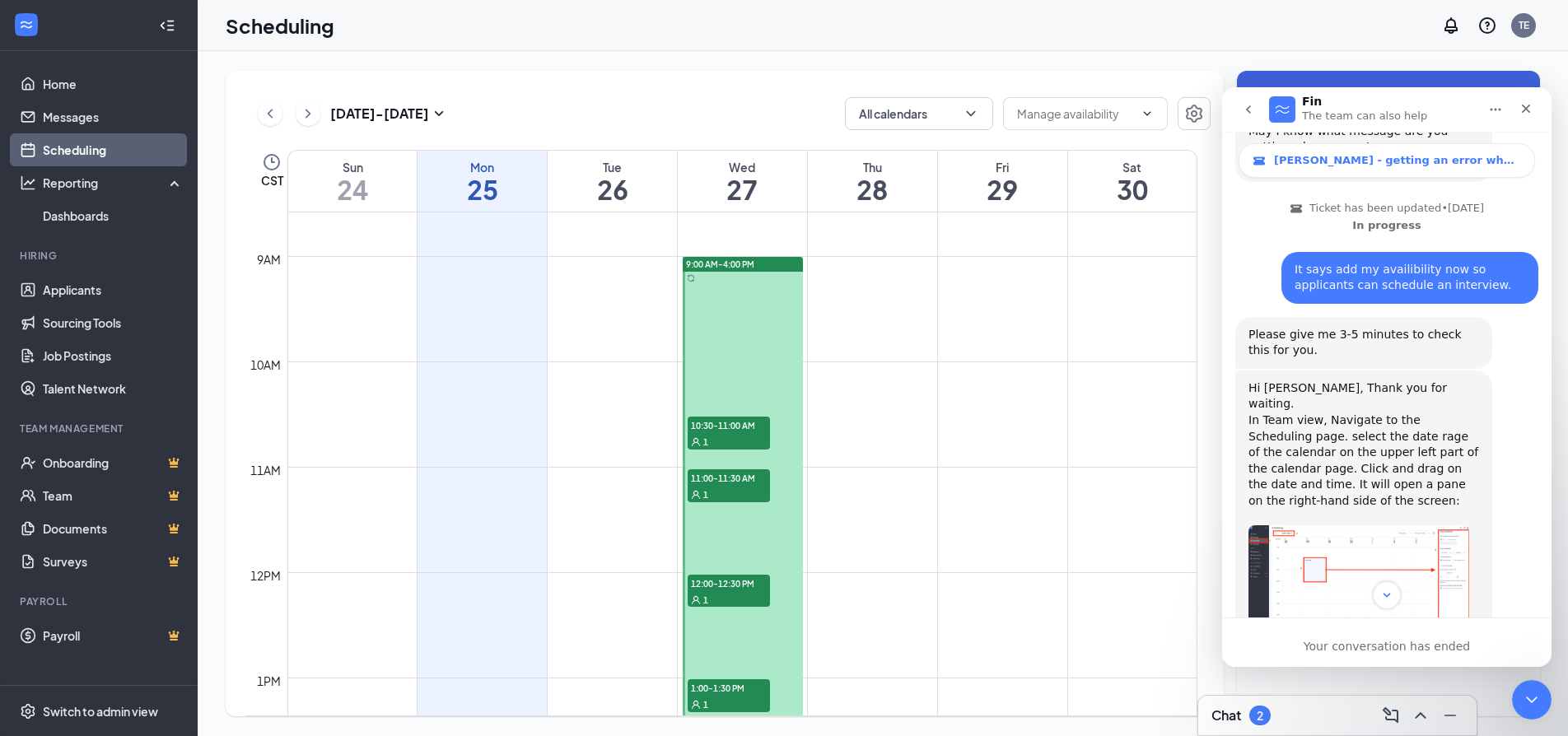
scroll to position [892, 0]
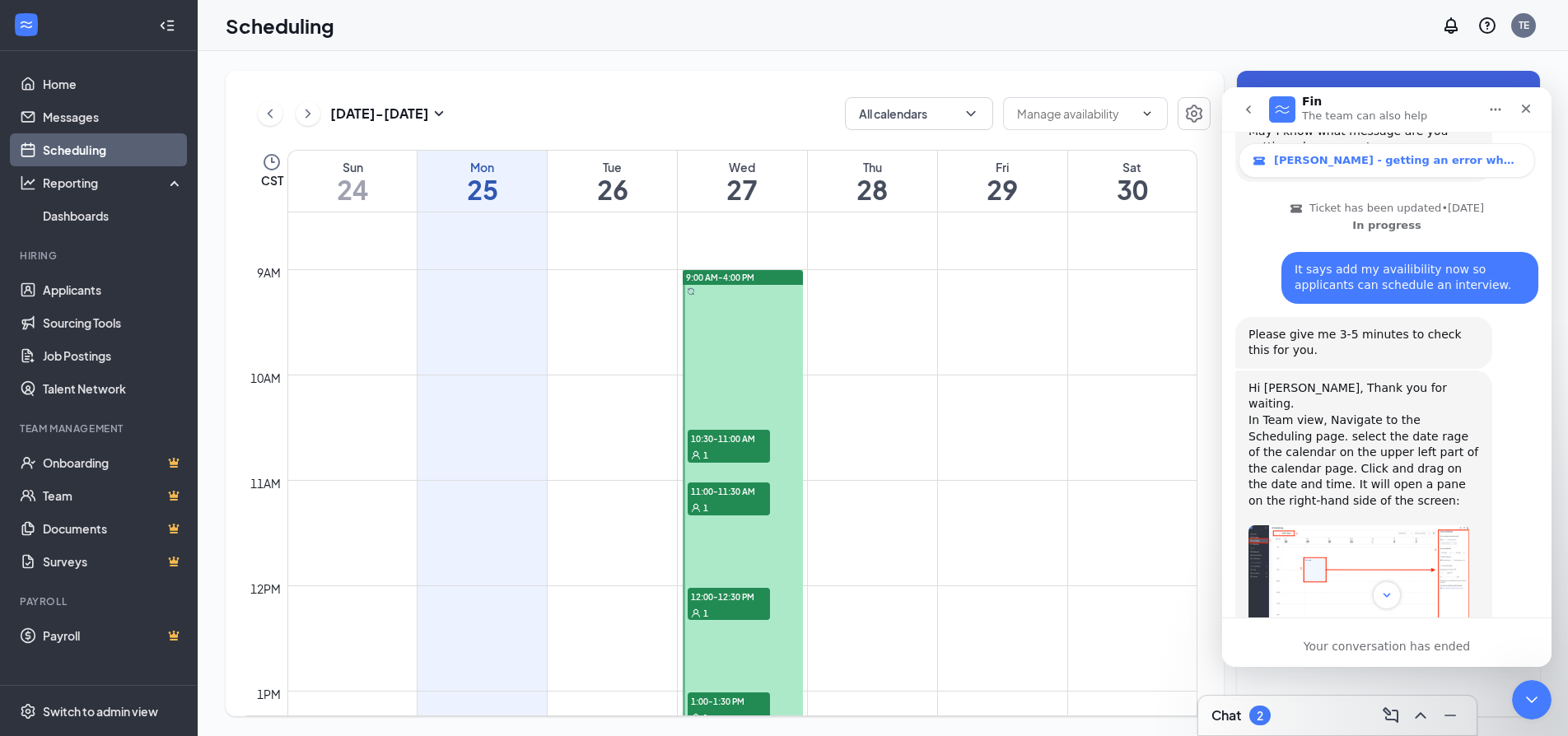
click at [841, 303] on td at bounding box center [741, 308] width 910 height 27
drag, startPoint x: 841, startPoint y: 303, endPoint x: 845, endPoint y: 287, distance: 16.5
click at [846, 289] on td at bounding box center [741, 282] width 910 height 27
drag, startPoint x: 722, startPoint y: 279, endPoint x: 910, endPoint y: 296, distance: 188.8
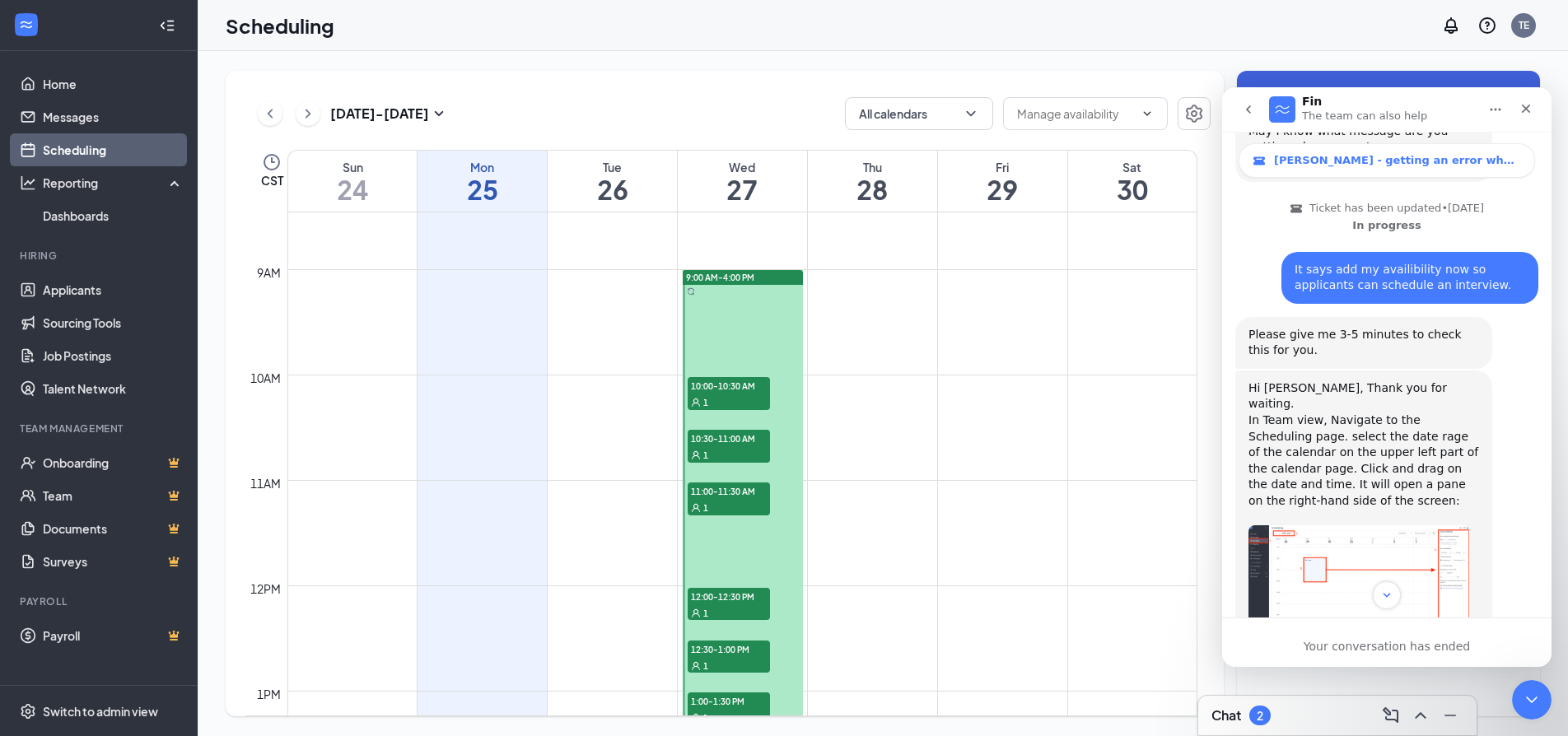
click at [910, 296] on div "12am 1am 2am 3am 4am 5am 6am 7am 8am 9am 10am 11am 12pm 1pm 2pm 3pm 4pm 5pm 6pm…" at bounding box center [721, 585] width 952 height 2530
drag, startPoint x: 760, startPoint y: 275, endPoint x: 872, endPoint y: 240, distance: 117.3
click at [872, 240] on td at bounding box center [741, 229] width 910 height 27
click at [869, 287] on td at bounding box center [741, 282] width 910 height 27
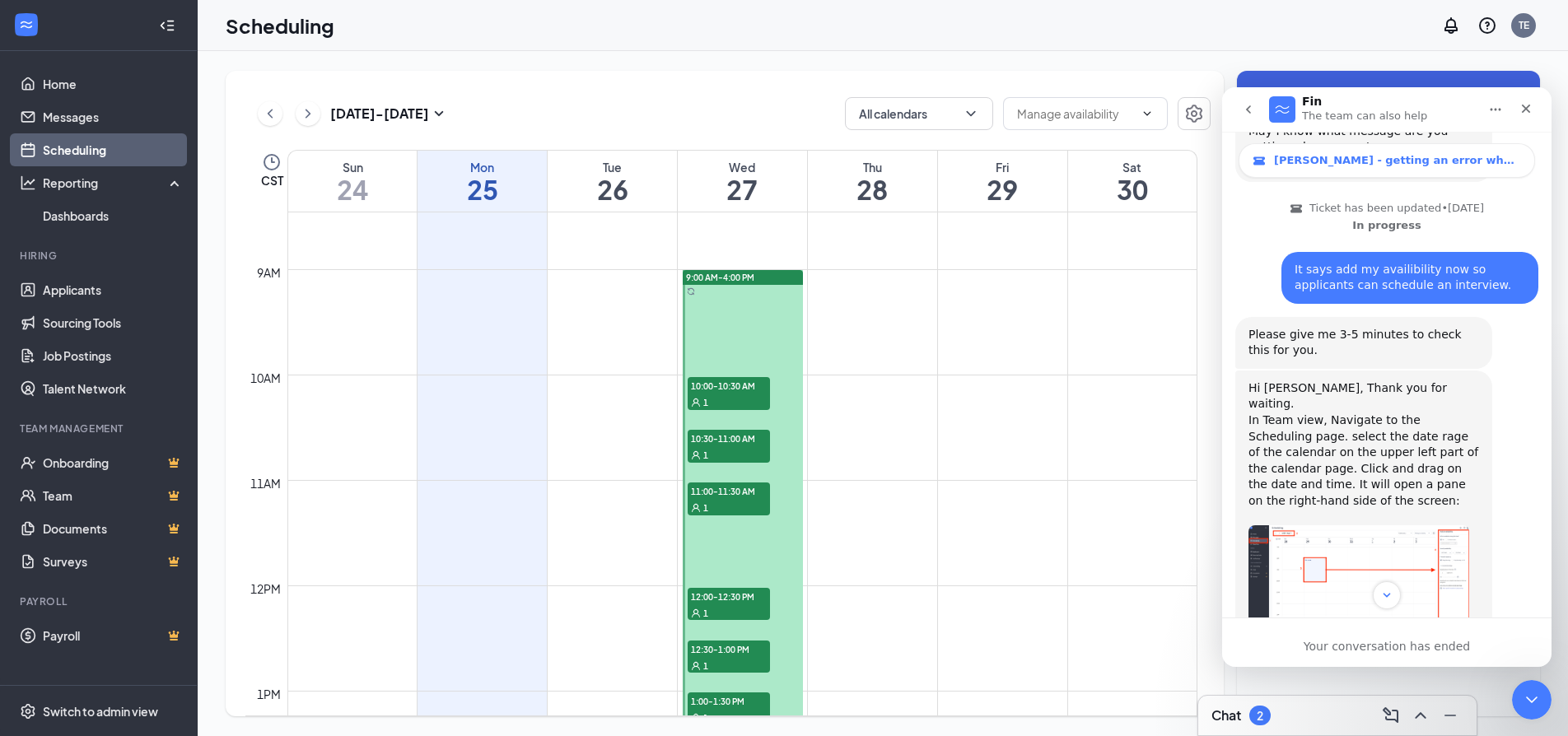
click at [869, 287] on td at bounding box center [741, 282] width 910 height 27
click at [1523, 109] on icon "Close" at bounding box center [1526, 109] width 13 height 13
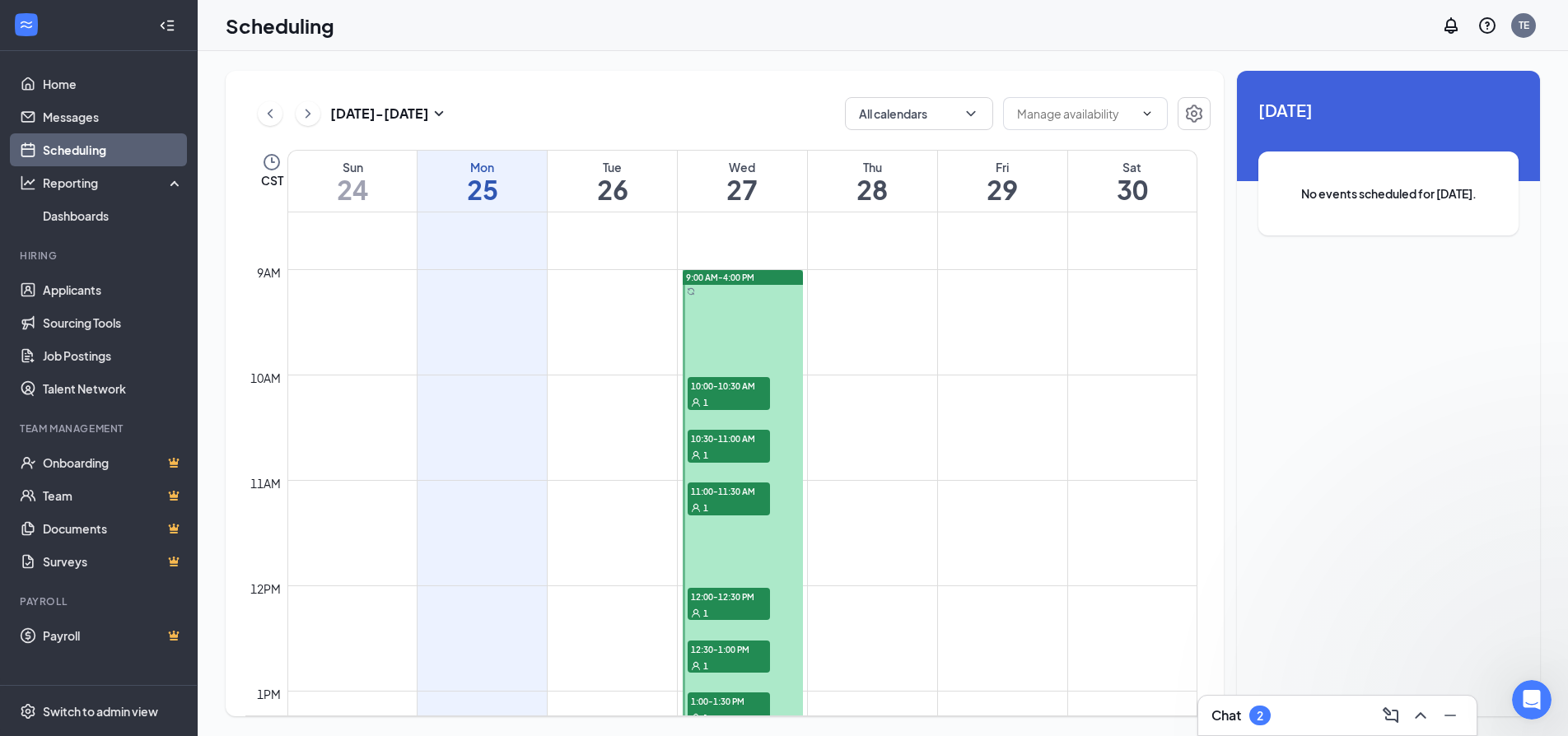
scroll to position [0, 0]
click at [625, 328] on td at bounding box center [741, 335] width 910 height 27
click at [725, 319] on div at bounding box center [742, 638] width 120 height 737
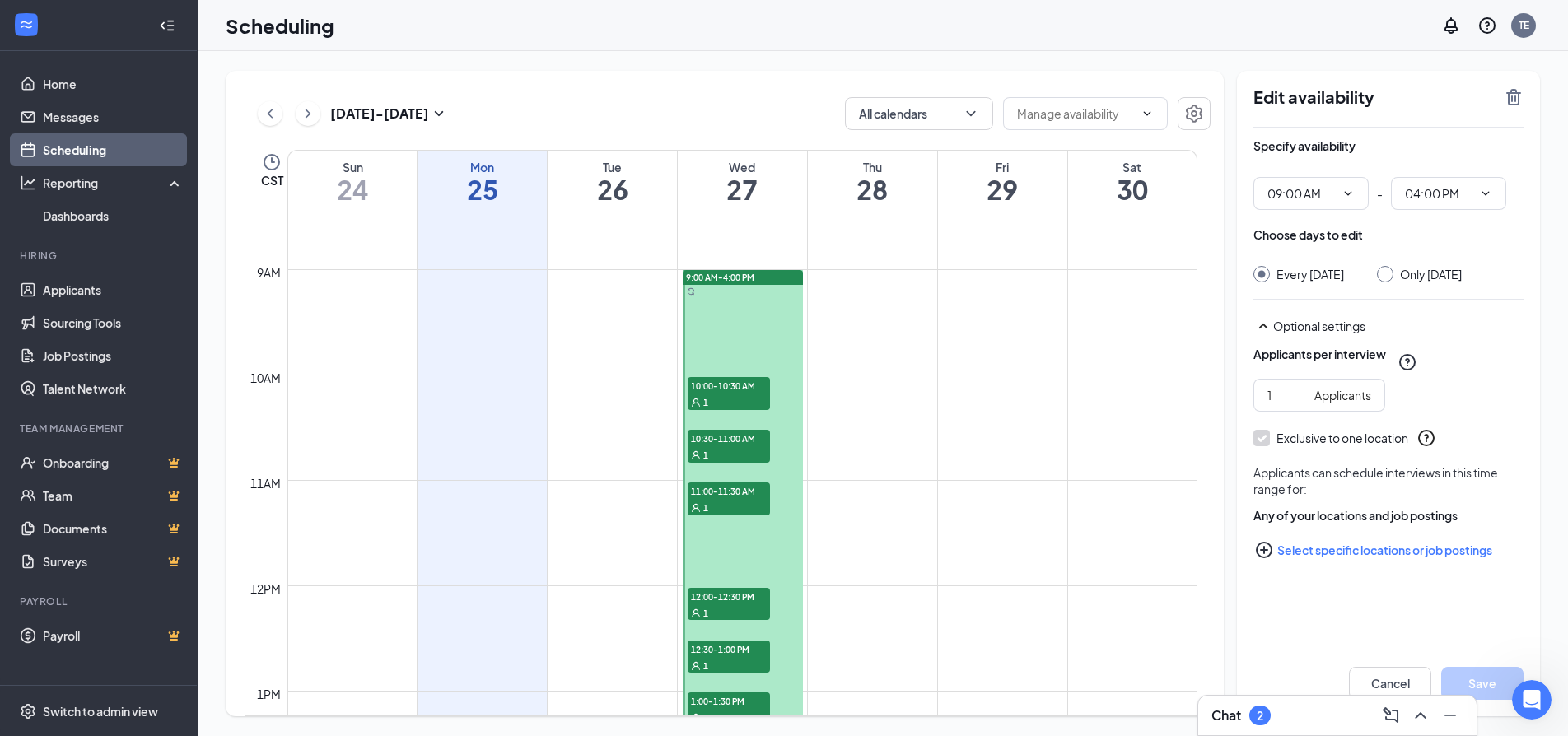
click at [853, 331] on td at bounding box center [741, 335] width 910 height 27
click at [1003, 341] on td at bounding box center [741, 335] width 910 height 27
click at [1129, 338] on td at bounding box center [741, 335] width 910 height 27
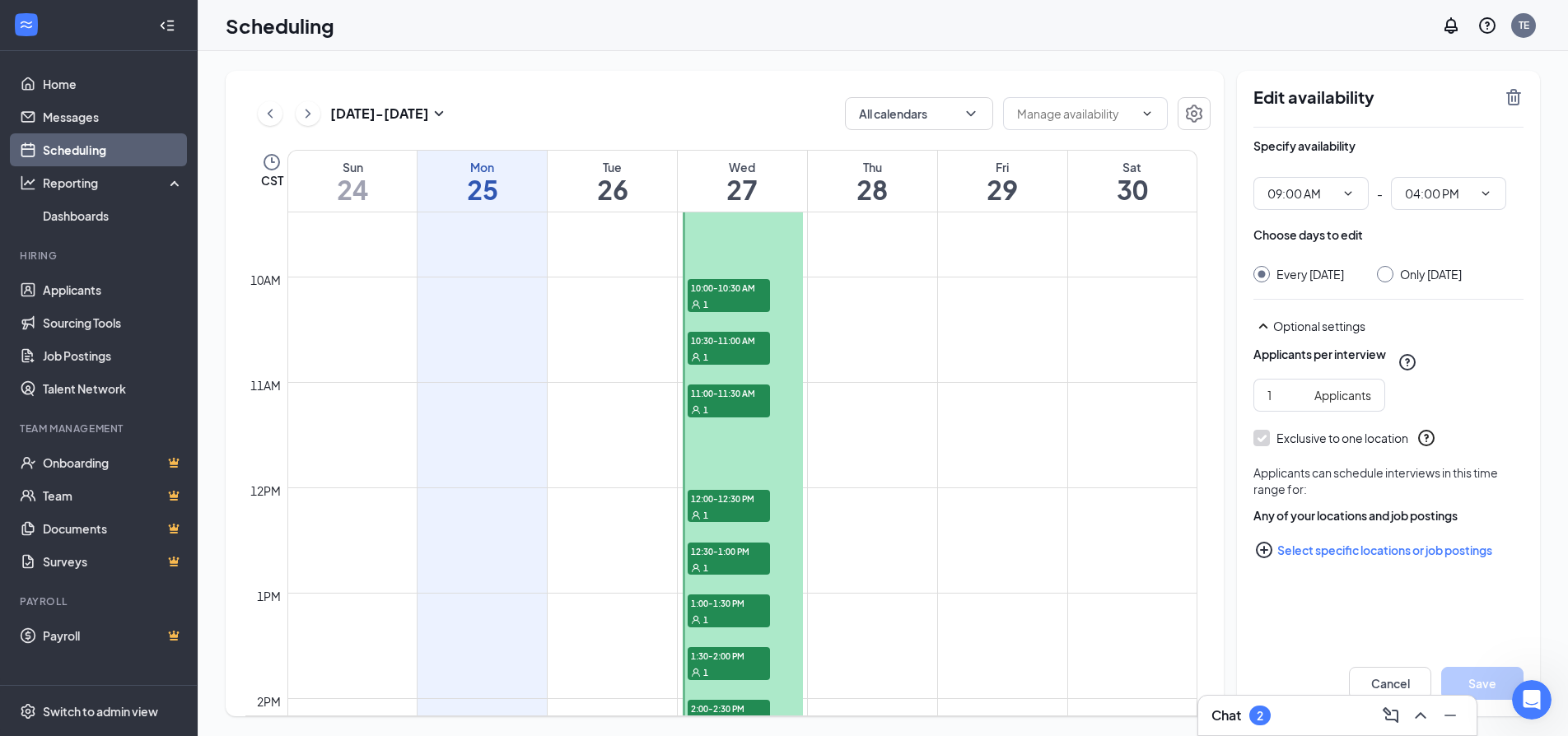
scroll to position [974, 0]
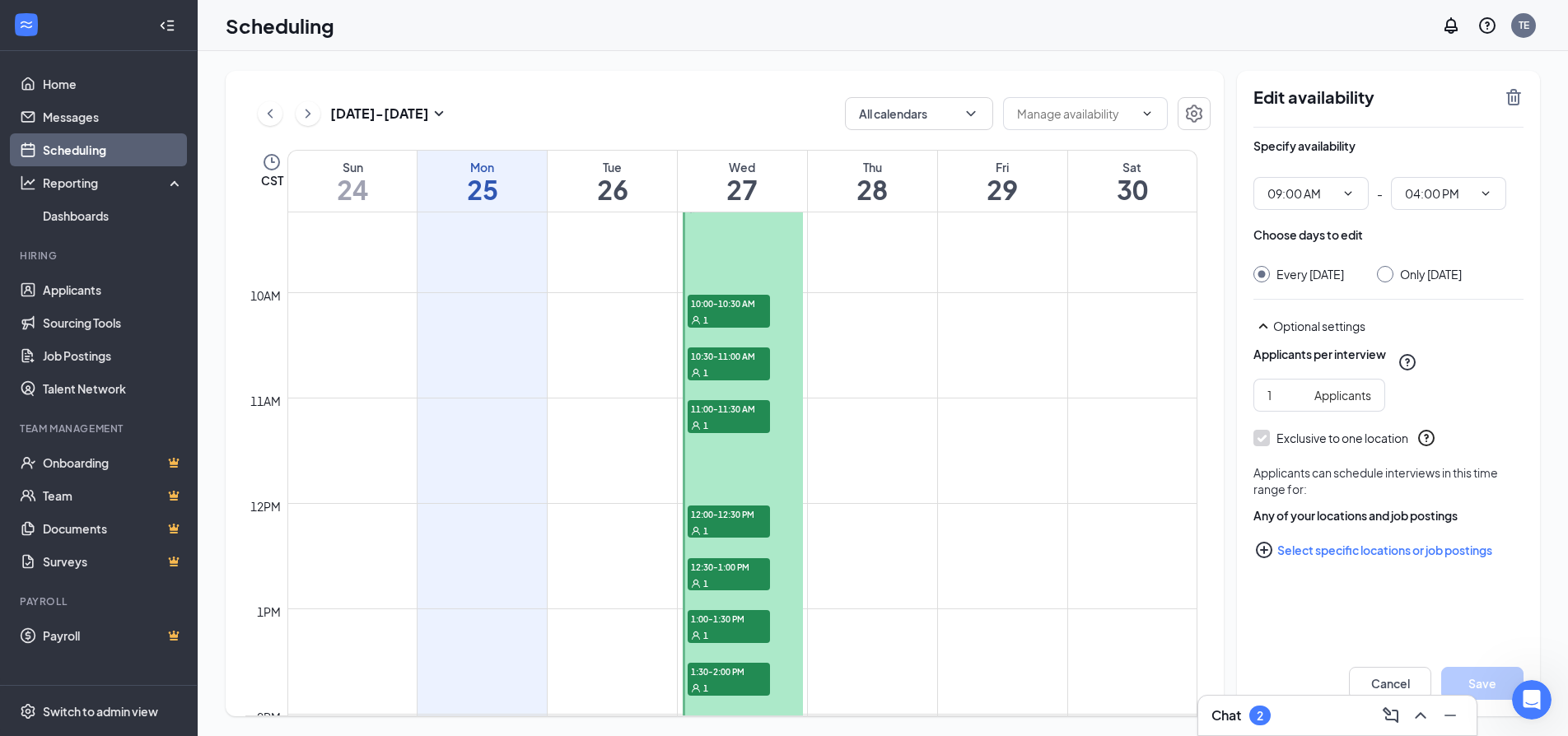
click at [1333, 103] on h2 "Edit availability" at bounding box center [1373, 97] width 240 height 19
click at [1136, 116] on span at bounding box center [1084, 114] width 165 height 33
click at [942, 121] on button "All calendars" at bounding box center [919, 114] width 148 height 33
click at [917, 185] on input "My Calendar" at bounding box center [903, 188] width 91 height 17
checkbox input "true"
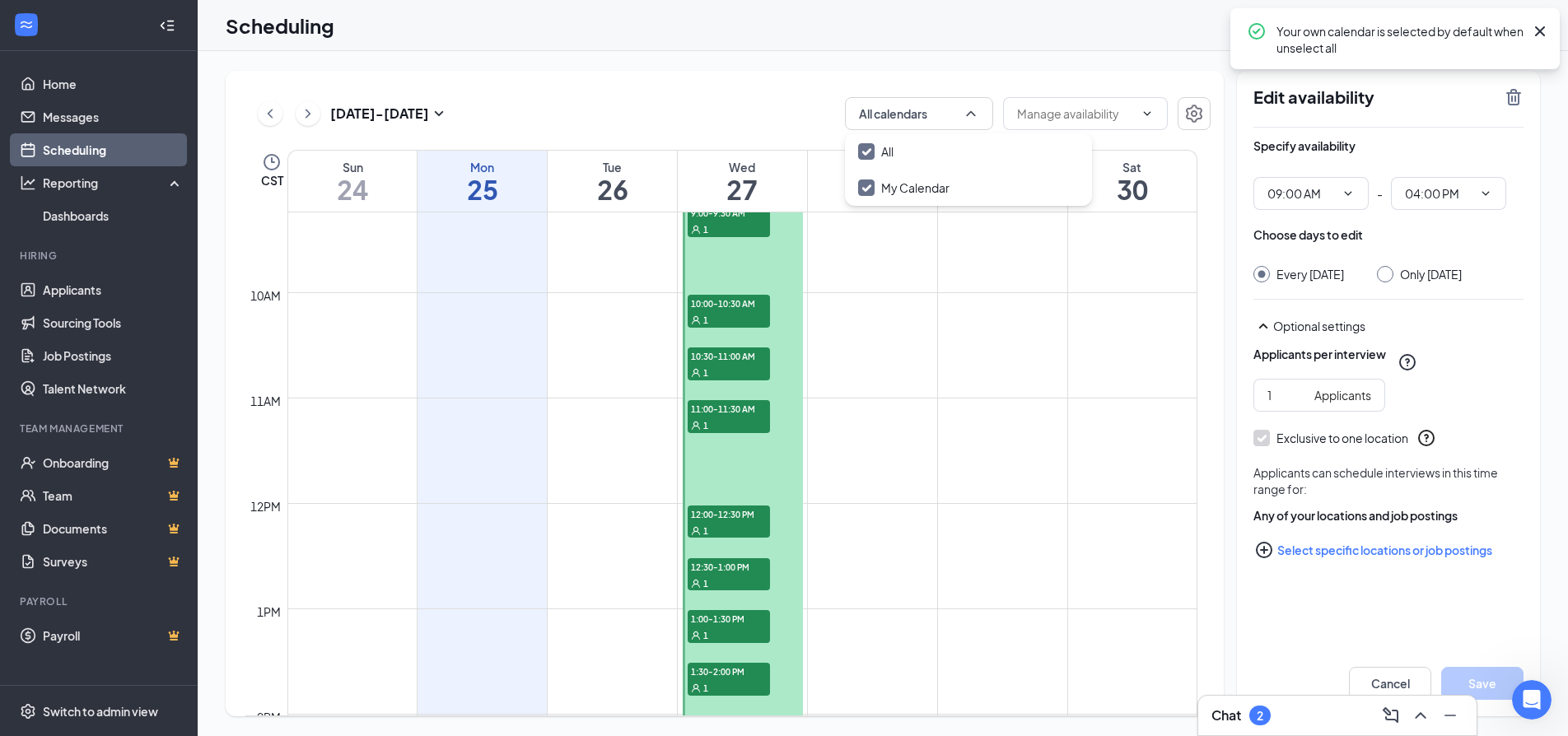
click at [862, 252] on td at bounding box center [741, 253] width 910 height 27
click at [1537, 26] on icon "Cross" at bounding box center [1539, 30] width 19 height 19
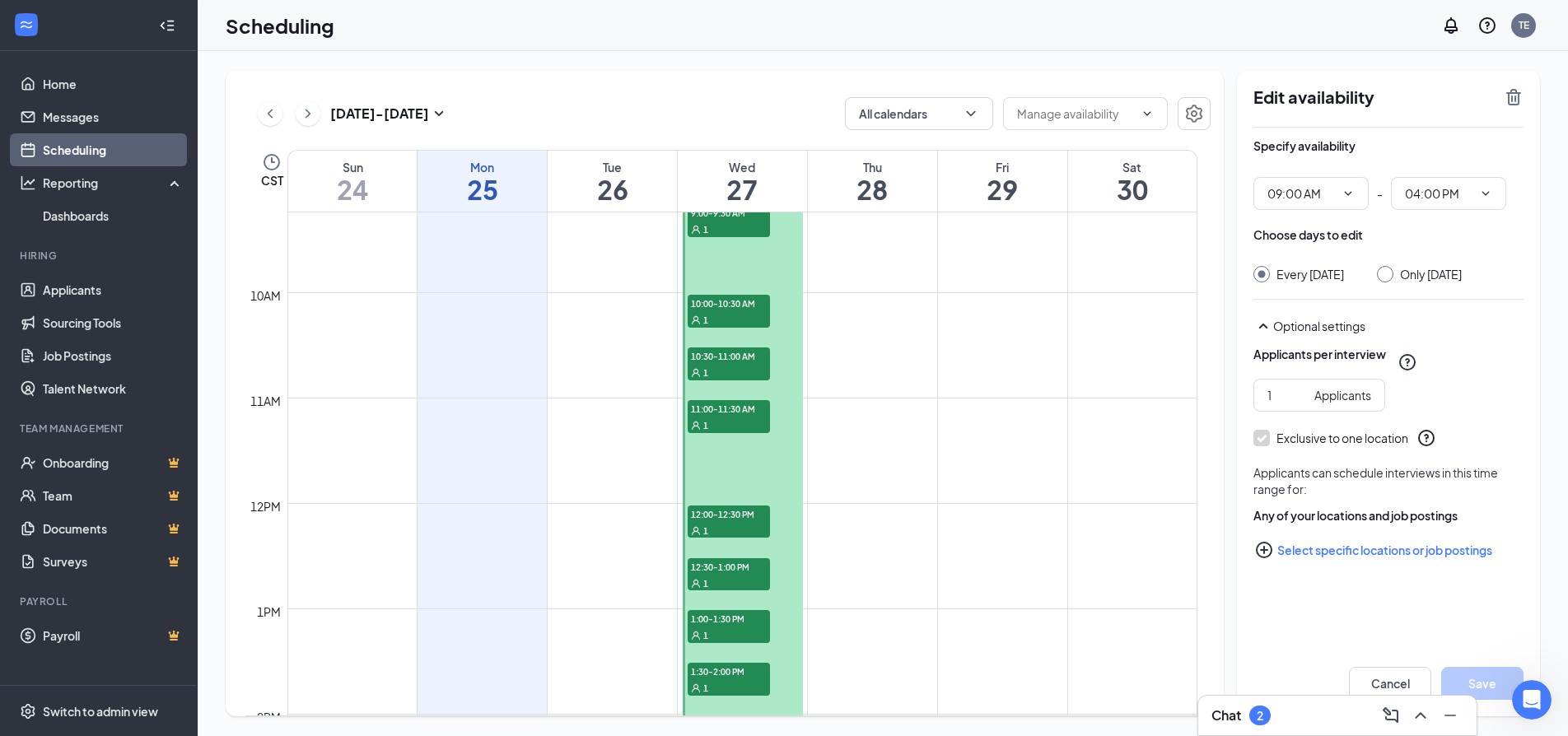
click at [871, 233] on td at bounding box center [741, 226] width 910 height 27
click at [862, 253] on td at bounding box center [741, 253] width 910 height 27
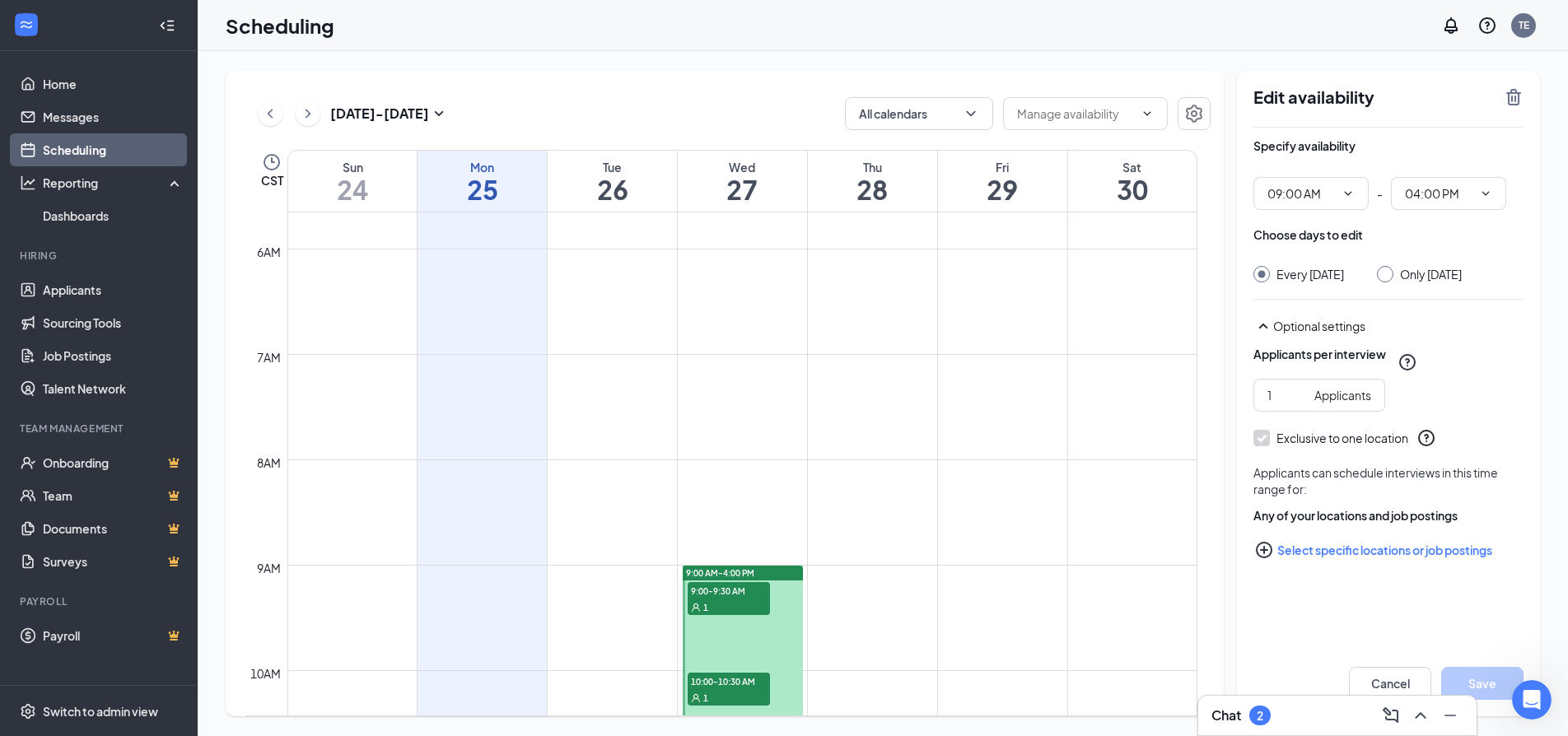
scroll to position [728, 0]
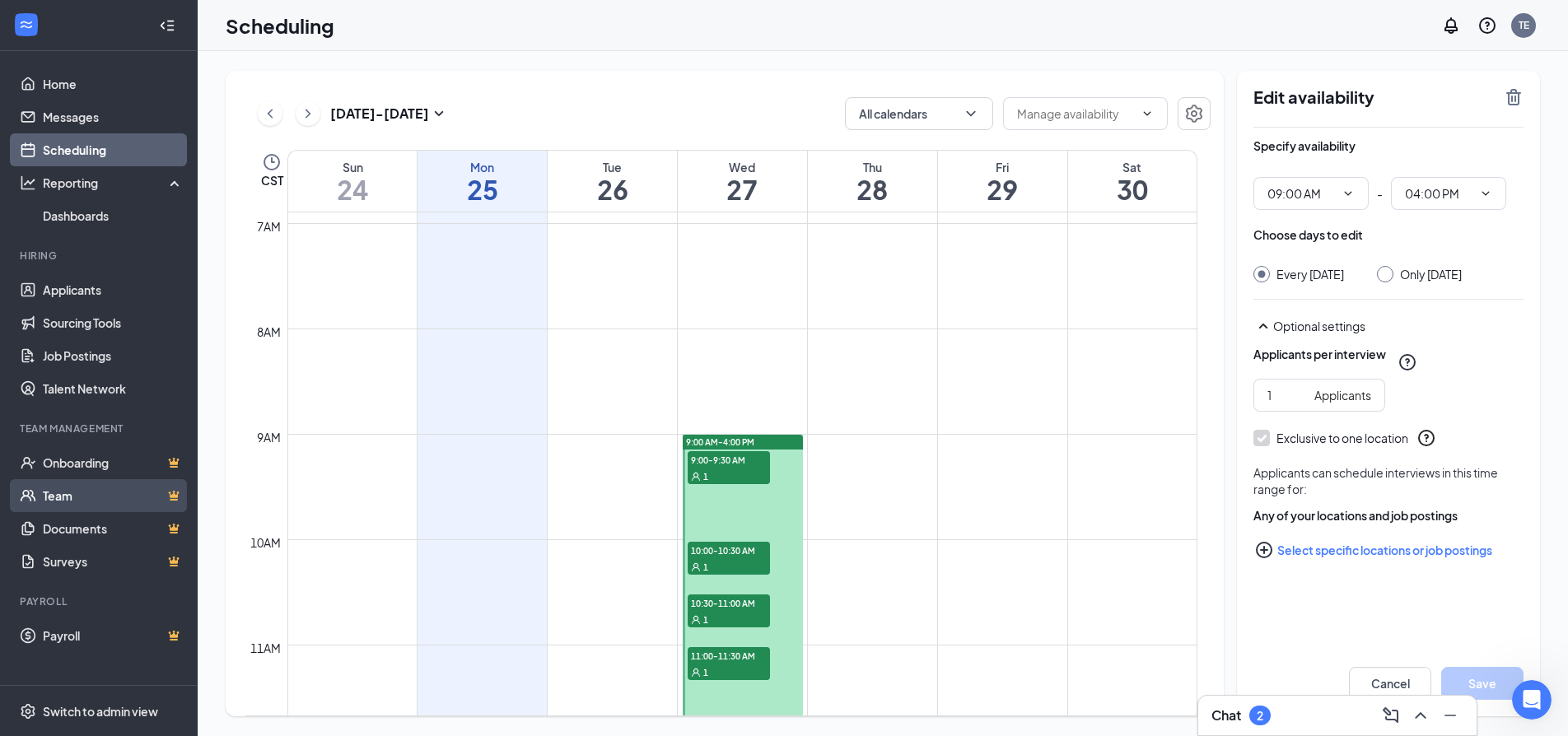
click at [61, 493] on link "Team" at bounding box center [113, 496] width 141 height 33
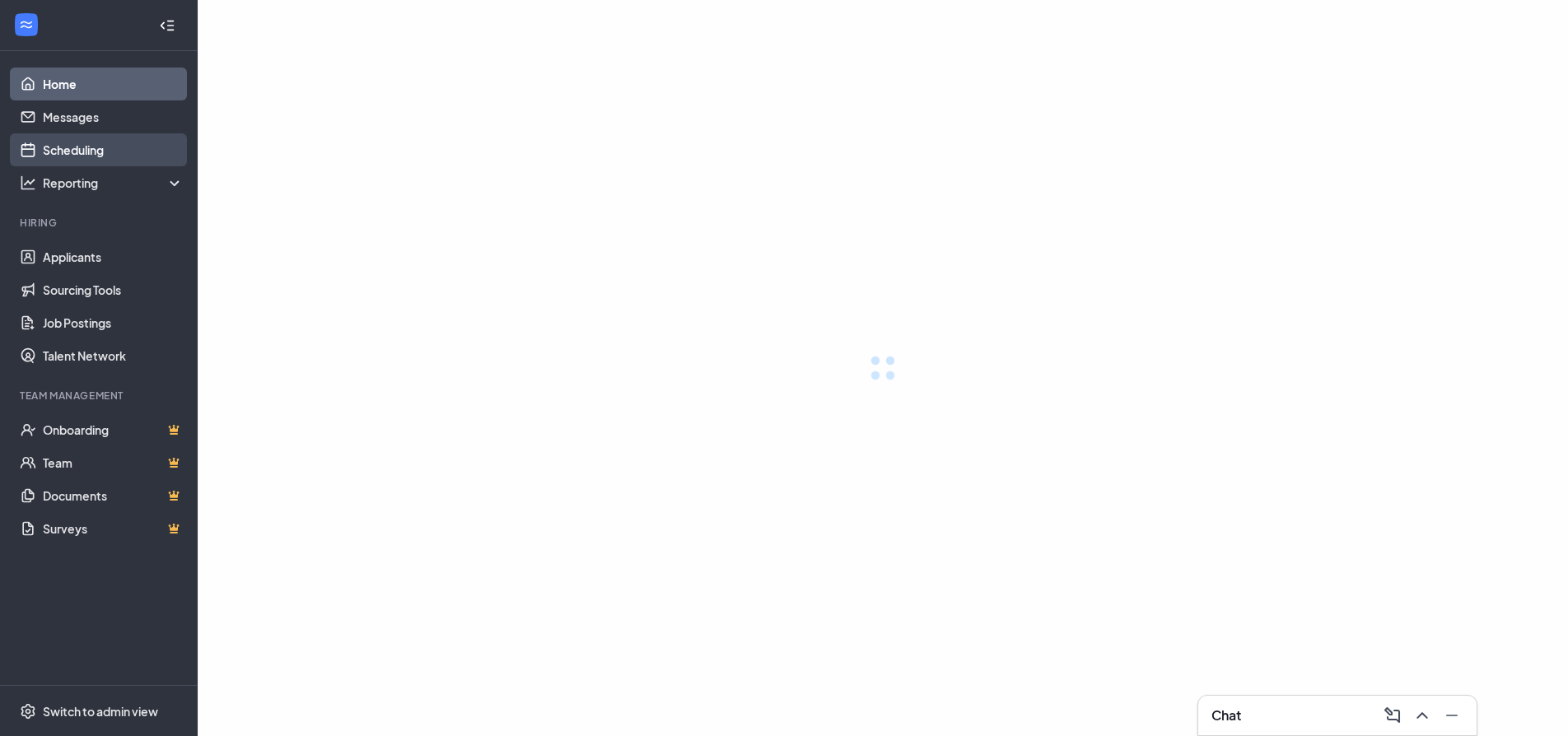
click at [71, 150] on link "Scheduling" at bounding box center [113, 150] width 141 height 33
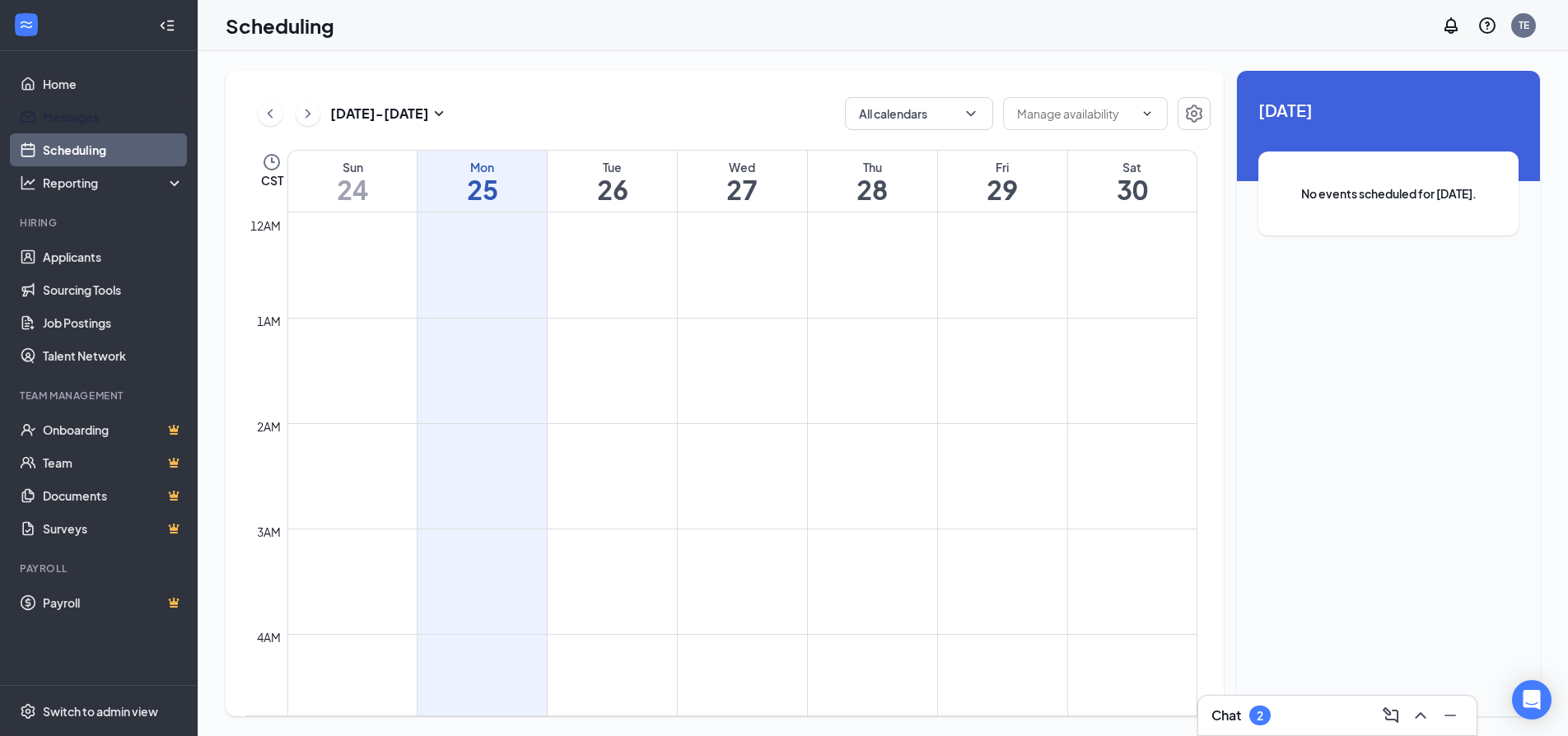
scroll to position [810, 0]
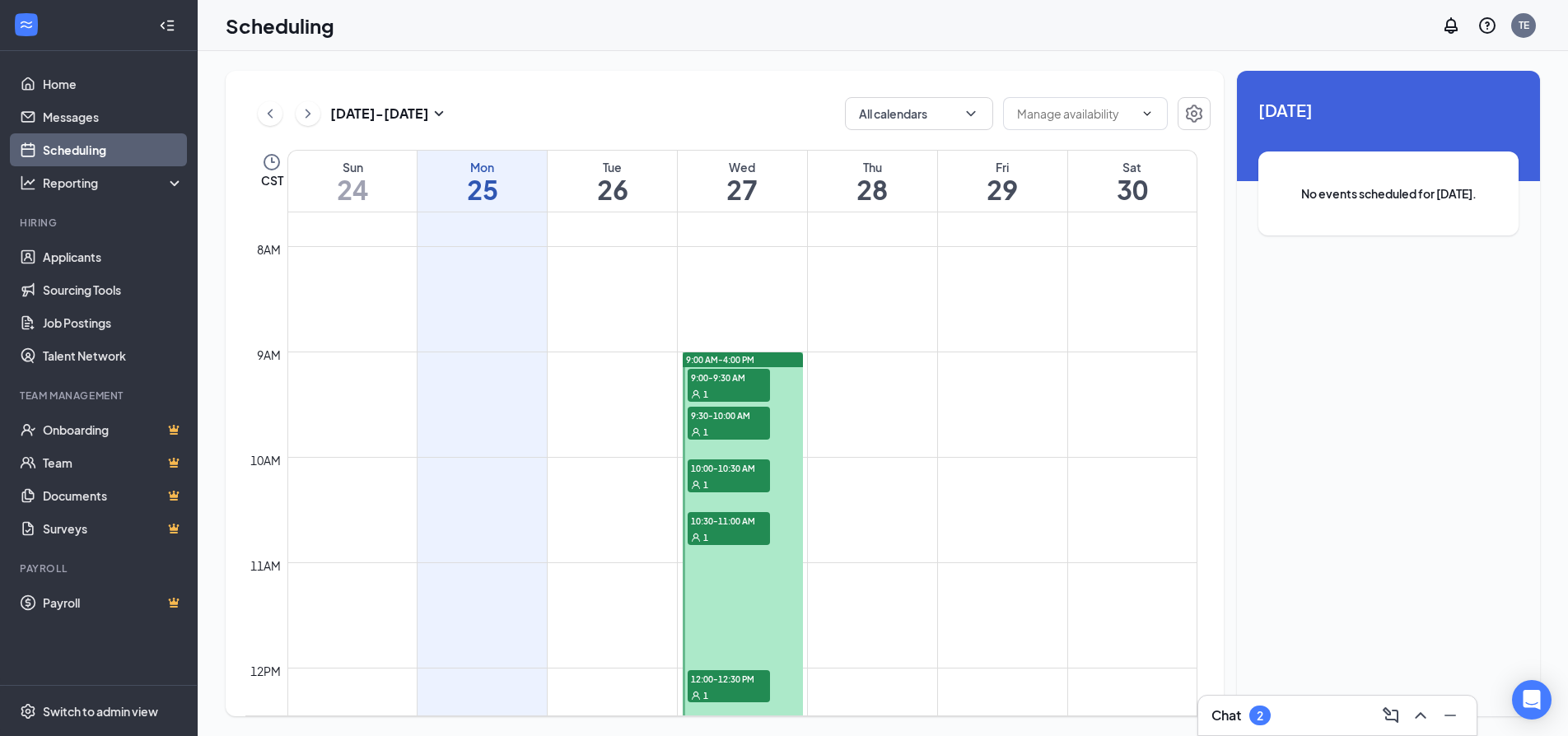
click at [742, 359] on span "9:00 AM-4:00 PM" at bounding box center [720, 360] width 68 height 12
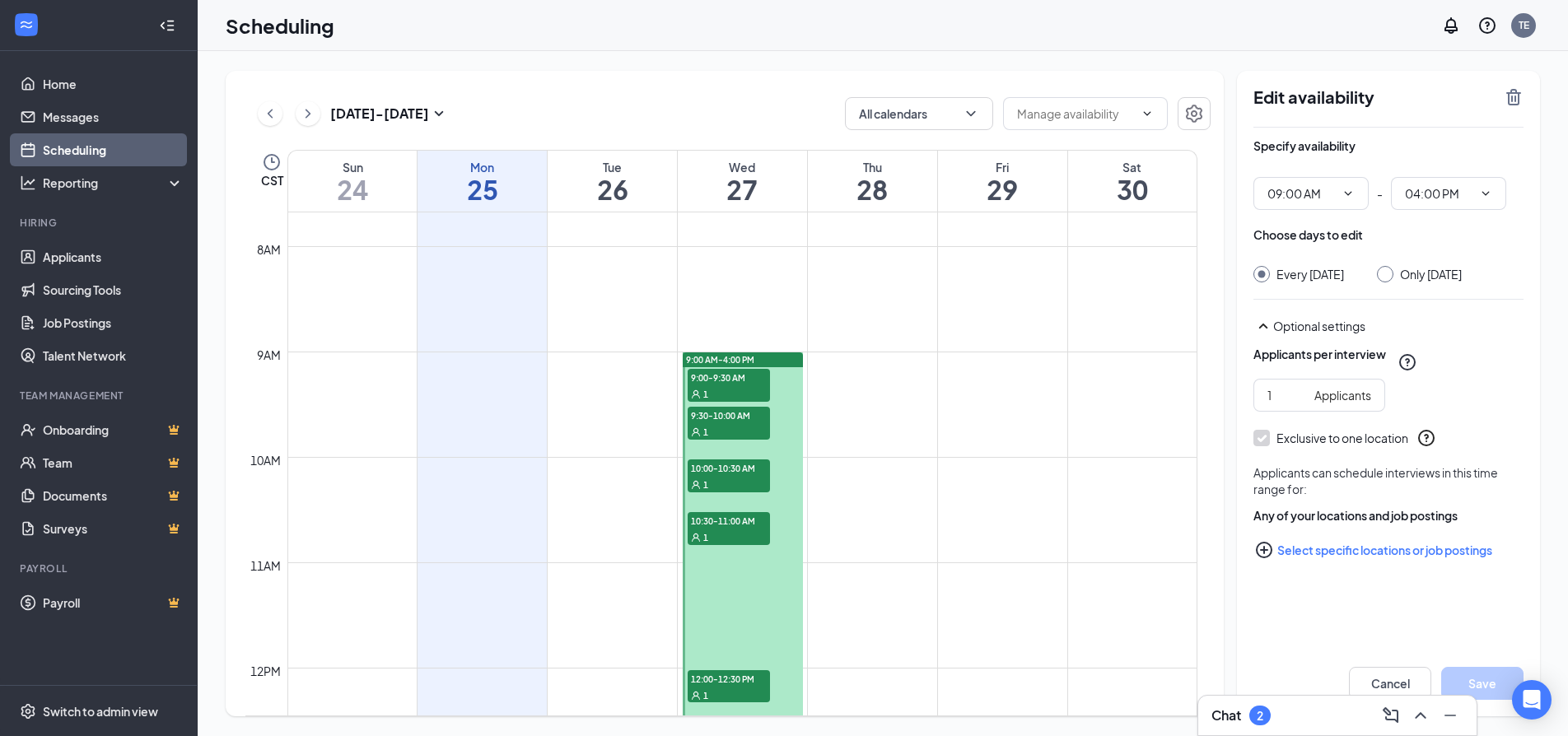
type input "09:00 AM"
type input "04:00 PM"
drag, startPoint x: 742, startPoint y: 358, endPoint x: 874, endPoint y: 397, distance: 137.6
click at [874, 397] on td at bounding box center [741, 391] width 910 height 27
click at [1265, 445] on icon "Checkmark" at bounding box center [1261, 438] width 14 height 14
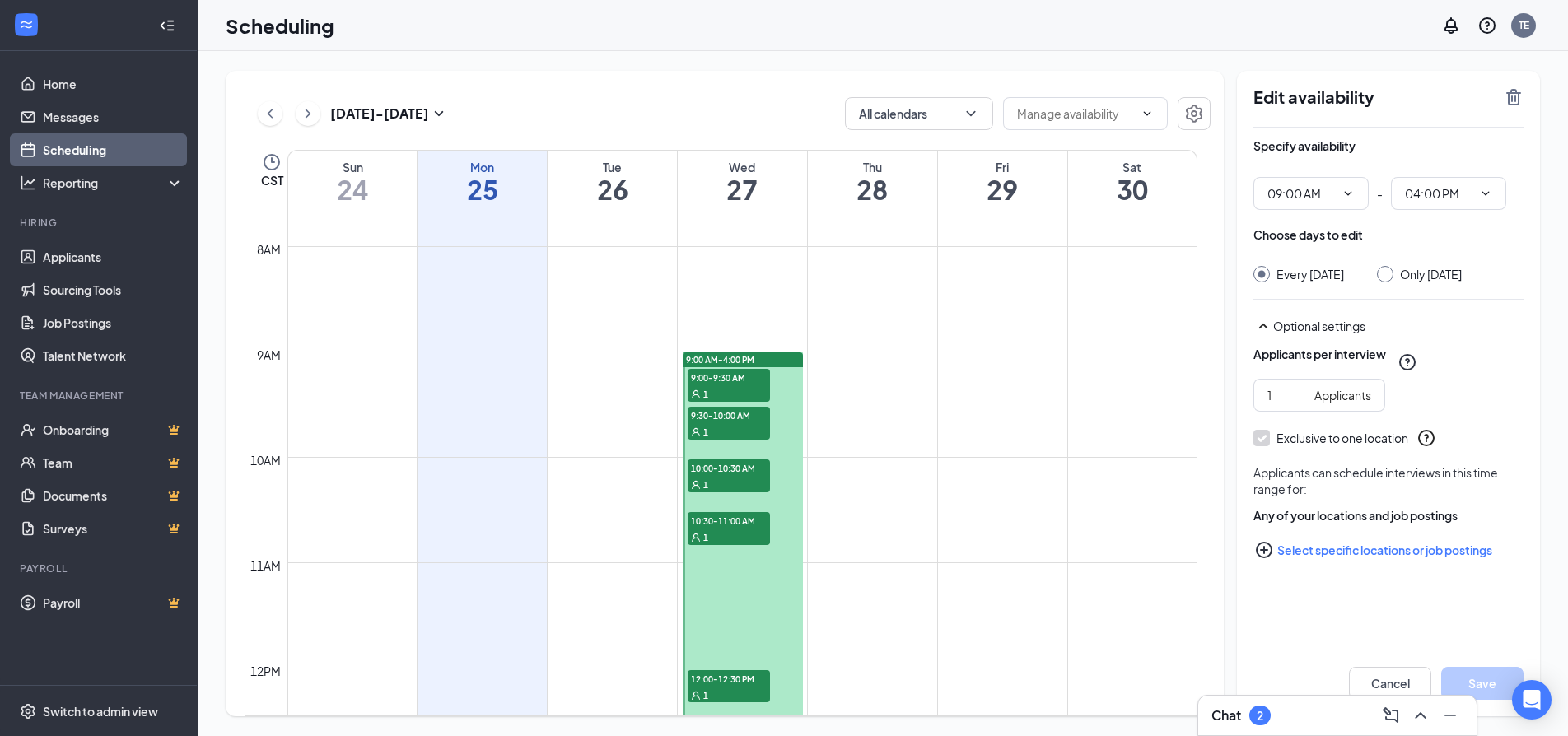
click at [1265, 445] on icon "Checkmark" at bounding box center [1261, 438] width 14 height 14
click at [1313, 564] on button "Select specific locations or job postings" at bounding box center [1389, 550] width 270 height 33
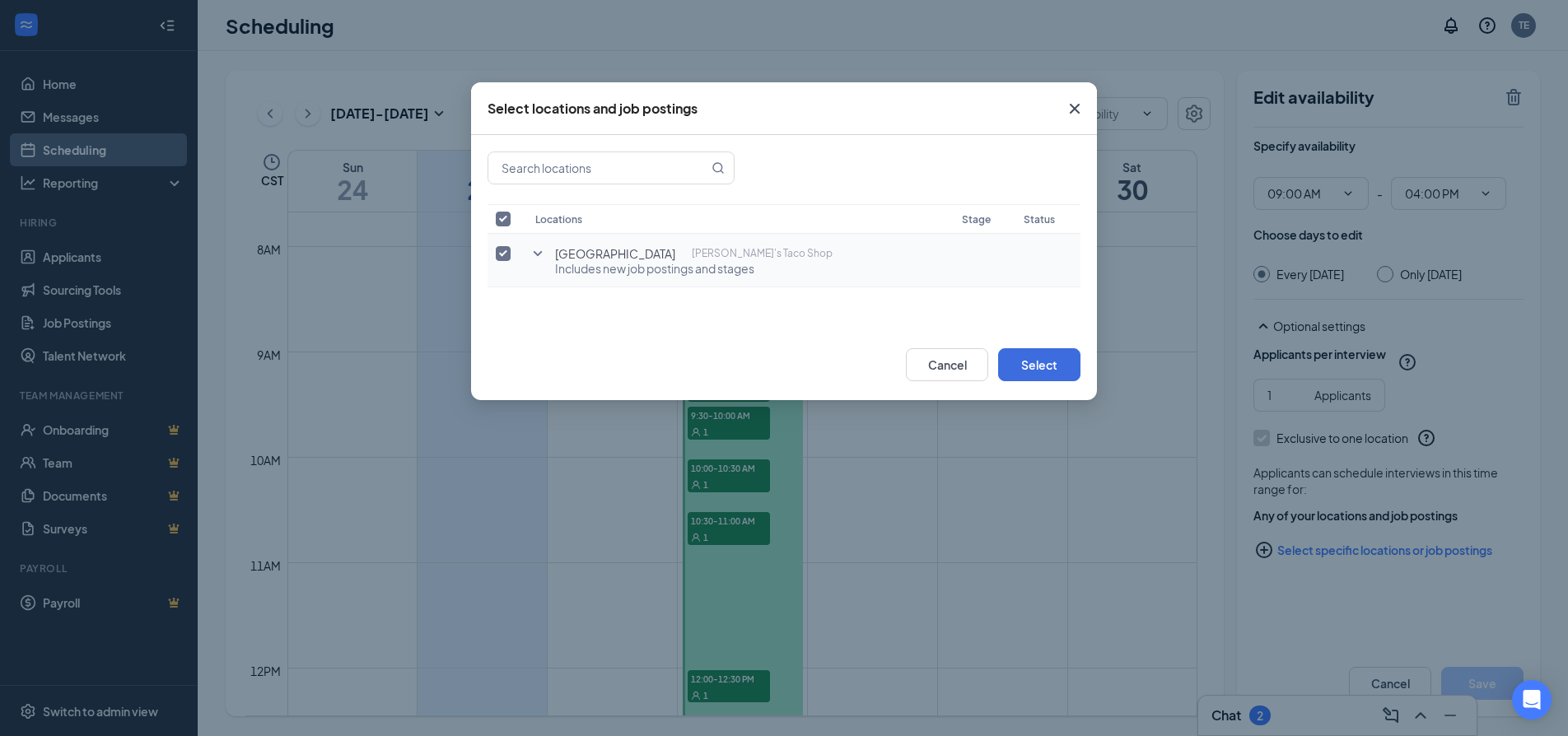
click at [586, 258] on span "[GEOGRAPHIC_DATA]" at bounding box center [614, 254] width 120 height 17
click at [1049, 358] on button "Select" at bounding box center [1039, 365] width 83 height 33
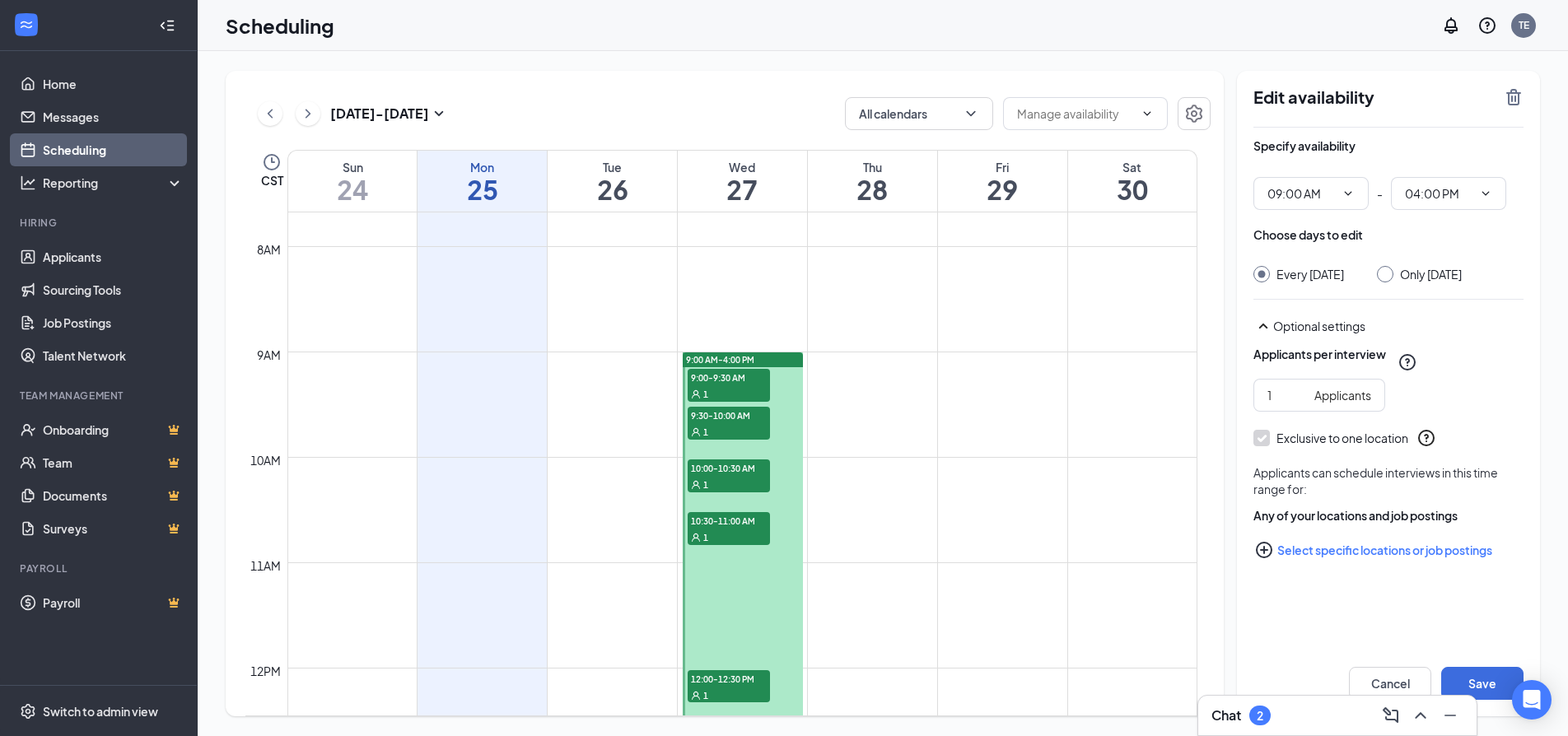
click at [1320, 567] on button "Select specific locations or job postings" at bounding box center [1389, 550] width 270 height 33
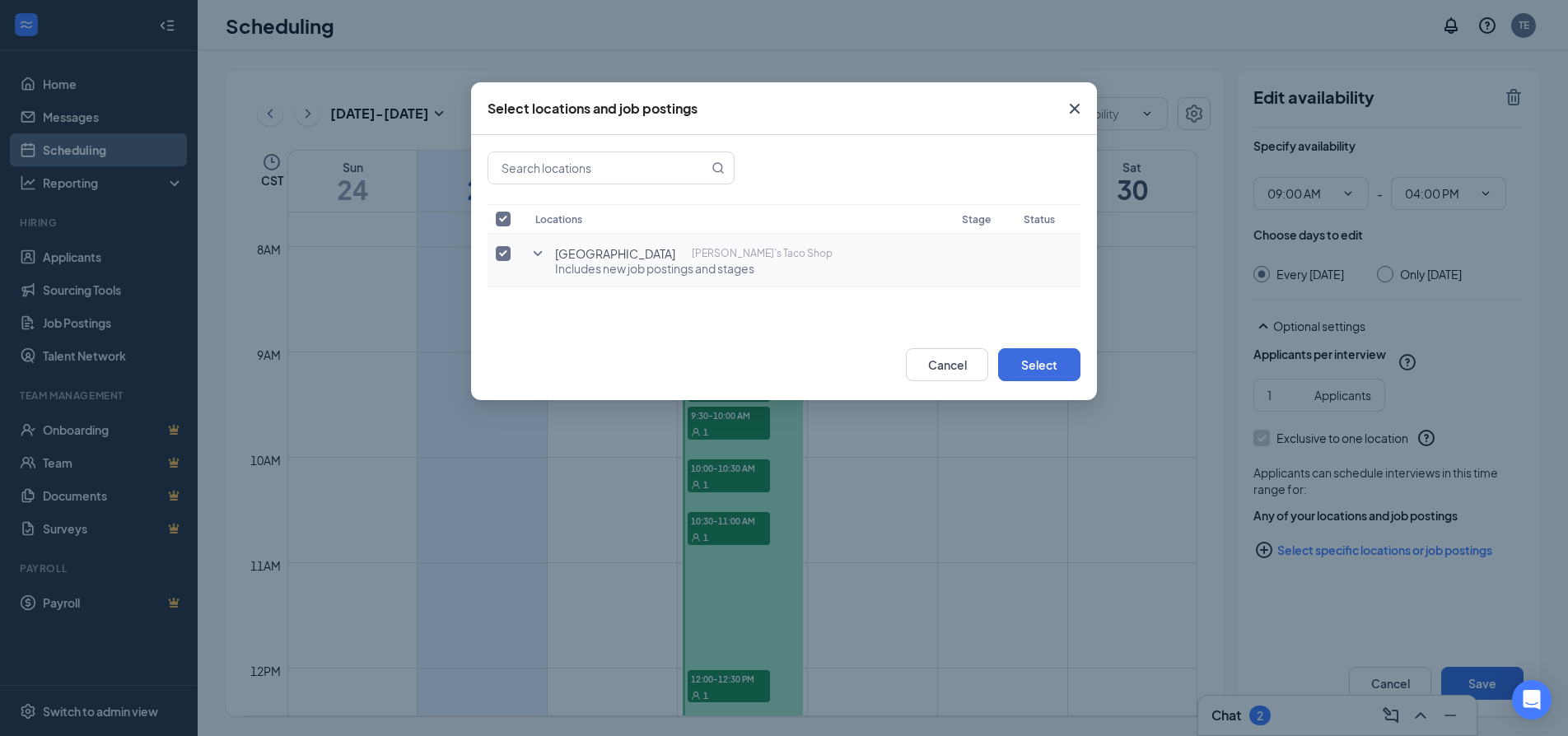
click at [533, 257] on icon "SmallChevronDown" at bounding box center [537, 253] width 19 height 19
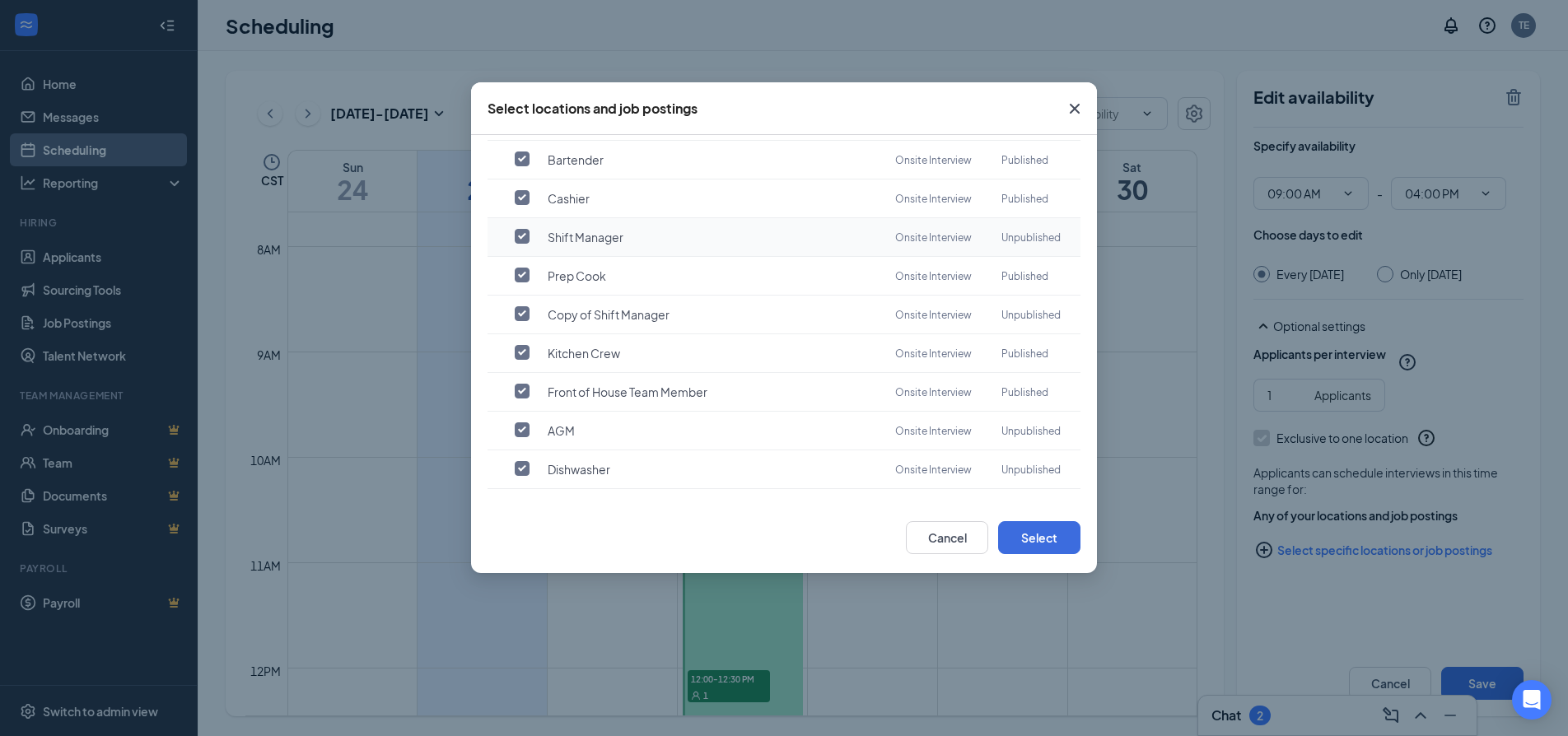
scroll to position [189, 0]
click at [1058, 540] on button "Select" at bounding box center [1039, 538] width 83 height 33
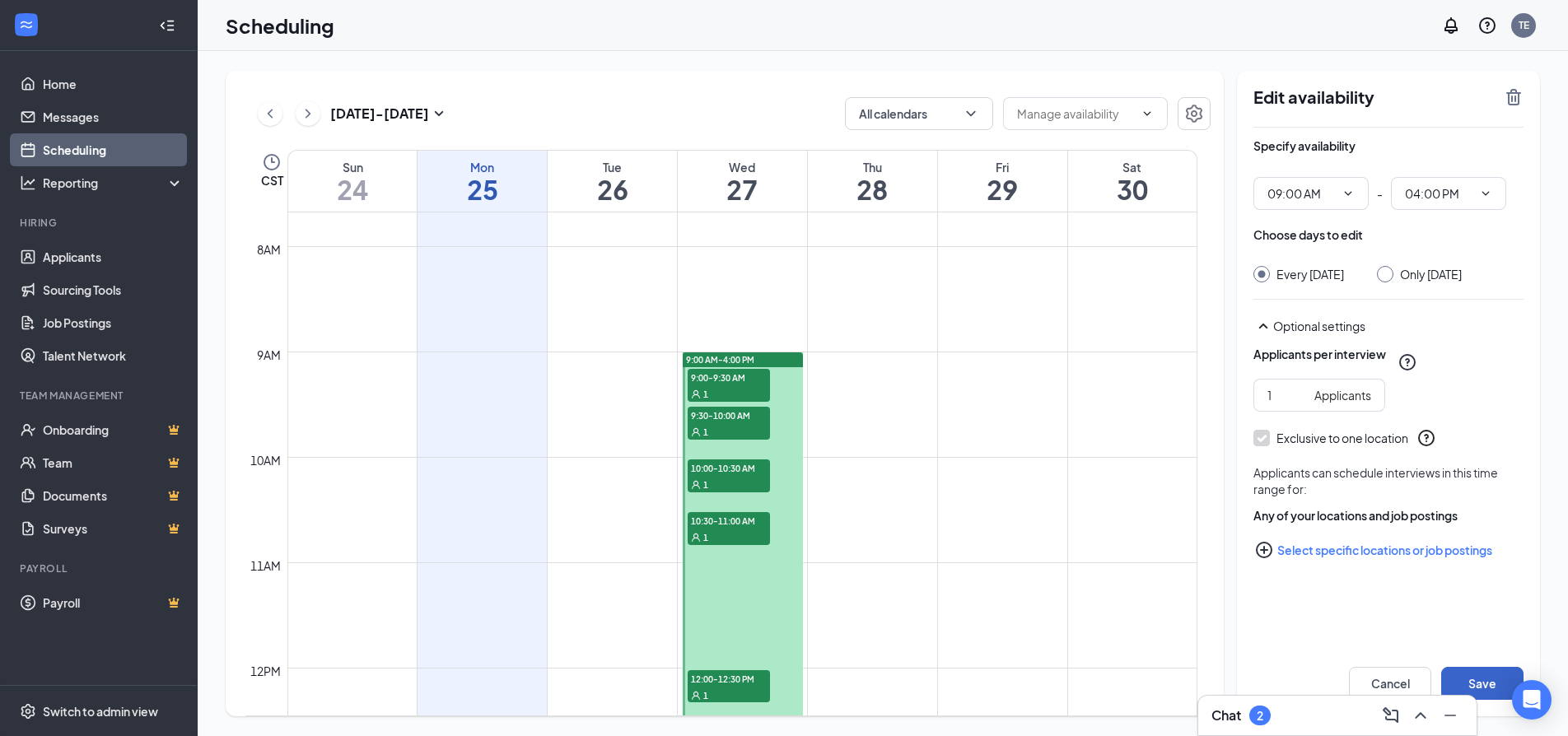
click at [1502, 684] on button "Save" at bounding box center [1482, 684] width 83 height 33
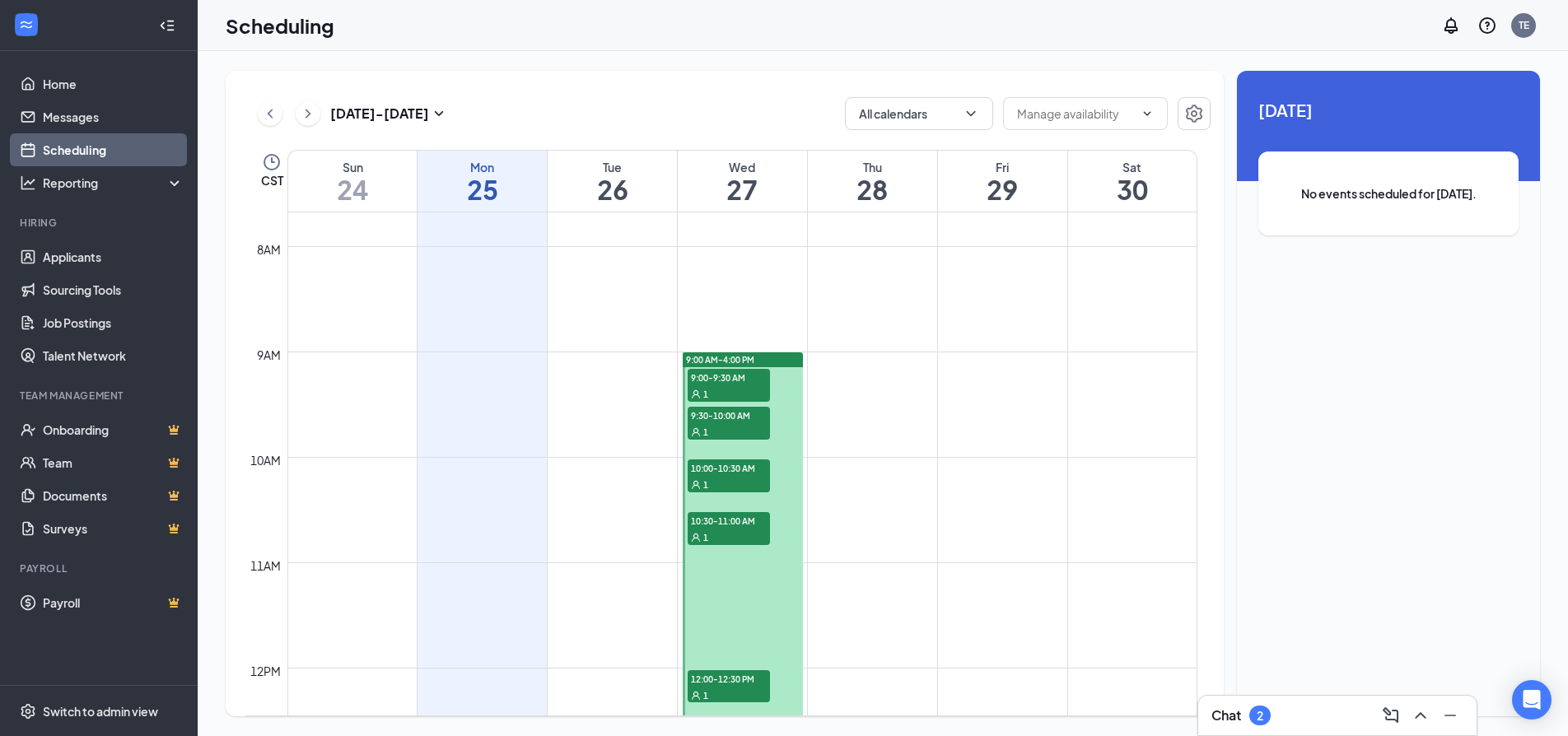
click at [865, 369] on td at bounding box center [741, 364] width 910 height 27
click at [861, 385] on td at bounding box center [741, 391] width 910 height 27
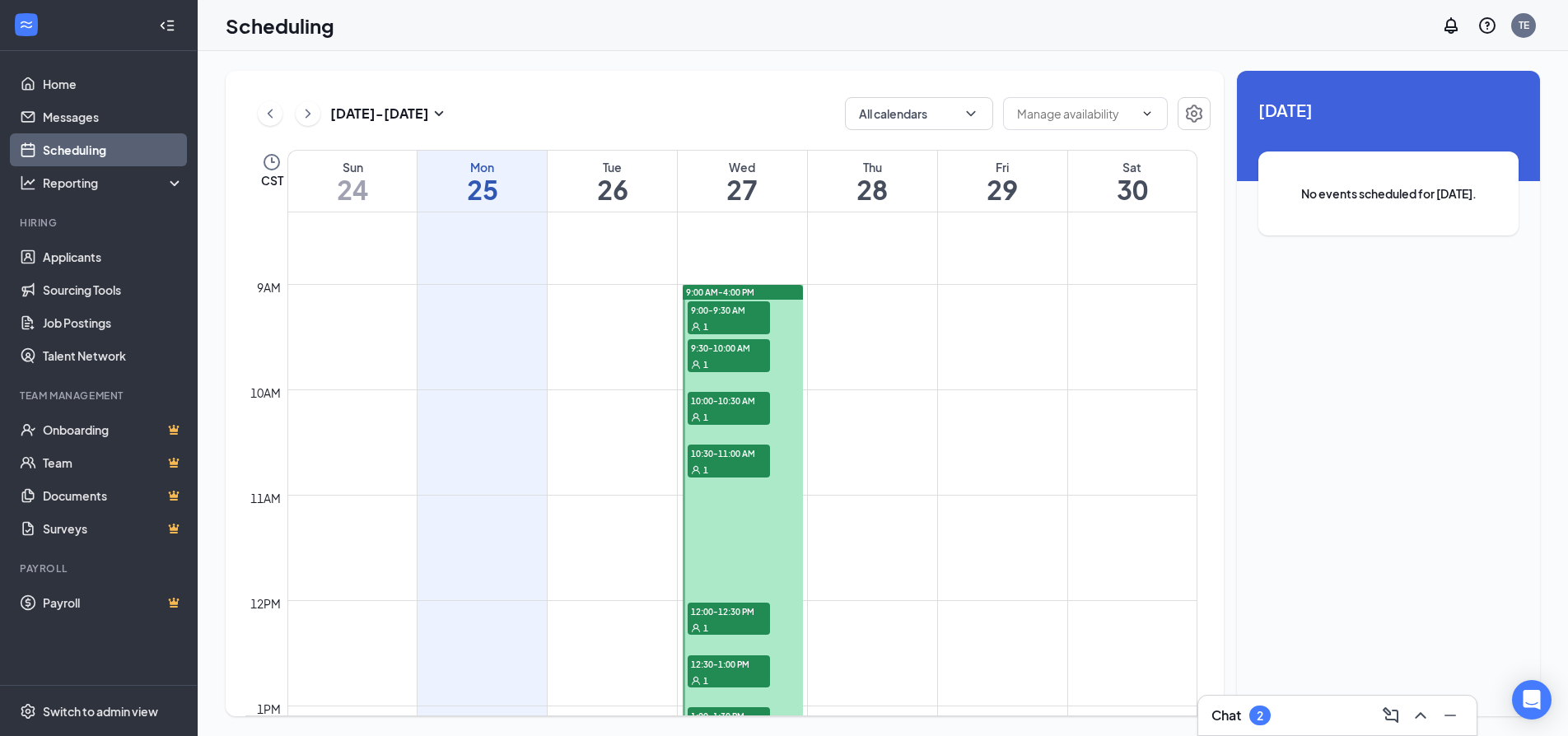
scroll to position [810, 0]
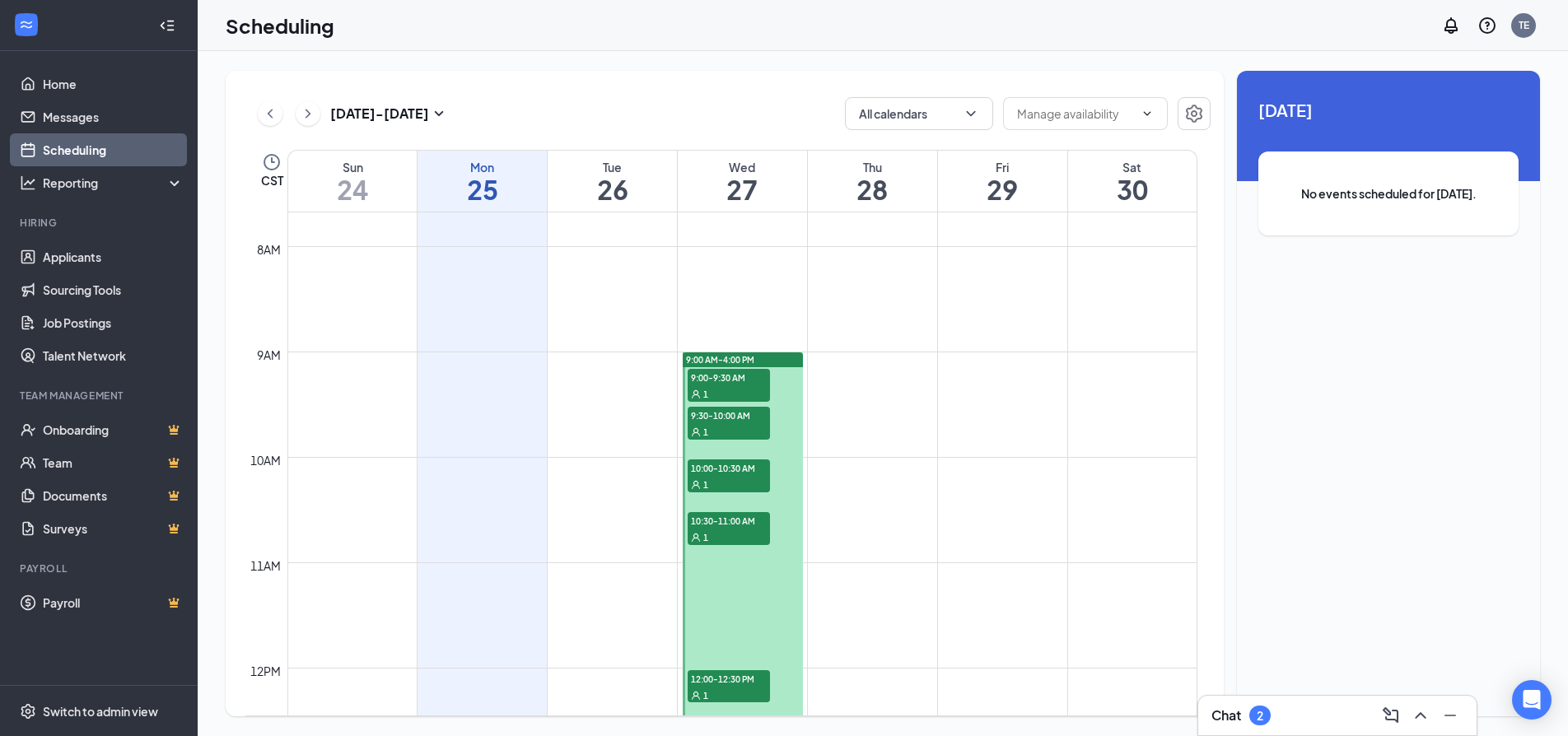
drag, startPoint x: 848, startPoint y: 377, endPoint x: 853, endPoint y: 400, distance: 23.5
click at [853, 400] on td at bounding box center [741, 391] width 910 height 27
click at [866, 290] on td at bounding box center [741, 285] width 910 height 27
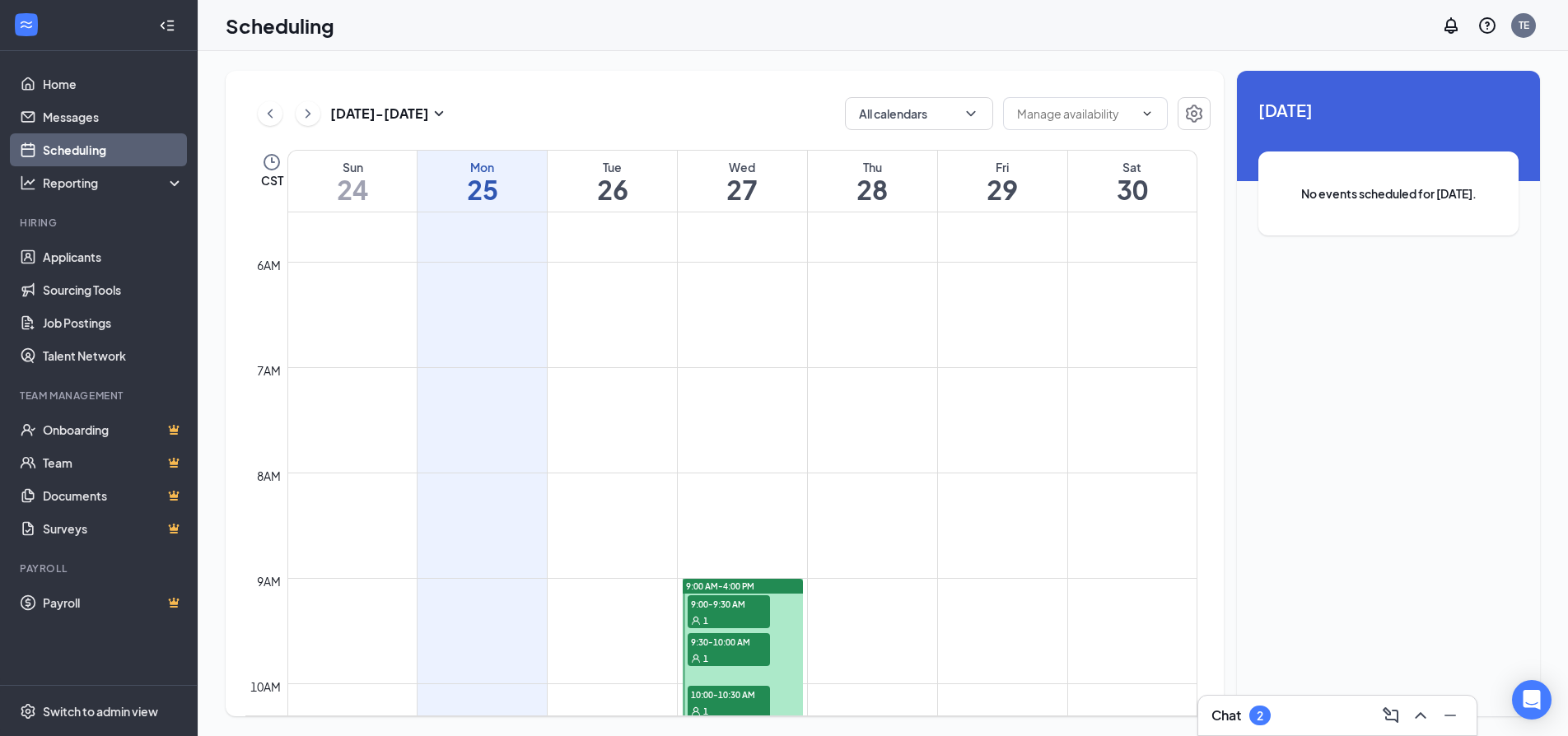
scroll to position [659, 0]
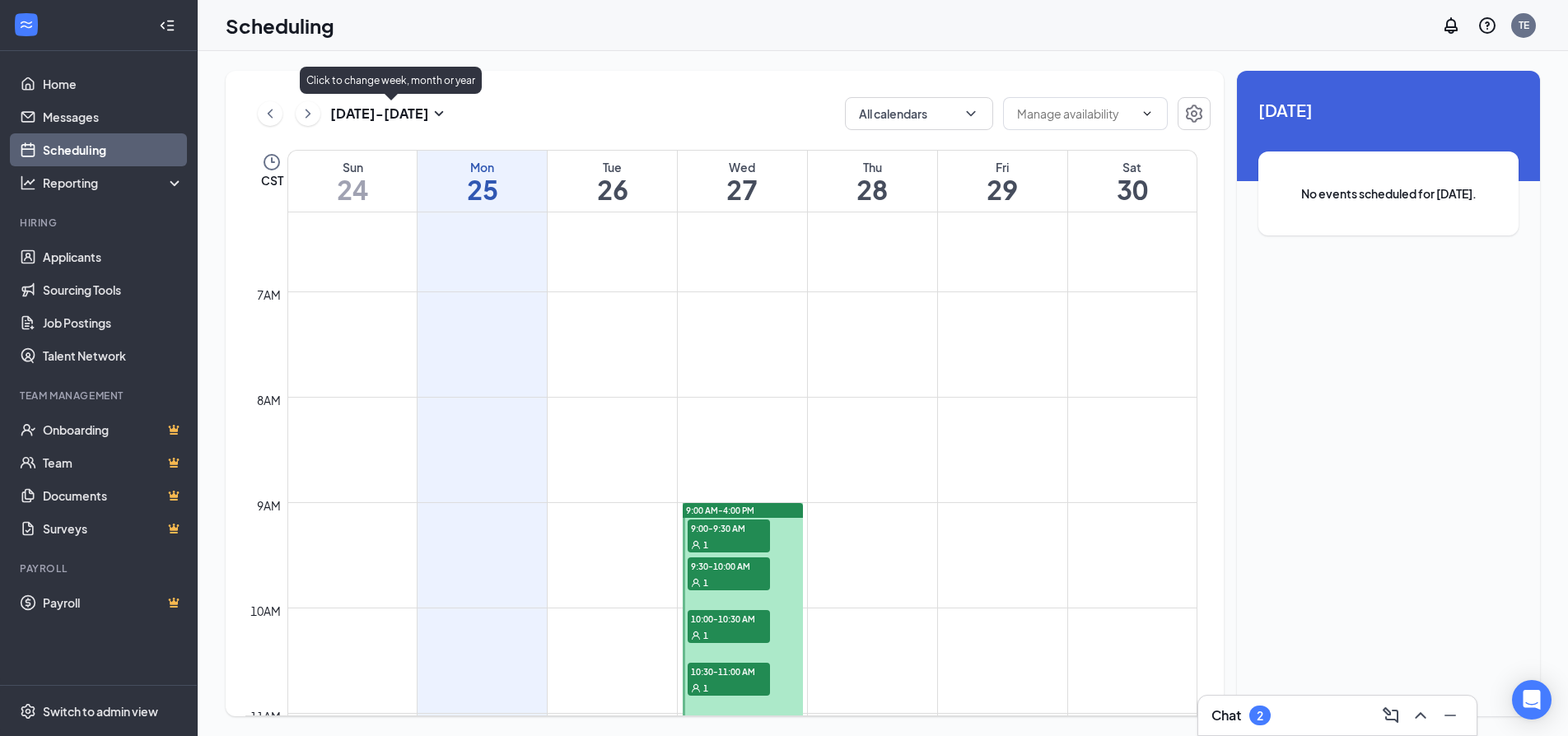
click at [442, 116] on icon "SmallChevronDown" at bounding box center [438, 113] width 19 height 19
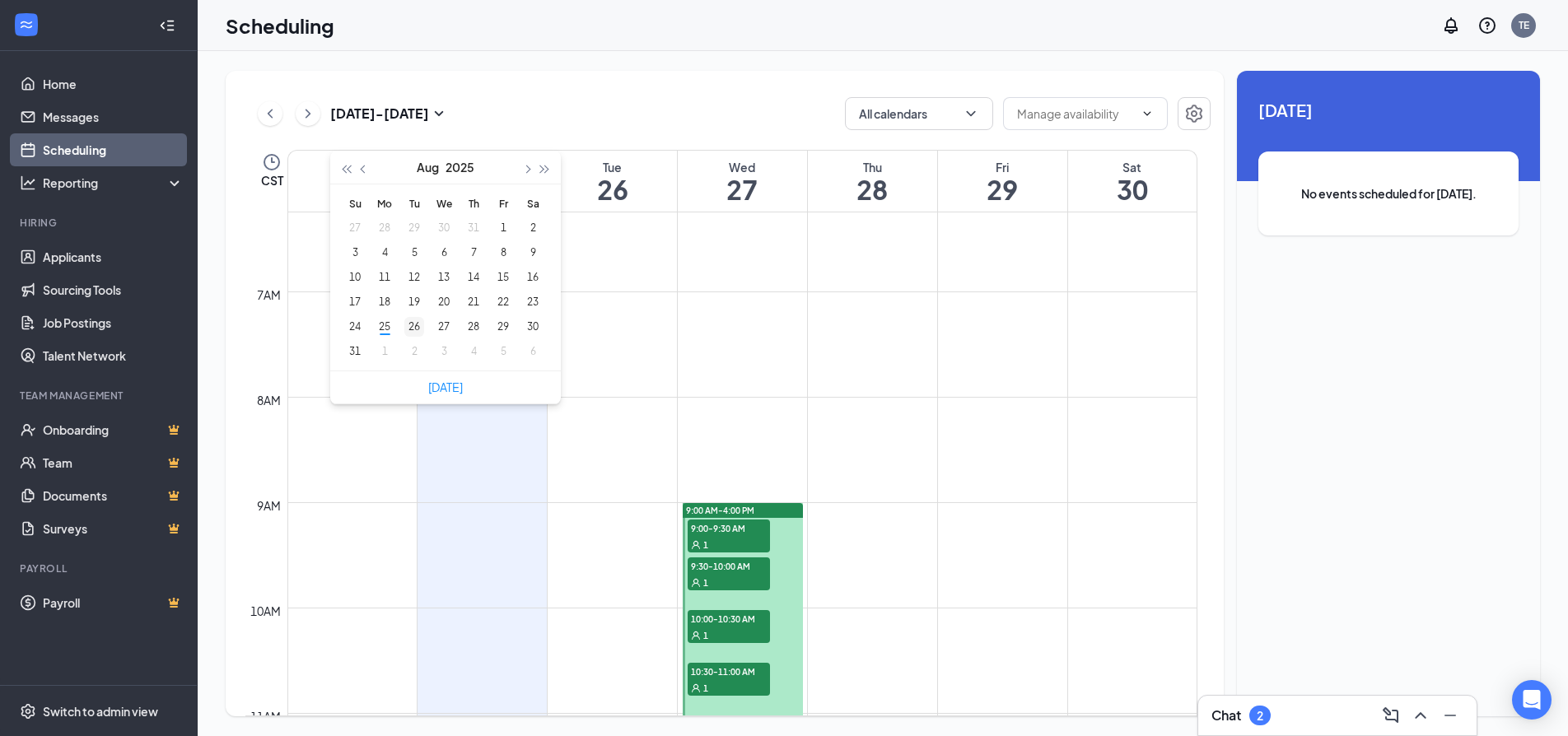
type input "[DATE]"
click at [414, 330] on div "26" at bounding box center [414, 327] width 19 height 19
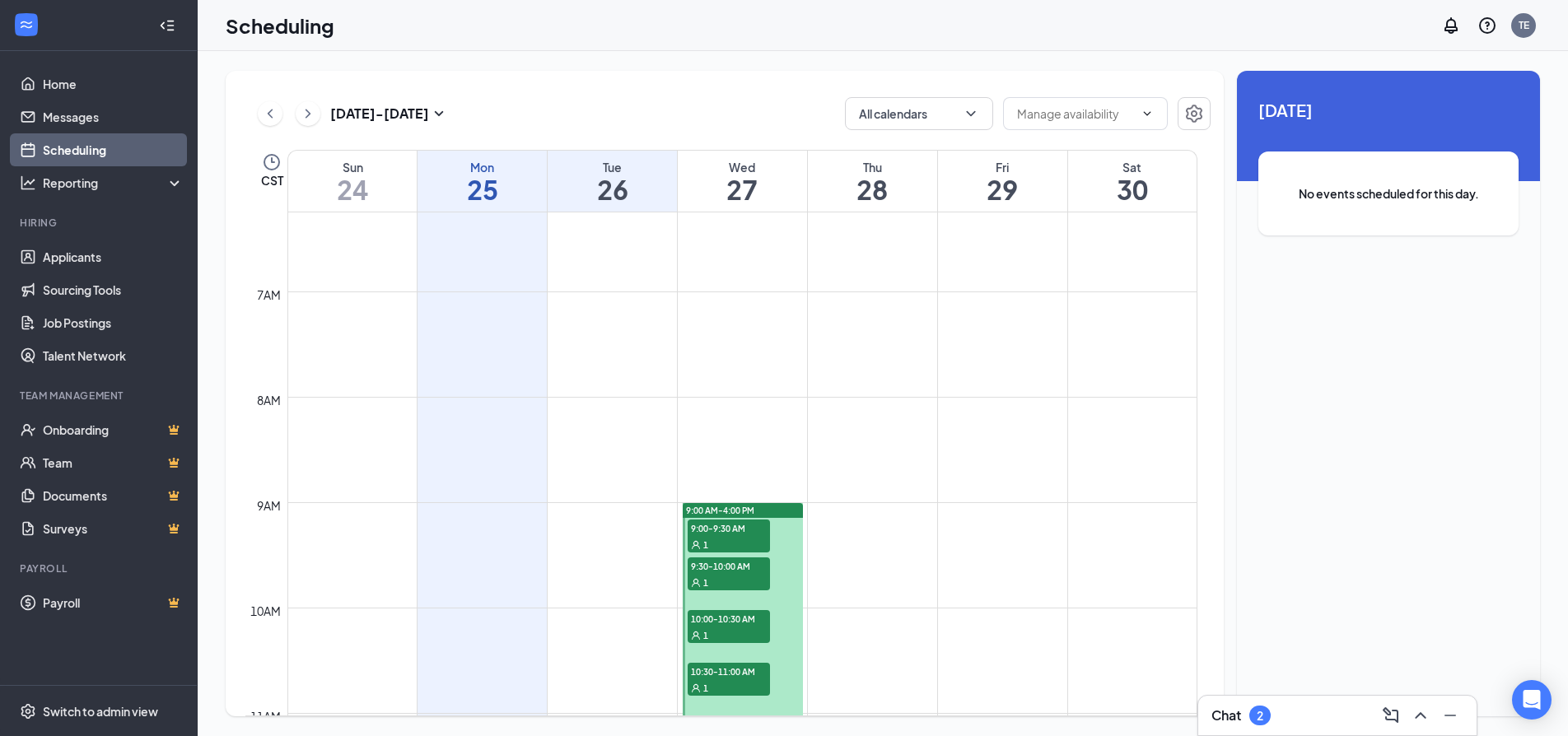
click at [584, 528] on td at bounding box center [741, 515] width 910 height 27
click at [583, 528] on td at bounding box center [741, 515] width 910 height 27
click at [611, 189] on h1 "26" at bounding box center [612, 190] width 130 height 28
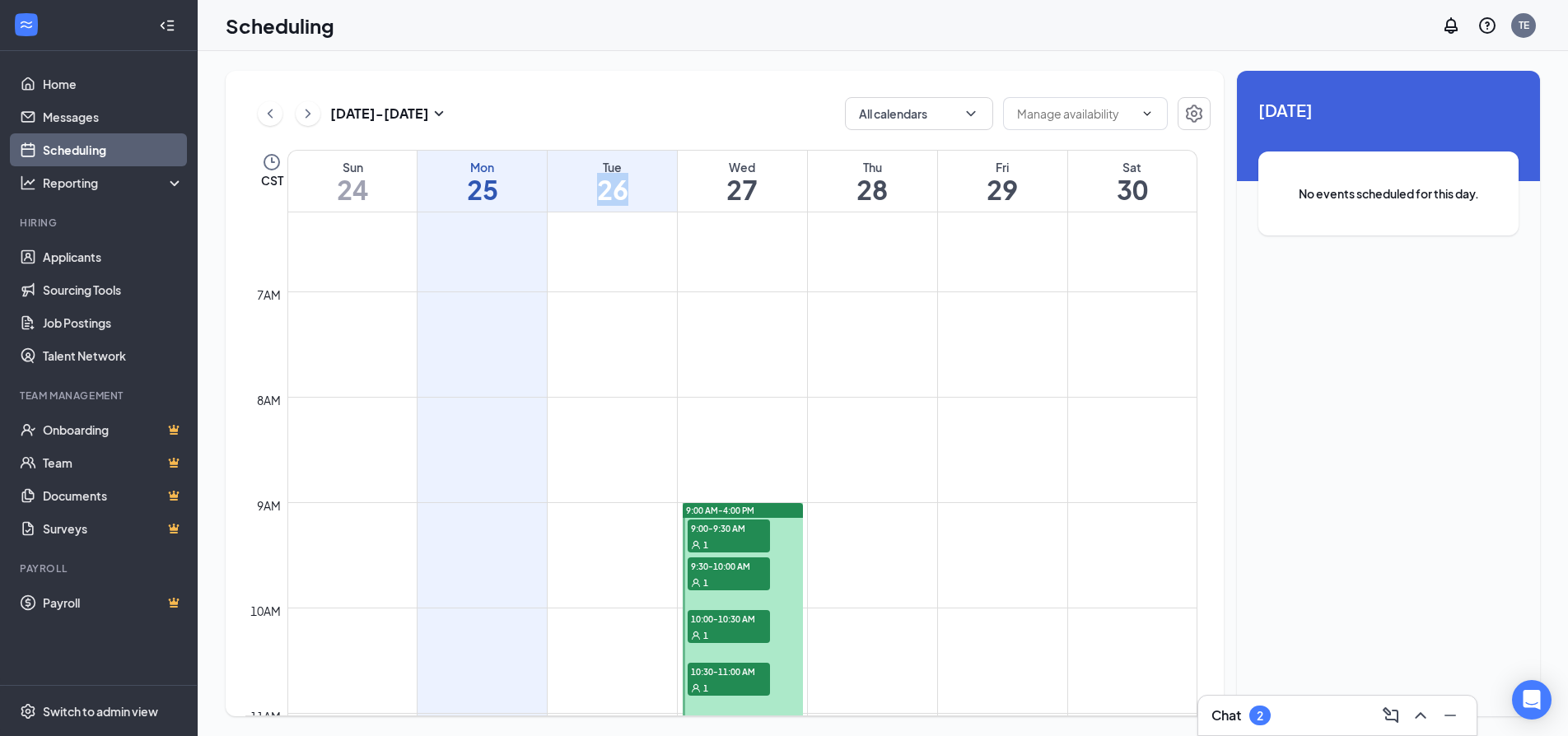
click at [611, 189] on h1 "26" at bounding box center [612, 190] width 130 height 28
drag, startPoint x: 620, startPoint y: 371, endPoint x: 623, endPoint y: 339, distance: 32.1
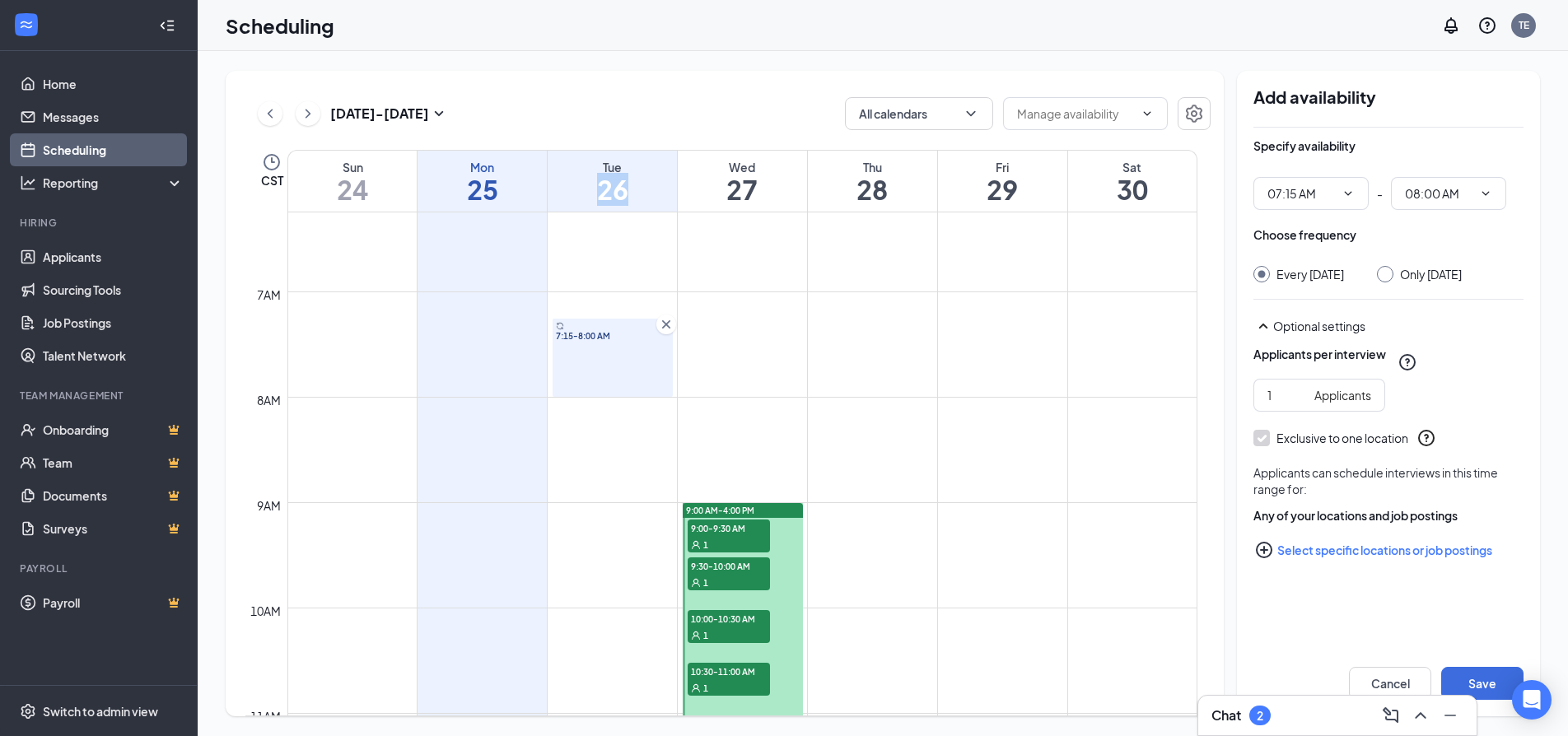
type input "07:15 AM"
type input "08:00 AM"
click at [1346, 189] on icon "ChevronDown" at bounding box center [1347, 193] width 13 height 13
click at [1288, 363] on div "09:00 AM" at bounding box center [1290, 361] width 49 height 18
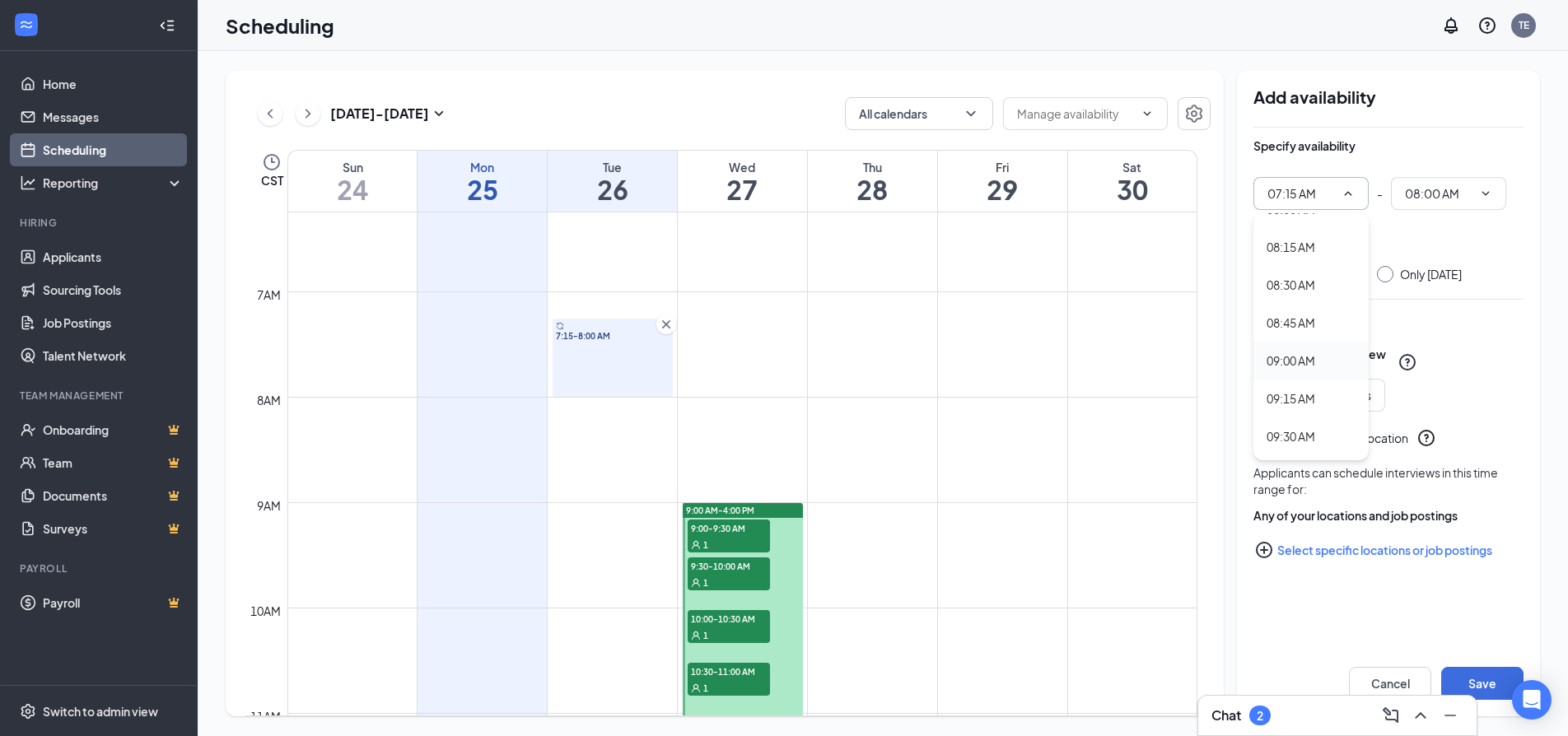
type input "09:00 AM"
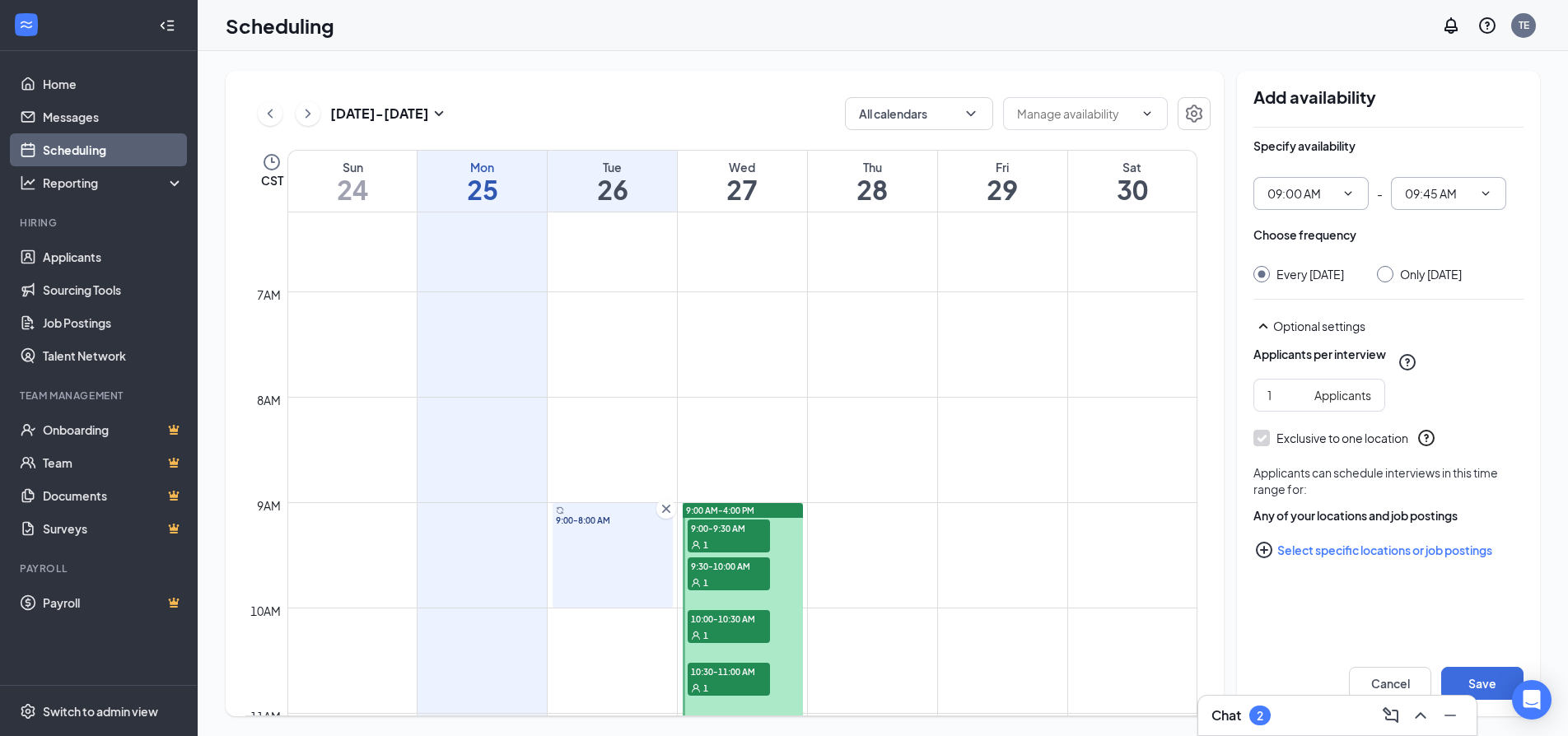
click at [1490, 193] on icon "ChevronDown" at bounding box center [1485, 193] width 13 height 13
click at [1436, 400] on div "04:00 PM" at bounding box center [1427, 396] width 49 height 18
type input "04:00 PM"
click at [1475, 674] on button "Save" at bounding box center [1482, 684] width 83 height 33
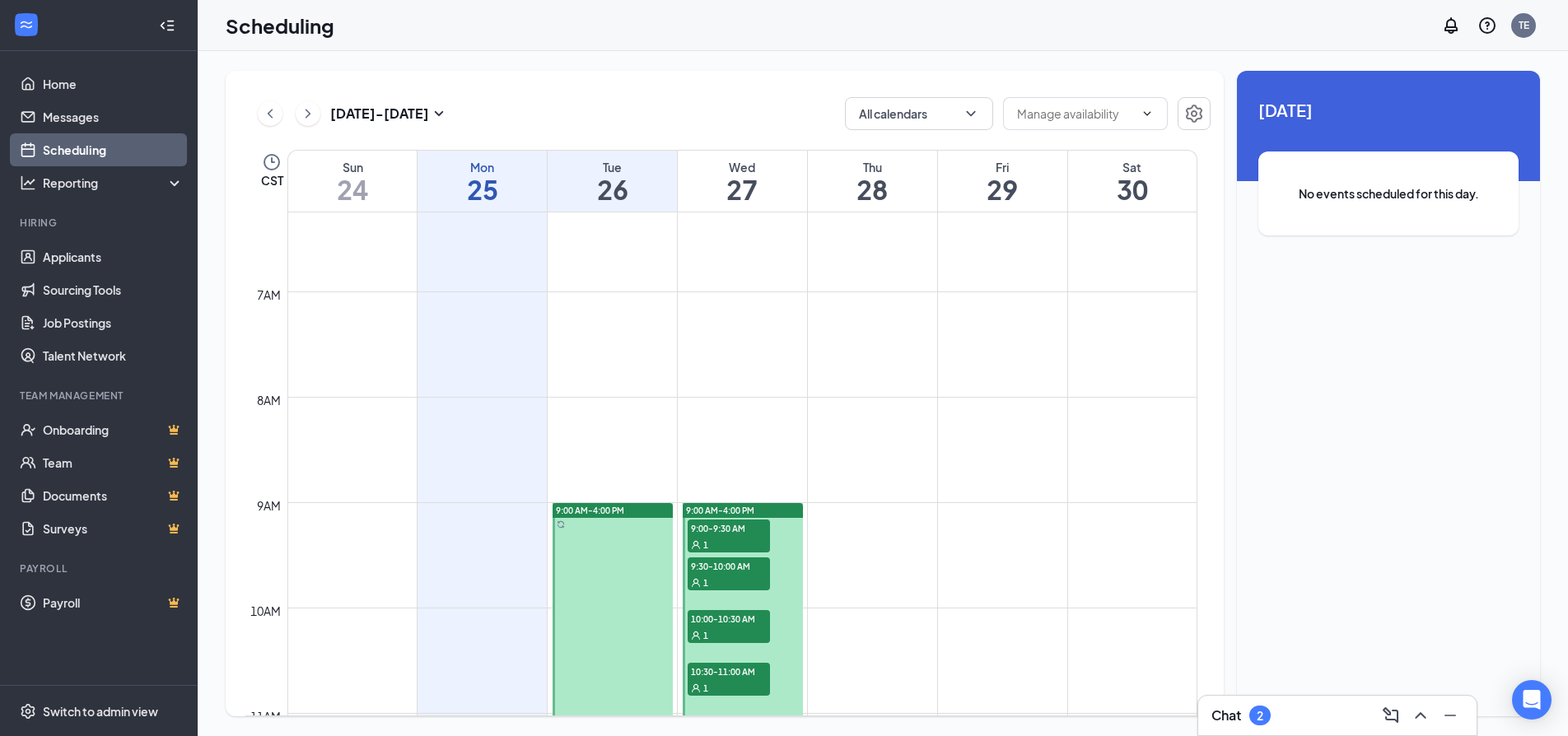
click at [847, 523] on td at bounding box center [741, 515] width 910 height 27
drag, startPoint x: 847, startPoint y: 523, endPoint x: 890, endPoint y: 478, distance: 62.2
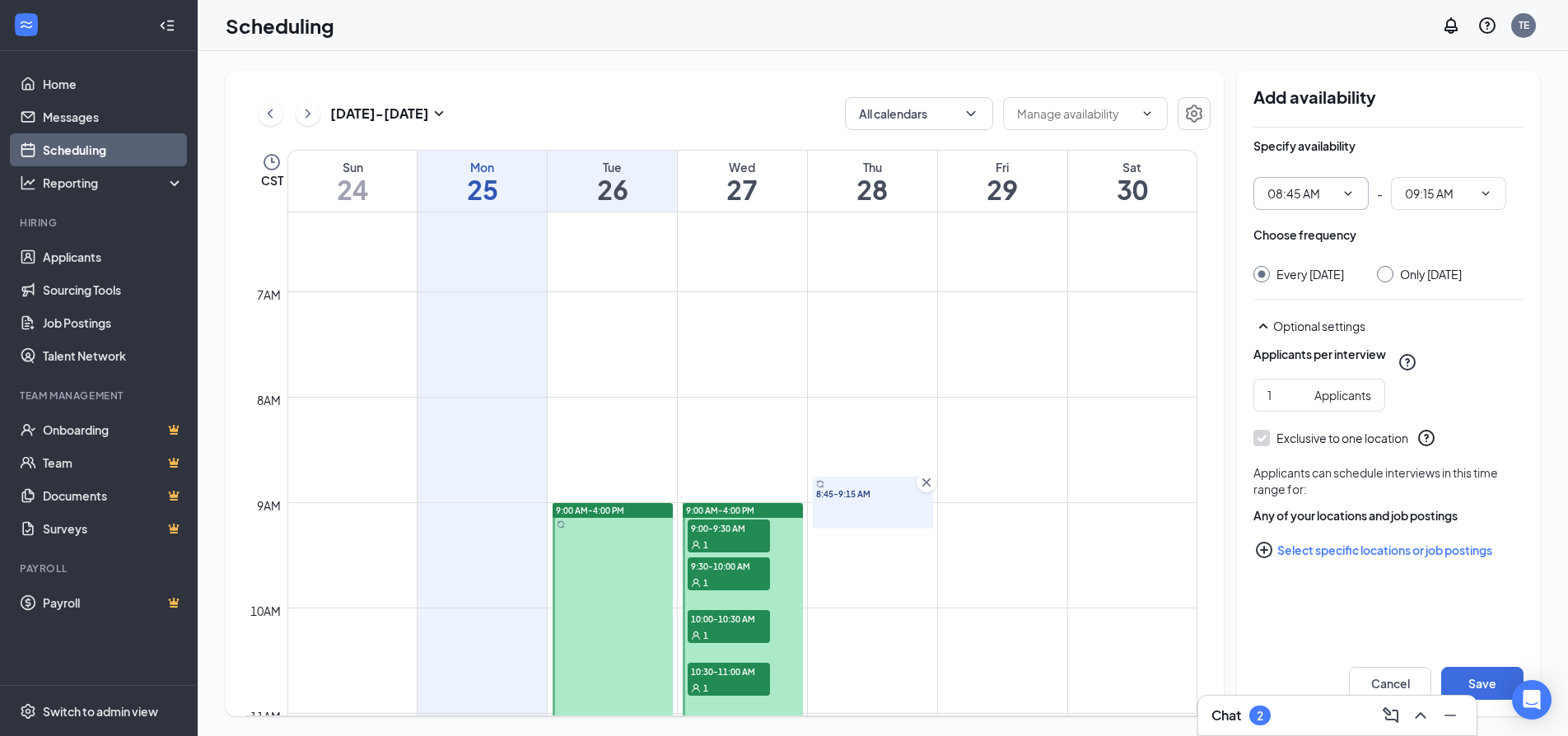
click at [1349, 190] on icon "ChevronDown" at bounding box center [1347, 193] width 13 height 13
click at [1299, 437] on div "09:00 AM" at bounding box center [1290, 443] width 49 height 18
type input "09:00 AM"
click at [1493, 190] on span "09:30 AM" at bounding box center [1448, 193] width 115 height 33
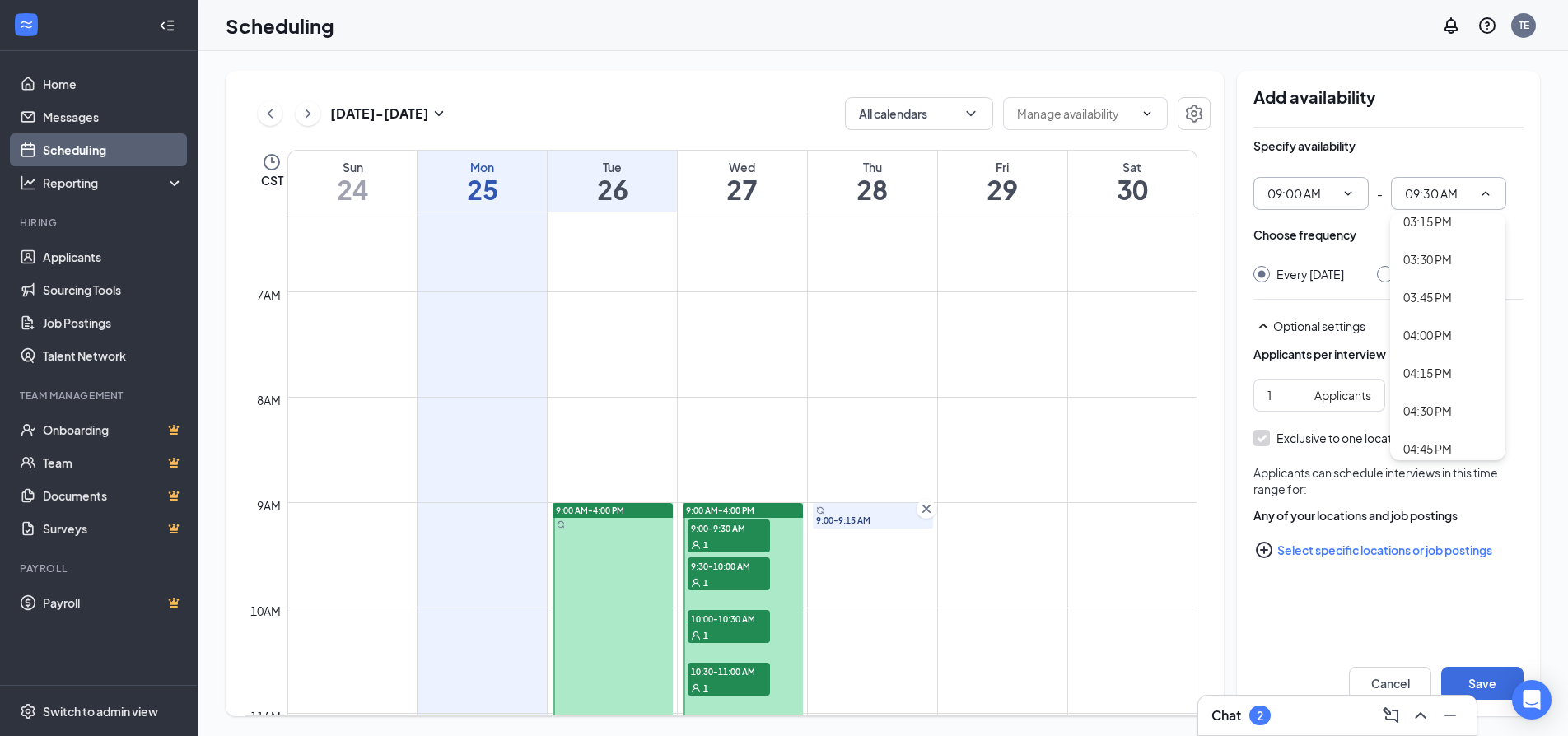
scroll to position [2388, 0]
click at [1426, 232] on div "04:00 PM" at bounding box center [1427, 231] width 49 height 18
type input "04:00 PM"
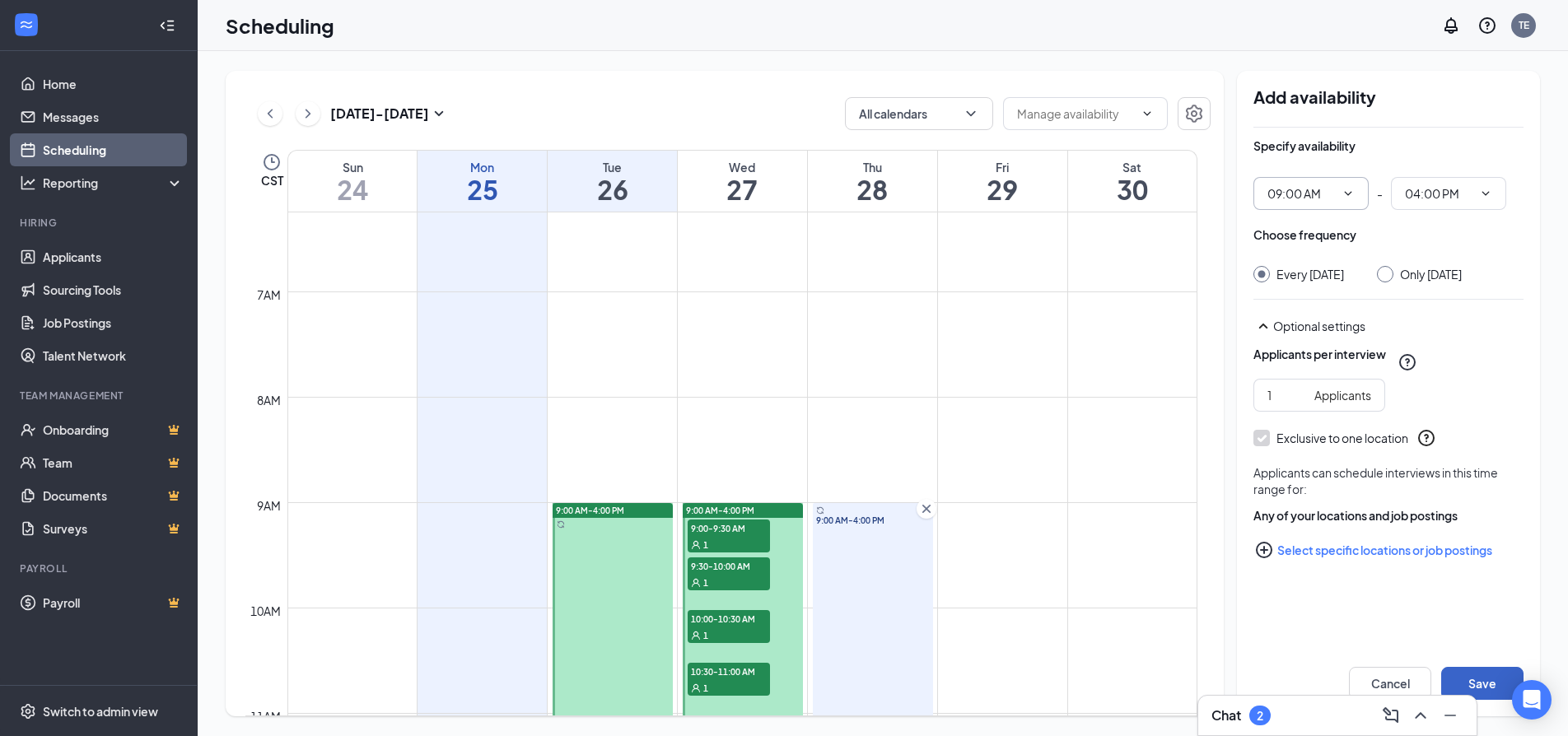
click at [1486, 686] on button "Save" at bounding box center [1482, 684] width 83 height 33
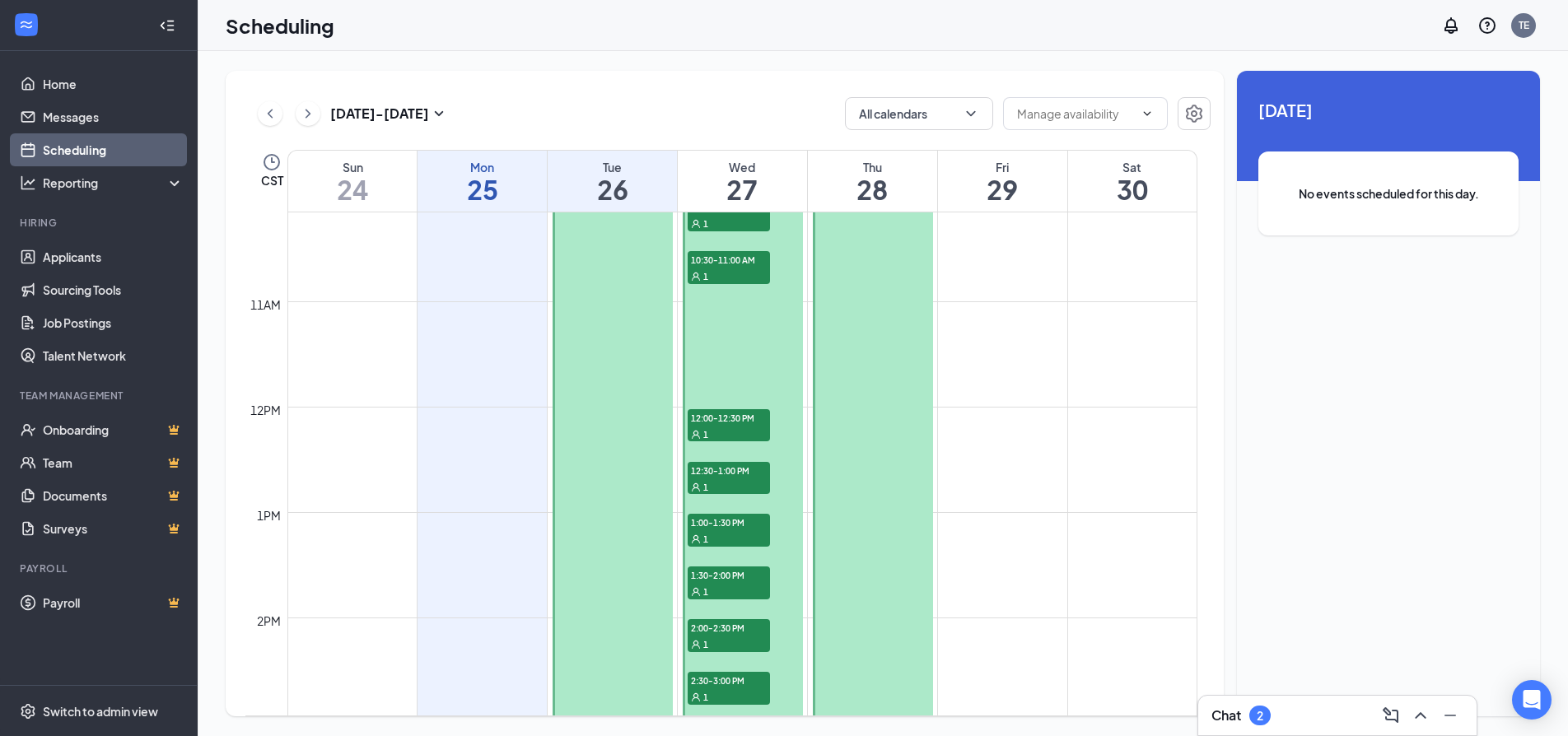
scroll to position [1153, 0]
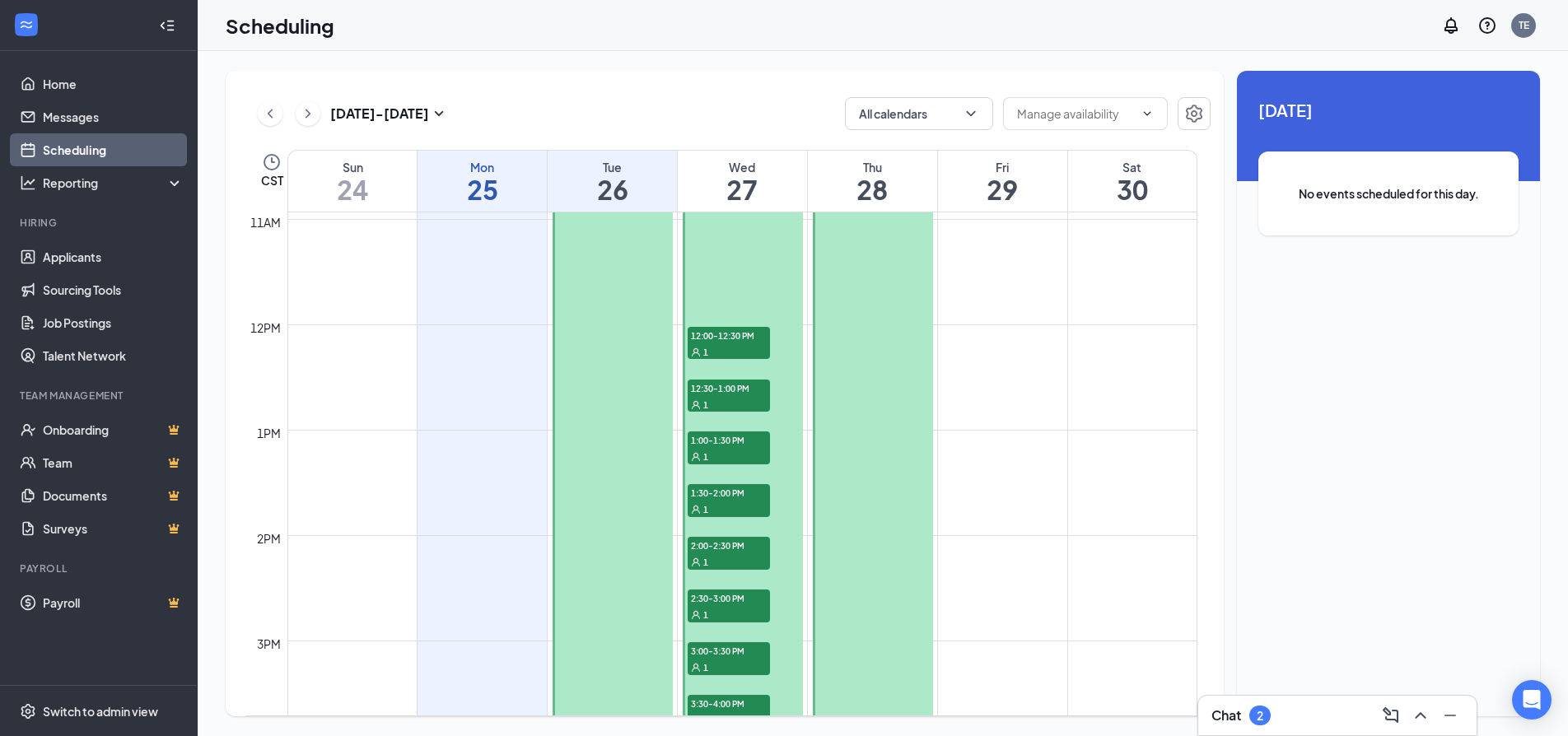
drag, startPoint x: 705, startPoint y: 339, endPoint x: 613, endPoint y: 271, distance: 114.4
click at [613, 271] on tr "9:00 AM-4:00 PM 9:00 AM-4:00 PM 9:00-9:30 AM 1 9:30-10:00 AM 1 10:00-10:30 AM 1…" at bounding box center [721, 325] width 952 height 2530
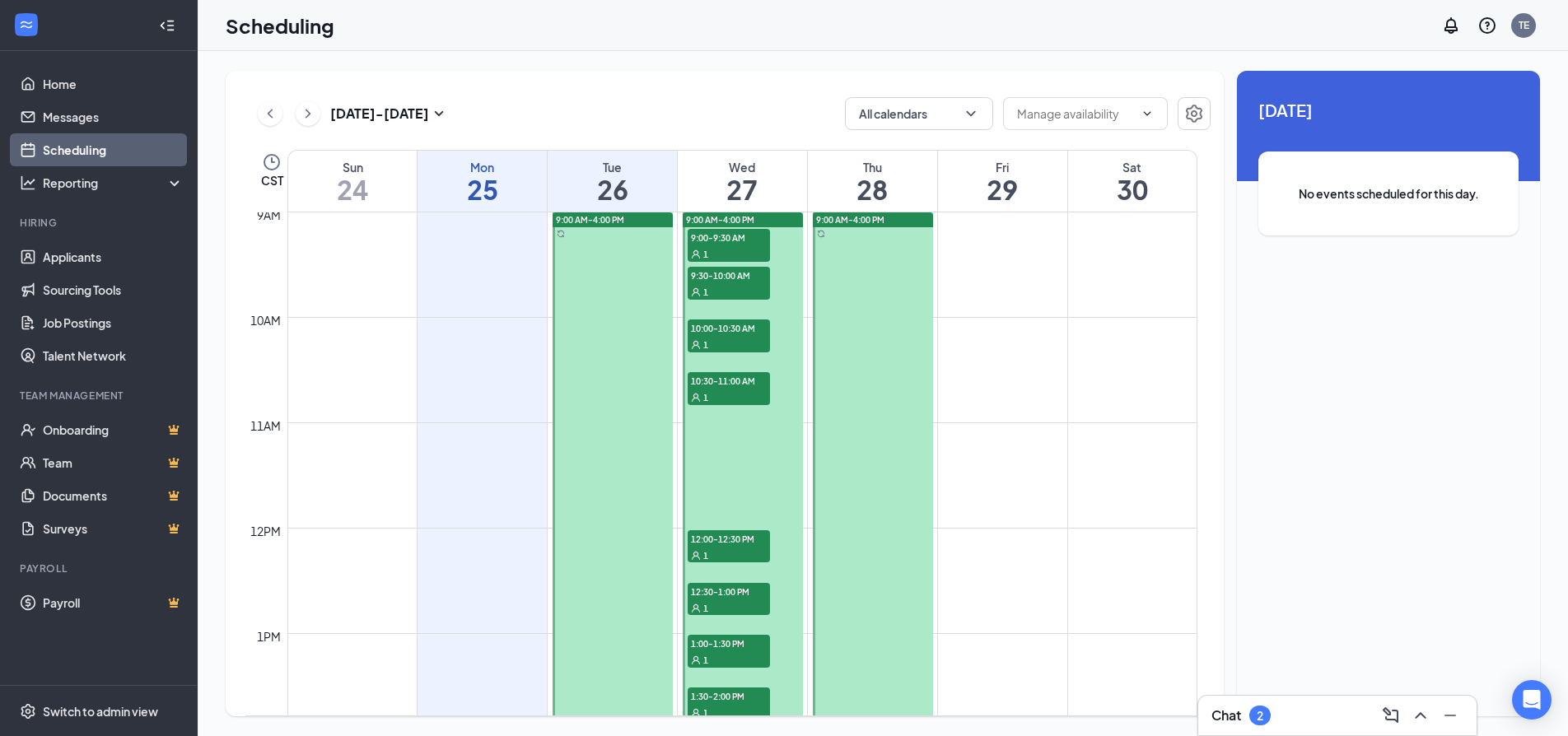
scroll to position [906, 0]
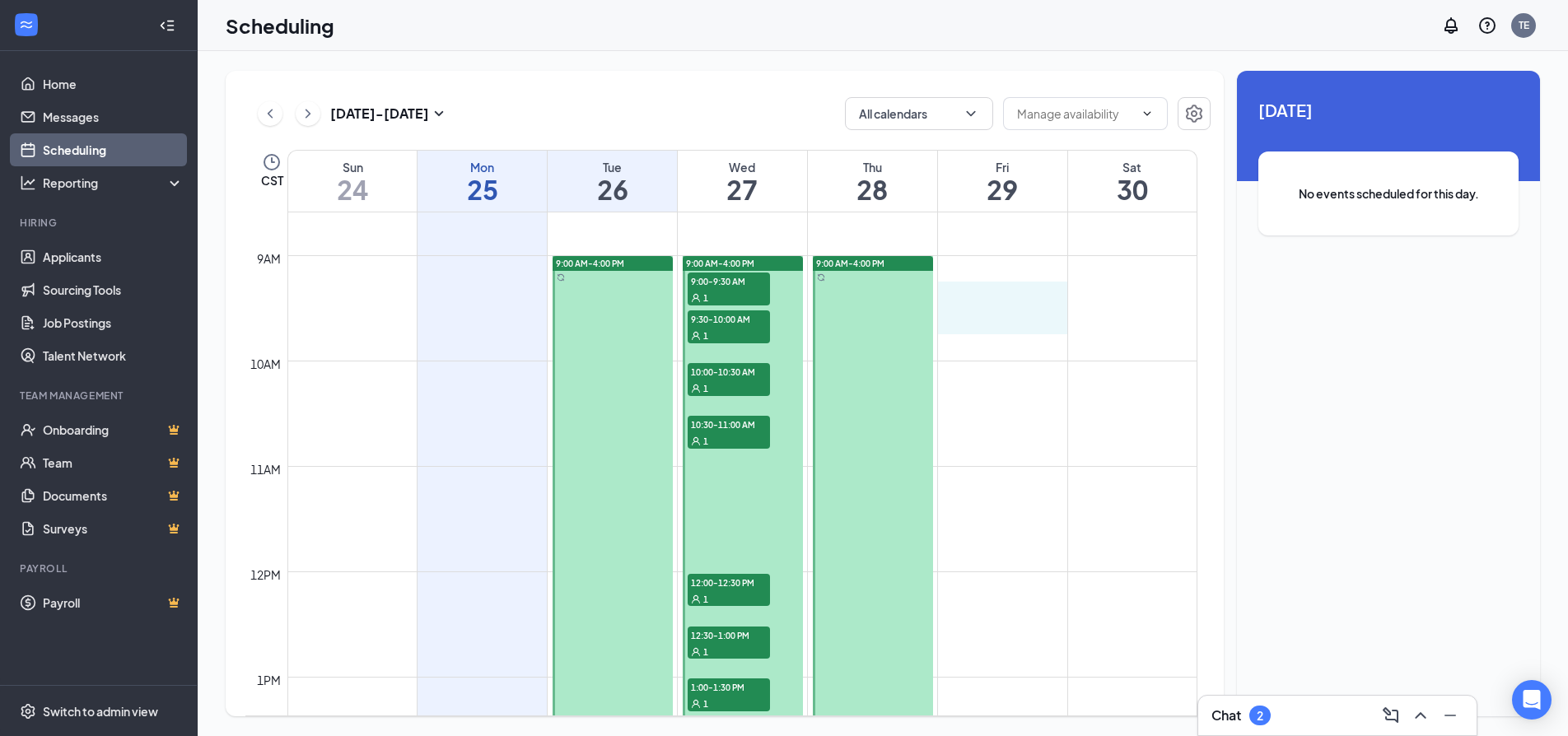
drag, startPoint x: 990, startPoint y: 283, endPoint x: 993, endPoint y: 308, distance: 25.2
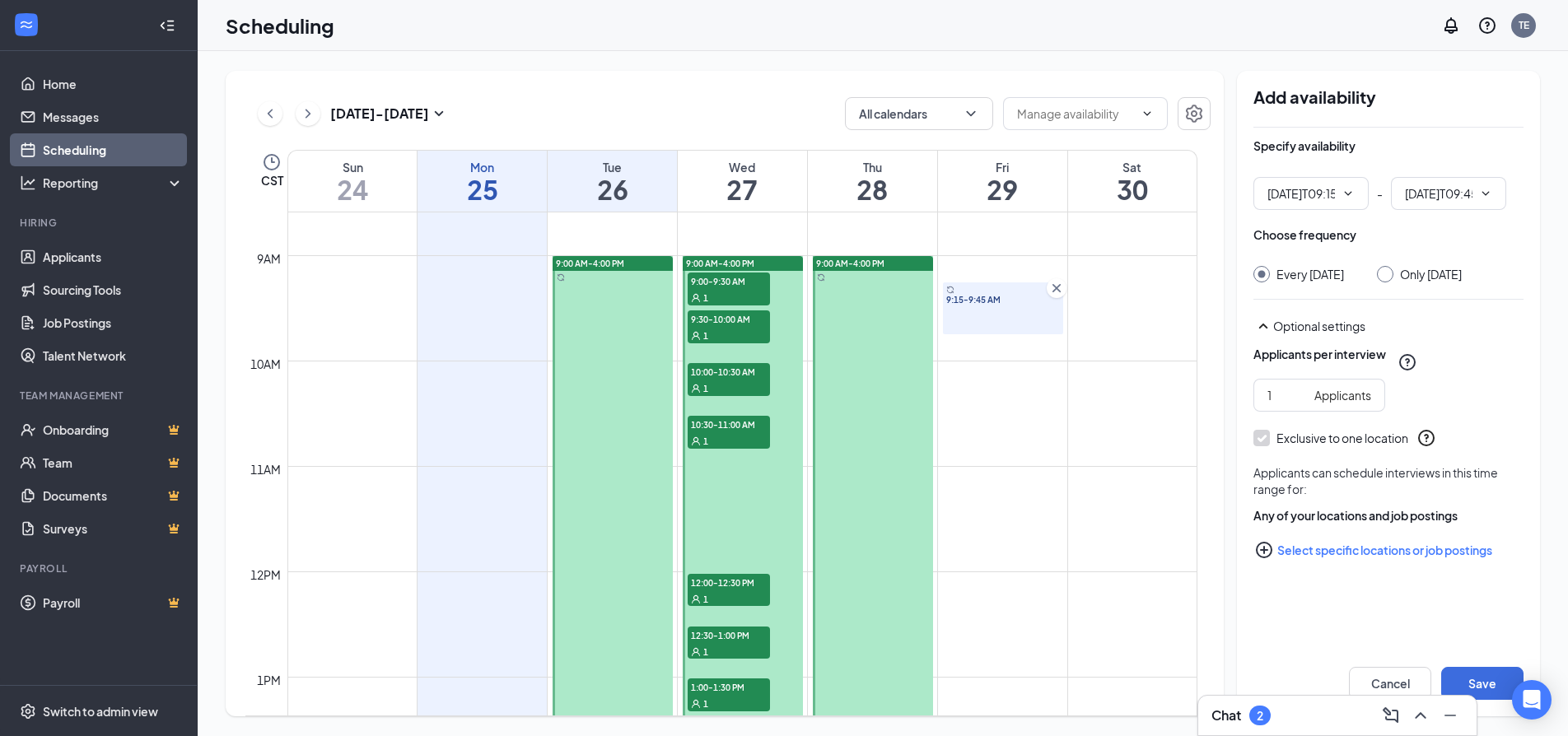
type input "09:15 AM"
type input "09:45 AM"
click at [1026, 288] on div "9:15-9:45 AM" at bounding box center [1002, 308] width 120 height 52
type input "09:15 AM"
type input "10:00 AM"
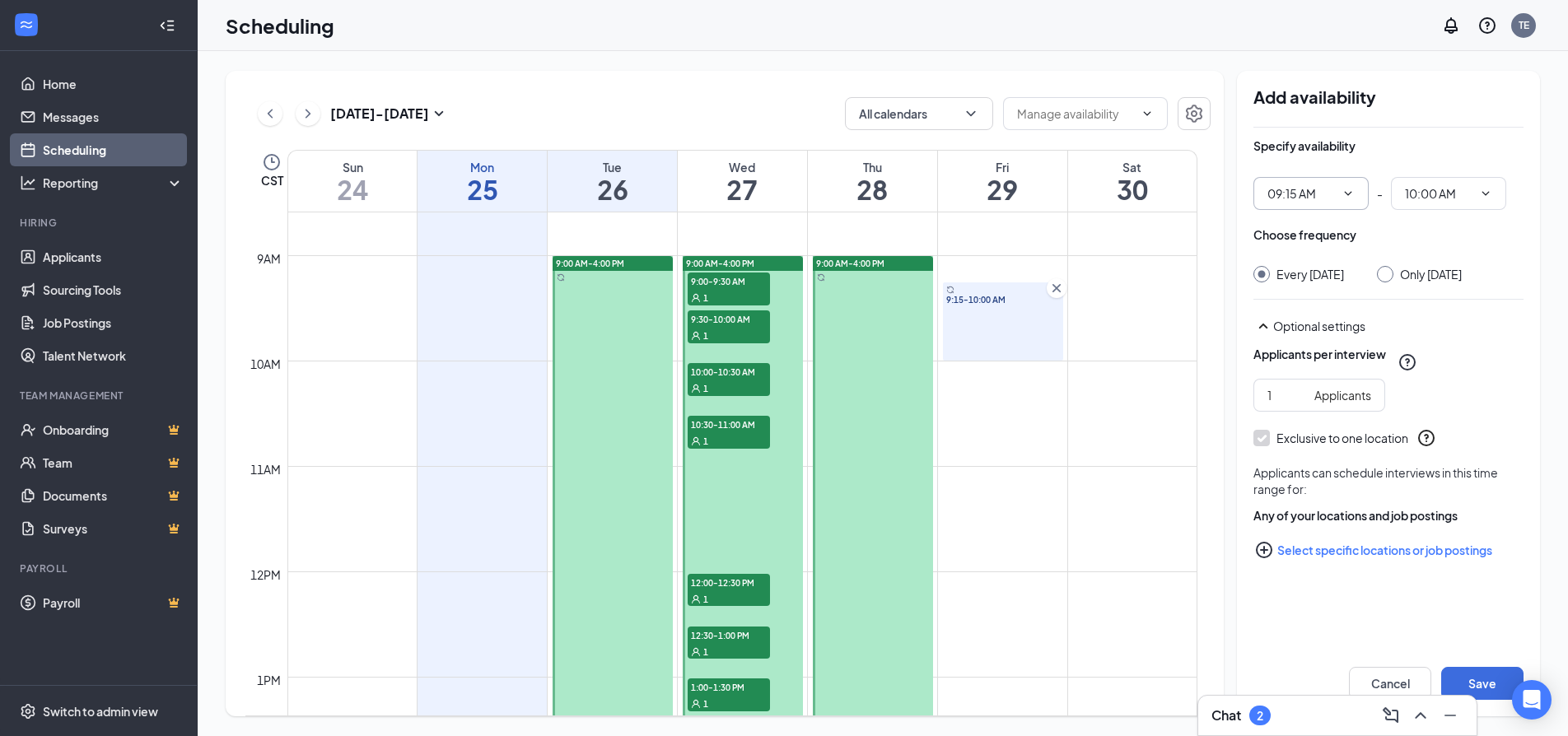
click at [1347, 197] on icon "ChevronDown" at bounding box center [1347, 193] width 13 height 13
click at [1287, 357] on div "09:00 AM" at bounding box center [1290, 361] width 49 height 18
type input "09:00 AM"
click at [1484, 192] on icon "ChevronDown" at bounding box center [1485, 193] width 13 height 13
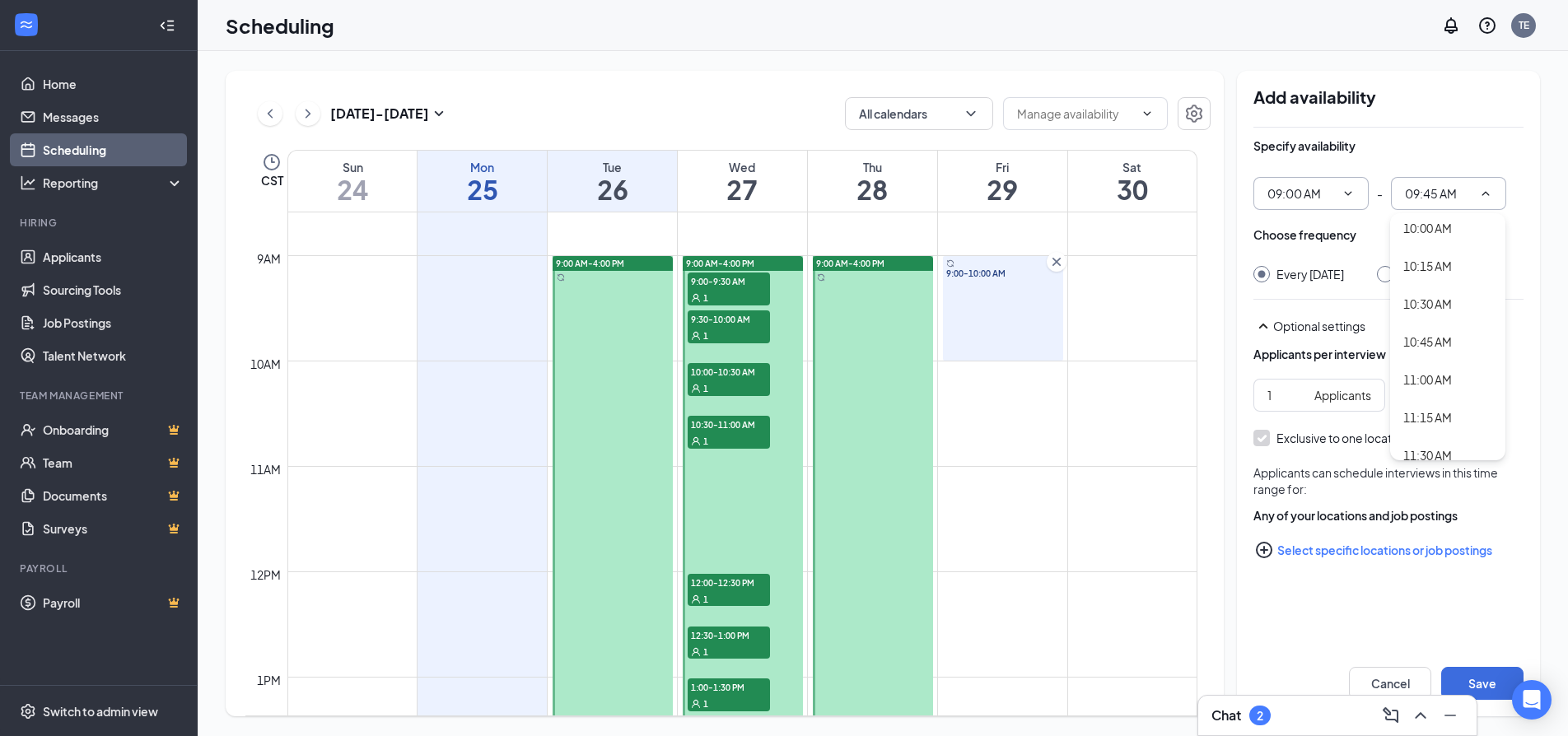
scroll to position [1482, 0]
click at [1433, 382] on div "11:00 AM" at bounding box center [1427, 379] width 49 height 18
type input "11:00 AM"
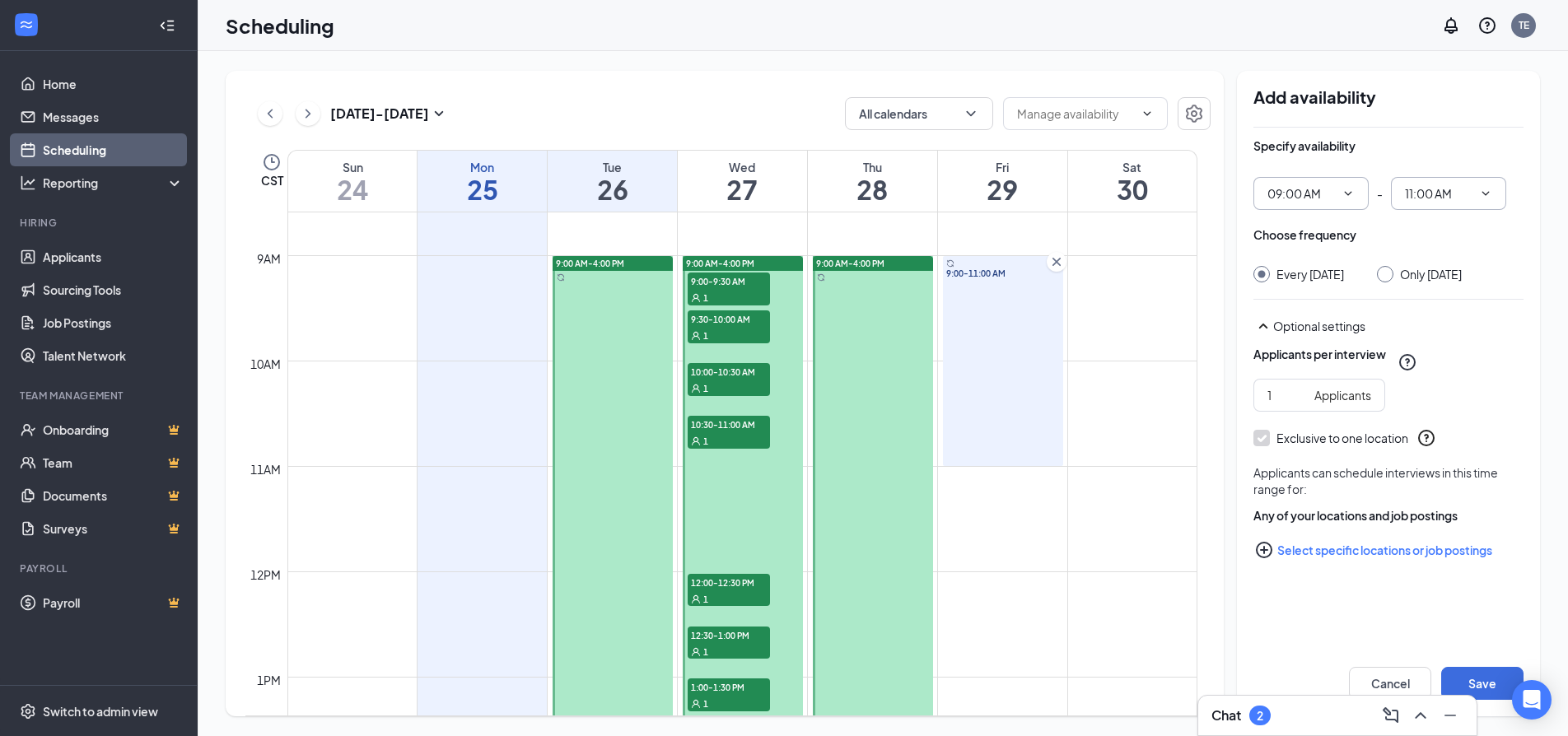
click at [1010, 593] on td at bounding box center [741, 584] width 910 height 27
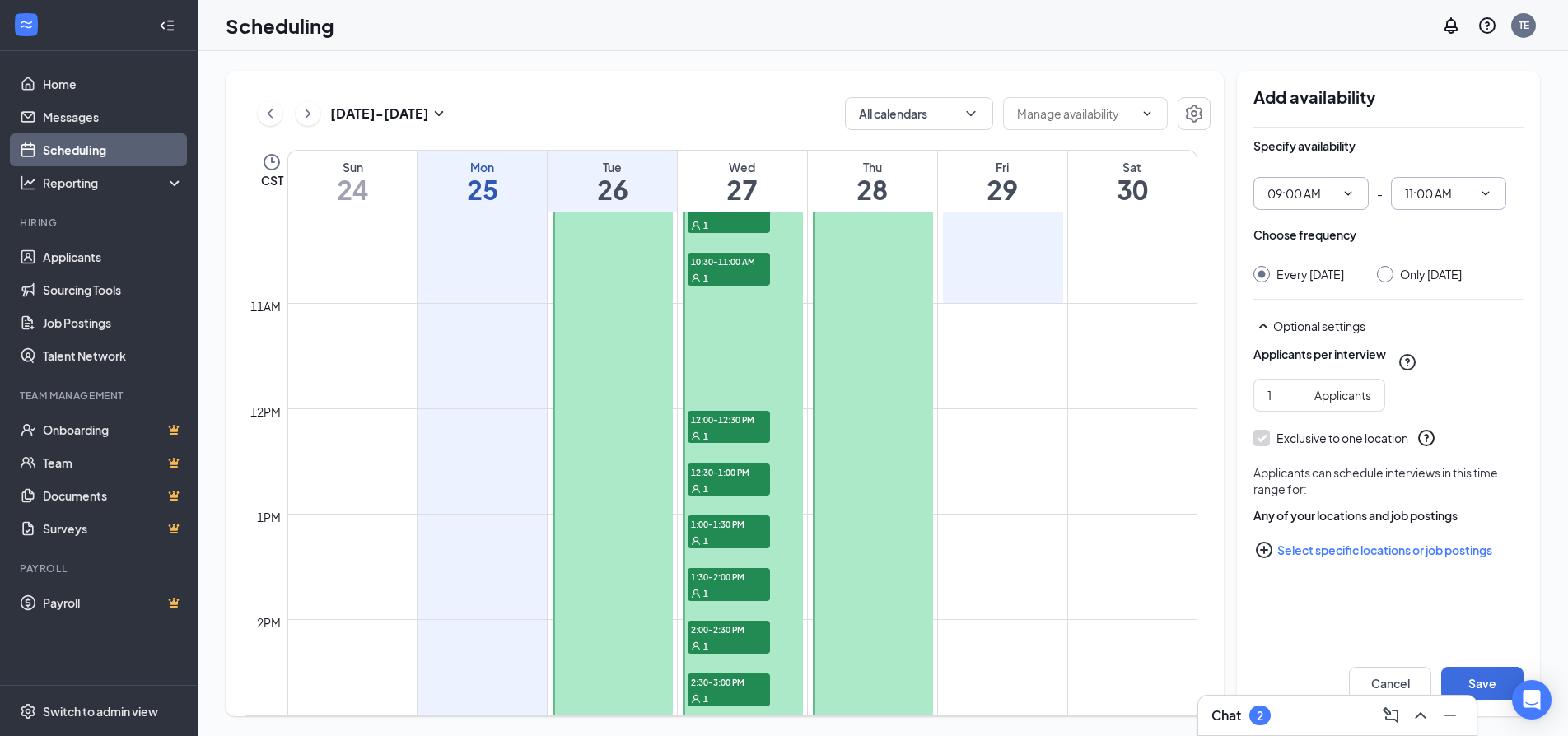
scroll to position [1071, 0]
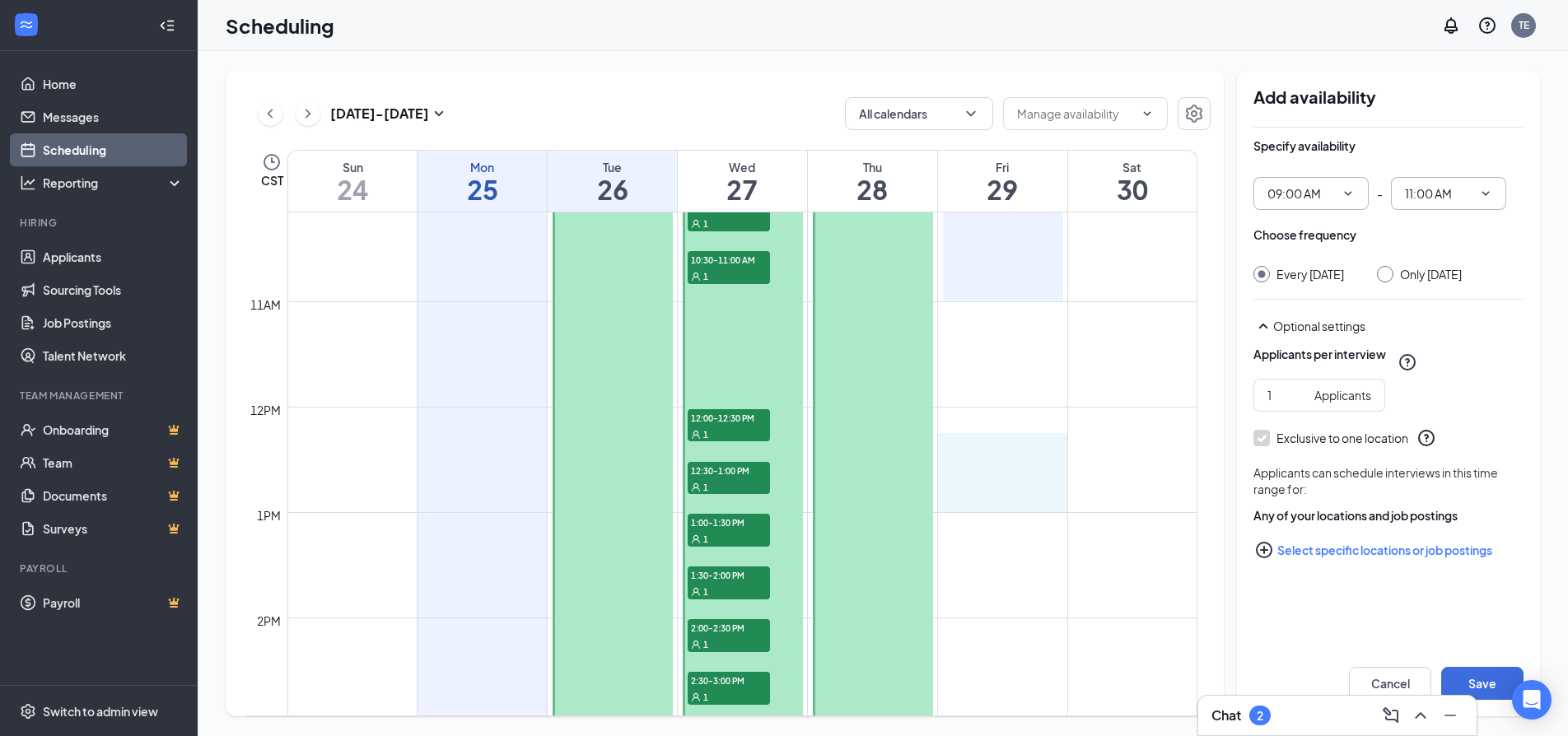
drag, startPoint x: 994, startPoint y: 443, endPoint x: 1135, endPoint y: 295, distance: 204.4
click at [1488, 687] on button "Save" at bounding box center [1482, 684] width 83 height 33
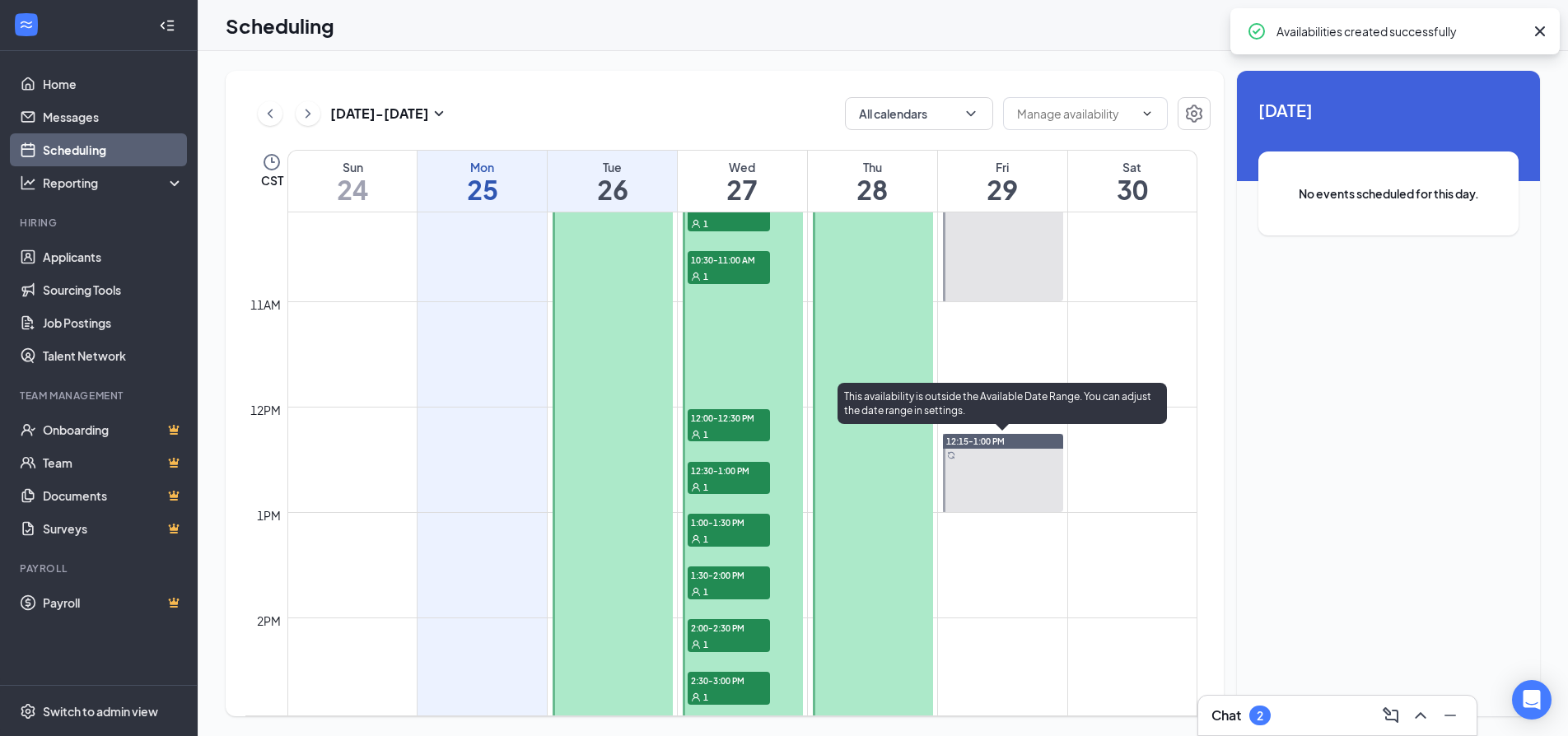
click at [979, 461] on div at bounding box center [1002, 473] width 120 height 78
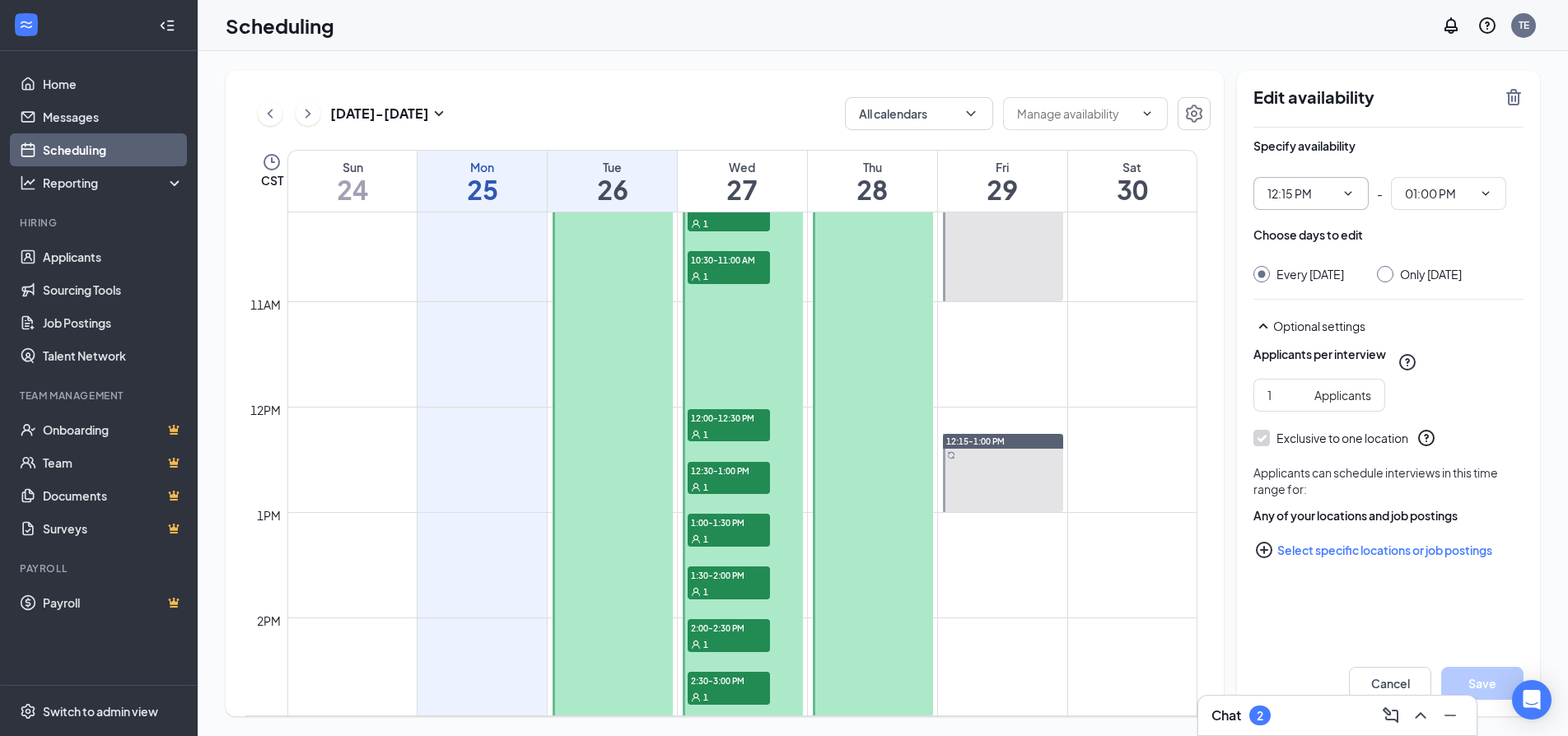
click at [1349, 196] on icon "ChevronDown" at bounding box center [1347, 193] width 13 height 13
click at [1291, 295] on div "02:00 PM" at bounding box center [1290, 295] width 49 height 18
type input "02:00 PM"
click at [1485, 194] on icon "ChevronDown" at bounding box center [1485, 193] width 7 height 4
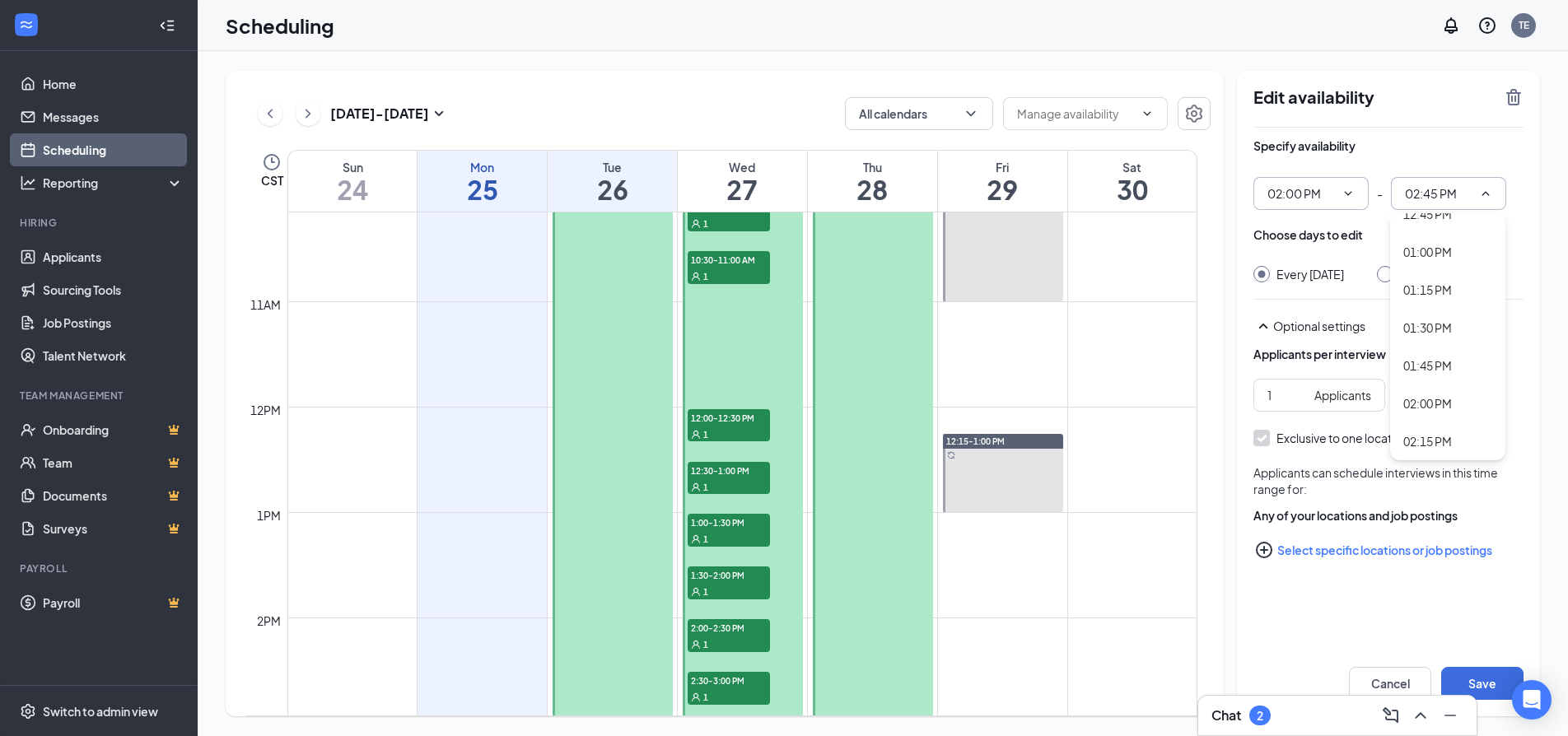
scroll to position [2224, 0]
click at [1432, 389] on div "04:00 PM" at bounding box center [1427, 396] width 49 height 18
type input "04:00 PM"
click at [1470, 668] on button "Save" at bounding box center [1482, 684] width 83 height 33
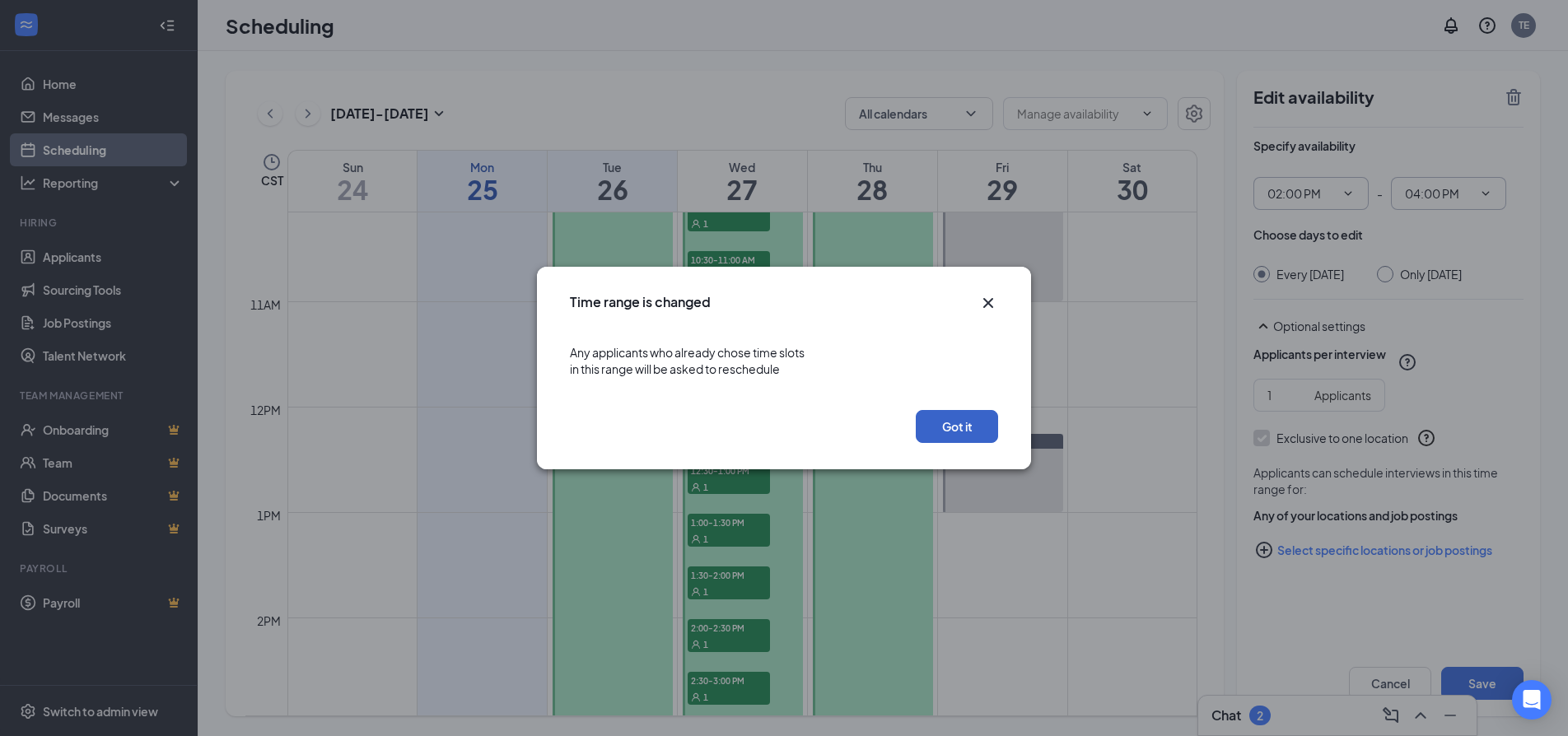
click at [946, 420] on button "Got it" at bounding box center [957, 427] width 83 height 33
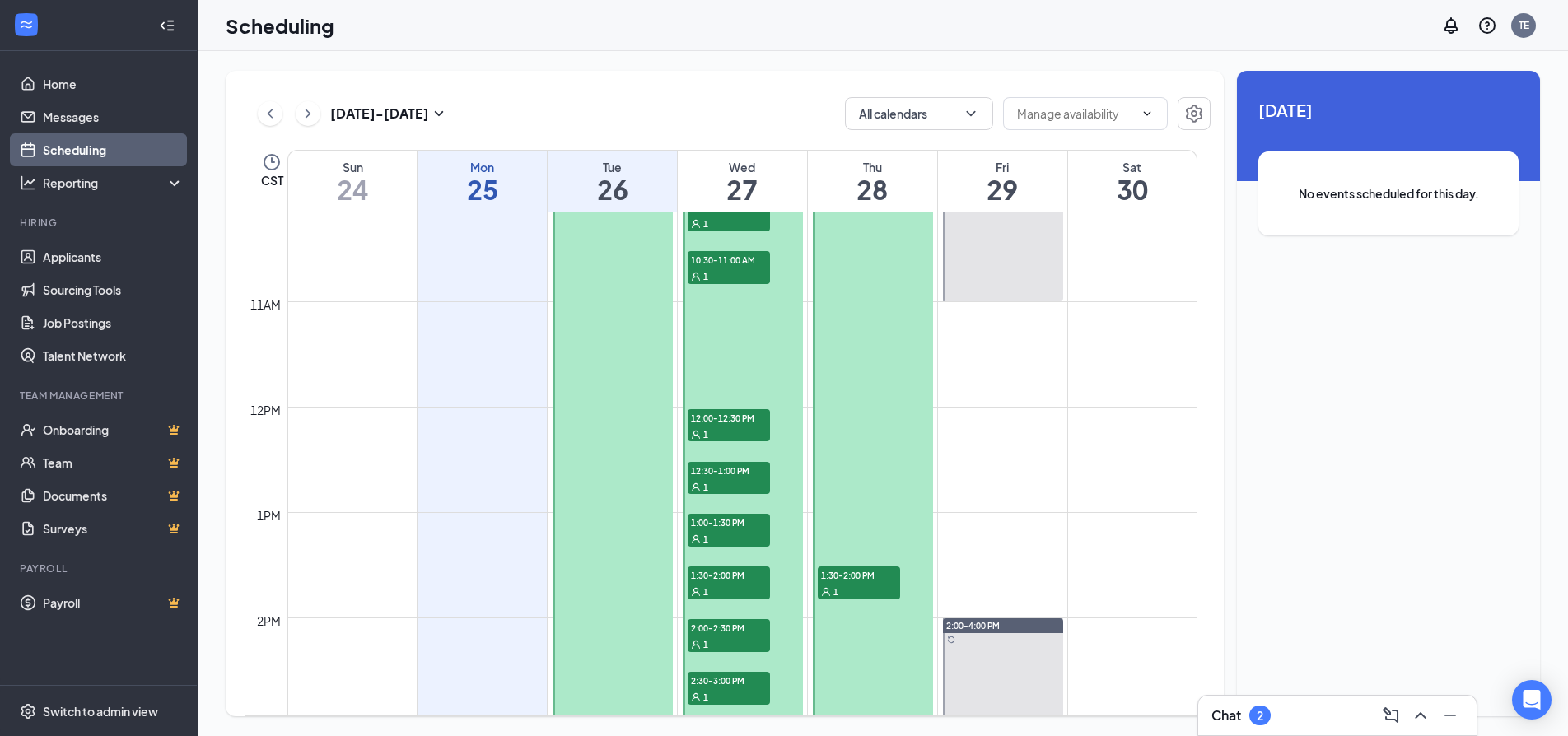
click at [731, 378] on div at bounding box center [742, 459] width 120 height 737
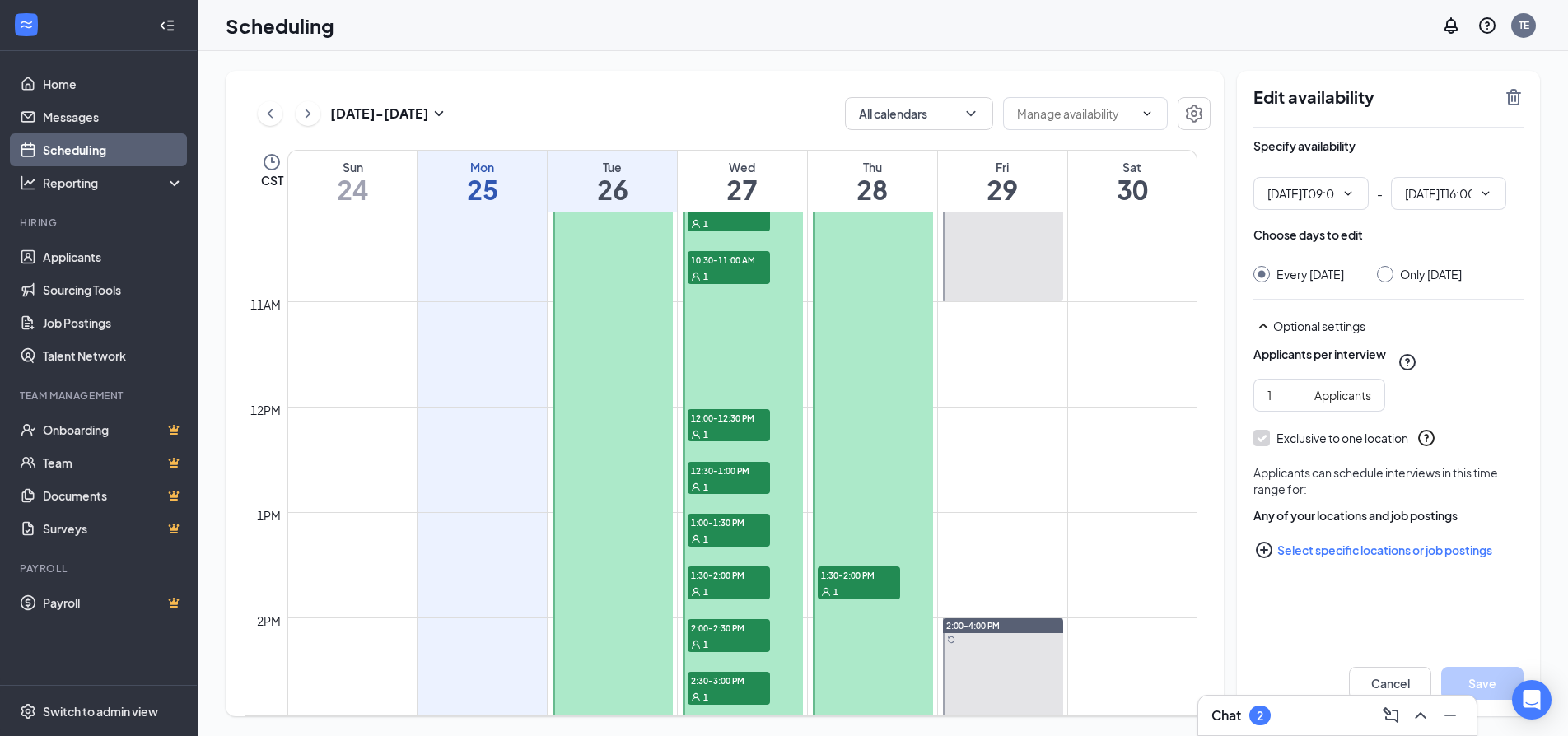
type input "09:00 AM"
click at [1491, 190] on icon "ChevronDown" at bounding box center [1485, 193] width 13 height 13
click at [1428, 297] on div "11:00 AM" at bounding box center [1427, 296] width 49 height 18
type input "11:00 AM"
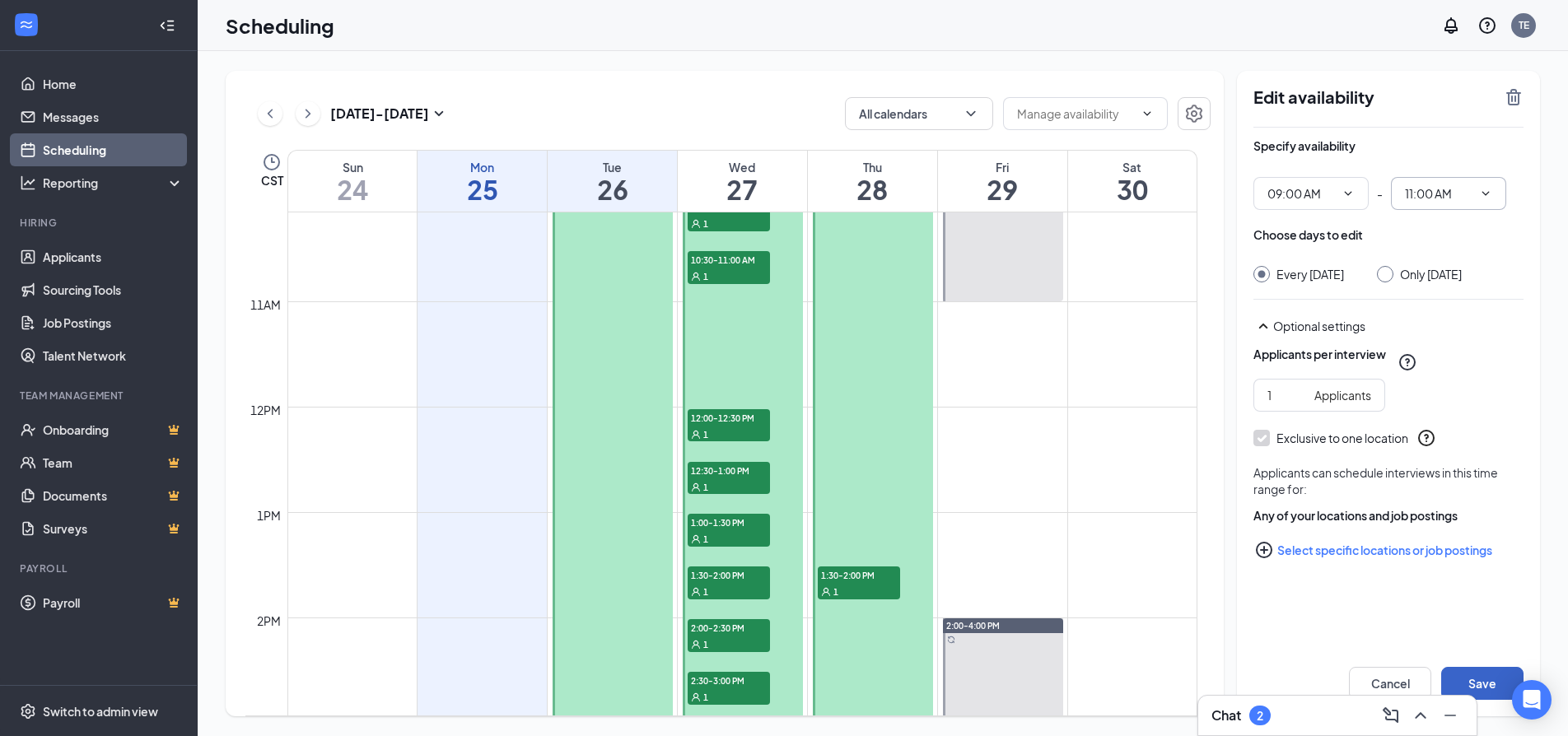
click at [1475, 684] on button "Save" at bounding box center [1482, 684] width 83 height 33
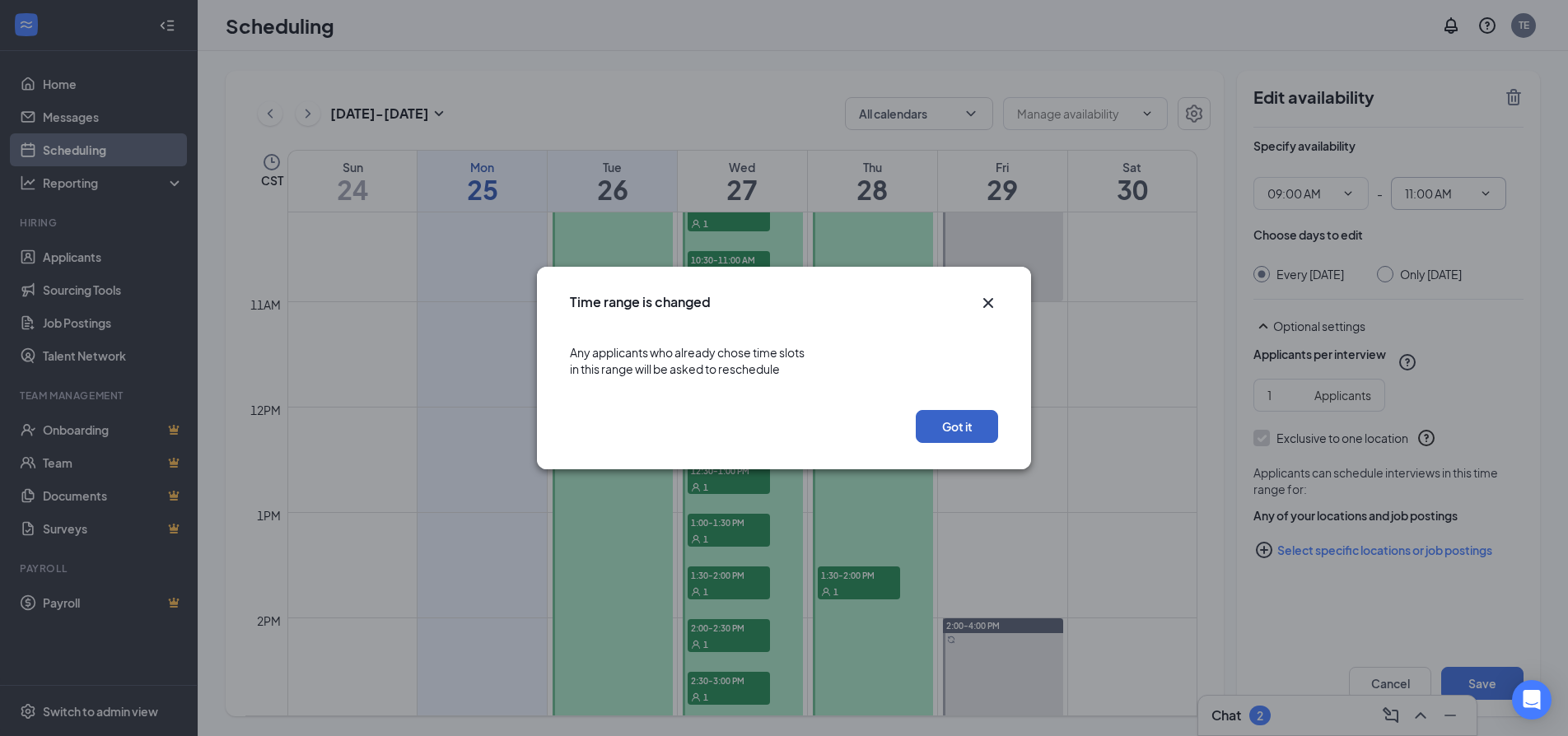
click at [980, 434] on button "Got it" at bounding box center [957, 427] width 83 height 33
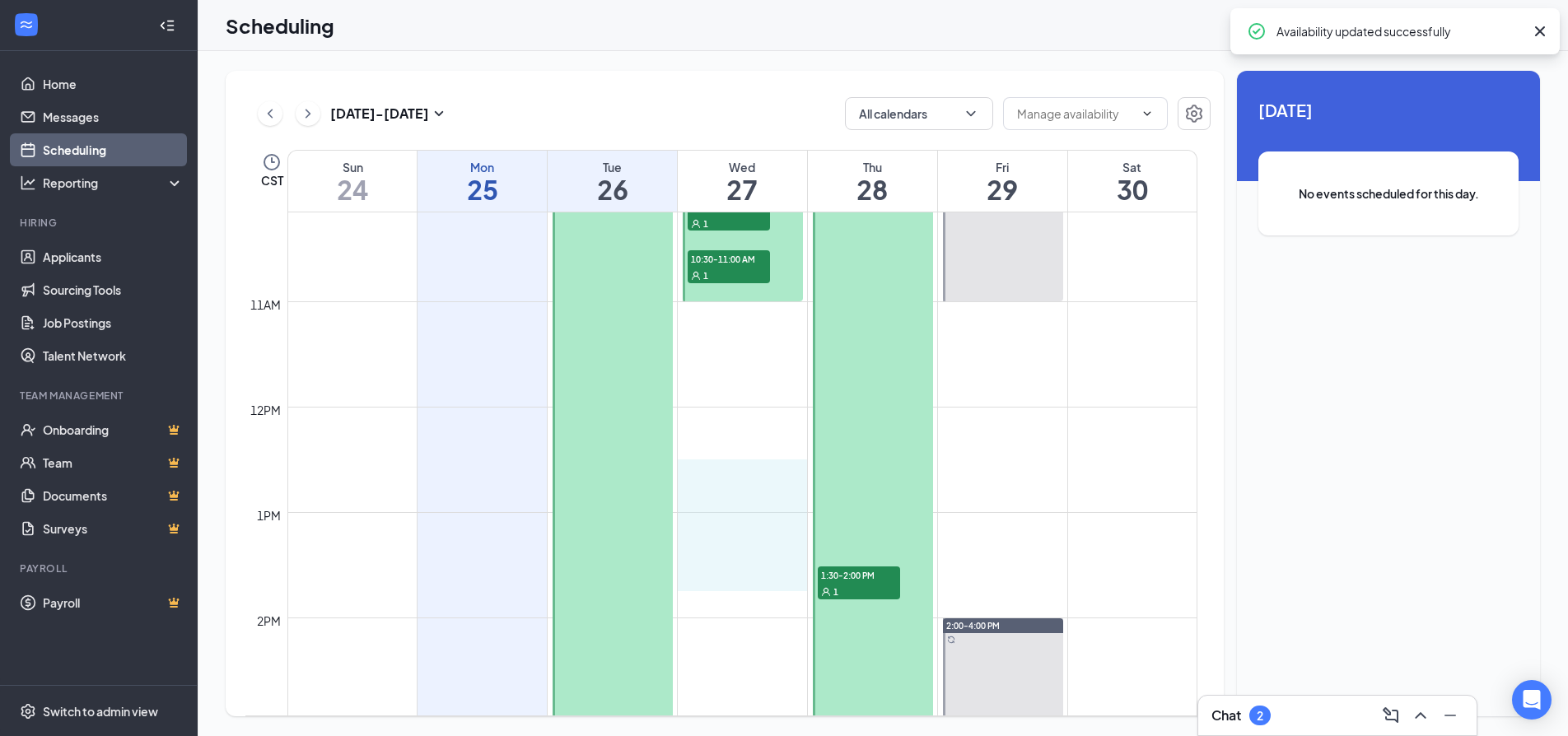
drag, startPoint x: 759, startPoint y: 460, endPoint x: 757, endPoint y: 586, distance: 126.0
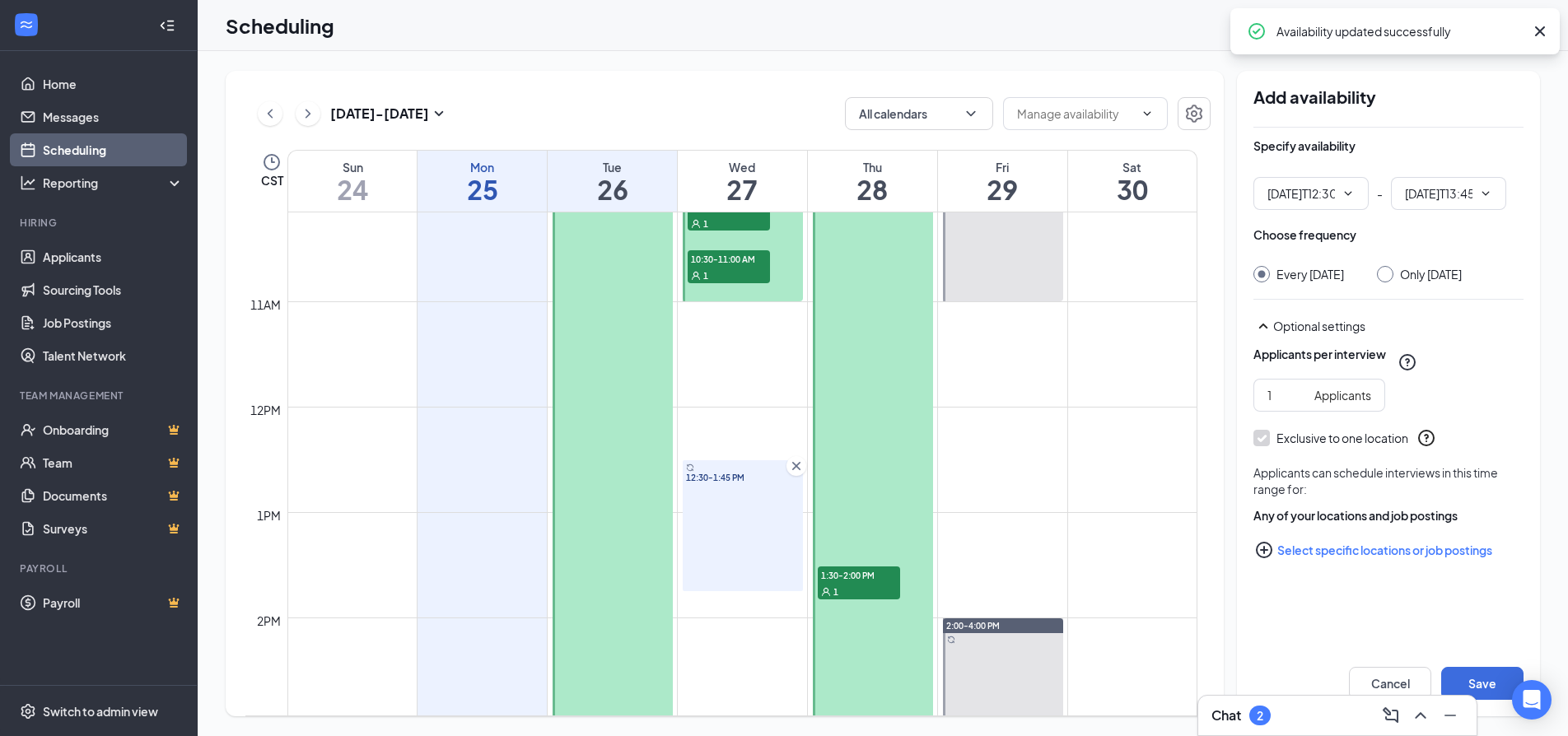
type input "12:30 PM"
type input "01:45 PM"
click at [1351, 201] on span "12:30 PM" at bounding box center [1310, 193] width 115 height 33
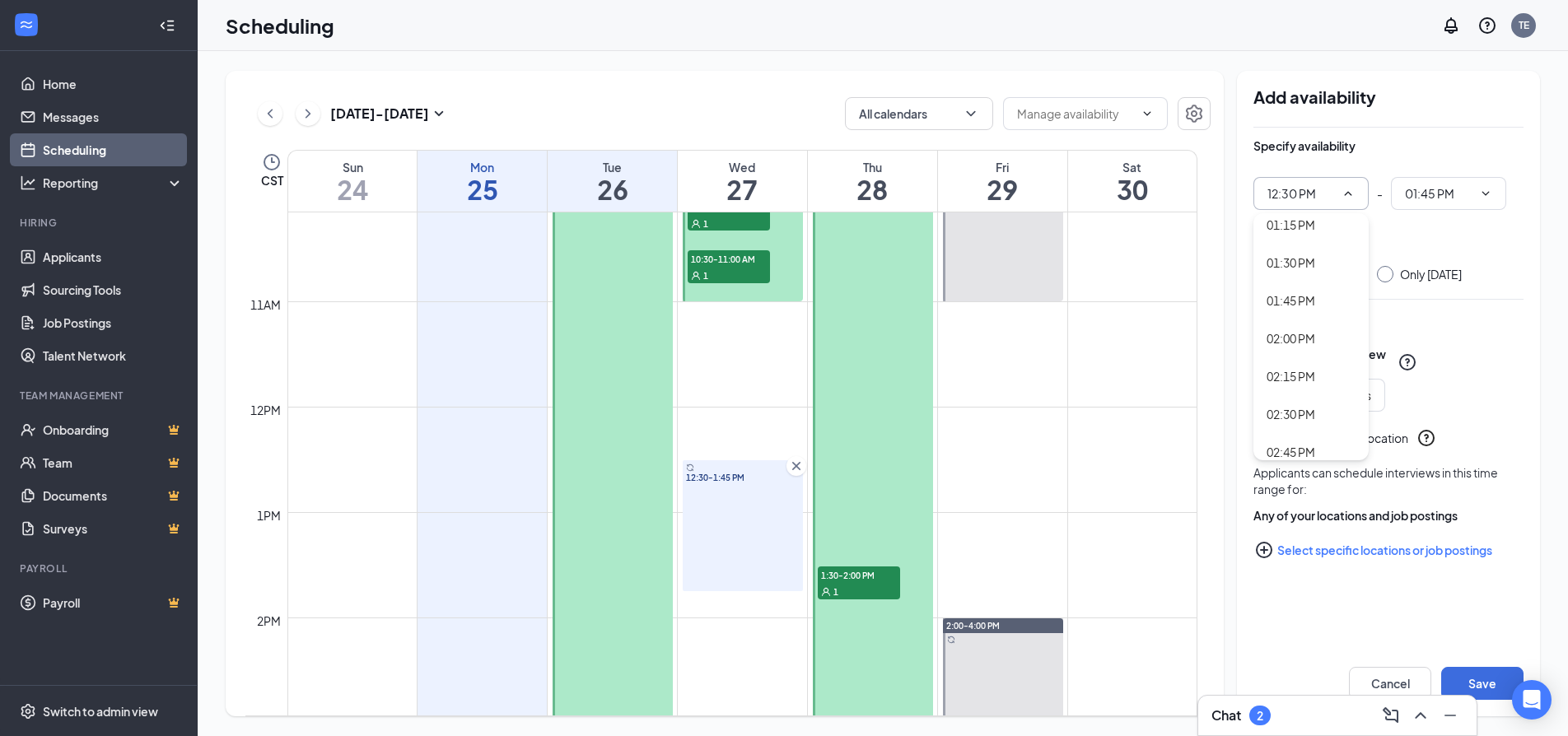
scroll to position [1977, 0]
click at [1291, 376] on div "02:00 PM" at bounding box center [1290, 377] width 49 height 18
type input "02:00 PM"
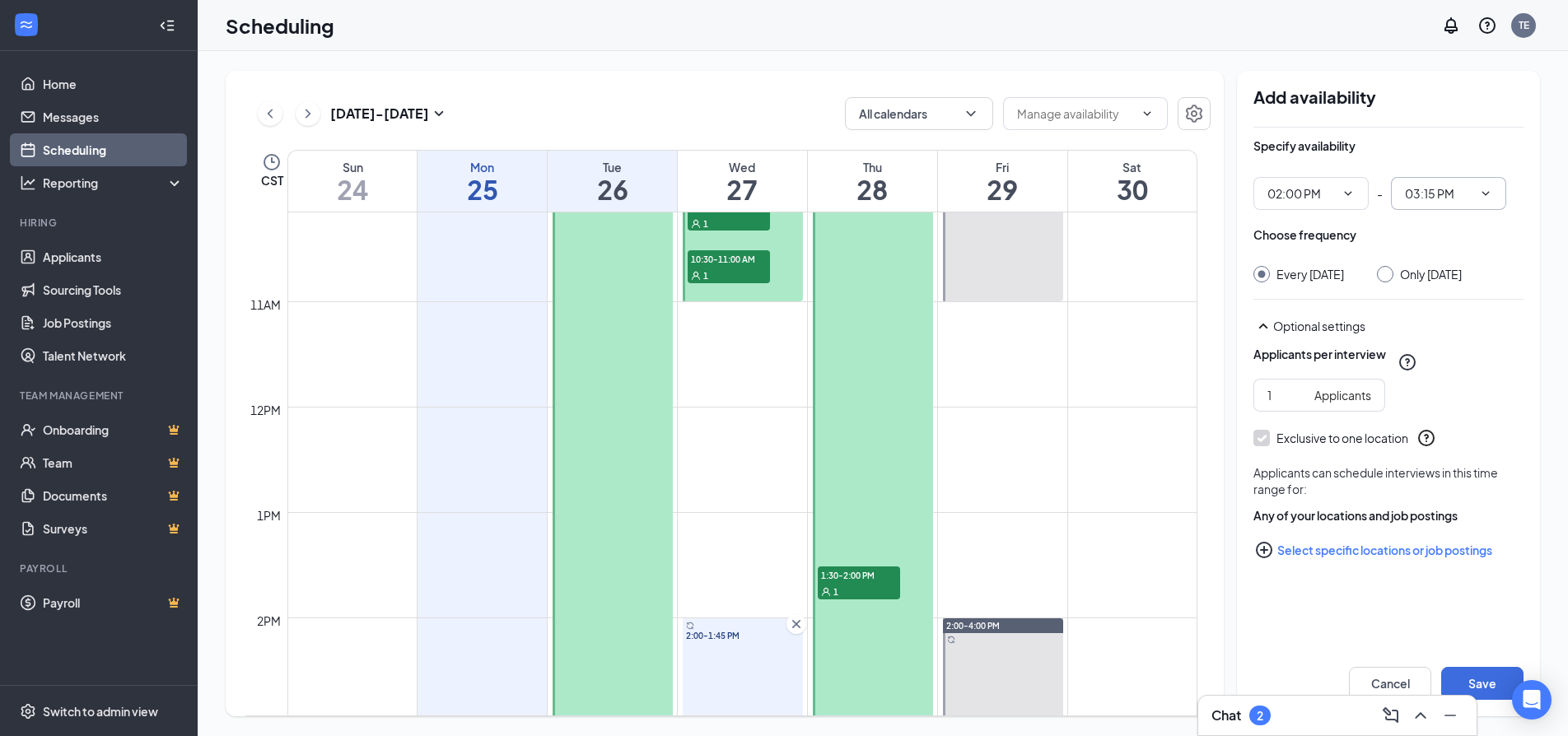
click at [1480, 198] on icon "ChevronDown" at bounding box center [1485, 193] width 13 height 13
click at [1426, 303] on div "04:00 PM" at bounding box center [1447, 313] width 115 height 38
type input "04:00 PM"
click at [1466, 676] on button "Save" at bounding box center [1482, 684] width 83 height 33
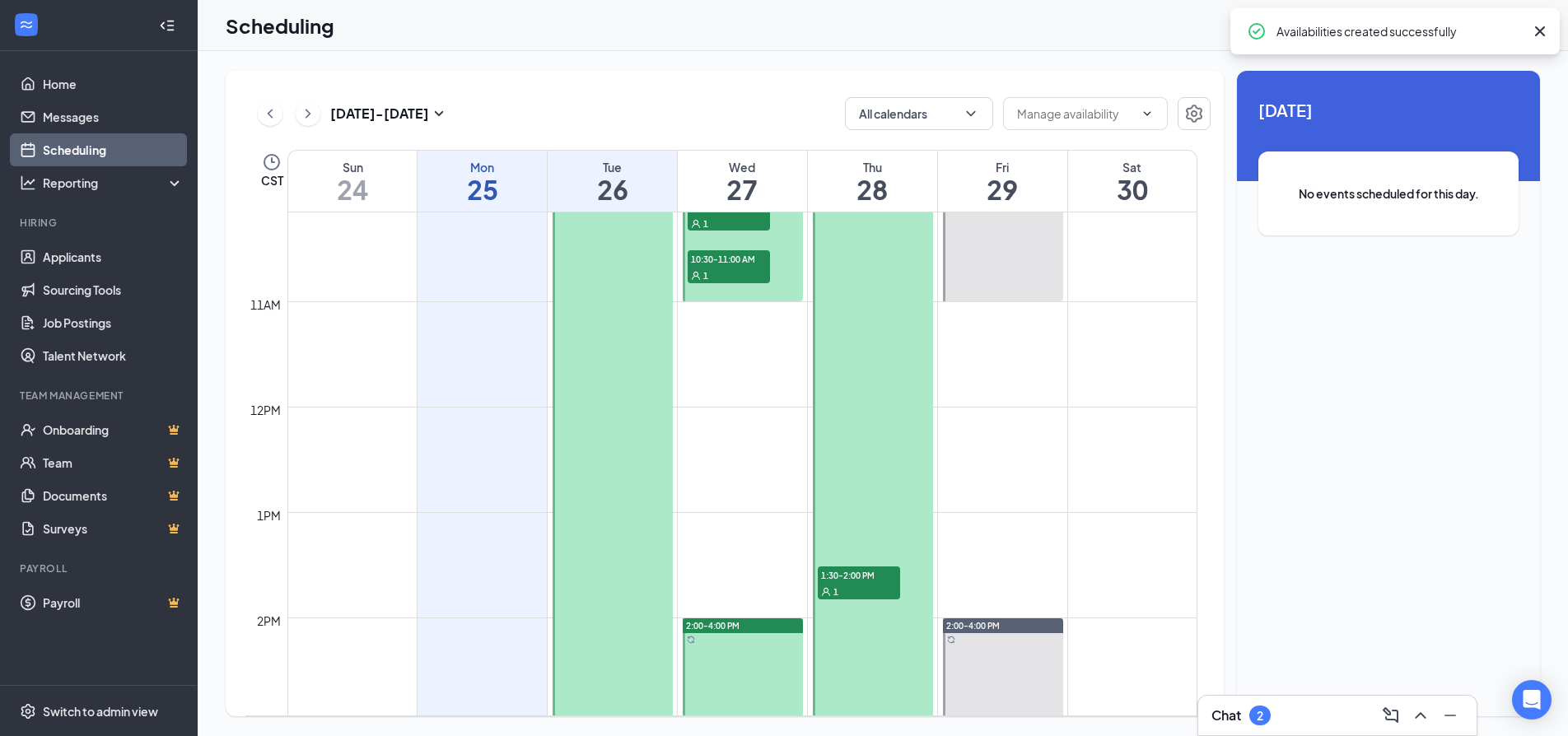
click at [626, 430] on div at bounding box center [612, 459] width 120 height 737
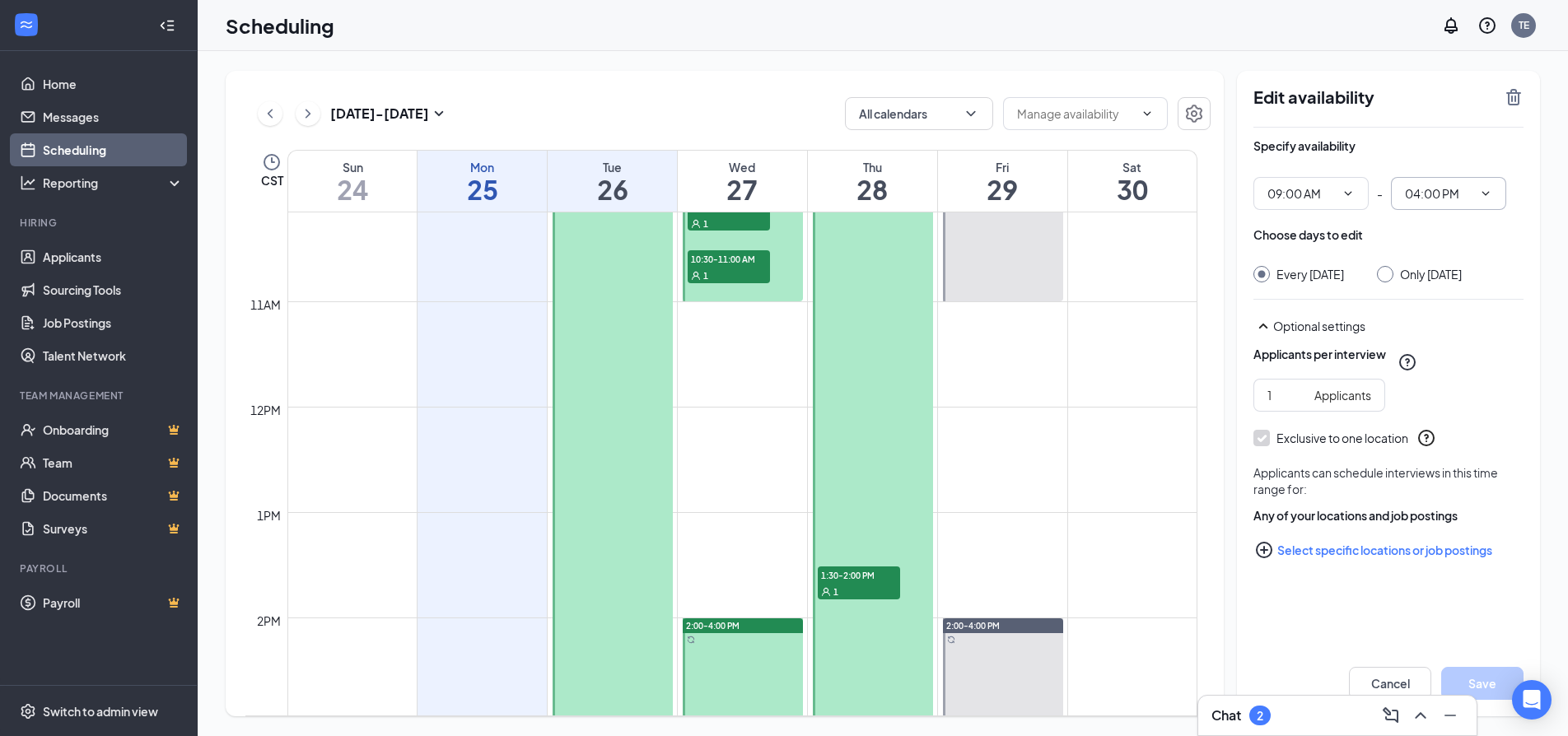
click at [1466, 186] on input "04:00 PM" at bounding box center [1437, 194] width 67 height 18
click at [1420, 370] on div "11:00 AM" at bounding box center [1427, 379] width 49 height 18
type input "11:00 AM"
click at [1474, 679] on button "Save" at bounding box center [1482, 684] width 83 height 33
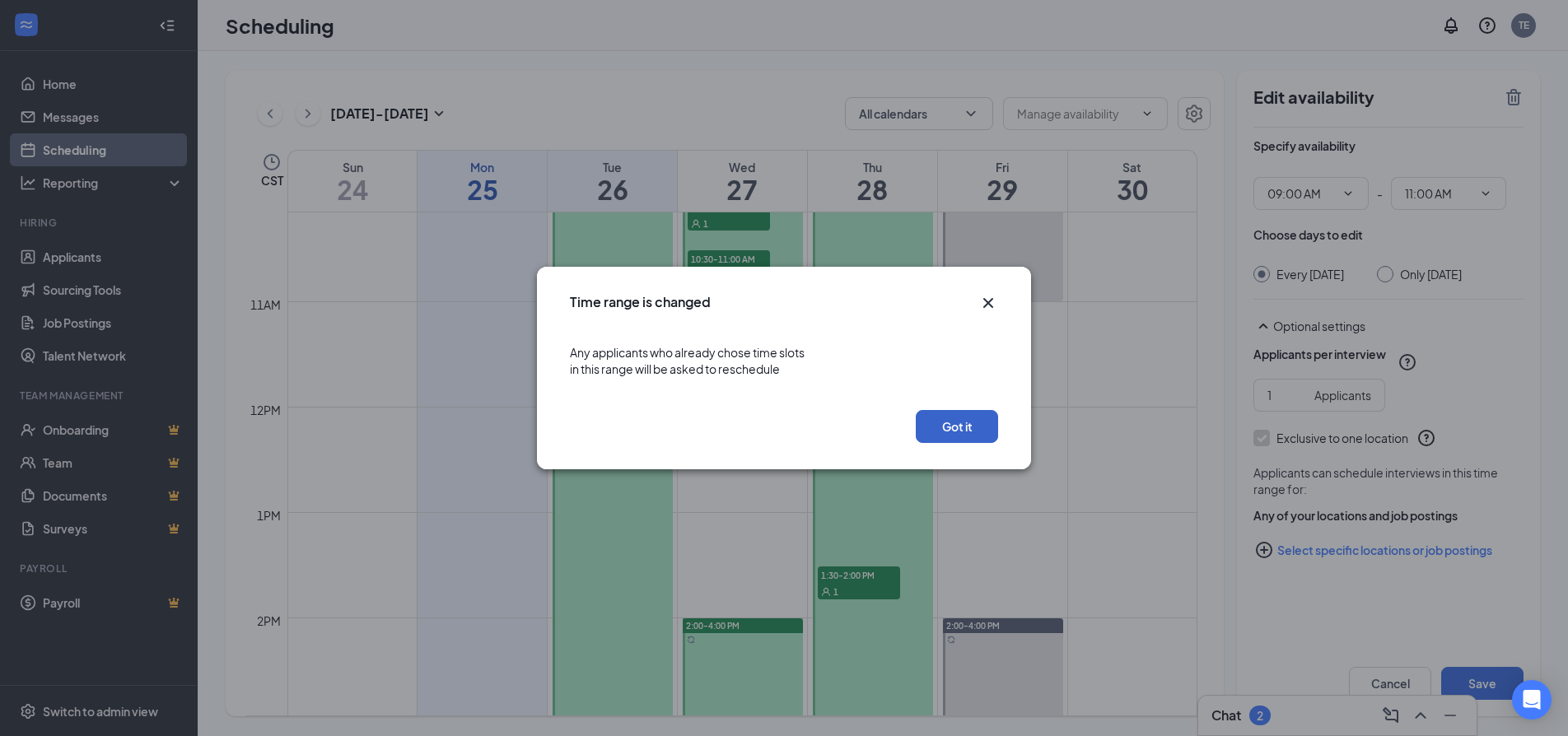
click at [972, 429] on button "Got it" at bounding box center [957, 427] width 83 height 33
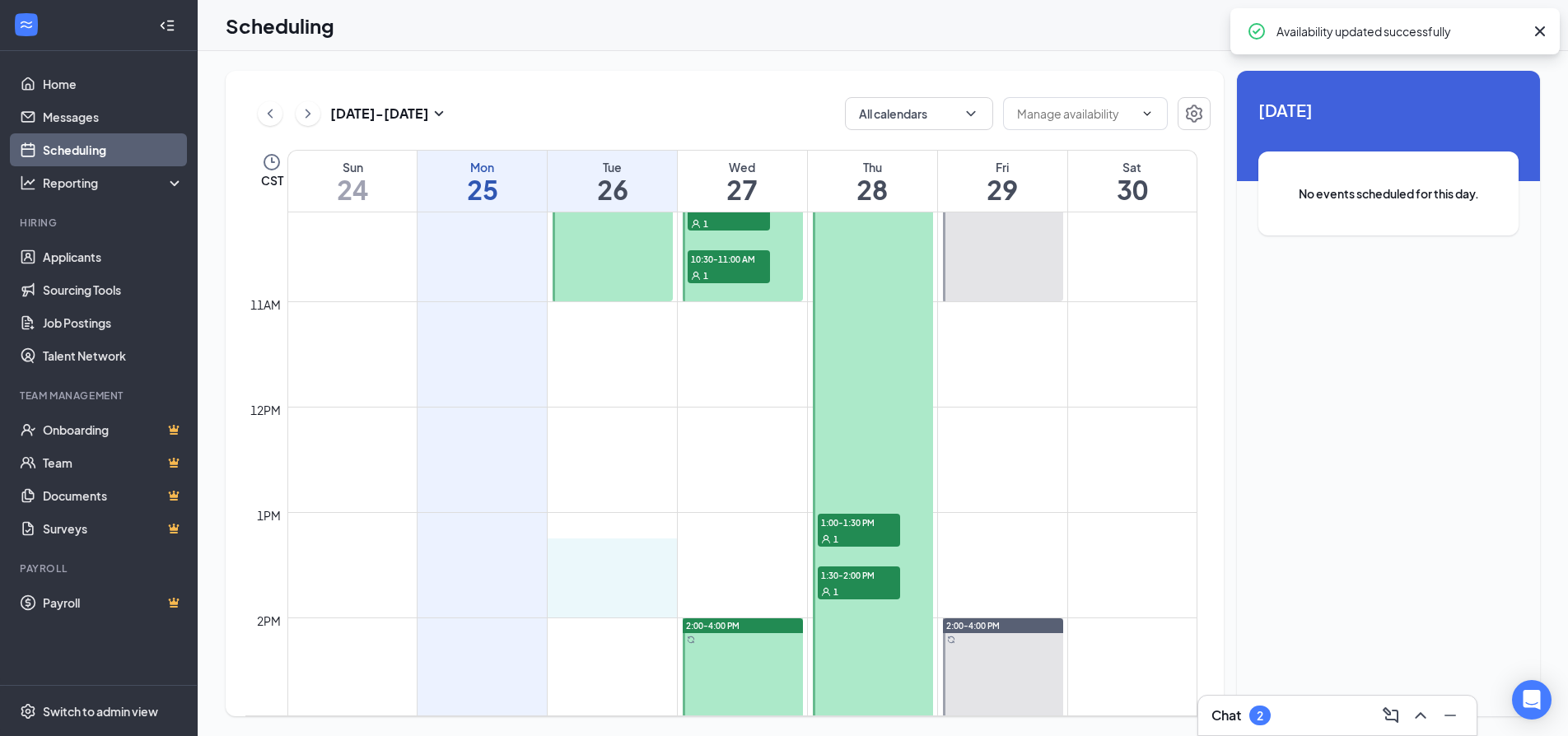
drag, startPoint x: 601, startPoint y: 562, endPoint x: 607, endPoint y: 609, distance: 47.4
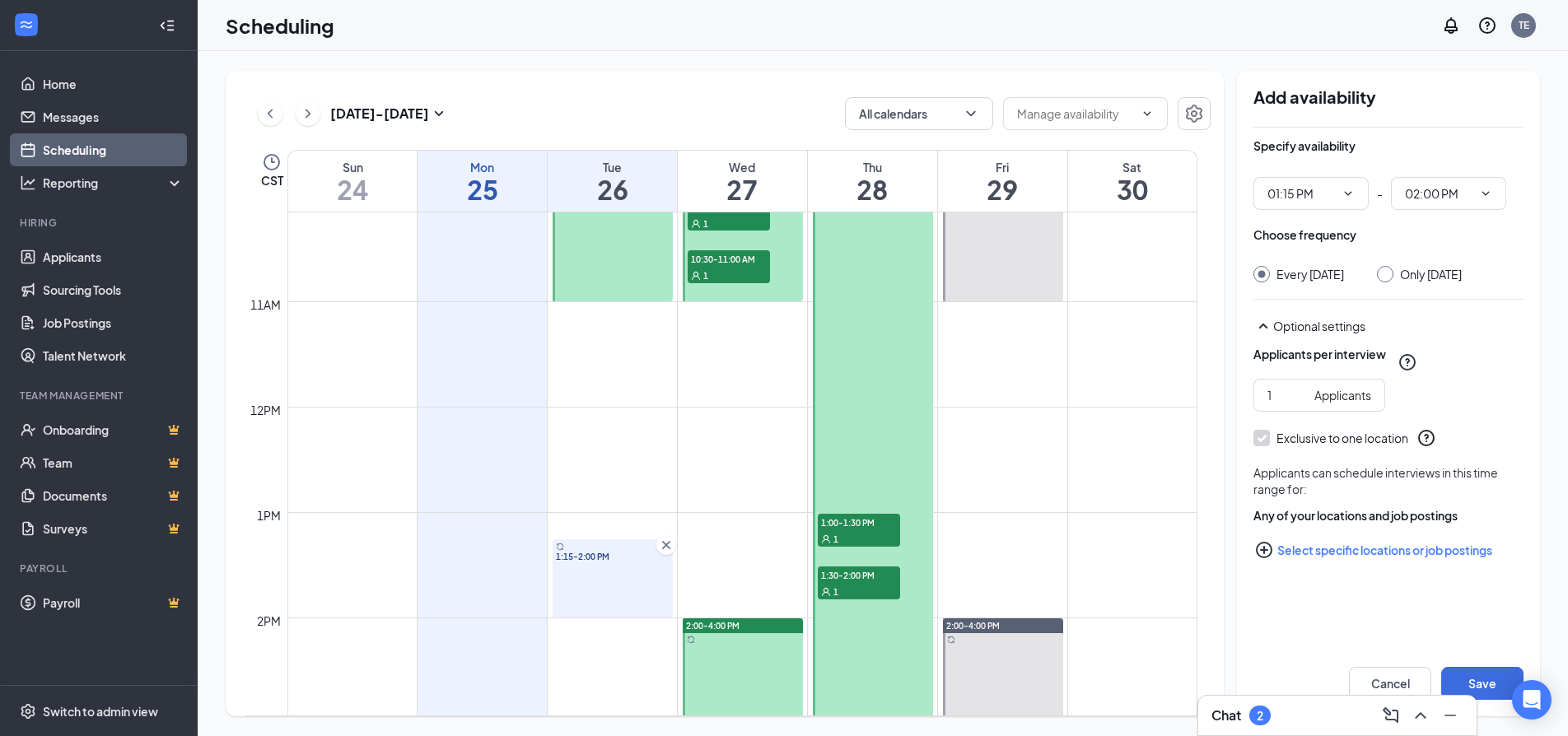
type input "01:15 PM"
type input "02:00 PM"
click at [1347, 200] on icon "ChevronDown" at bounding box center [1347, 193] width 13 height 13
click at [1299, 378] on div "02:00 PM" at bounding box center [1290, 377] width 49 height 18
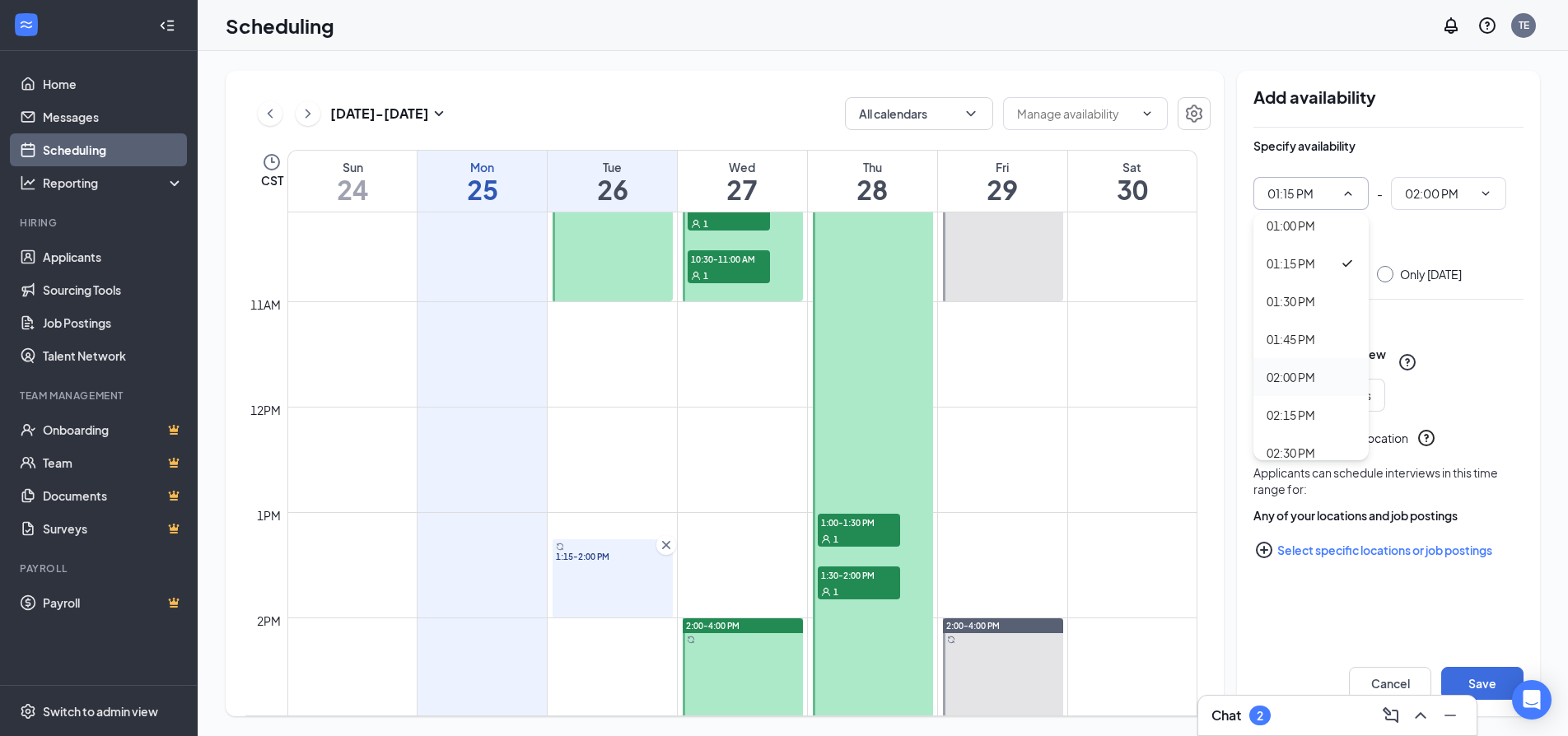
type input "02:00 PM"
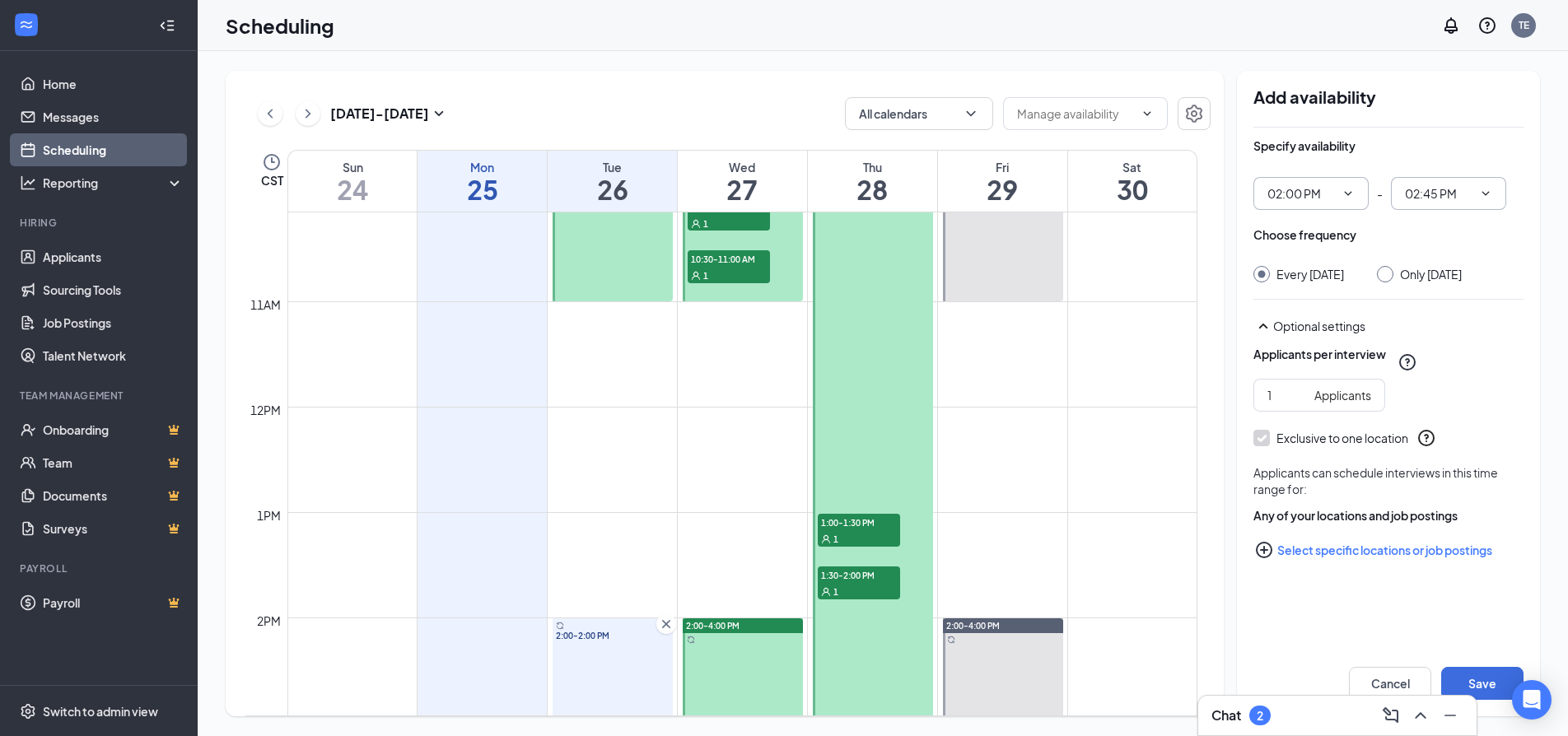
click at [1485, 193] on icon "ChevronDown" at bounding box center [1485, 193] width 13 height 13
click at [1431, 224] on div "04:00 PM" at bounding box center [1427, 231] width 49 height 18
type input "04:00 PM"
click at [1482, 683] on button "Save" at bounding box center [1482, 684] width 83 height 33
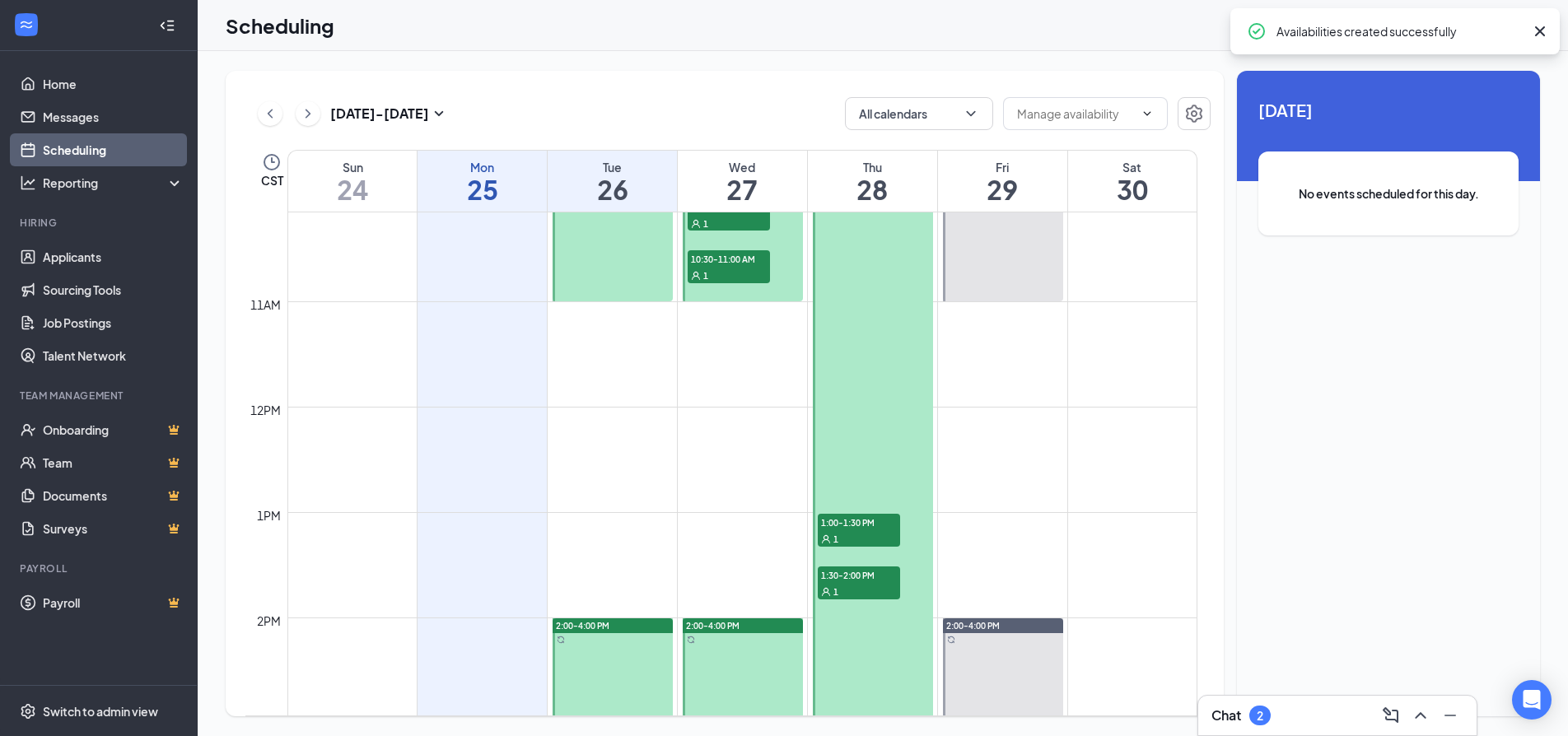
drag, startPoint x: 837, startPoint y: 445, endPoint x: 844, endPoint y: 466, distance: 22.1
click at [844, 466] on div at bounding box center [873, 459] width 120 height 737
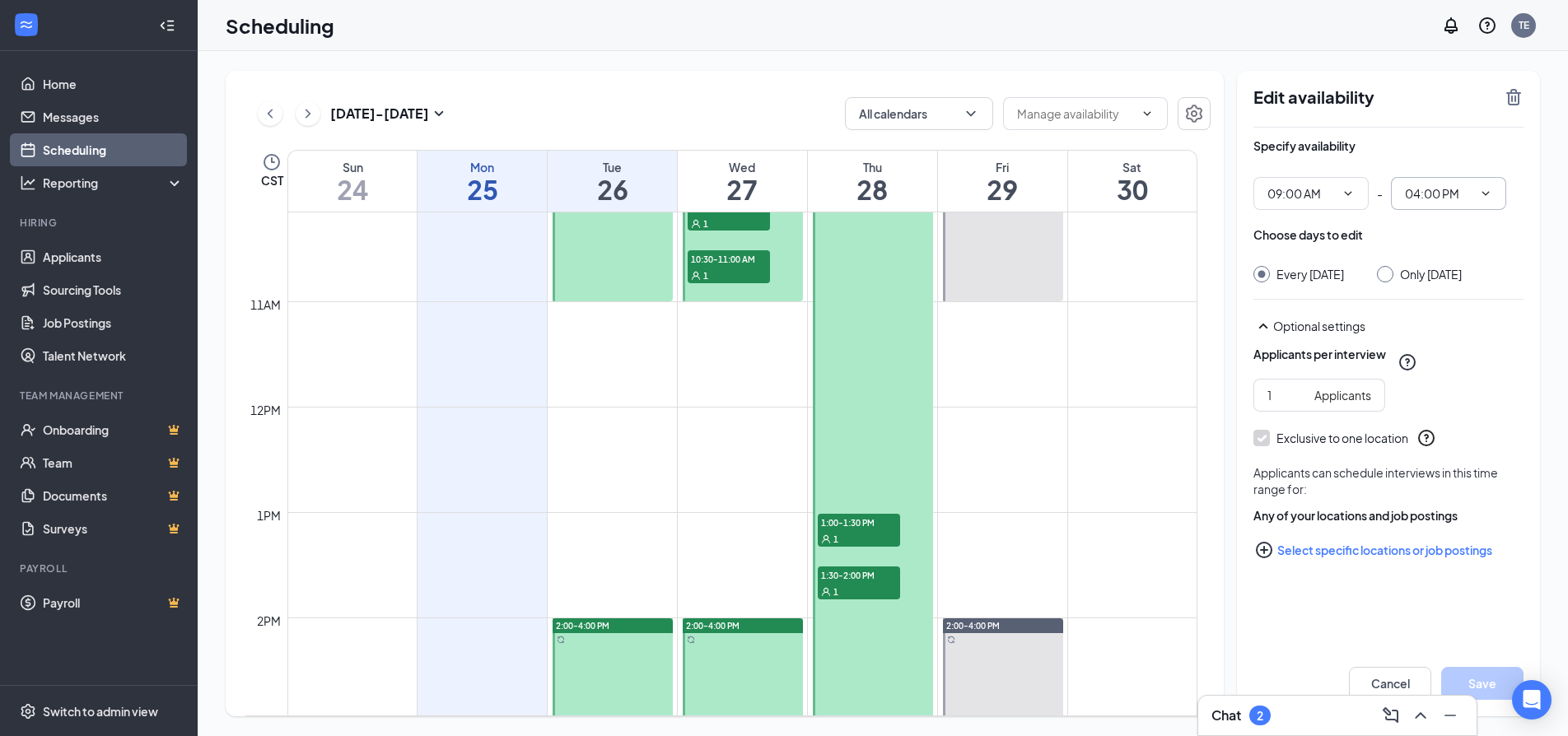
click at [1482, 191] on icon "ChevronDown" at bounding box center [1485, 193] width 13 height 13
click at [1422, 376] on div "11:00 AM" at bounding box center [1427, 379] width 49 height 18
type input "11:00 AM"
click at [1495, 681] on button "Save" at bounding box center [1482, 684] width 83 height 33
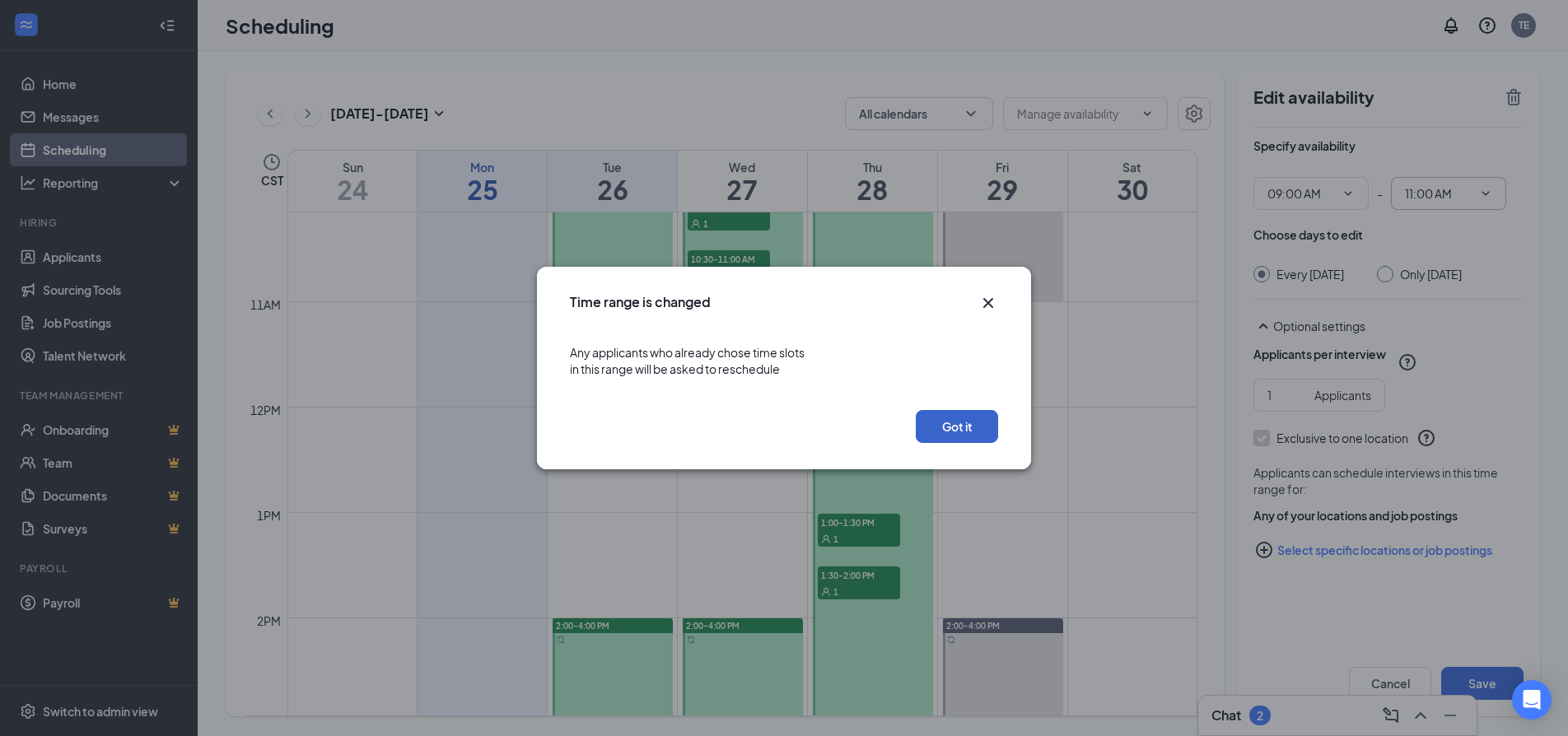
click at [960, 425] on button "Got it" at bounding box center [957, 427] width 83 height 33
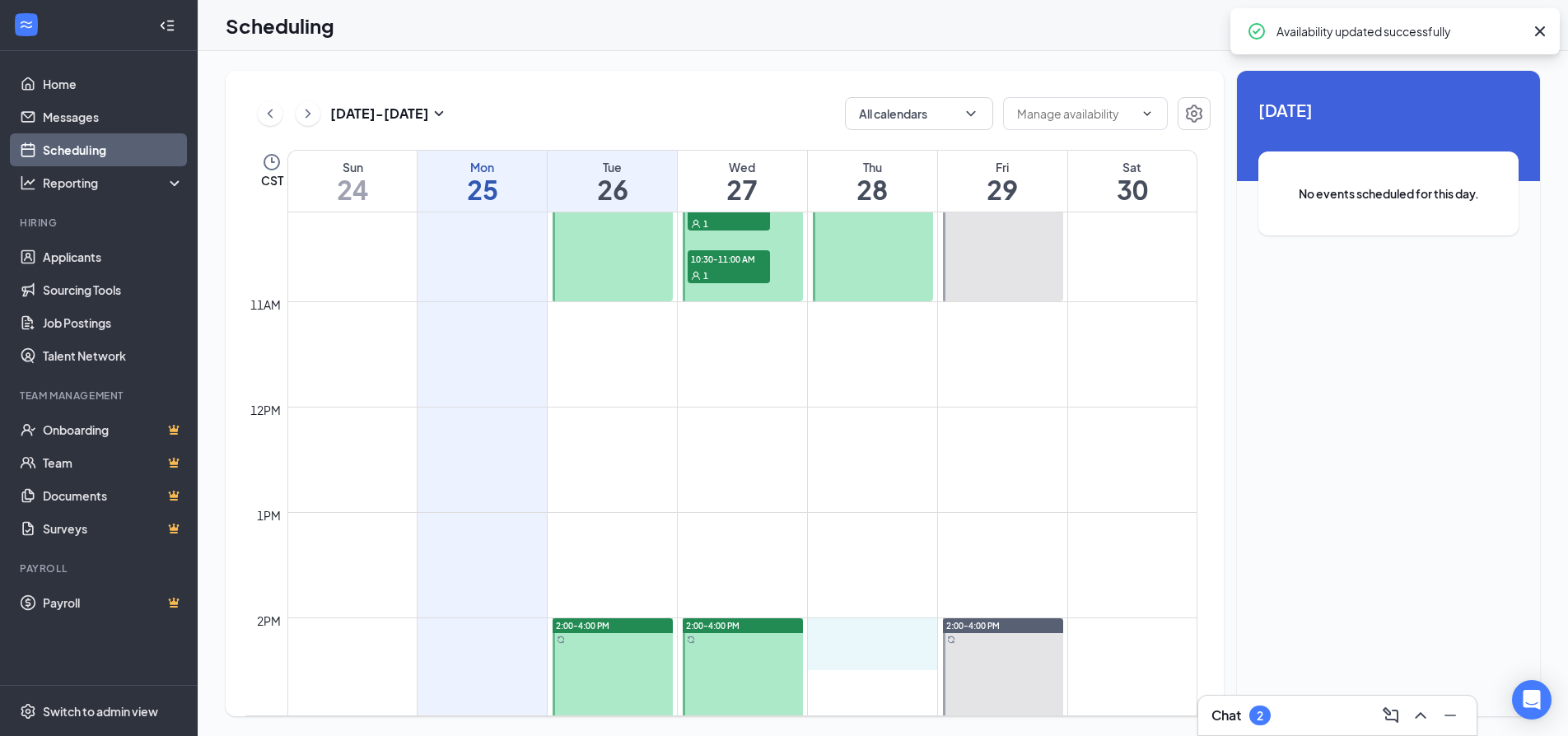
drag, startPoint x: 885, startPoint y: 627, endPoint x: 887, endPoint y: 647, distance: 20.1
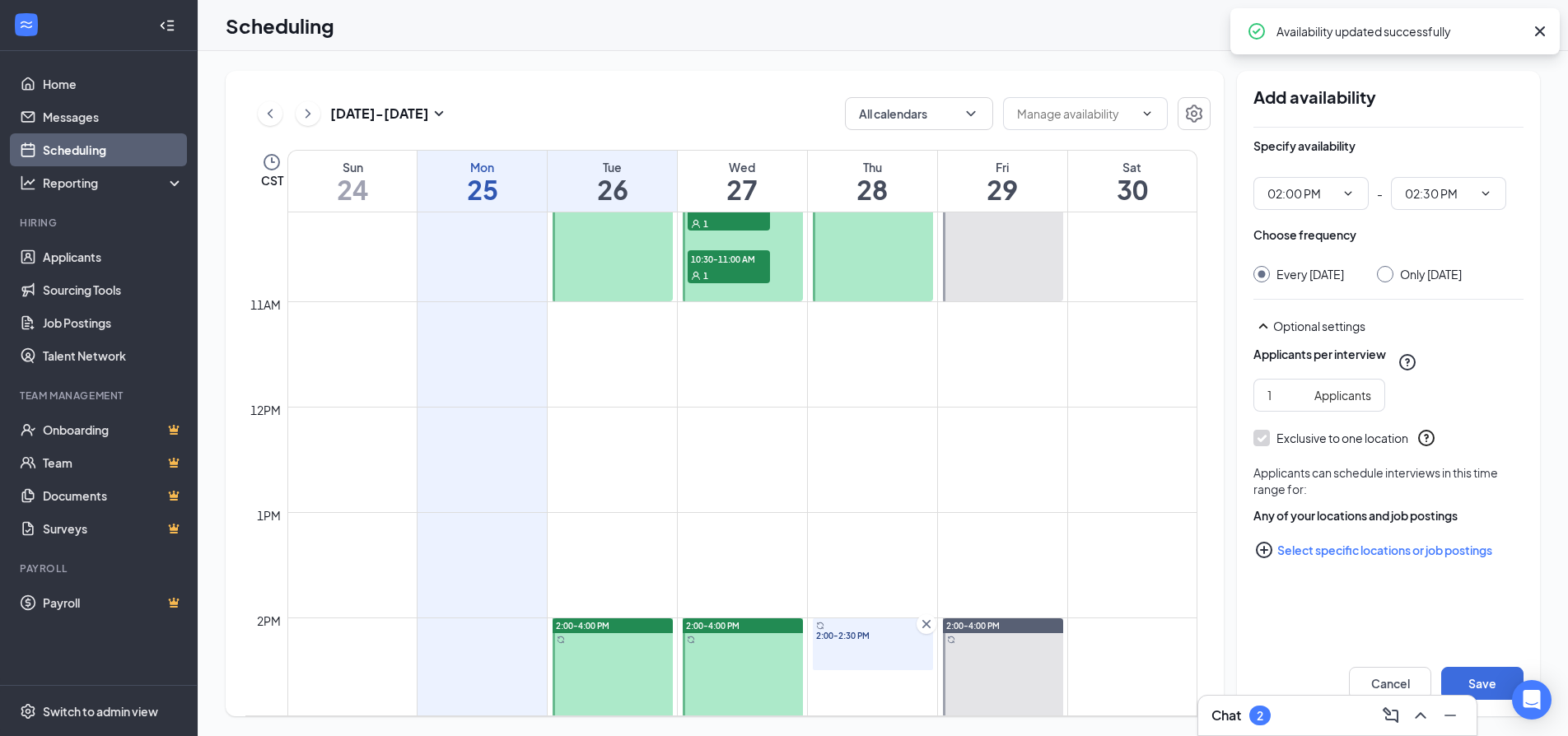
type input "02:00 PM"
click at [1493, 187] on span "02:30 PM" at bounding box center [1448, 193] width 115 height 33
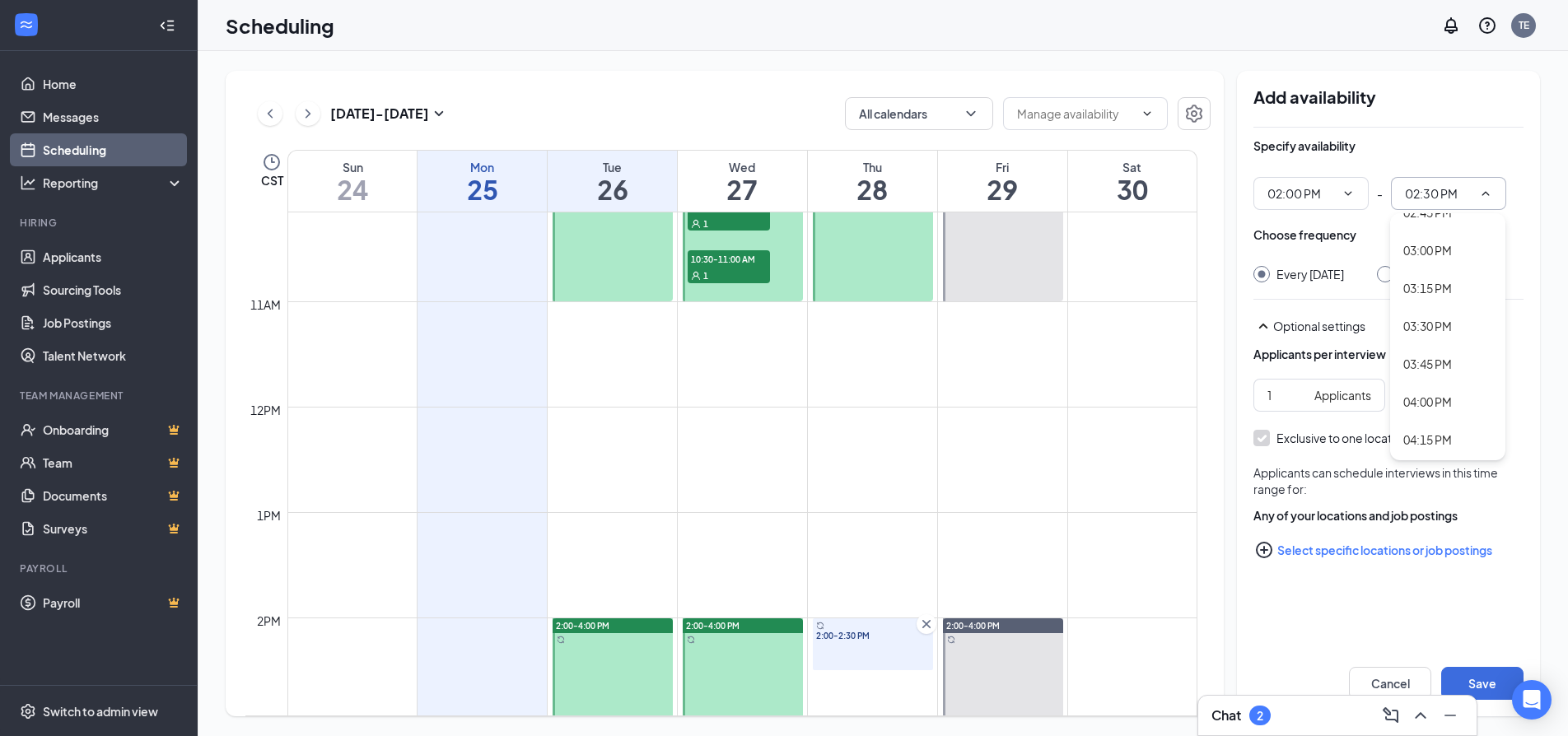
scroll to position [2306, 0]
click at [1432, 306] on div "04:00 PM" at bounding box center [1427, 313] width 49 height 18
type input "04:00 PM"
click at [1481, 679] on button "Save" at bounding box center [1482, 684] width 83 height 33
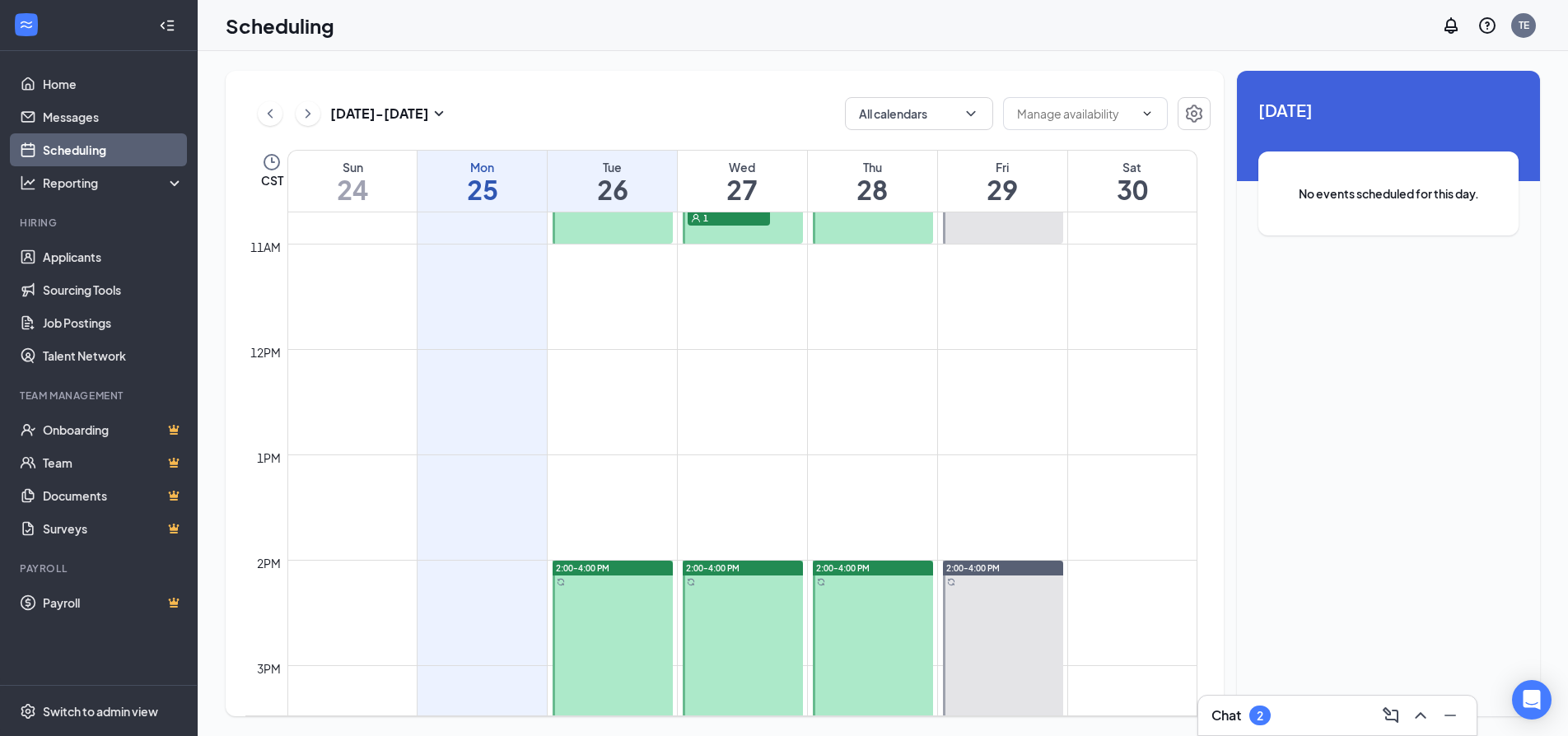
scroll to position [1071, 0]
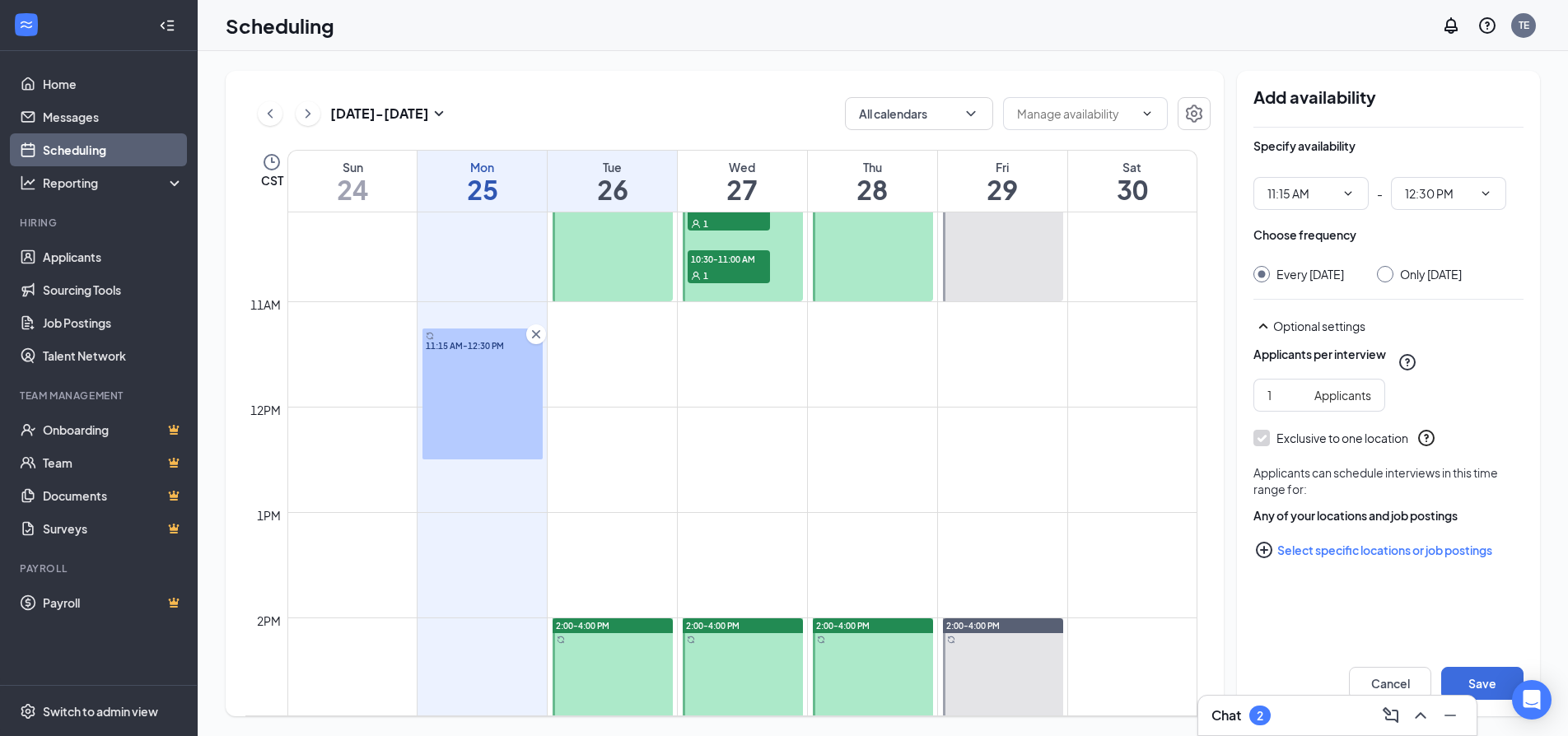
type input "11:15 AM"
type input "12:30 PM"
click at [1351, 188] on icon "ChevronDown" at bounding box center [1347, 193] width 13 height 13
click at [1291, 366] on div "09:00 AM" at bounding box center [1290, 361] width 49 height 18
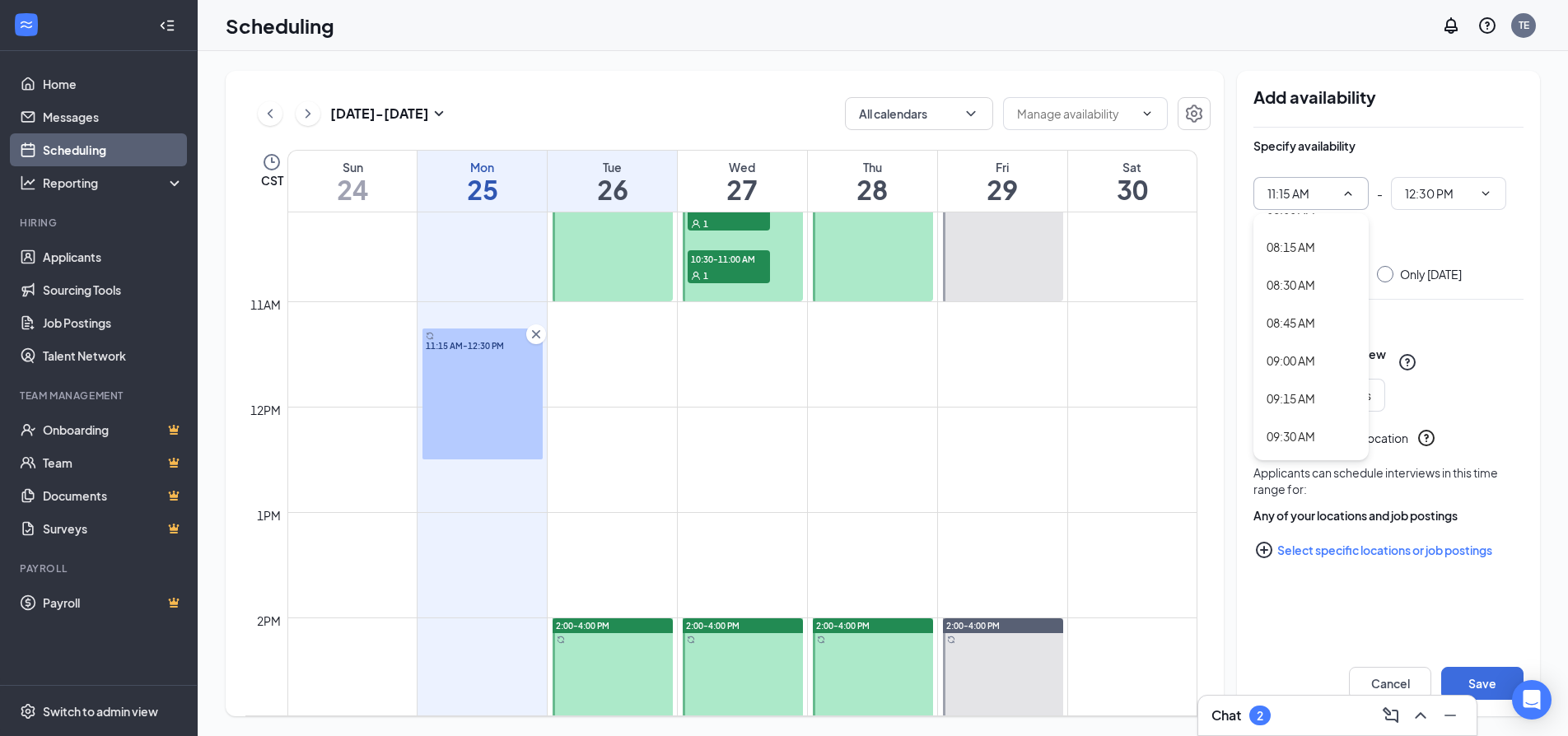
type input "09:00 AM"
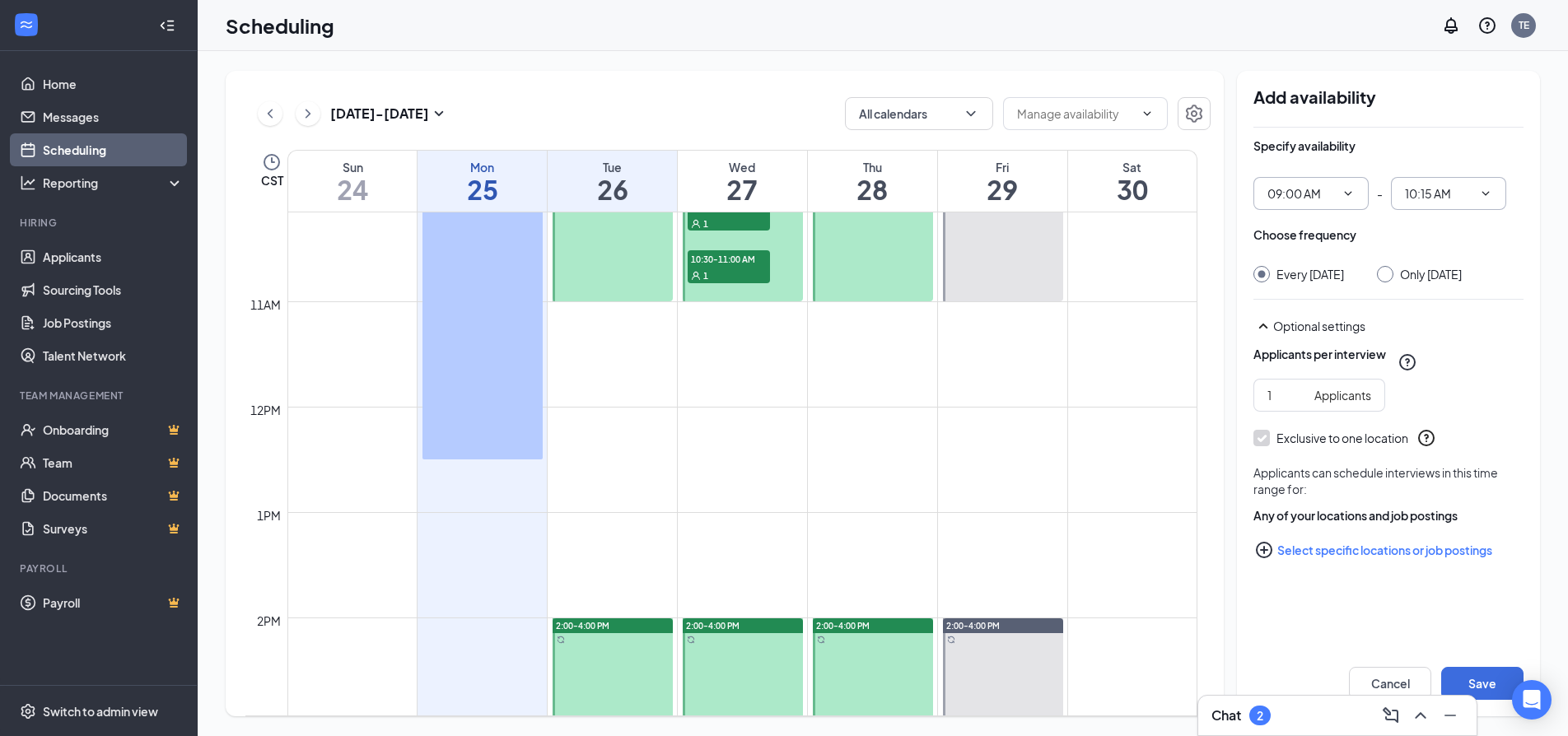
click at [1489, 192] on icon "ChevronDown" at bounding box center [1485, 193] width 13 height 13
click at [1439, 375] on div "11:00 AM" at bounding box center [1427, 379] width 49 height 18
type input "11:00 AM"
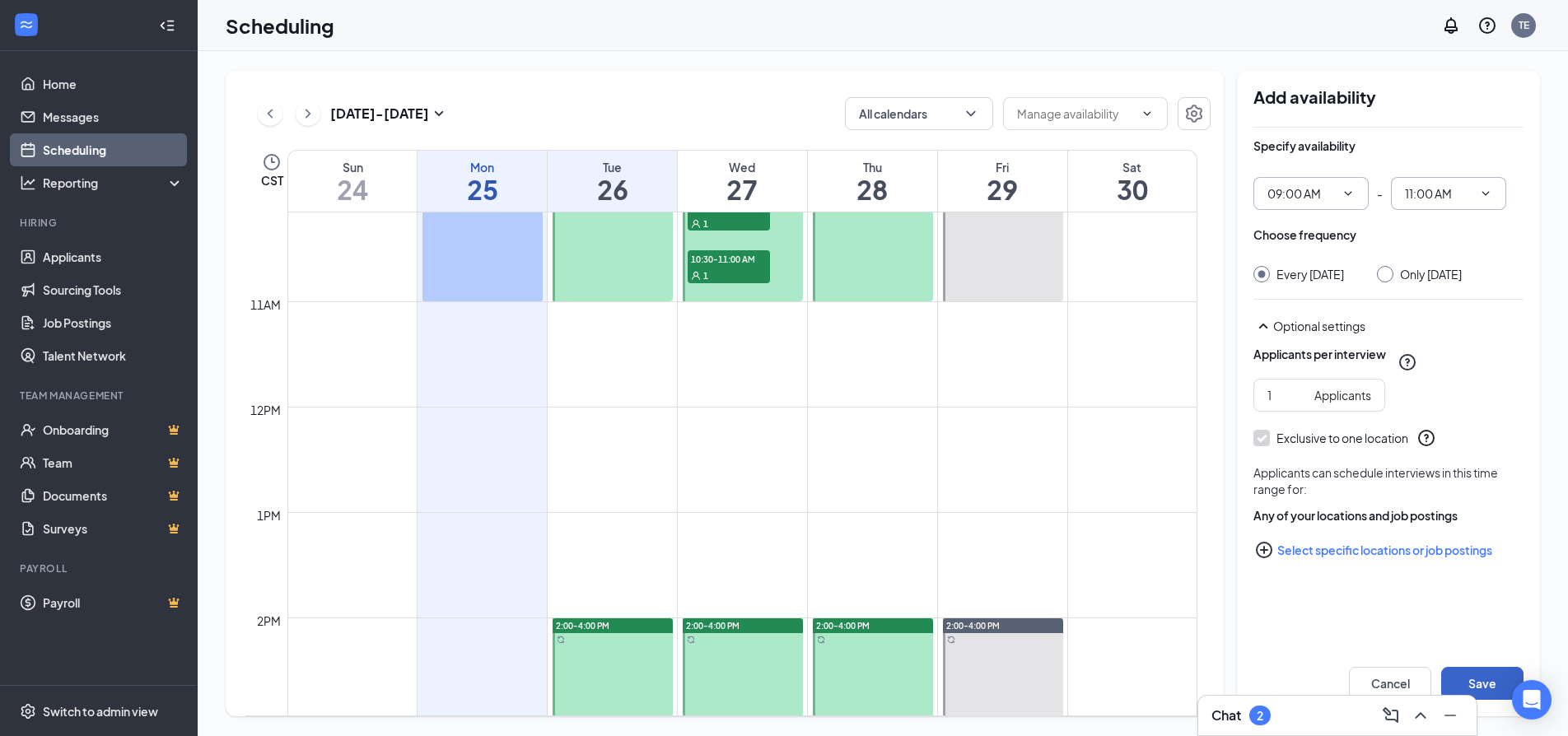
click at [1466, 684] on button "Save" at bounding box center [1482, 684] width 83 height 33
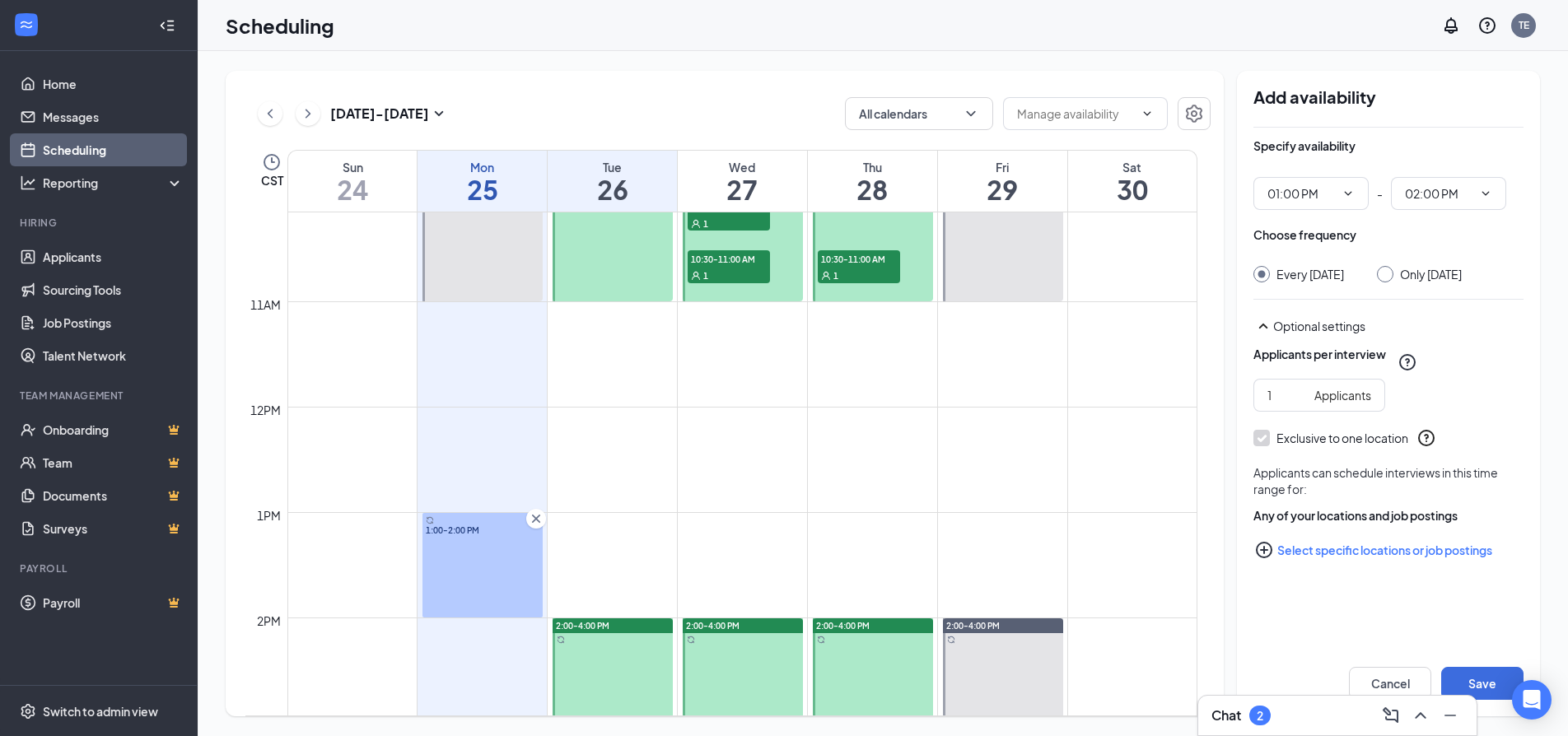
type input "01:00 PM"
type input "02:00 PM"
click at [1356, 190] on span "01:00 PM" at bounding box center [1310, 193] width 115 height 33
click at [1301, 388] on div "02:00 PM" at bounding box center [1310, 376] width 115 height 38
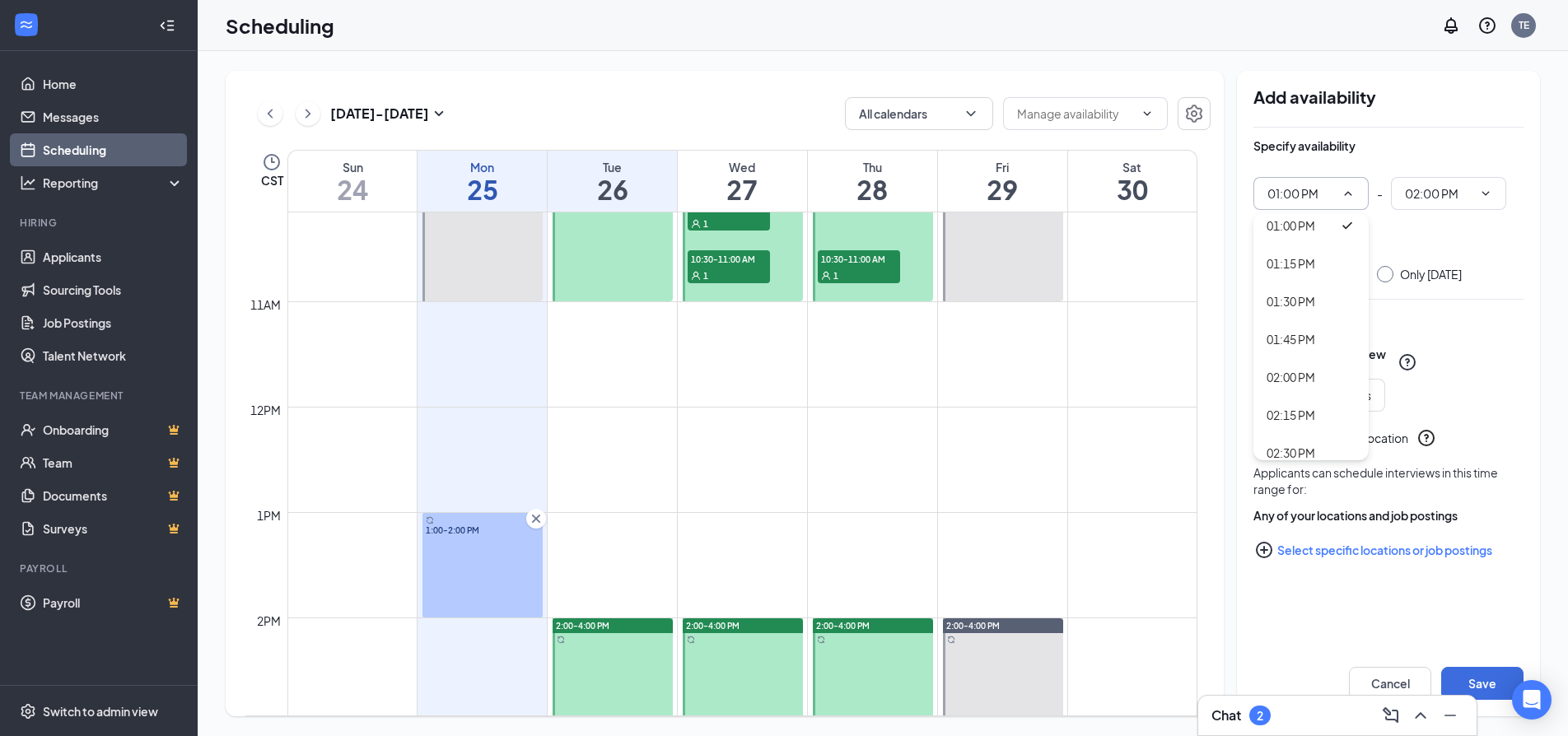
type input "02:00 PM"
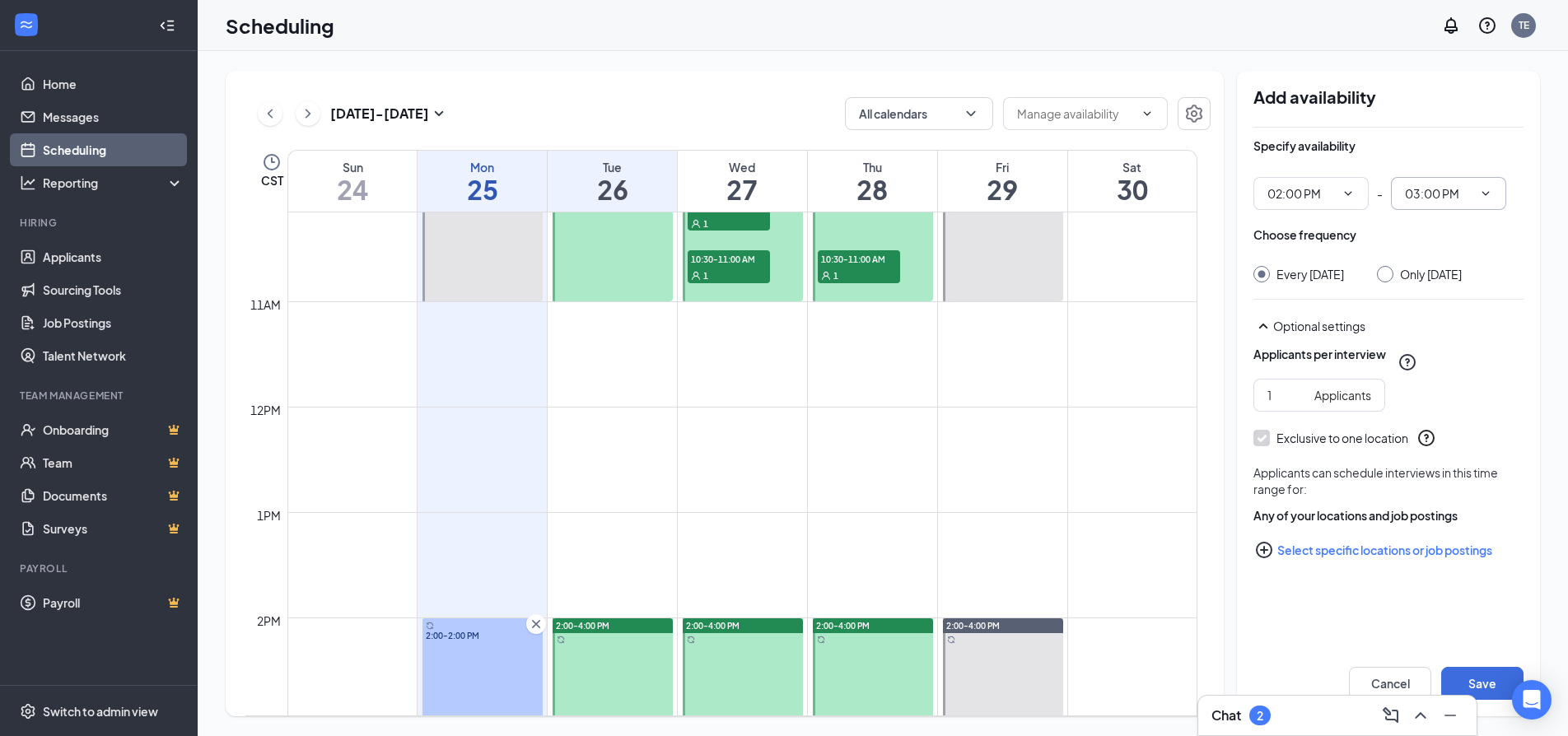
click at [1464, 195] on input "03:00 PM" at bounding box center [1437, 194] width 67 height 18
click at [1446, 405] on div "04:00 PM" at bounding box center [1447, 395] width 115 height 38
type input "04:00 PM"
click at [1493, 673] on button "Save" at bounding box center [1482, 684] width 83 height 33
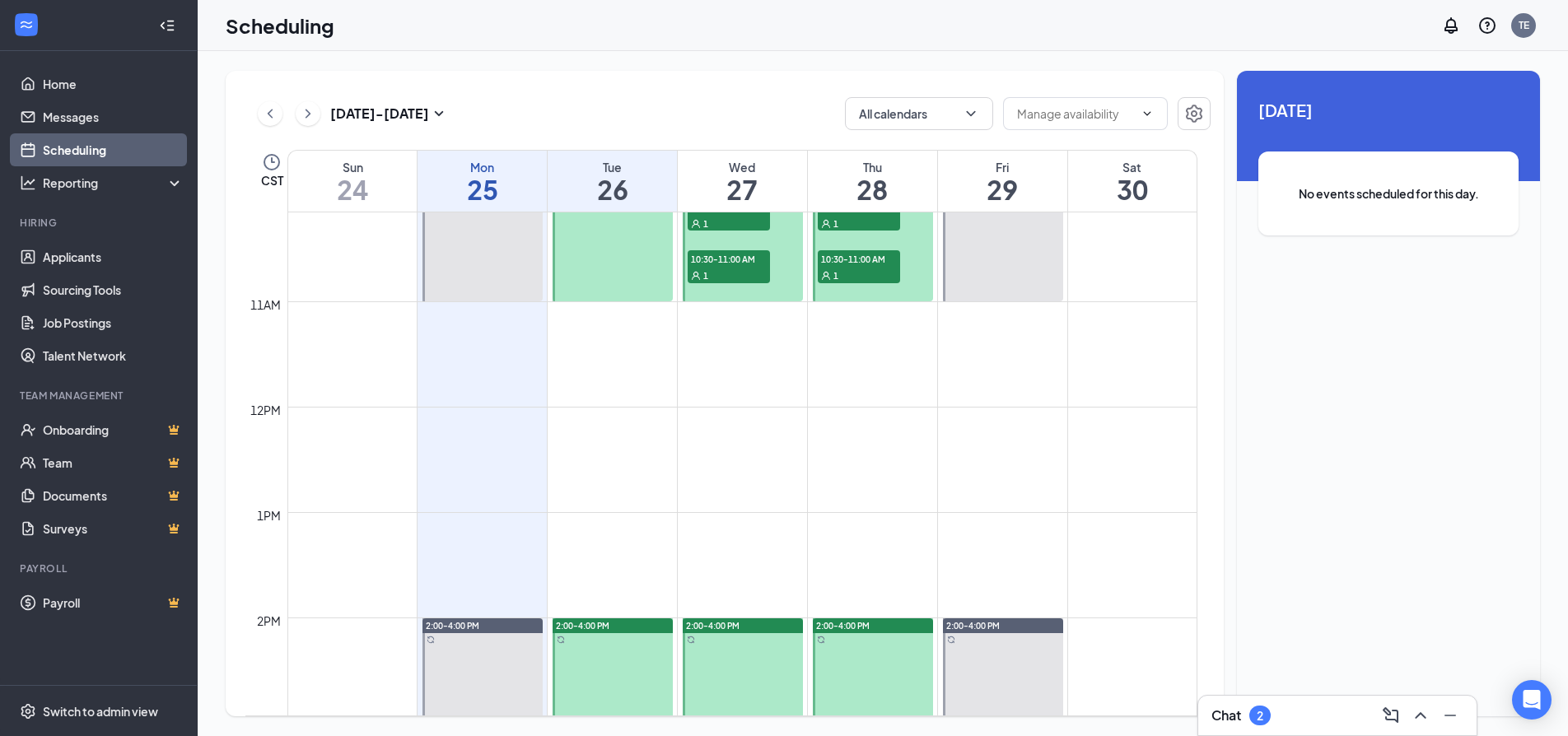
click at [1403, 514] on div "Unavailable in basic plan [DATE] No events scheduled for this day." at bounding box center [1388, 394] width 303 height 646
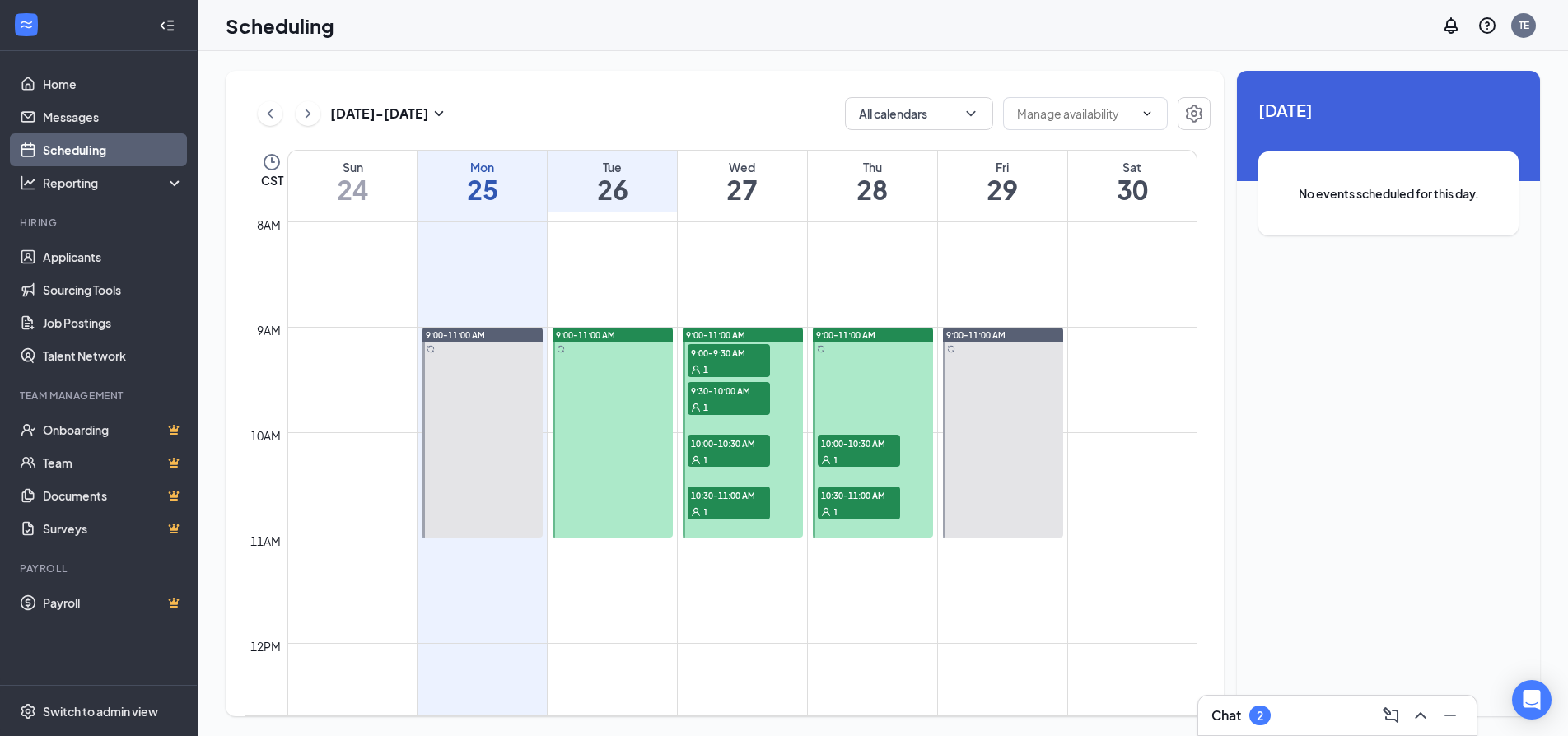
scroll to position [823, 0]
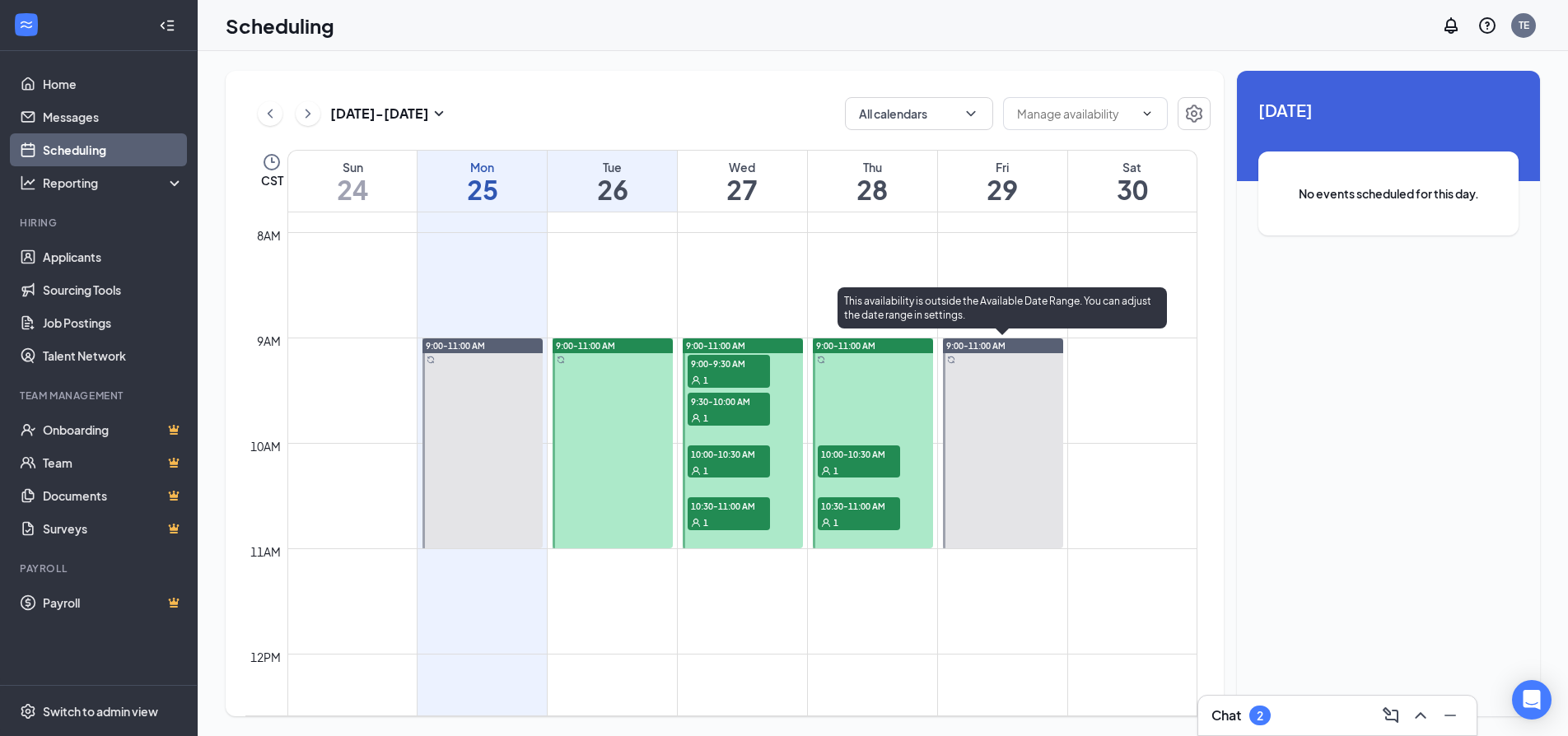
click at [1016, 353] on div at bounding box center [1002, 443] width 120 height 210
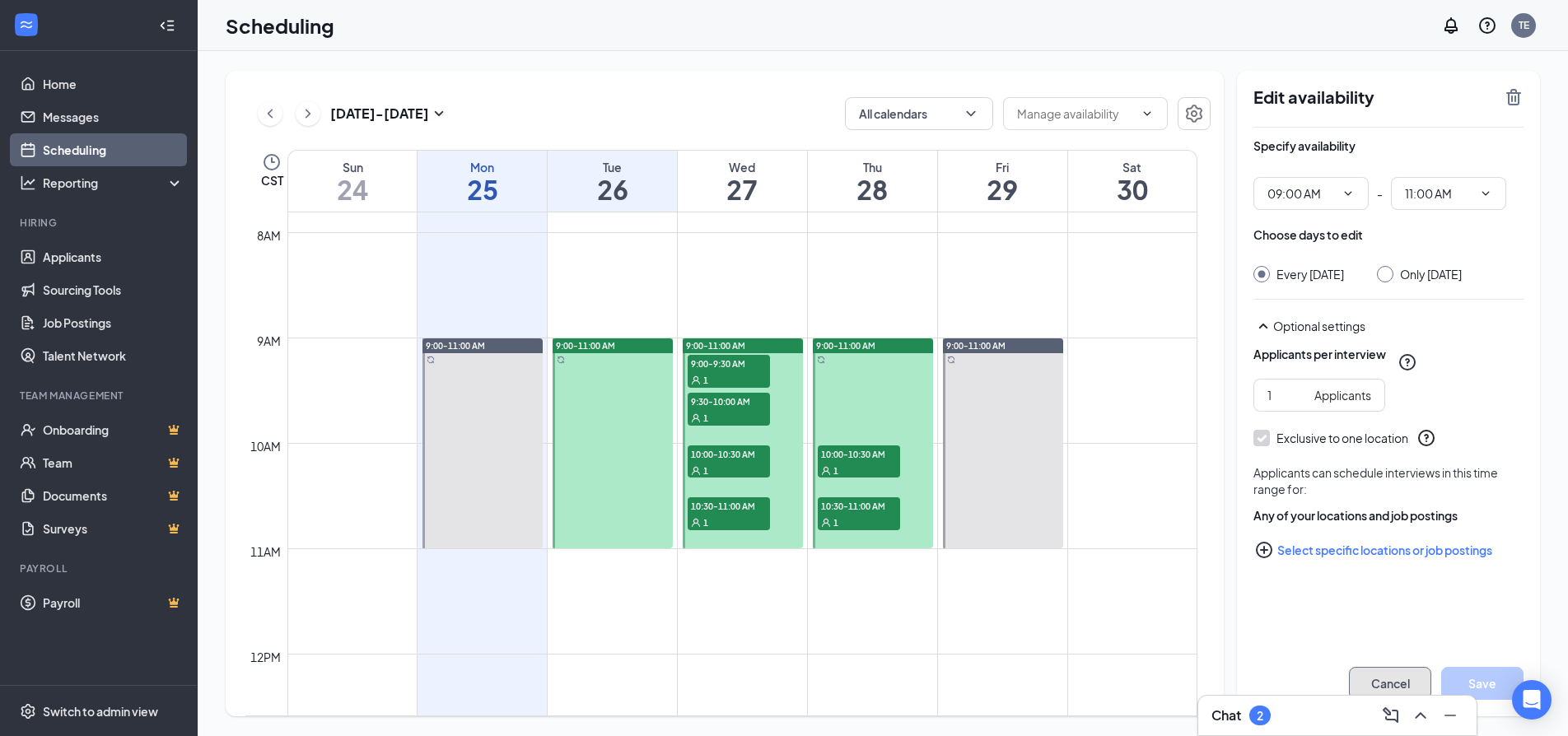
click at [1379, 677] on button "Cancel" at bounding box center [1390, 684] width 83 height 33
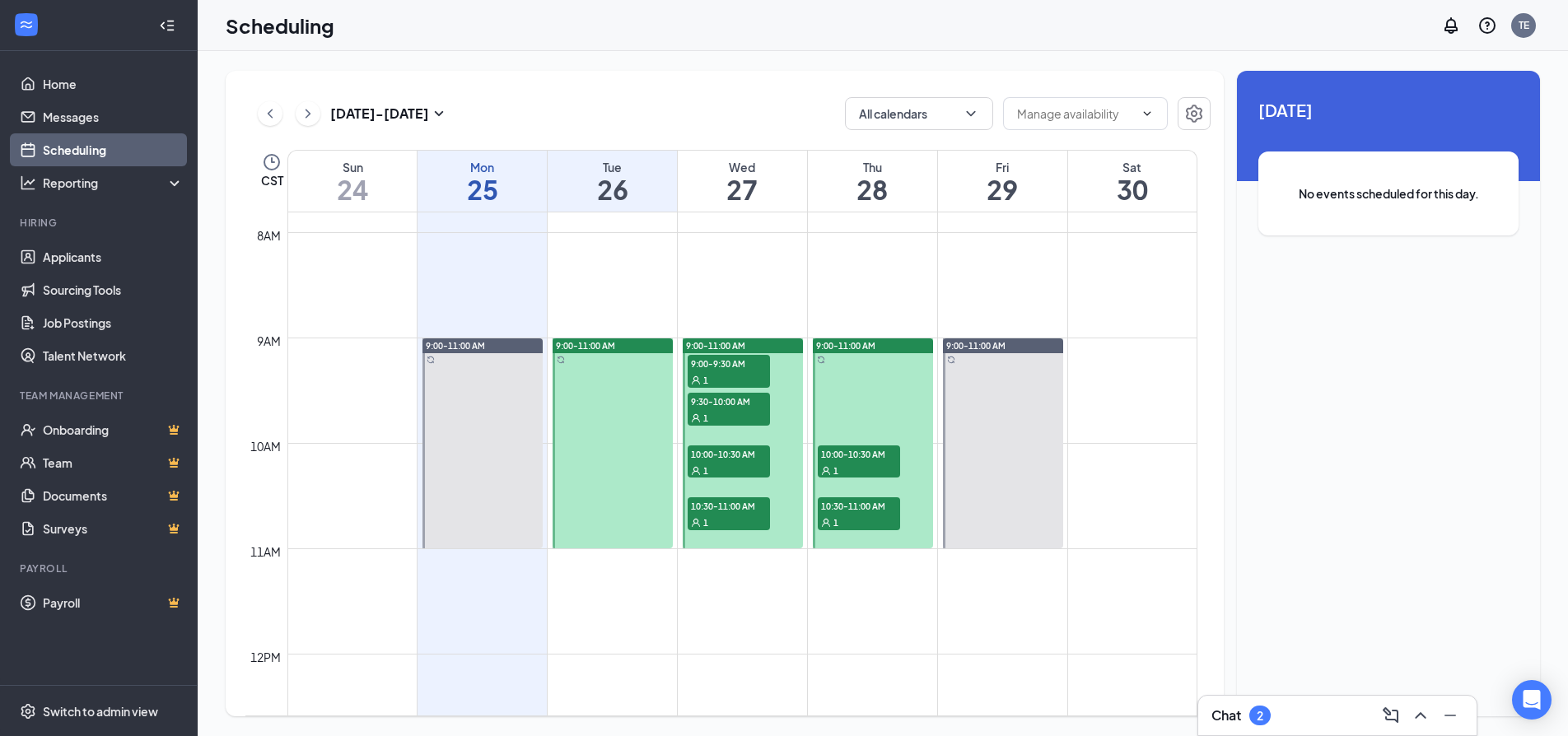
click at [1326, 419] on div "Unavailable in basic plan [DATE] No events scheduled for this day." at bounding box center [1388, 394] width 303 height 646
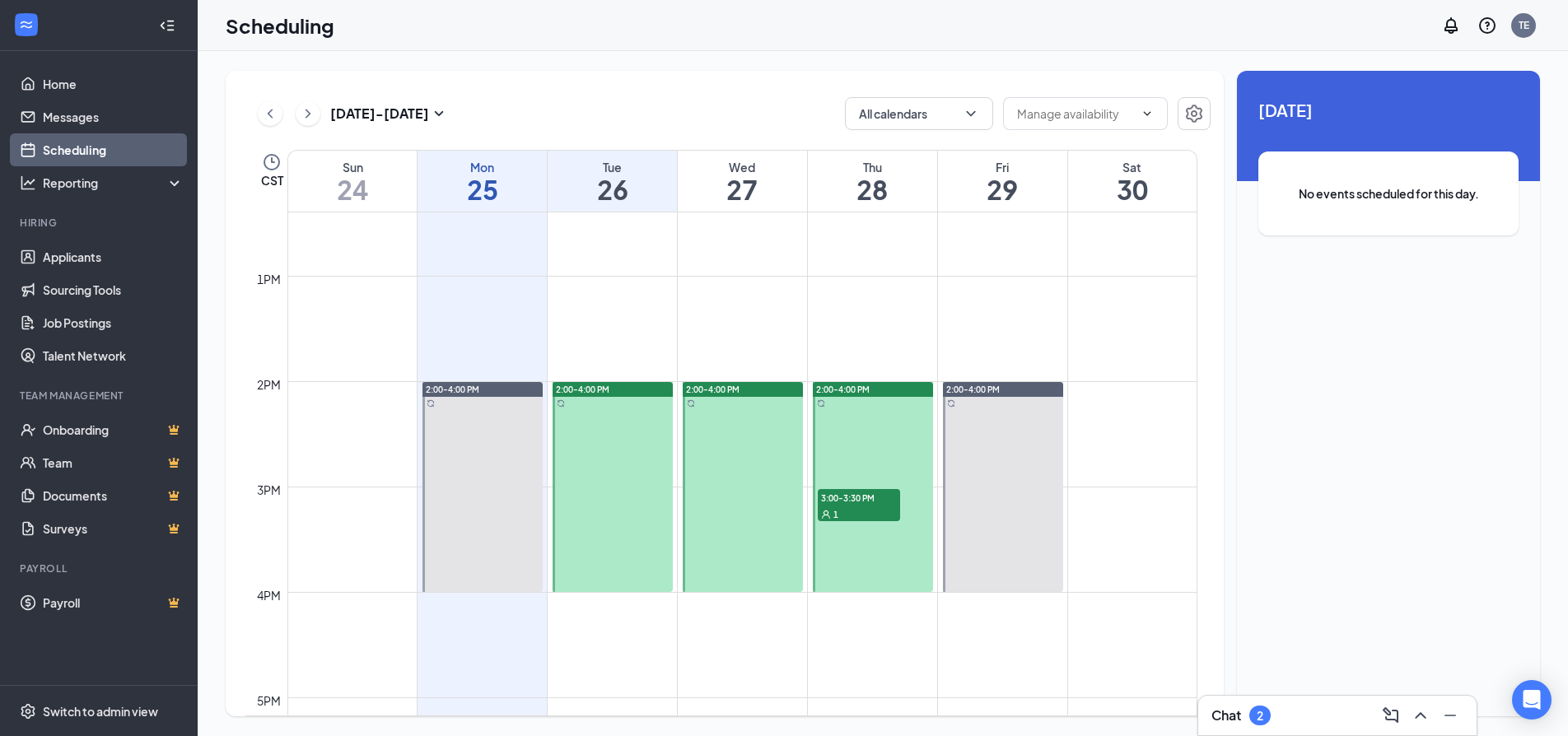
scroll to position [1317, 0]
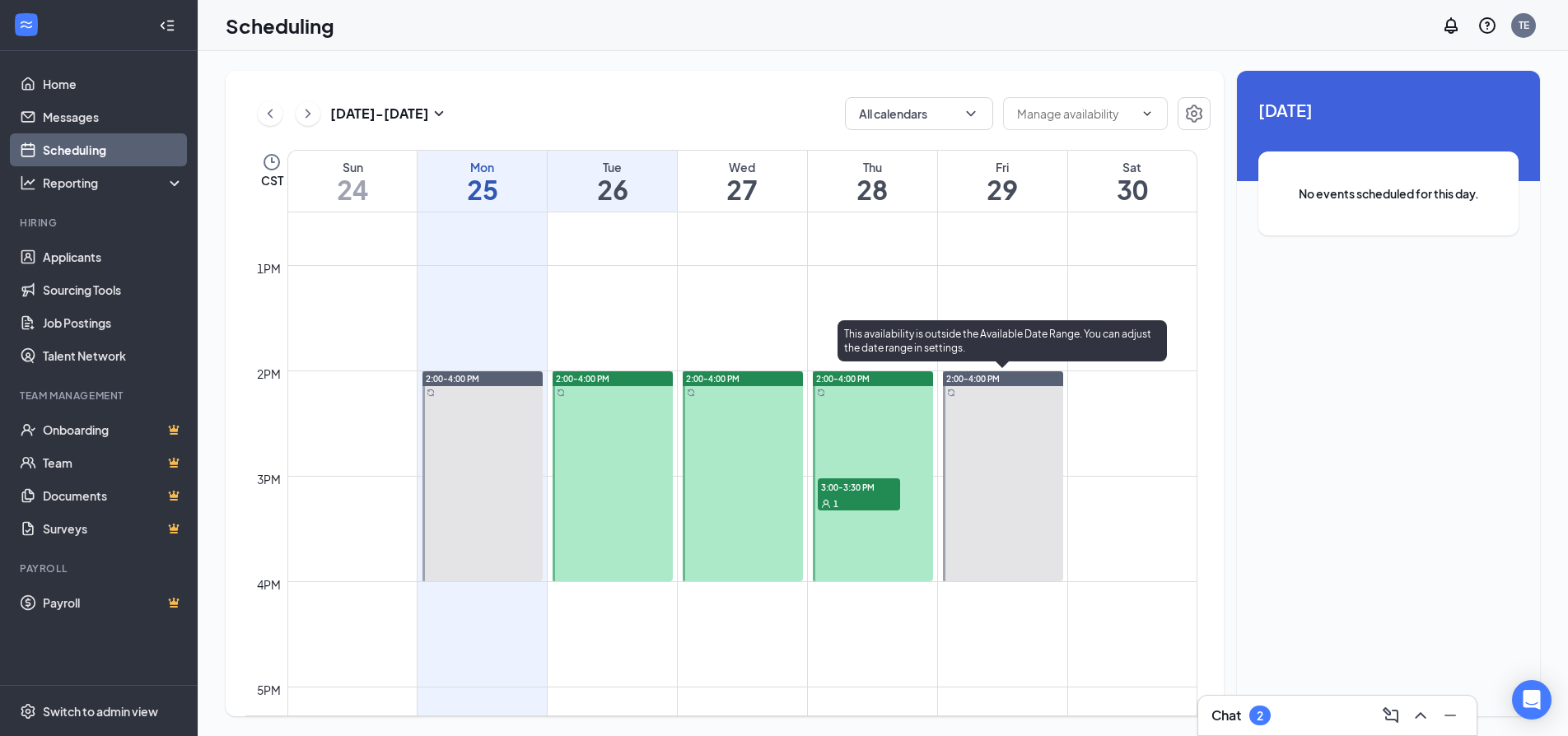
click at [1012, 398] on div at bounding box center [1002, 477] width 120 height 210
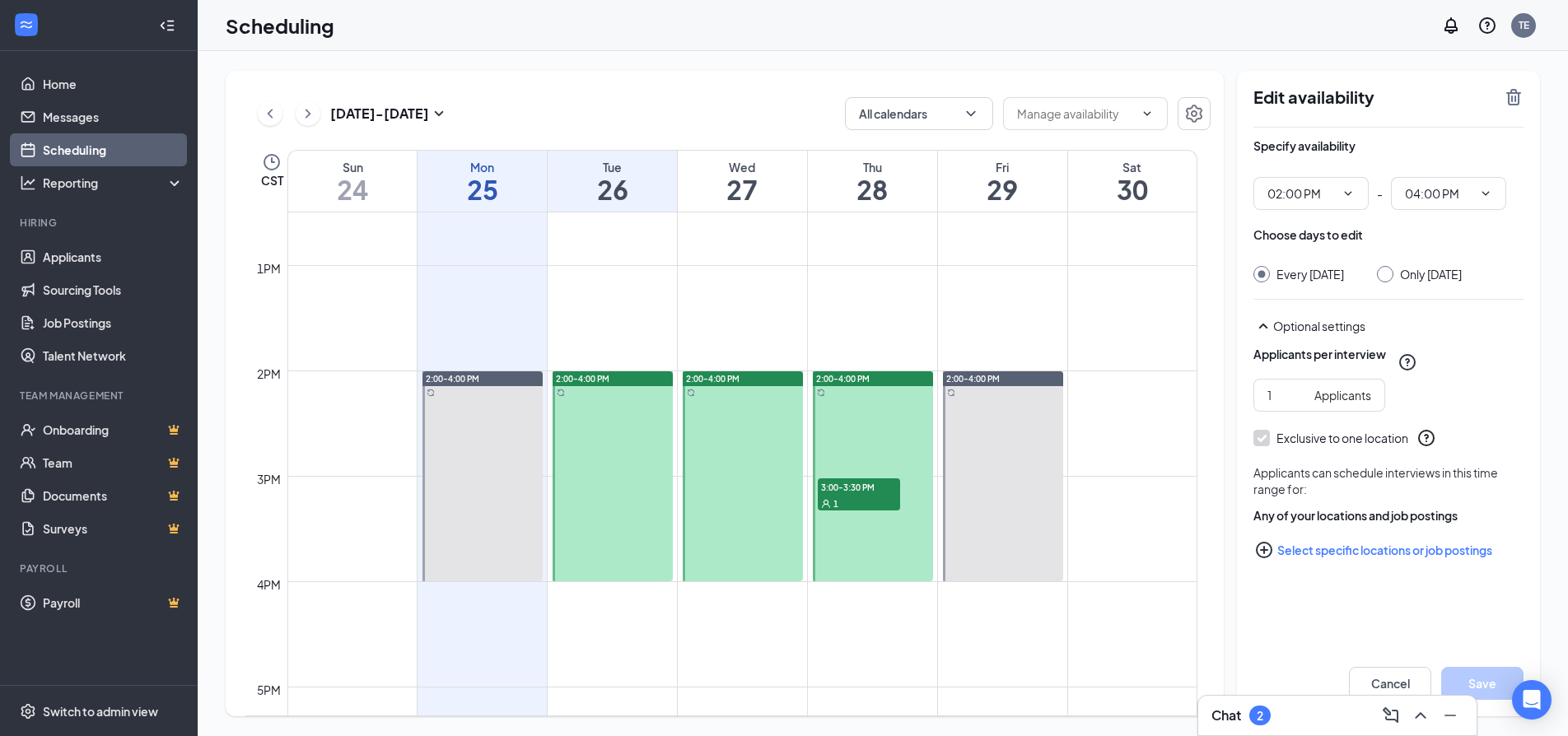
click at [1360, 628] on div "Specify availability 02:00 PM - 04:00 PM Choose days to edit Every [DATE] Only …" at bounding box center [1389, 380] width 270 height 505
drag, startPoint x: 1391, startPoint y: 675, endPoint x: 1400, endPoint y: 683, distance: 12.0
click at [1392, 677] on button "Cancel" at bounding box center [1390, 684] width 83 height 33
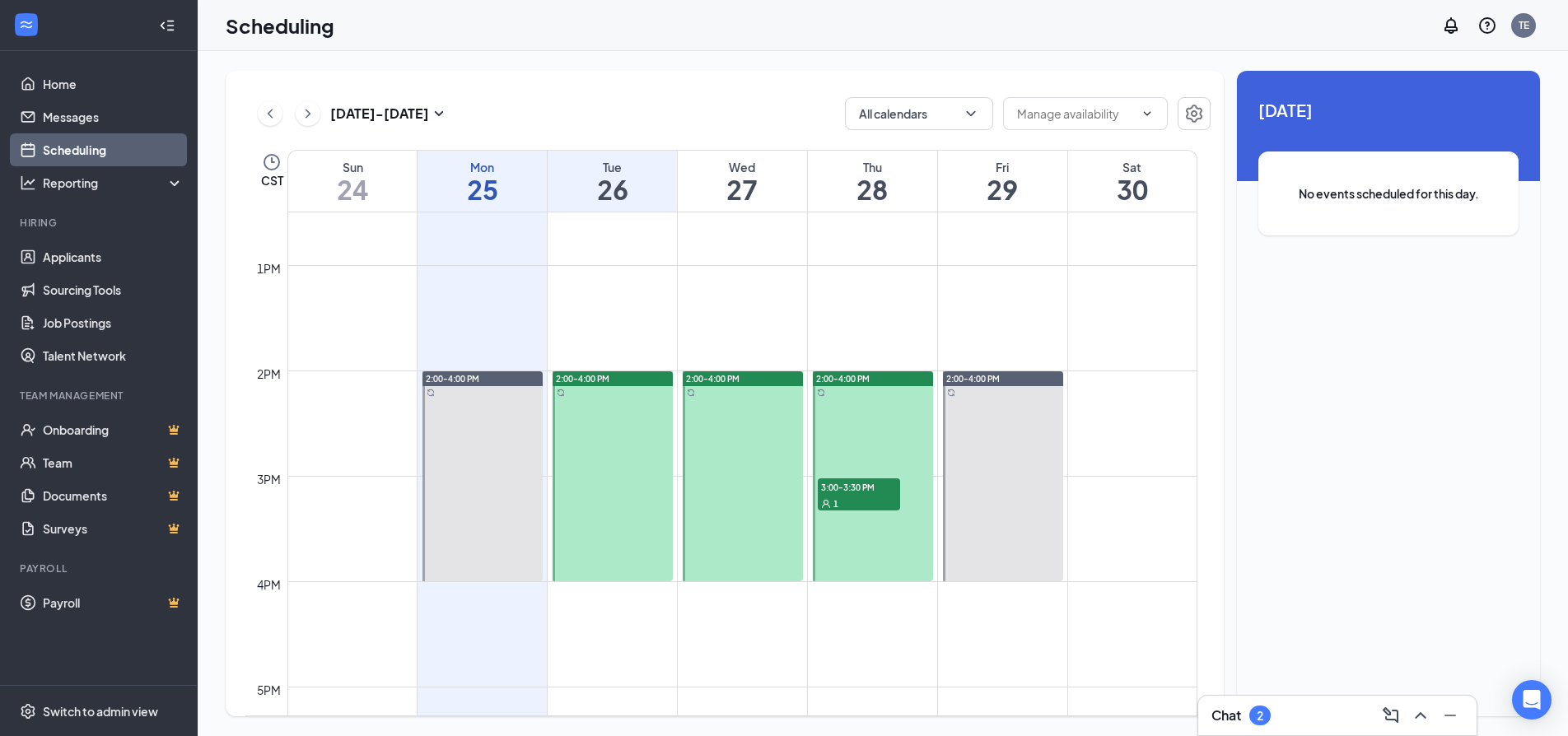
click at [1101, 637] on td at bounding box center [741, 647] width 910 height 27
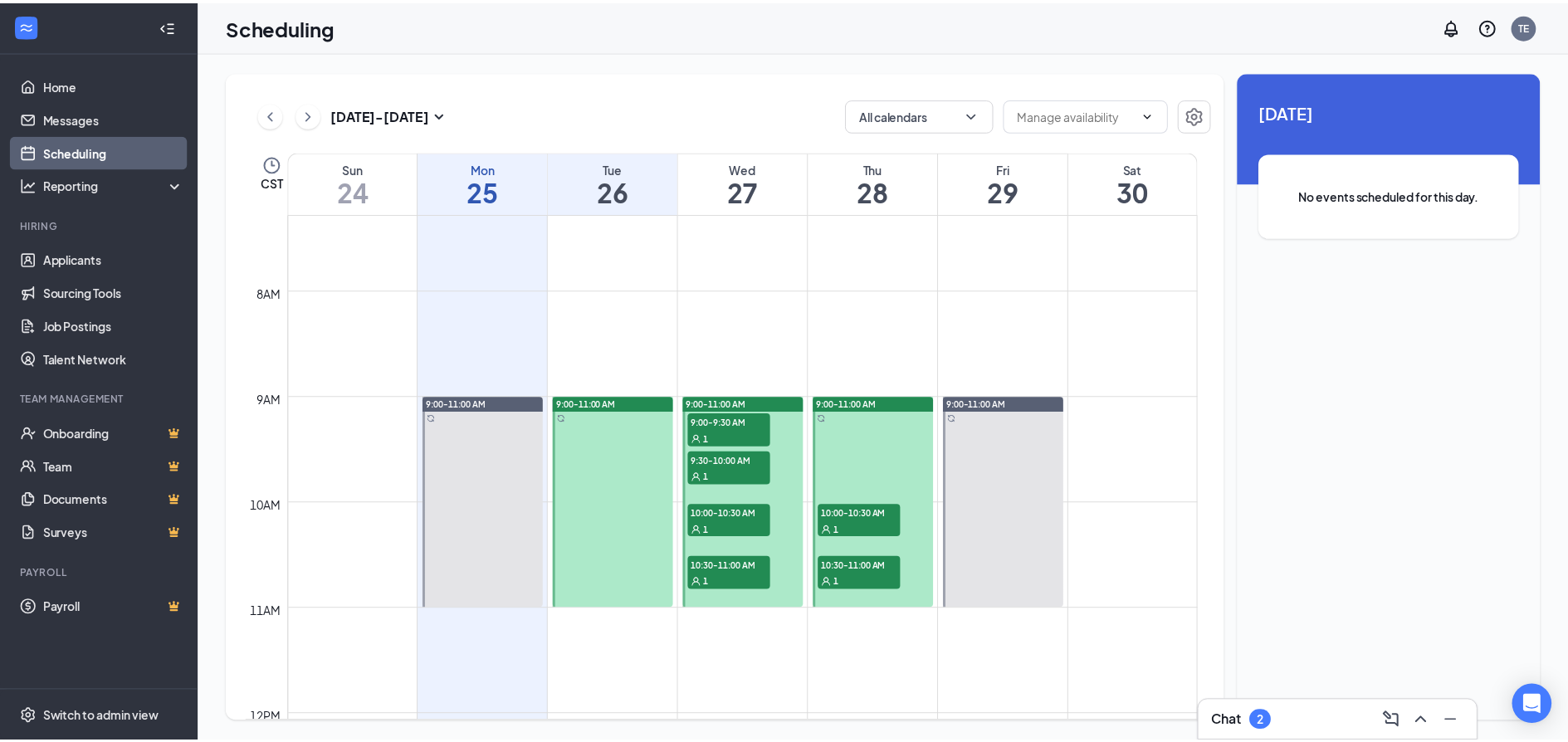
scroll to position [748, 0]
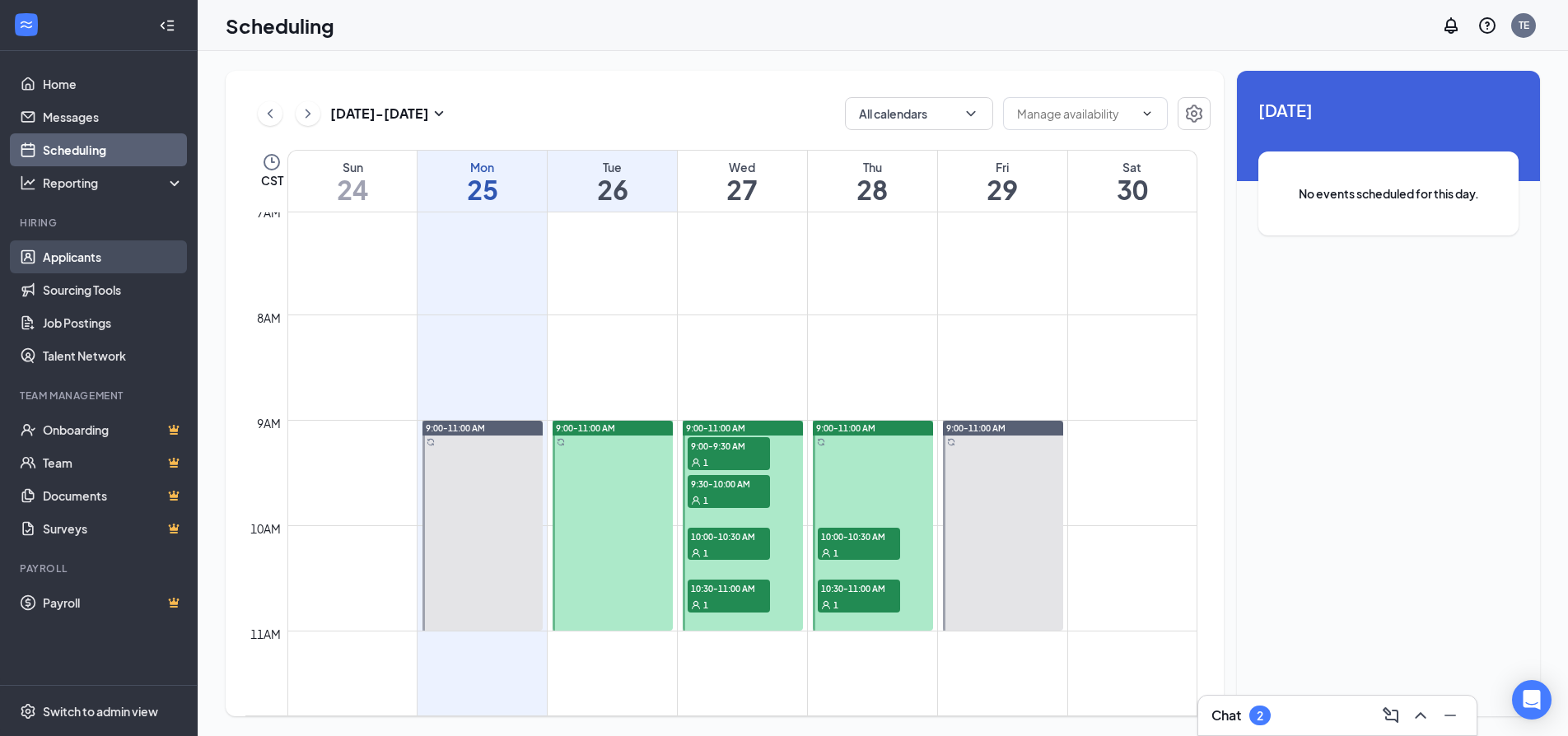
click at [47, 267] on link "Applicants" at bounding box center [113, 257] width 141 height 33
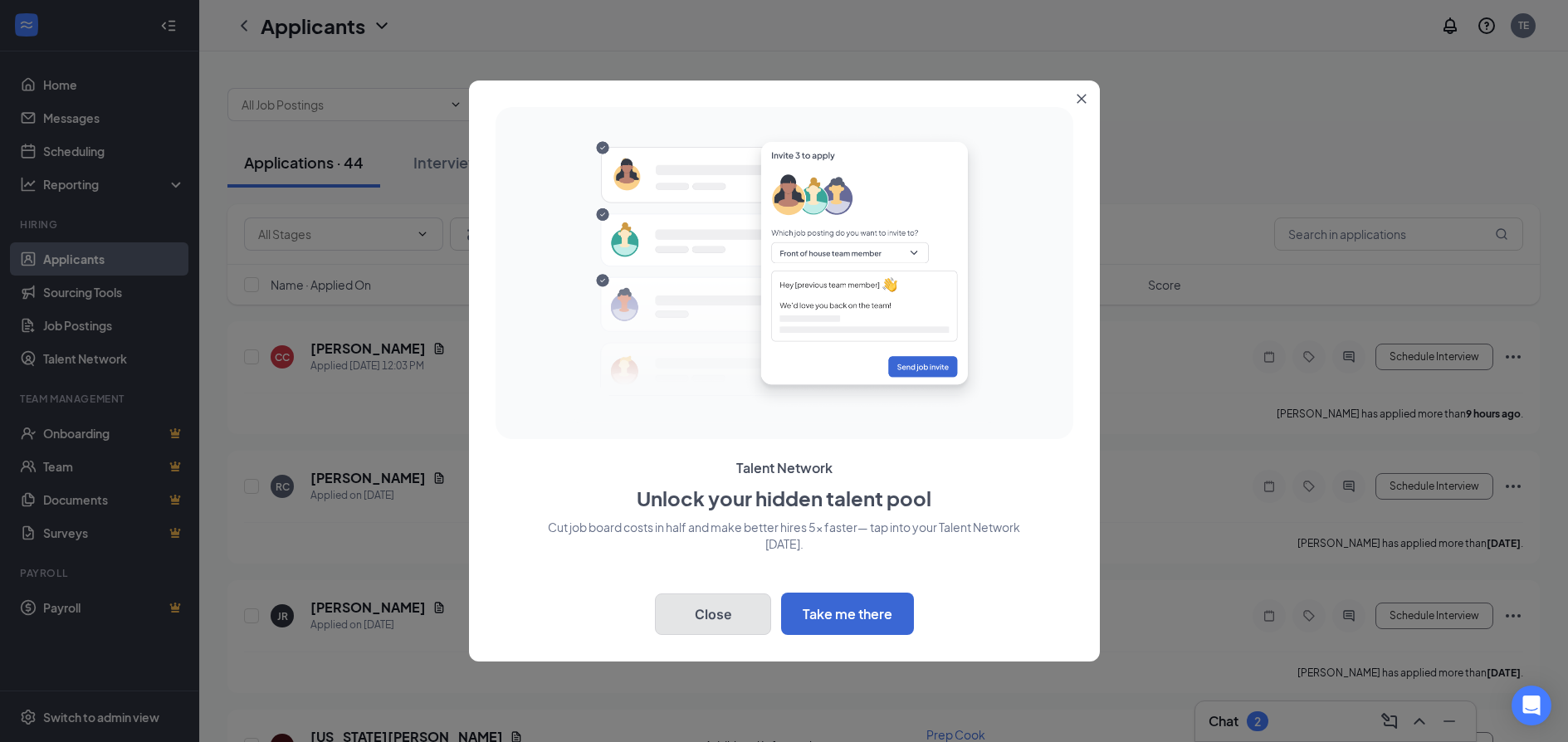
click at [733, 622] on button "Close" at bounding box center [712, 614] width 116 height 42
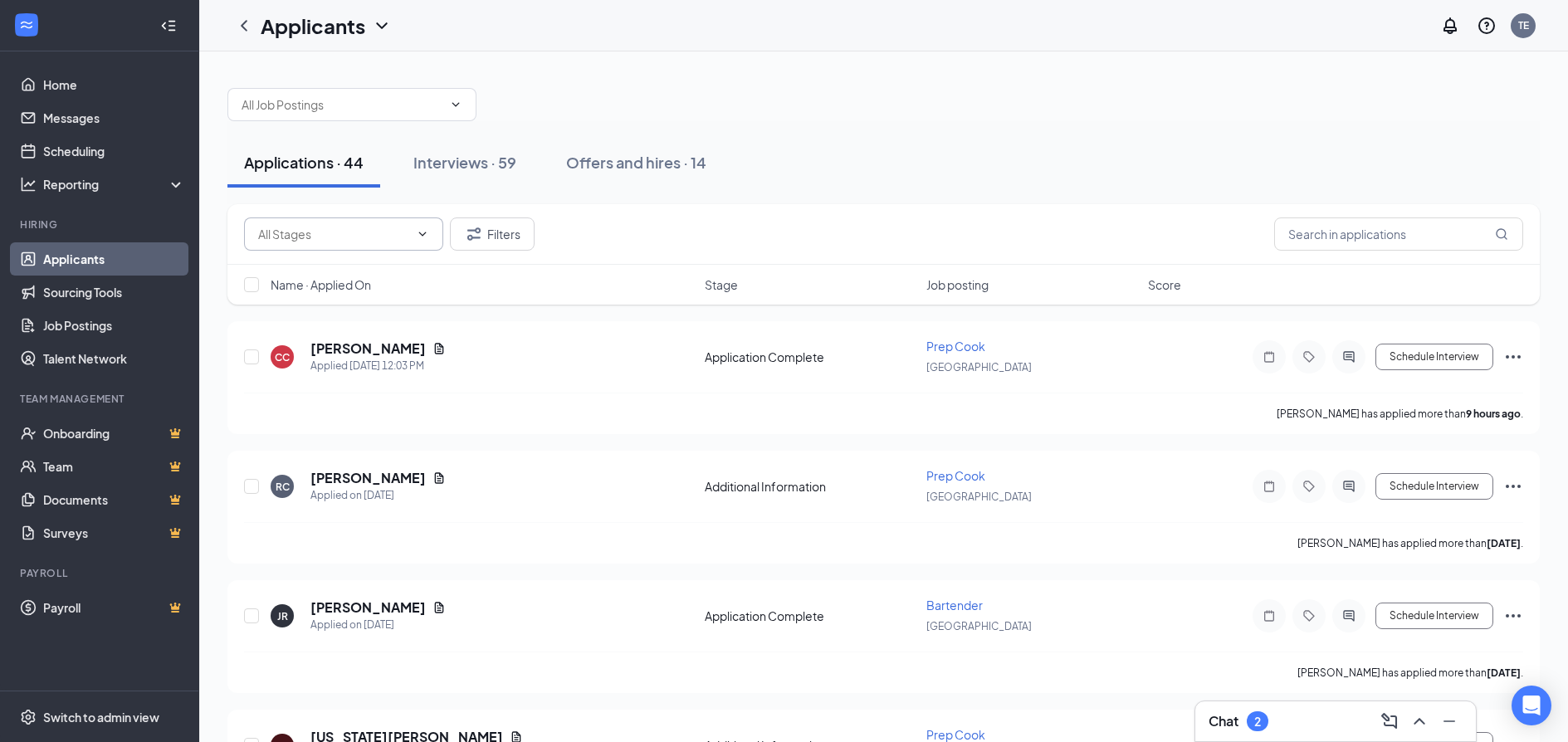
click at [407, 234] on input "text" at bounding box center [333, 235] width 151 height 19
click at [936, 136] on div "Applications · 44 Interviews · 59 Offers and hires · 14" at bounding box center [883, 163] width 1312 height 83
click at [1101, 134] on div "Applications · 44 Interviews · 59 Offers and hires · 14" at bounding box center [883, 163] width 1312 height 83
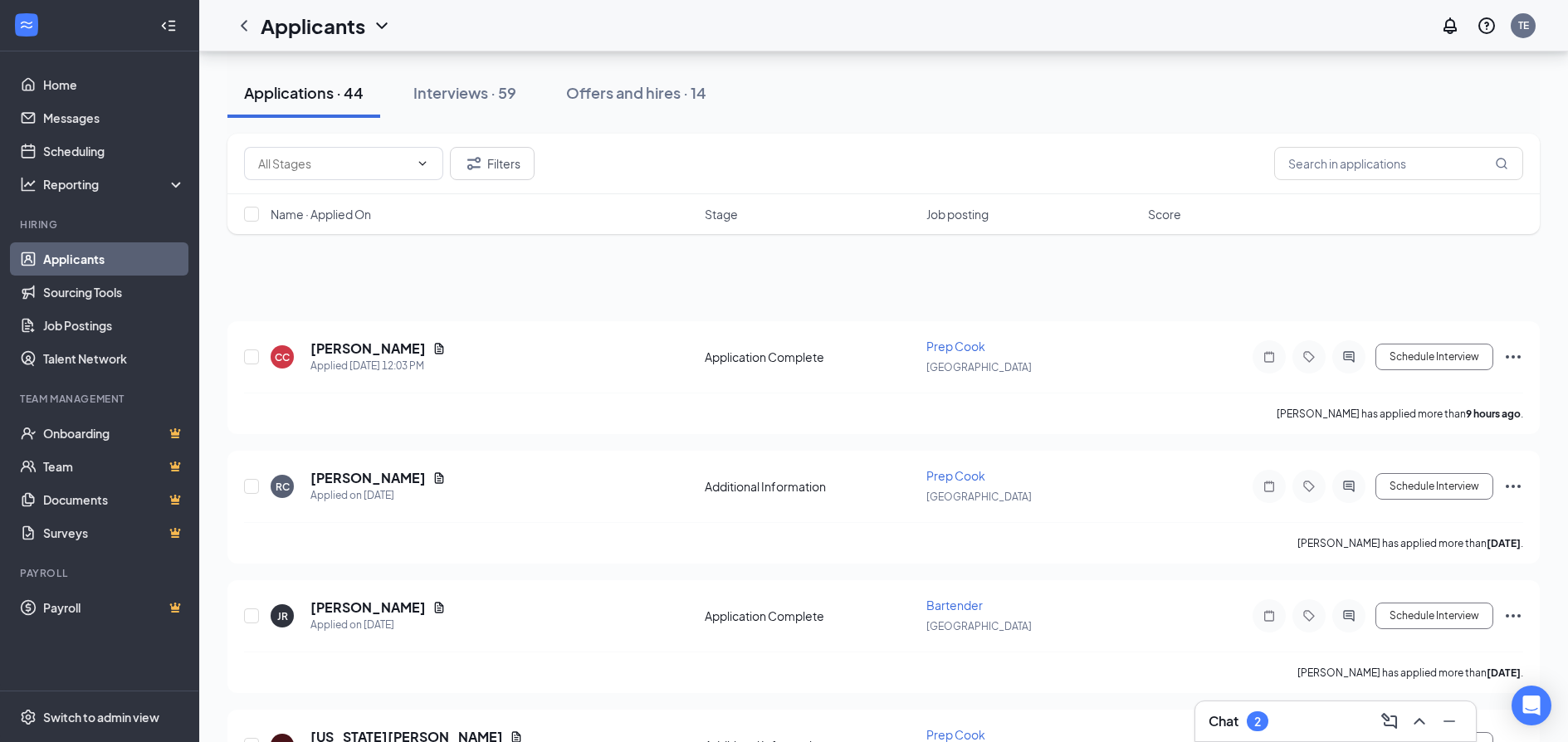
scroll to position [249, 0]
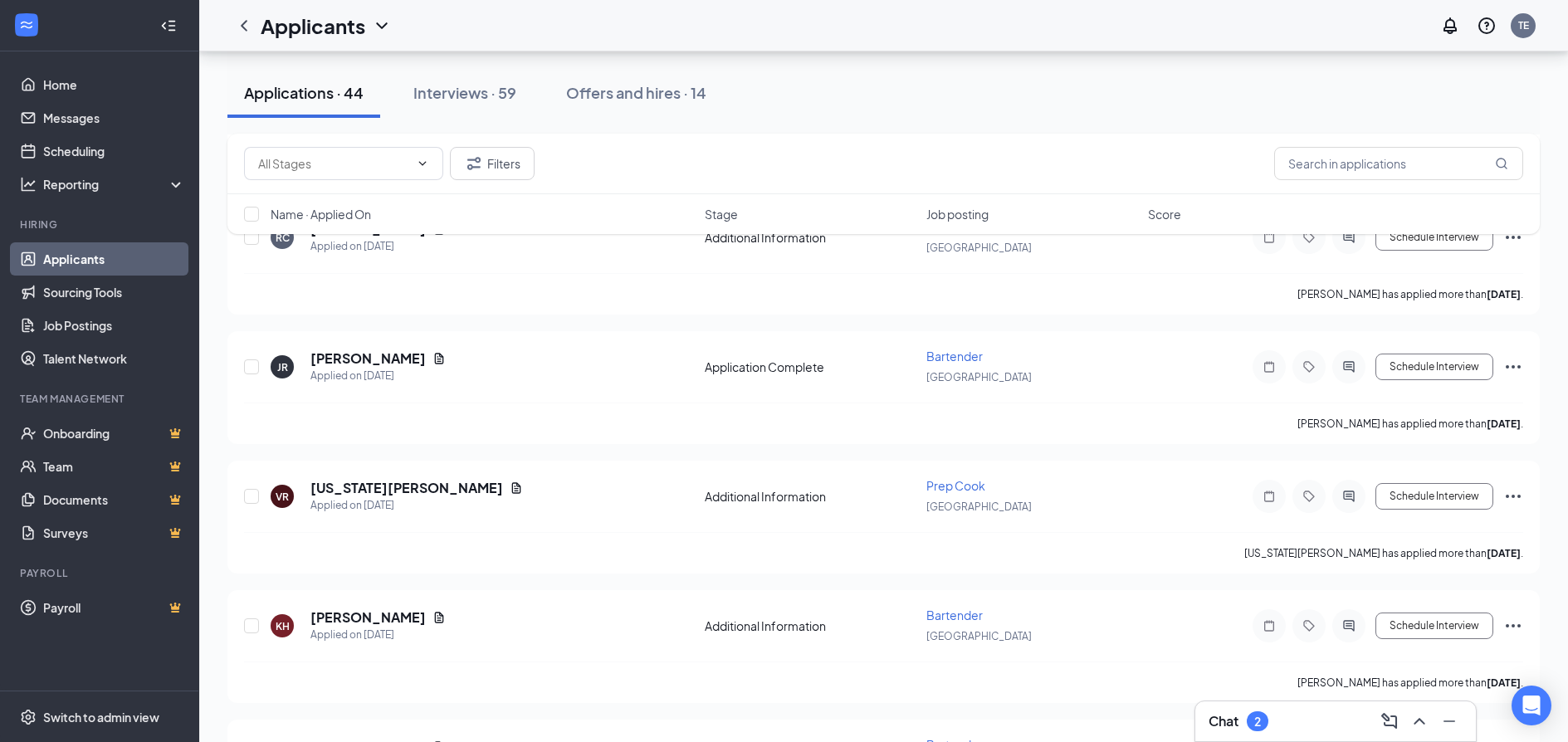
drag, startPoint x: 1326, startPoint y: 84, endPoint x: 1372, endPoint y: 77, distance: 46.5
click at [1327, 84] on div "Applications · 44 Interviews · 59 Offers and hires · 14" at bounding box center [883, 93] width 1312 height 50
click at [1364, 83] on div "Applications · 44 Interviews · 59 Offers and hires · 14" at bounding box center [883, 93] width 1312 height 50
click at [82, 77] on link "Home" at bounding box center [114, 84] width 142 height 33
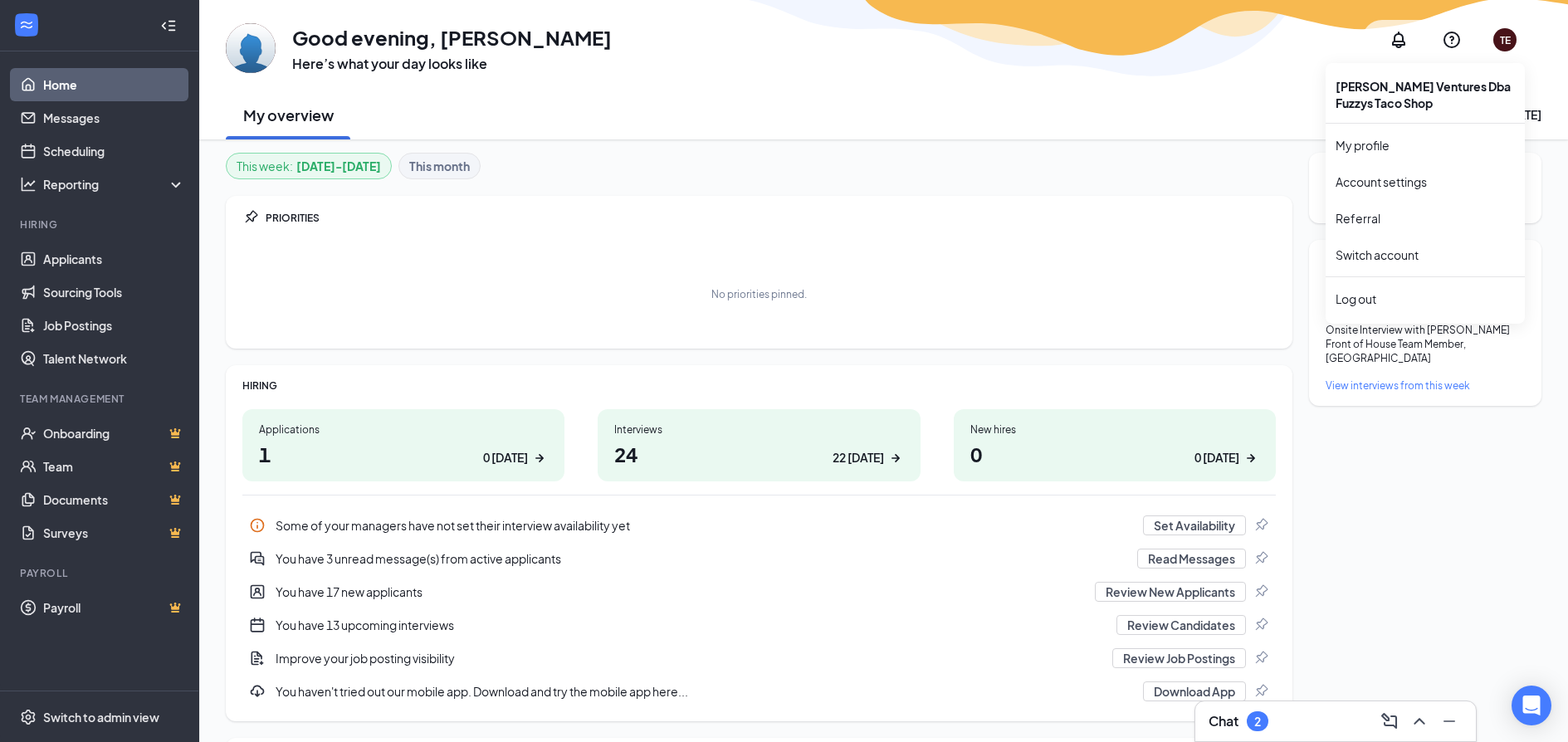
click at [1506, 44] on div "TE" at bounding box center [1506, 40] width 11 height 14
click at [1374, 146] on link "My profile" at bounding box center [1424, 146] width 179 height 17
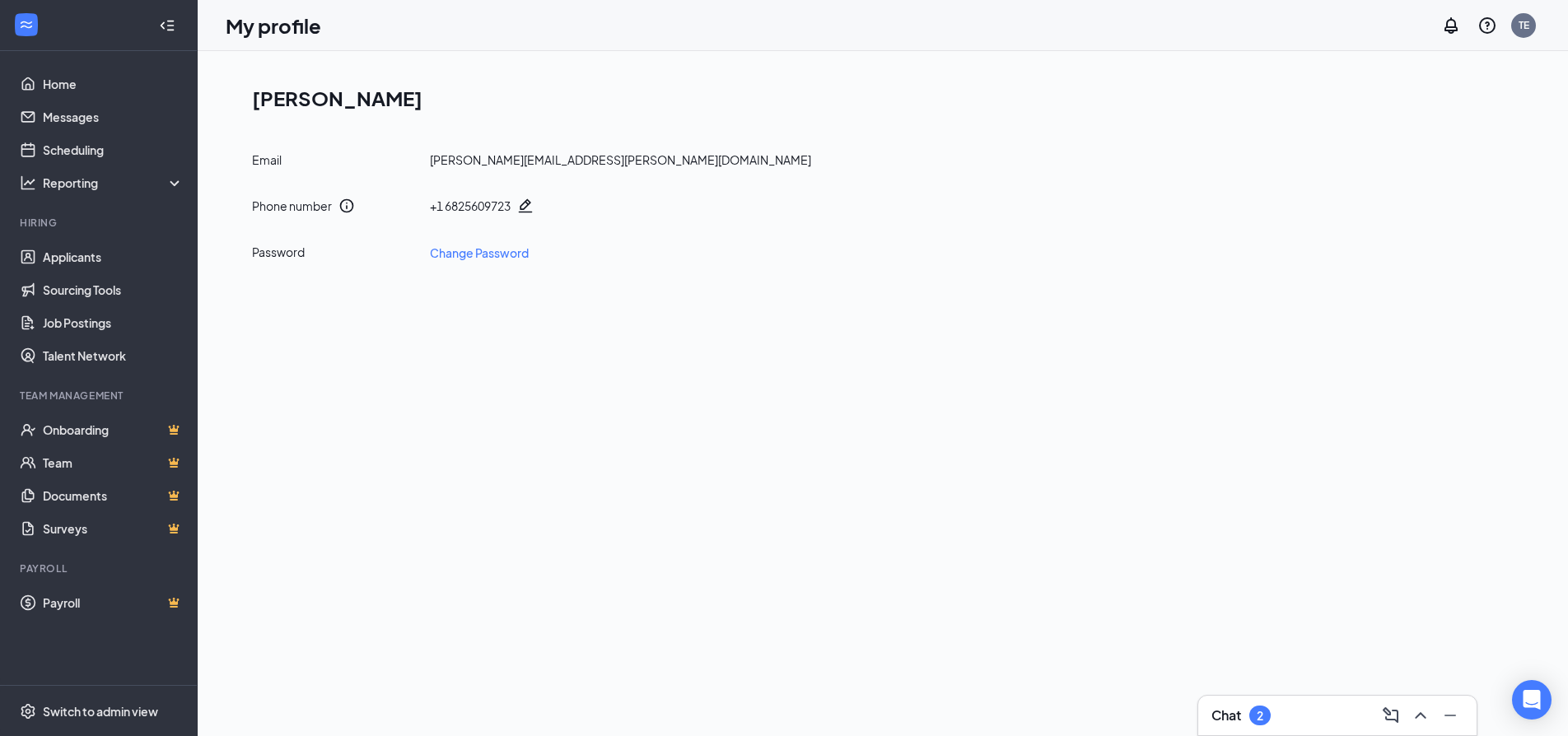
drag, startPoint x: 1310, startPoint y: 443, endPoint x: 1330, endPoint y: 438, distance: 20.6
click at [1310, 444] on div "[PERSON_NAME] Email [PERSON_NAME][EMAIL_ADDRESS][PERSON_NAME][DOMAIN_NAME] Phon…" at bounding box center [883, 394] width 1370 height 685
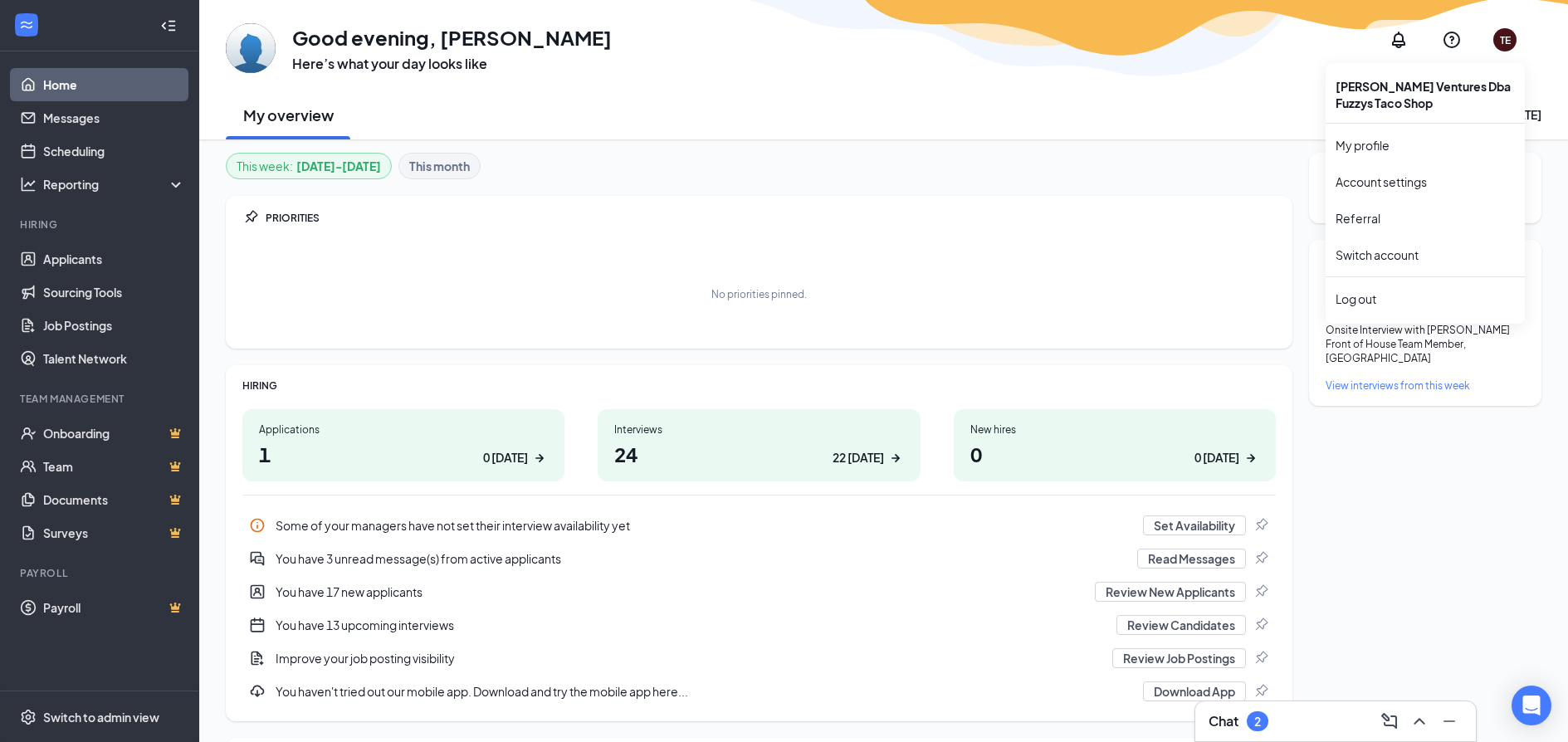
click at [1502, 43] on div "TE" at bounding box center [1506, 40] width 11 height 14
click at [1370, 178] on link "Account settings" at bounding box center [1424, 182] width 179 height 17
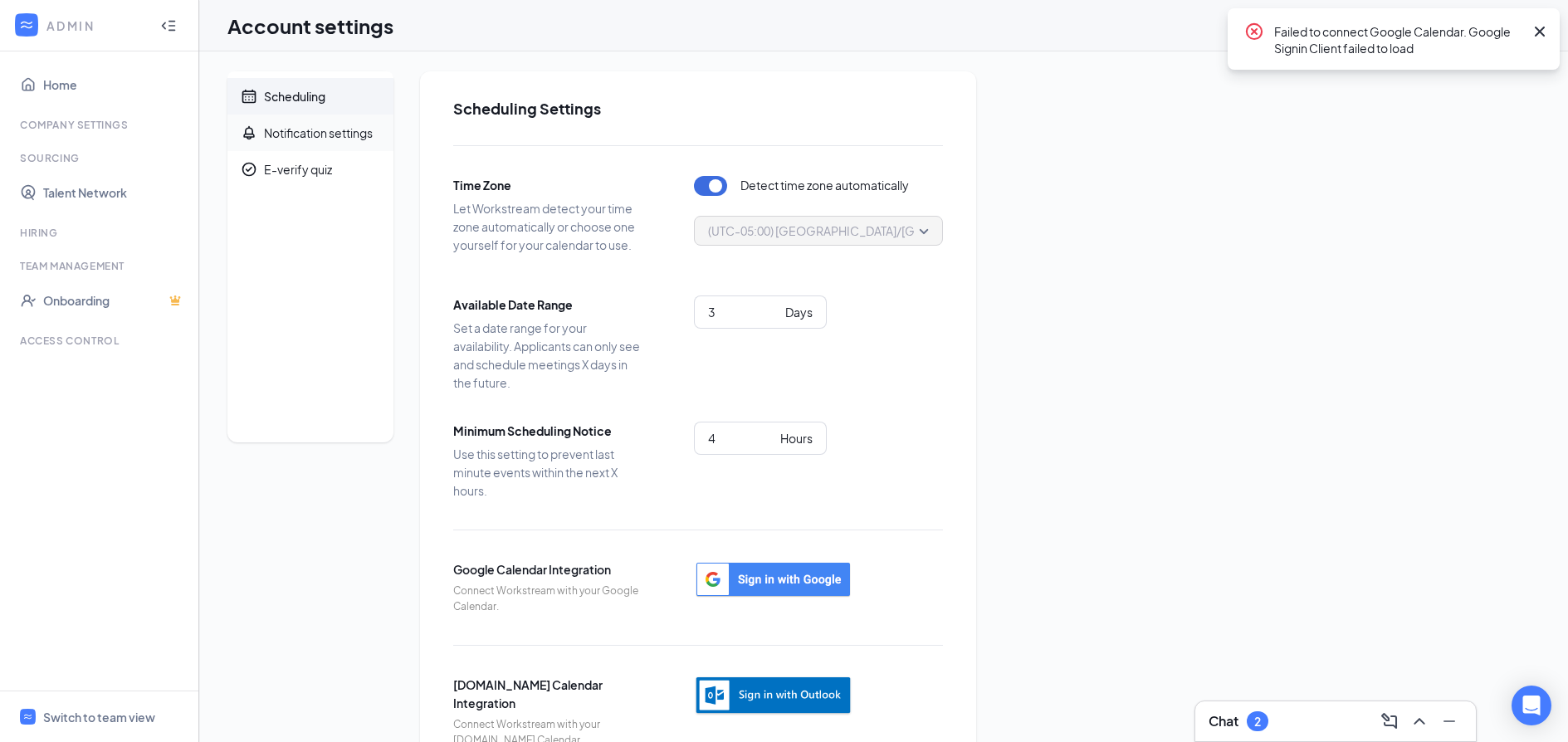
click at [330, 122] on span "Notification settings" at bounding box center [322, 133] width 116 height 36
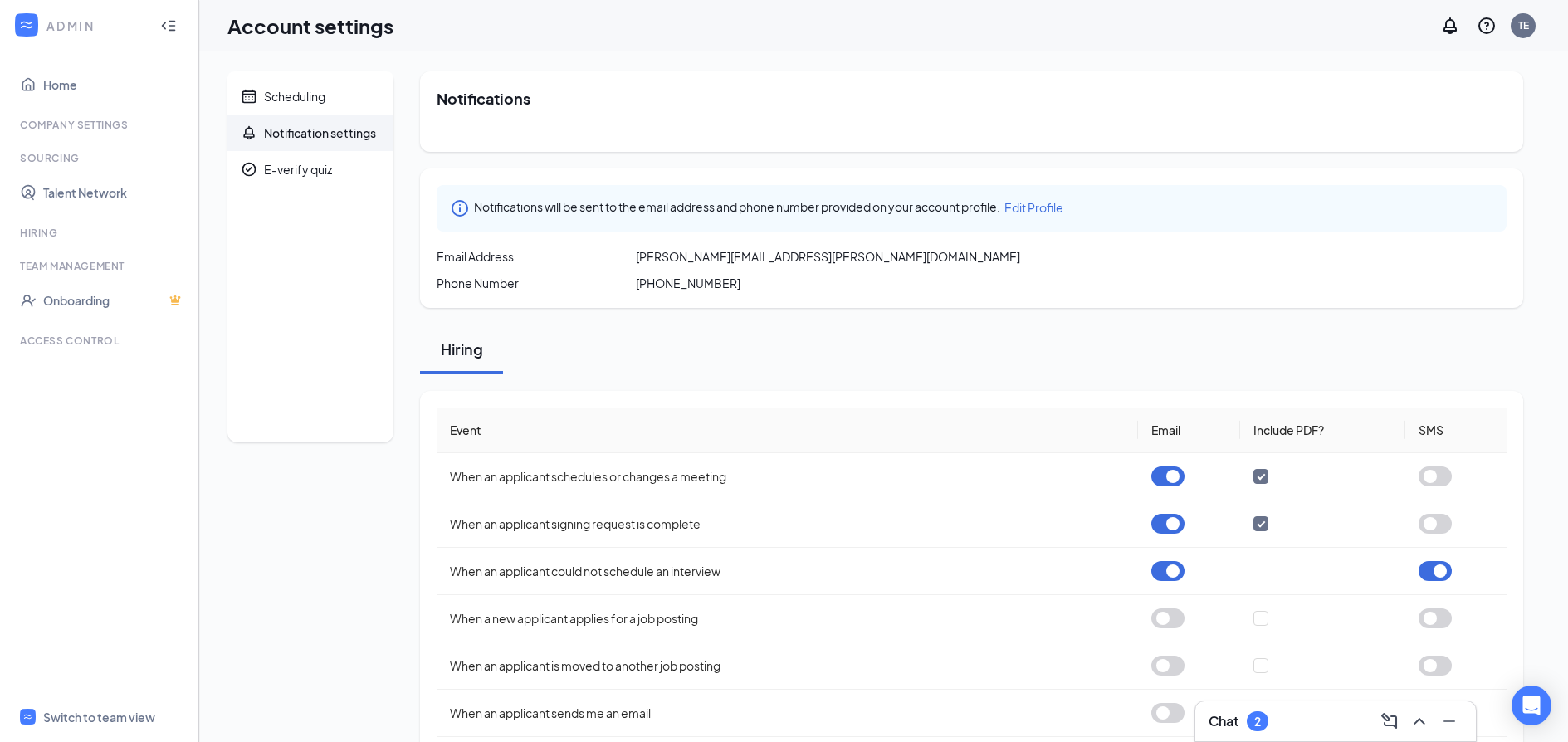
click at [1054, 210] on span "Edit Profile" at bounding box center [1034, 208] width 59 height 15
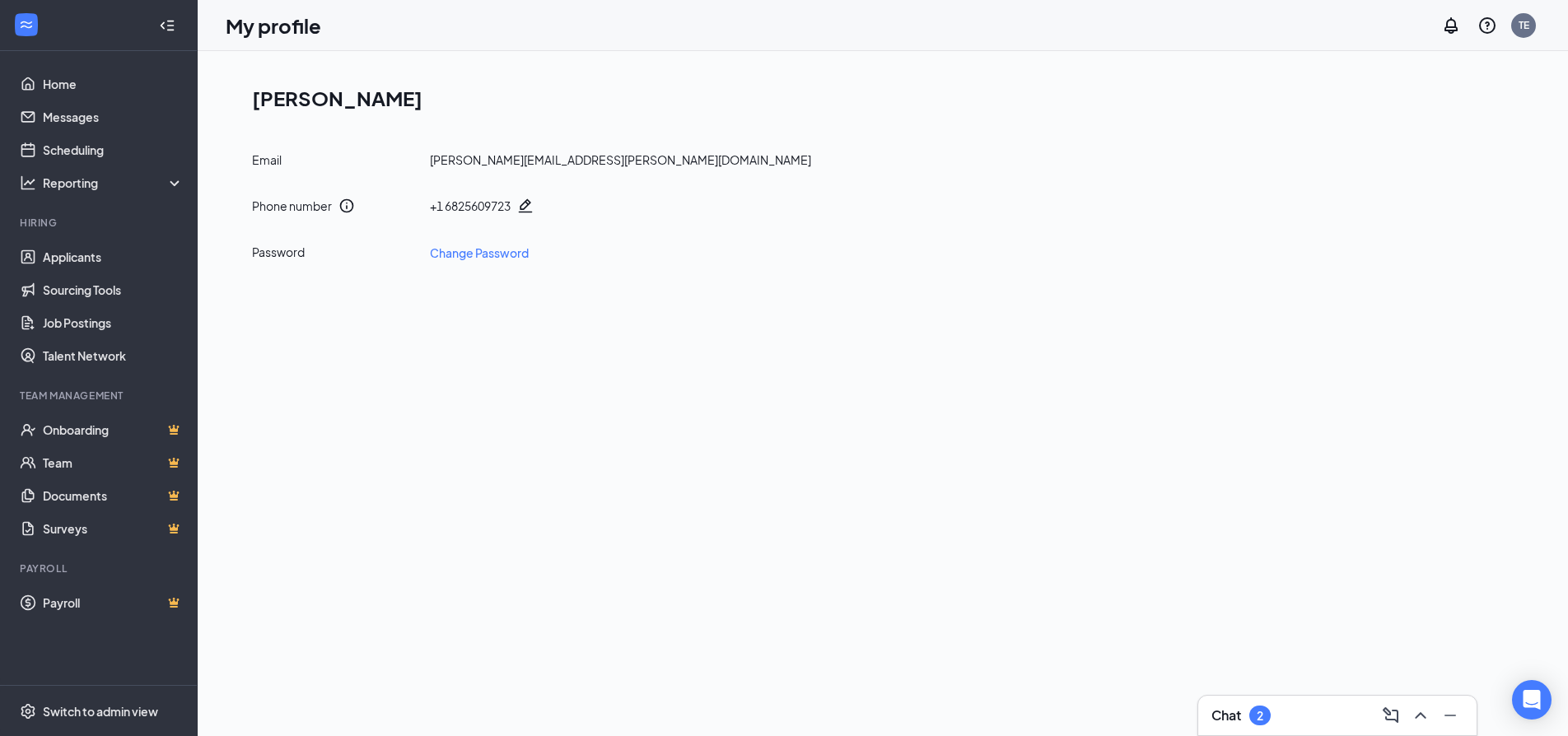
click at [601, 168] on div "Email [PERSON_NAME][EMAIL_ADDRESS][PERSON_NAME][DOMAIN_NAME] Phone number + [PH…" at bounding box center [889, 207] width 1275 height 110
click at [566, 157] on div "[PERSON_NAME][EMAIL_ADDRESS][PERSON_NAME][DOMAIN_NAME]" at bounding box center [620, 160] width 382 height 17
click at [577, 157] on div "[PERSON_NAME][EMAIL_ADDRESS][PERSON_NAME][DOMAIN_NAME]" at bounding box center [620, 160] width 382 height 17
click at [594, 159] on div "[PERSON_NAME][EMAIL_ADDRESS][PERSON_NAME][DOMAIN_NAME]" at bounding box center [620, 160] width 382 height 17
click at [524, 156] on div "[PERSON_NAME][EMAIL_ADDRESS][PERSON_NAME][DOMAIN_NAME]" at bounding box center [620, 160] width 382 height 17
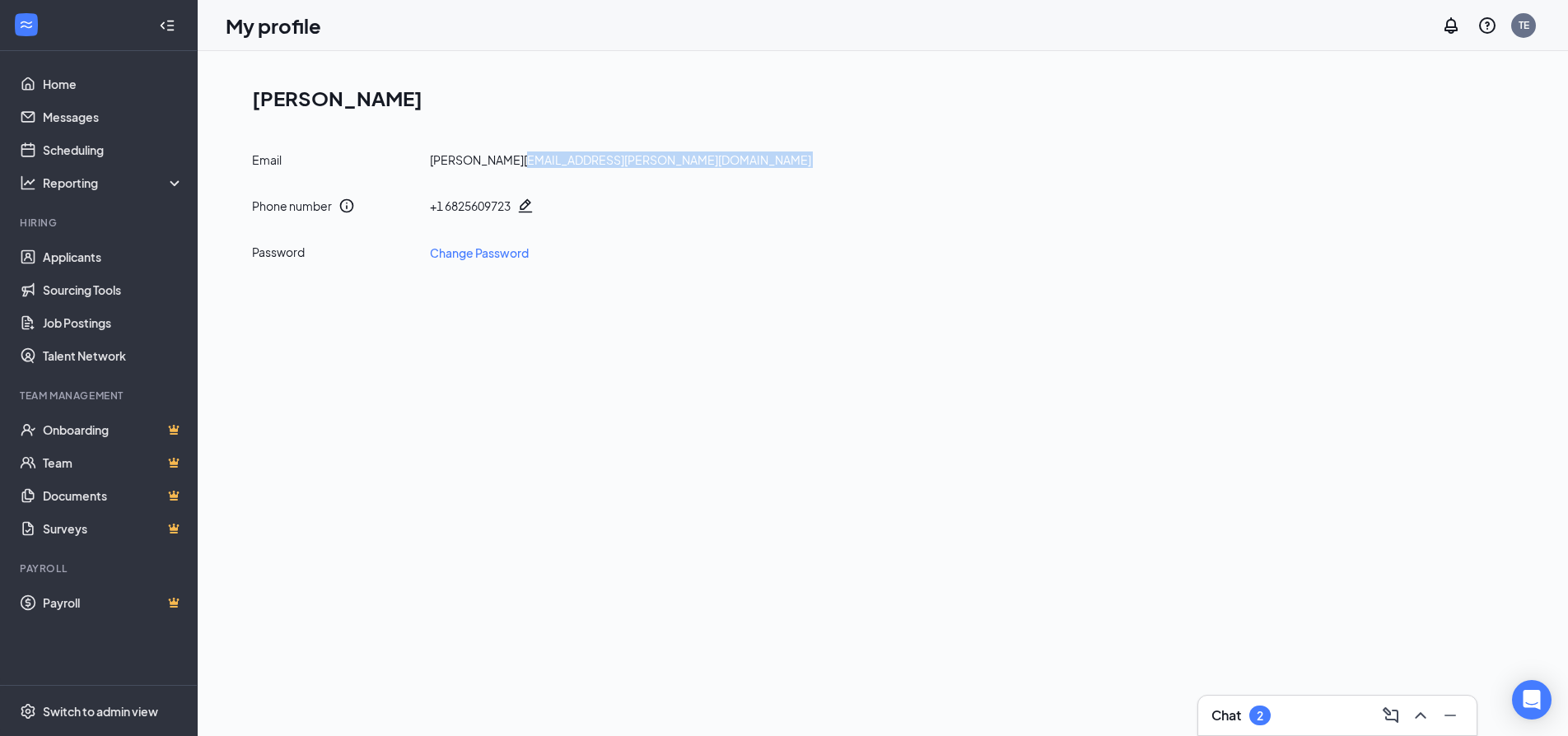
drag, startPoint x: 524, startPoint y: 156, endPoint x: 601, endPoint y: 163, distance: 77.3
click at [601, 163] on div "Email [PERSON_NAME][EMAIL_ADDRESS][PERSON_NAME][DOMAIN_NAME]" at bounding box center [889, 160] width 1275 height 17
click at [678, 210] on div "Phone number + [PHONE_NUMBER]" at bounding box center [889, 206] width 1275 height 17
click at [593, 161] on div "[PERSON_NAME][EMAIL_ADDRESS][PERSON_NAME][DOMAIN_NAME]" at bounding box center [620, 160] width 382 height 17
click at [601, 161] on div "Email [PERSON_NAME][EMAIL_ADDRESS][PERSON_NAME][DOMAIN_NAME]" at bounding box center [889, 160] width 1275 height 17
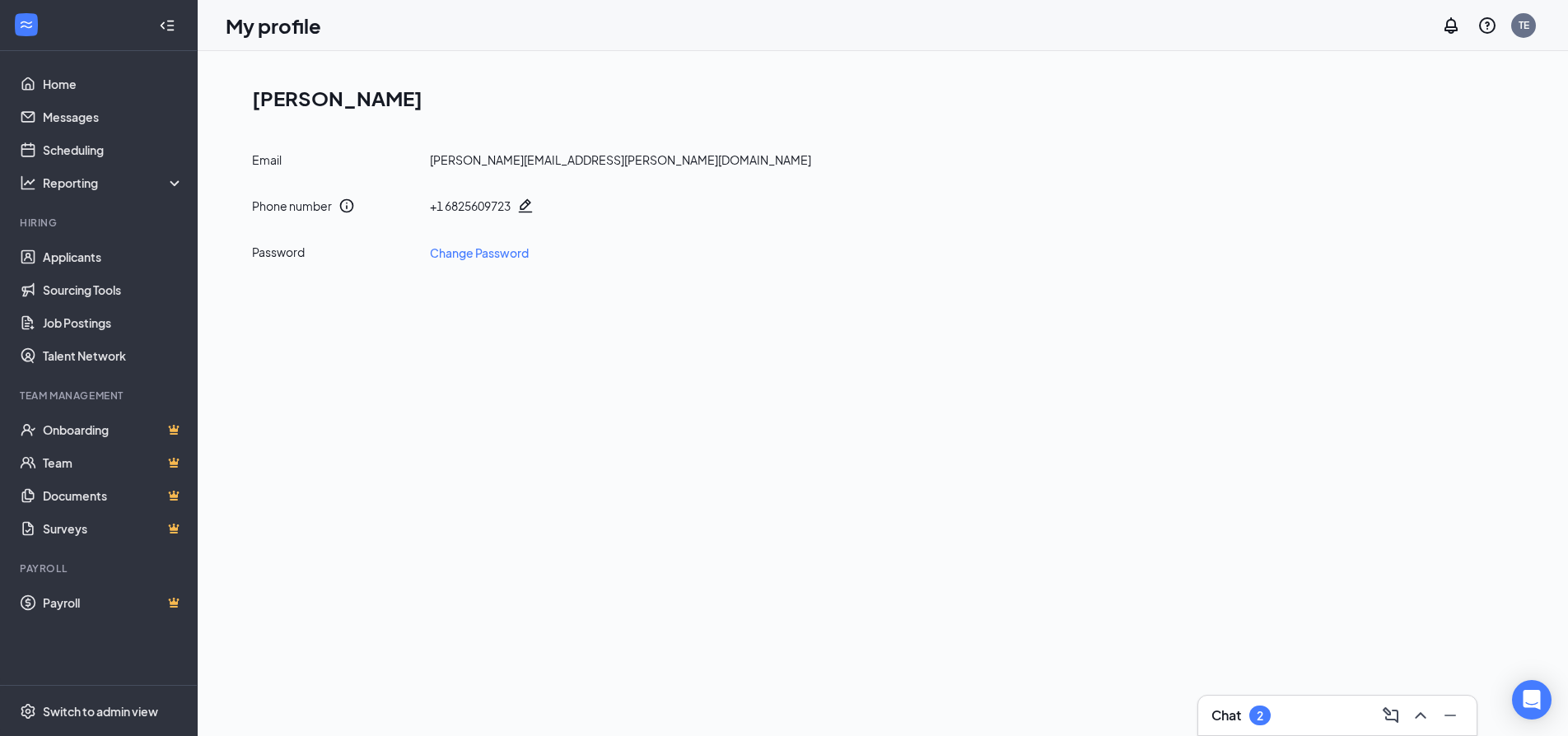
click at [618, 315] on div "[PERSON_NAME] Email [PERSON_NAME][EMAIL_ADDRESS][PERSON_NAME][DOMAIN_NAME] Phon…" at bounding box center [883, 394] width 1370 height 685
click at [659, 541] on div "[PERSON_NAME] Email [PERSON_NAME][EMAIL_ADDRESS][PERSON_NAME][DOMAIN_NAME] Phon…" at bounding box center [883, 394] width 1370 height 685
click at [1450, 28] on icon "Notifications" at bounding box center [1450, 26] width 13 height 17
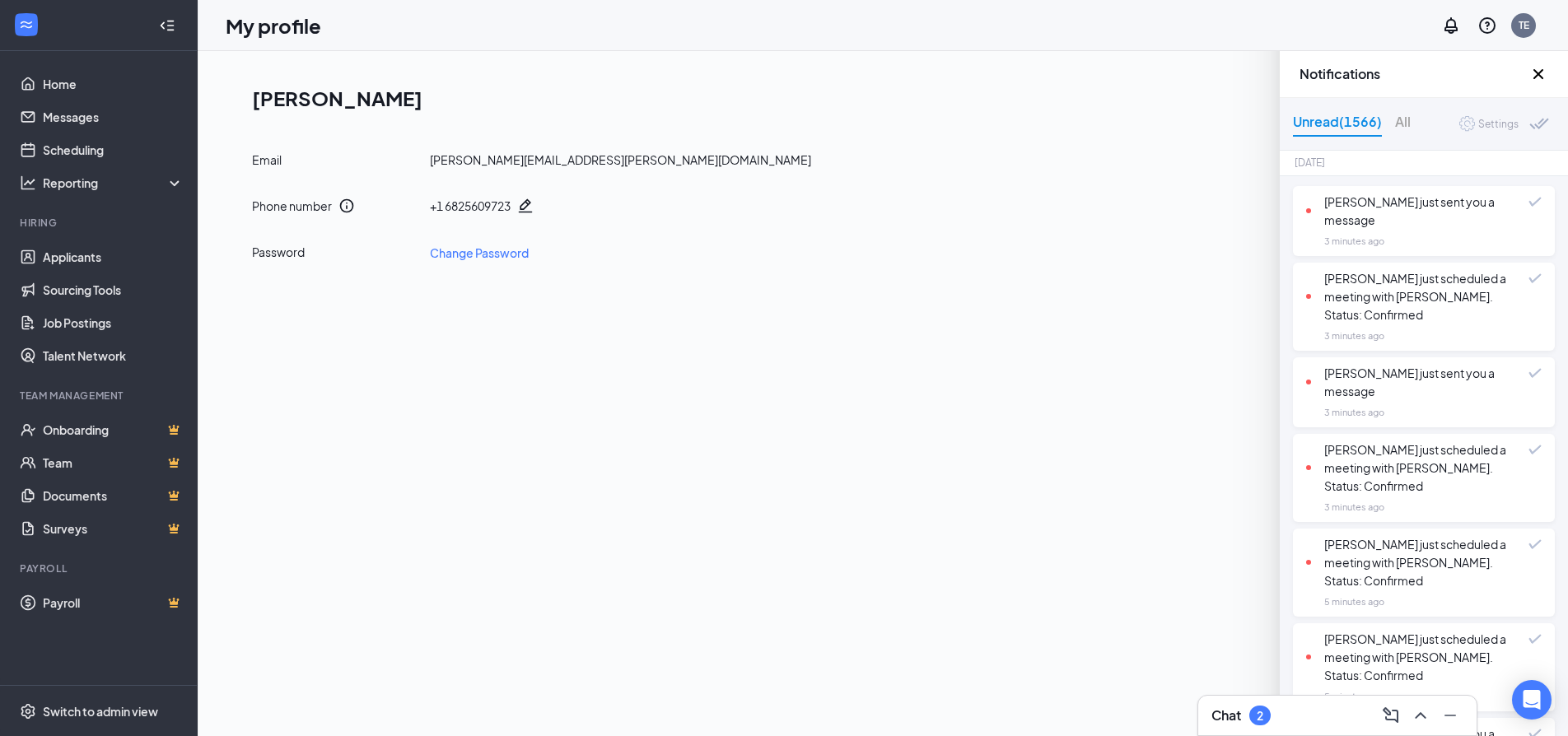
click at [1538, 77] on icon "Cross" at bounding box center [1538, 74] width 19 height 19
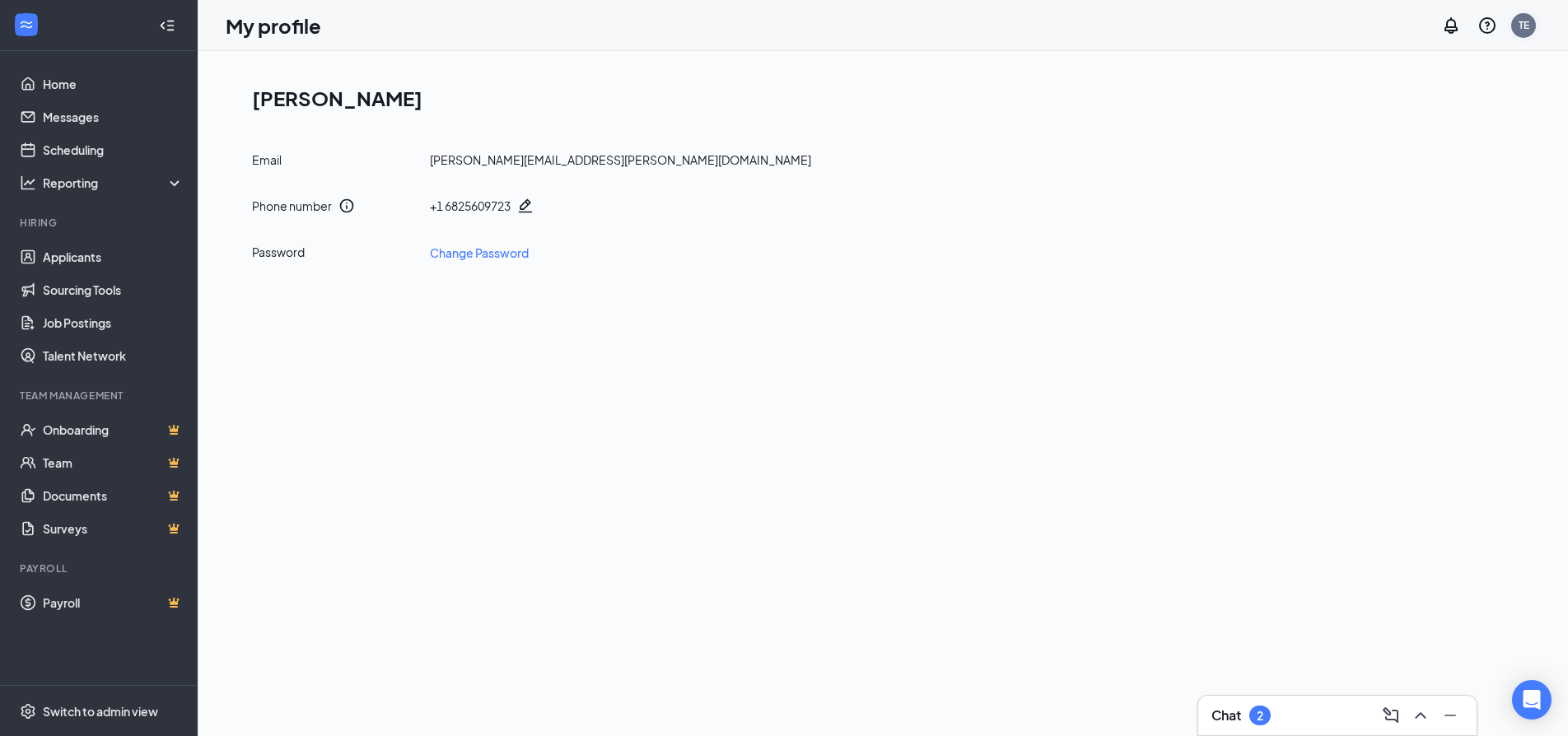
click at [1528, 27] on div "TE" at bounding box center [1524, 25] width 11 height 14
click at [1419, 162] on link "Account settings" at bounding box center [1440, 162] width 177 height 17
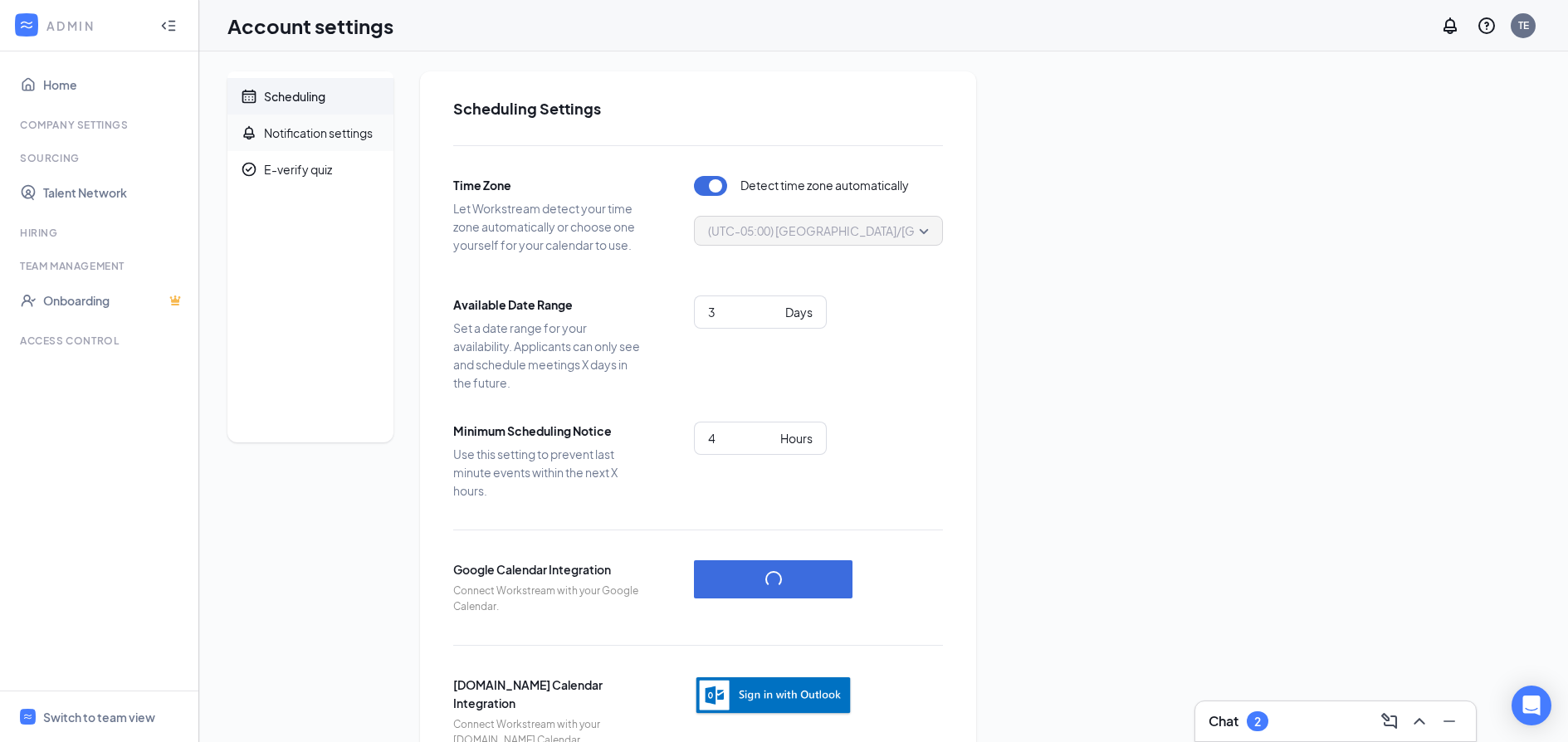
click at [277, 131] on div "Notification settings" at bounding box center [318, 133] width 108 height 17
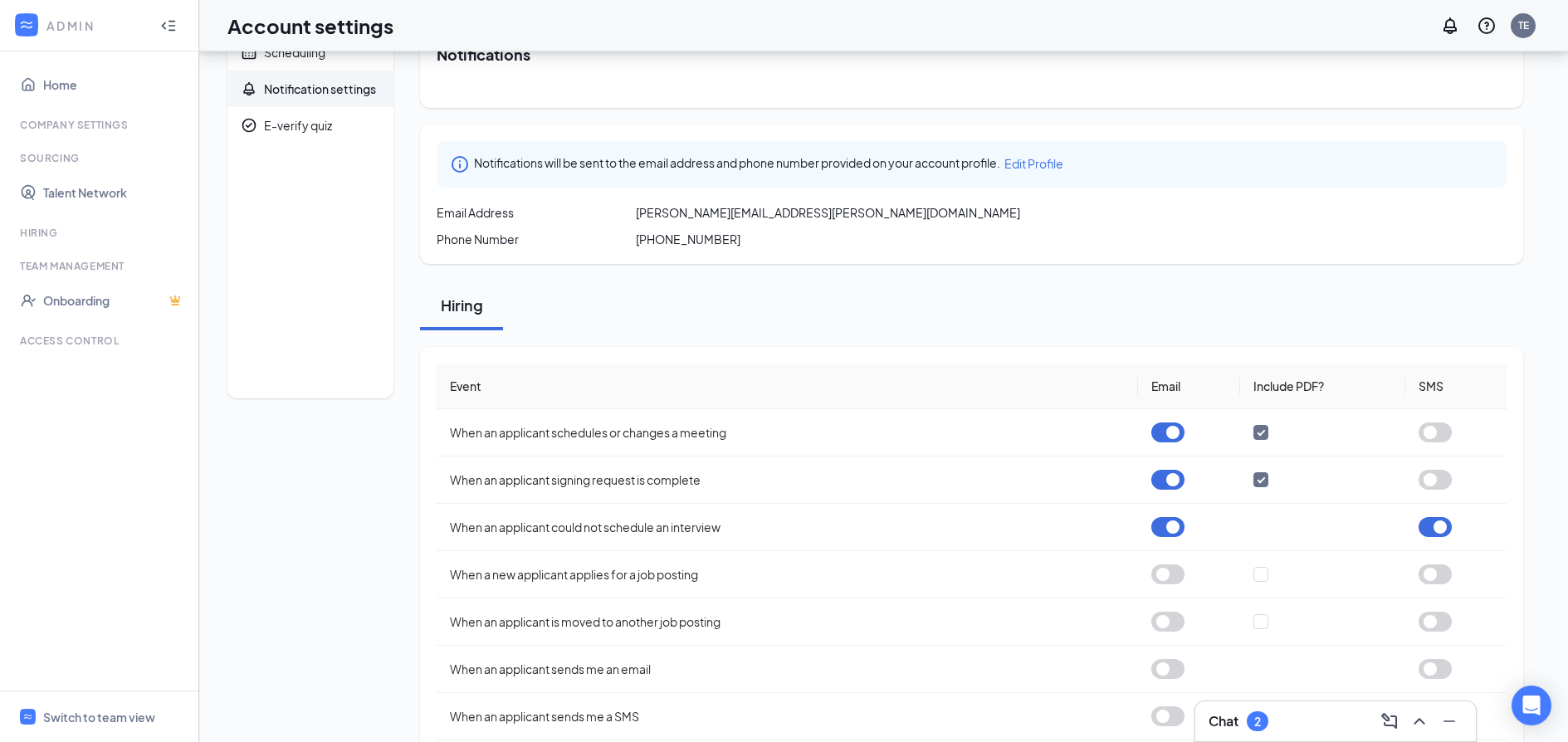
scroll to position [83, 0]
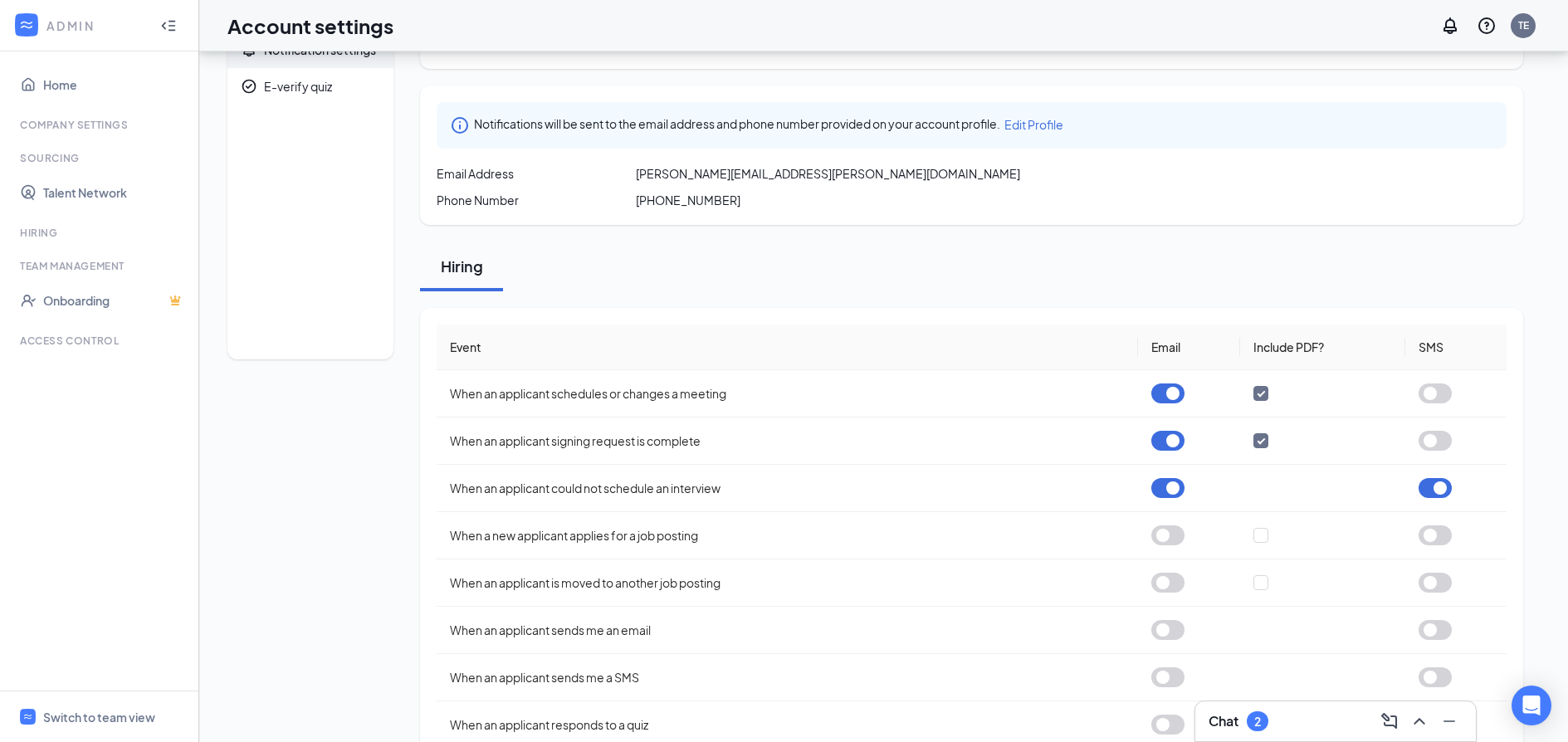
click at [1052, 124] on span "Edit Profile" at bounding box center [1034, 124] width 59 height 15
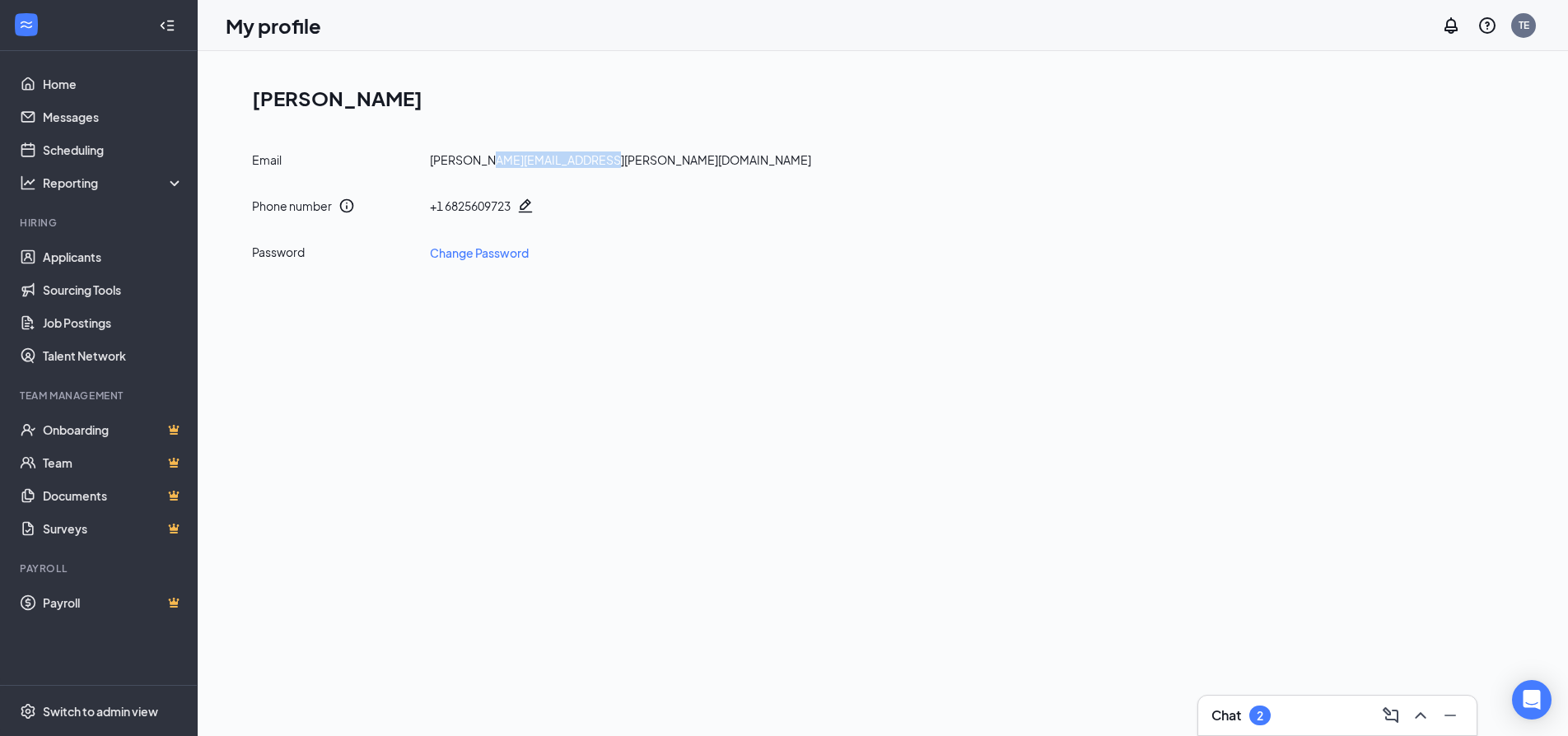
drag, startPoint x: 479, startPoint y: 162, endPoint x: 619, endPoint y: 155, distance: 140.2
click at [609, 155] on div "Email [PERSON_NAME][EMAIL_ADDRESS][PERSON_NAME][DOMAIN_NAME]" at bounding box center [889, 160] width 1275 height 17
drag, startPoint x: 819, startPoint y: 382, endPoint x: 463, endPoint y: 286, distance: 368.7
click at [784, 374] on div "[PERSON_NAME] Email [PERSON_NAME][EMAIL_ADDRESS][PERSON_NAME][DOMAIN_NAME] Phon…" at bounding box center [883, 394] width 1370 height 685
click at [52, 177] on div "Reporting" at bounding box center [114, 183] width 142 height 17
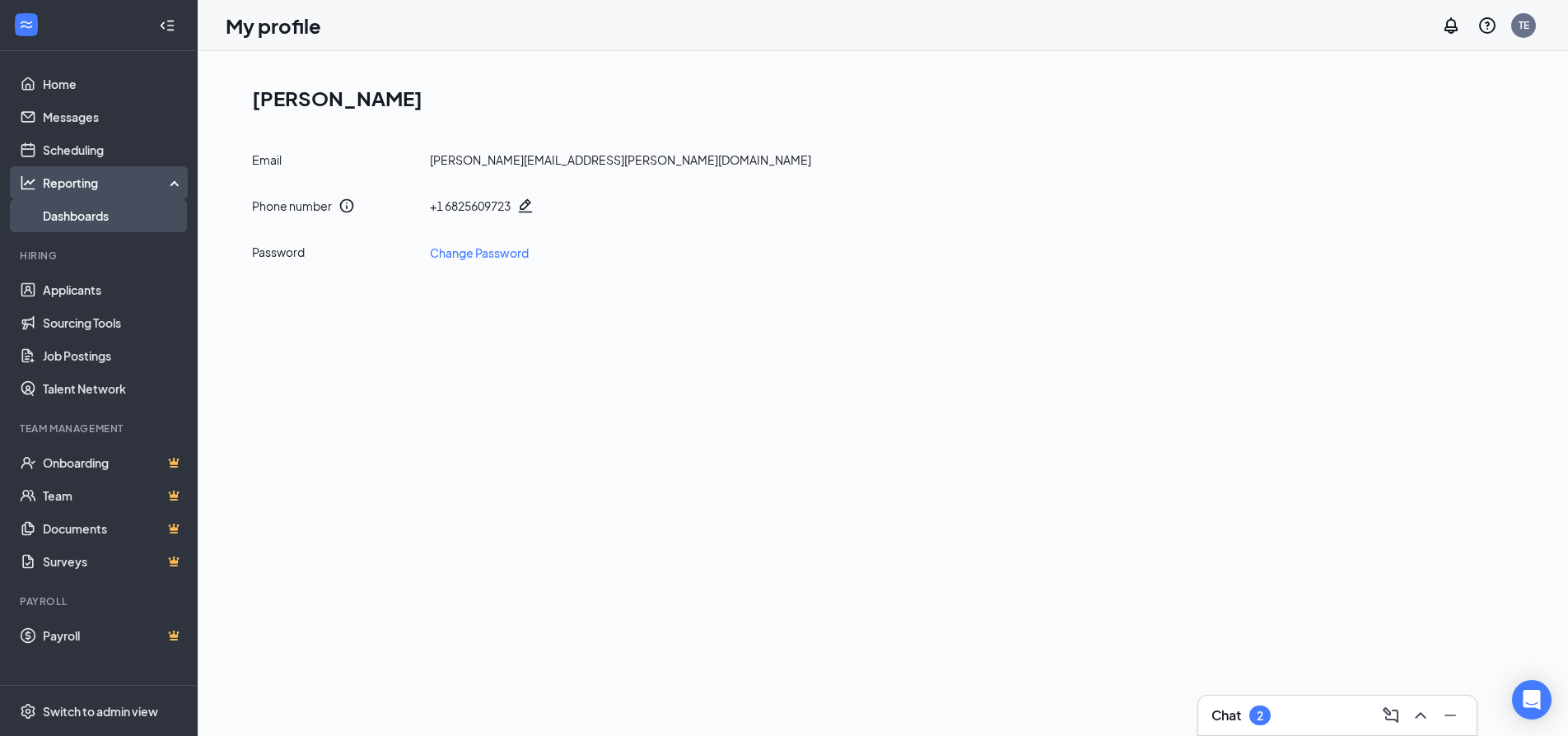
click at [62, 214] on link "Dashboards" at bounding box center [113, 216] width 141 height 33
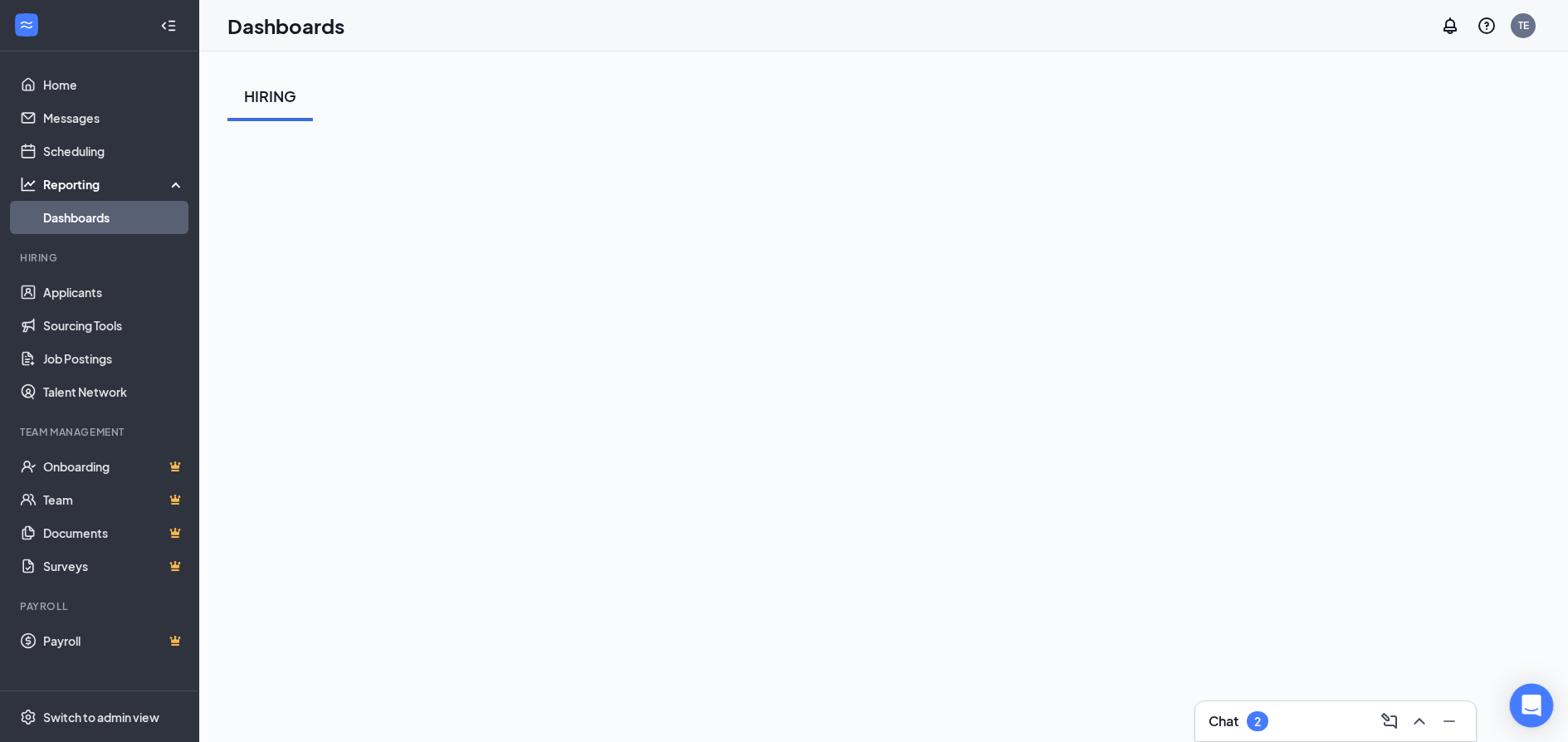
click at [1538, 705] on icon "Open Intercom Messenger" at bounding box center [1531, 705] width 19 height 21
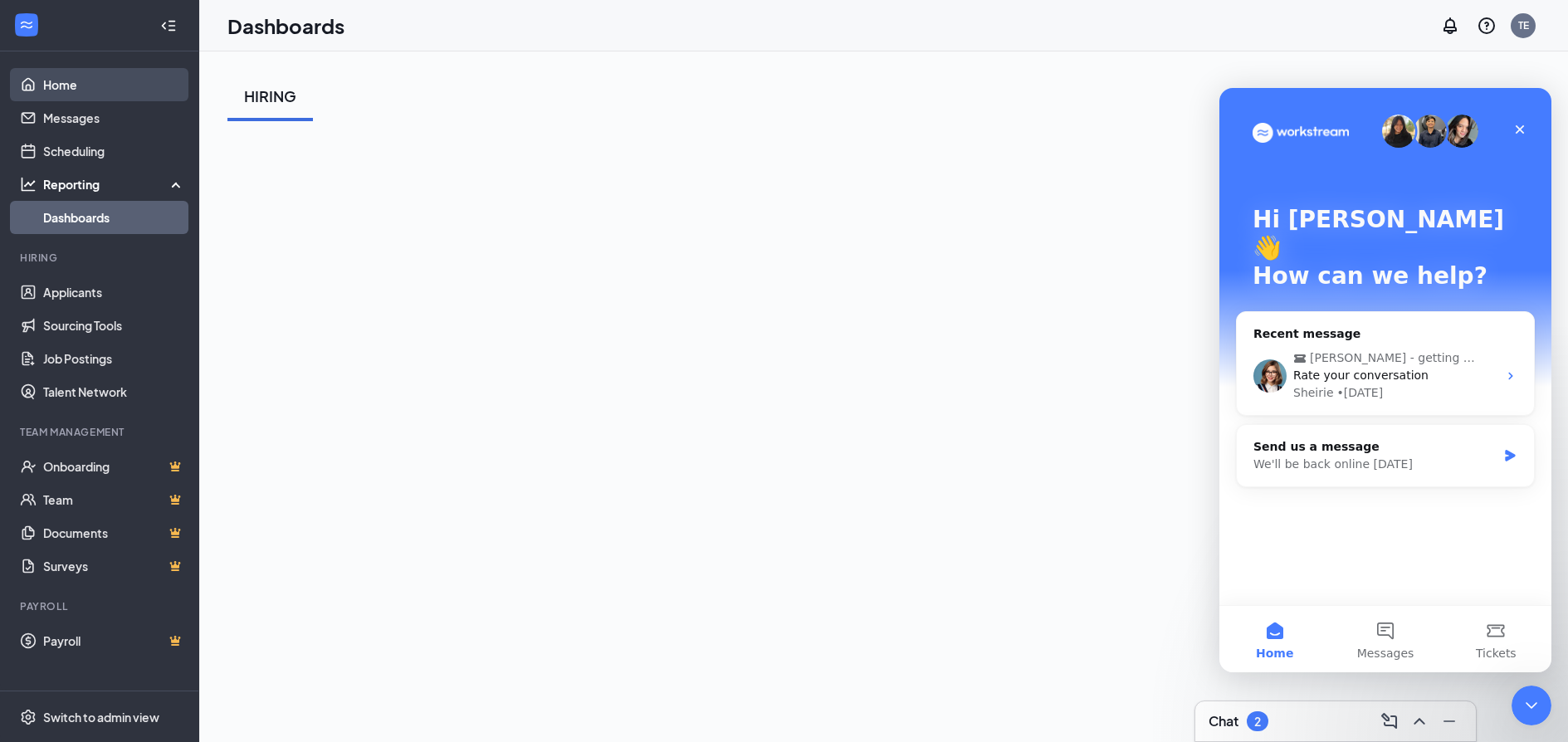
click at [49, 83] on link "Home" at bounding box center [114, 84] width 142 height 33
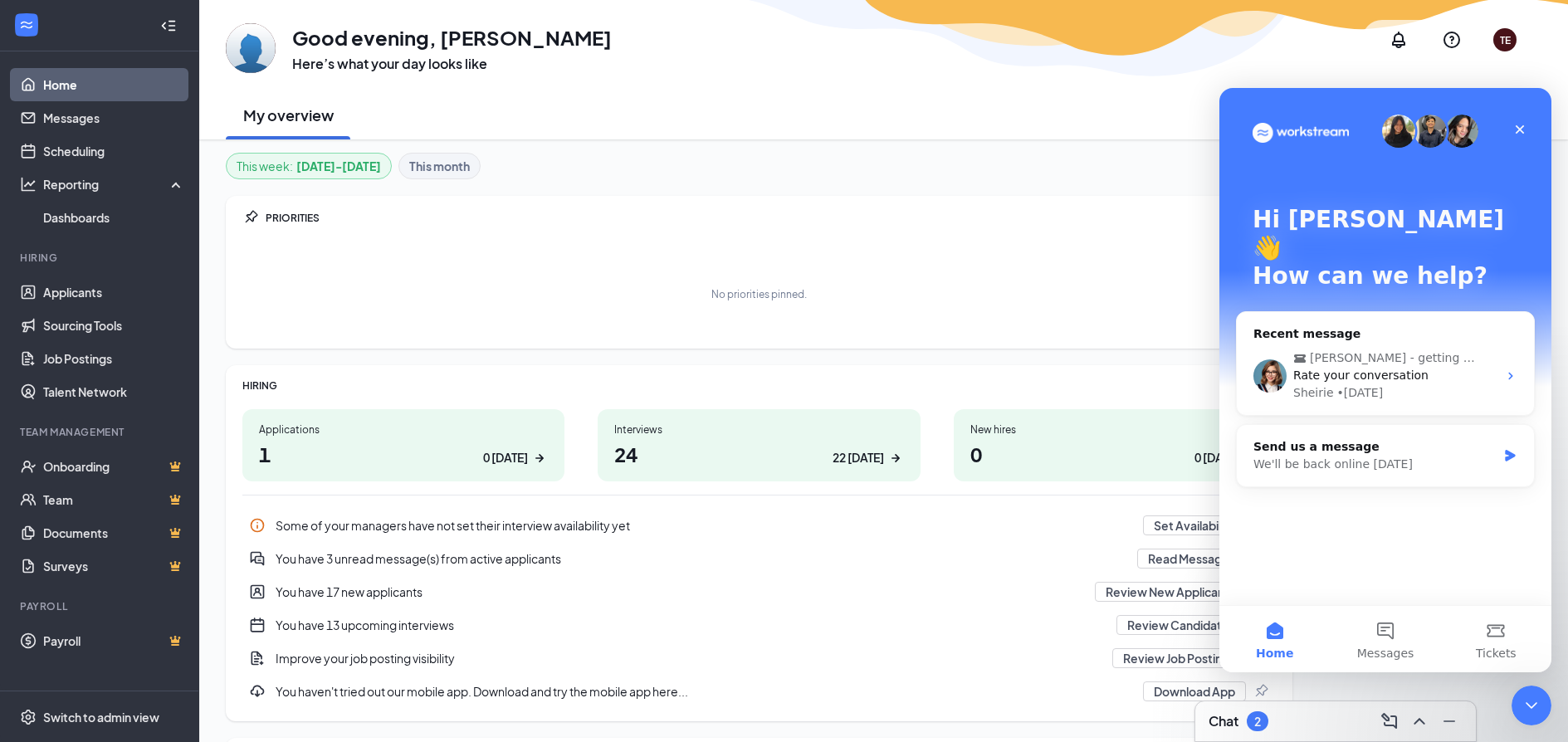
click at [741, 308] on div "No priorities pinned." at bounding box center [759, 294] width 1034 height 83
click at [784, 137] on div "My overview [DATE]" at bounding box center [884, 115] width 1316 height 50
click at [1524, 129] on icon "Close" at bounding box center [1520, 129] width 13 height 13
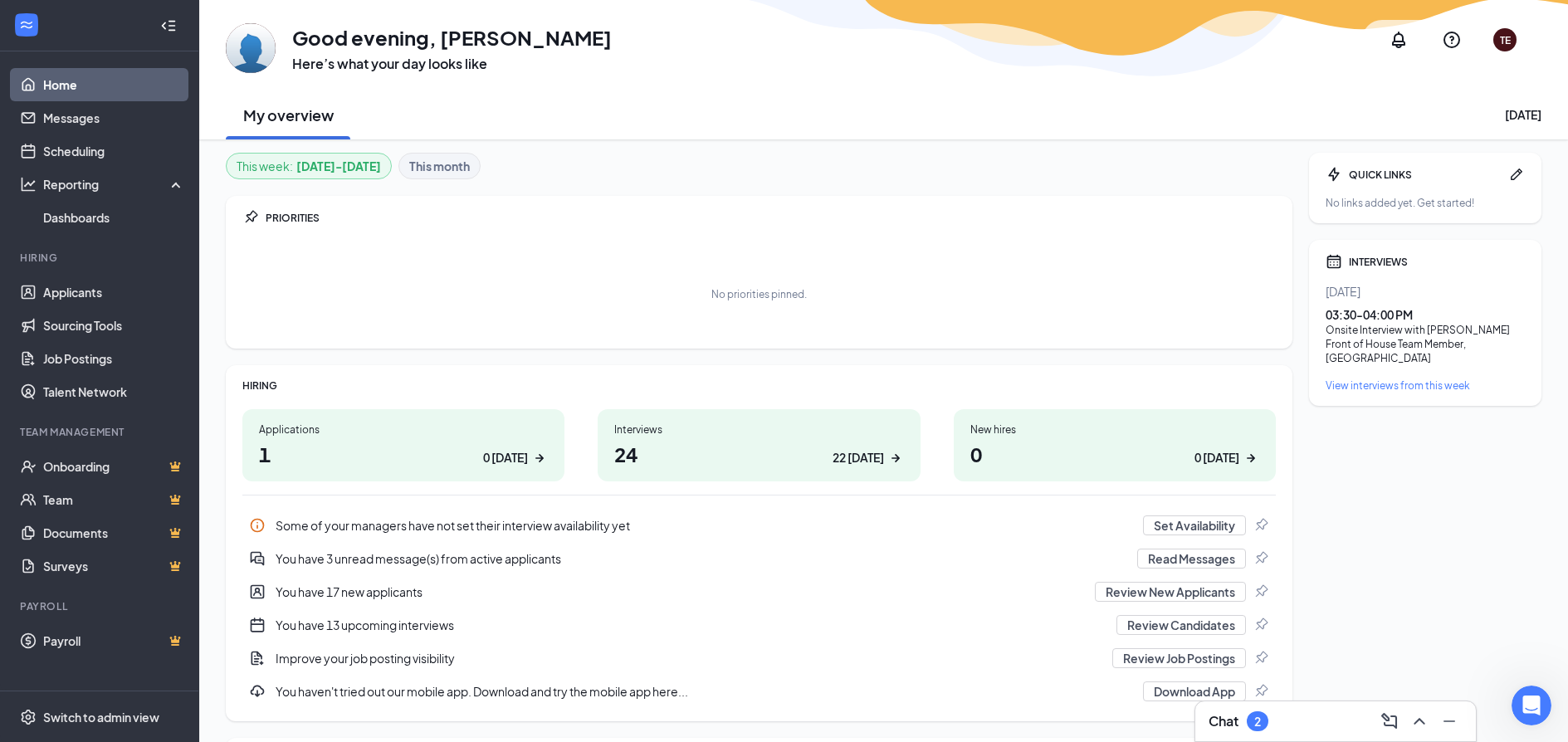
click at [1397, 44] on icon "Notifications" at bounding box center [1398, 39] width 19 height 19
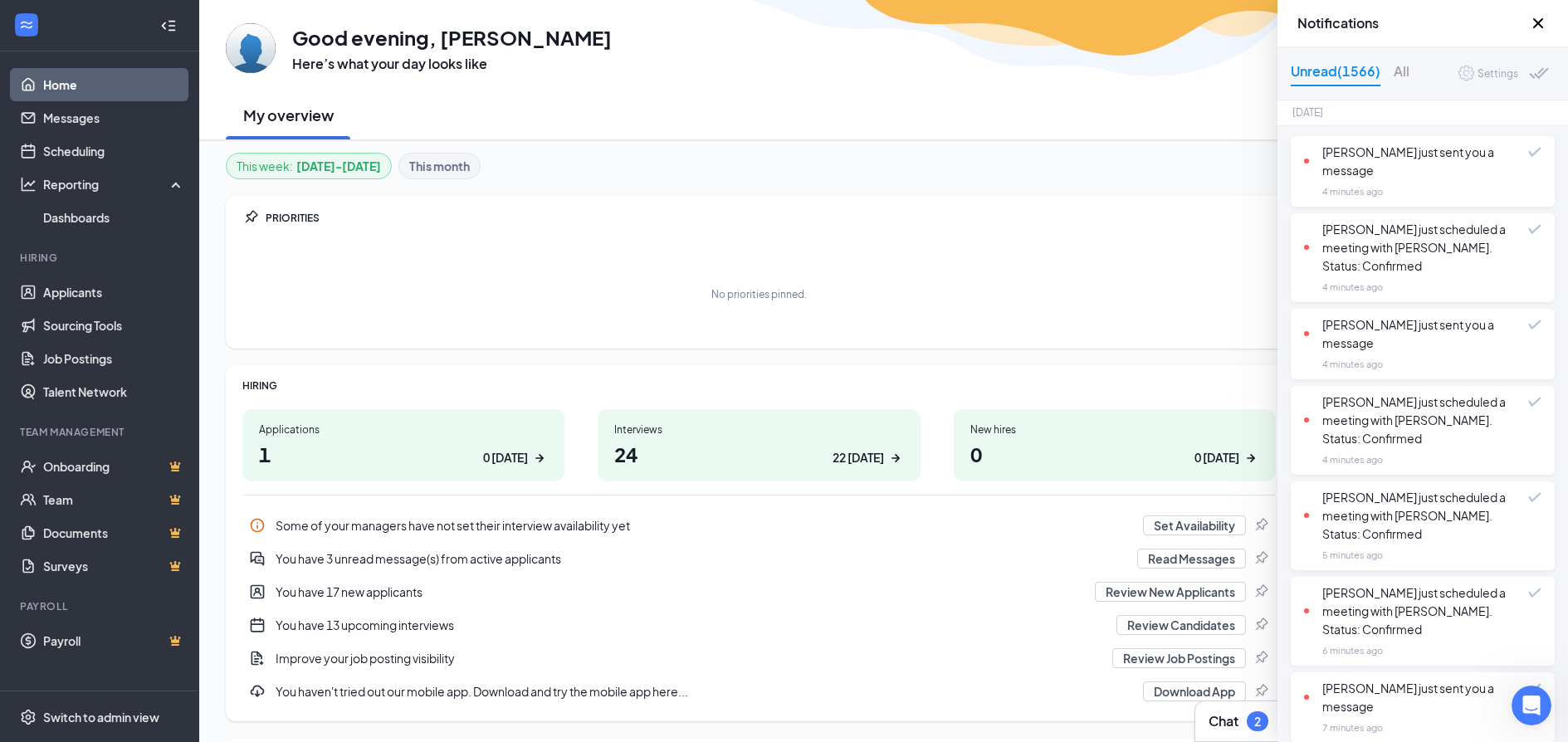
click at [1459, 78] on span "Settings" at bounding box center [1488, 73] width 59 height 16
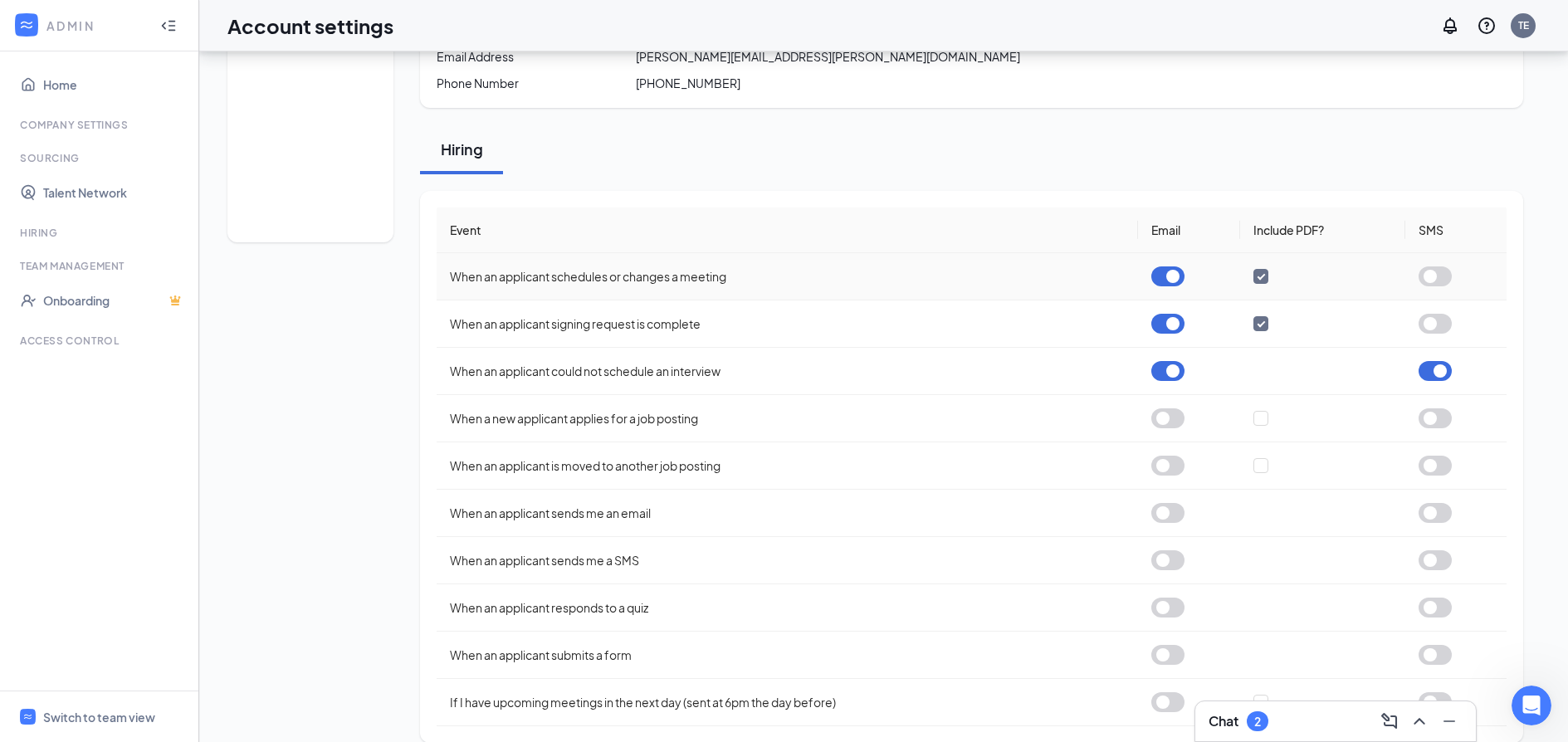
scroll to position [221, 0]
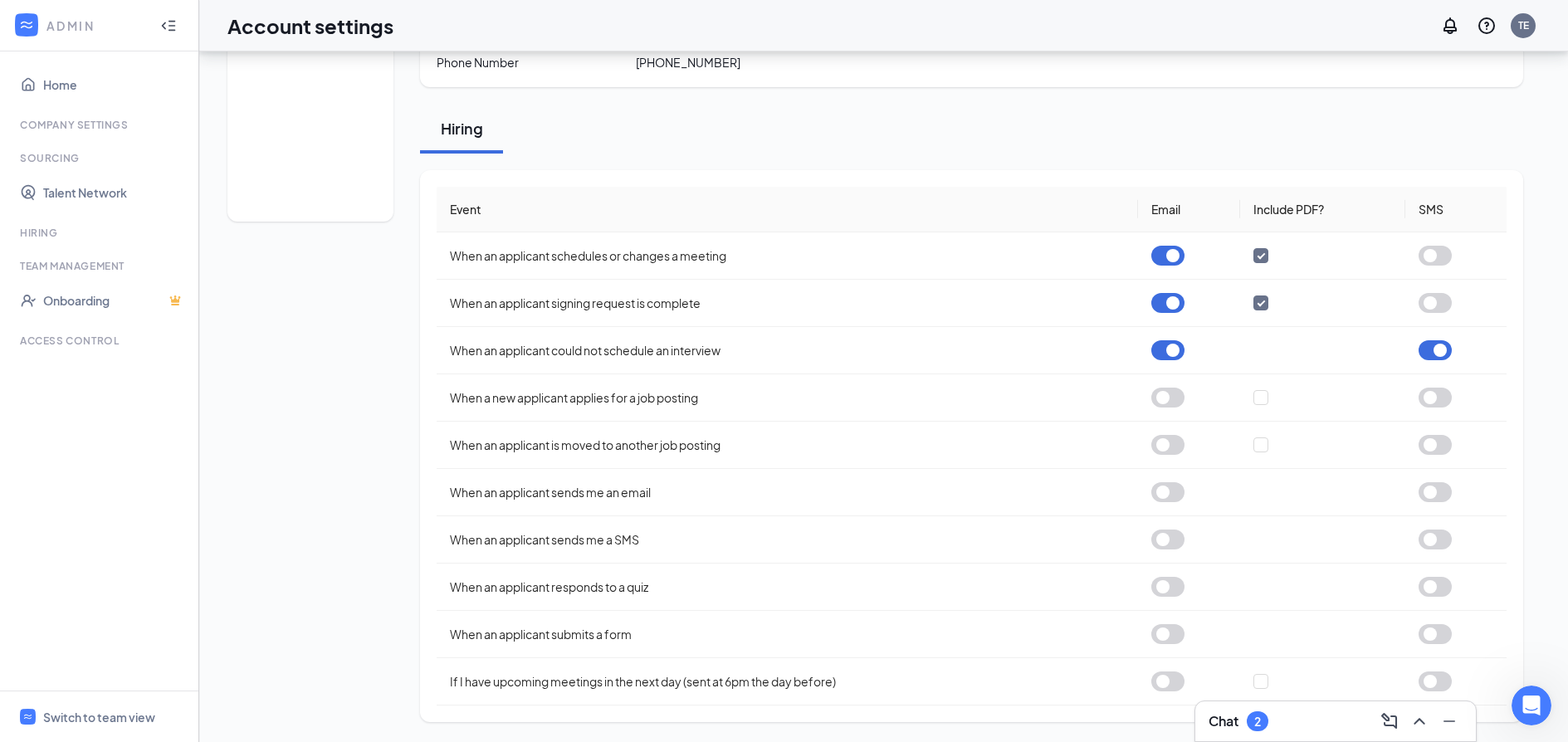
click at [1549, 454] on div "Scheduling Notification settings E-verify quiz Notifications Notifications will…" at bounding box center [884, 286] width 1369 height 912
click at [1437, 358] on button "button" at bounding box center [1435, 350] width 33 height 19
click at [868, 155] on div "Notifications Notifications will be sent to the email address and phone number …" at bounding box center [972, 287] width 1103 height 872
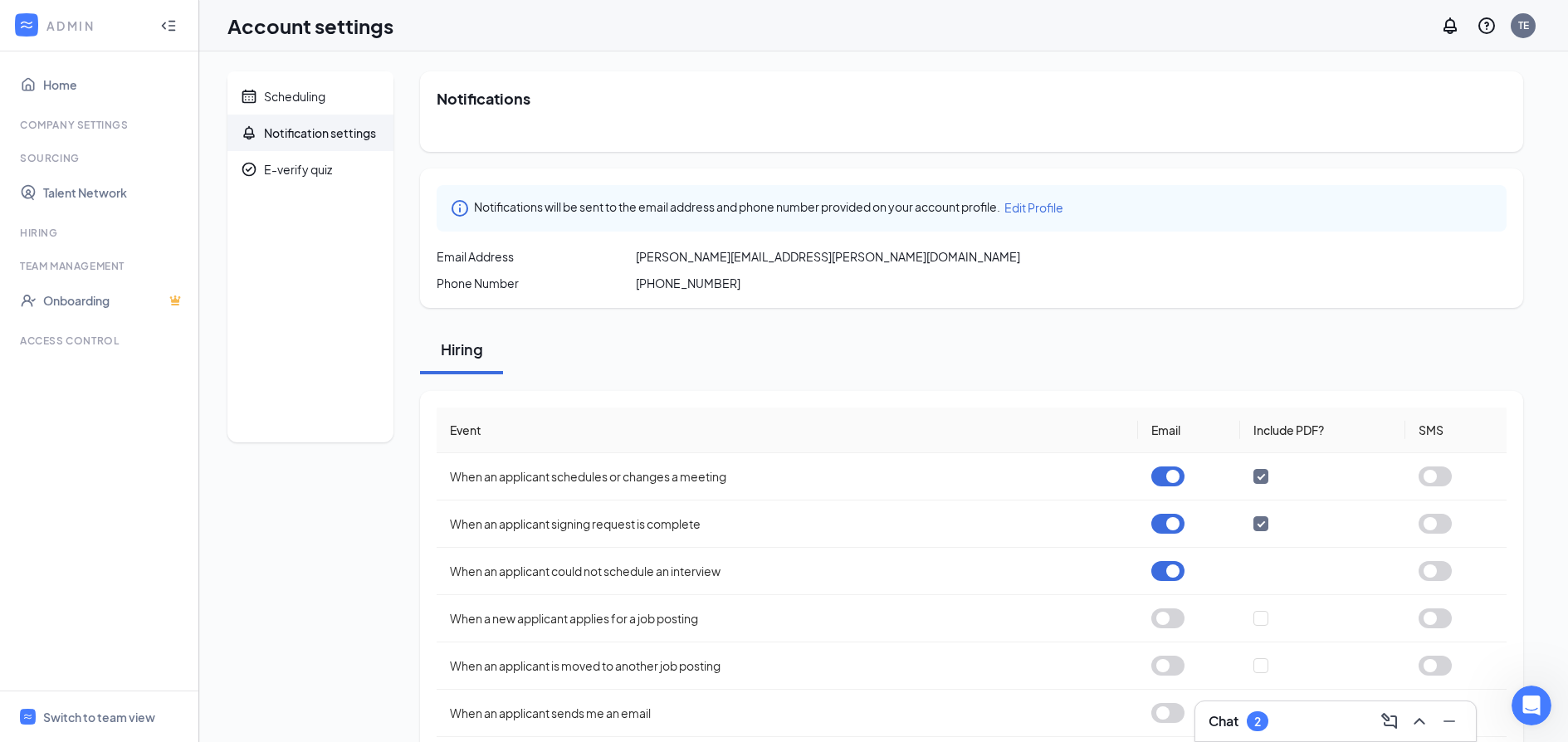
click at [308, 138] on div "Notification settings" at bounding box center [320, 133] width 112 height 17
click at [688, 284] on span "[PHONE_NUMBER]" at bounding box center [688, 283] width 105 height 17
click at [701, 260] on span "[PERSON_NAME][EMAIL_ADDRESS][PERSON_NAME][DOMAIN_NAME]" at bounding box center [828, 257] width 385 height 17
click at [538, 209] on span "Notifications will be sent to the email address and phone number provided on yo…" at bounding box center [737, 208] width 527 height 19
click at [1045, 352] on div "Hiring" at bounding box center [972, 350] width 1103 height 50
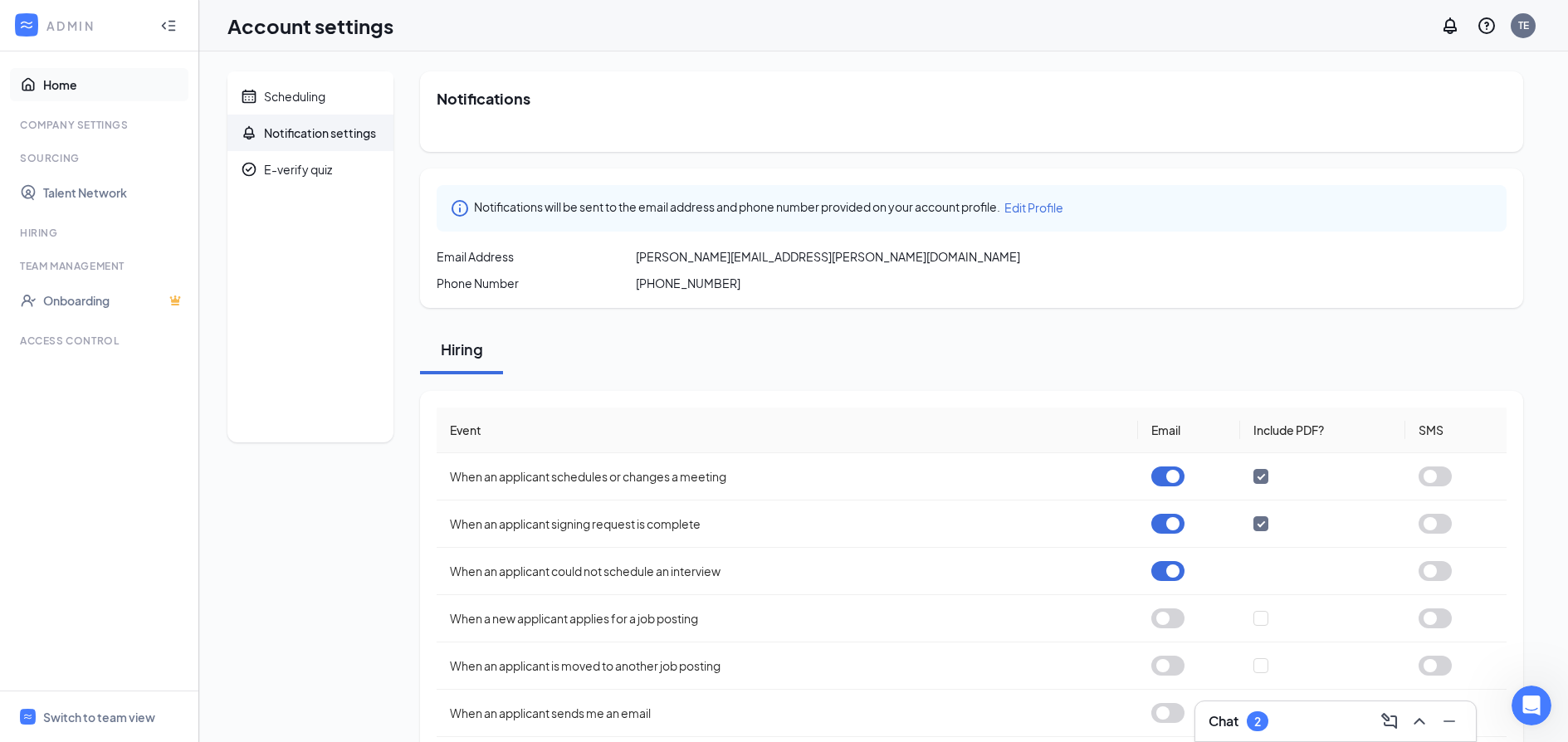
click at [71, 79] on link "Home" at bounding box center [114, 84] width 142 height 33
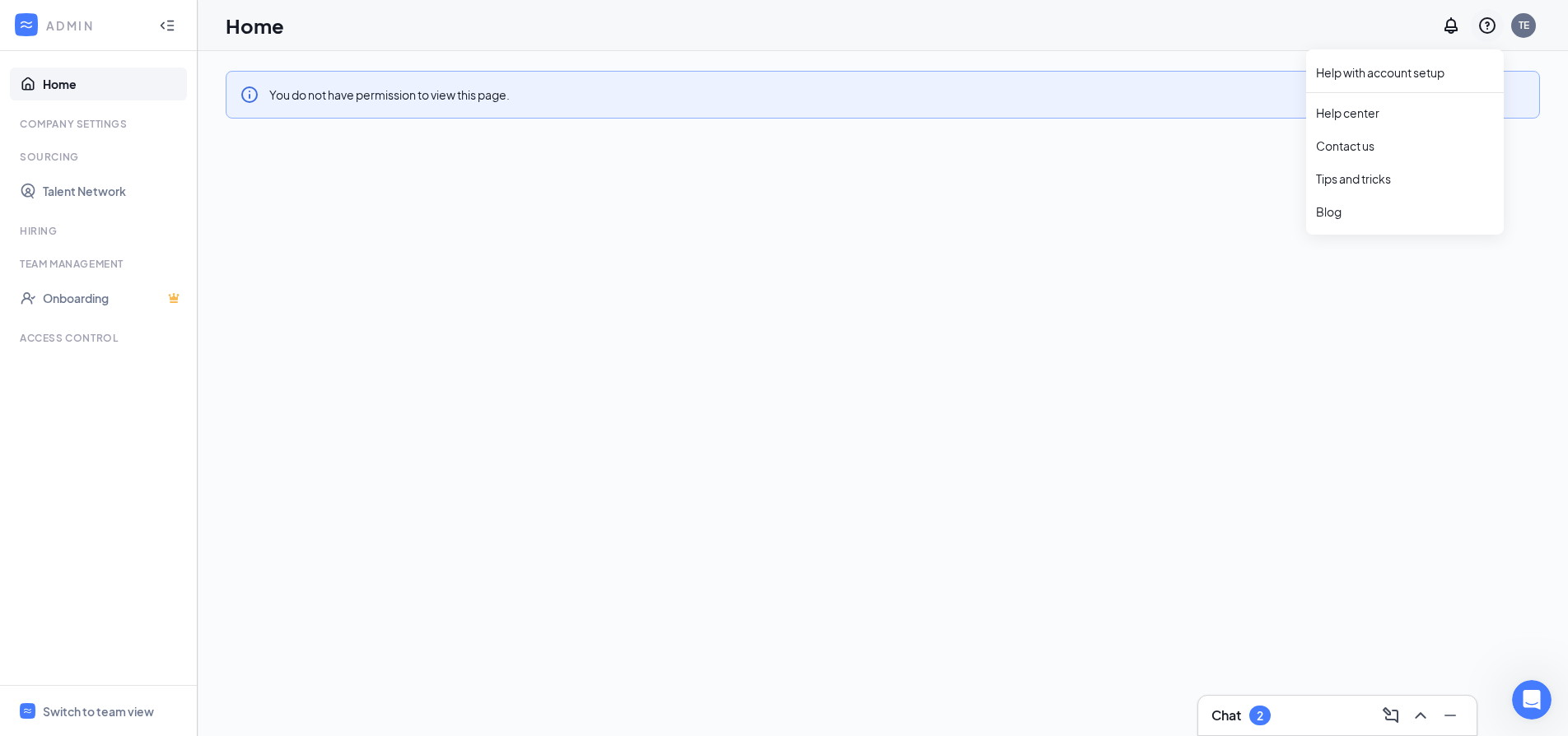
click at [1486, 29] on icon "QuestionInfo" at bounding box center [1486, 25] width 19 height 19
click at [1365, 107] on link "Help center" at bounding box center [1404, 113] width 177 height 17
click at [773, 350] on div "You do not have permission to view this page." at bounding box center [883, 394] width 1370 height 685
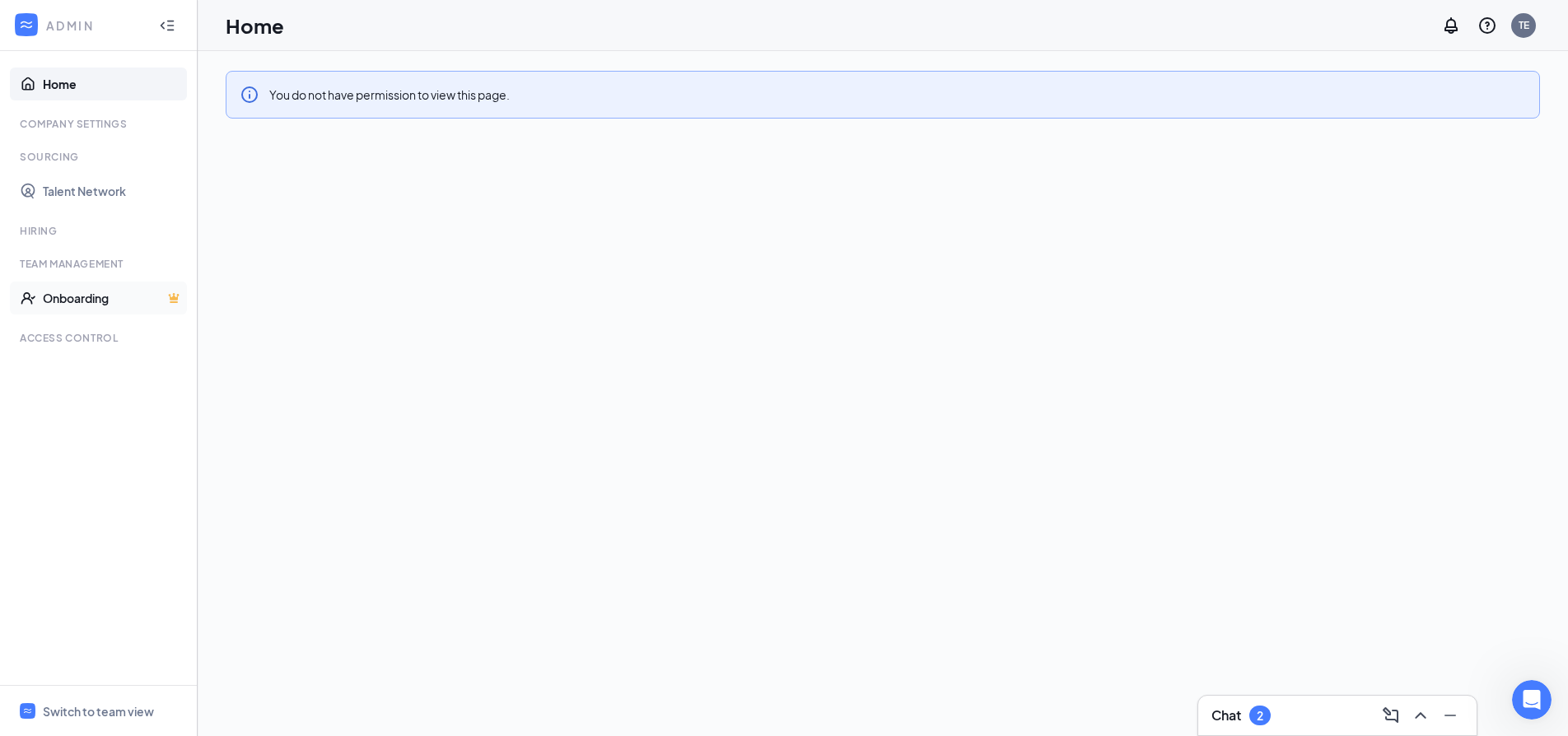
click at [53, 292] on link "Onboarding" at bounding box center [113, 298] width 141 height 33
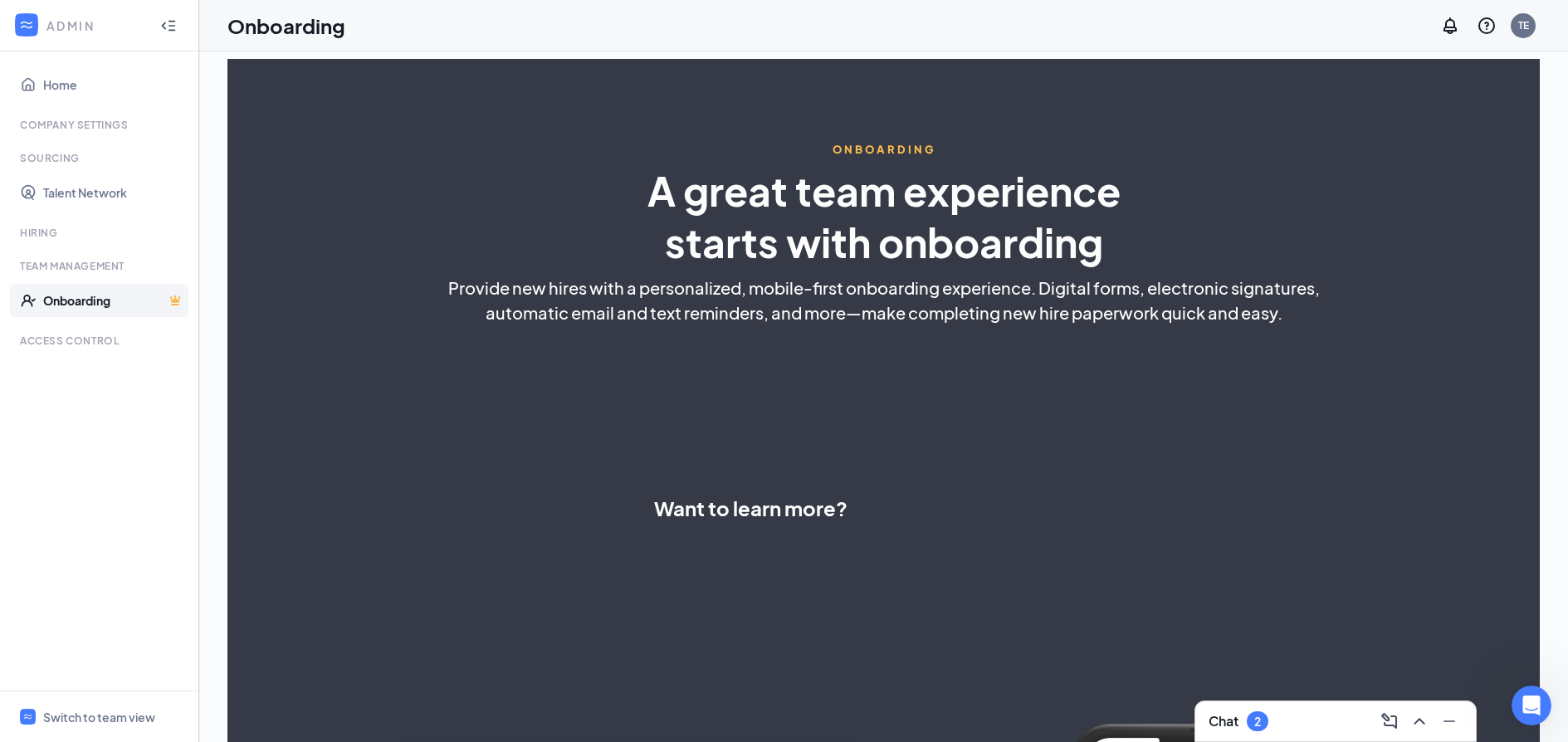
select select "US"
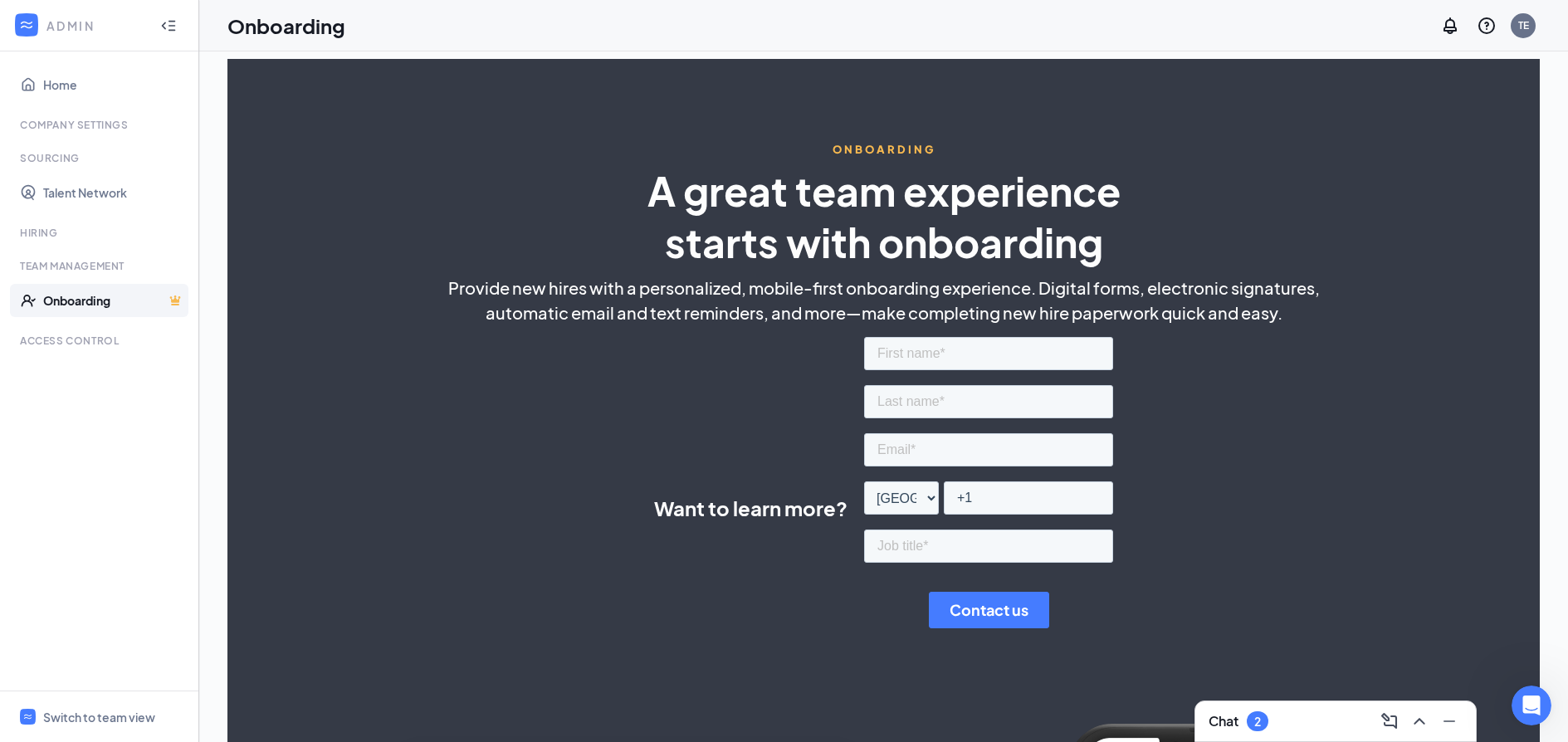
click at [65, 344] on div "Access control" at bounding box center [100, 340] width 162 height 14
